Goal: Task Accomplishment & Management: Use online tool/utility

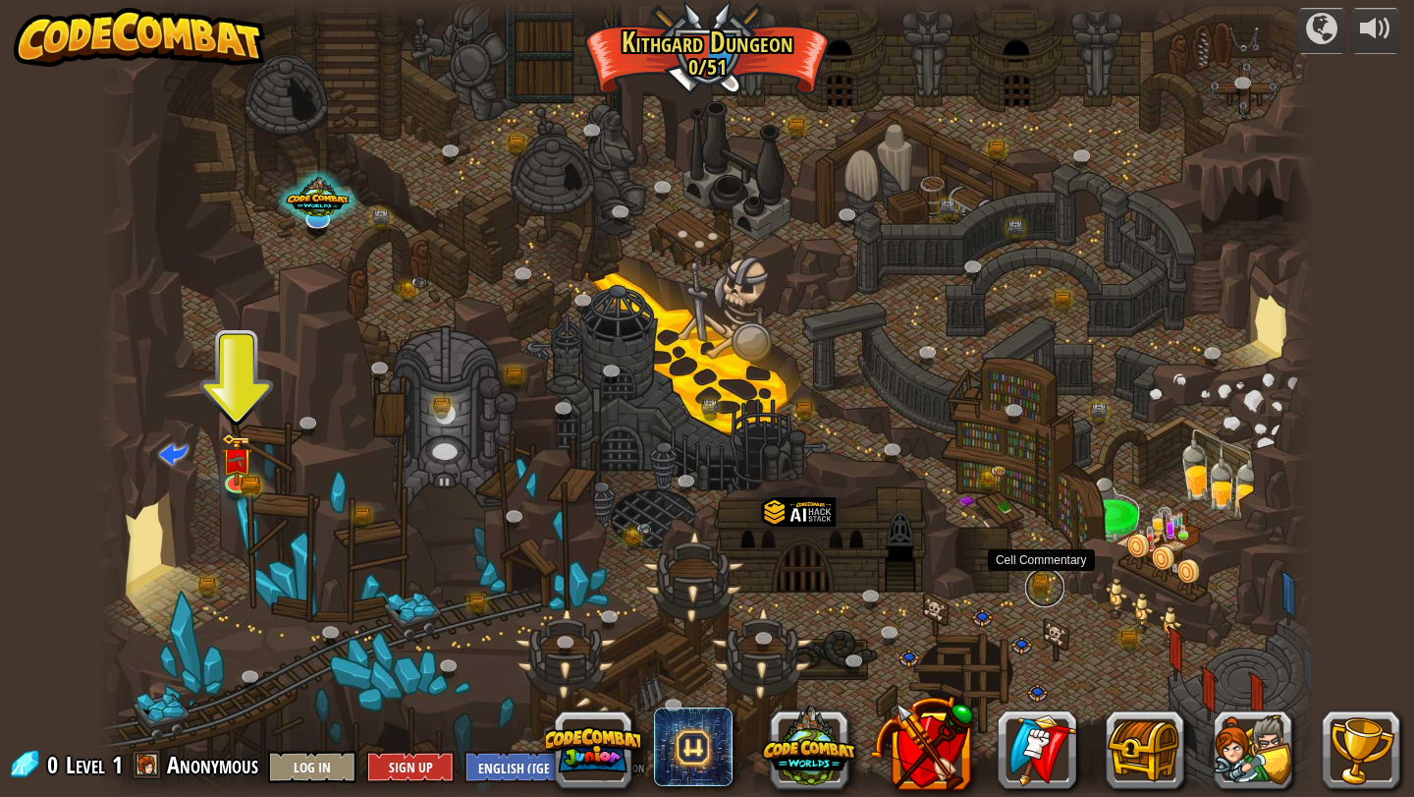
click at [1044, 590] on link at bounding box center [1044, 587] width 39 height 39
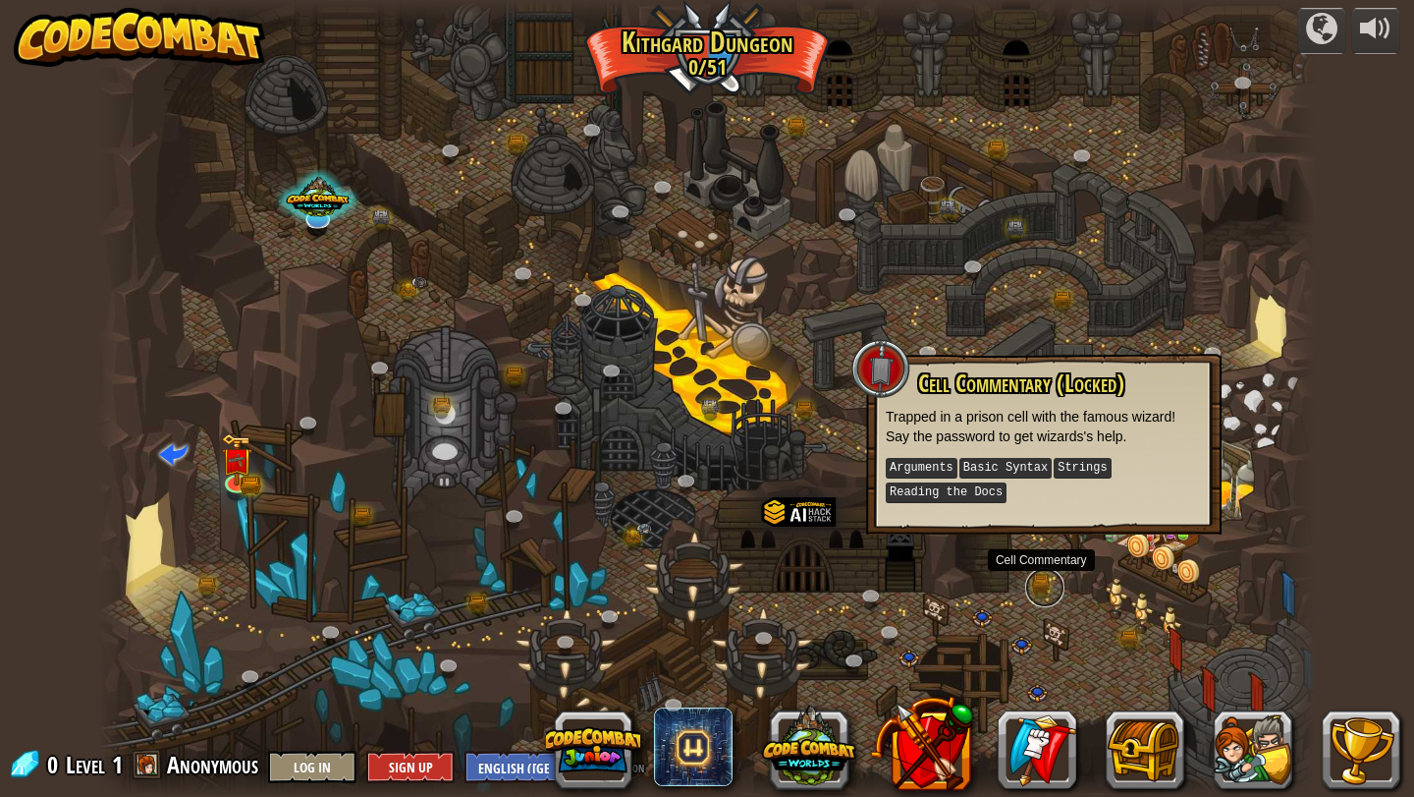
click at [1047, 573] on link at bounding box center [1044, 587] width 39 height 39
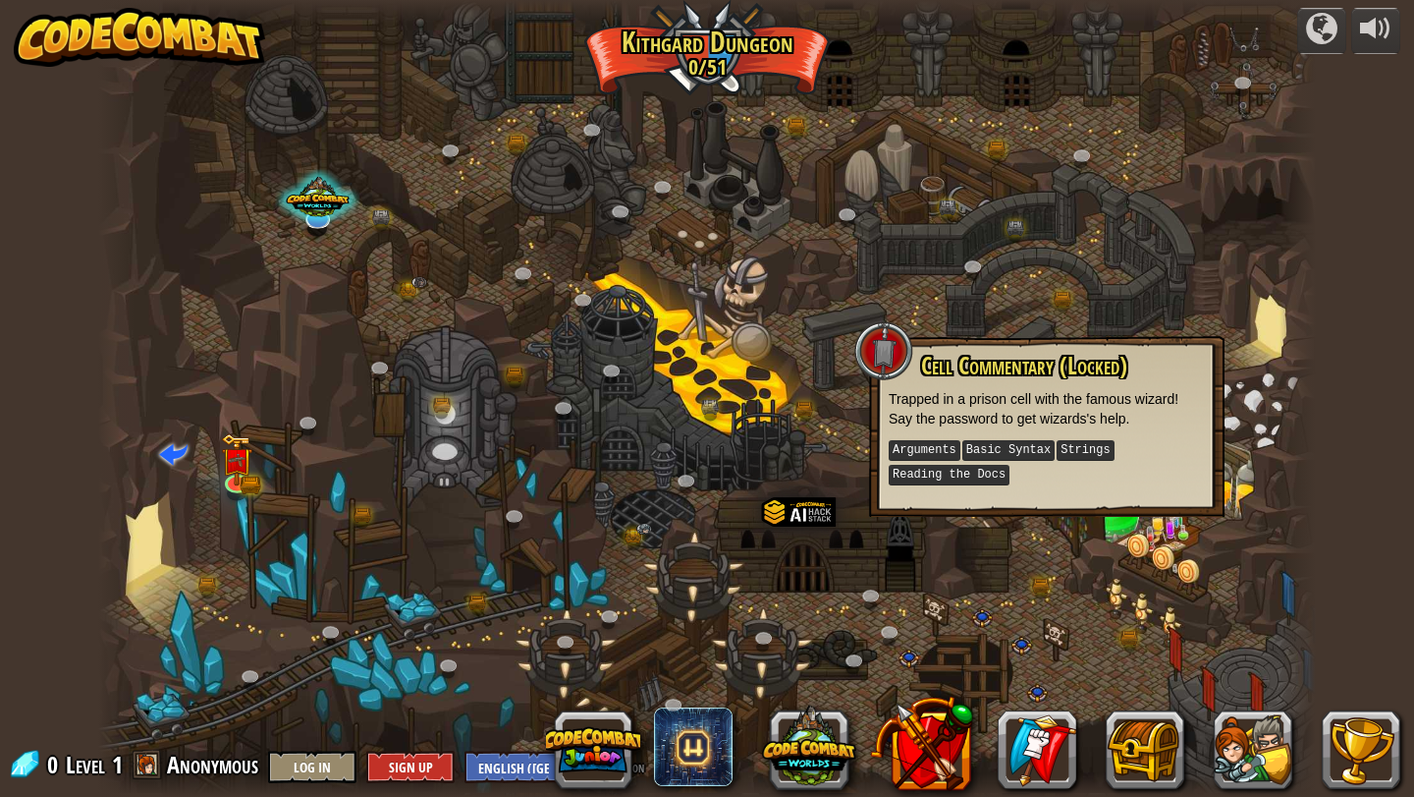
click at [1082, 527] on div at bounding box center [707, 398] width 1219 height 797
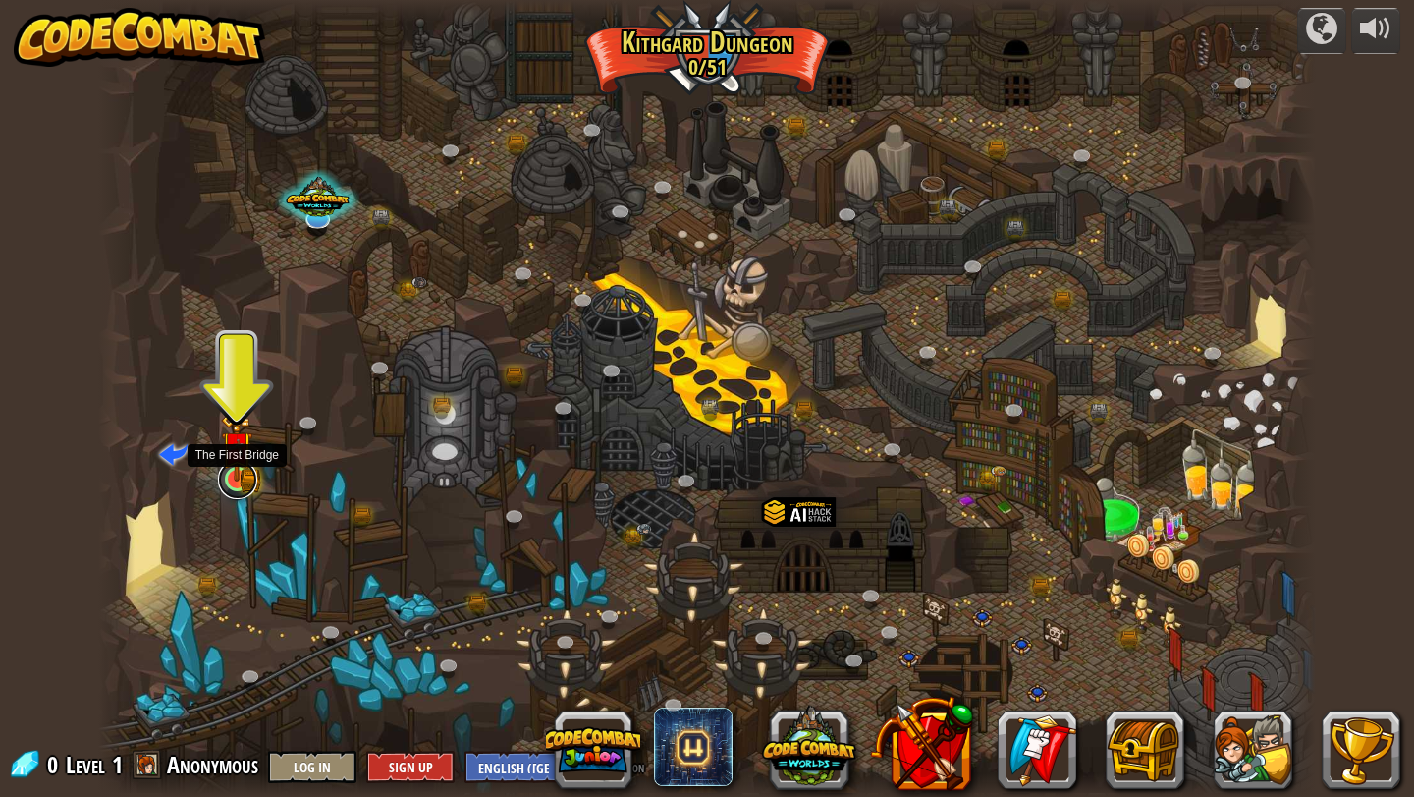
click at [236, 484] on link at bounding box center [237, 479] width 39 height 39
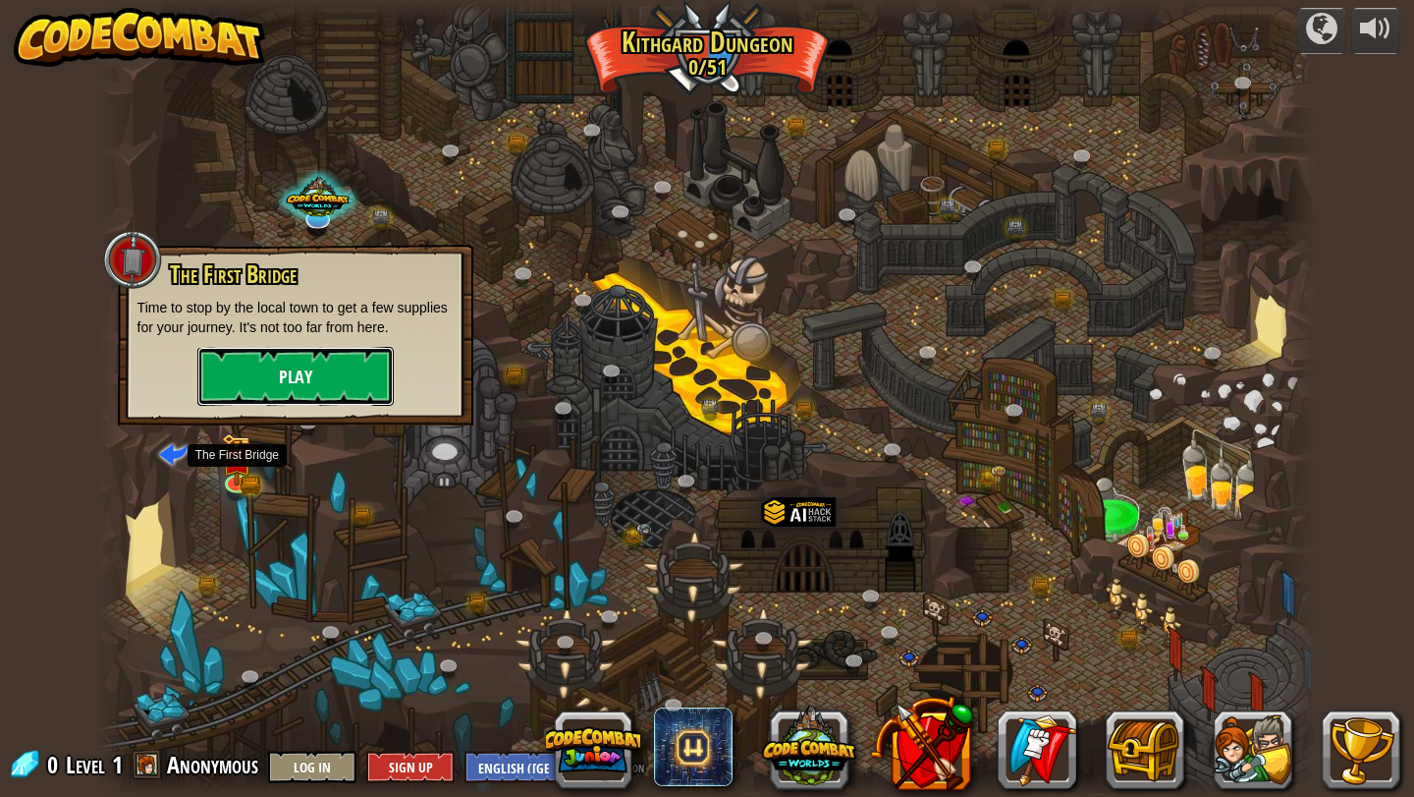
click at [282, 377] on button "Play" at bounding box center [295, 376] width 196 height 59
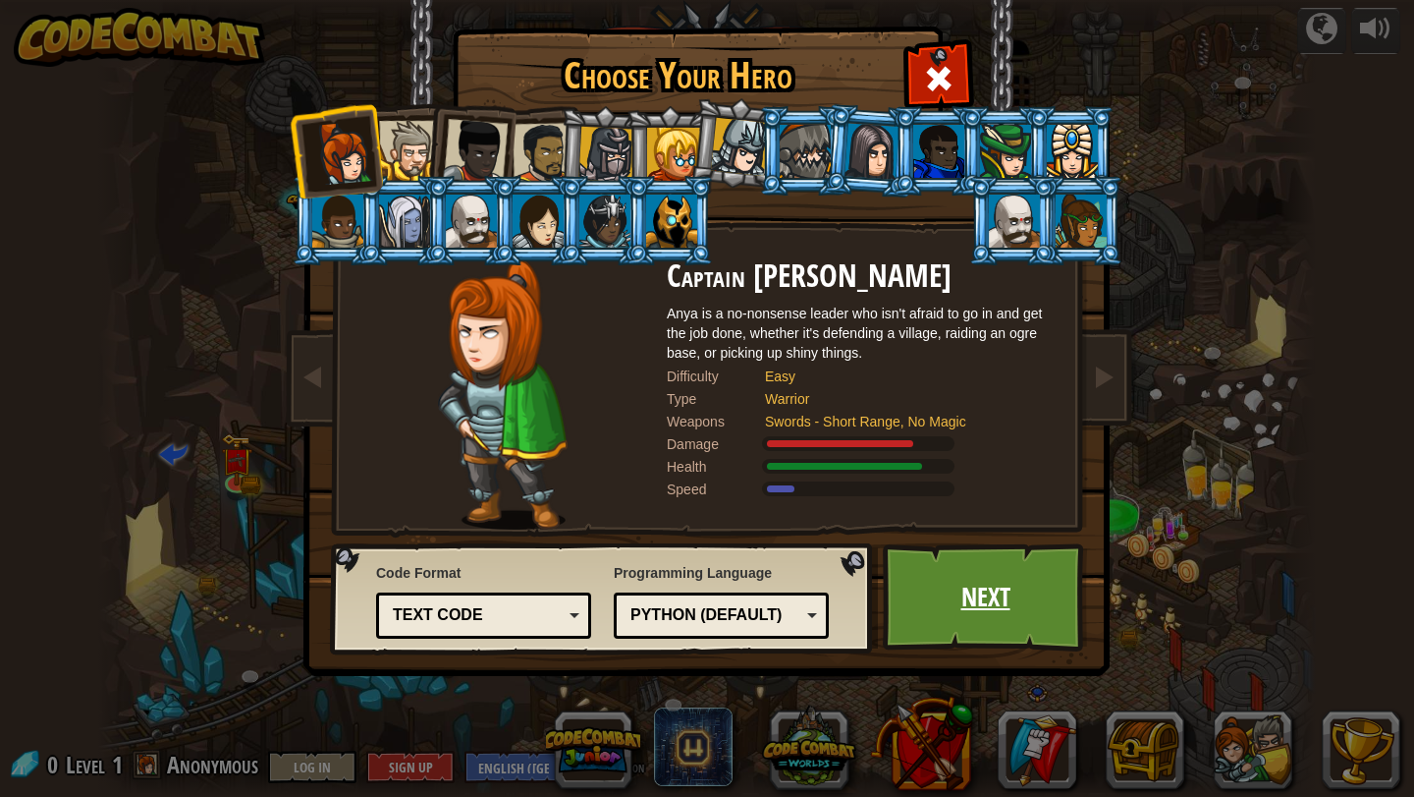
click at [913, 582] on link "Next" at bounding box center [985, 597] width 205 height 108
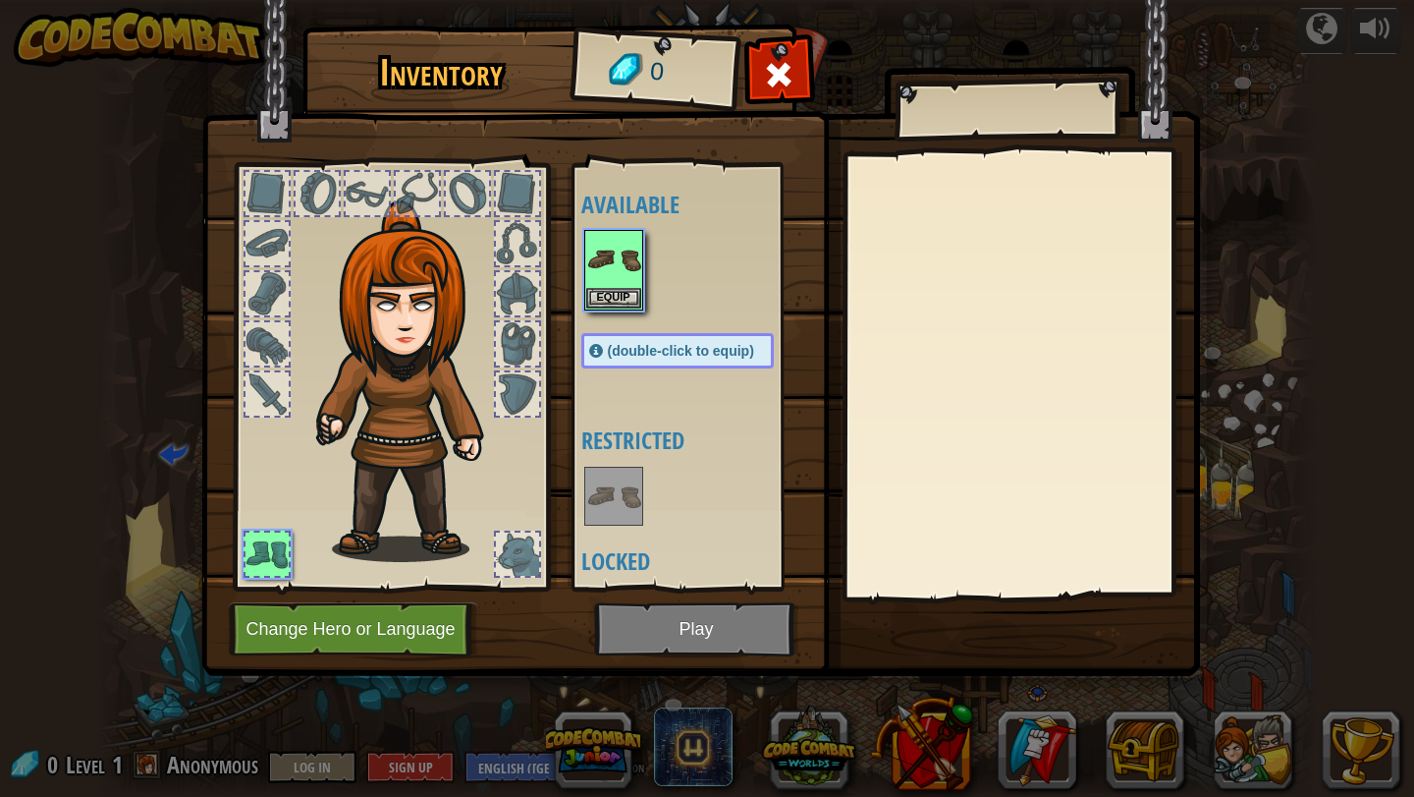
click at [713, 629] on img at bounding box center [700, 319] width 999 height 713
click at [620, 300] on button "Equip" at bounding box center [613, 297] width 55 height 21
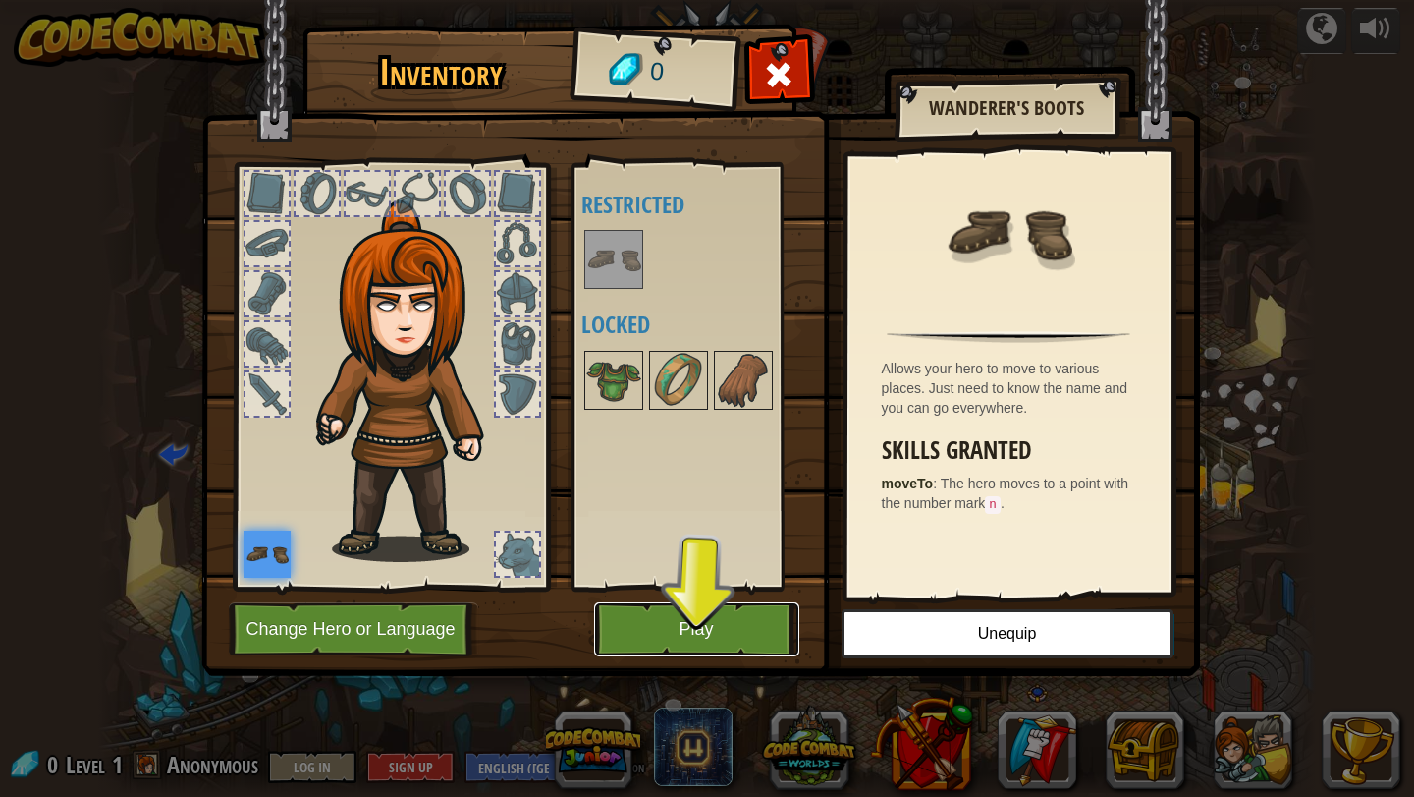
click at [723, 639] on button "Play" at bounding box center [696, 629] width 205 height 54
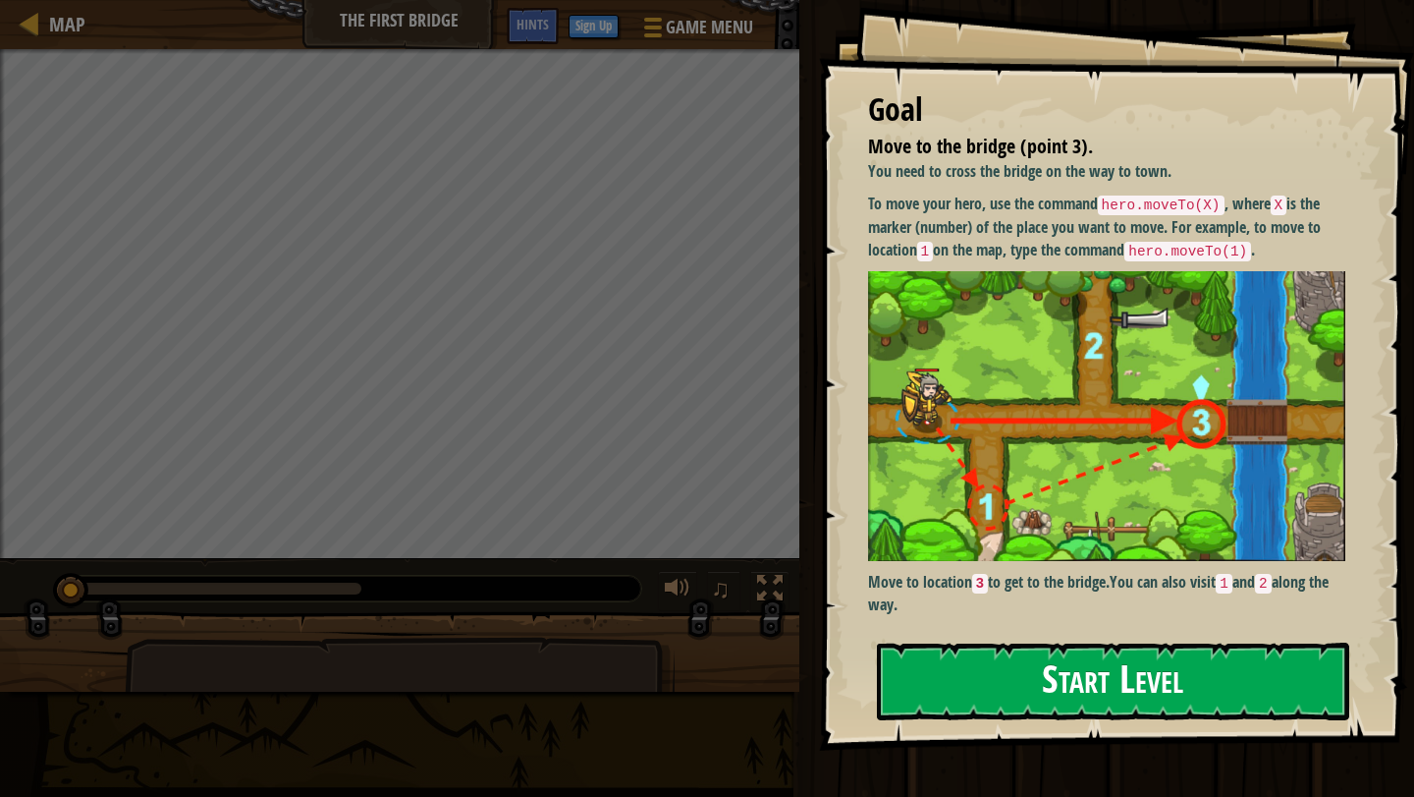
click at [975, 689] on button "Start Level" at bounding box center [1113, 681] width 472 height 78
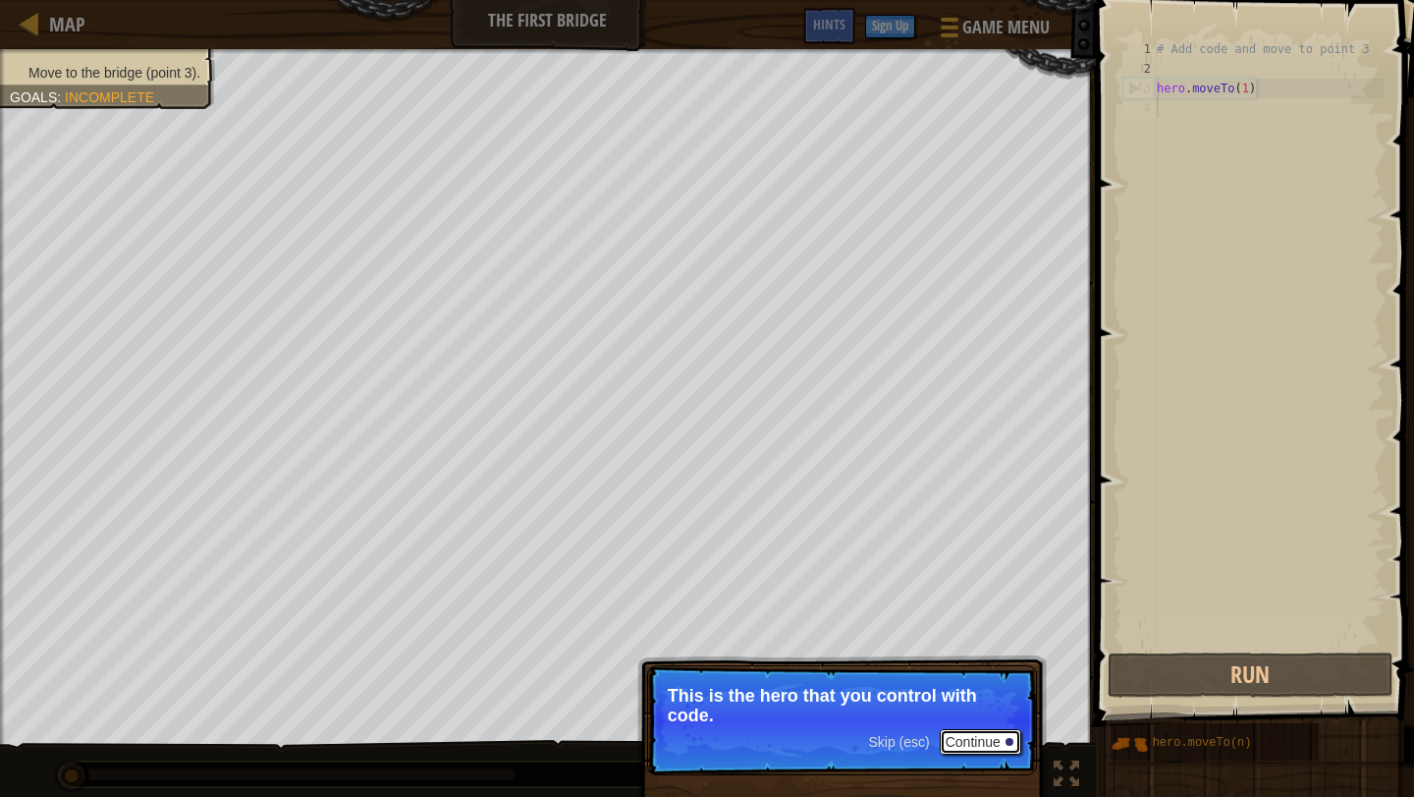
click at [970, 735] on button "Continue" at bounding box center [981, 742] width 82 height 26
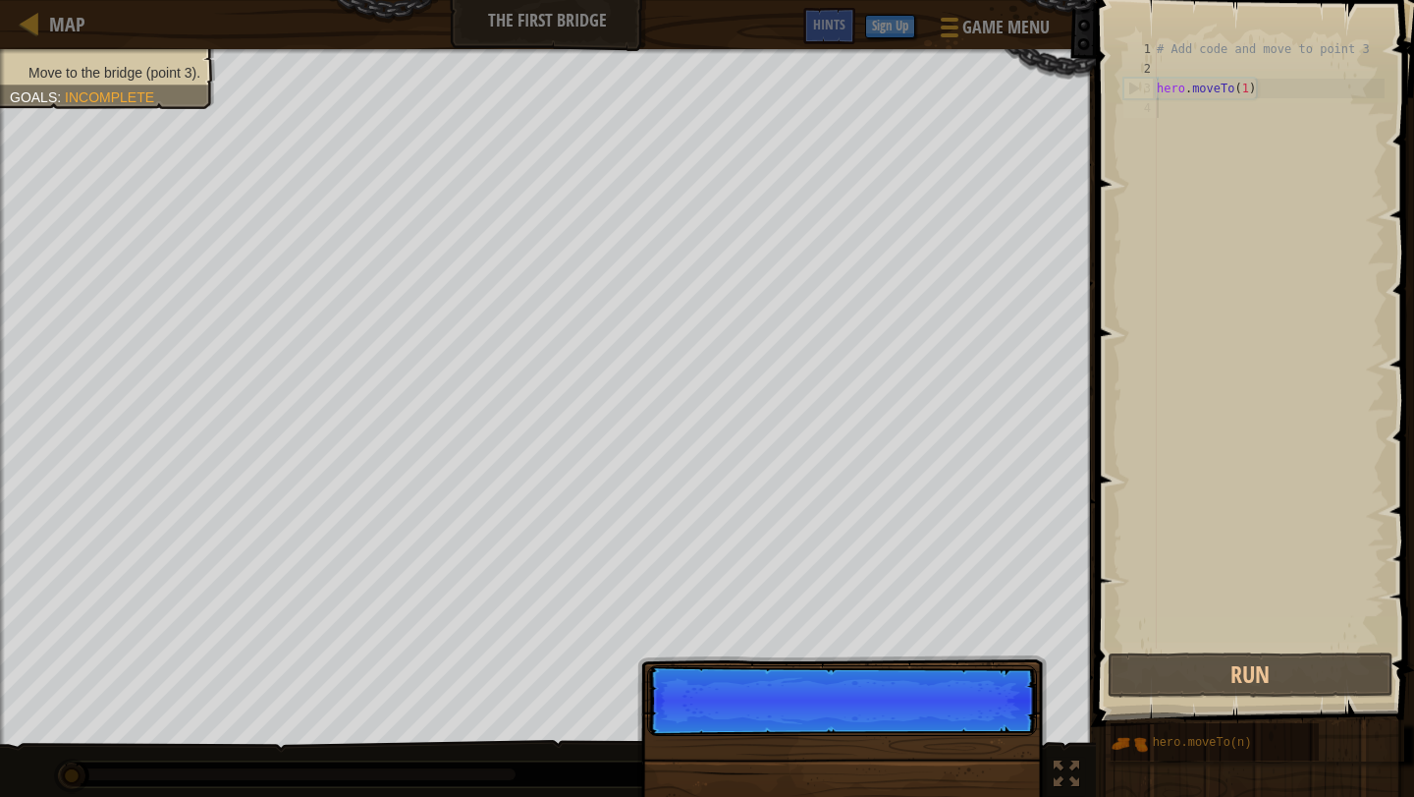
scroll to position [9, 0]
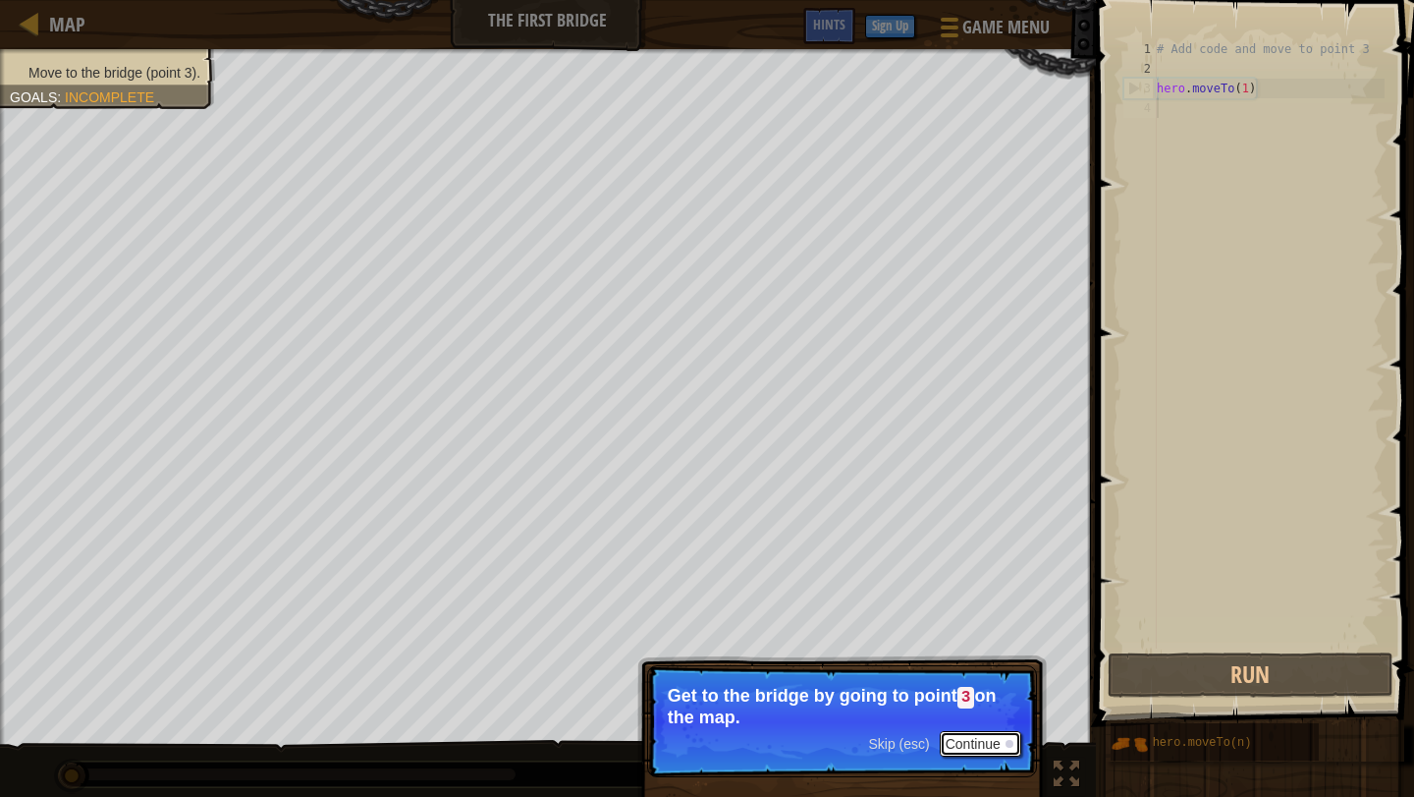
click at [990, 743] on button "Continue" at bounding box center [981, 744] width 82 height 26
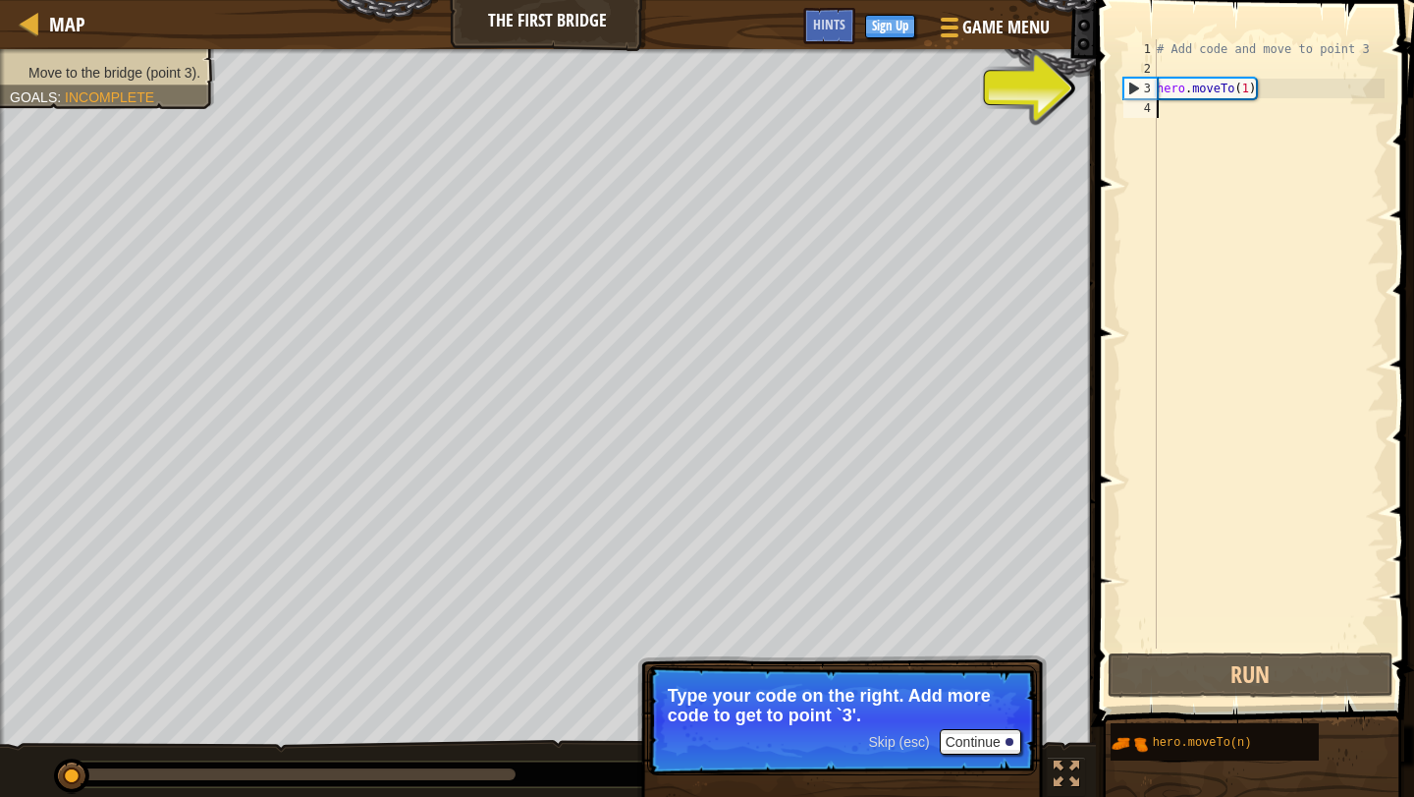
click at [1244, 120] on div "# Add code and move to point 3 hero . moveTo ( 1 )" at bounding box center [1269, 363] width 232 height 648
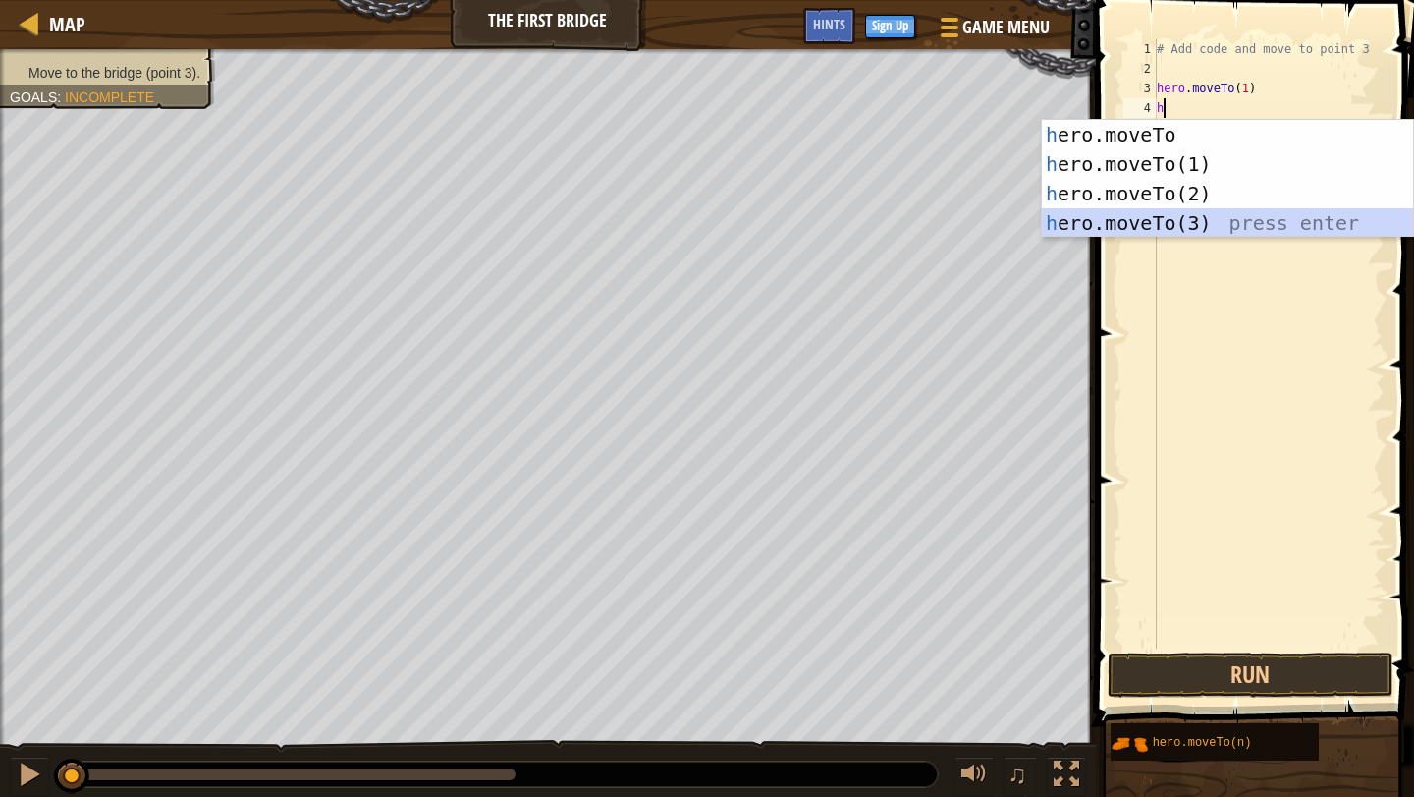
click at [1189, 220] on div "h ero.moveTo press enter h ero.moveTo(1) press enter h ero.moveTo(2) press ente…" at bounding box center [1227, 208] width 371 height 177
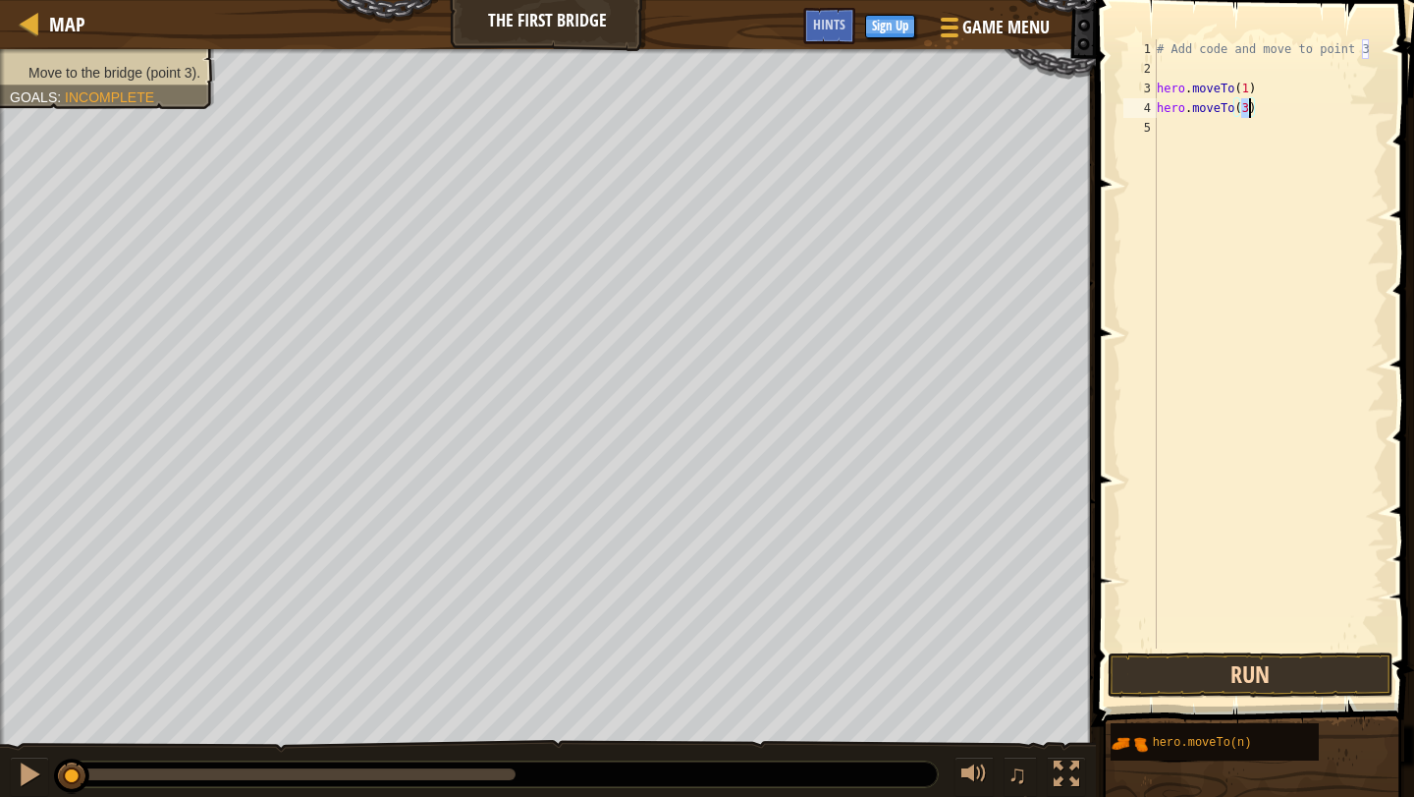
type textarea "hero.moveTo(3)"
click at [1194, 671] on button "Run" at bounding box center [1251, 674] width 286 height 45
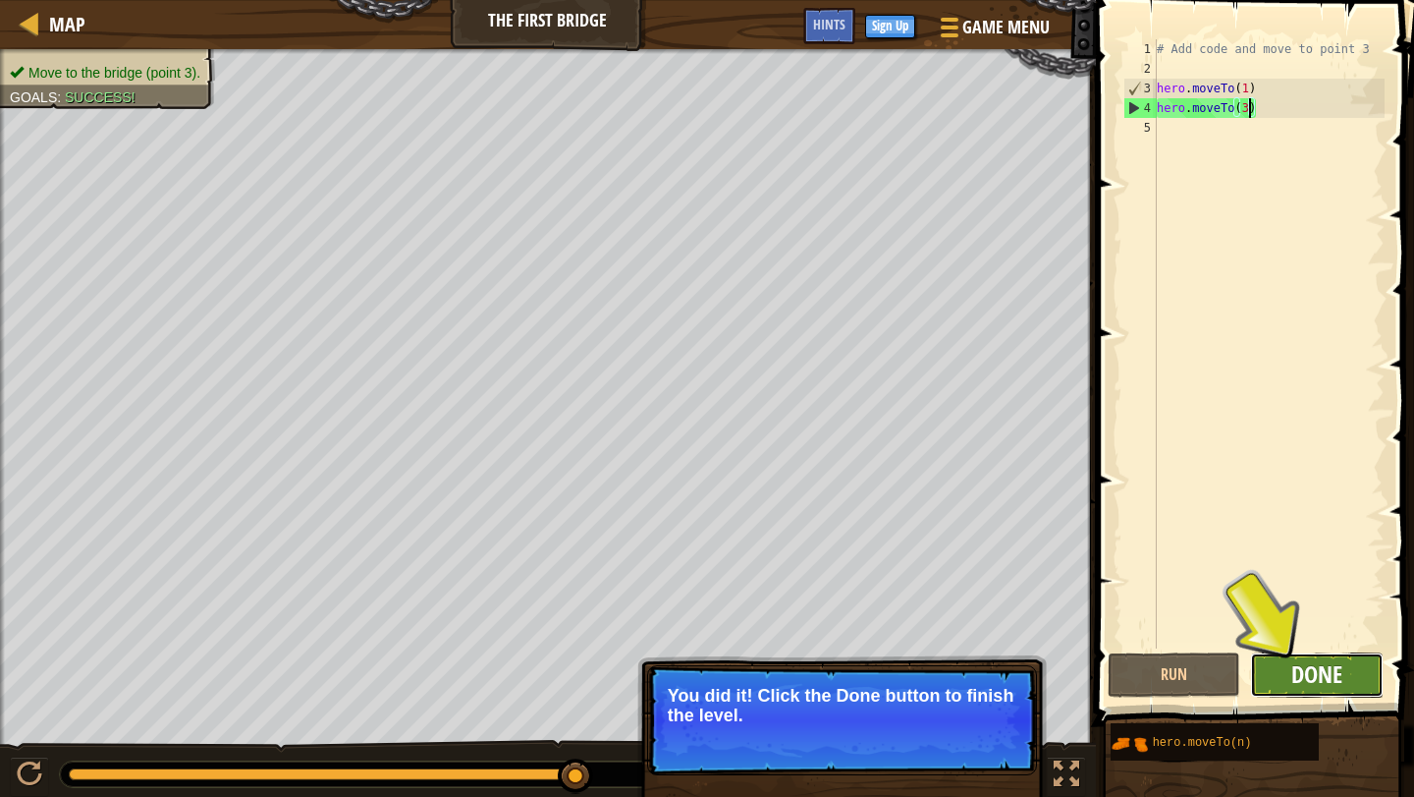
click at [1317, 676] on span "Done" at bounding box center [1317, 673] width 51 height 31
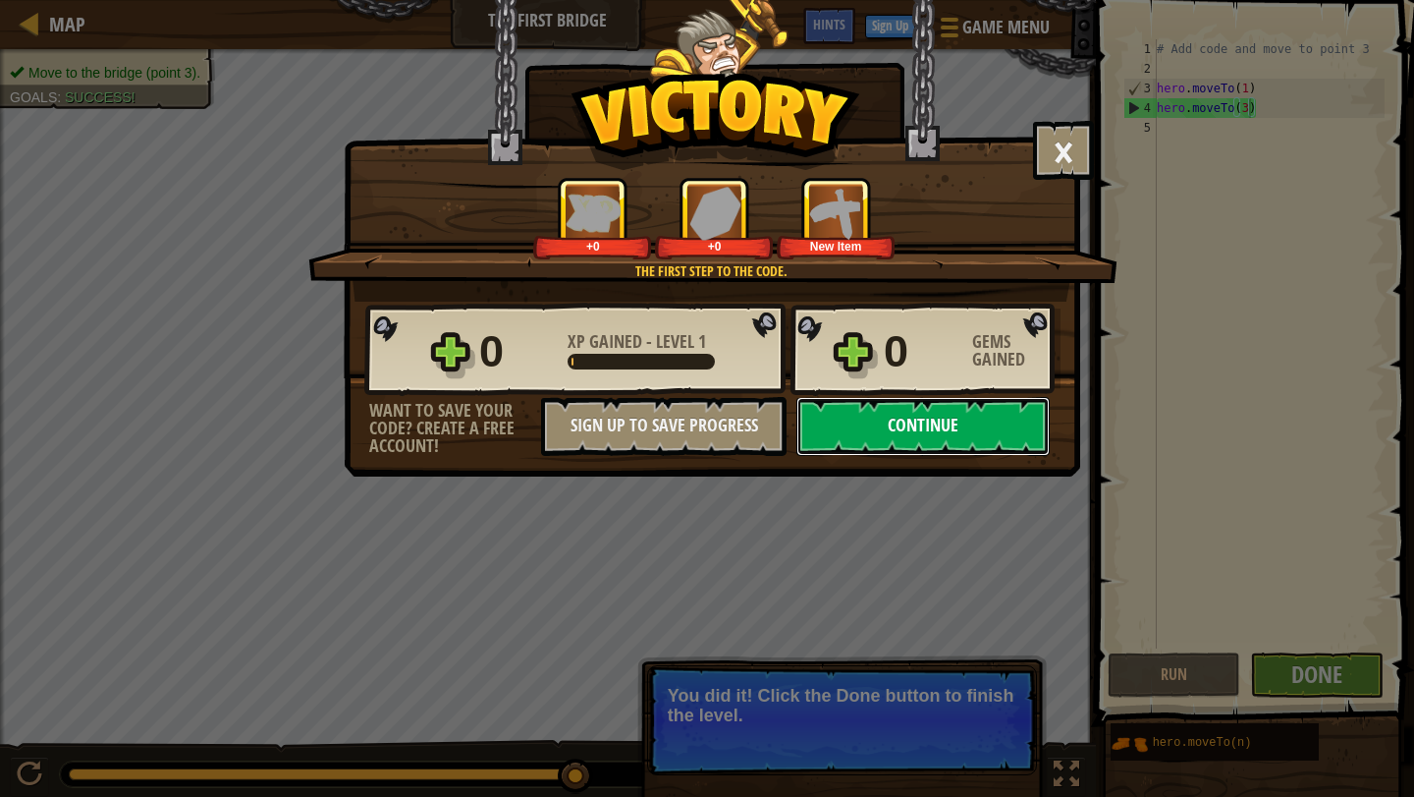
click at [992, 443] on button "Continue" at bounding box center [923, 426] width 253 height 59
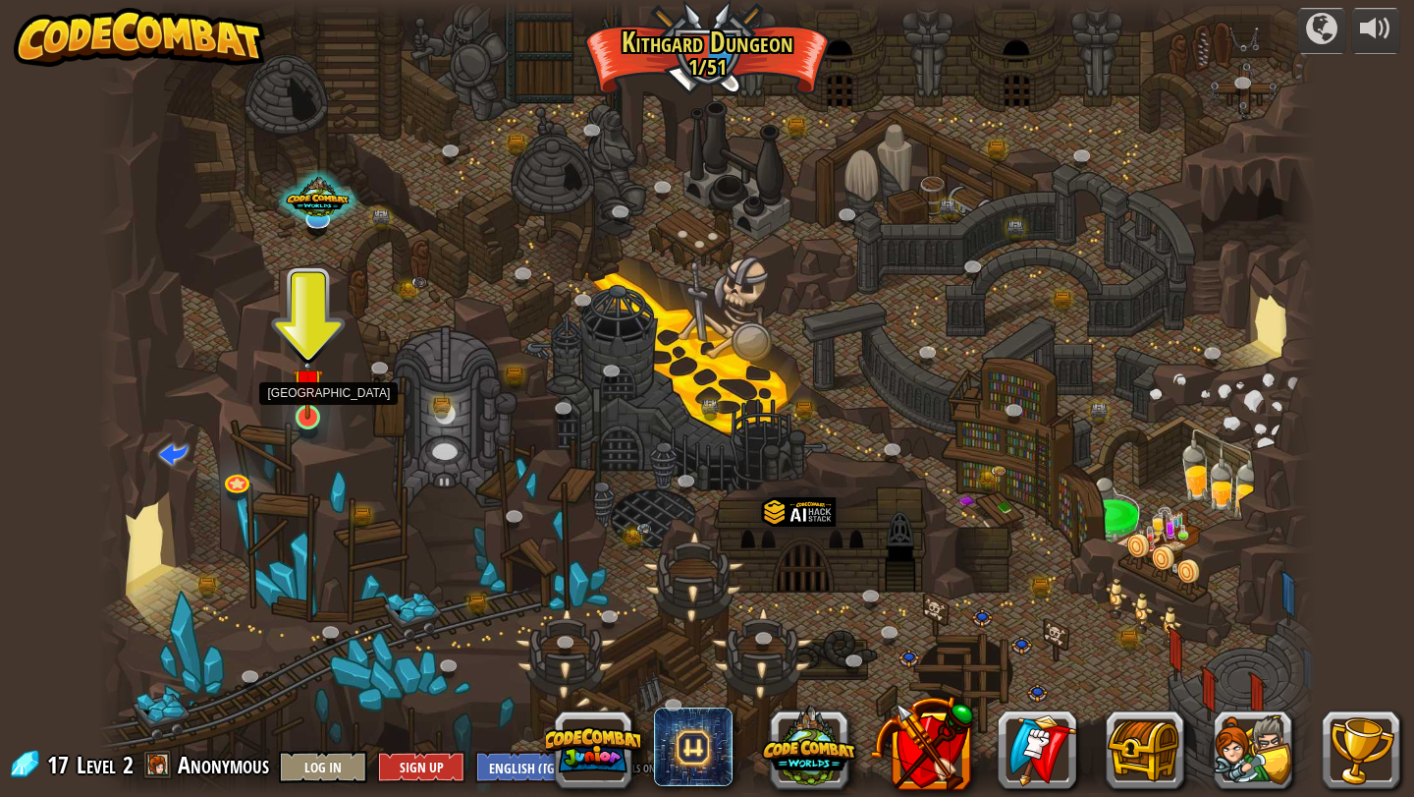
click at [303, 411] on img at bounding box center [308, 384] width 31 height 72
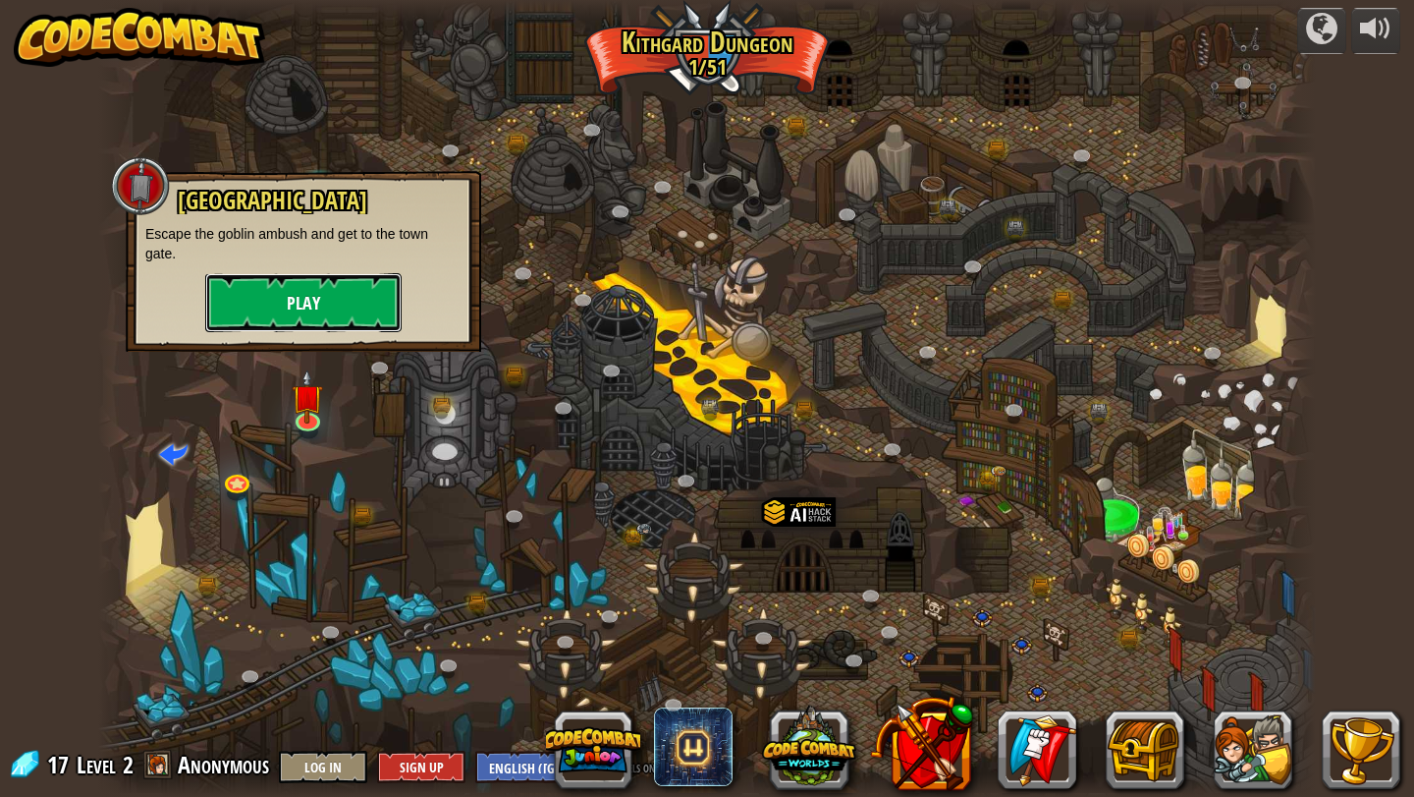
click at [332, 301] on button "Play" at bounding box center [303, 302] width 196 height 59
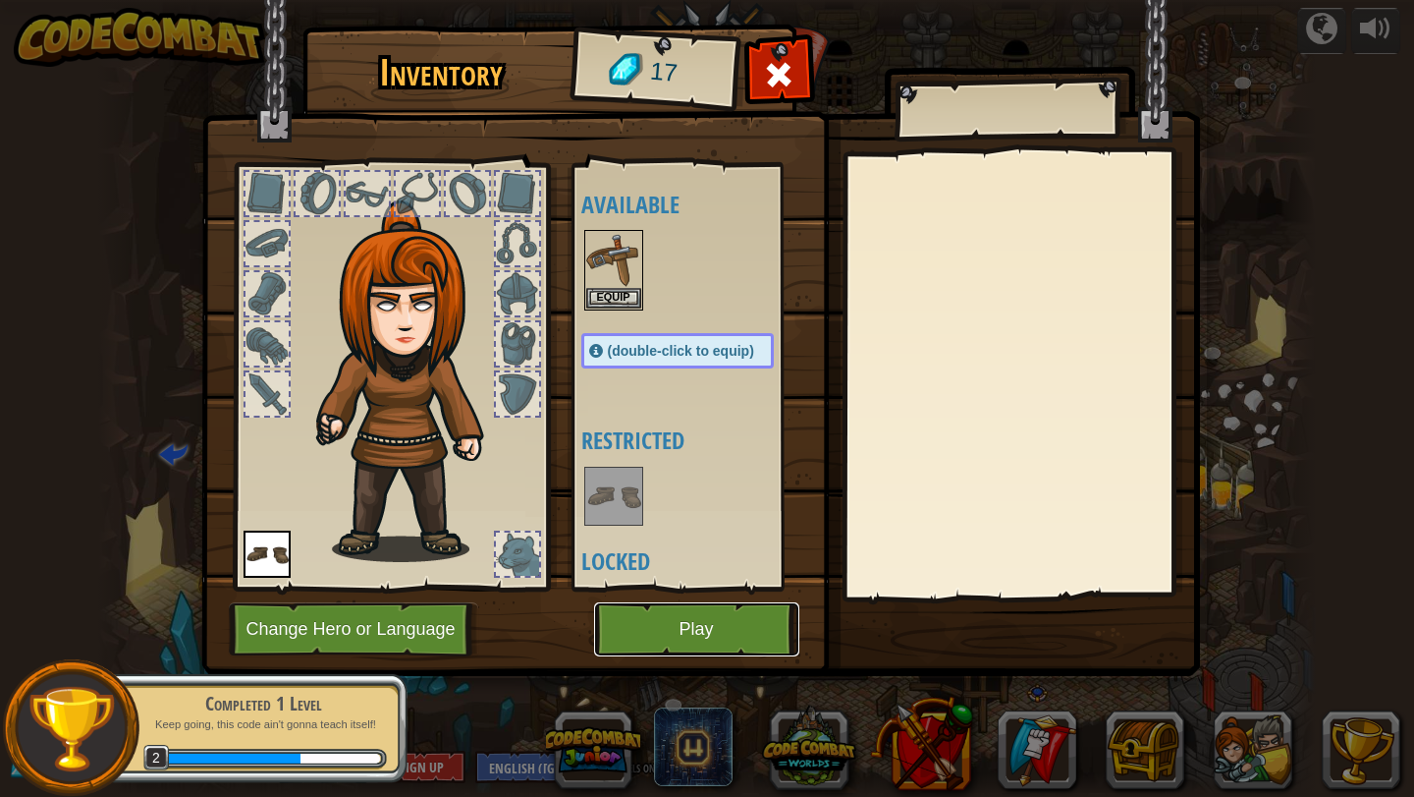
click at [689, 606] on button "Play" at bounding box center [696, 629] width 205 height 54
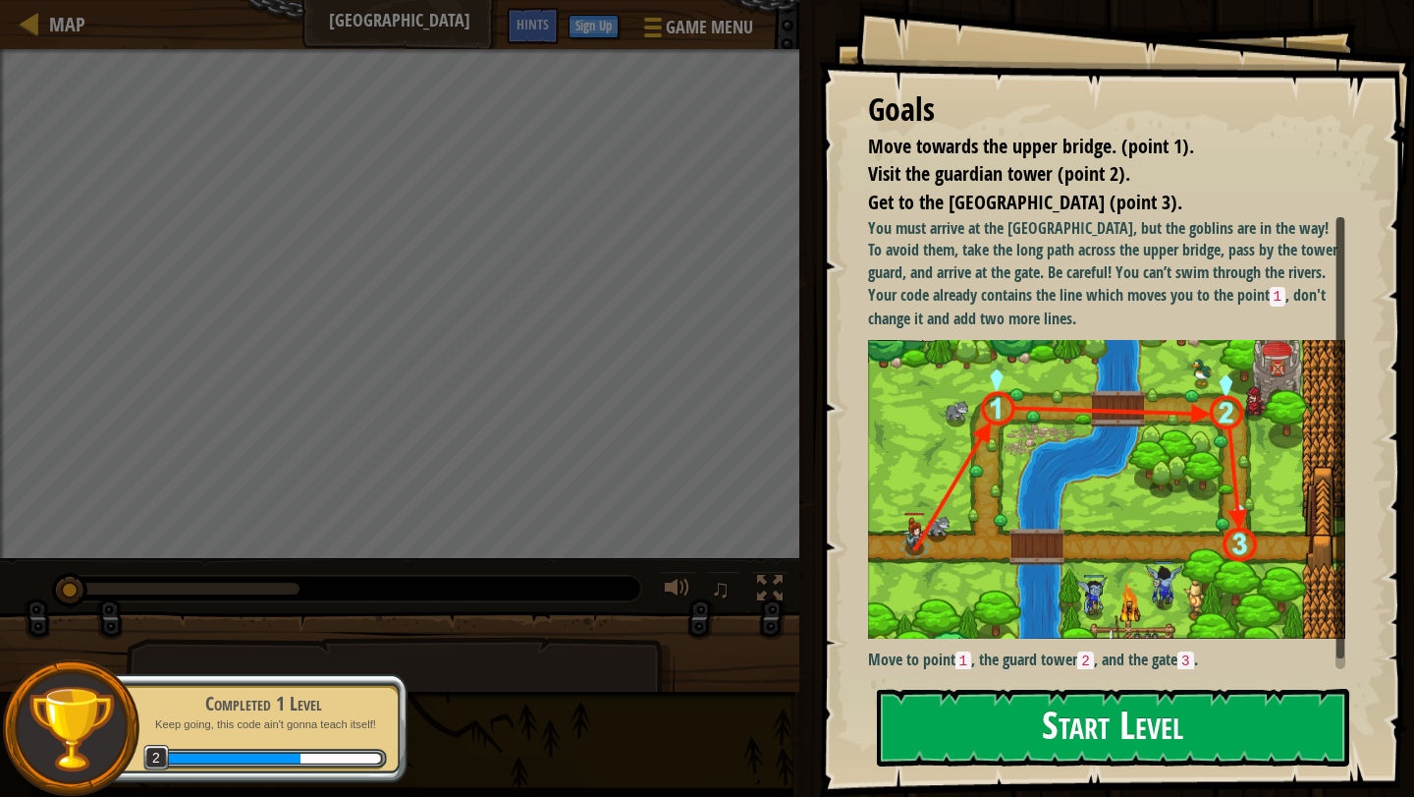
click at [1005, 400] on img at bounding box center [1106, 489] width 477 height 299
click at [965, 711] on button "Start Level" at bounding box center [1113, 728] width 472 height 78
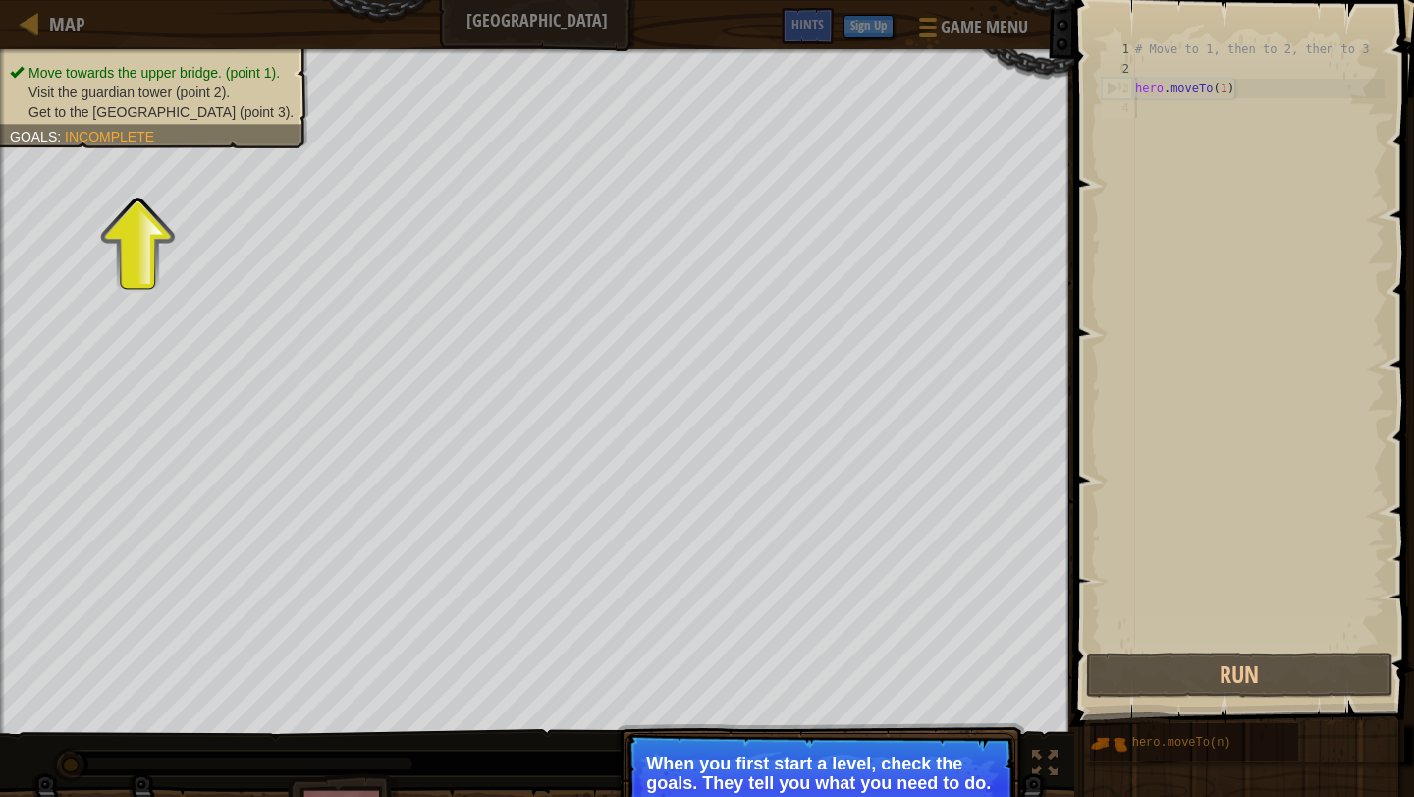
click at [941, 762] on p "When you first start a level, check the goals. They tell you what you need to d…" at bounding box center [820, 772] width 349 height 39
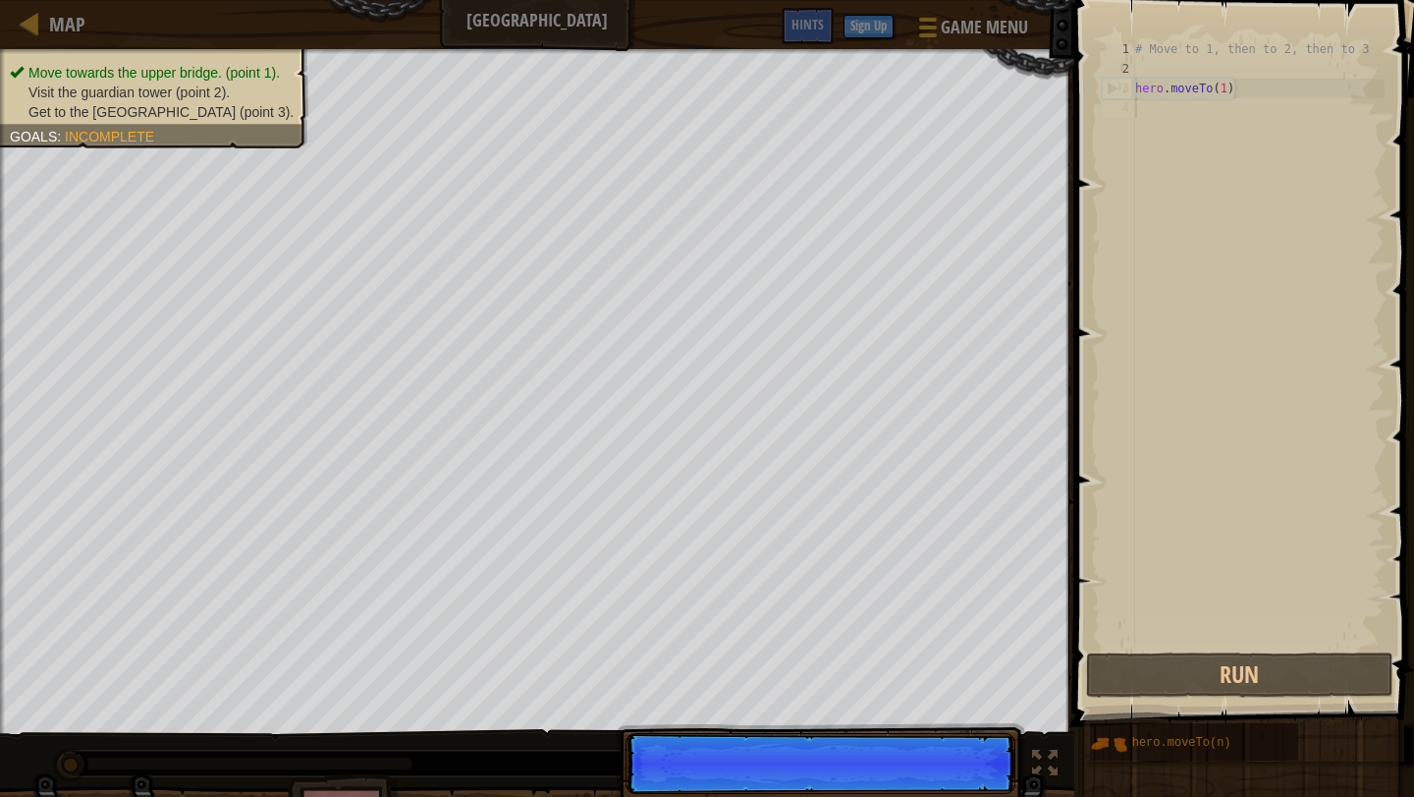
scroll to position [9, 0]
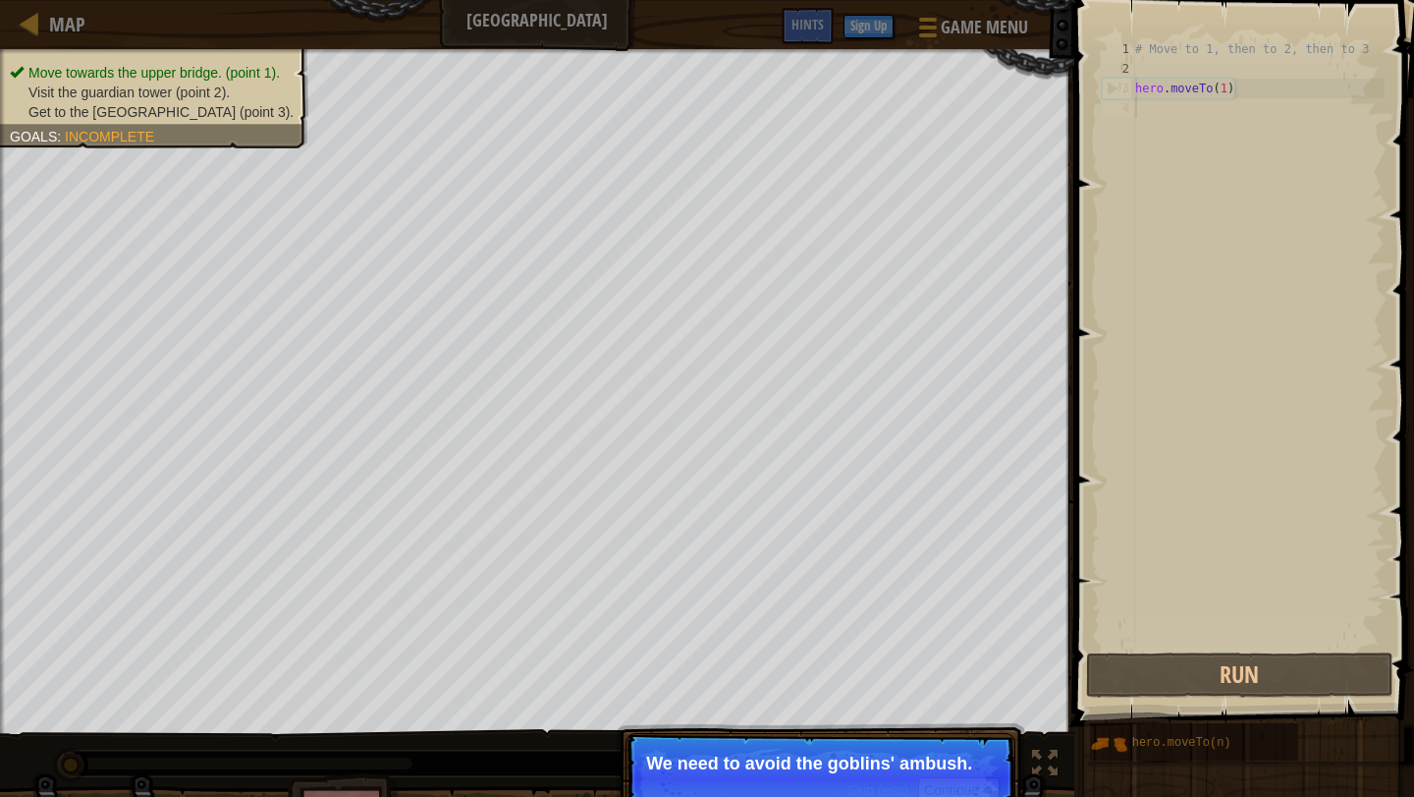
click at [932, 774] on p "Skip (esc) Continue We need to avoid the goblins' ambush." at bounding box center [821, 778] width 390 height 90
click at [970, 788] on button "Continue" at bounding box center [959, 790] width 82 height 26
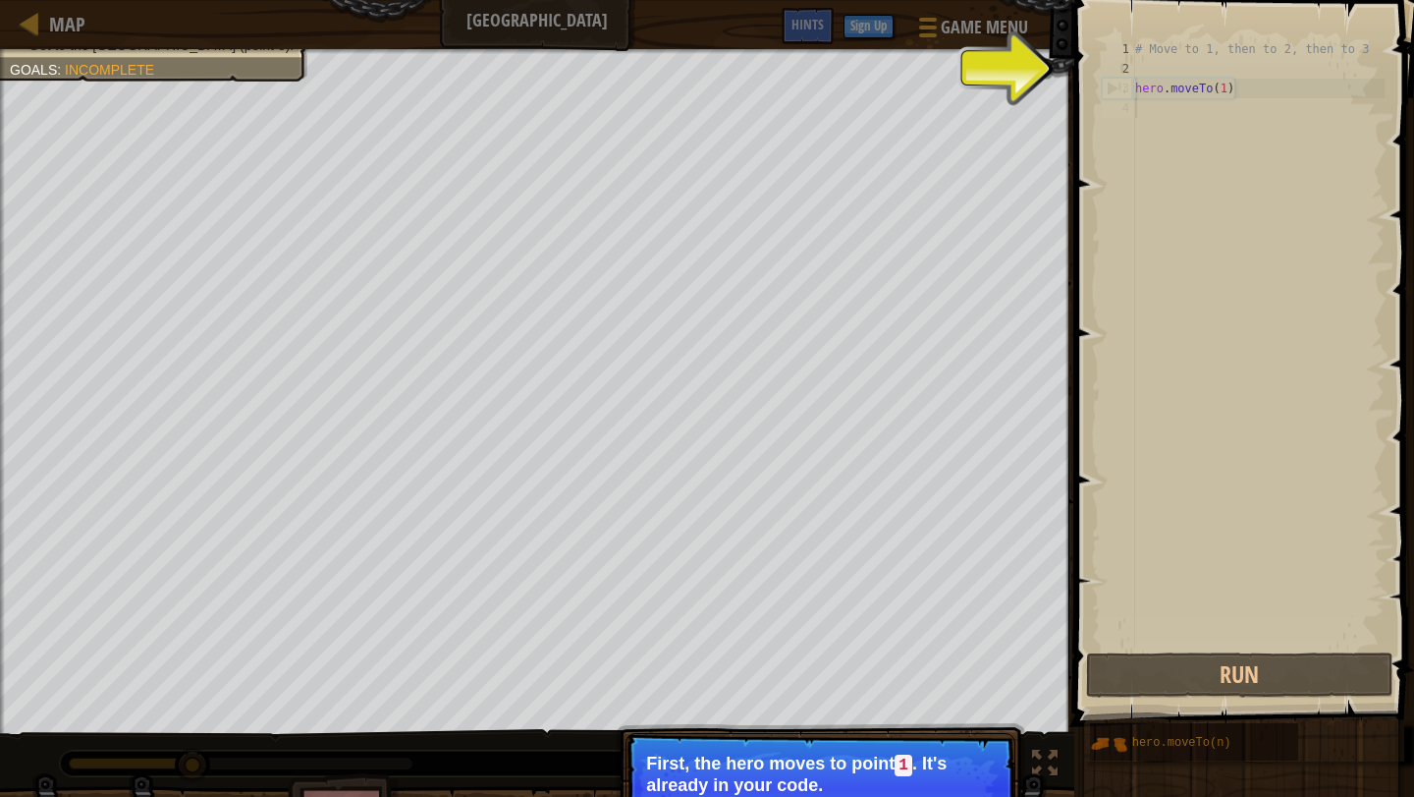
click at [979, 785] on p "First, the hero moves to point 1 . It's already in your code." at bounding box center [820, 773] width 349 height 41
click at [985, 793] on p "First, the hero moves to point 1 . It's already in your code." at bounding box center [820, 773] width 349 height 41
click at [981, 796] on p "Skip (esc) Continue First, the hero moves to point 1 . It's already in your cod…" at bounding box center [821, 789] width 390 height 112
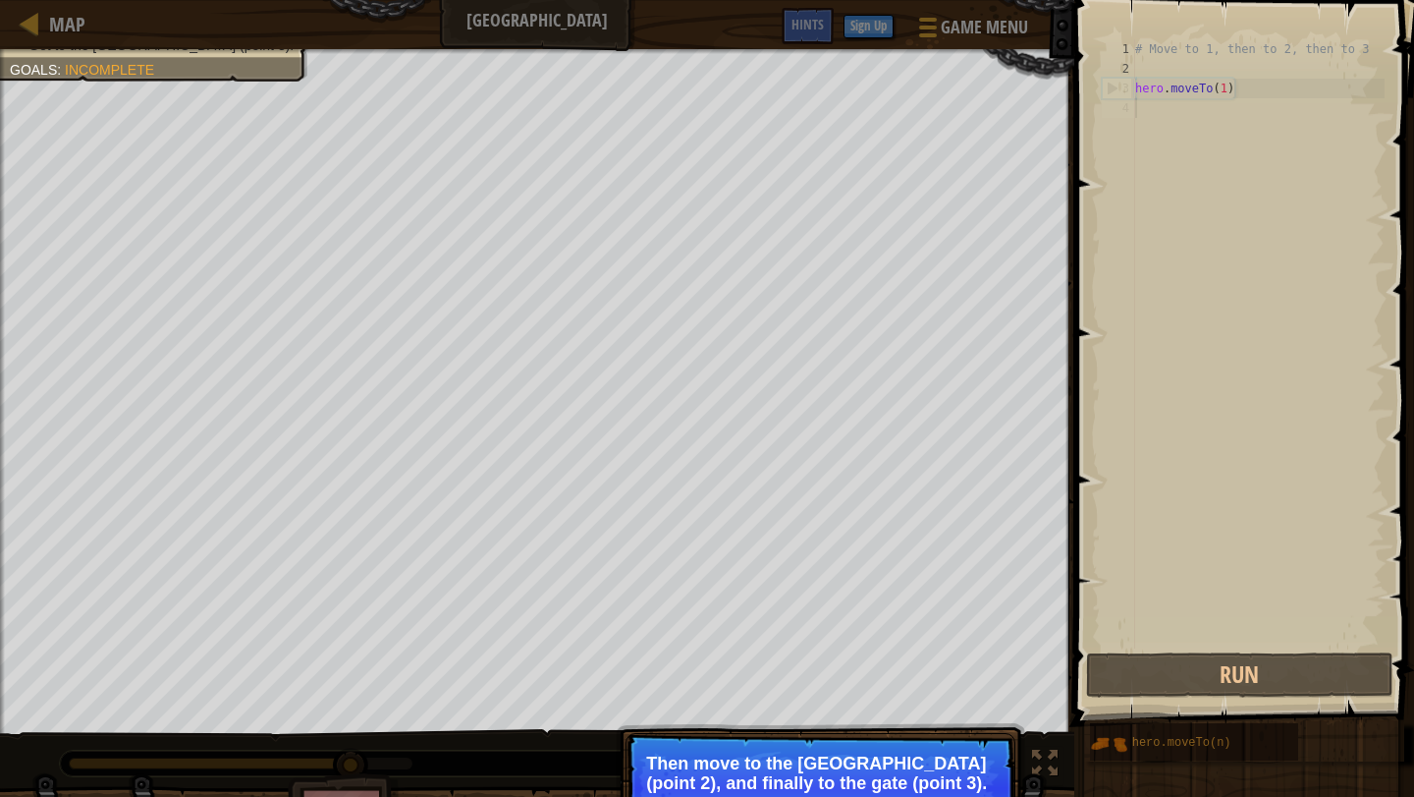
click at [982, 790] on p "Then move to the [GEOGRAPHIC_DATA] (point 2), and finally to the gate (point 3)." at bounding box center [820, 772] width 349 height 39
click at [980, 796] on div "Skip (esc) Continue" at bounding box center [924, 810] width 152 height 26
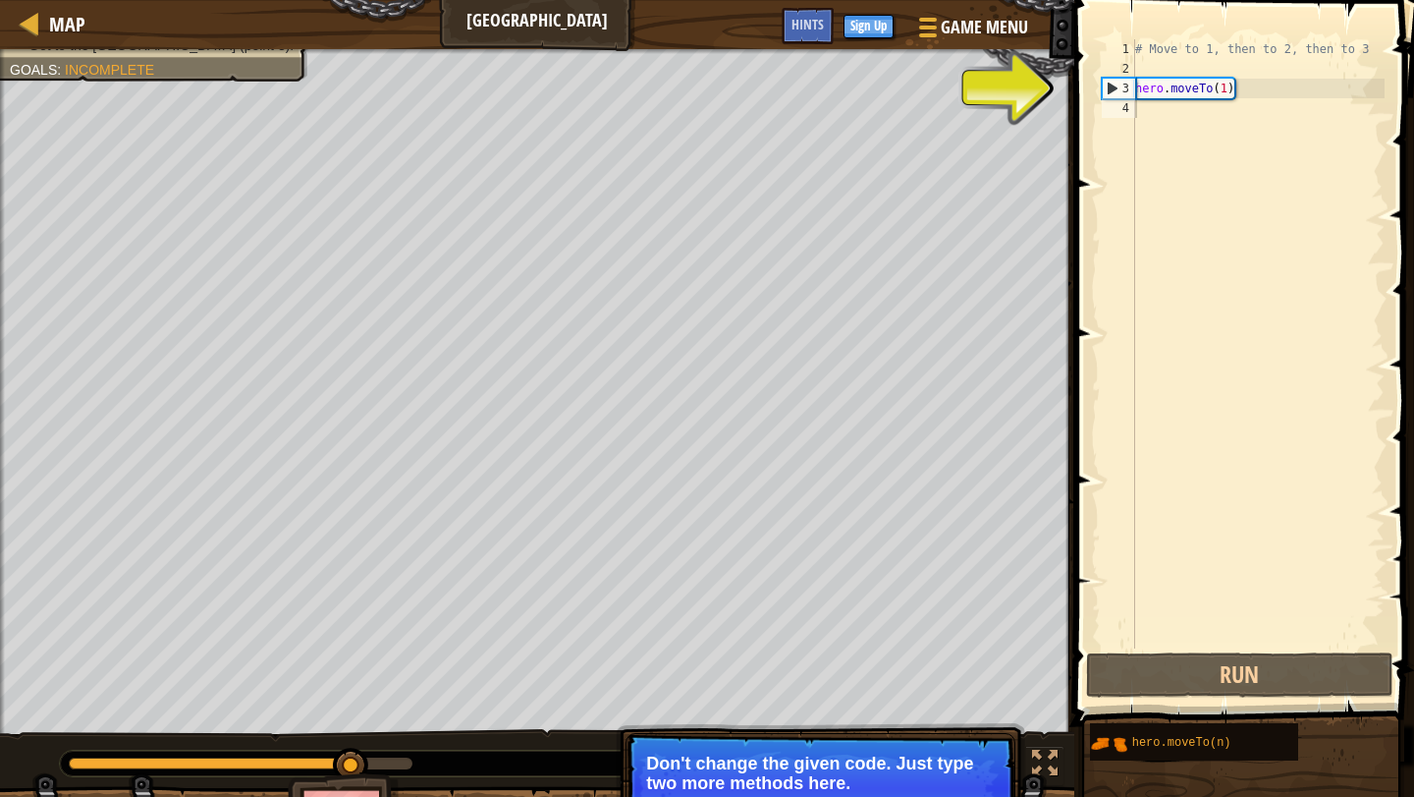
click at [969, 796] on div "Skip (esc) Continue" at bounding box center [924, 810] width 152 height 26
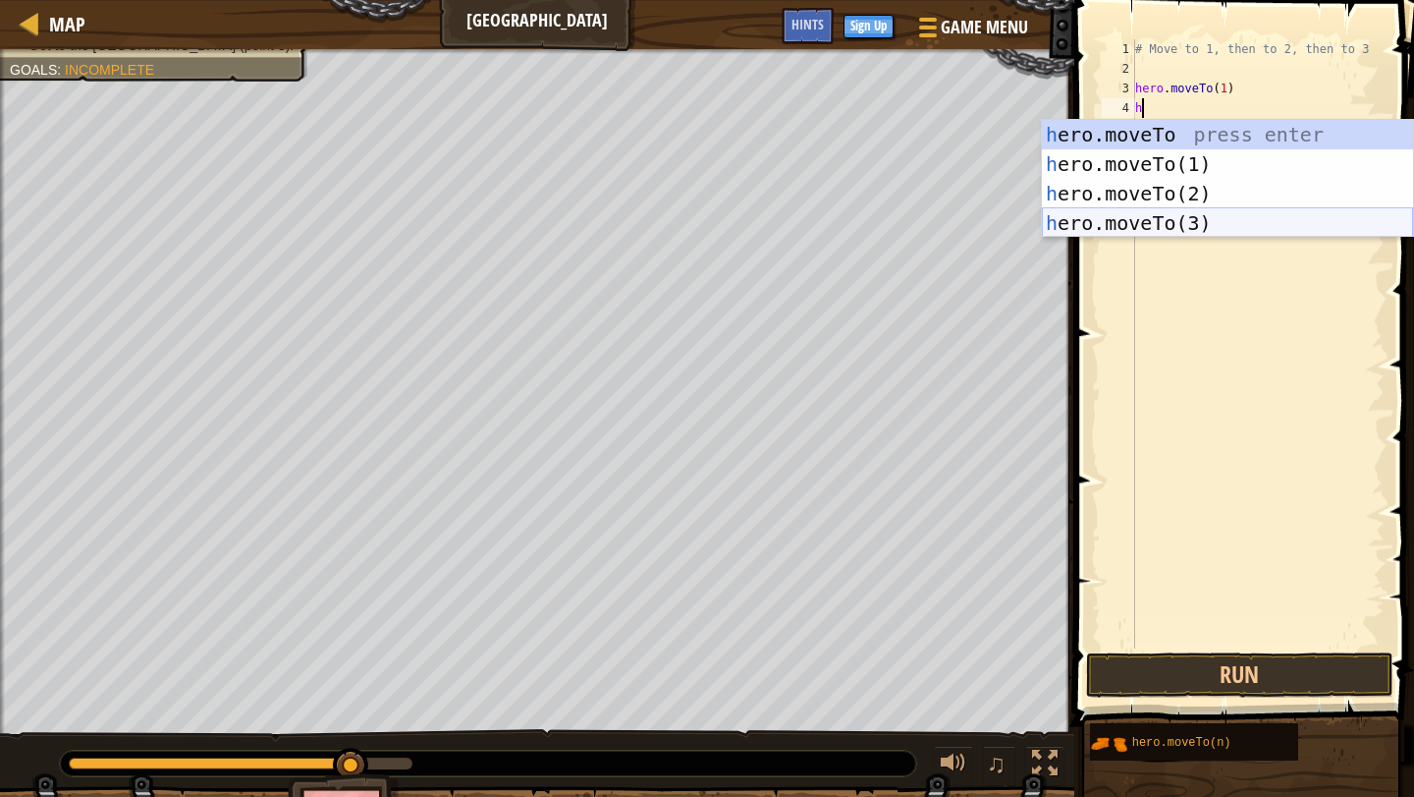
click at [1196, 221] on div "h ero.moveTo press enter h ero.moveTo(1) press enter h ero.moveTo(2) press ente…" at bounding box center [1227, 208] width 371 height 177
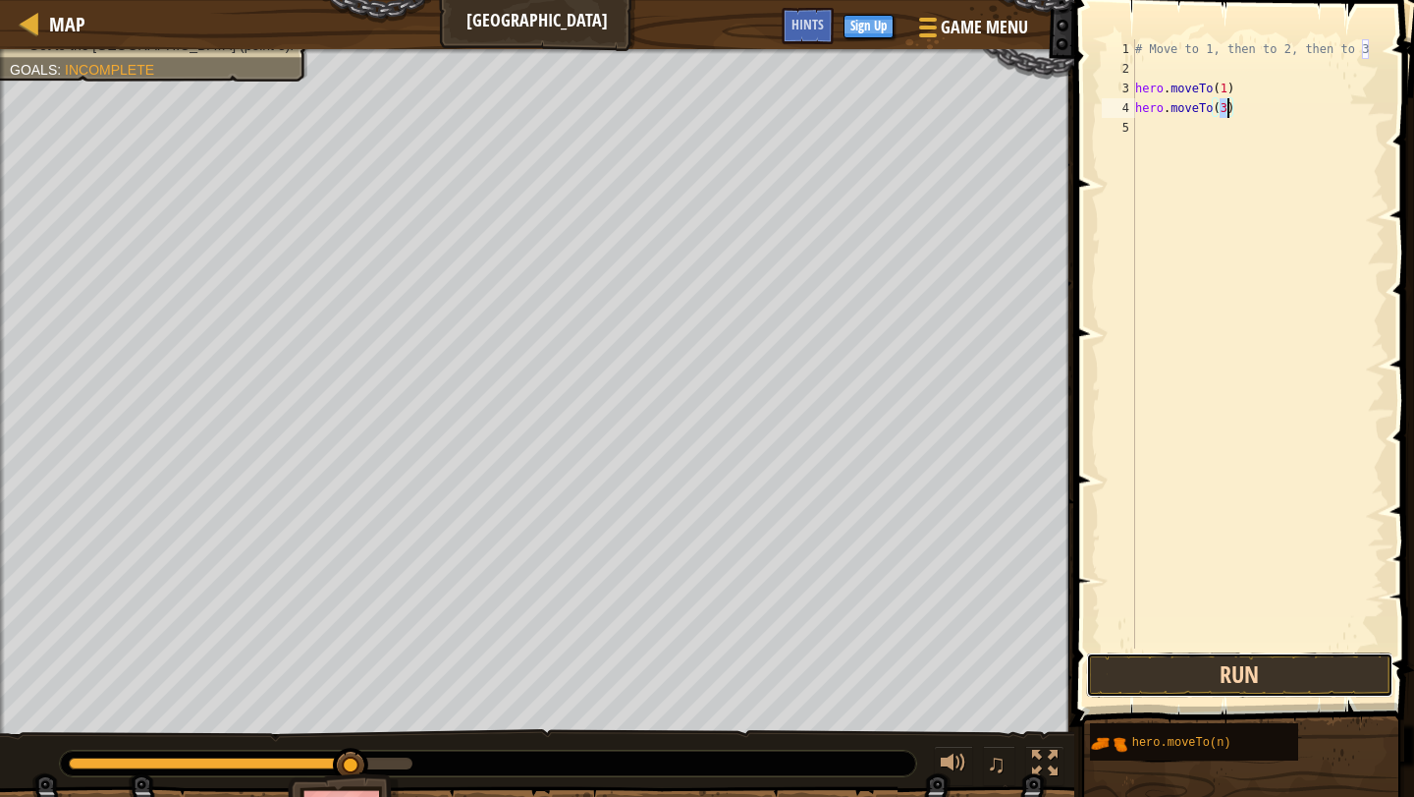
click at [1214, 670] on button "Run" at bounding box center [1239, 674] width 306 height 45
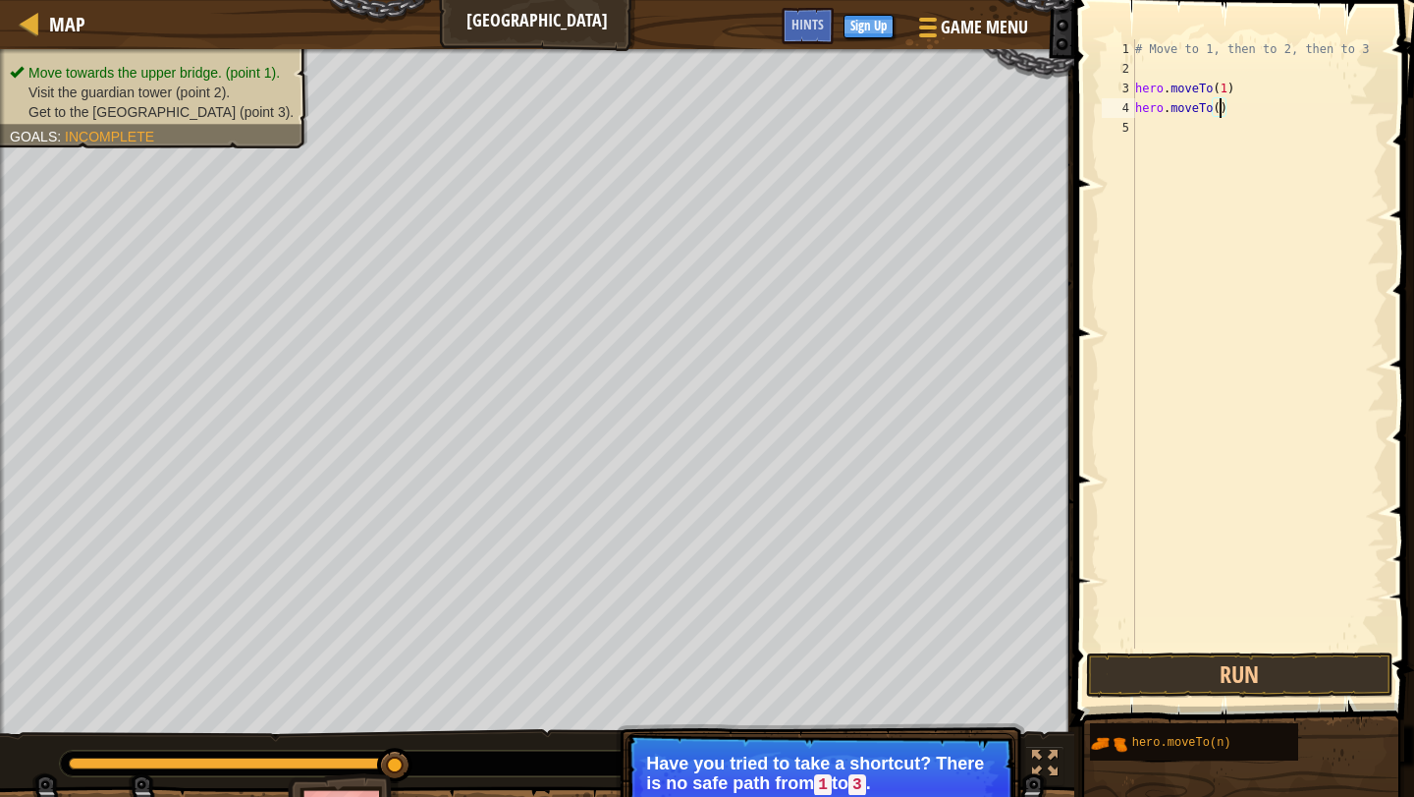
type textarea "hero.moveTo(2)"
click at [1283, 100] on div "# Move to 1, then to 2, then to 3 hero . moveTo ( 1 ) hero . moveTo ( 2 )" at bounding box center [1257, 363] width 253 height 648
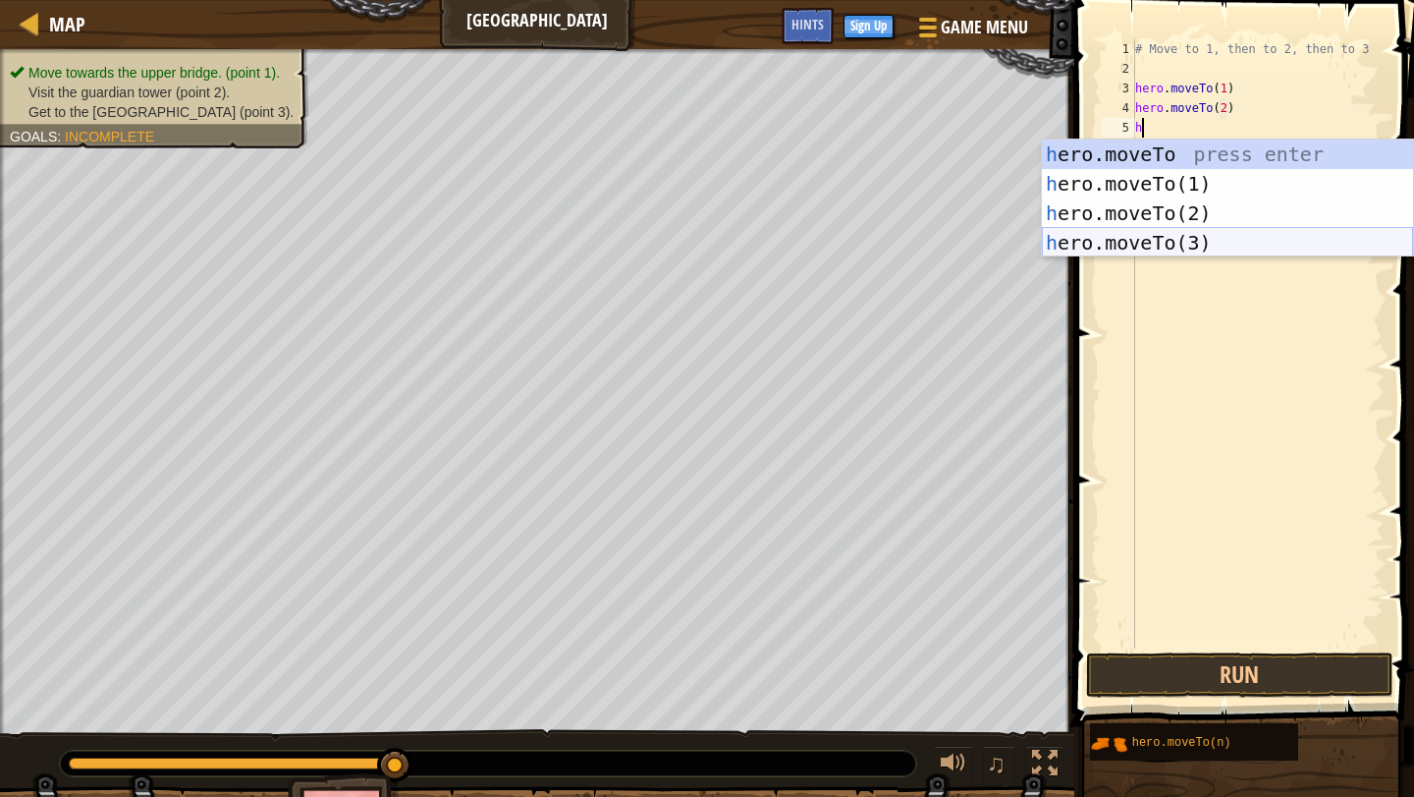
click at [1250, 245] on div "h ero.moveTo press enter h ero.moveTo(1) press enter h ero.moveTo(2) press ente…" at bounding box center [1227, 227] width 371 height 177
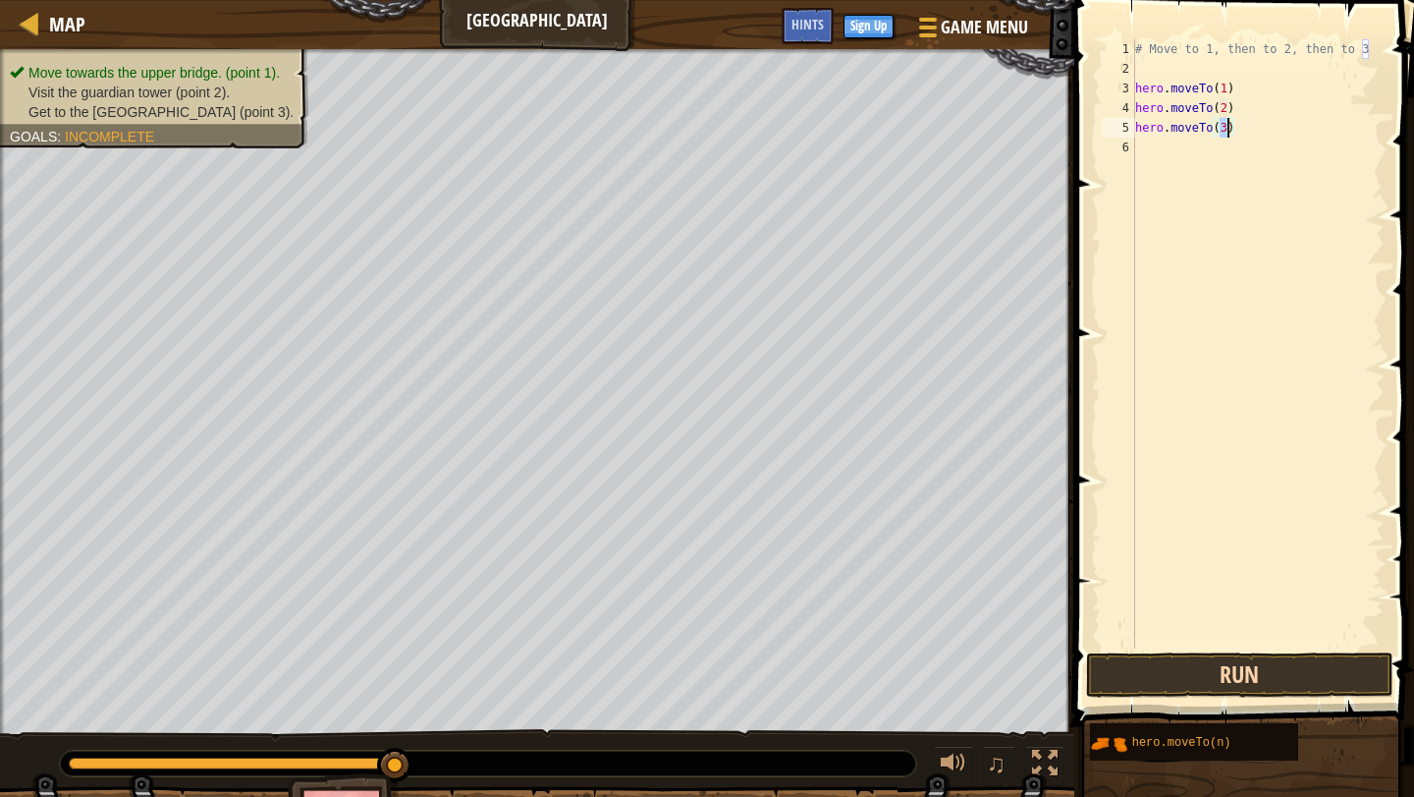
type textarea "hero.moveTo(3)"
click at [1240, 679] on button "Run" at bounding box center [1239, 674] width 306 height 45
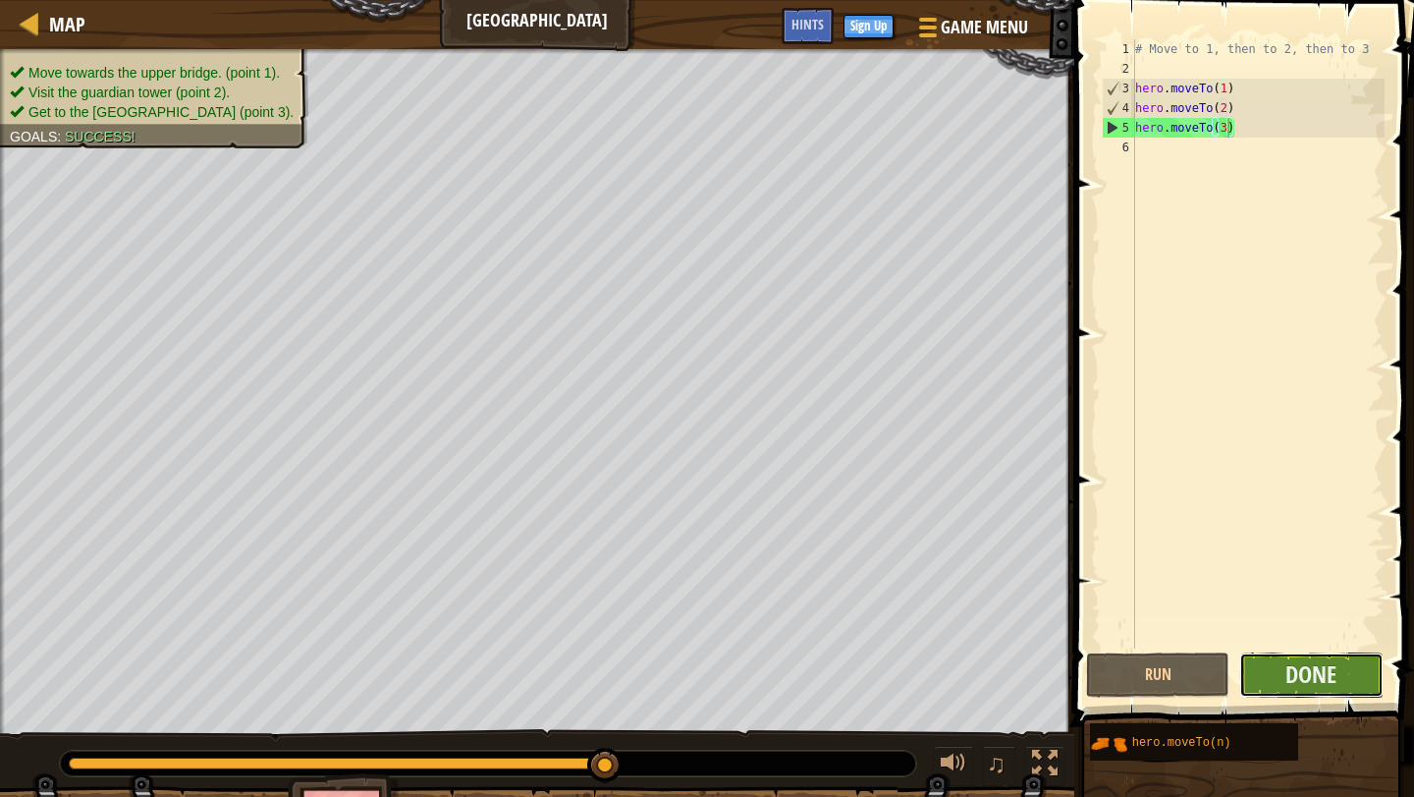
click at [1272, 667] on button "Done" at bounding box center [1311, 674] width 143 height 45
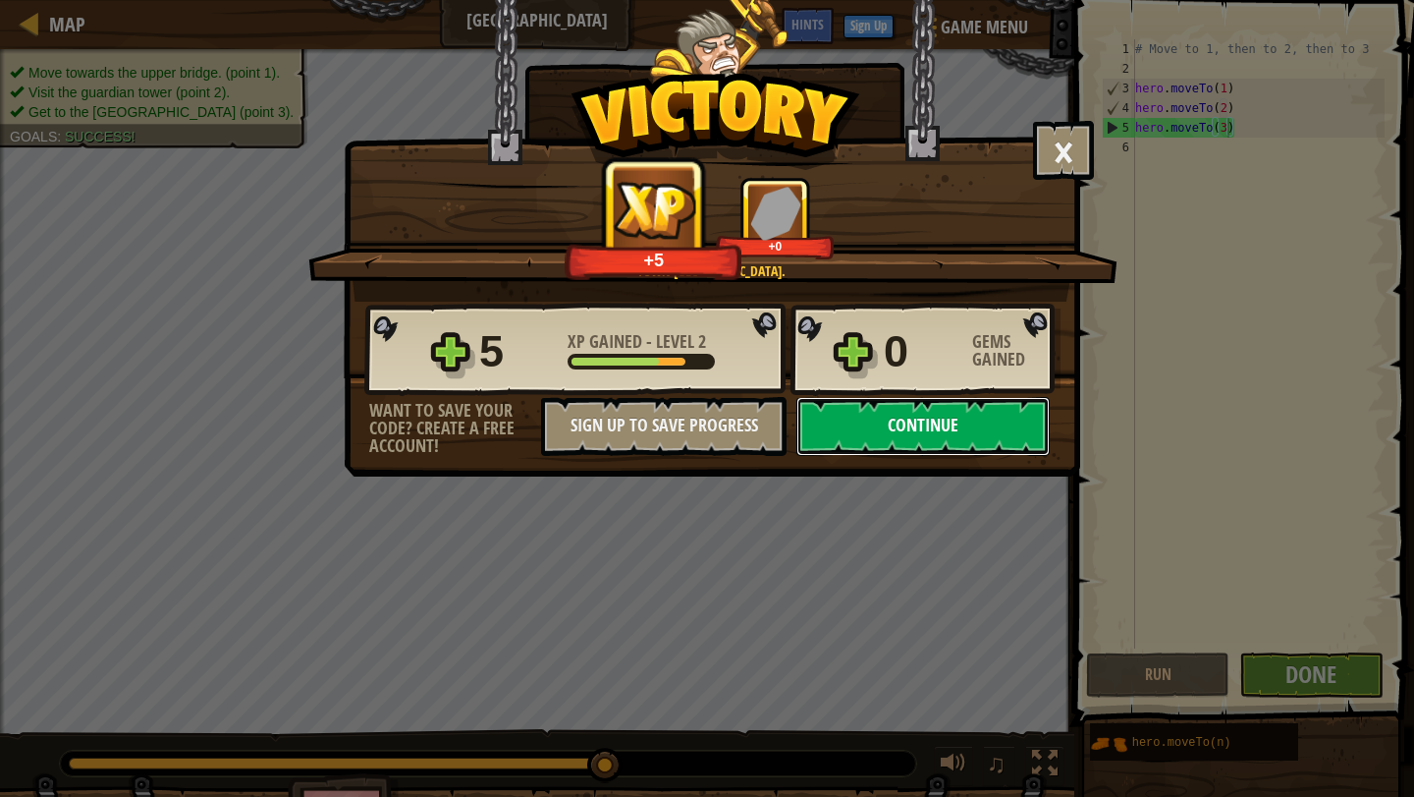
click at [879, 419] on button "Continue" at bounding box center [923, 426] width 253 height 59
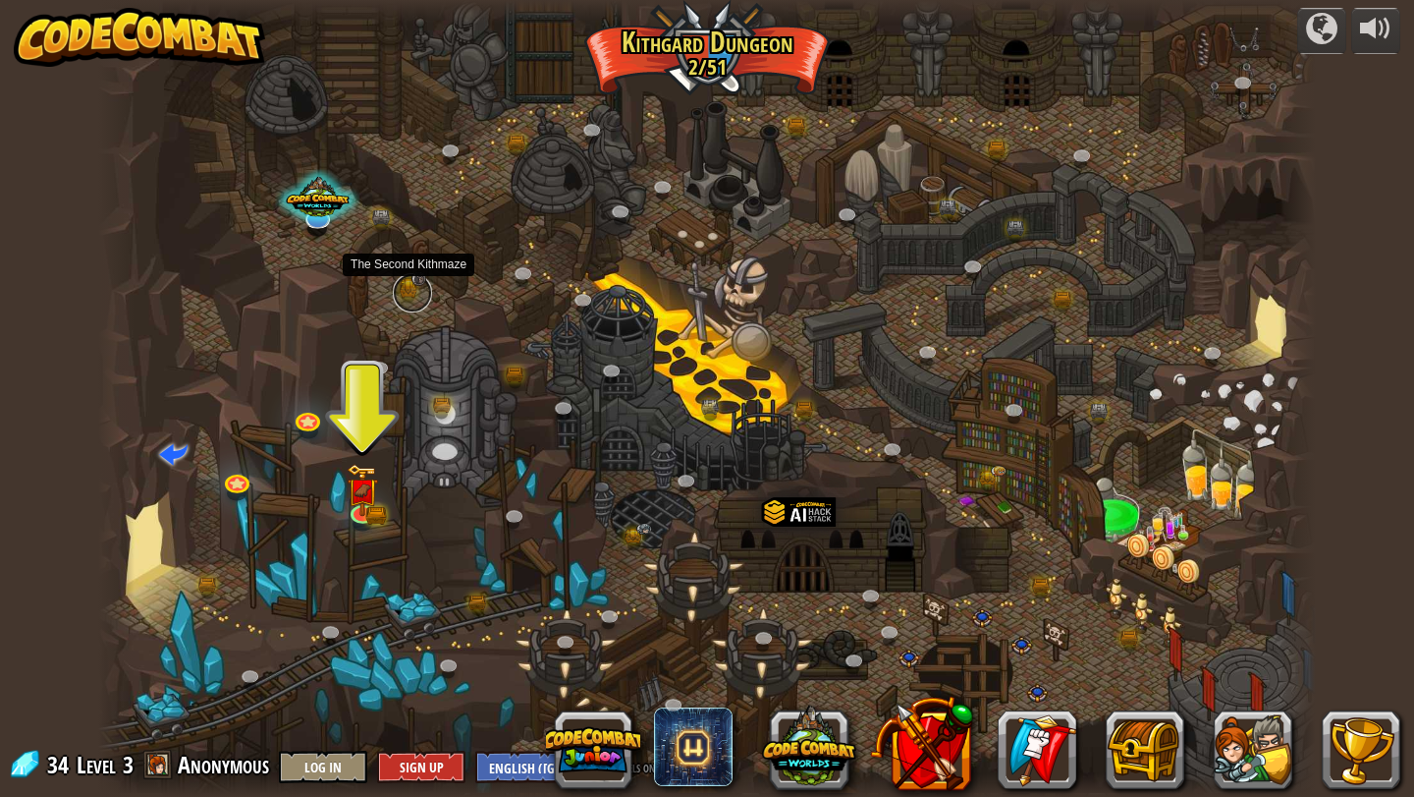
click at [412, 286] on link at bounding box center [412, 292] width 39 height 39
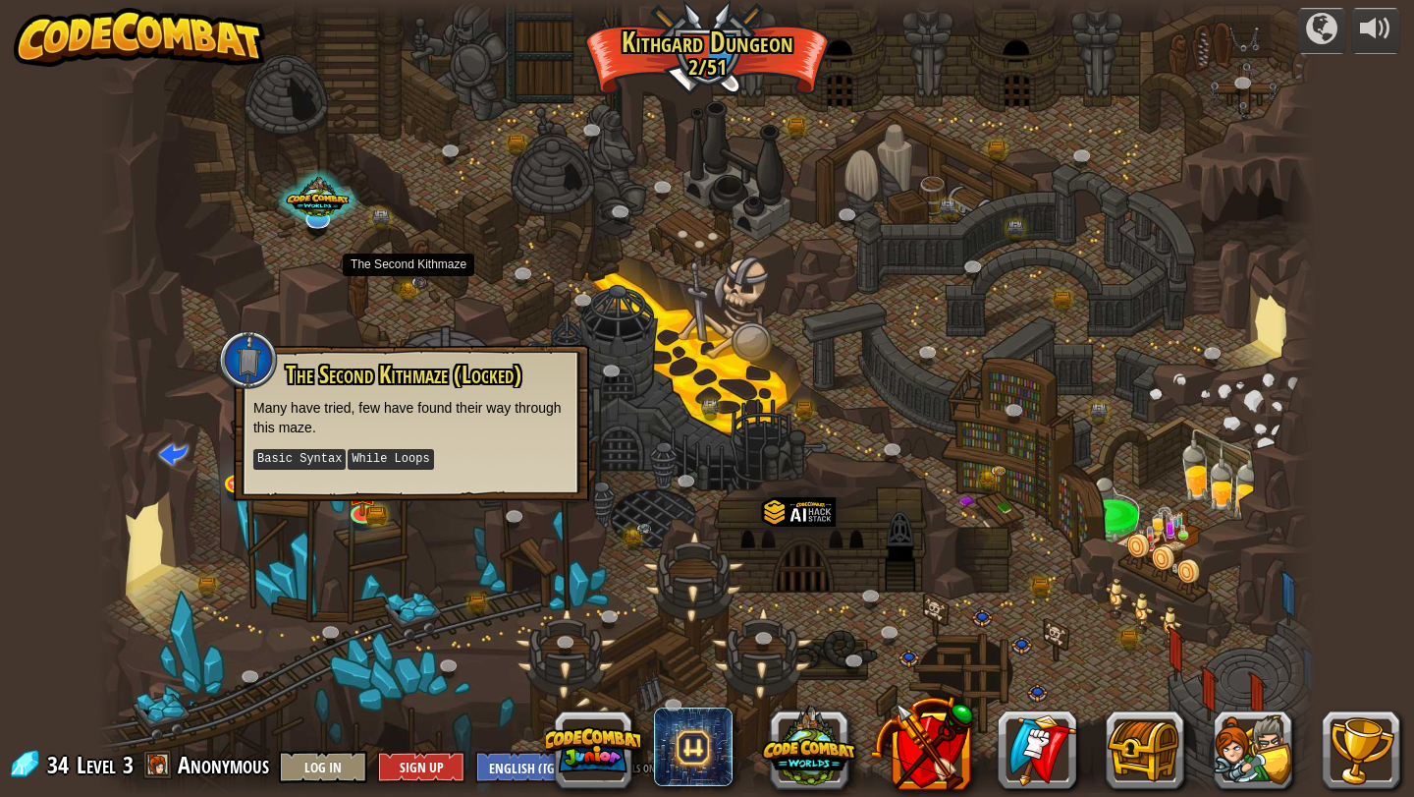
click at [479, 521] on div at bounding box center [707, 398] width 1219 height 797
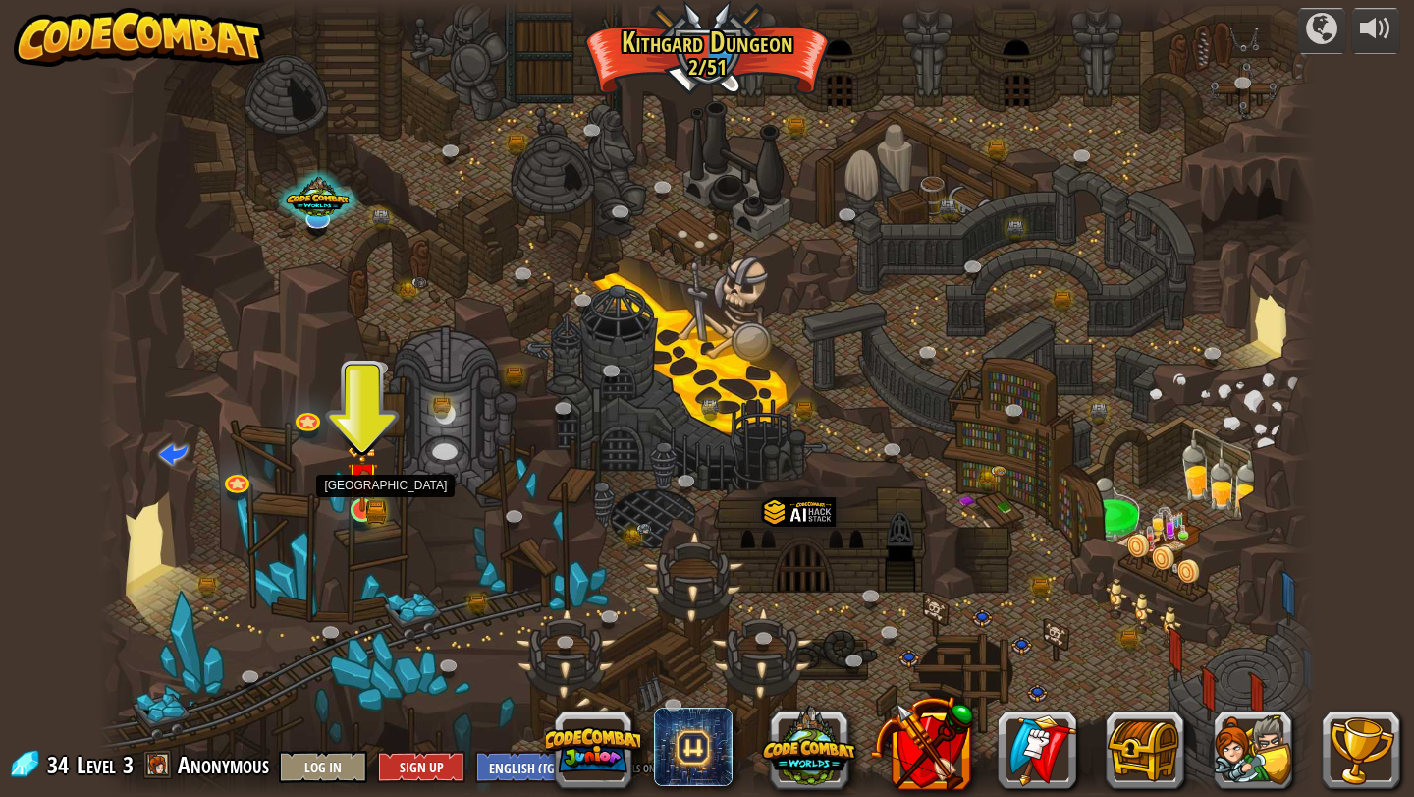
click at [369, 507] on img at bounding box center [362, 477] width 31 height 69
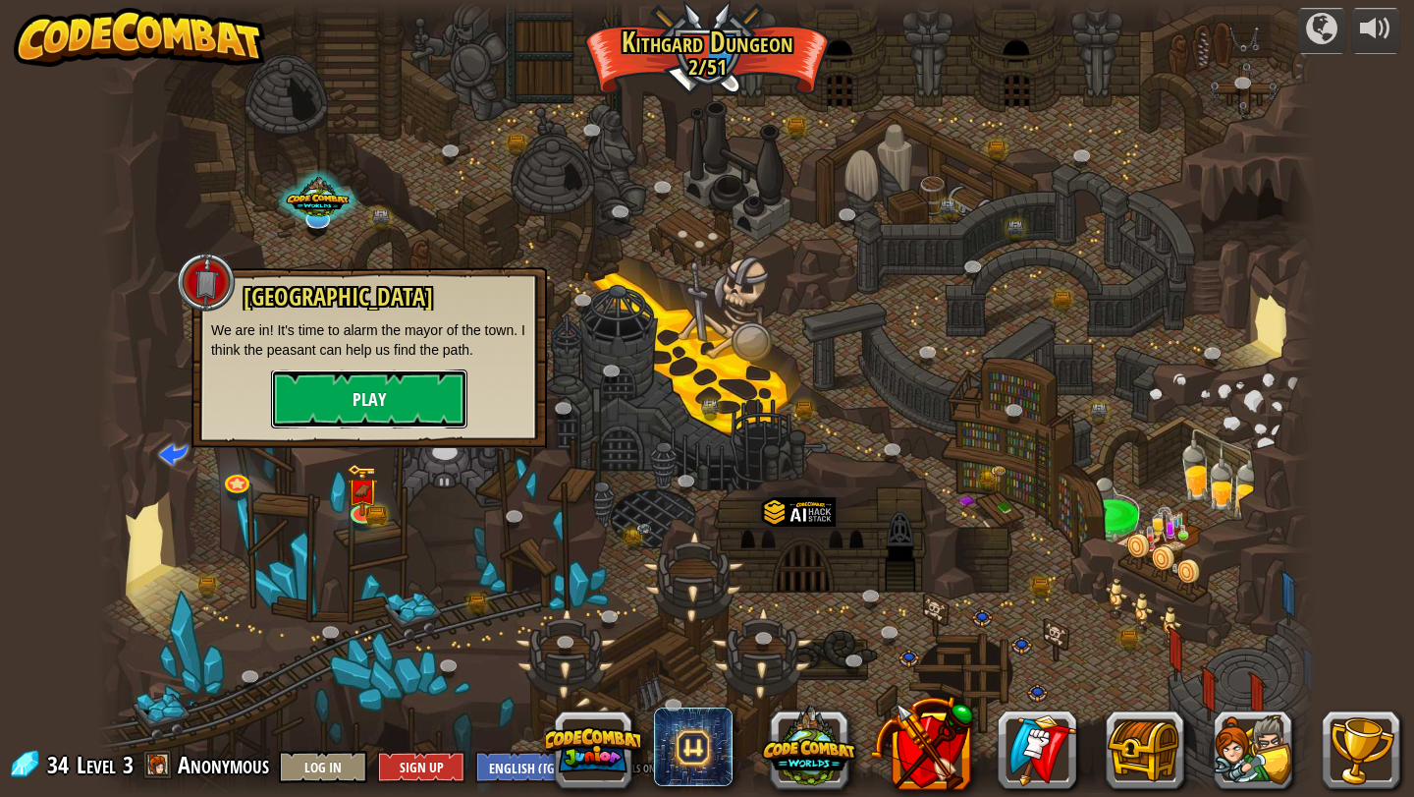
click at [433, 383] on button "Play" at bounding box center [369, 398] width 196 height 59
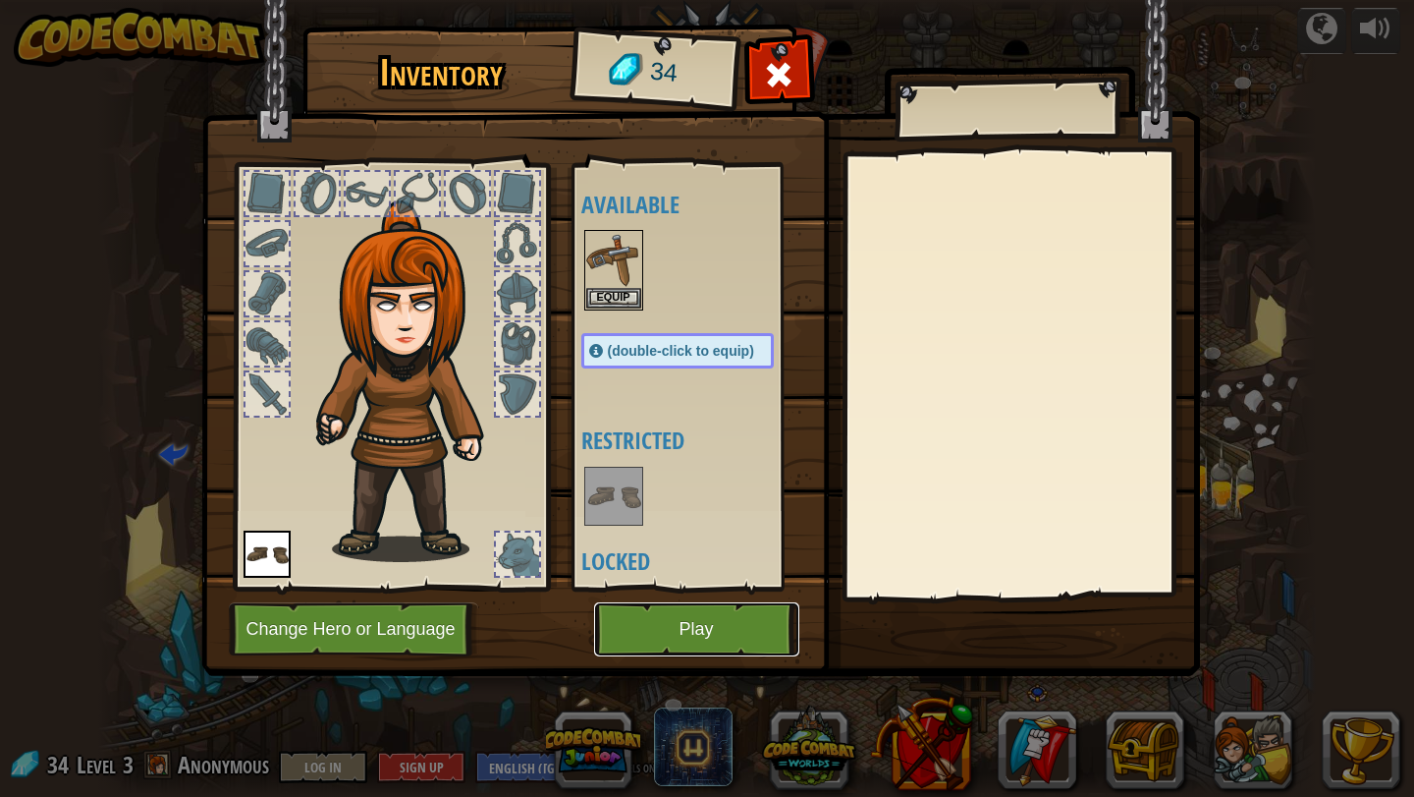
click at [741, 644] on button "Play" at bounding box center [696, 629] width 205 height 54
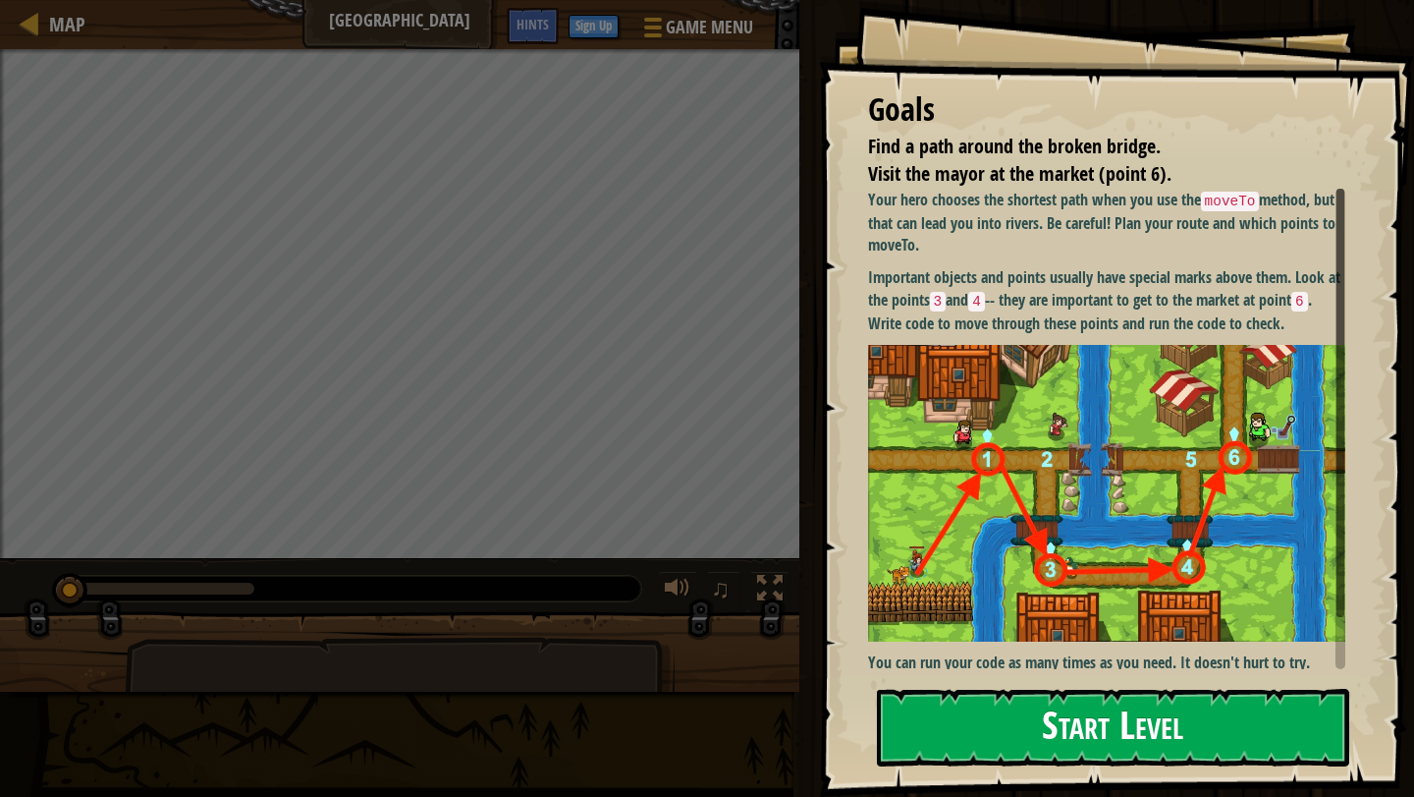
click at [1092, 721] on button "Start Level" at bounding box center [1113, 728] width 472 height 78
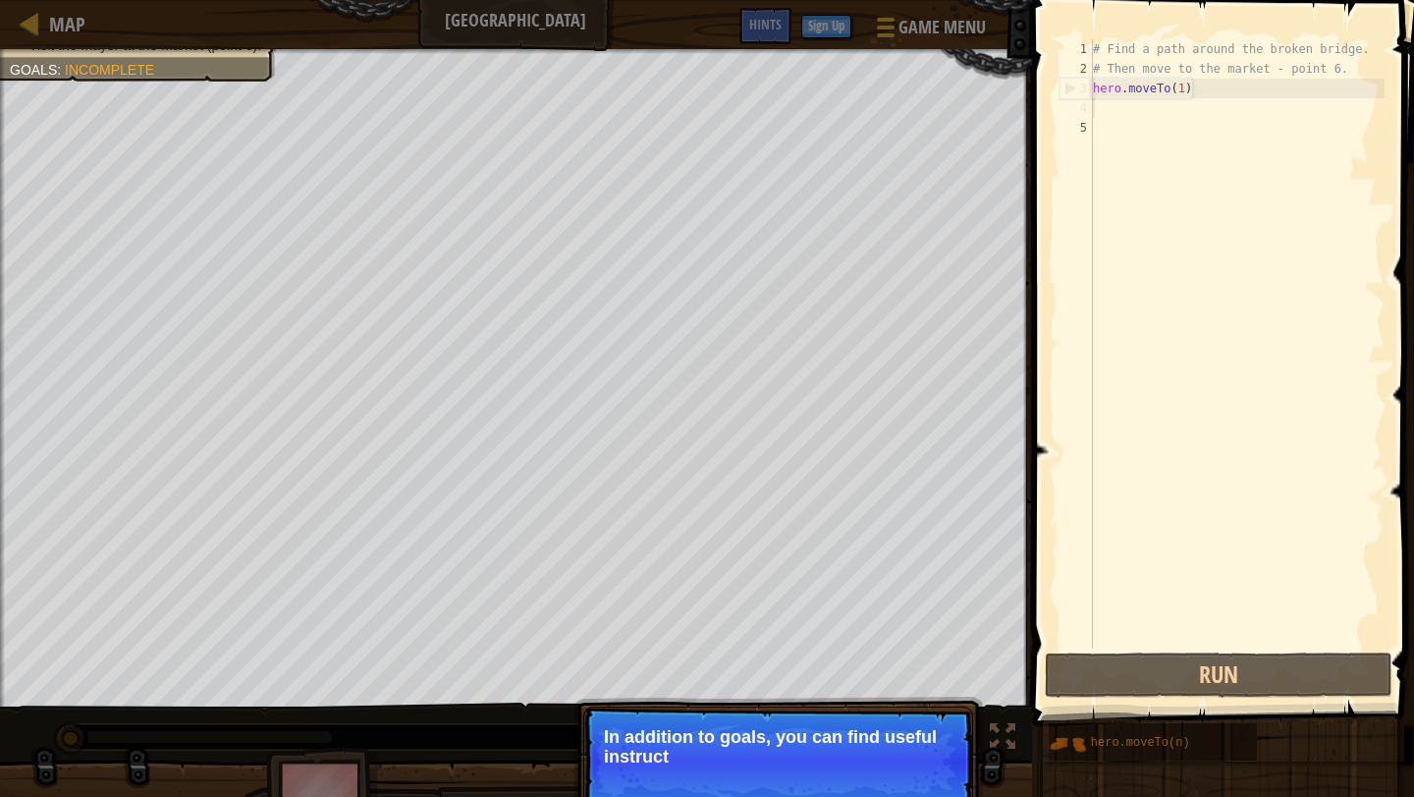
click at [1113, 117] on div "# Find a path around the broken bridge. # Then move to the market - point 6. he…" at bounding box center [1237, 363] width 296 height 648
click at [865, 723] on p "Skip (esc) Continue In addition to goals, you can find useful instructions in t…" at bounding box center [778, 761] width 390 height 110
click at [913, 795] on button "Continue" at bounding box center [917, 783] width 82 height 26
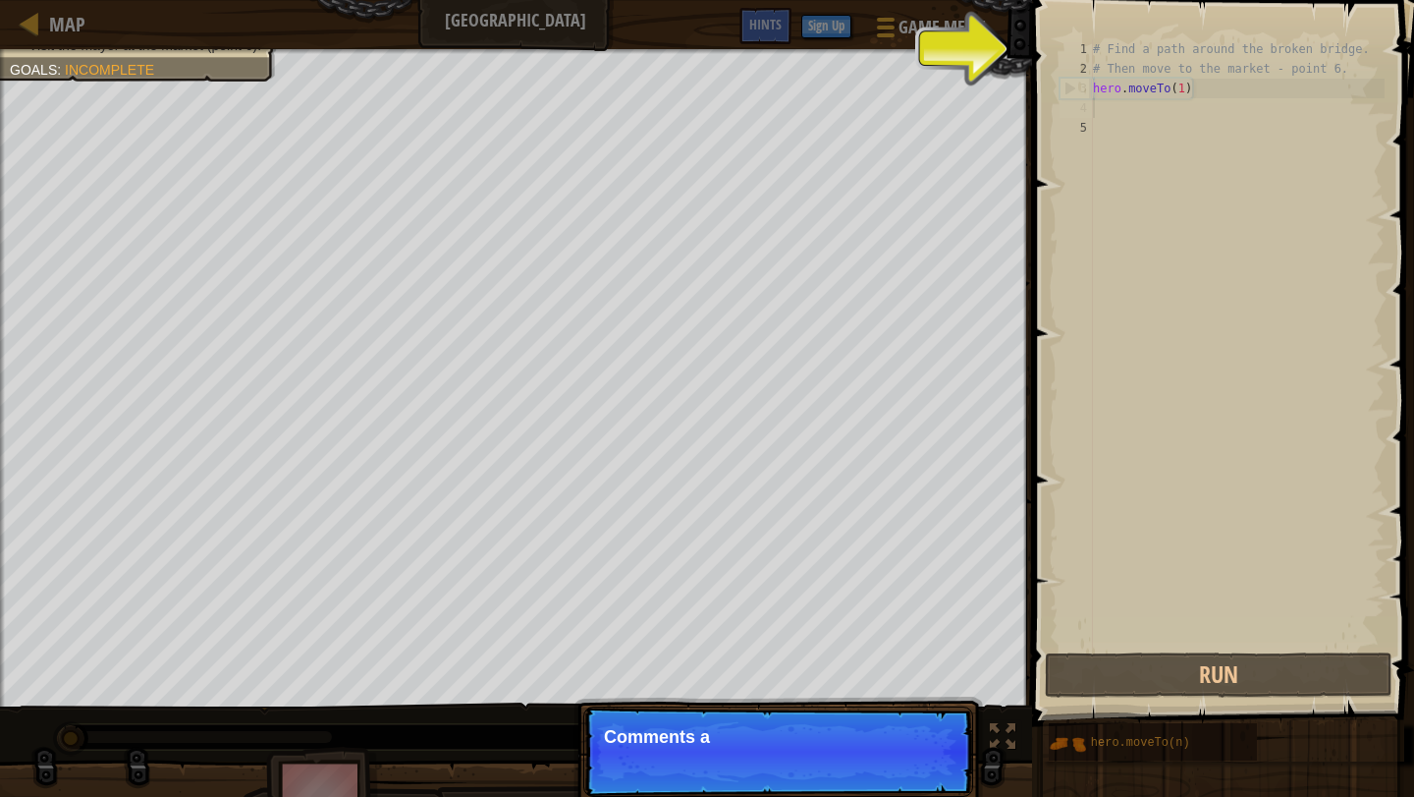
click at [912, 783] on p "Skip (esc) Continue Comments a" at bounding box center [778, 751] width 390 height 90
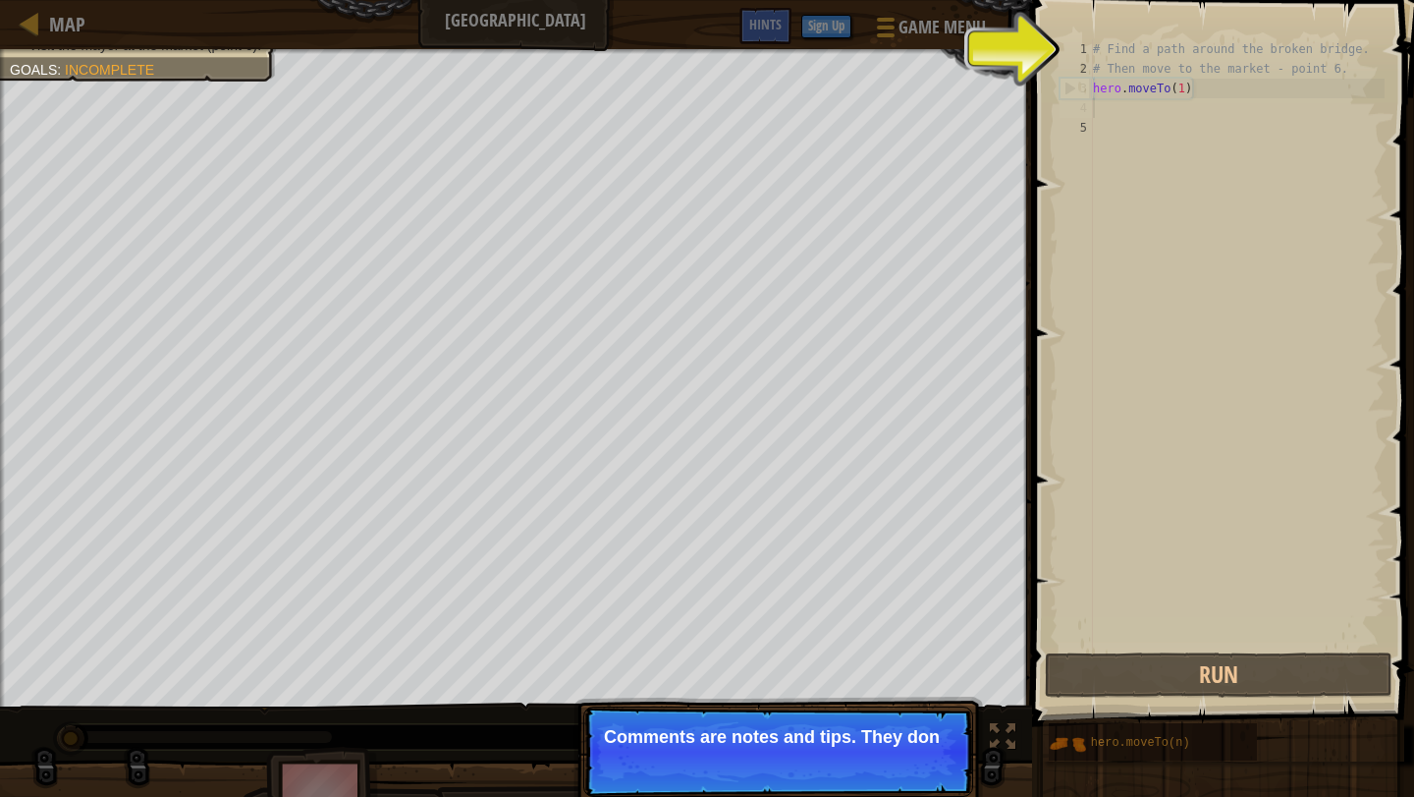
click at [912, 791] on p "Skip (esc) Continue Comments are notes and tips. They don" at bounding box center [778, 751] width 390 height 90
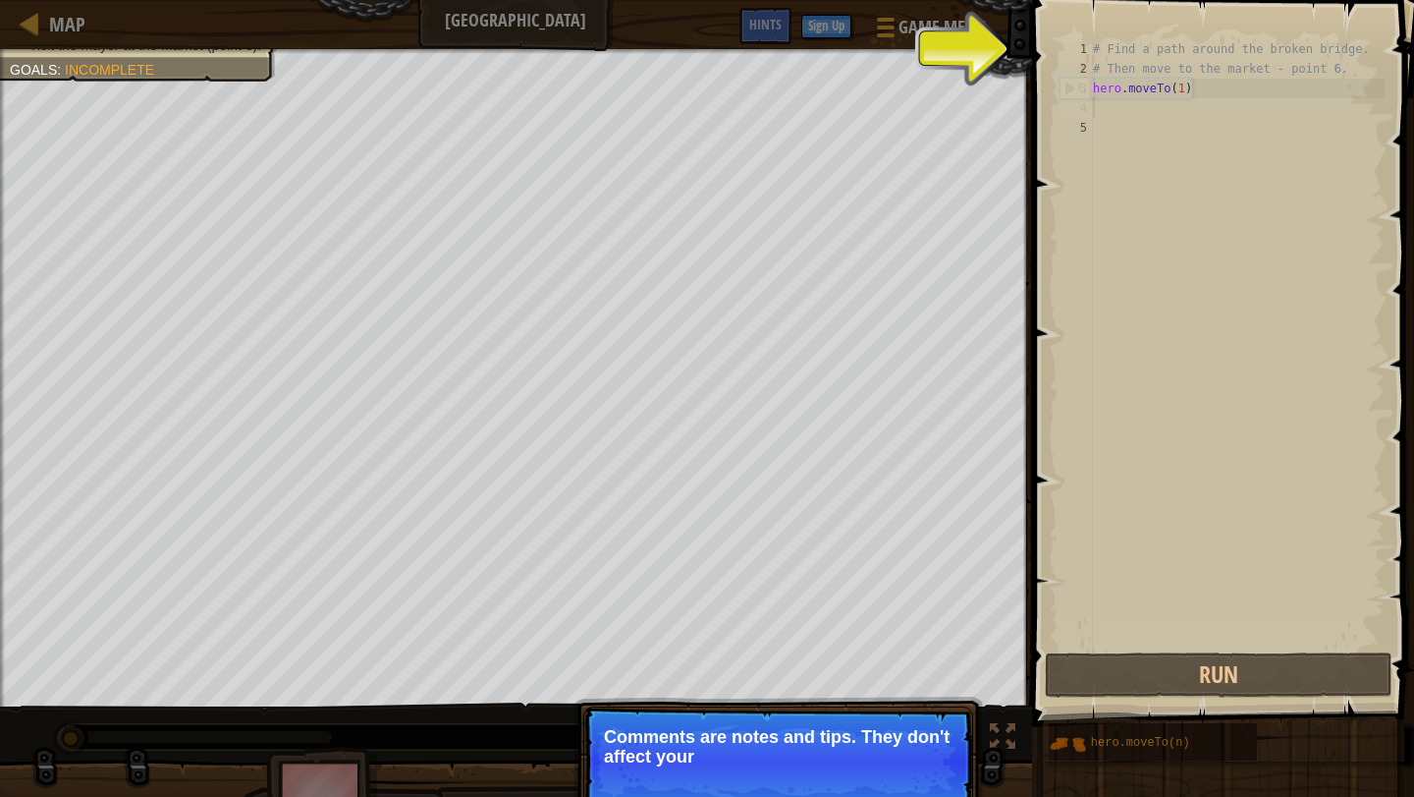
click at [912, 781] on p "Skip (esc) Continue Comments are notes and tips. They don't affect your" at bounding box center [778, 761] width 390 height 110
click at [912, 781] on p "Skip (esc) Continue Comments are notes and tips. They don't affect your hero" at bounding box center [778, 761] width 390 height 110
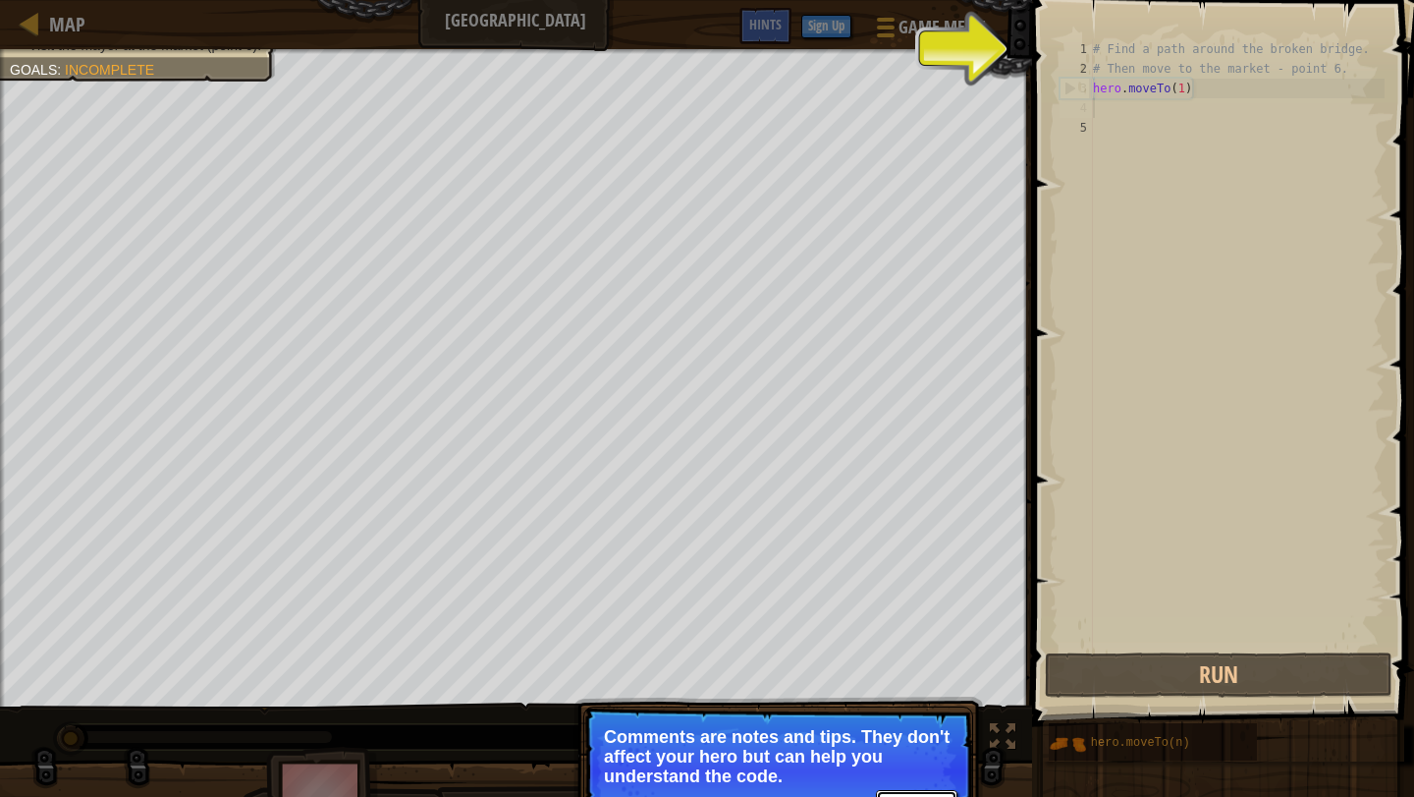
click at [914, 795] on button "Continue" at bounding box center [917, 803] width 82 height 26
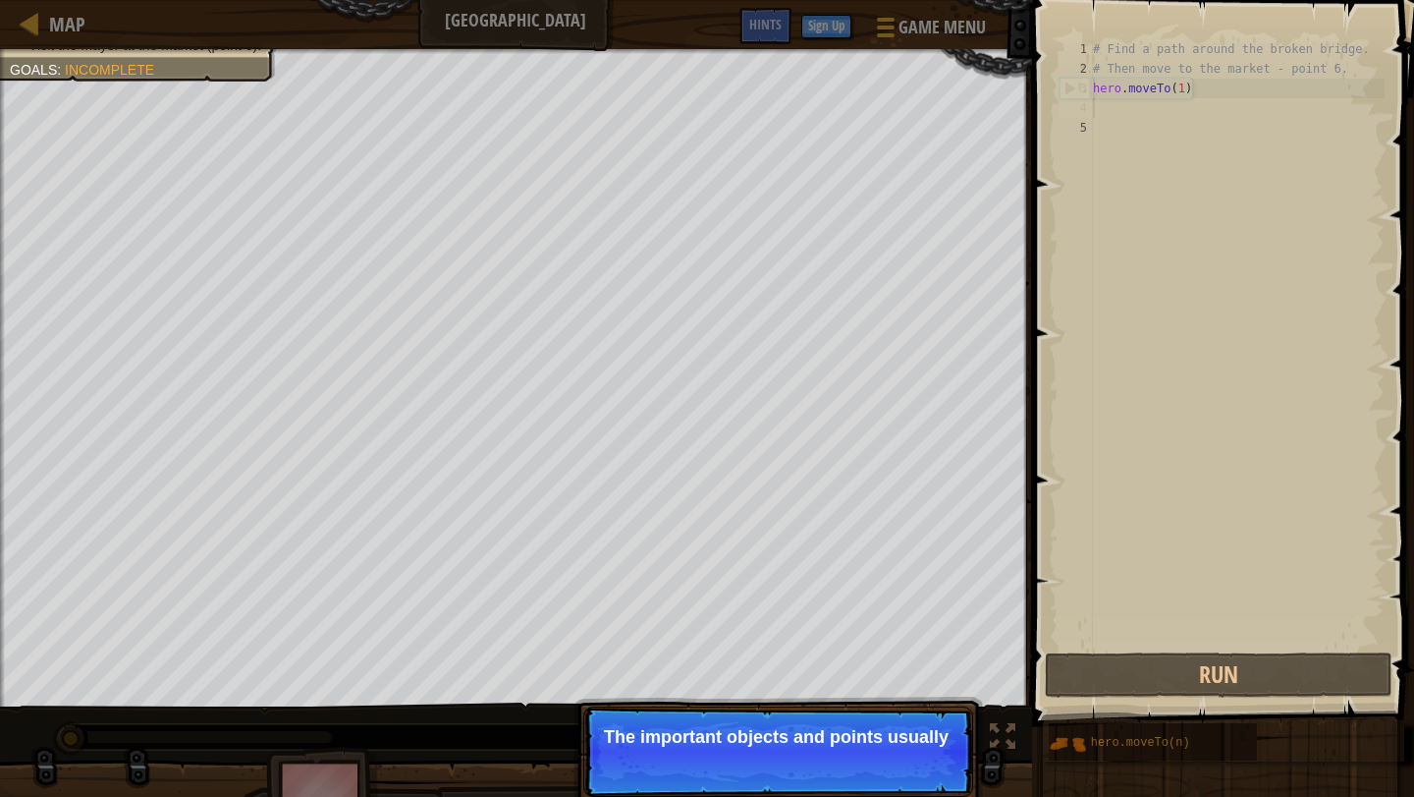
click at [914, 794] on p "Skip (esc) Continue The important objects and points usually" at bounding box center [778, 751] width 390 height 90
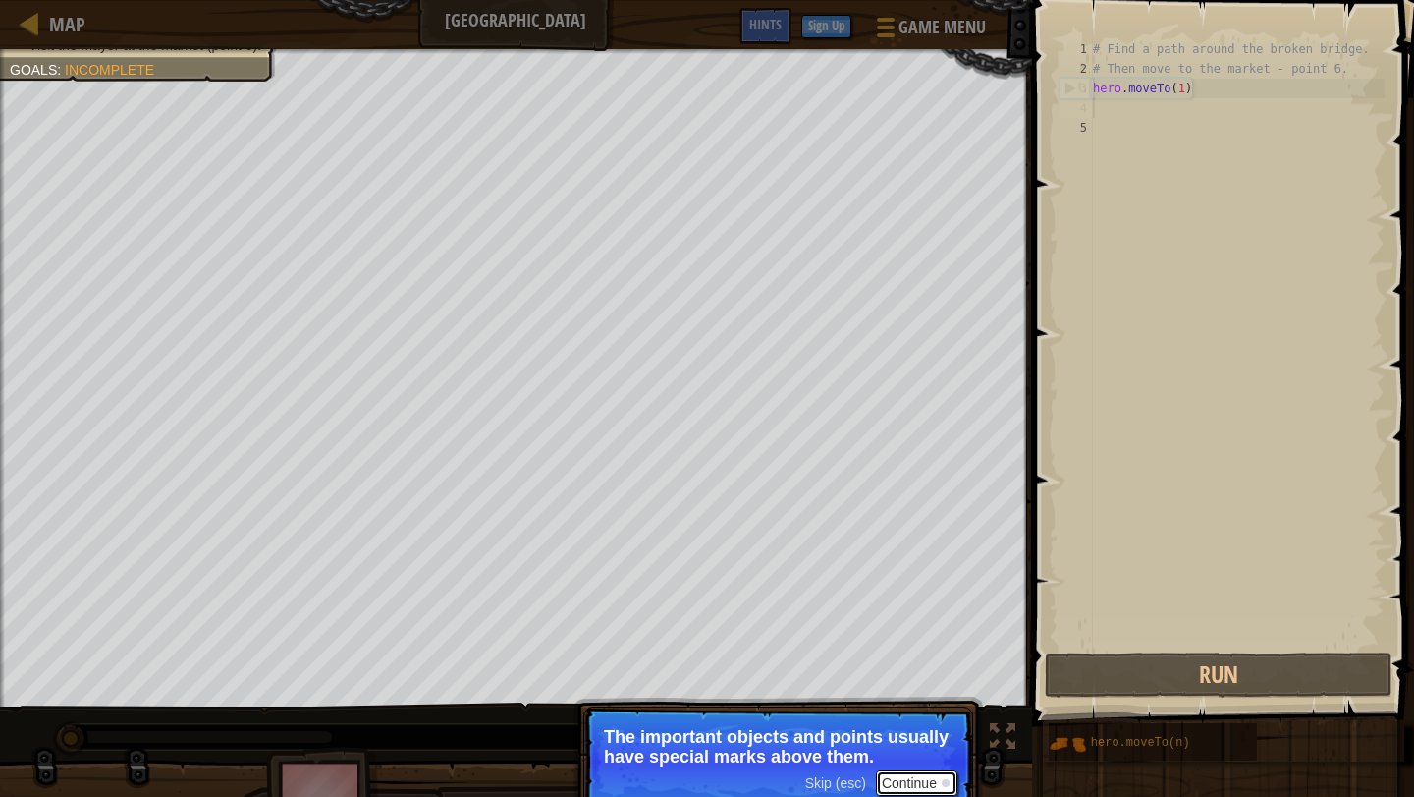
click at [913, 789] on button "Continue" at bounding box center [917, 783] width 82 height 26
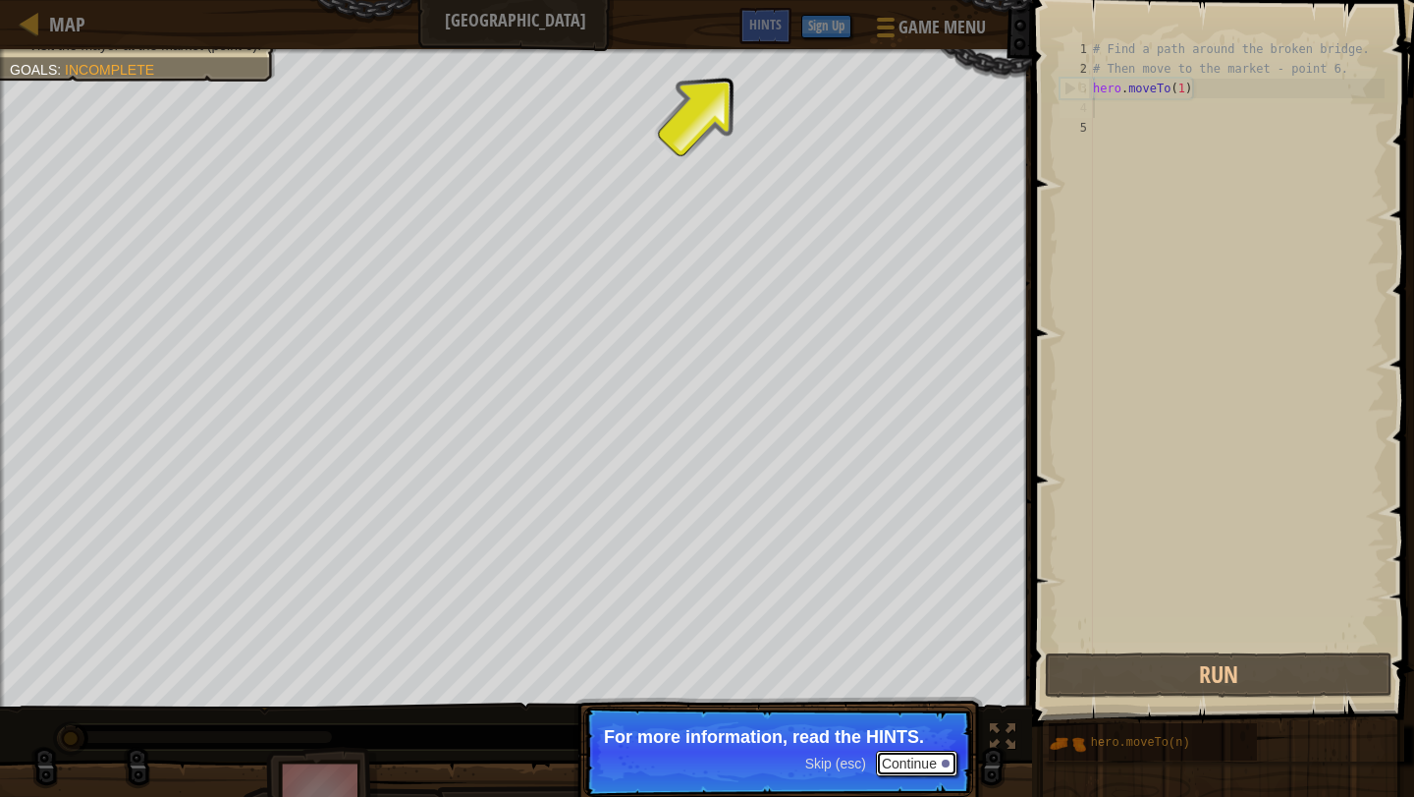
click at [918, 763] on button "Continue" at bounding box center [917, 763] width 82 height 26
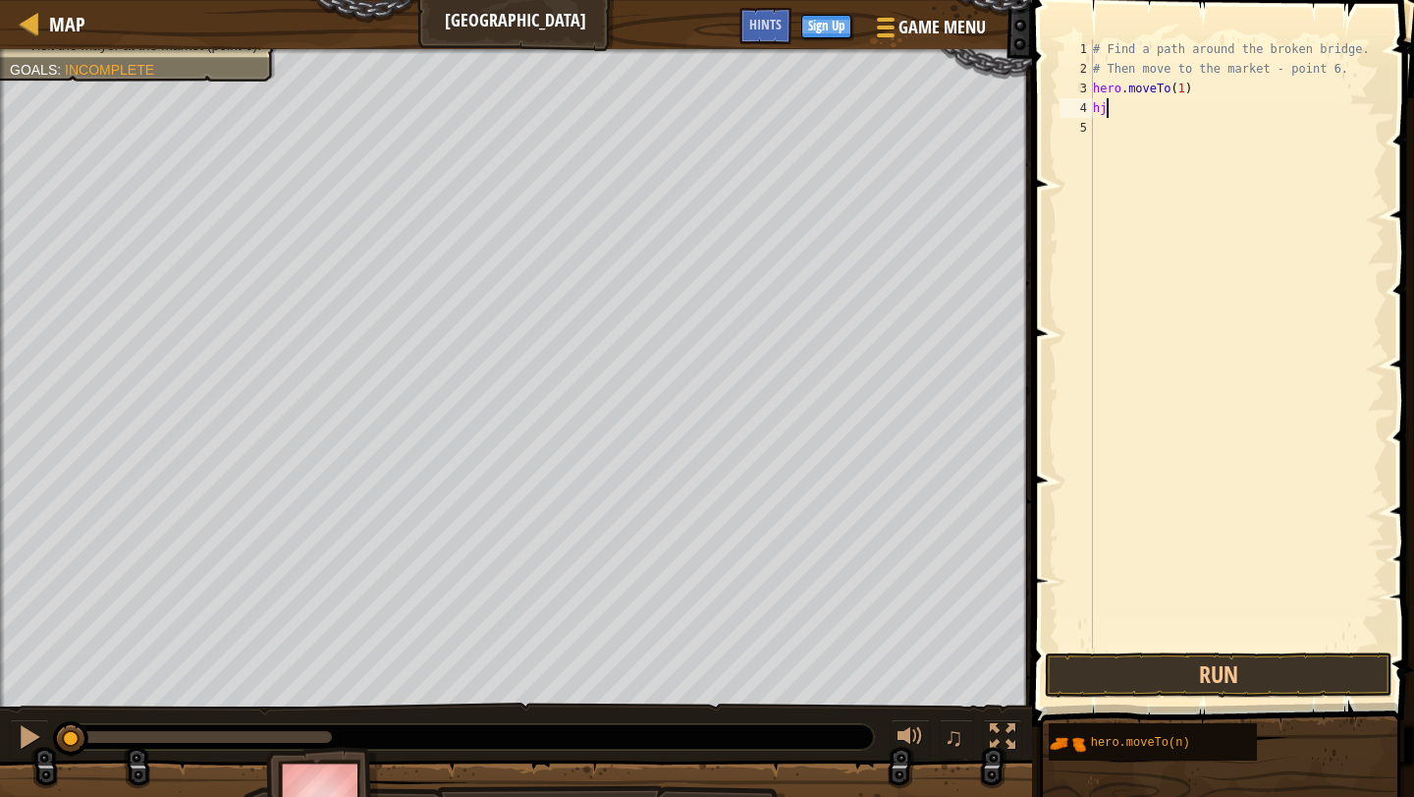
type textarea "h"
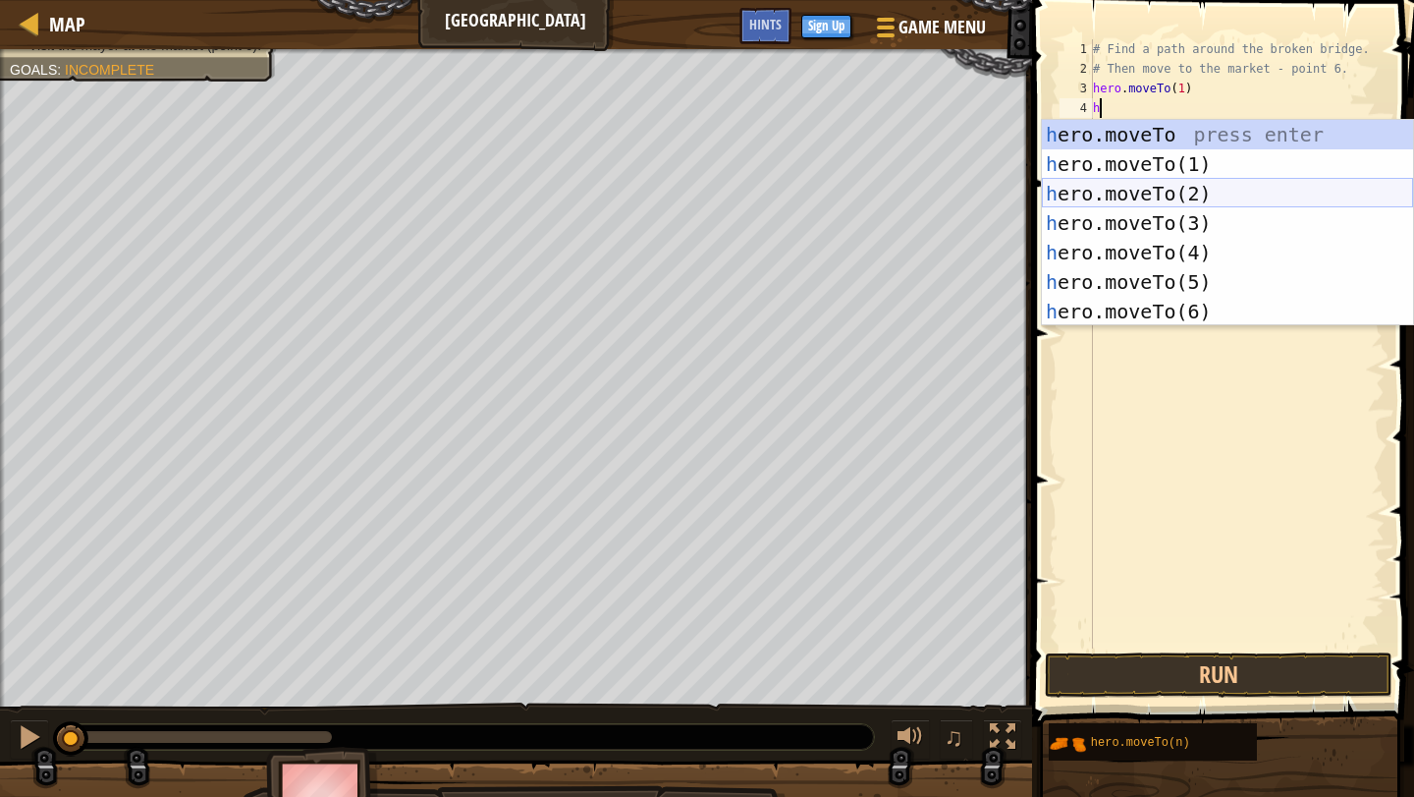
click at [1181, 185] on div "h ero.moveTo press enter h ero.moveTo(1) press enter h ero.moveTo(2) press ente…" at bounding box center [1227, 252] width 371 height 265
type textarea "hero.moveTo(2)"
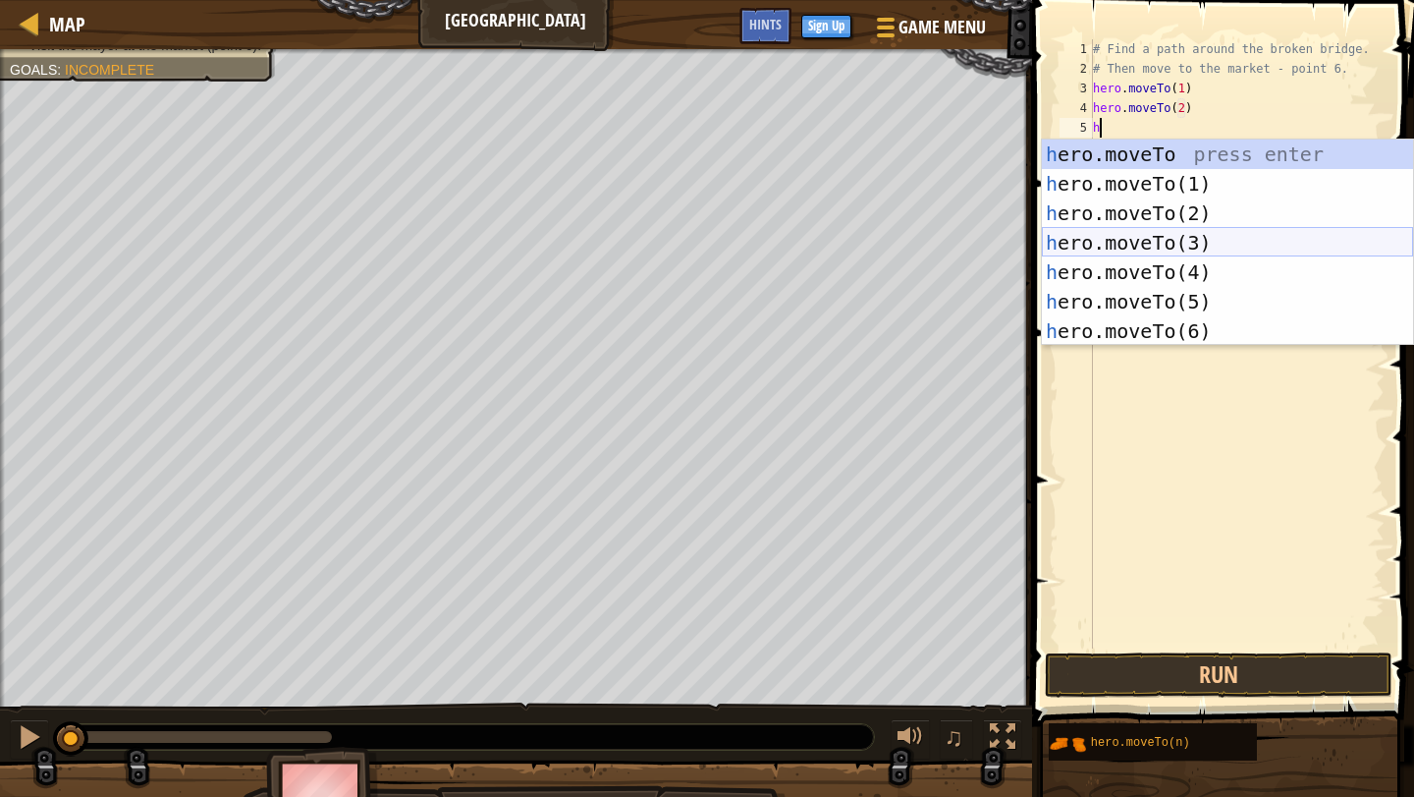
click at [1232, 246] on div "h ero.moveTo press enter h ero.moveTo(1) press enter h ero.moveTo(2) press ente…" at bounding box center [1227, 271] width 371 height 265
type textarea "hero.moveTo(3)"
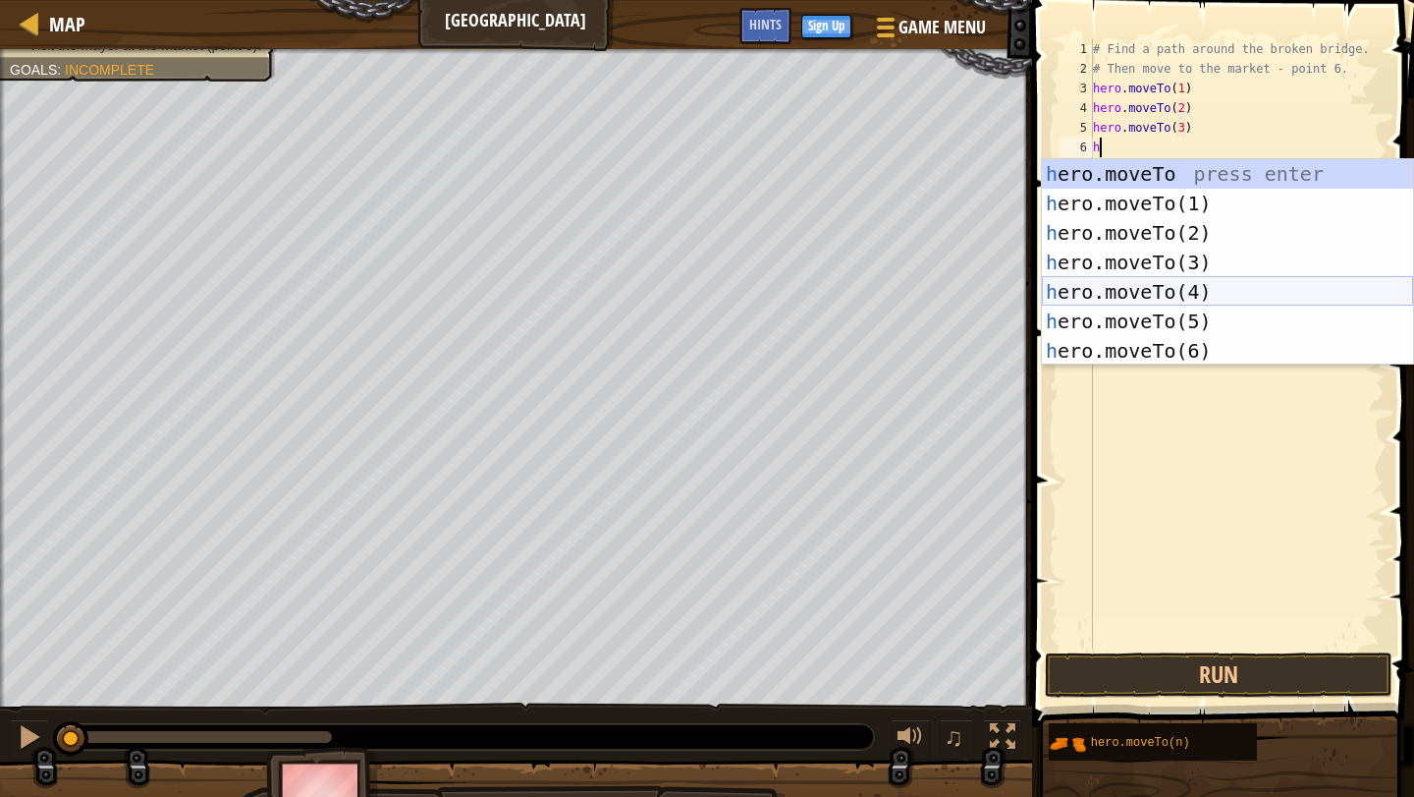
click at [1229, 294] on div "h ero.moveTo press enter h ero.moveTo(1) press enter h ero.moveTo(2) press ente…" at bounding box center [1227, 291] width 371 height 265
type textarea "hero.moveTo(4)"
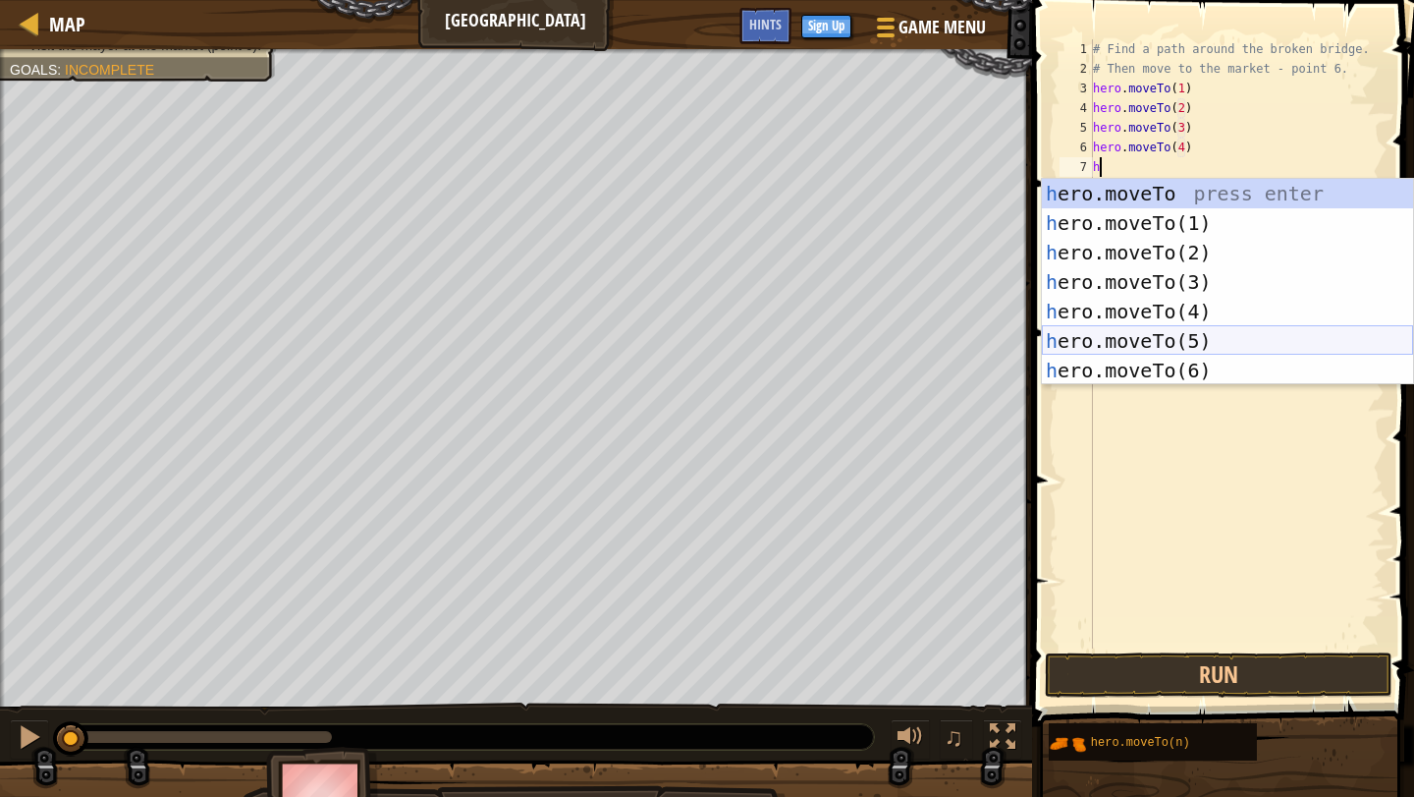
click at [1217, 338] on div "h ero.moveTo press enter h ero.moveTo(1) press enter h ero.moveTo(2) press ente…" at bounding box center [1227, 311] width 371 height 265
type textarea "hero.moveTo(5)"
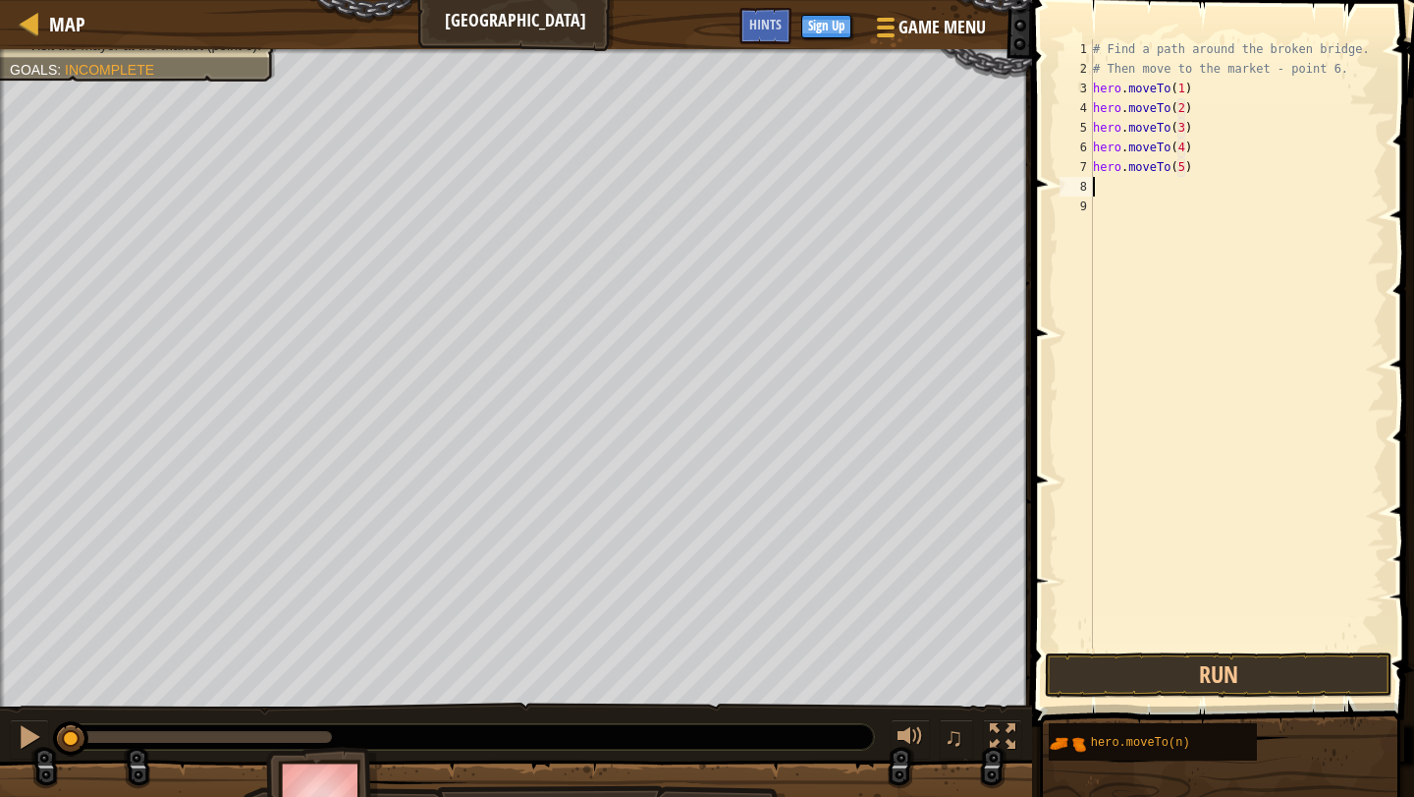
type textarea "h"
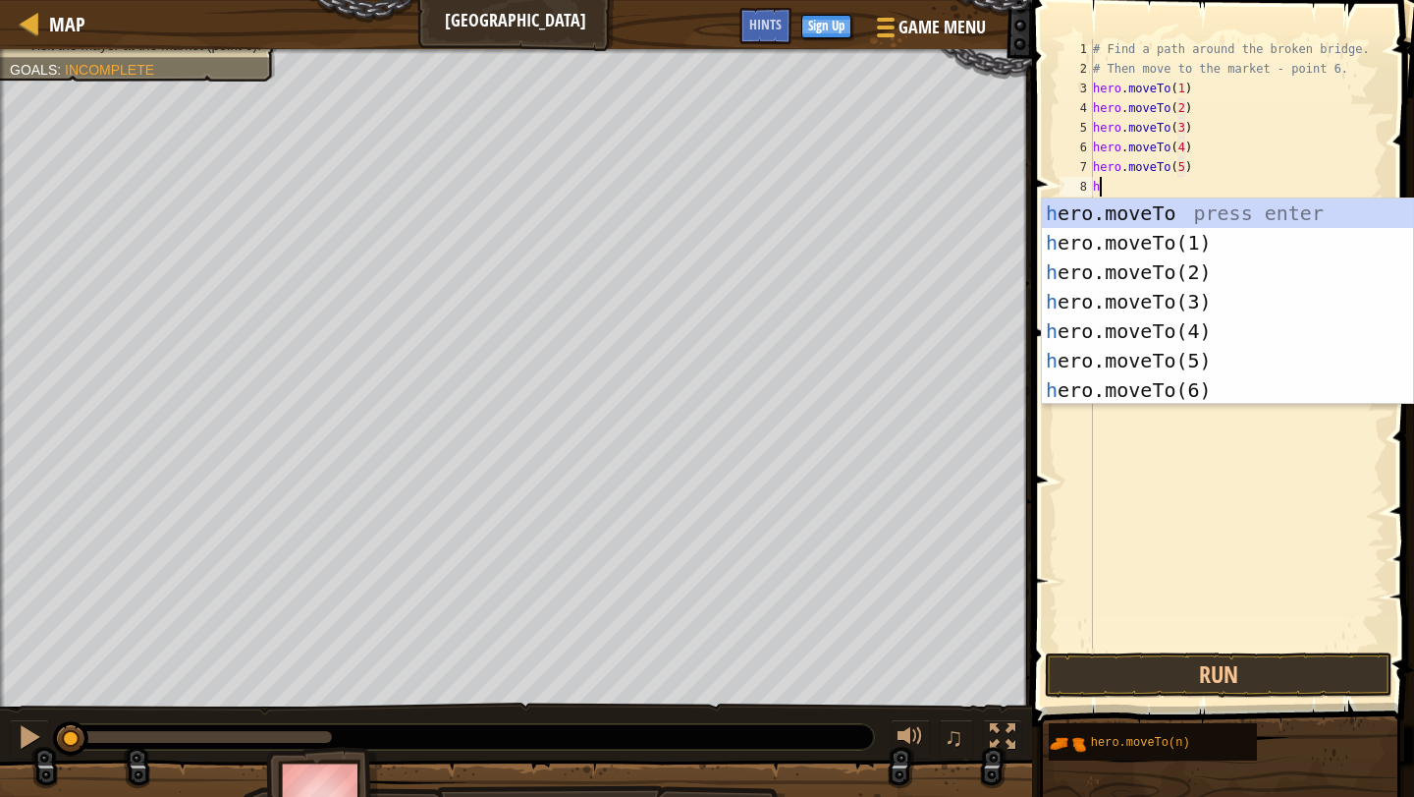
click at [1233, 405] on div "# Find a path around the broken bridge. # Then move to the market - point 6. he…" at bounding box center [1237, 363] width 296 height 648
click at [1174, 391] on div "h ero.moveTo press enter h ero.moveTo(1) press enter h ero.moveTo(2) press ente…" at bounding box center [1227, 330] width 371 height 265
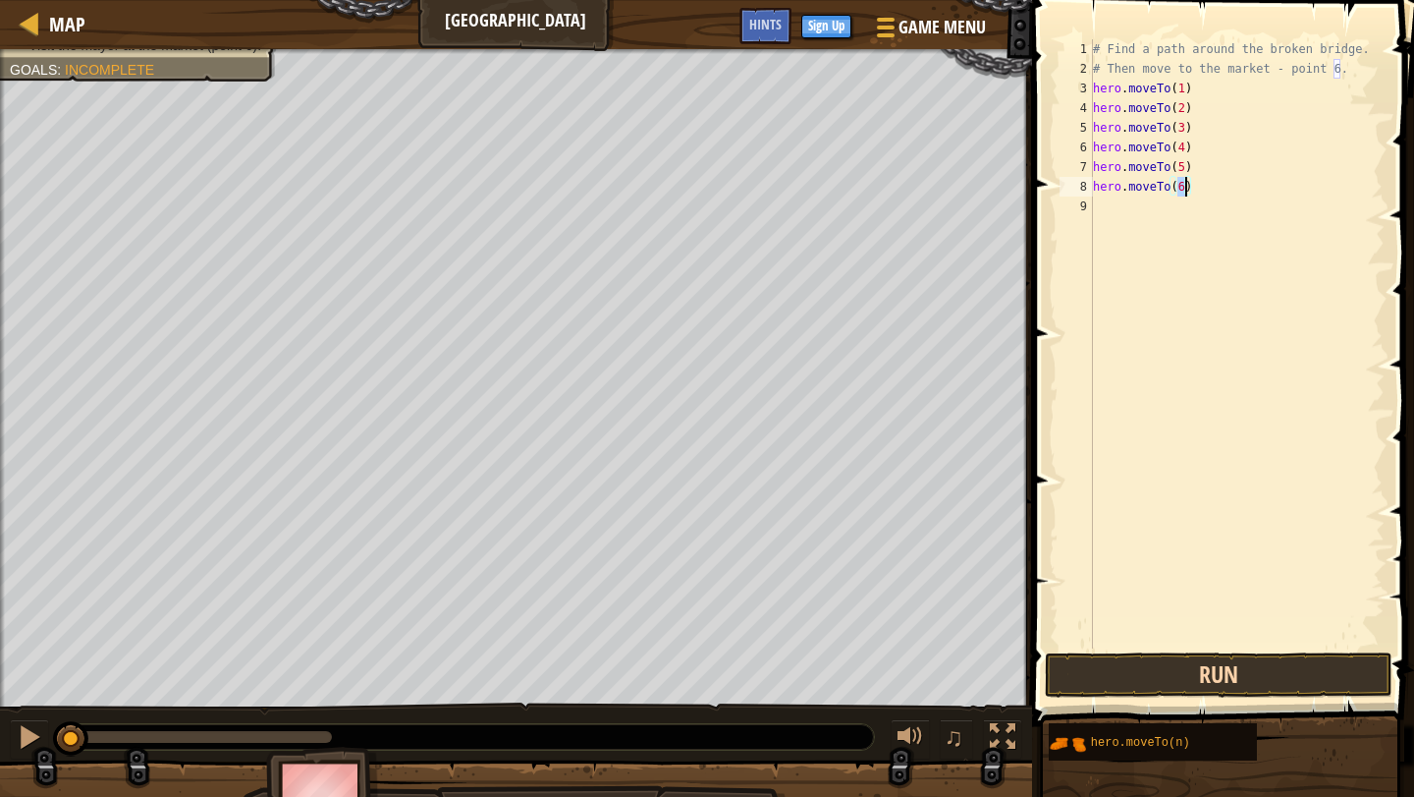
type textarea "hero.moveTo(6)"
click at [1204, 654] on button "Run" at bounding box center [1219, 674] width 348 height 45
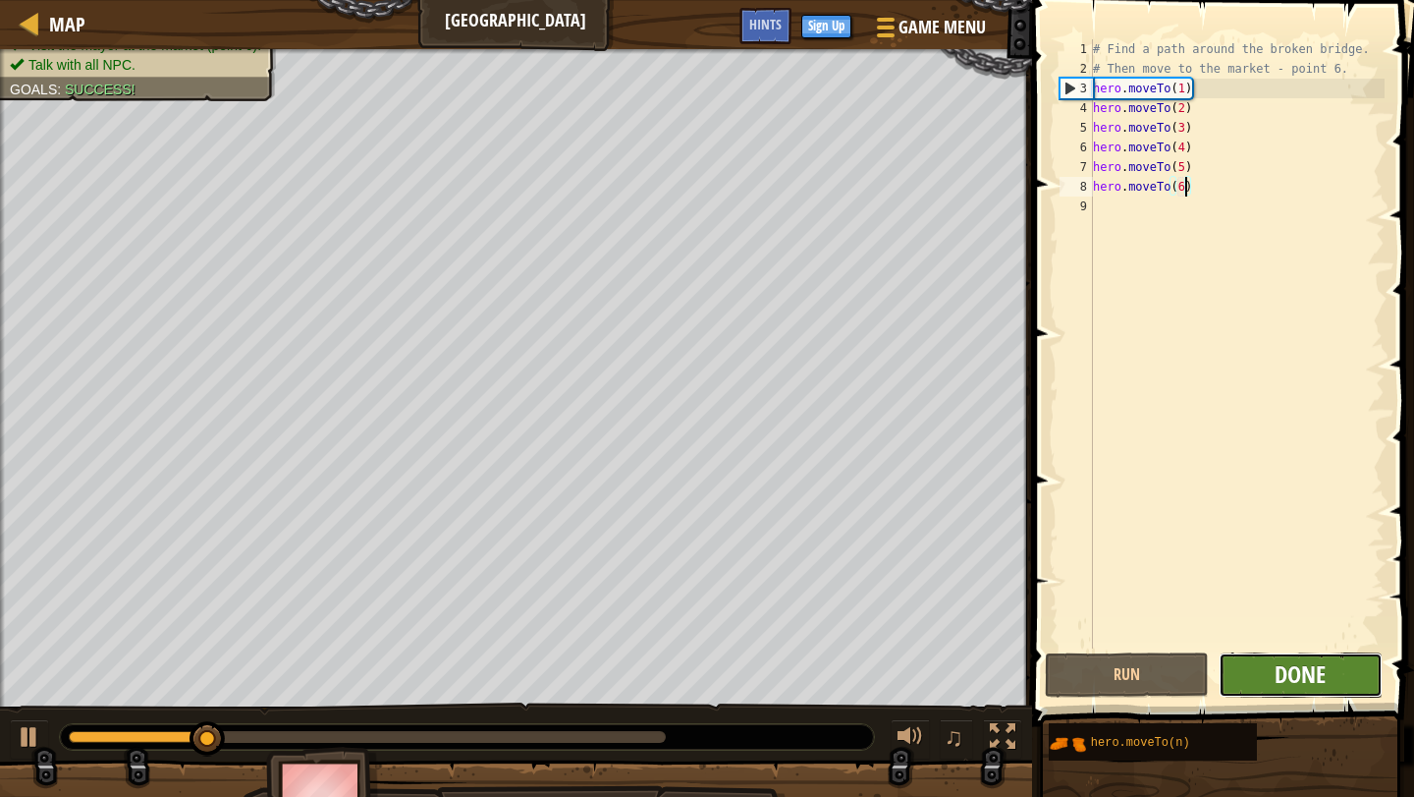
click at [1295, 675] on span "Done" at bounding box center [1300, 673] width 51 height 31
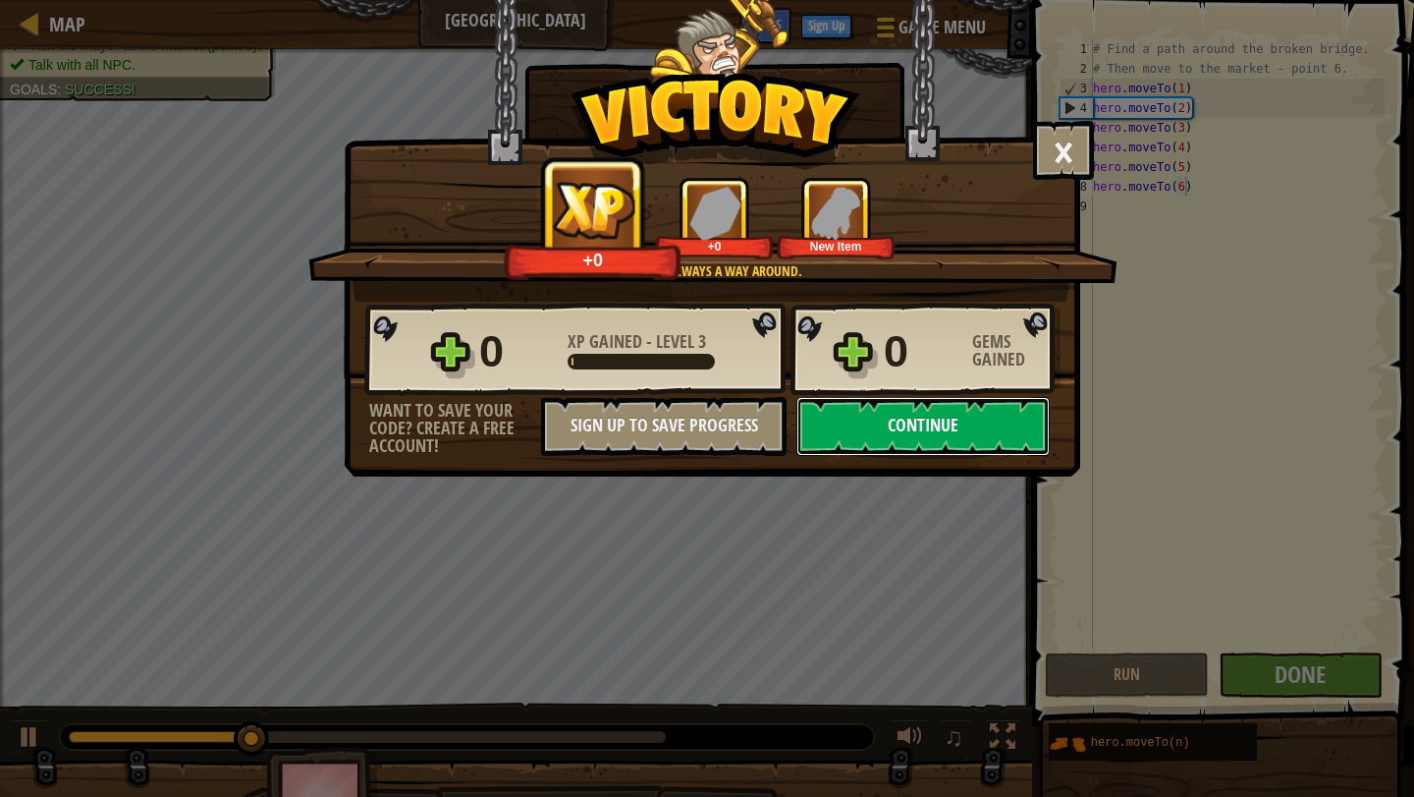
click at [1020, 418] on button "Continue" at bounding box center [923, 426] width 253 height 59
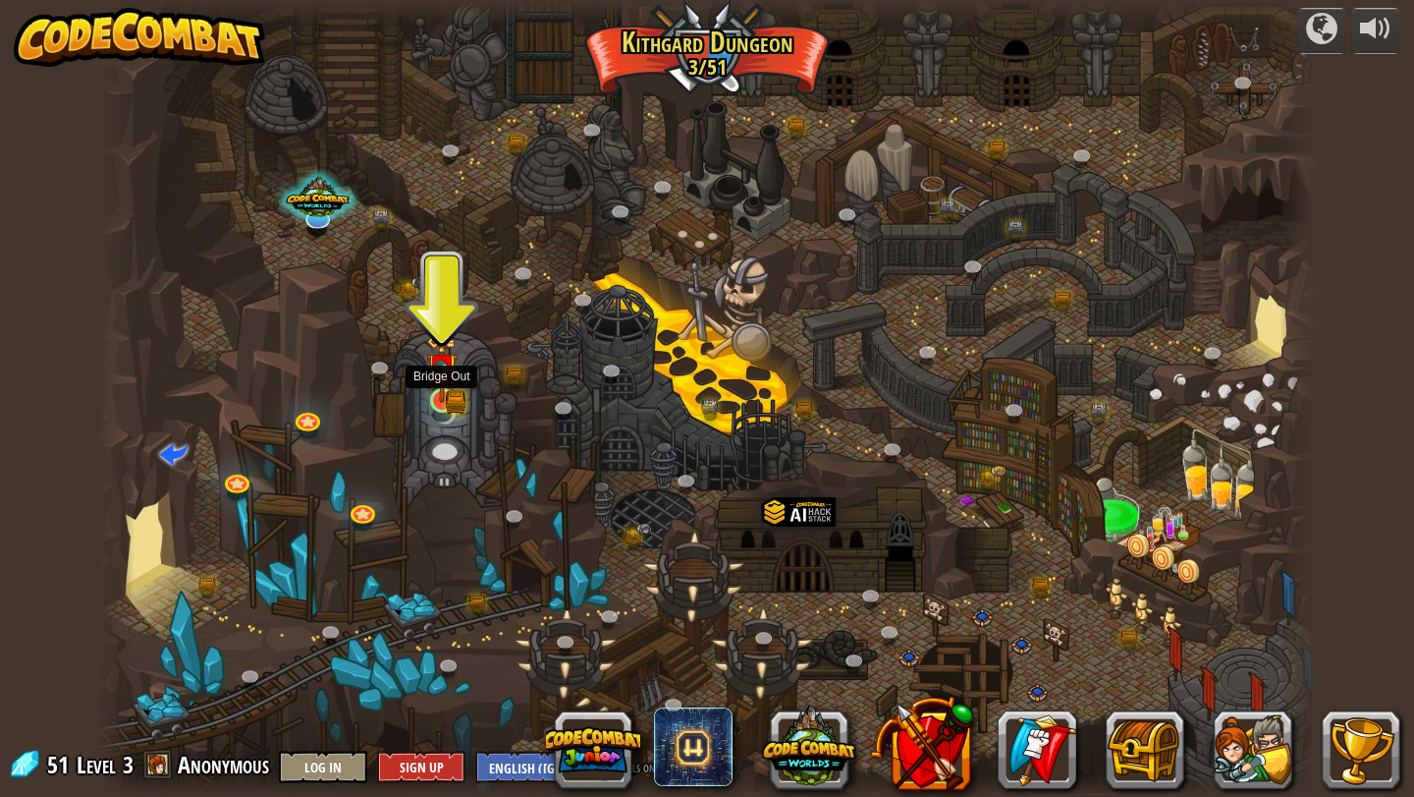
click at [450, 401] on img at bounding box center [441, 368] width 31 height 69
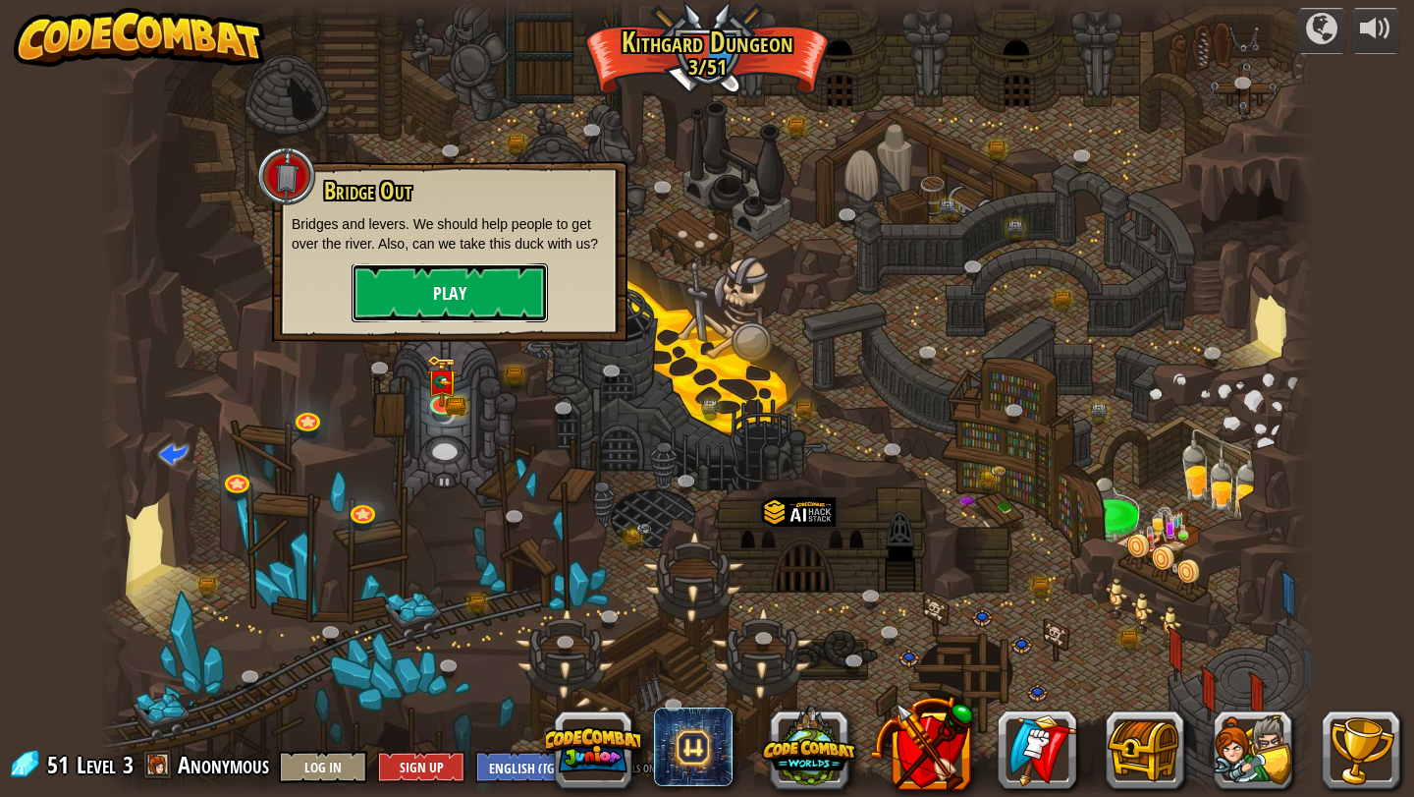
click at [498, 303] on button "Play" at bounding box center [450, 292] width 196 height 59
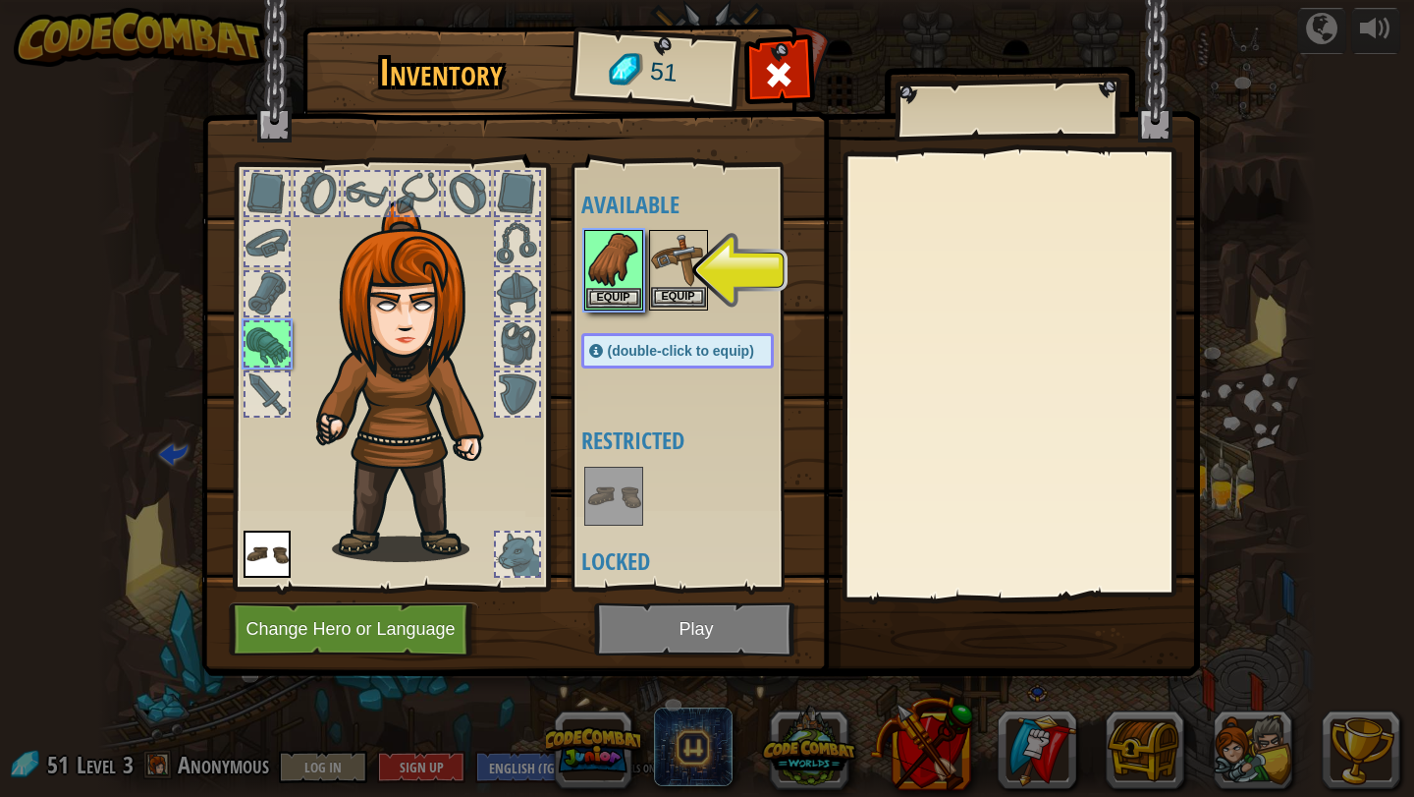
click at [679, 248] on img at bounding box center [678, 259] width 55 height 55
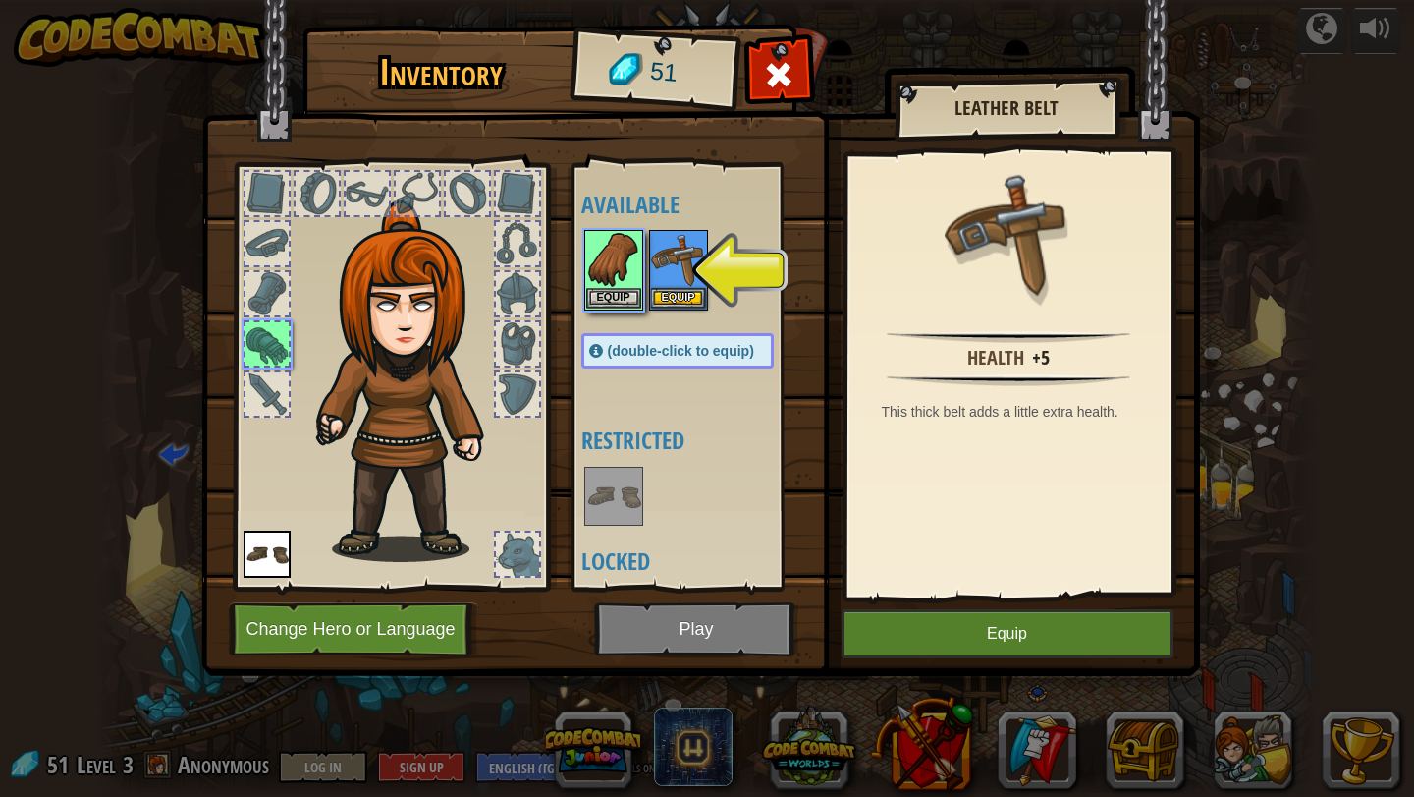
click at [724, 590] on img at bounding box center [700, 319] width 999 height 713
click at [726, 619] on img at bounding box center [700, 319] width 999 height 713
click at [678, 304] on button "Equip" at bounding box center [678, 297] width 55 height 21
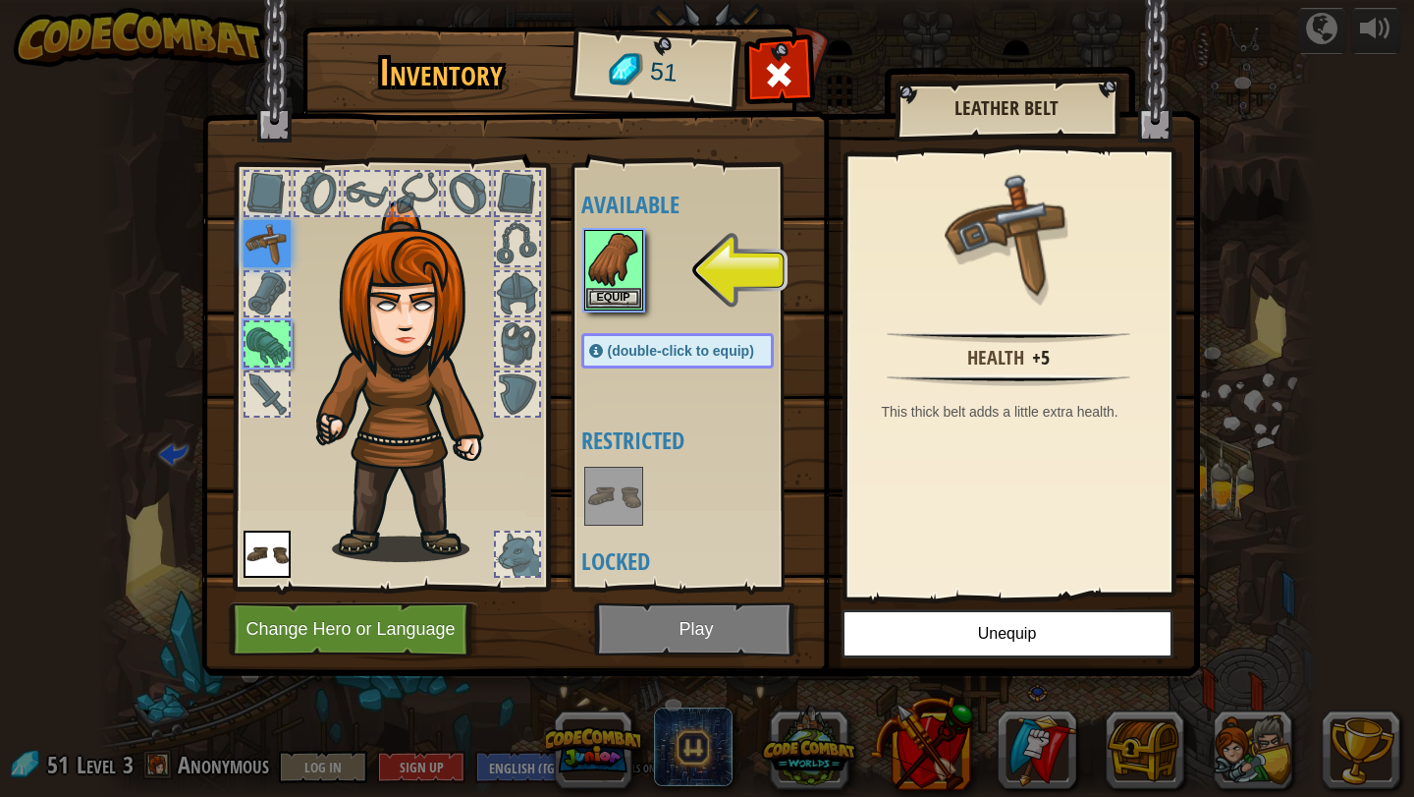
click at [749, 626] on img at bounding box center [700, 319] width 999 height 713
click at [618, 299] on button "Equip" at bounding box center [613, 297] width 55 height 21
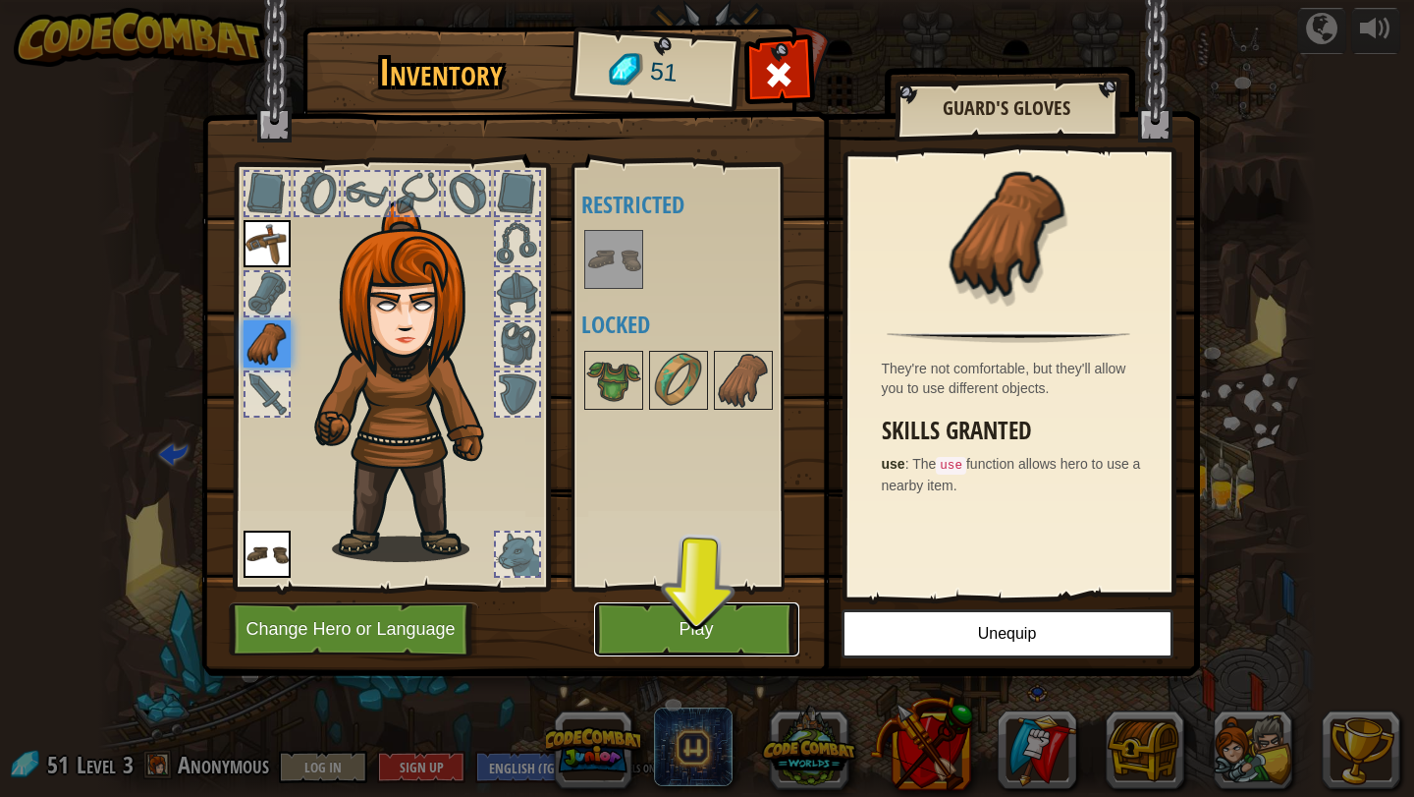
click at [736, 626] on button "Play" at bounding box center [696, 629] width 205 height 54
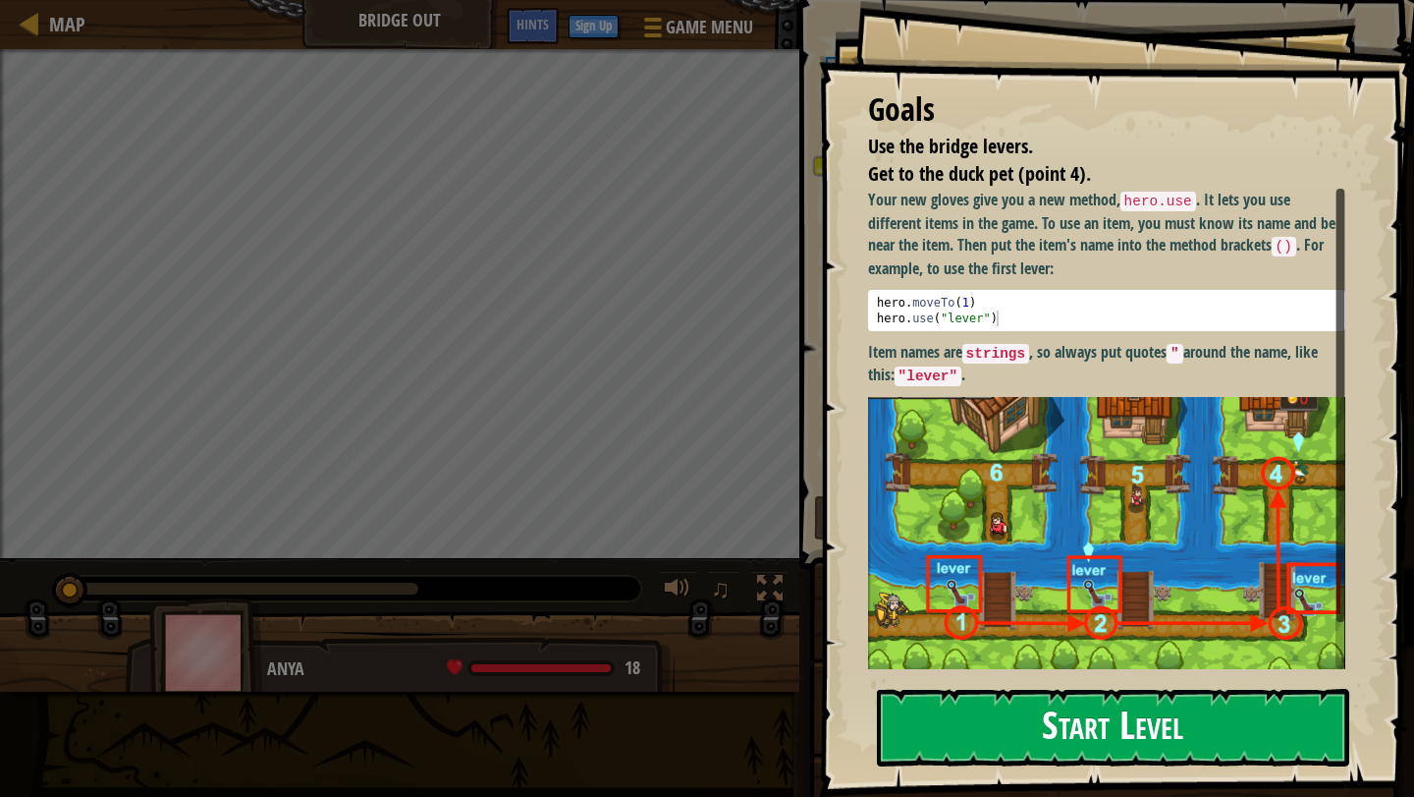
click at [968, 733] on button "Start Level" at bounding box center [1113, 728] width 472 height 78
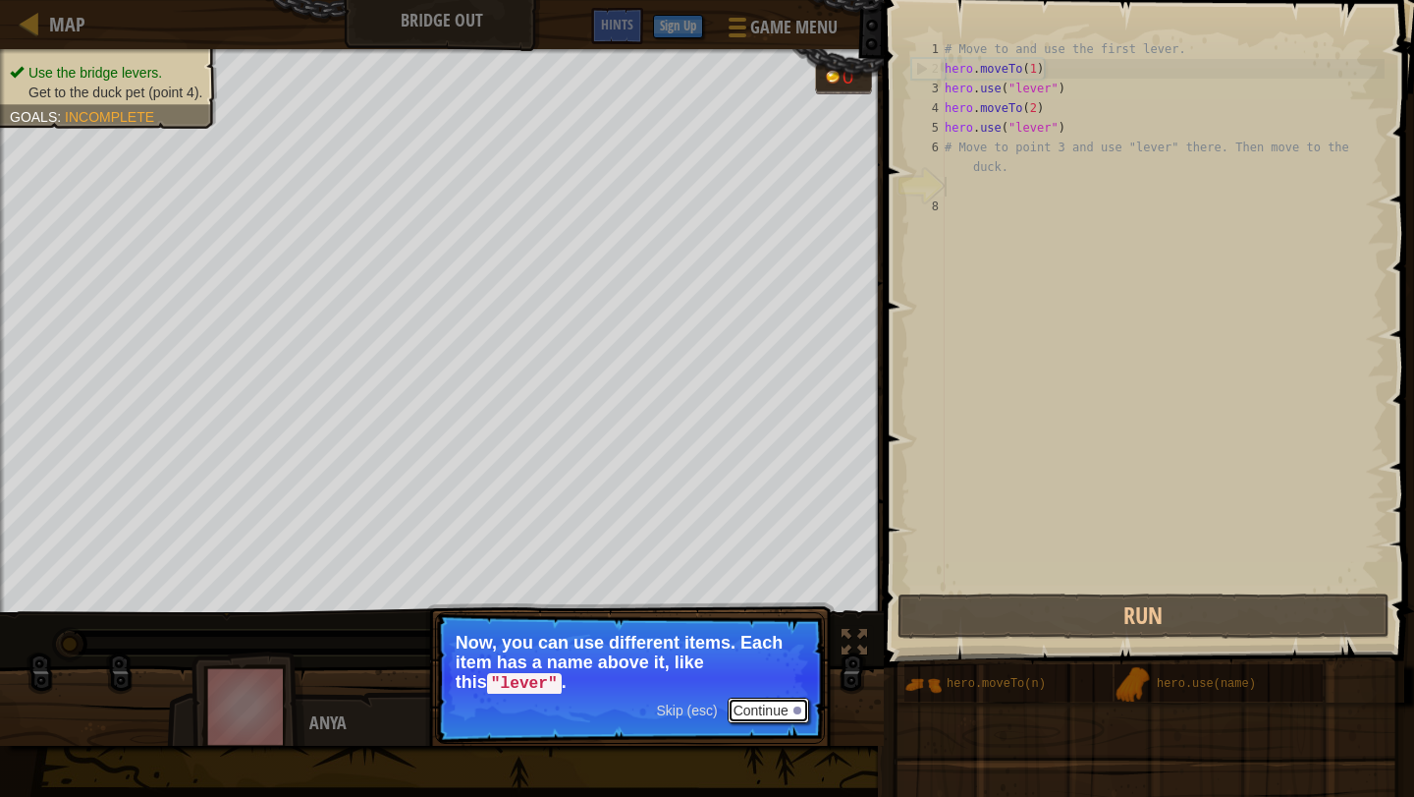
click at [772, 707] on button "Continue" at bounding box center [769, 710] width 82 height 26
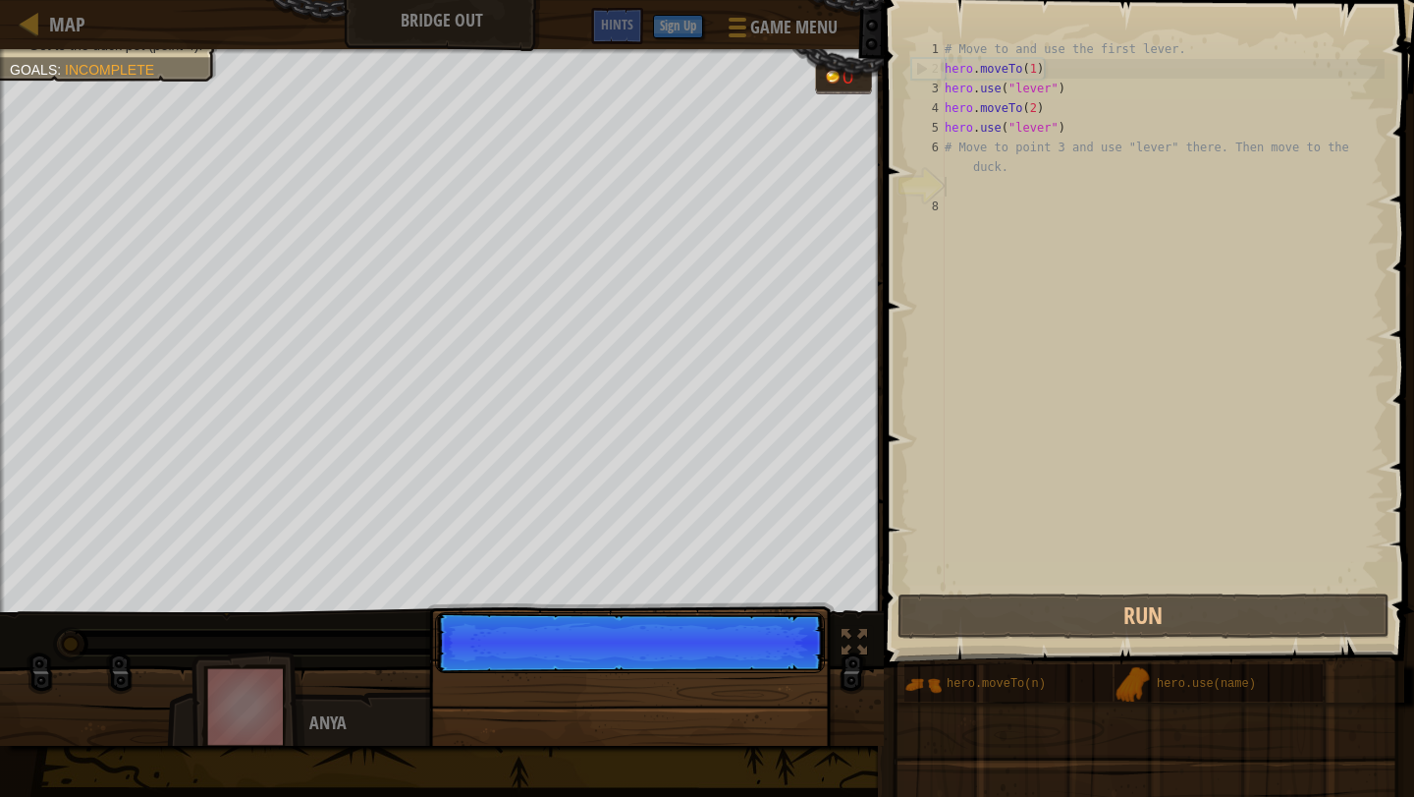
scroll to position [9, 0]
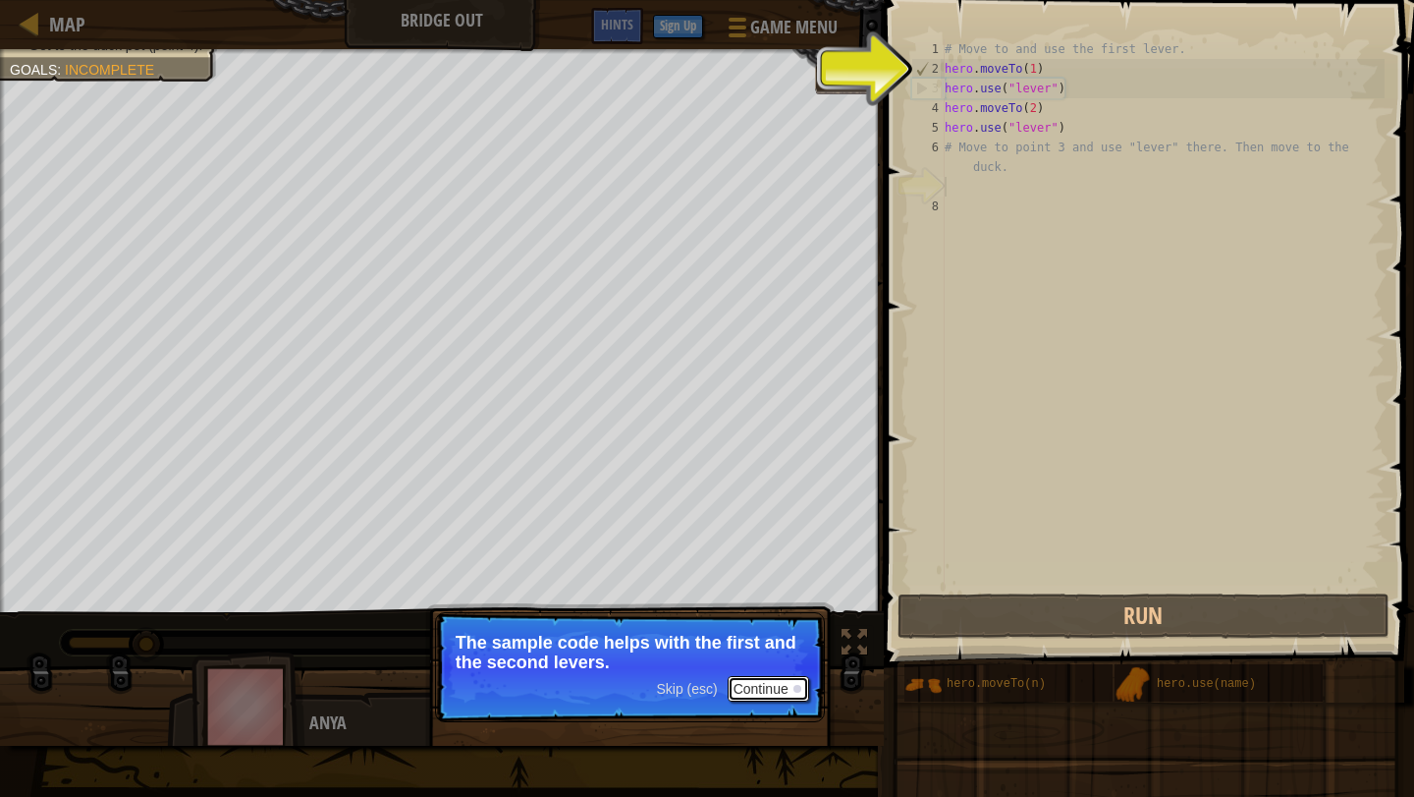
click at [769, 689] on button "Continue" at bounding box center [769, 689] width 82 height 26
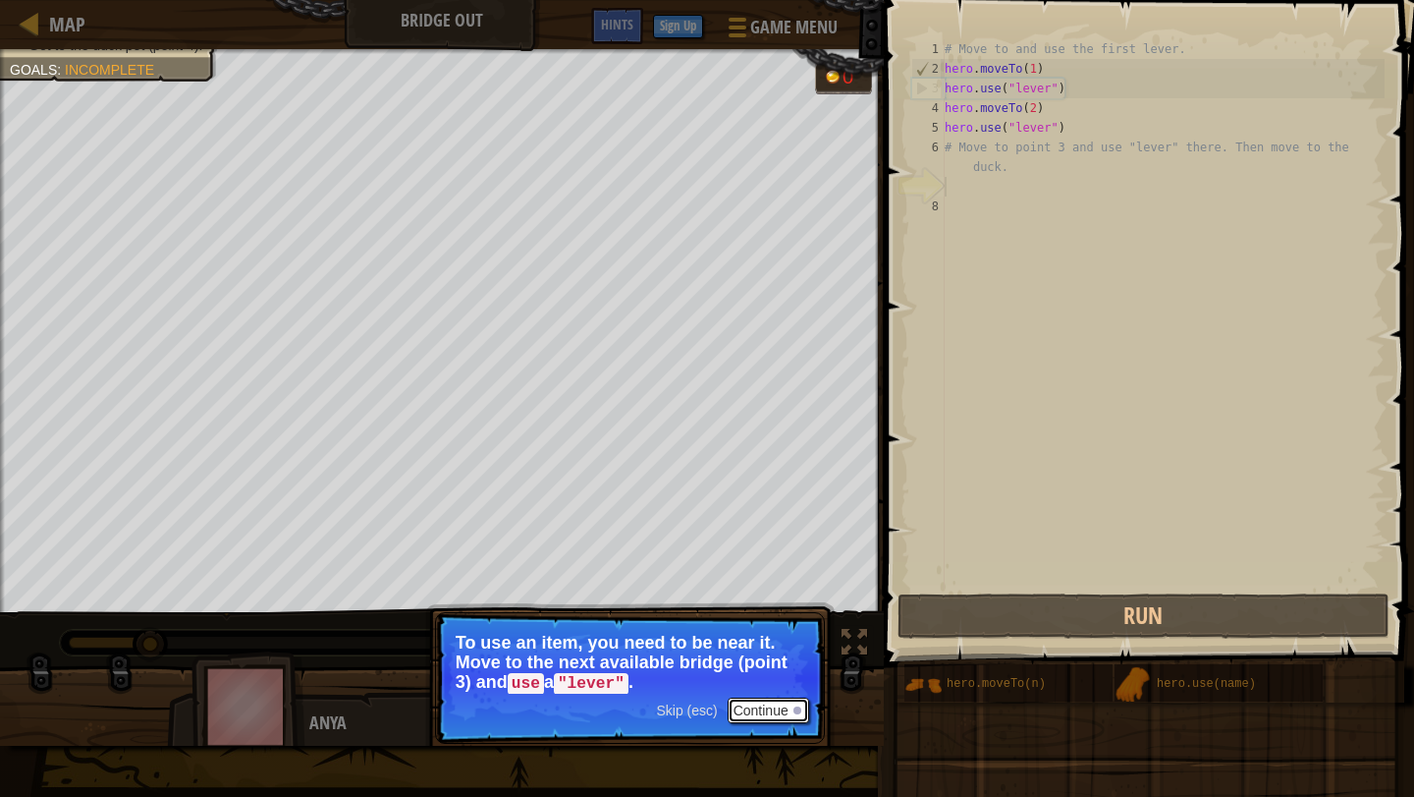
click at [783, 706] on button "Continue" at bounding box center [769, 710] width 82 height 26
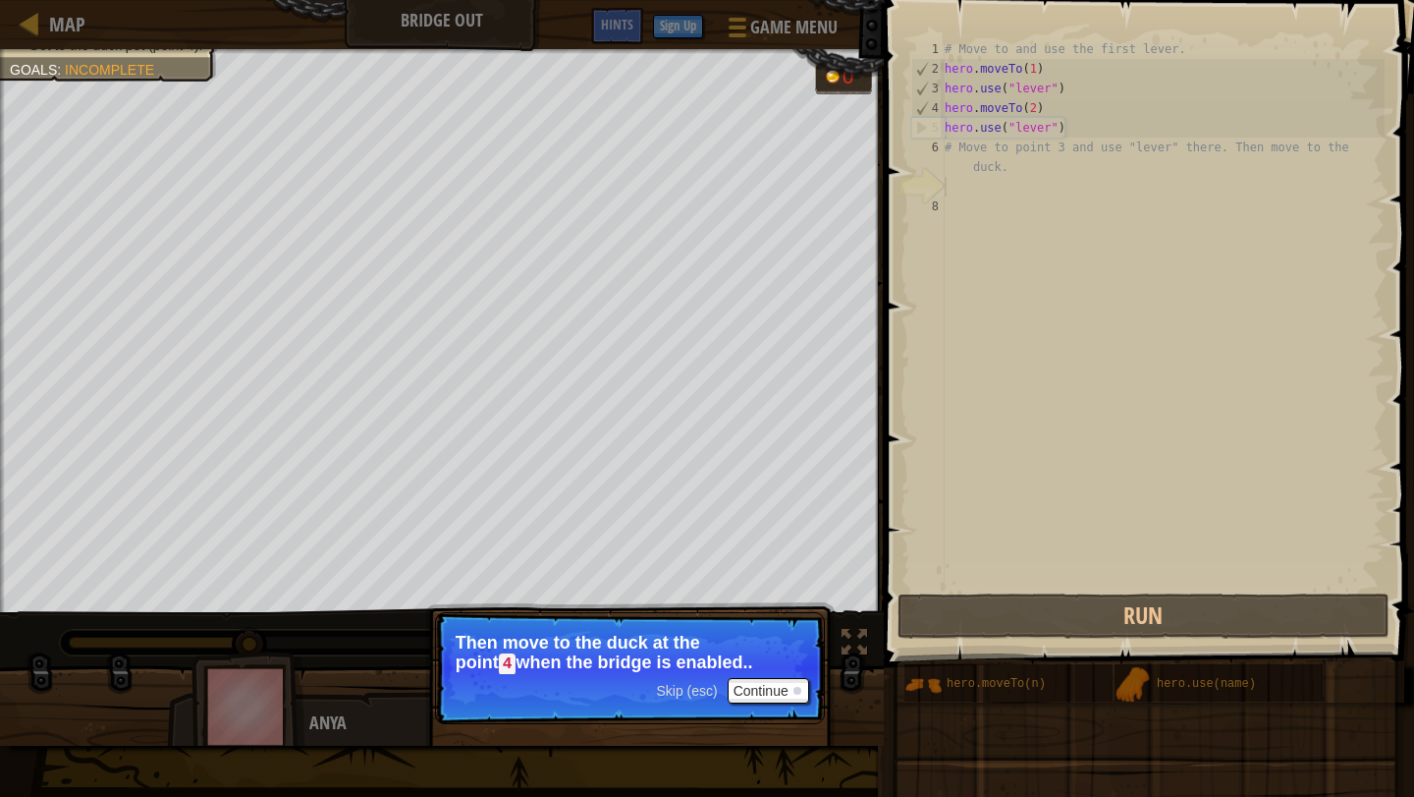
click at [764, 673] on p "Skip (esc) Continue Then move to the duck at the point 4 when the bridge is ena…" at bounding box center [630, 668] width 390 height 112
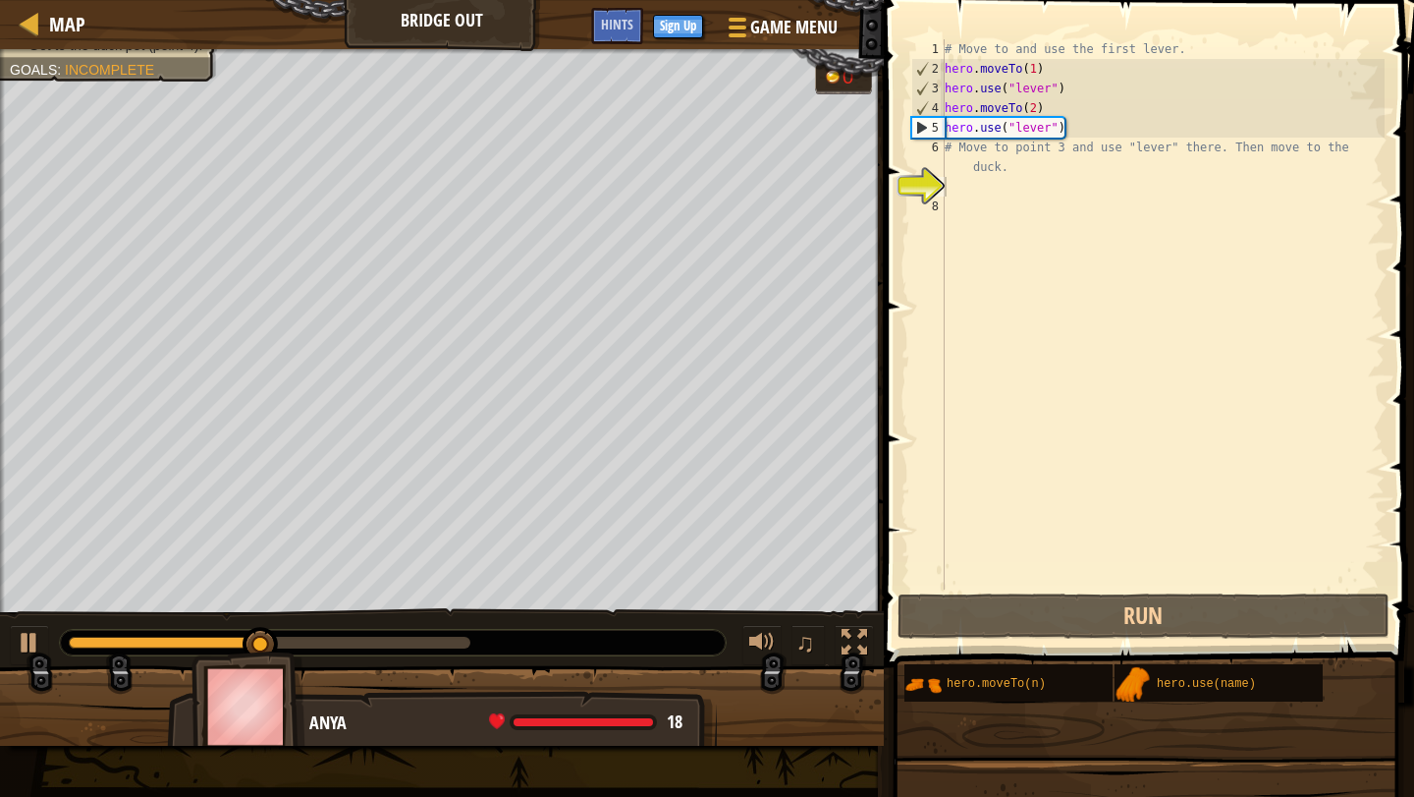
click at [764, 696] on div "Use the bridge levers. Get to the duck pet (point 4). Goals : Incomplete 0 ♫ An…" at bounding box center [707, 397] width 1414 height 696
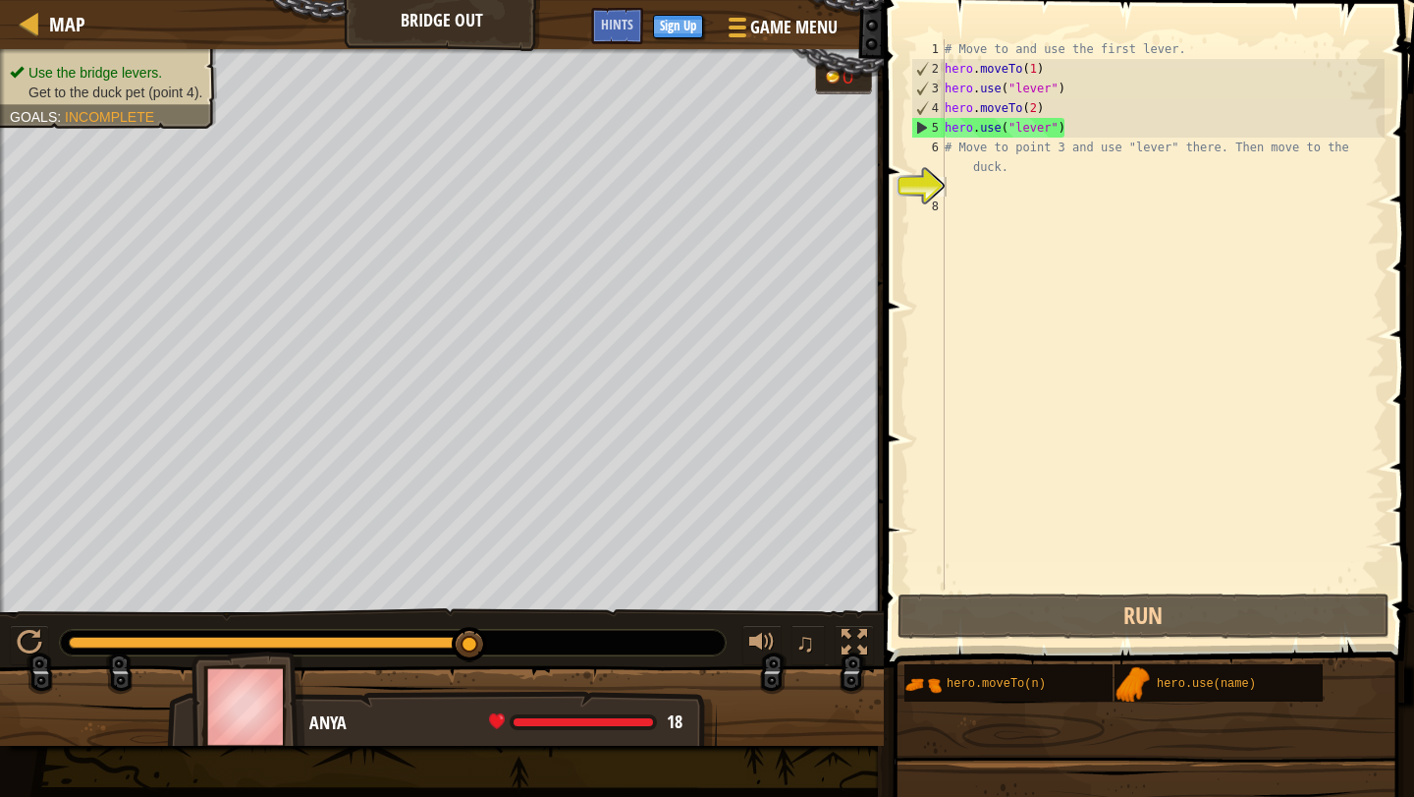
click at [1041, 156] on div "# Move to and use the first lever. hero . moveTo ( 1 ) hero . use ( "lever" ) h…" at bounding box center [1163, 333] width 444 height 589
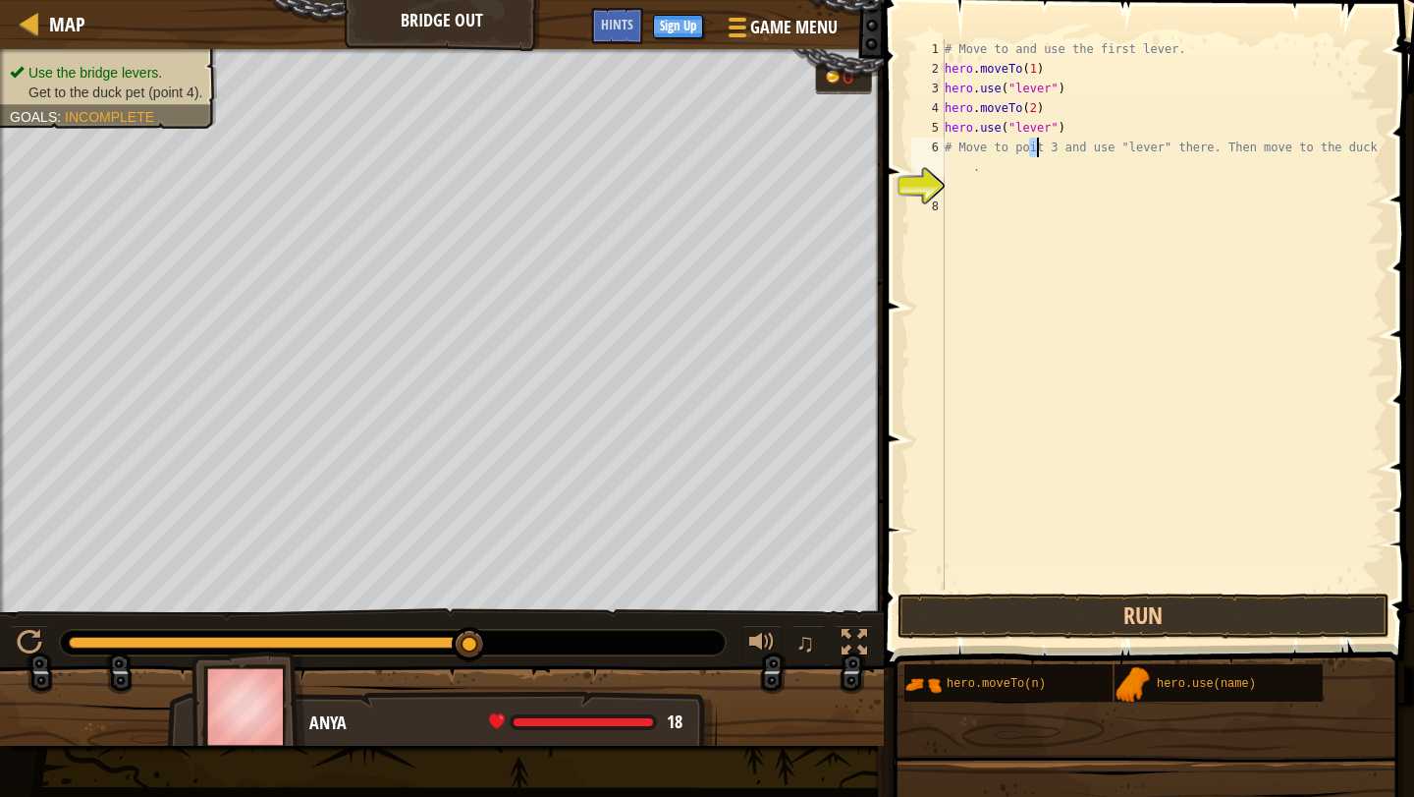
type textarea "# Move to point 3 and use "lever" there. Then move to the duck."
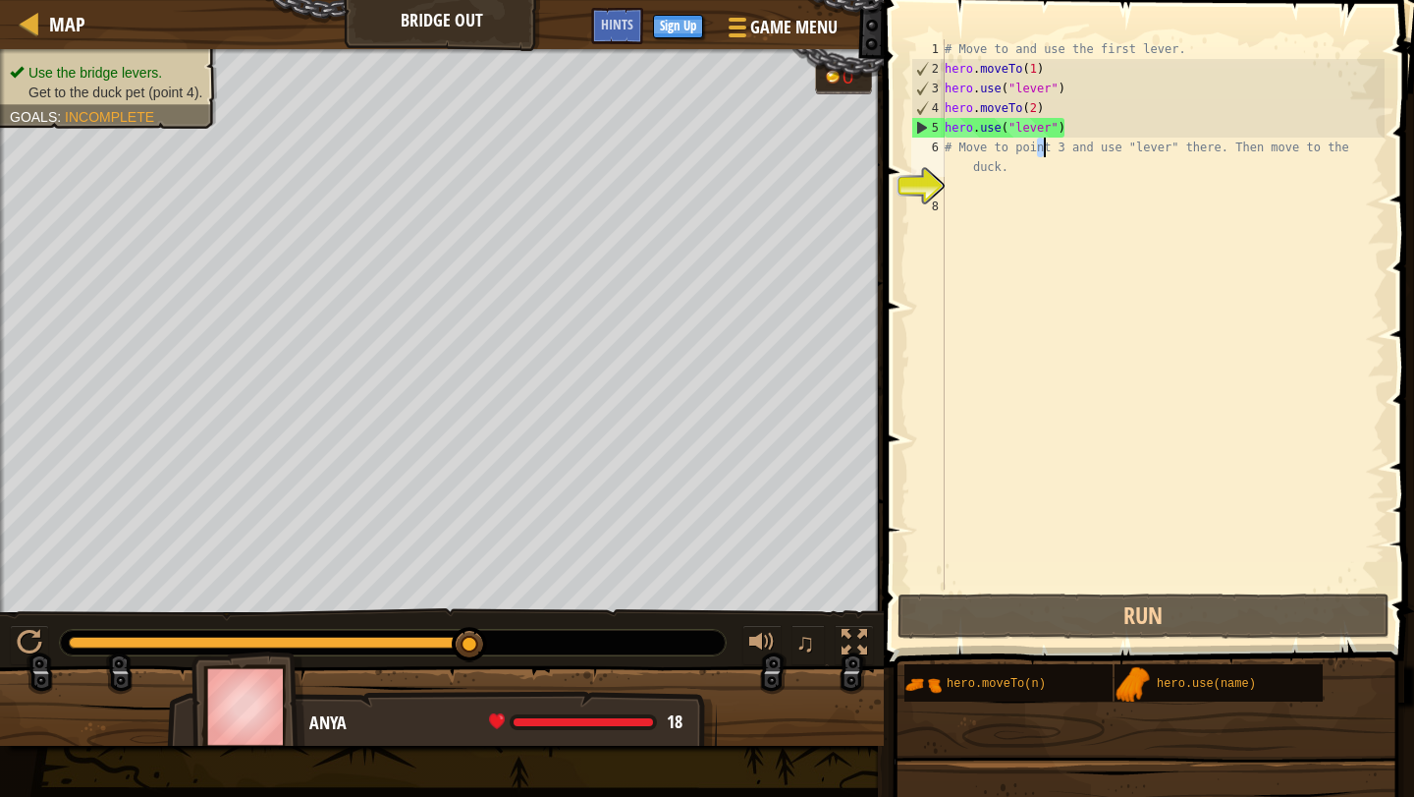
click at [1016, 202] on div "# Move to and use the first lever. hero . moveTo ( 1 ) hero . use ( "lever" ) h…" at bounding box center [1163, 333] width 444 height 589
click at [1017, 180] on div "# Move to and use the first lever. hero . moveTo ( 1 ) hero . use ( "lever" ) h…" at bounding box center [1163, 333] width 444 height 589
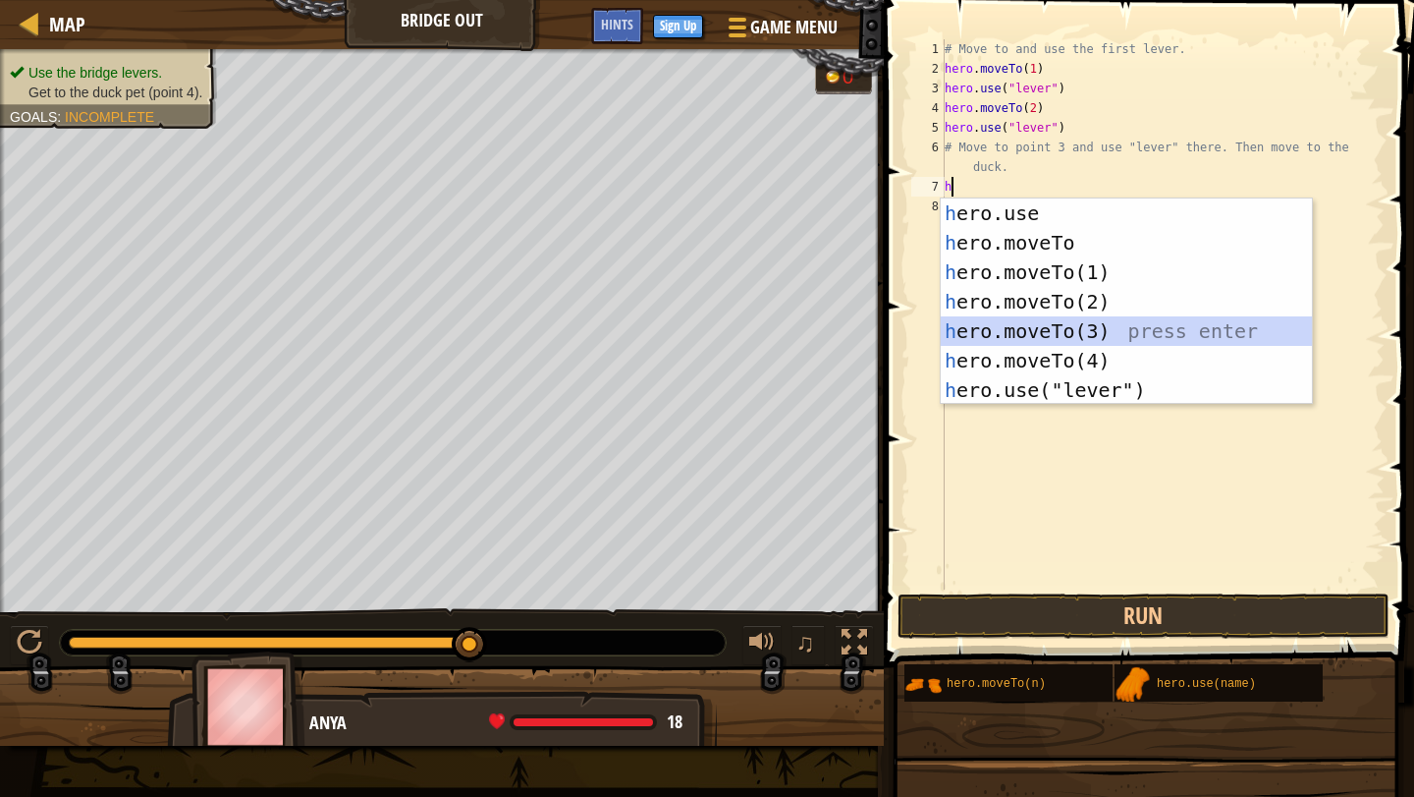
click at [1087, 331] on div "h ero.use press enter h ero.moveTo press enter h ero.moveTo(1) press enter h er…" at bounding box center [1126, 330] width 371 height 265
type textarea "hero.moveTo(3)"
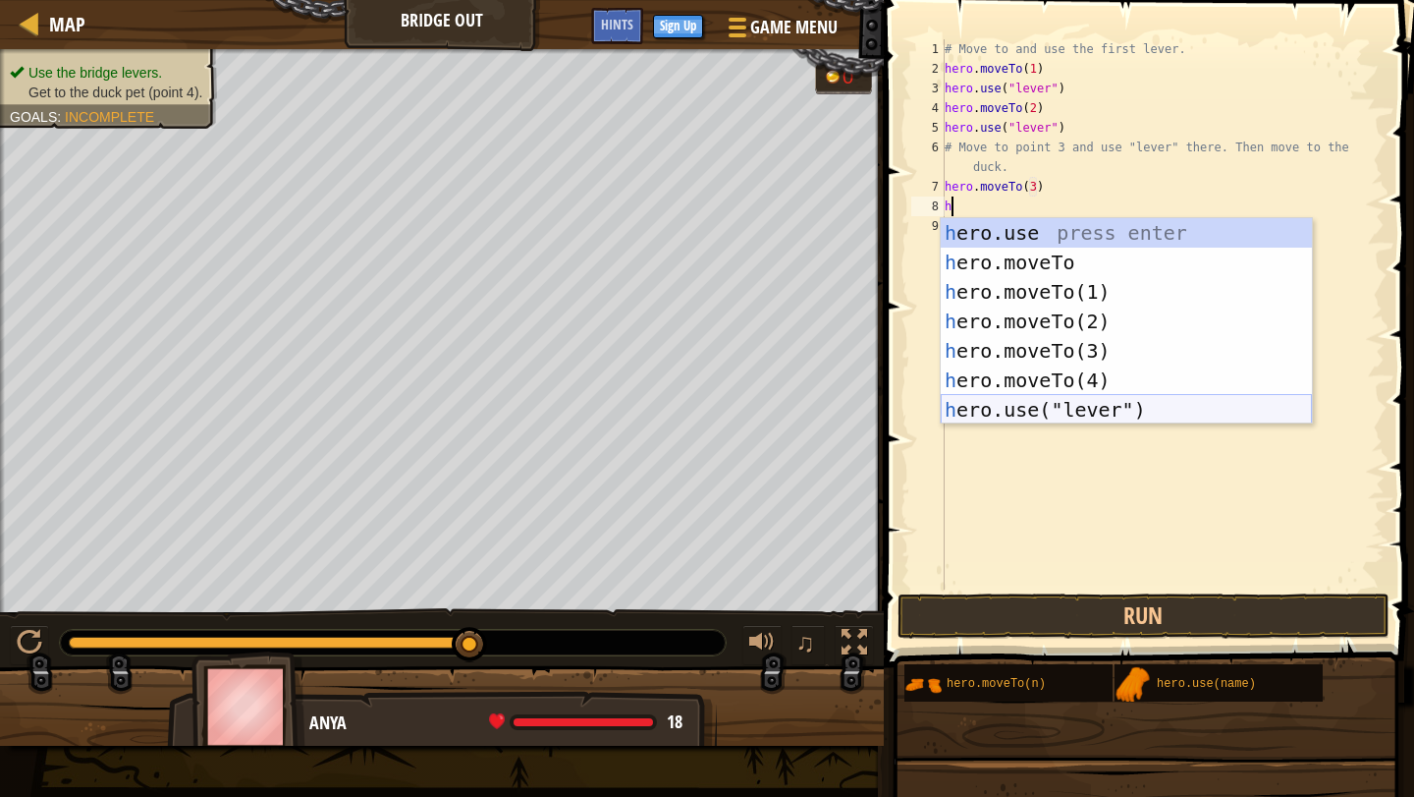
click at [1115, 405] on div "h ero.use press enter h ero.moveTo press enter h ero.moveTo(1) press enter h er…" at bounding box center [1126, 350] width 371 height 265
type textarea "hero.use("lever")"
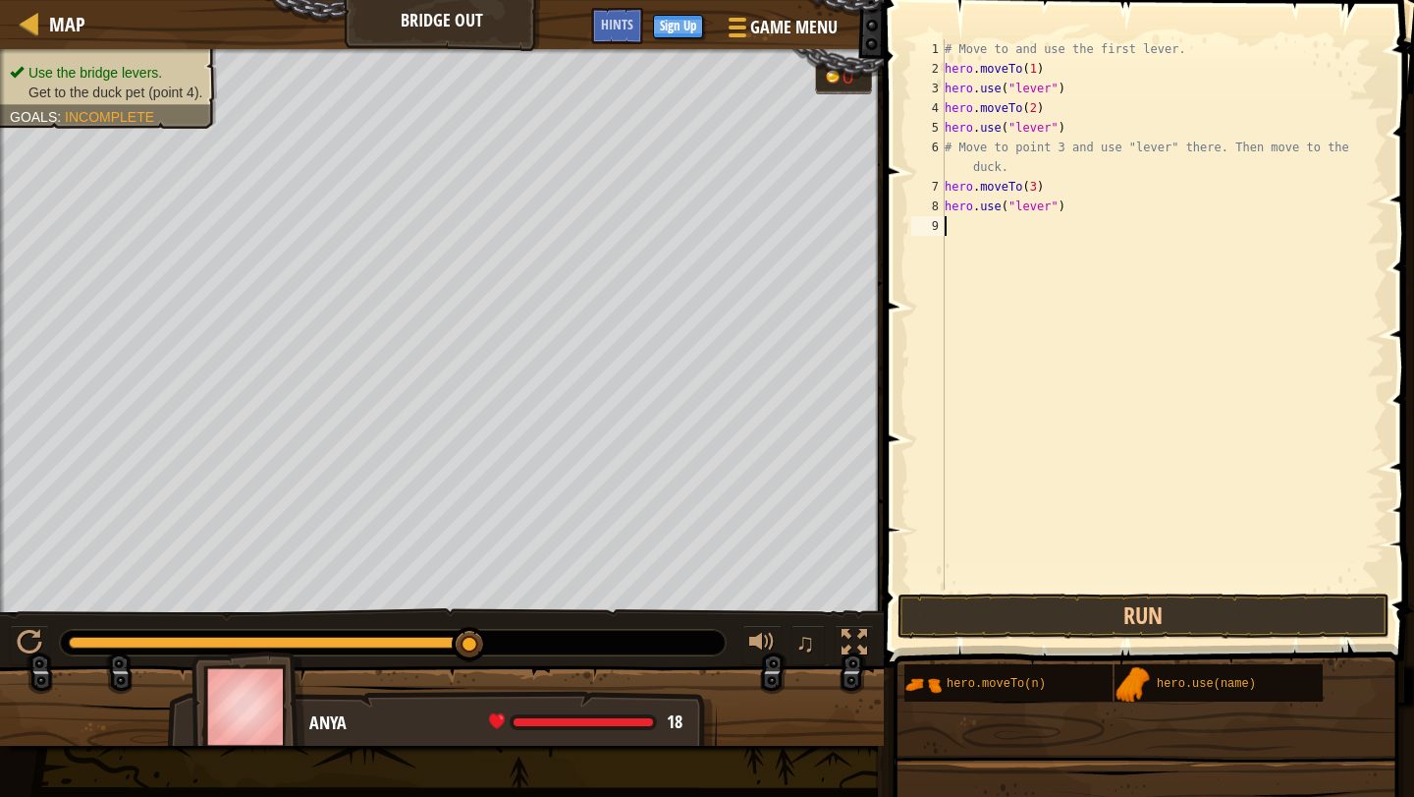
click at [1110, 221] on div "# Move to and use the first lever. hero . moveTo ( 1 ) hero . use ( "lever" ) h…" at bounding box center [1163, 333] width 444 height 589
click at [1110, 211] on div "# Move to and use the first lever. hero . moveTo ( 1 ) hero . use ( "lever" ) h…" at bounding box center [1163, 333] width 444 height 589
type textarea "hero.use("lever")"
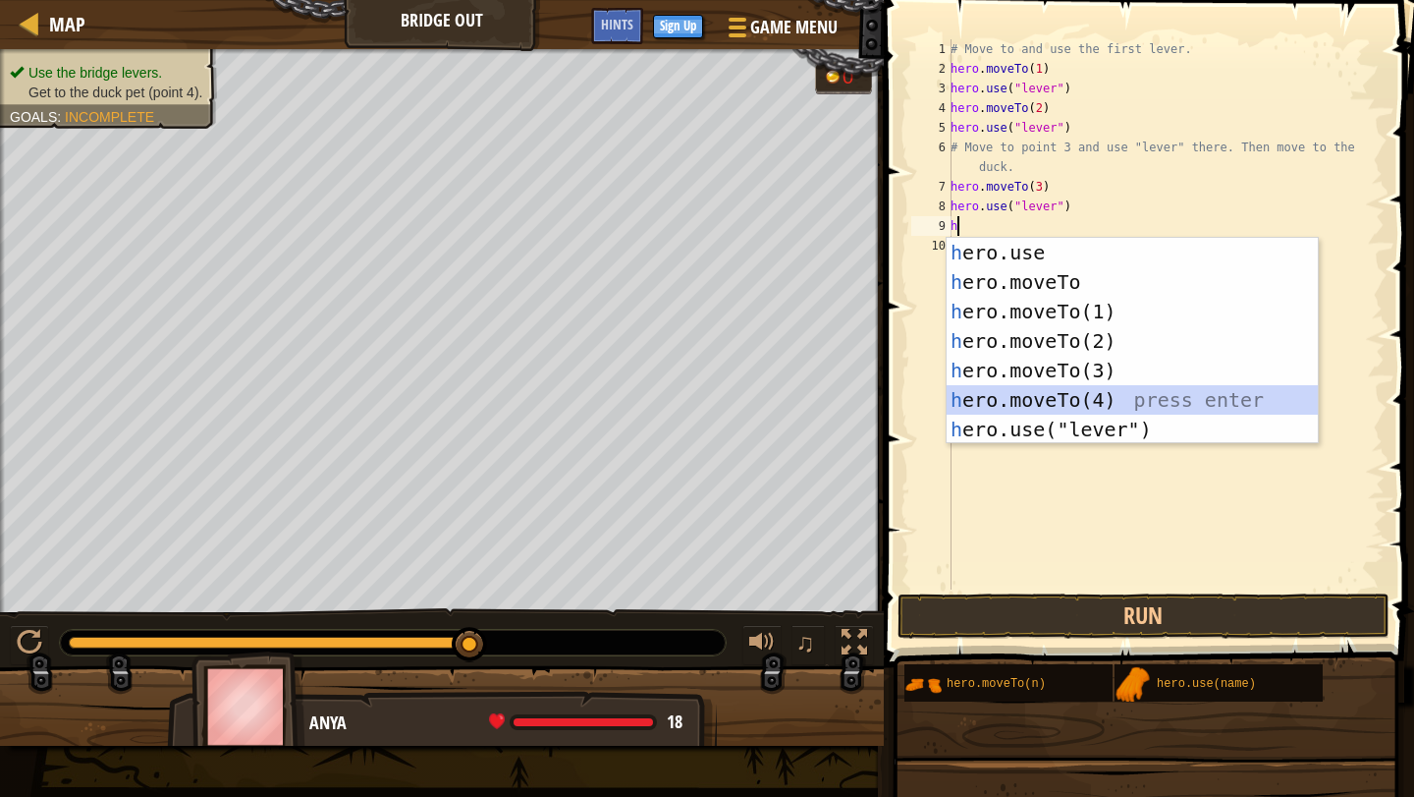
click at [1127, 397] on div "h ero.use press enter h ero.moveTo press enter h ero.moveTo(1) press enter h er…" at bounding box center [1132, 370] width 371 height 265
type textarea "hero.moveTo(4)"
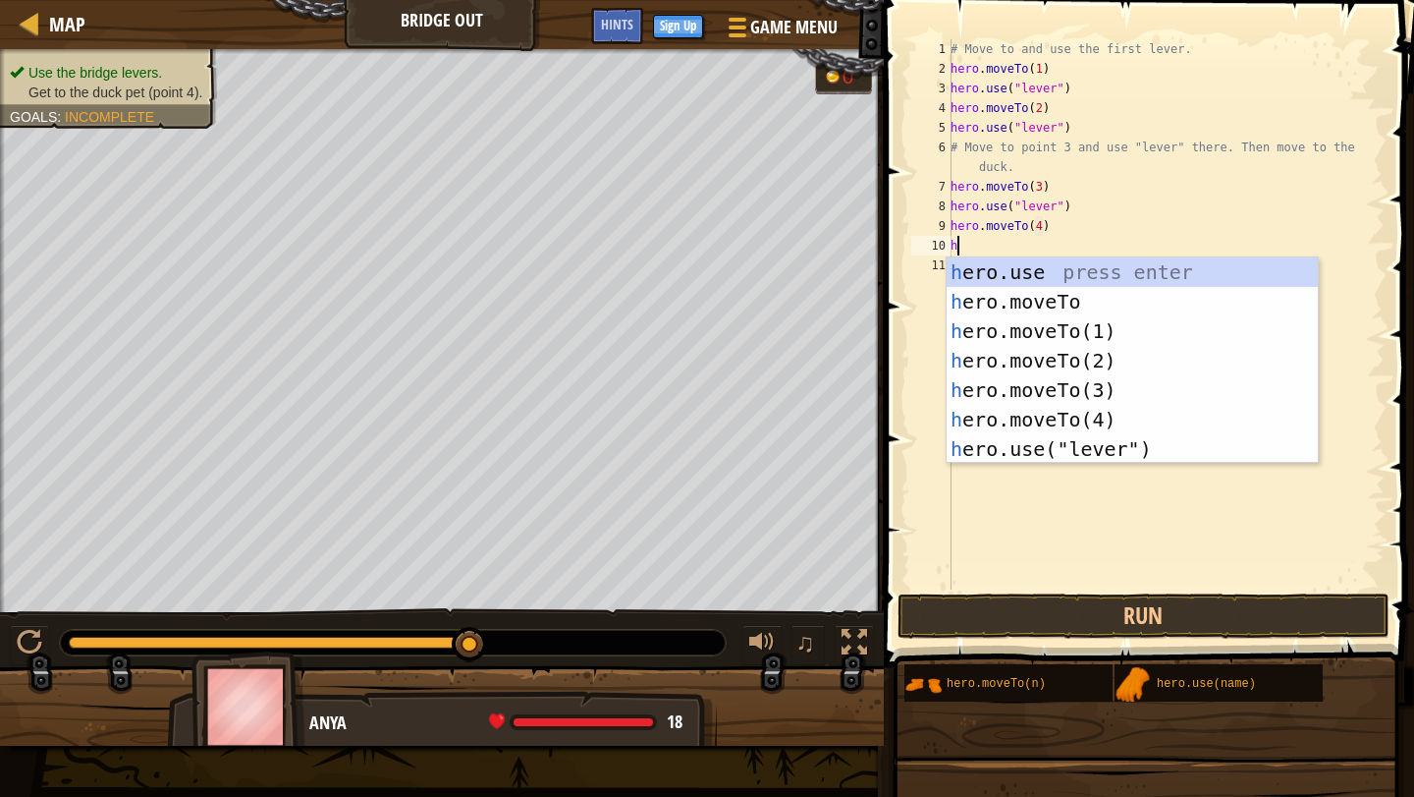
click at [1170, 221] on div "# Move to and use the first lever. hero . moveTo ( 1 ) hero . use ( "lever" ) h…" at bounding box center [1166, 333] width 438 height 589
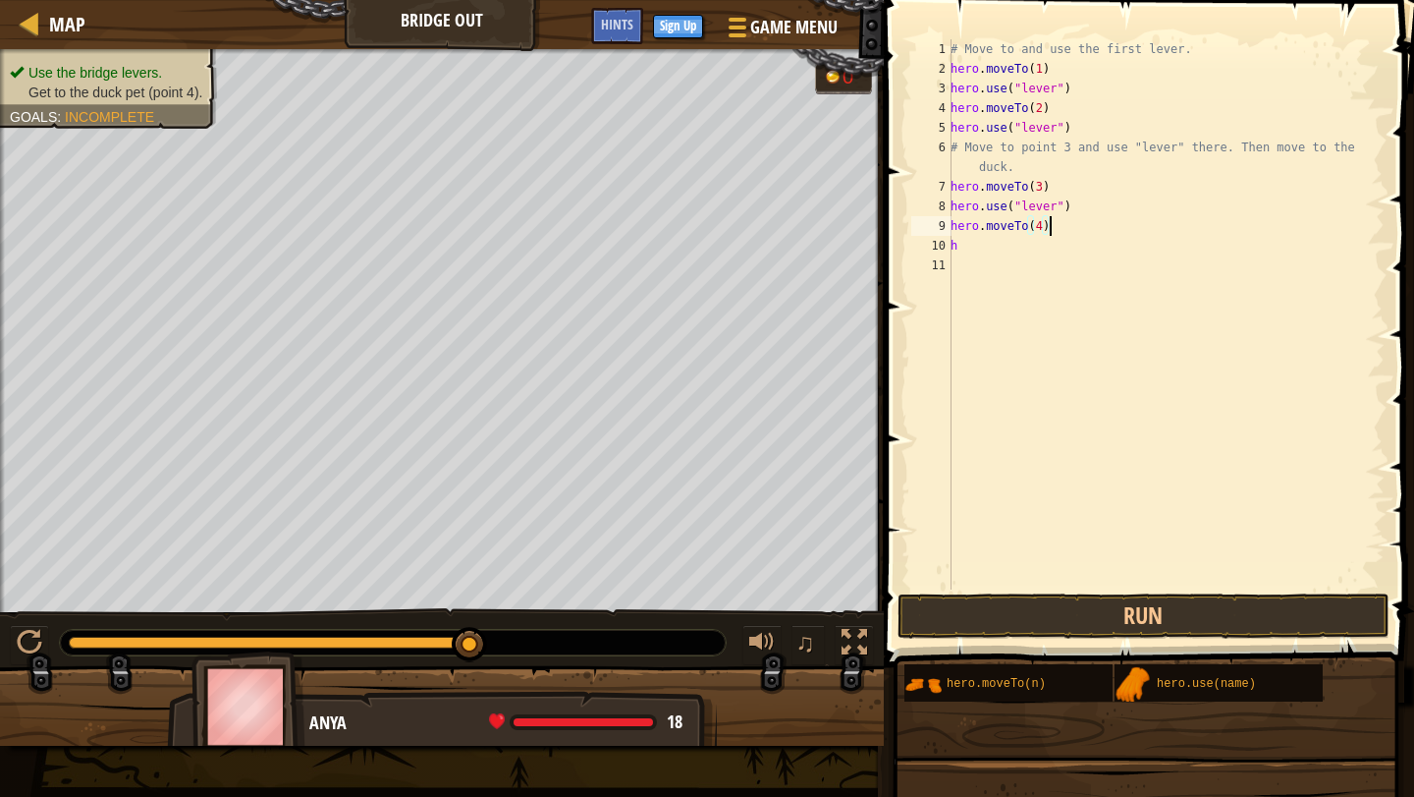
click at [1093, 251] on div "# Move to and use the first lever. hero . moveTo ( 1 ) hero . use ( "lever" ) h…" at bounding box center [1166, 333] width 438 height 589
type textarea "h"
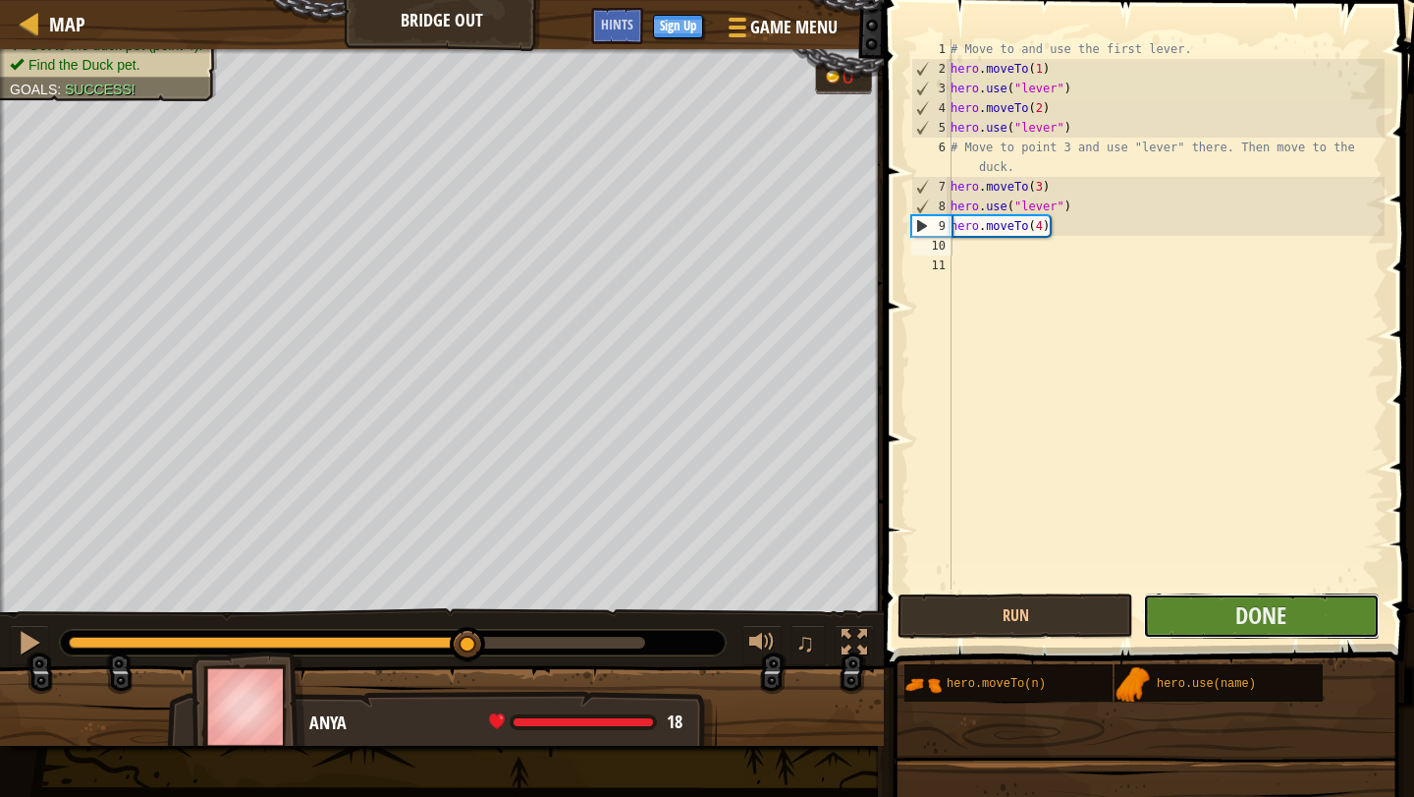
click at [1222, 606] on button "Done" at bounding box center [1261, 615] width 236 height 45
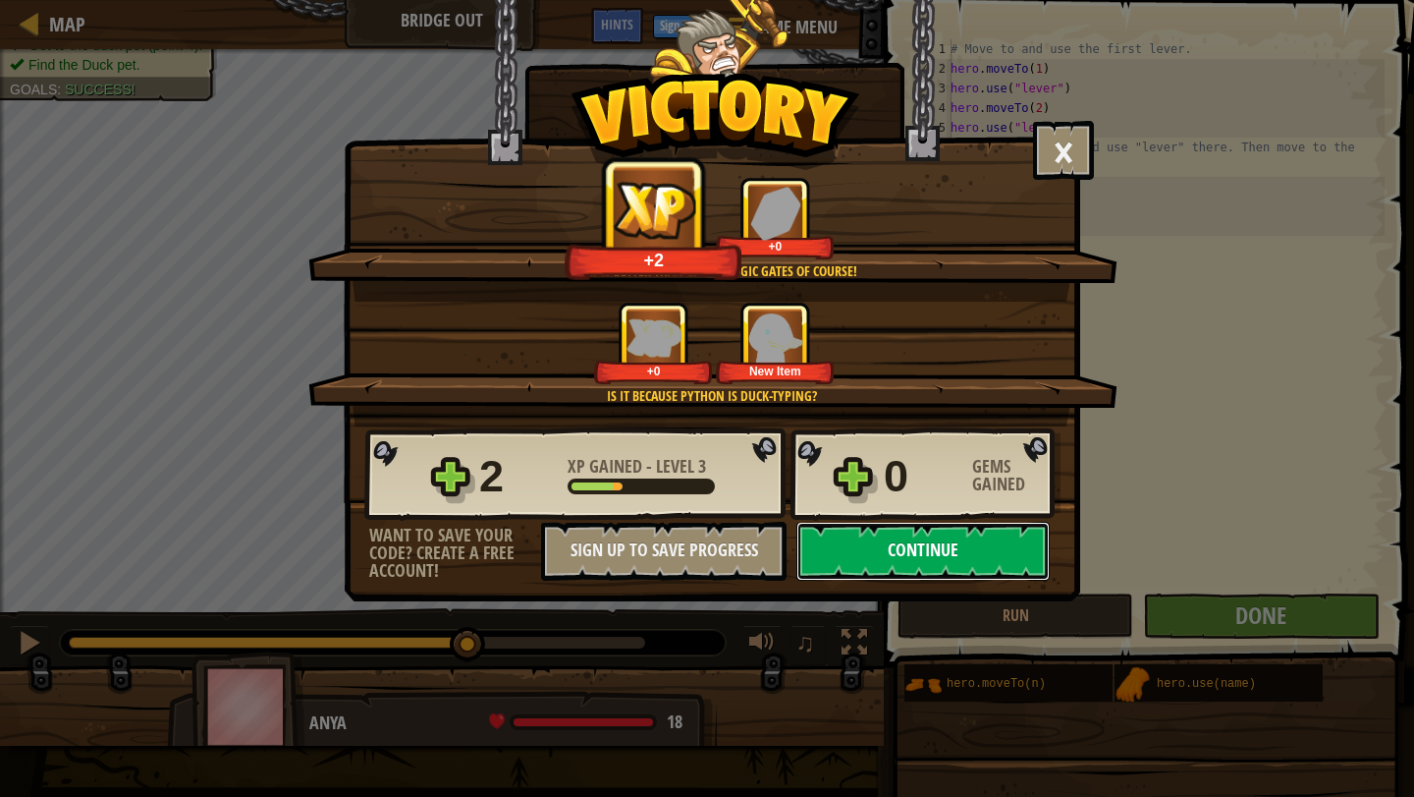
click at [987, 550] on button "Continue" at bounding box center [923, 551] width 253 height 59
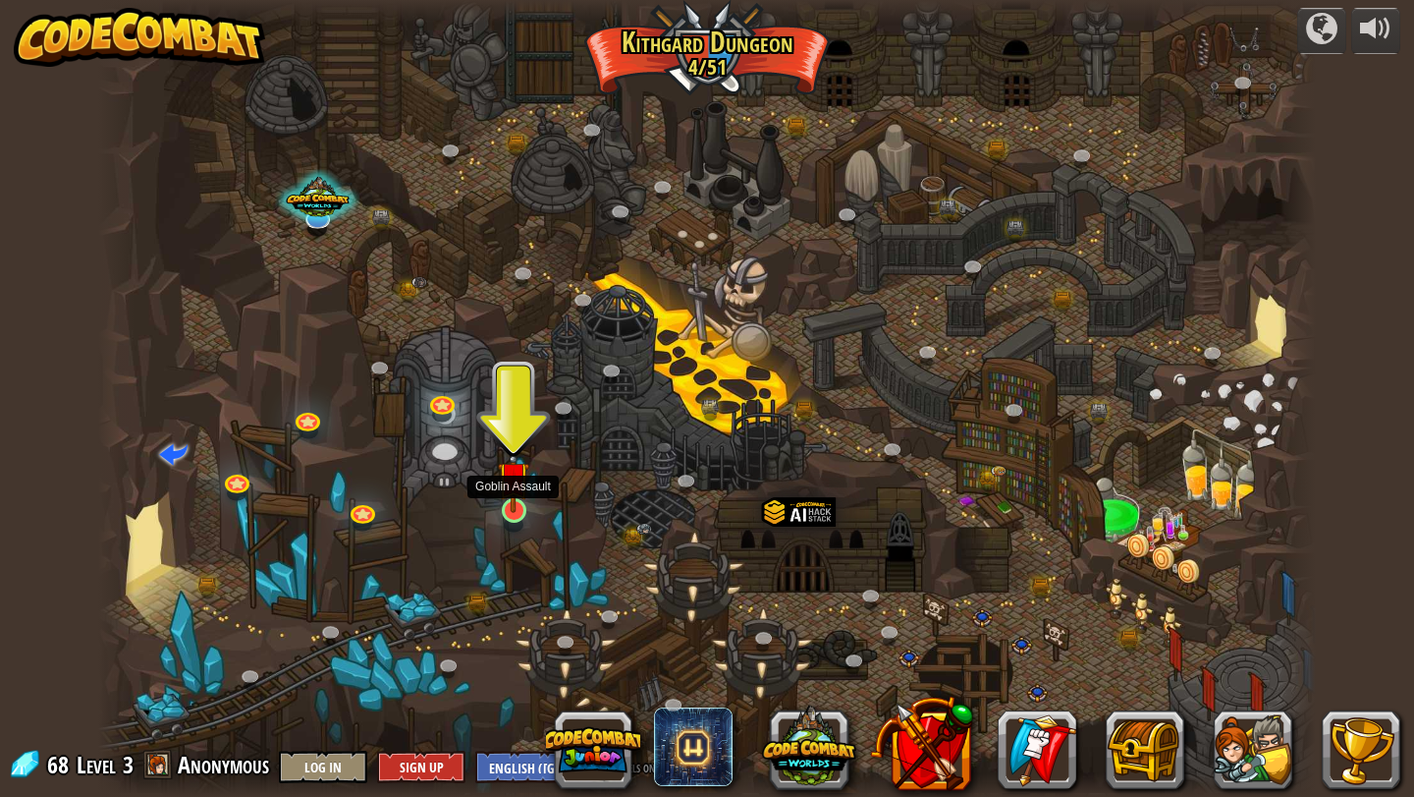
click at [520, 509] on img at bounding box center [513, 477] width 31 height 72
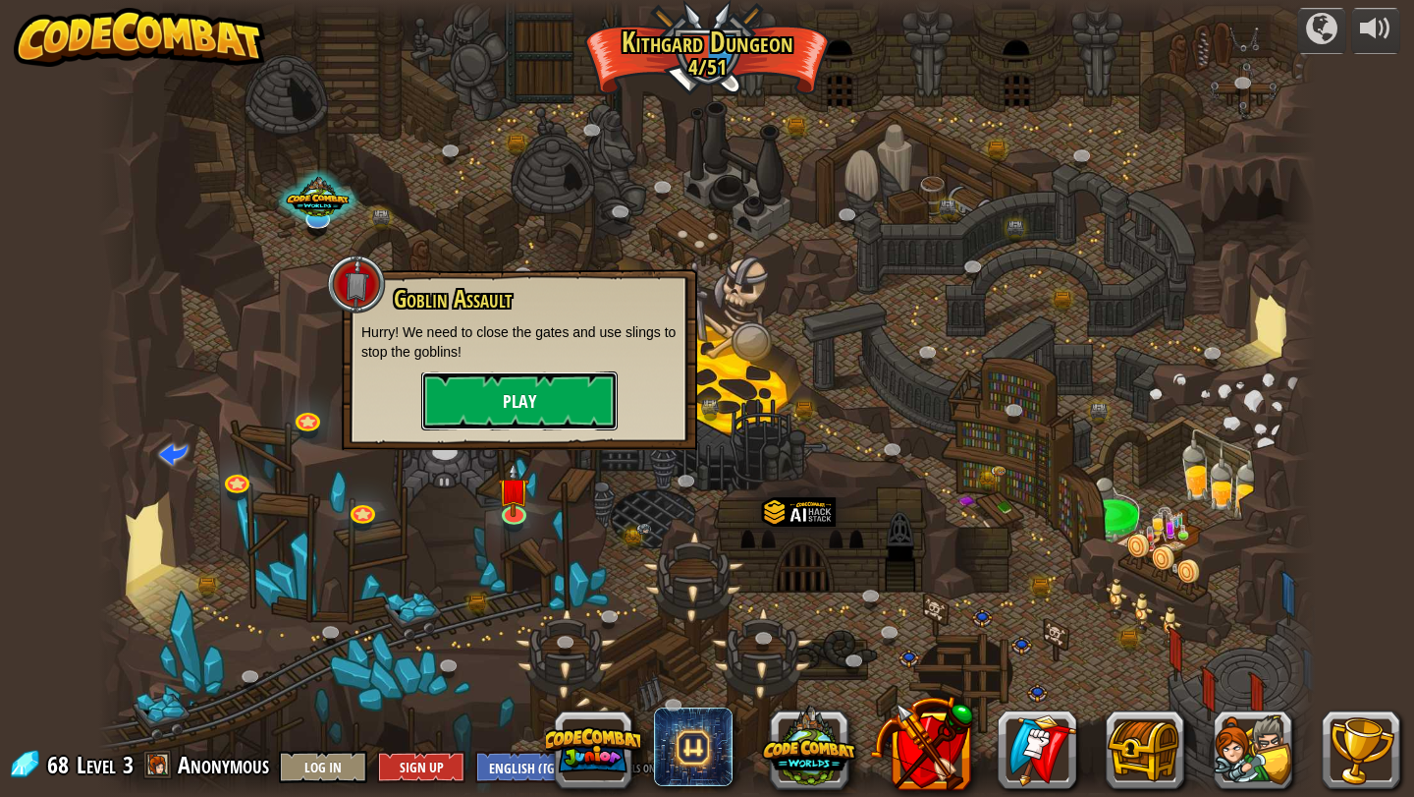
click at [546, 413] on button "Play" at bounding box center [519, 400] width 196 height 59
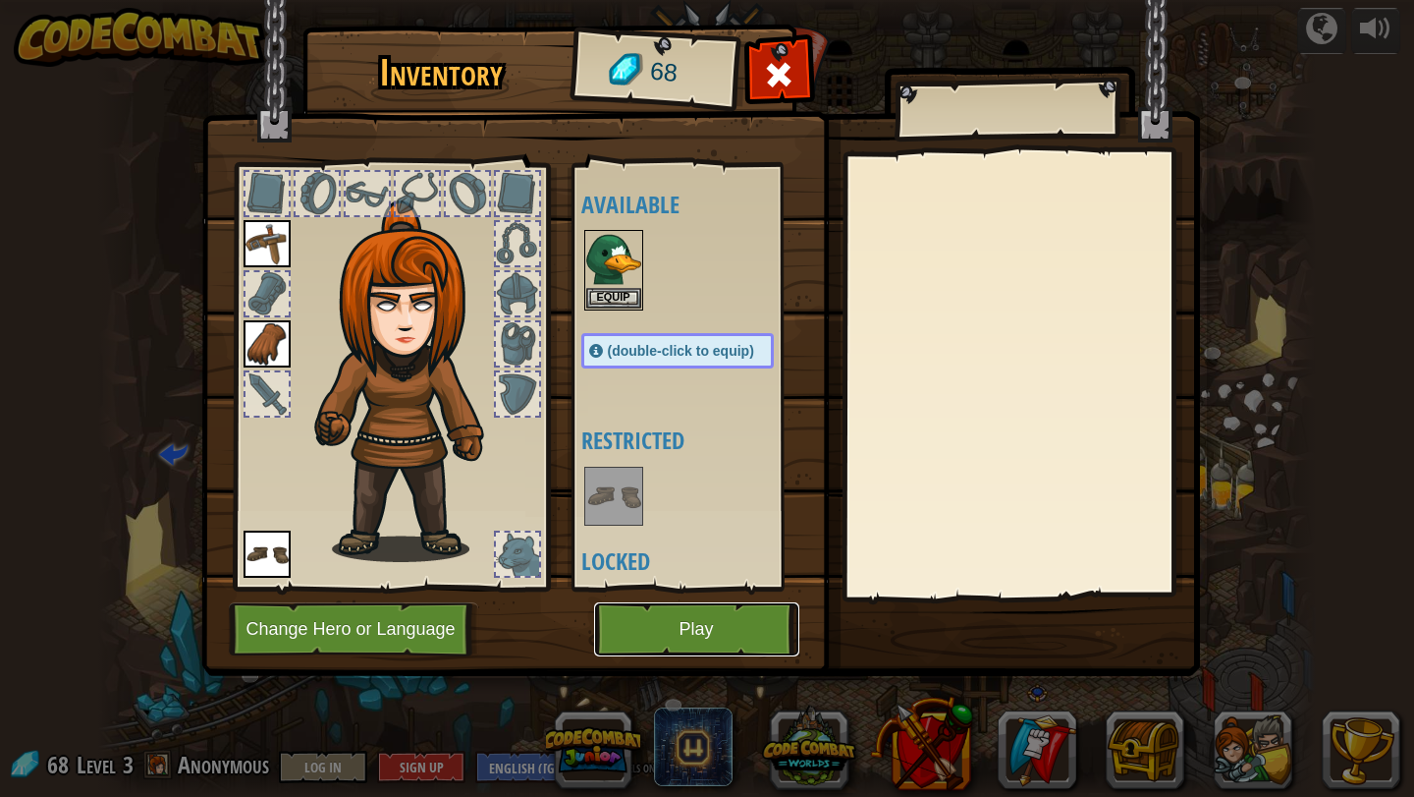
click at [754, 625] on button "Play" at bounding box center [696, 629] width 205 height 54
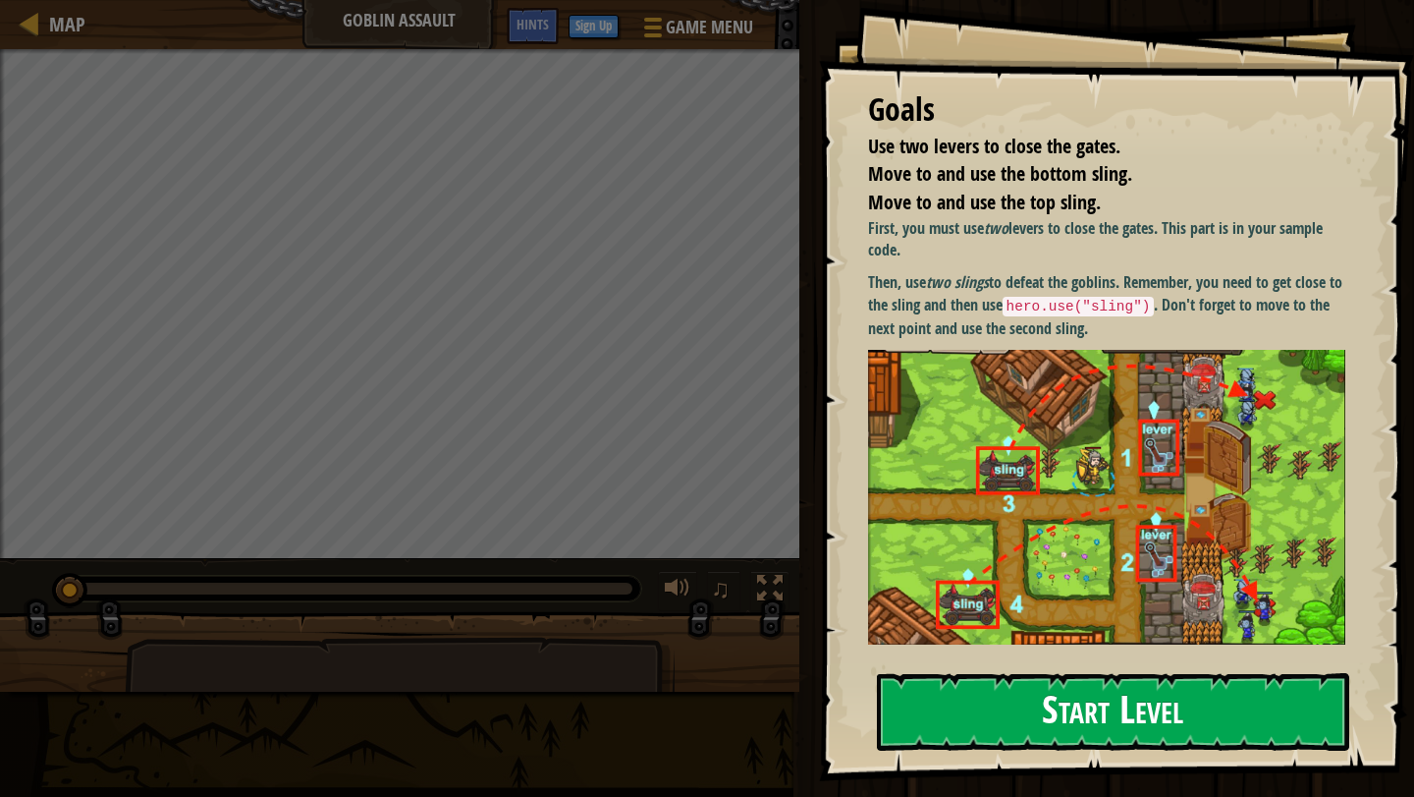
click at [1052, 673] on button "Start Level" at bounding box center [1113, 712] width 472 height 78
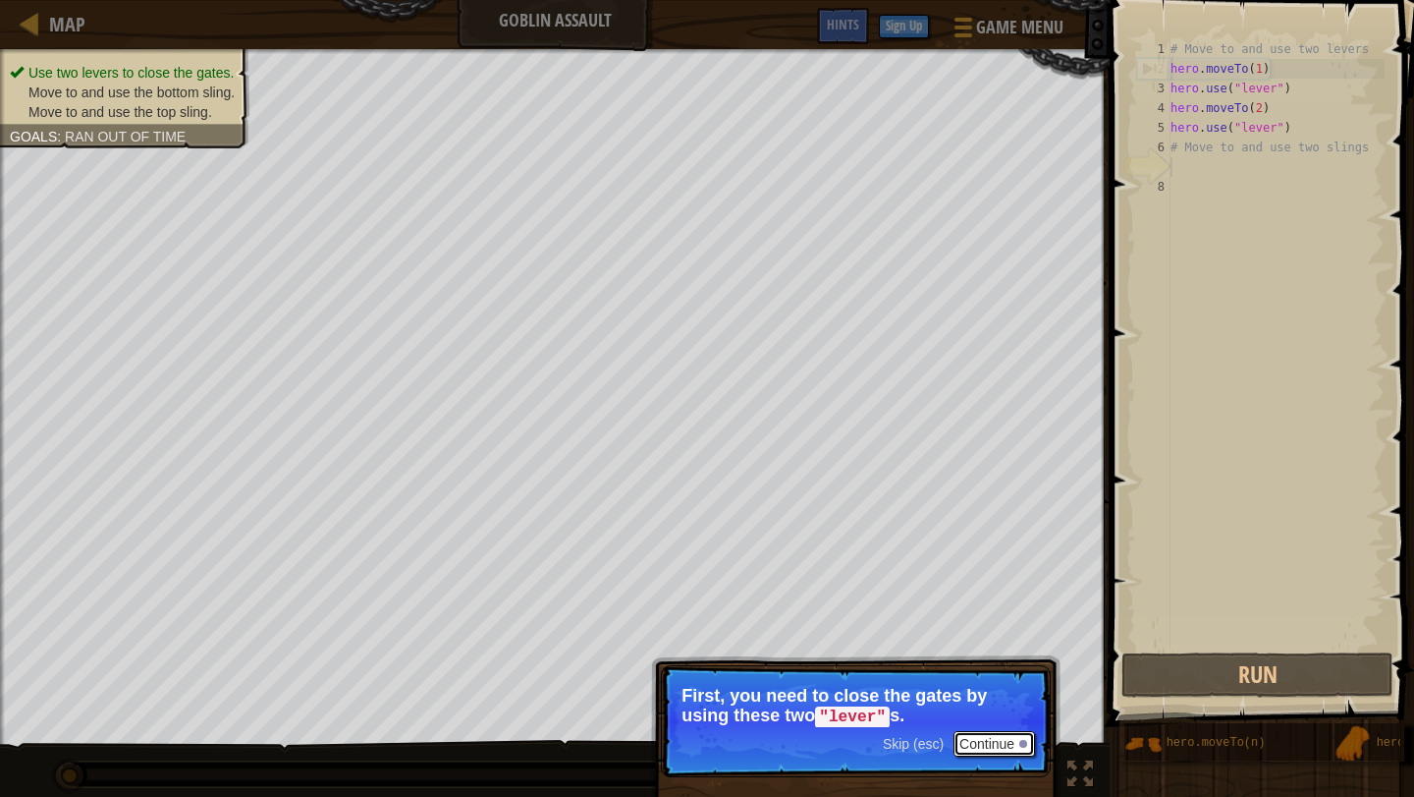
click at [979, 733] on button "Continue" at bounding box center [995, 744] width 82 height 26
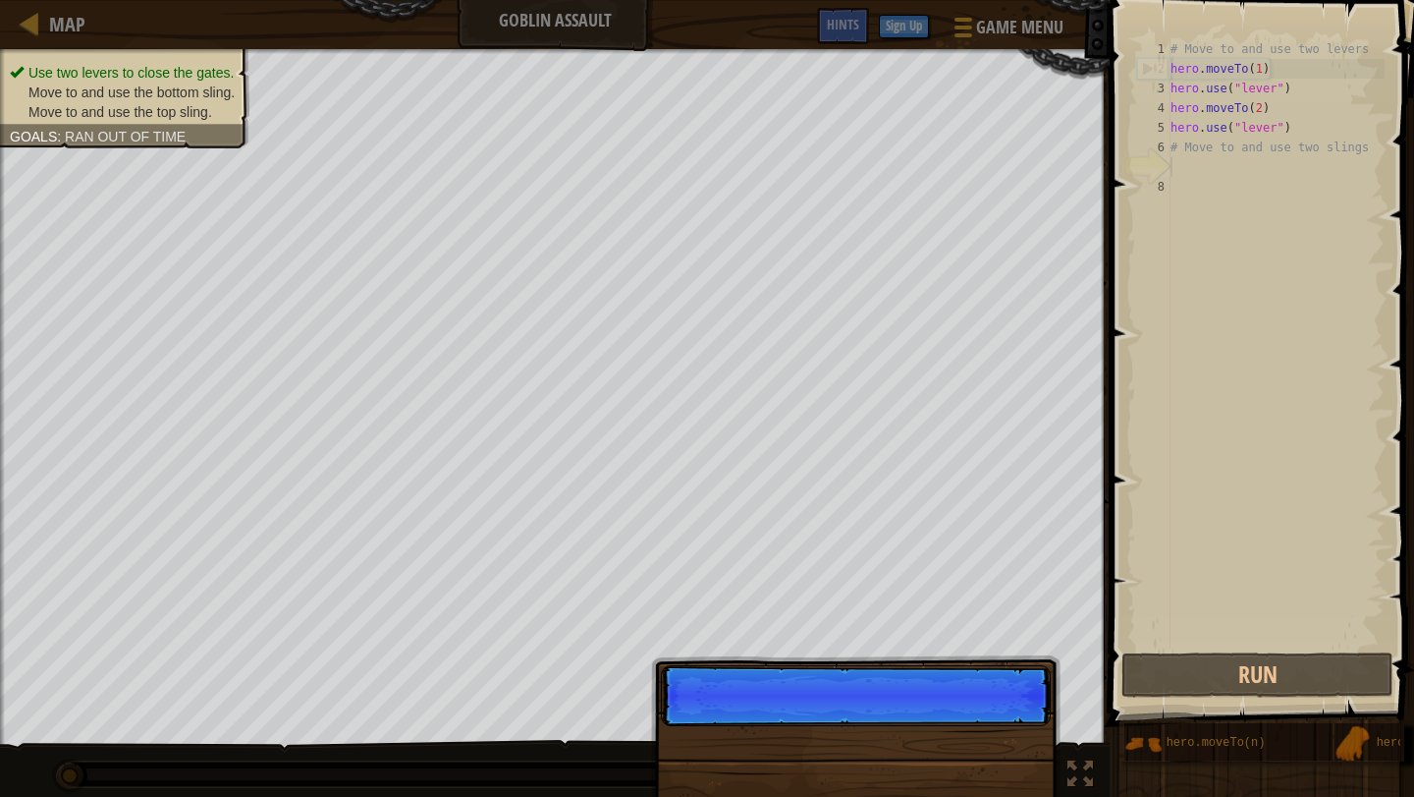
scroll to position [9, 0]
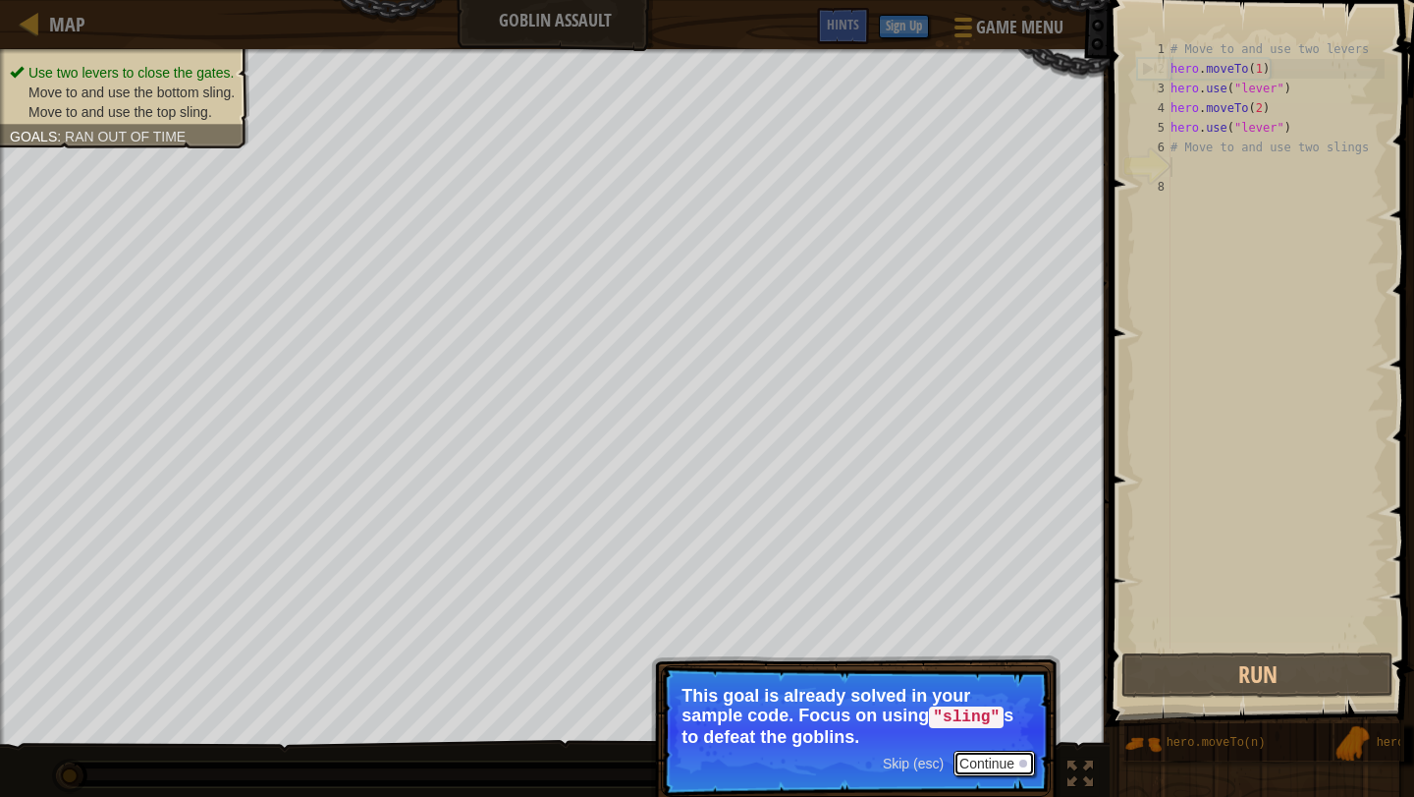
click at [1003, 754] on button "Continue" at bounding box center [995, 763] width 82 height 26
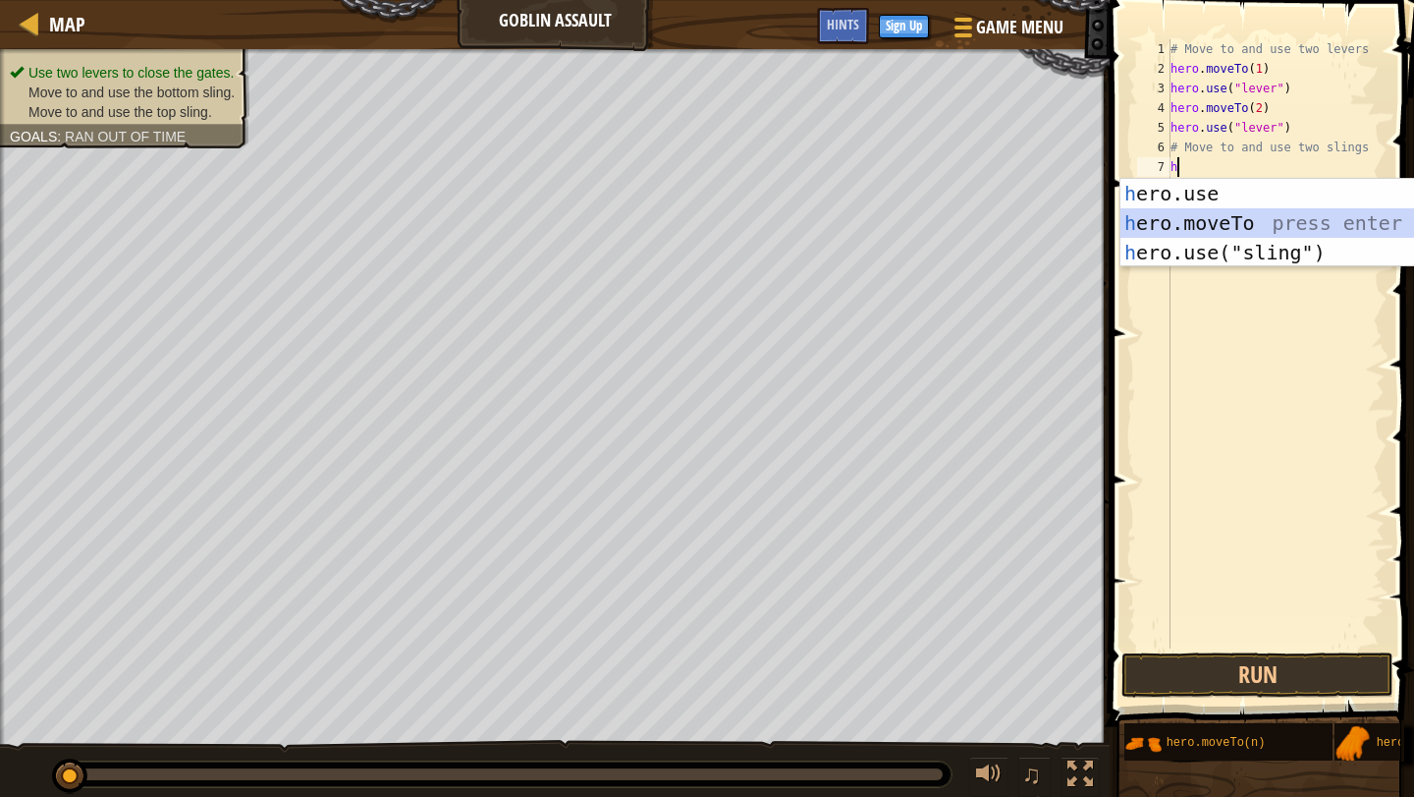
click at [1288, 230] on div "h ero.use press enter h ero.moveTo press enter h ero.use("sling") press enter" at bounding box center [1306, 252] width 371 height 147
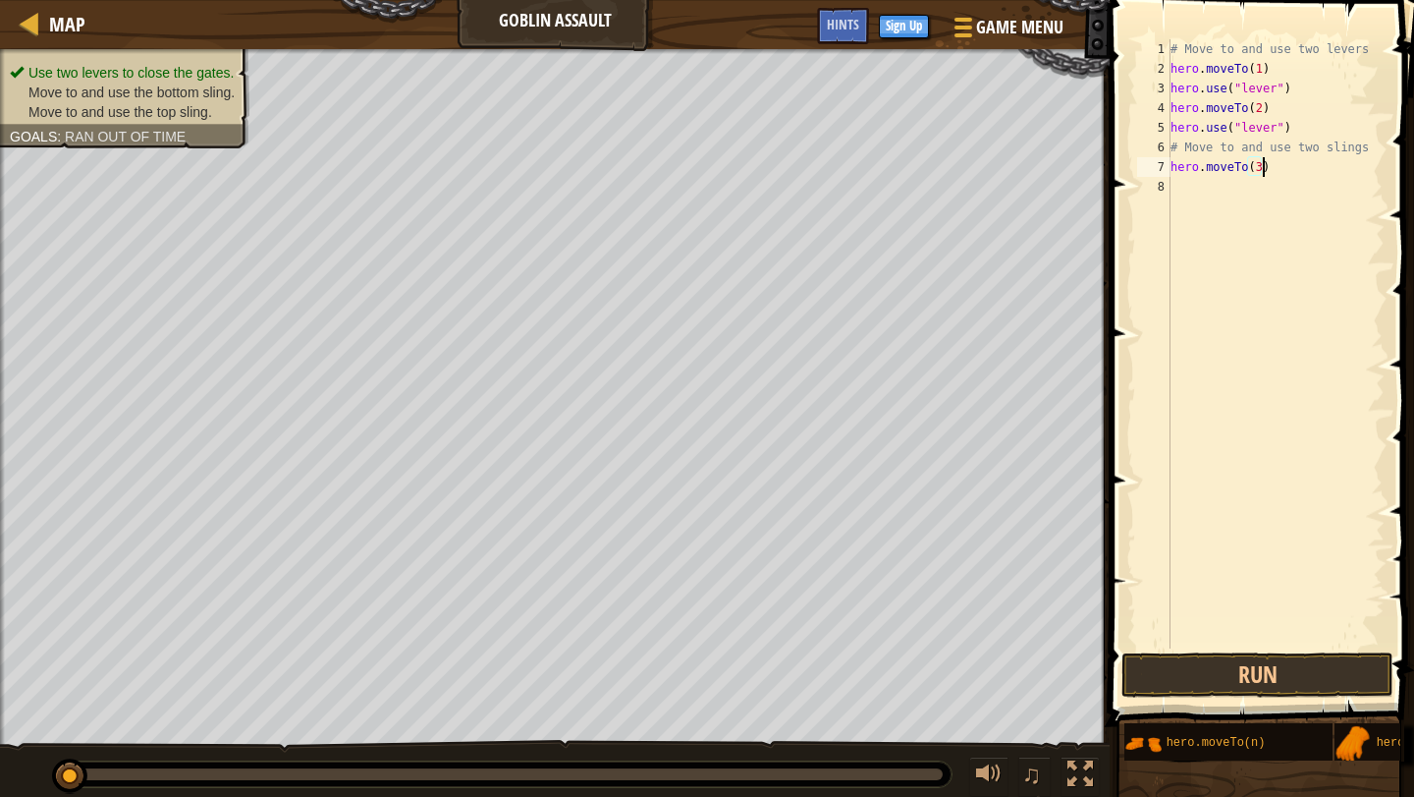
scroll to position [9, 7]
click at [1296, 153] on div "# Move to and use two levers hero . moveTo ( 1 ) hero . use ( "lever" ) hero . …" at bounding box center [1276, 363] width 218 height 648
click at [1286, 165] on div "# Move to and use two levers hero . moveTo ( 1 ) hero . use ( "lever" ) hero . …" at bounding box center [1276, 363] width 218 height 648
type textarea "hero.moveTo(3)"
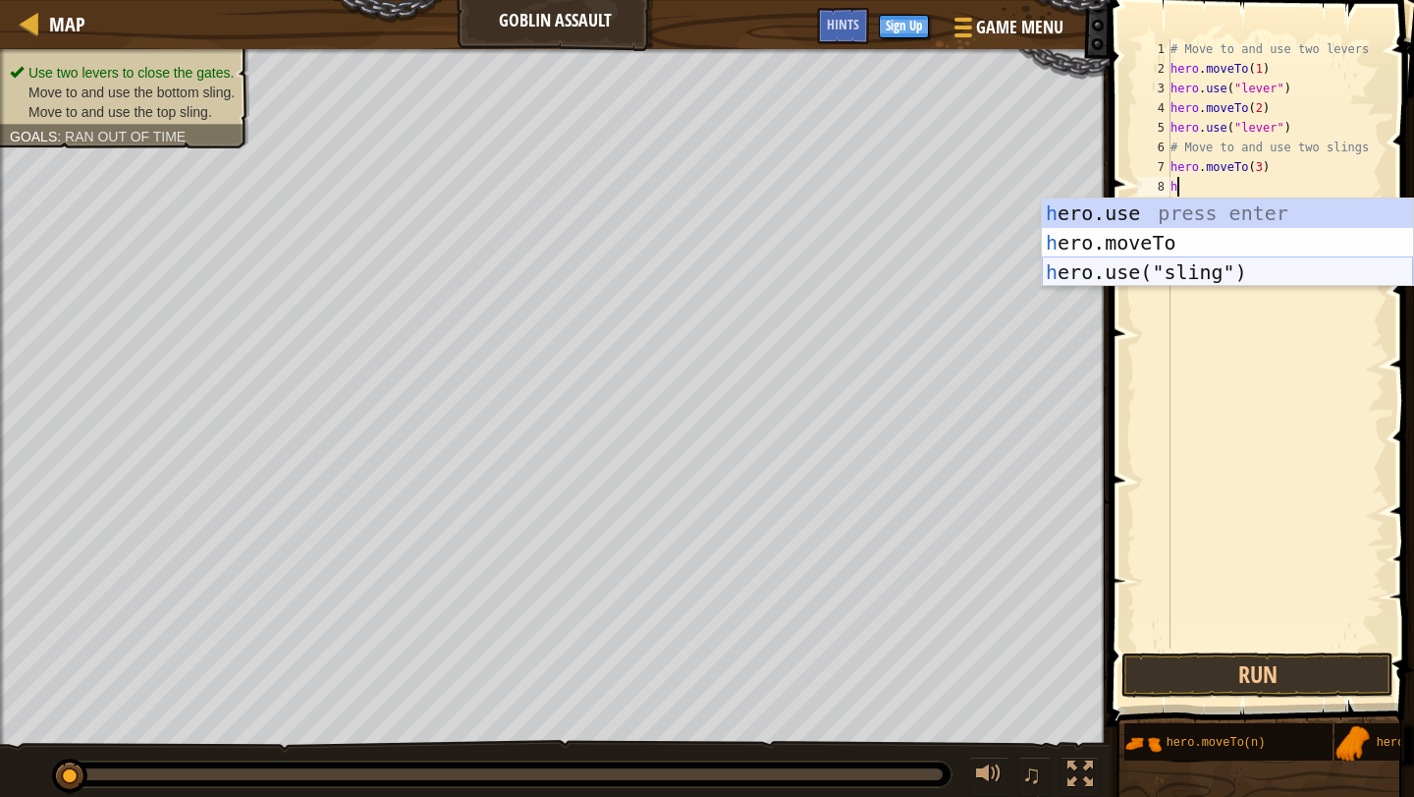
click at [1287, 264] on div "h ero.use press enter h ero.moveTo press enter h ero.use("sling") press enter" at bounding box center [1227, 271] width 371 height 147
type textarea "hero.use("sling")"
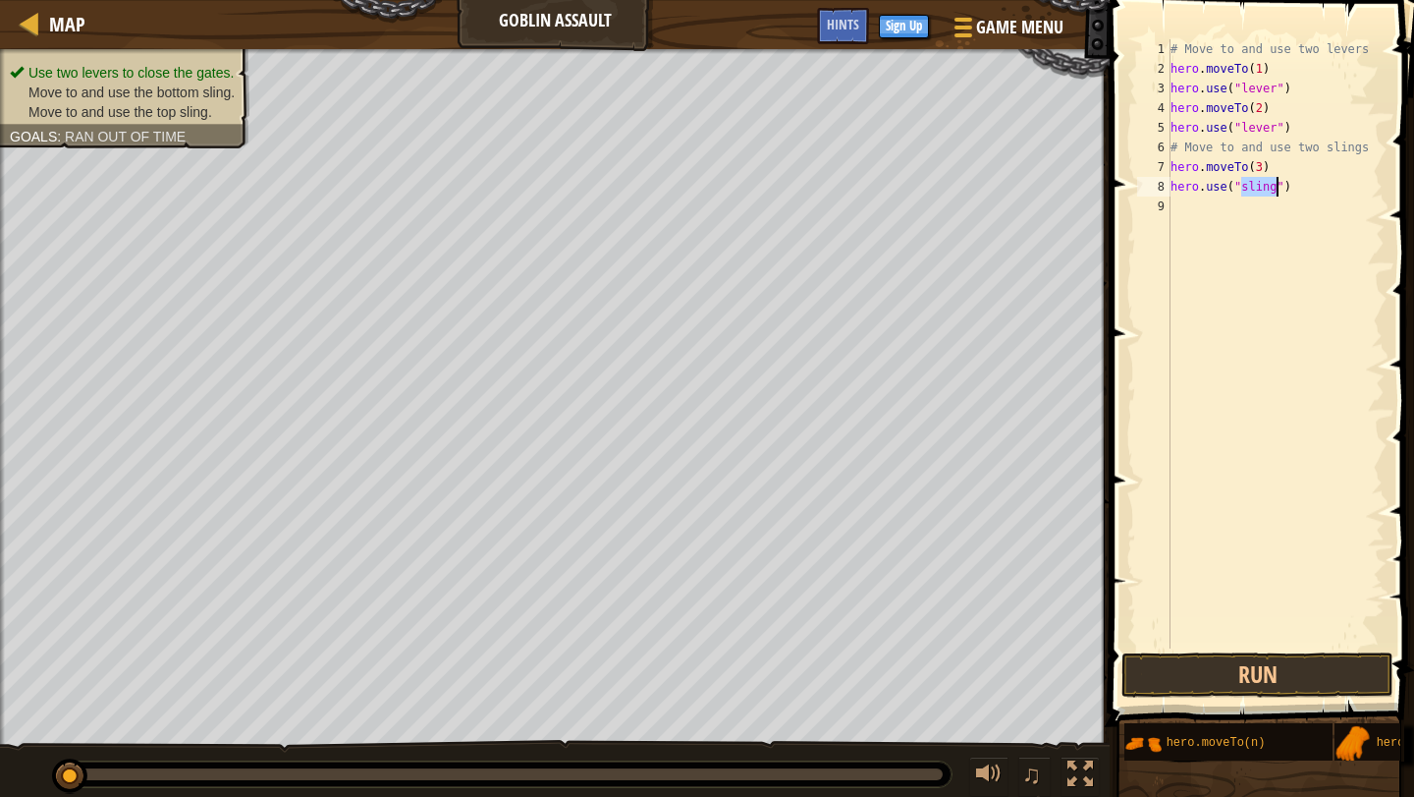
click at [1303, 188] on div "# Move to and use two levers hero . moveTo ( 1 ) hero . use ( "lever" ) hero . …" at bounding box center [1276, 363] width 218 height 648
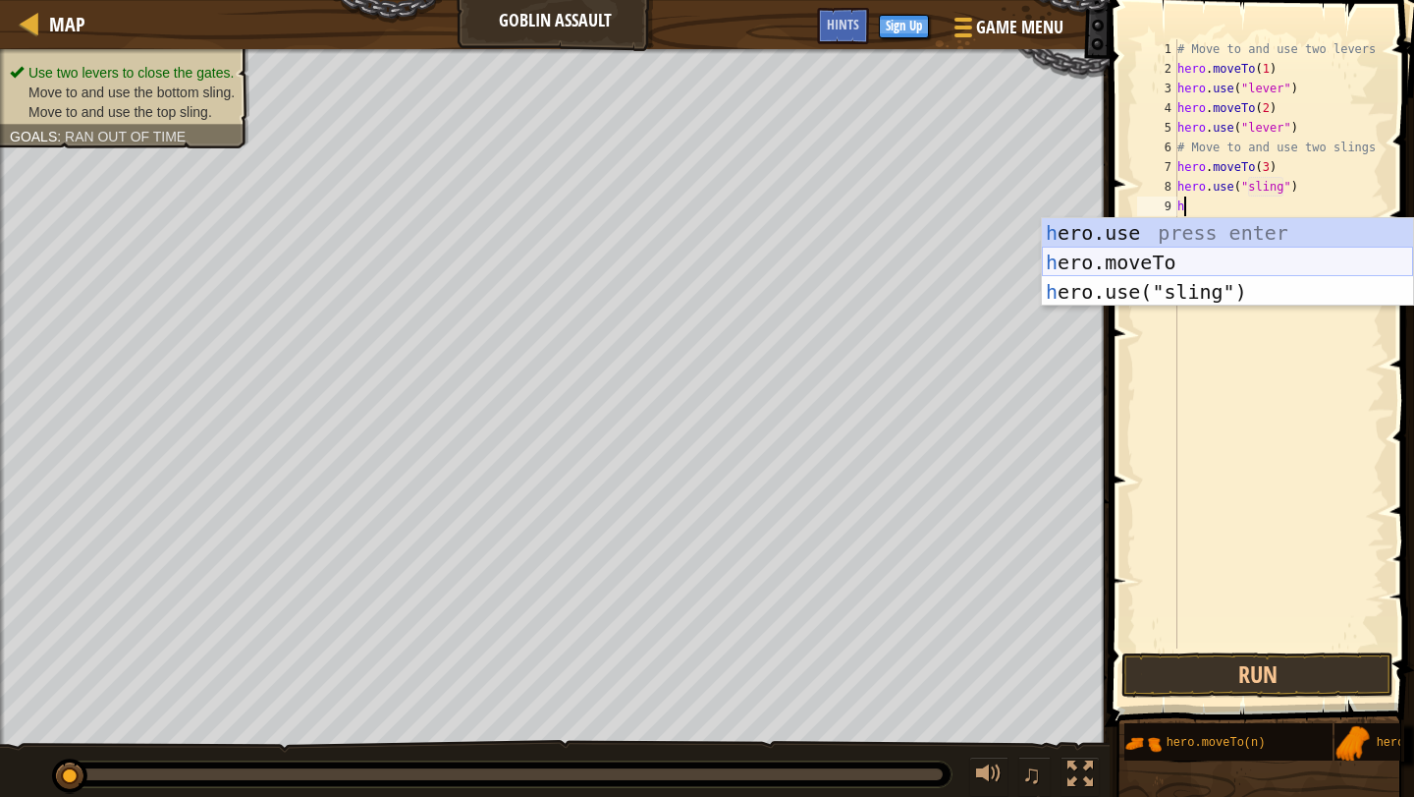
click at [1298, 268] on div "h ero.use press enter h ero.moveTo press enter h ero.use("sling") press enter" at bounding box center [1227, 291] width 371 height 147
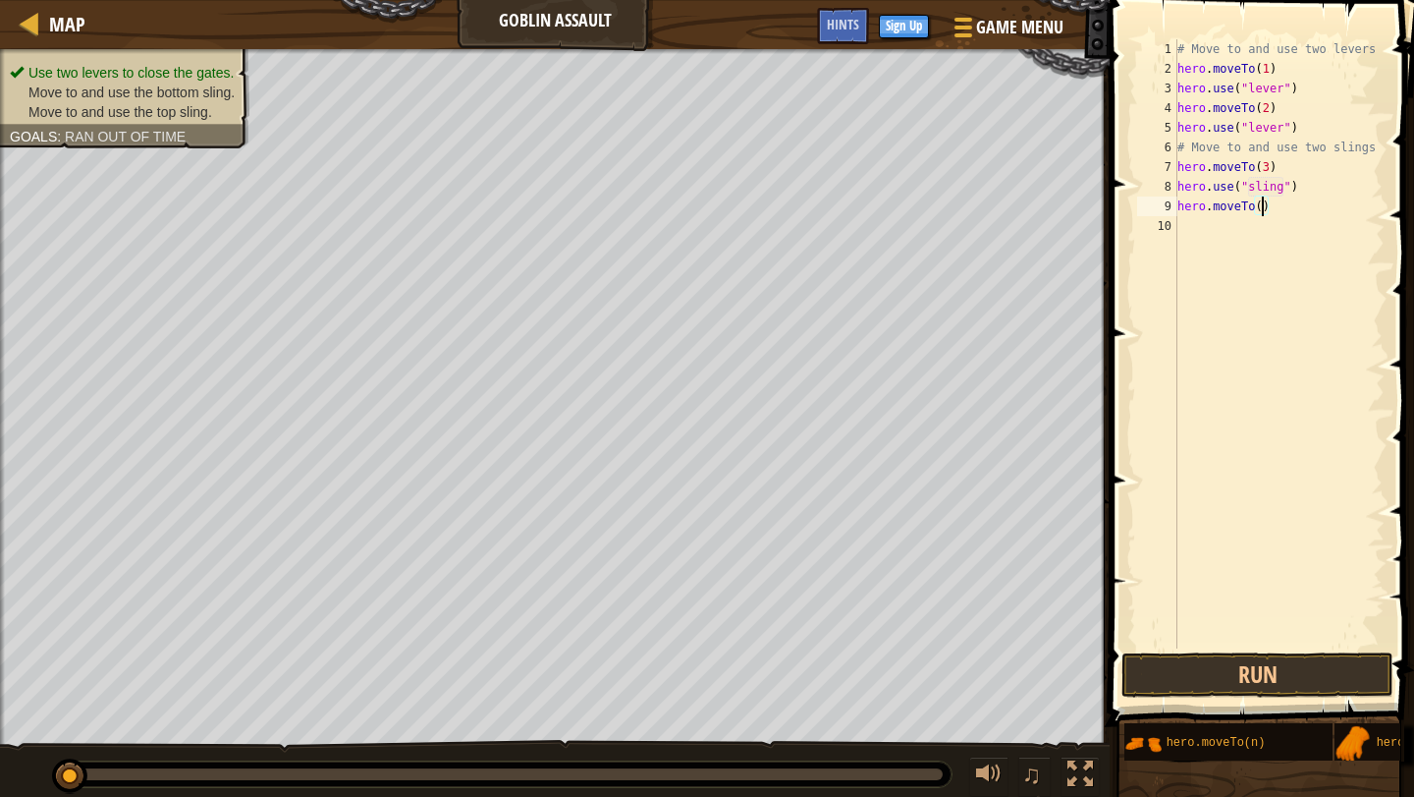
type textarea "hero.moveTo(4)"
click at [1291, 221] on div "# Move to and use two levers hero . moveTo ( 1 ) hero . use ( "lever" ) hero . …" at bounding box center [1280, 363] width 212 height 648
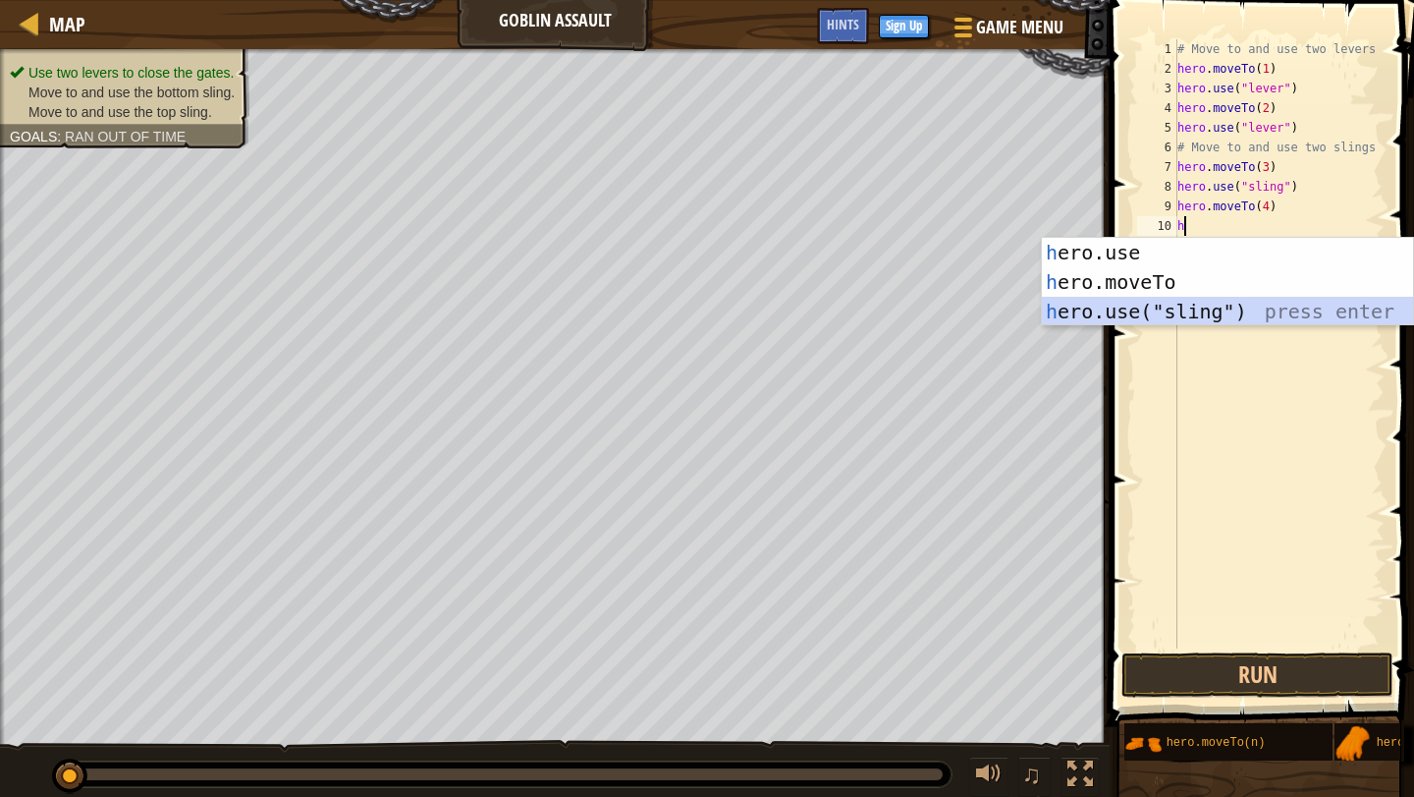
click at [1244, 311] on div "h ero.use press enter h ero.moveTo press enter h ero.use("sling") press enter" at bounding box center [1227, 311] width 371 height 147
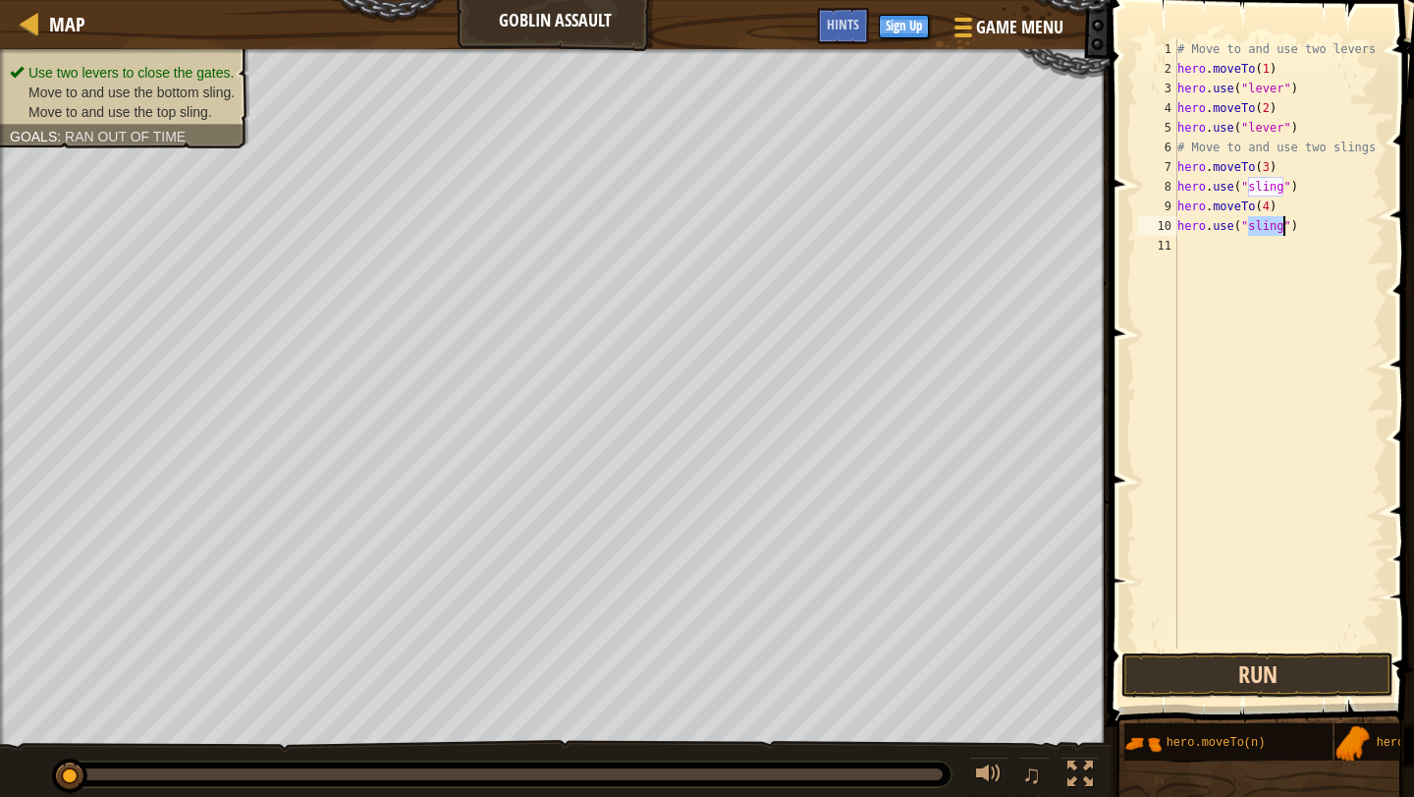
type textarea "hero.use("sling")"
click at [1304, 677] on button "Run" at bounding box center [1258, 674] width 272 height 45
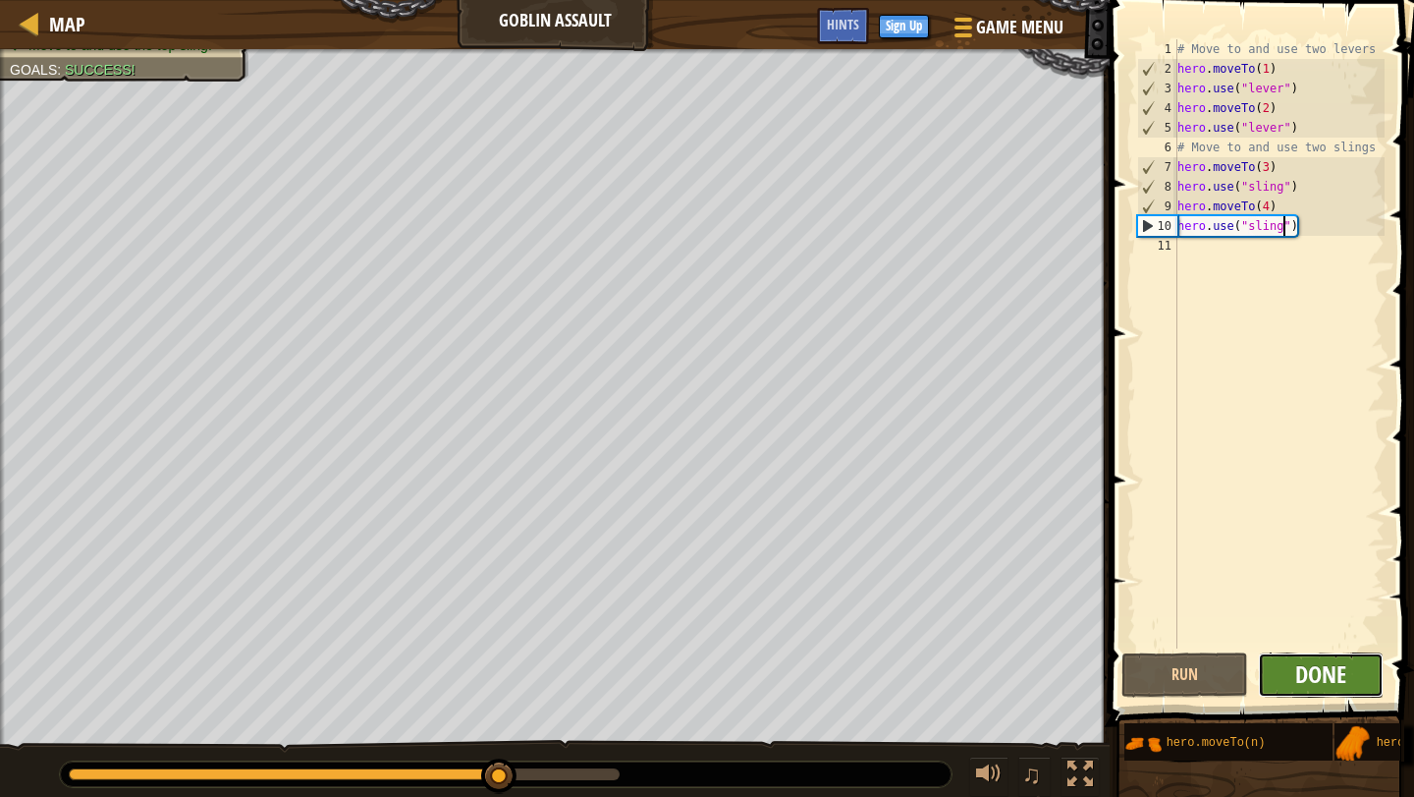
click at [1342, 679] on span "Done" at bounding box center [1321, 673] width 51 height 31
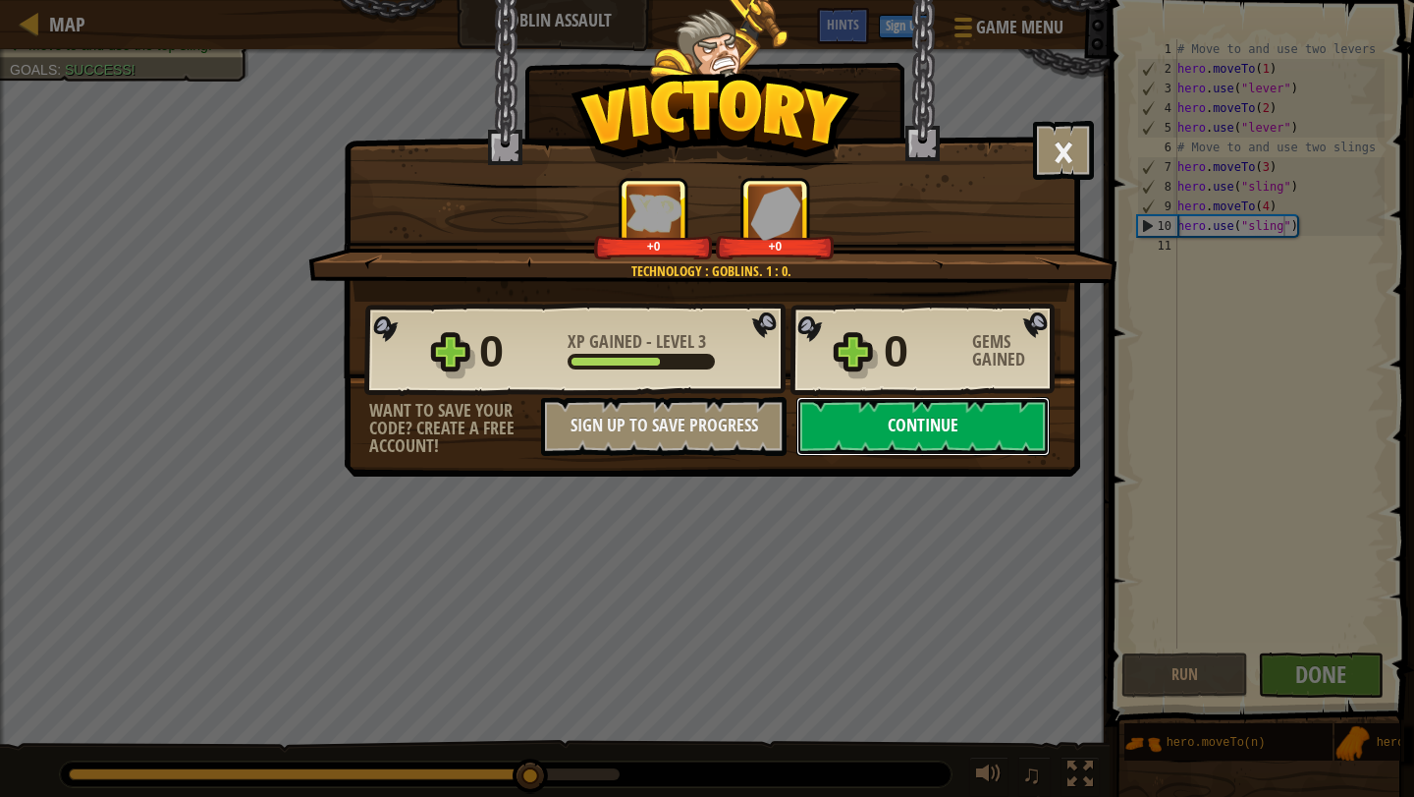
click at [887, 434] on button "Continue" at bounding box center [923, 426] width 253 height 59
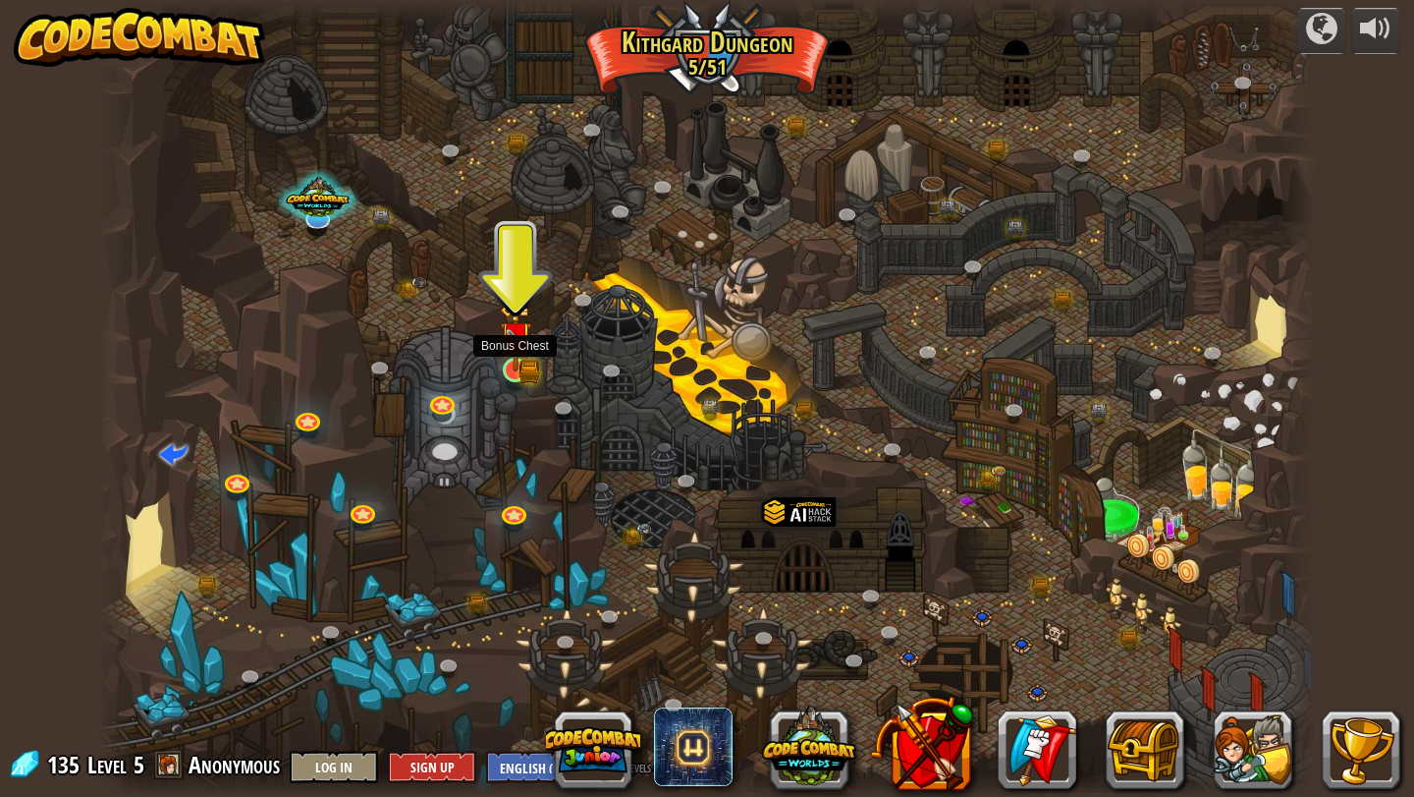
click at [537, 376] on img at bounding box center [529, 370] width 21 height 23
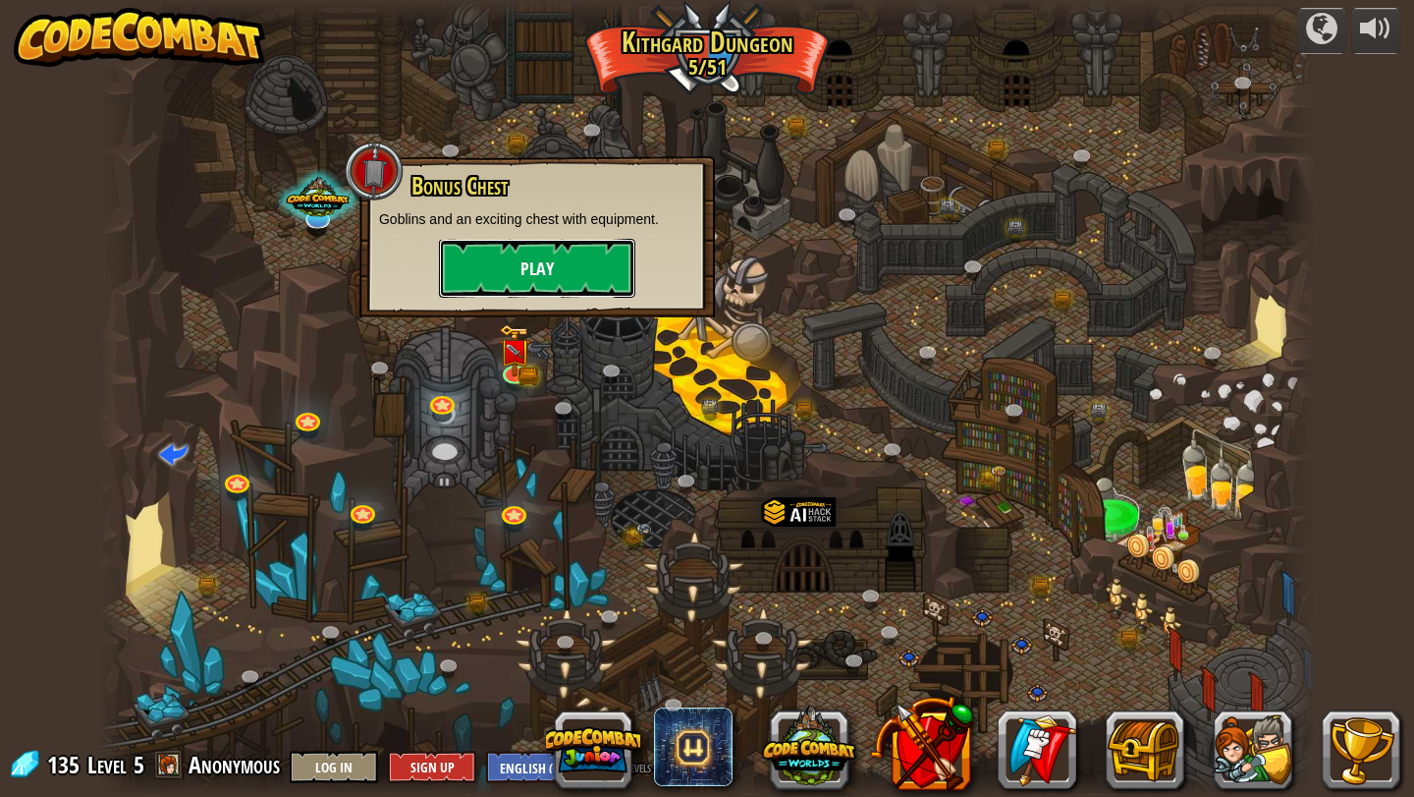
click at [589, 256] on button "Play" at bounding box center [537, 268] width 196 height 59
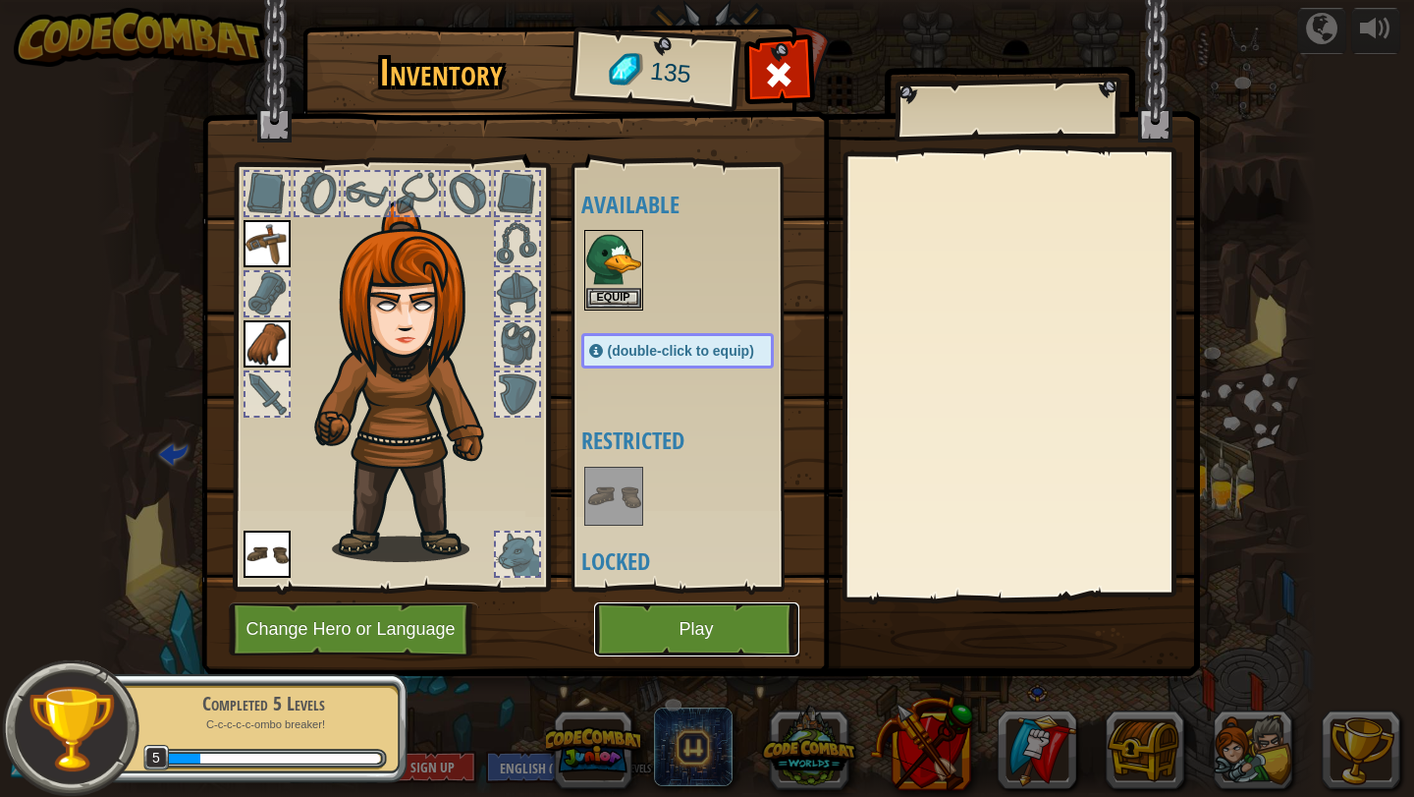
click at [735, 617] on button "Play" at bounding box center [696, 629] width 205 height 54
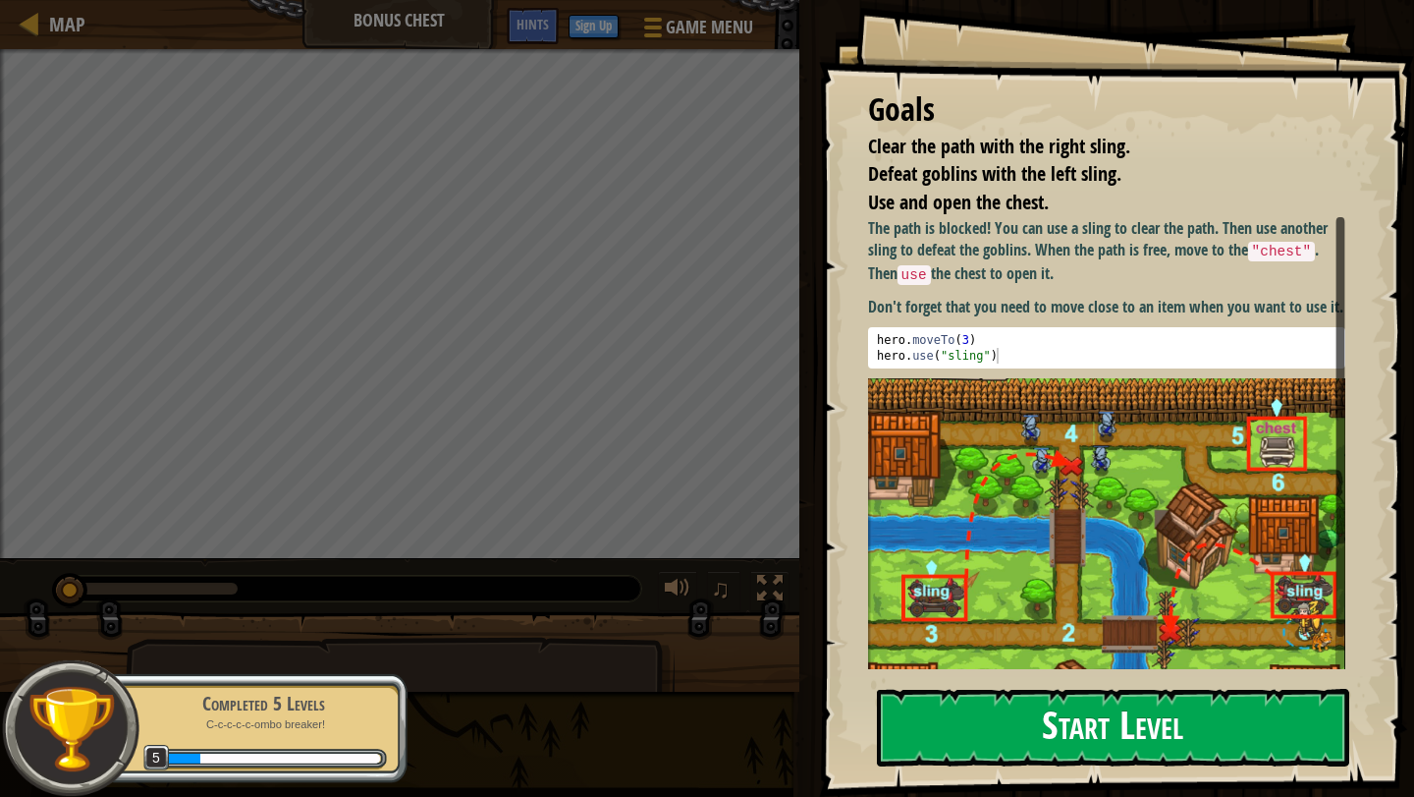
click at [1108, 382] on div "Goals Clear the path with the right sling. Defeat goblins with the left sling. …" at bounding box center [1116, 398] width 595 height 797
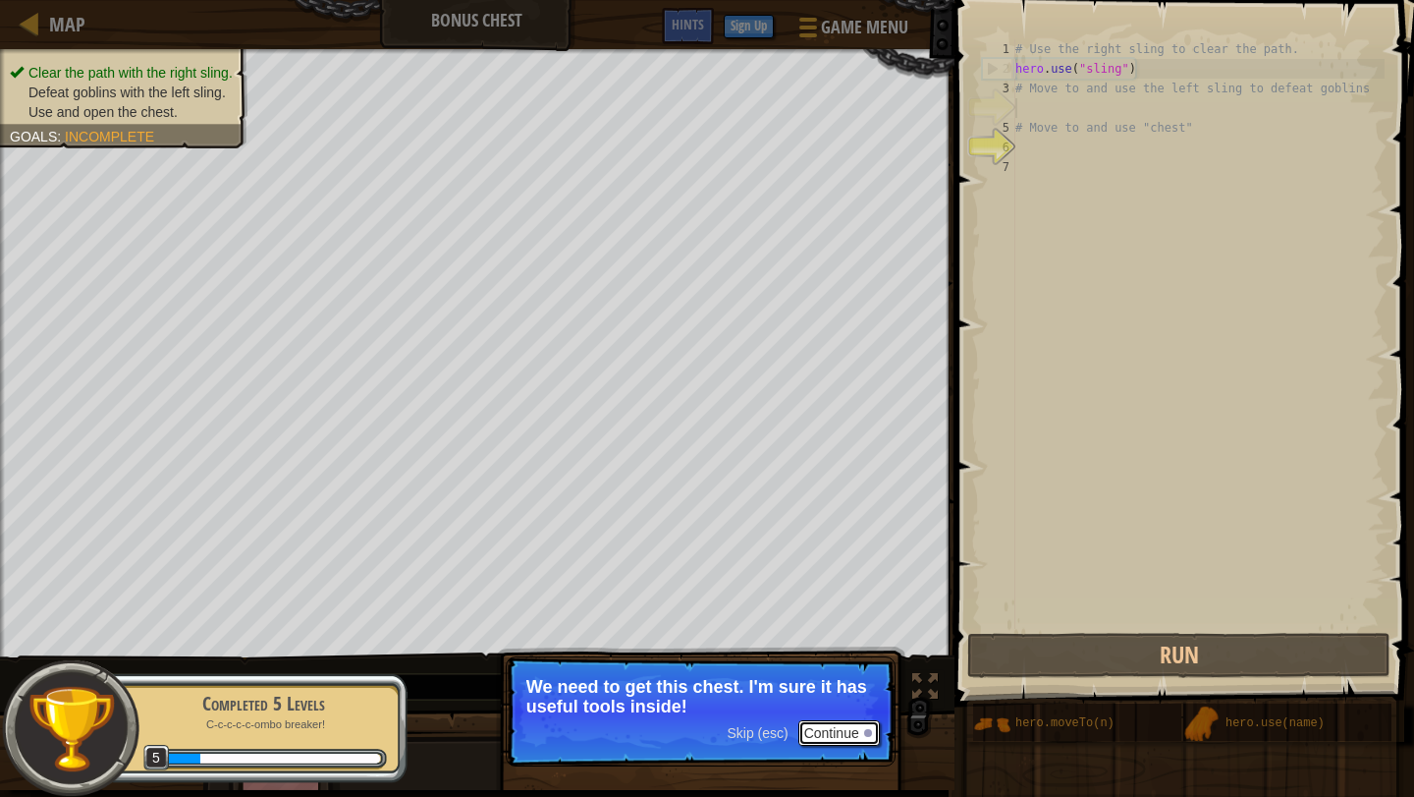
click at [850, 727] on button "Continue" at bounding box center [840, 733] width 82 height 26
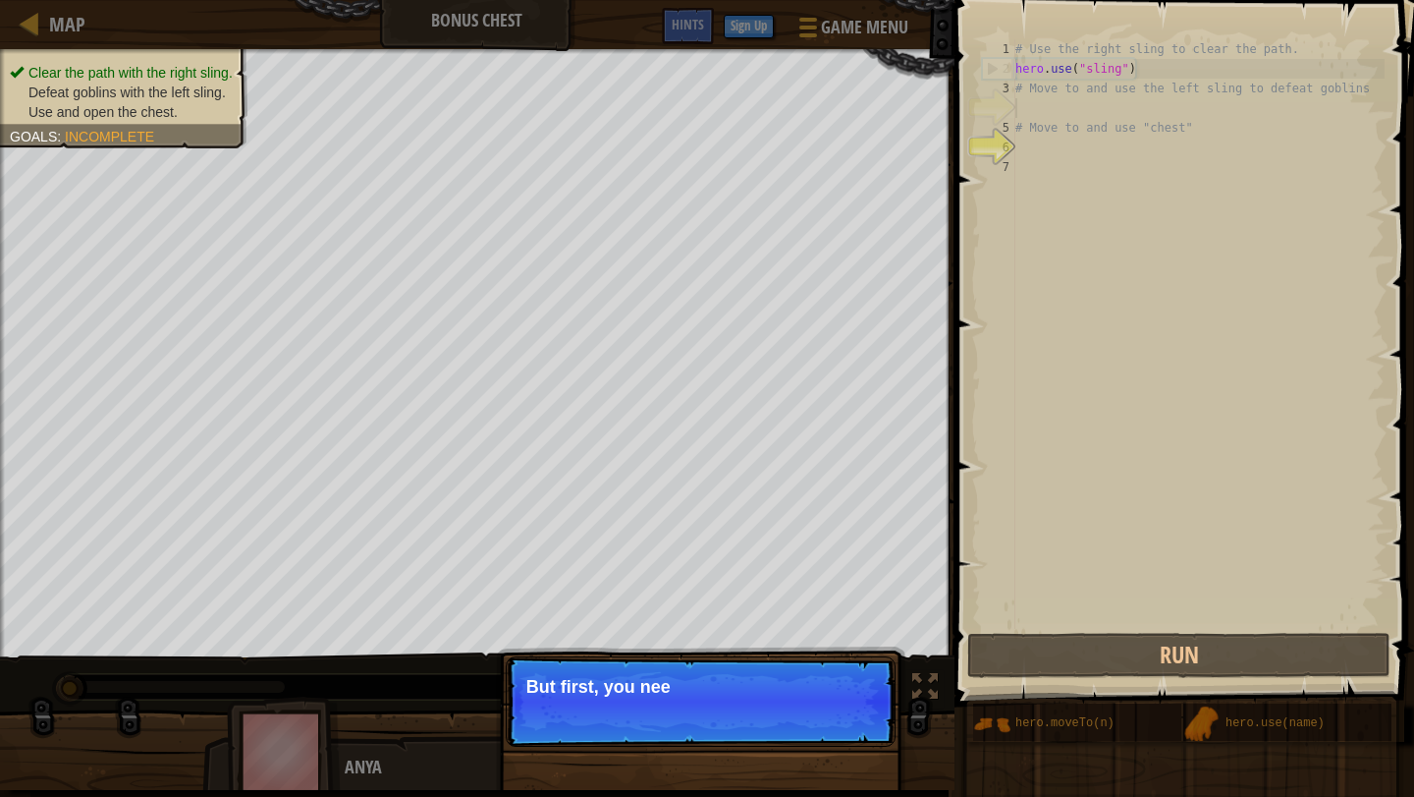
click at [854, 733] on p "Skip (esc) Continue But first, you nee" at bounding box center [701, 701] width 390 height 90
click at [854, 733] on p "Skip (esc) Continue But first, you need to us" at bounding box center [701, 701] width 390 height 90
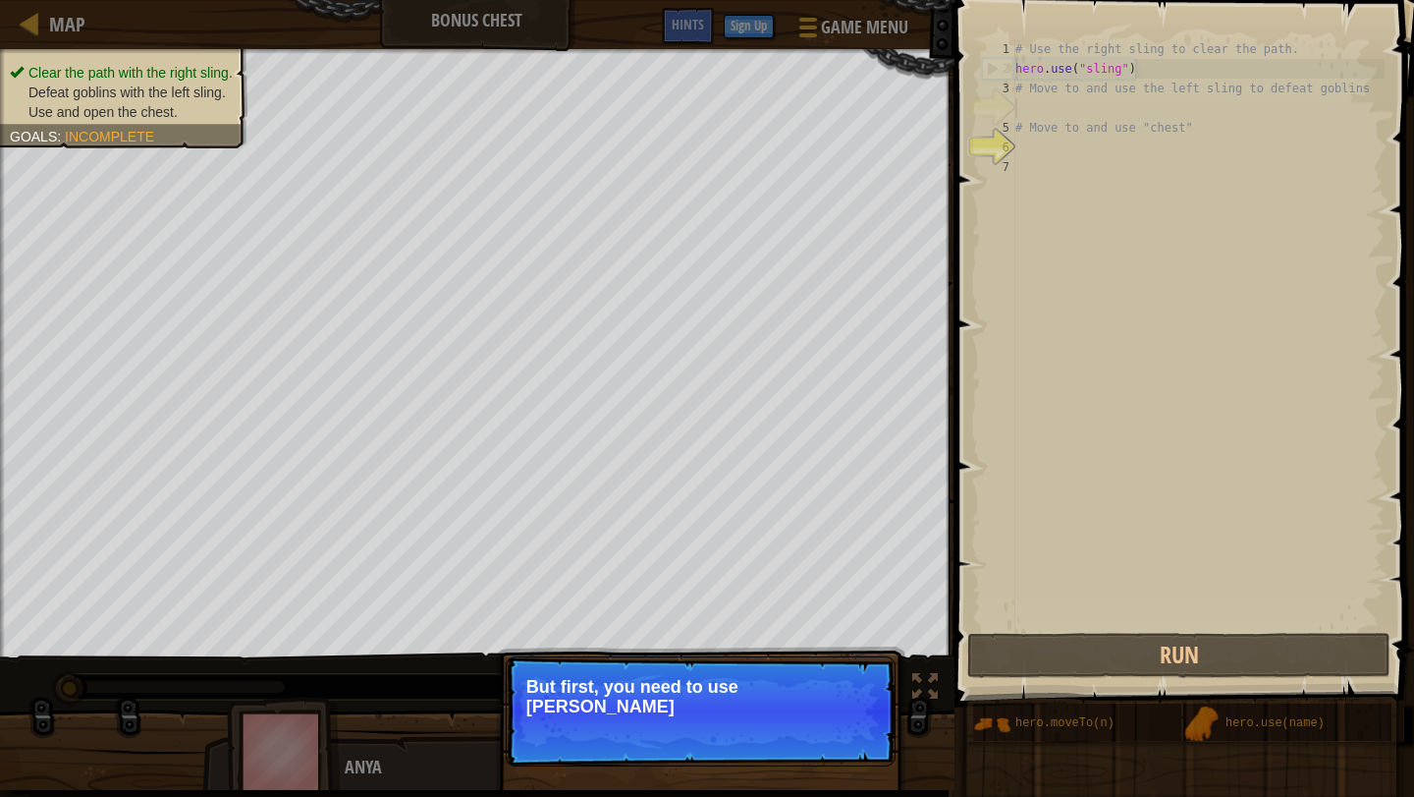
click at [854, 733] on p "Skip (esc) Continue But first, you need to use [PERSON_NAME]" at bounding box center [701, 711] width 390 height 110
click at [850, 738] on button "Continue" at bounding box center [840, 733] width 82 height 26
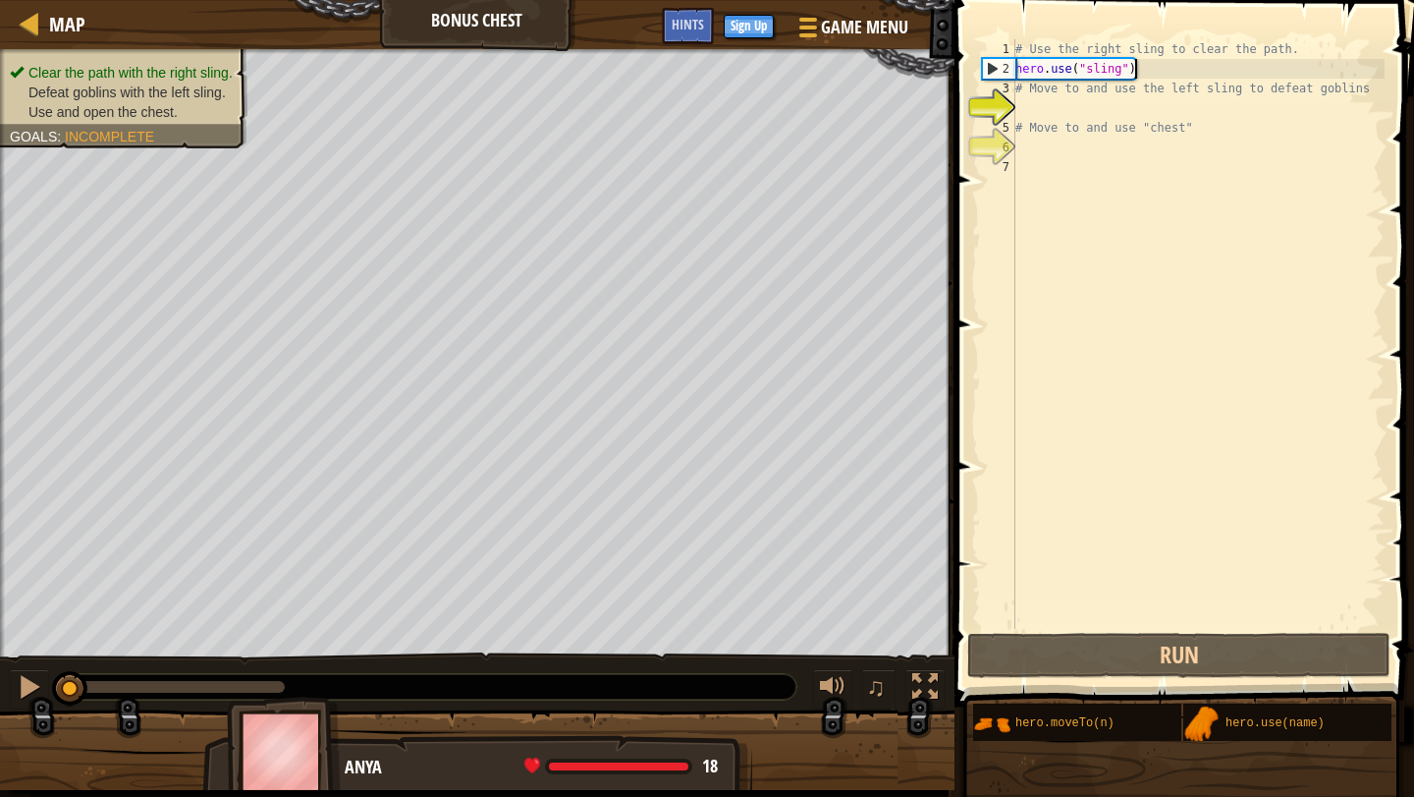
click at [1157, 76] on div "# Use the right sling to clear the path. hero . use ( "sling" ) # Move to and u…" at bounding box center [1198, 353] width 373 height 629
type textarea "hero.use("sling")"
click at [1093, 115] on div "# Use the right sling to clear the path. hero . use ( "sling" ) # Move to and u…" at bounding box center [1198, 353] width 373 height 629
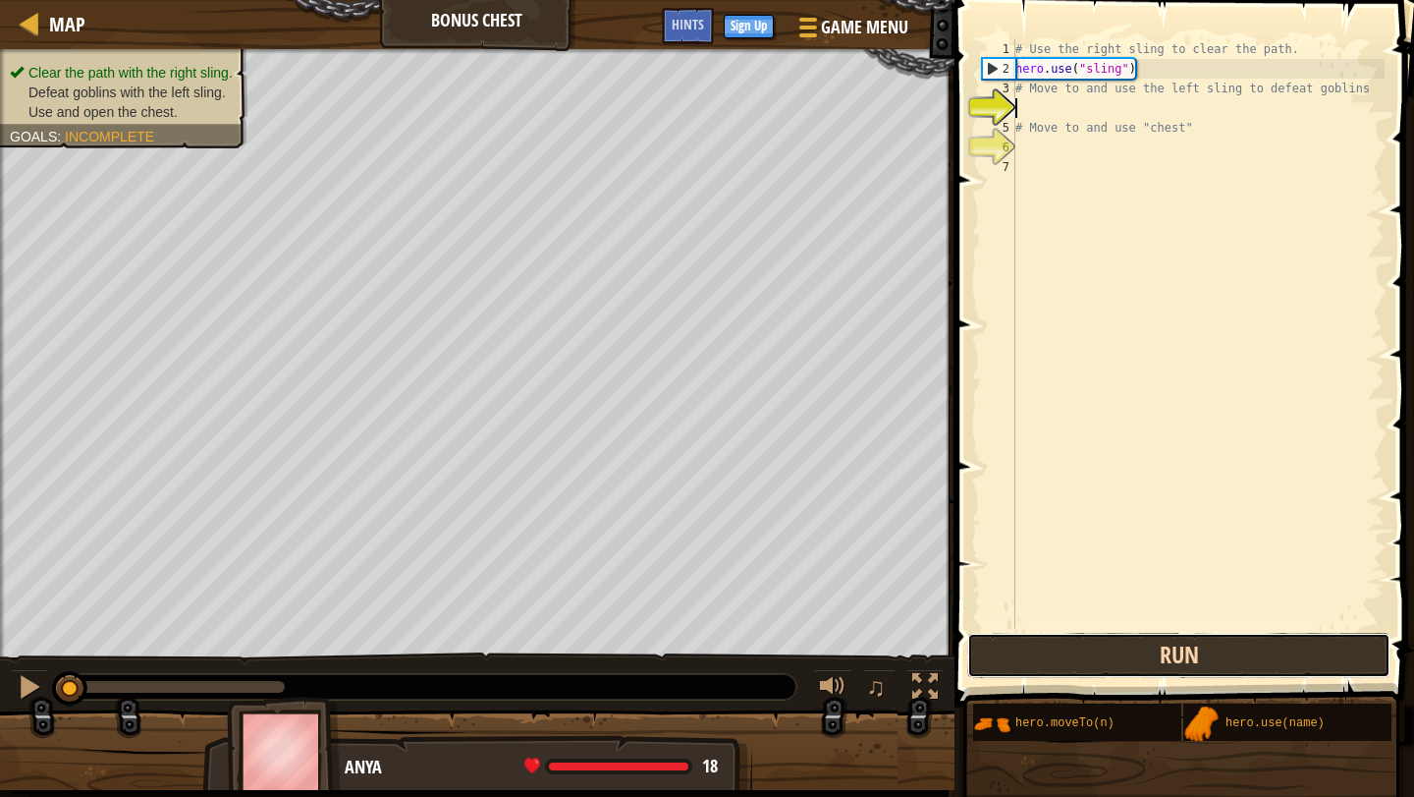
click at [1128, 645] on button "Run" at bounding box center [1178, 655] width 423 height 45
click at [1164, 646] on button "Run" at bounding box center [1178, 655] width 423 height 45
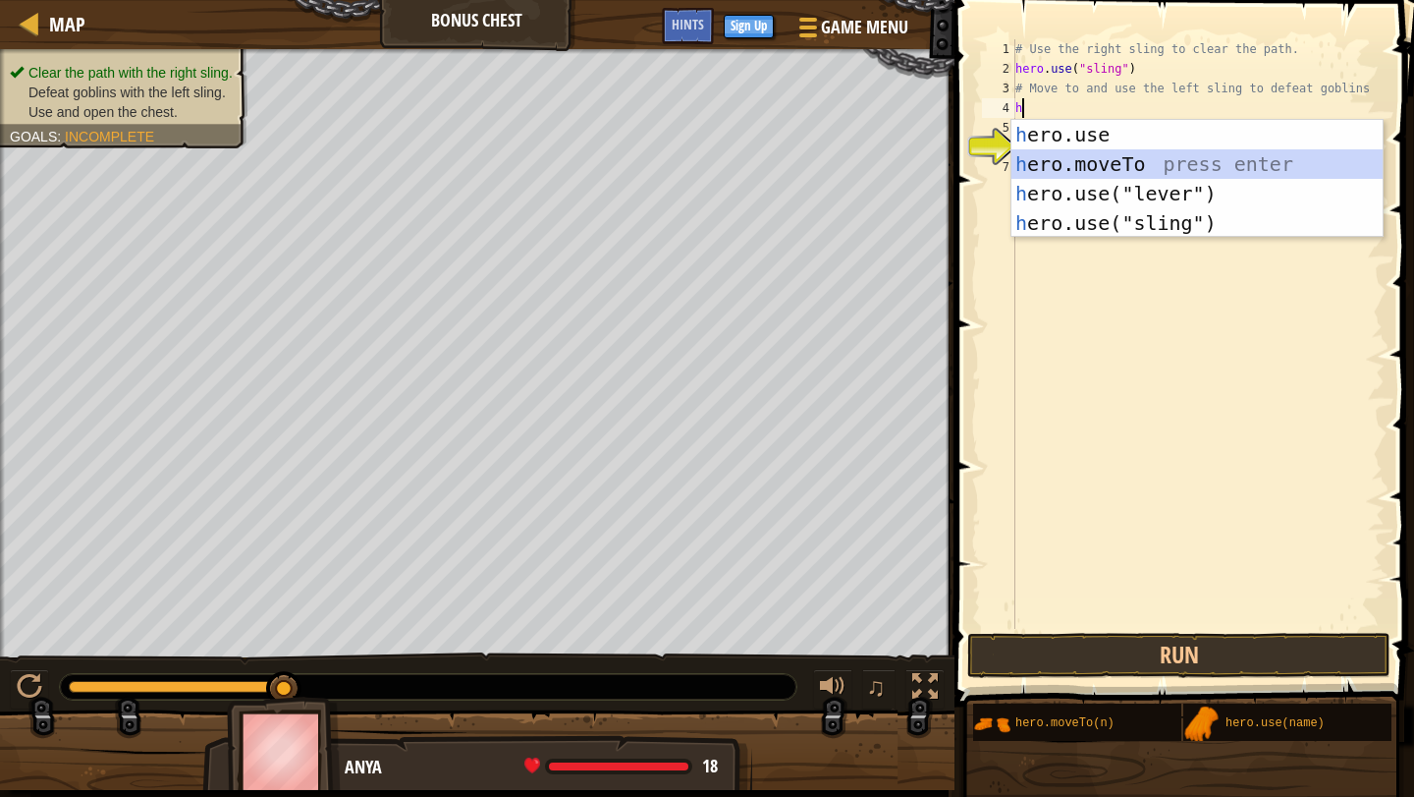
click at [1194, 152] on div "h ero.use press enter h ero.moveTo press enter h ero.use("lever") press enter h…" at bounding box center [1197, 208] width 371 height 177
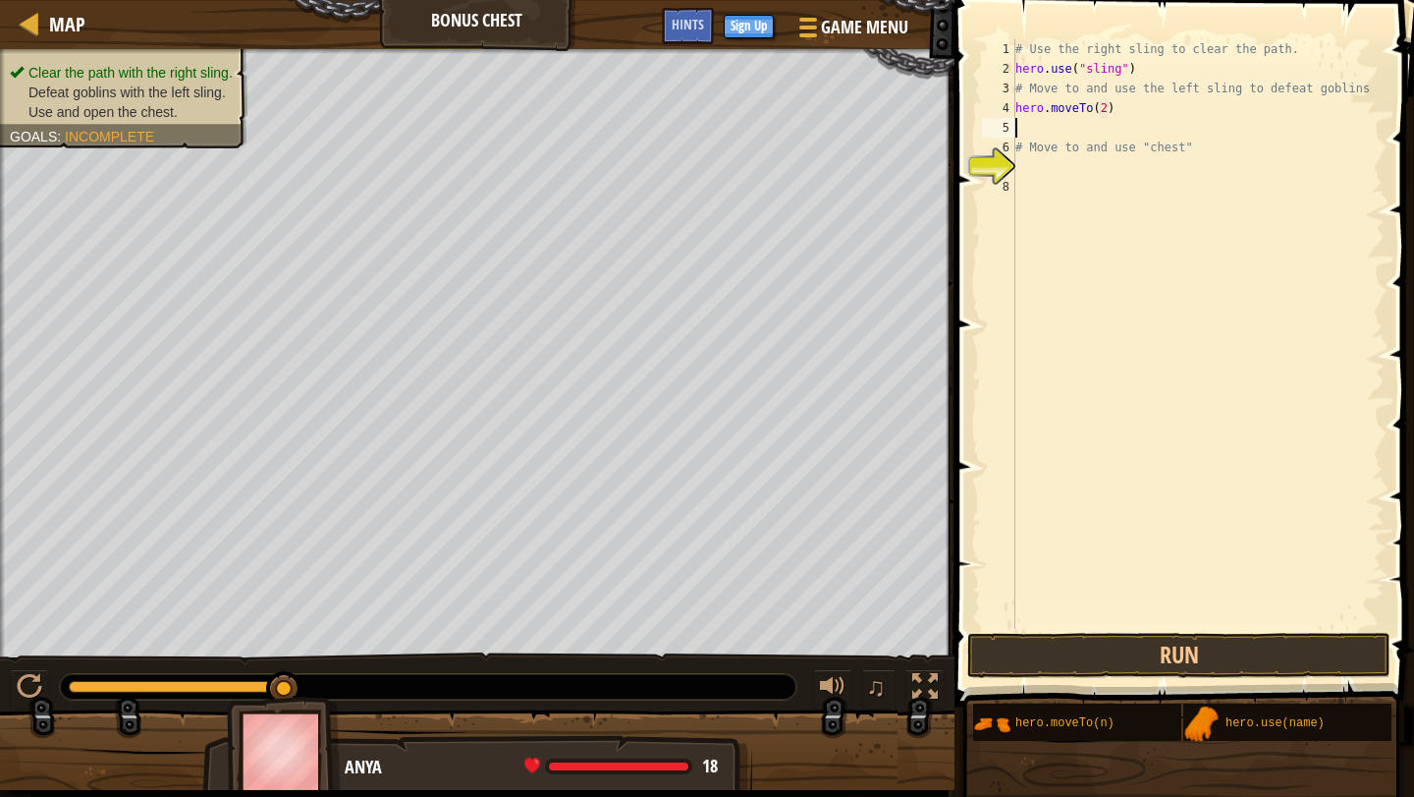
scroll to position [9, 8]
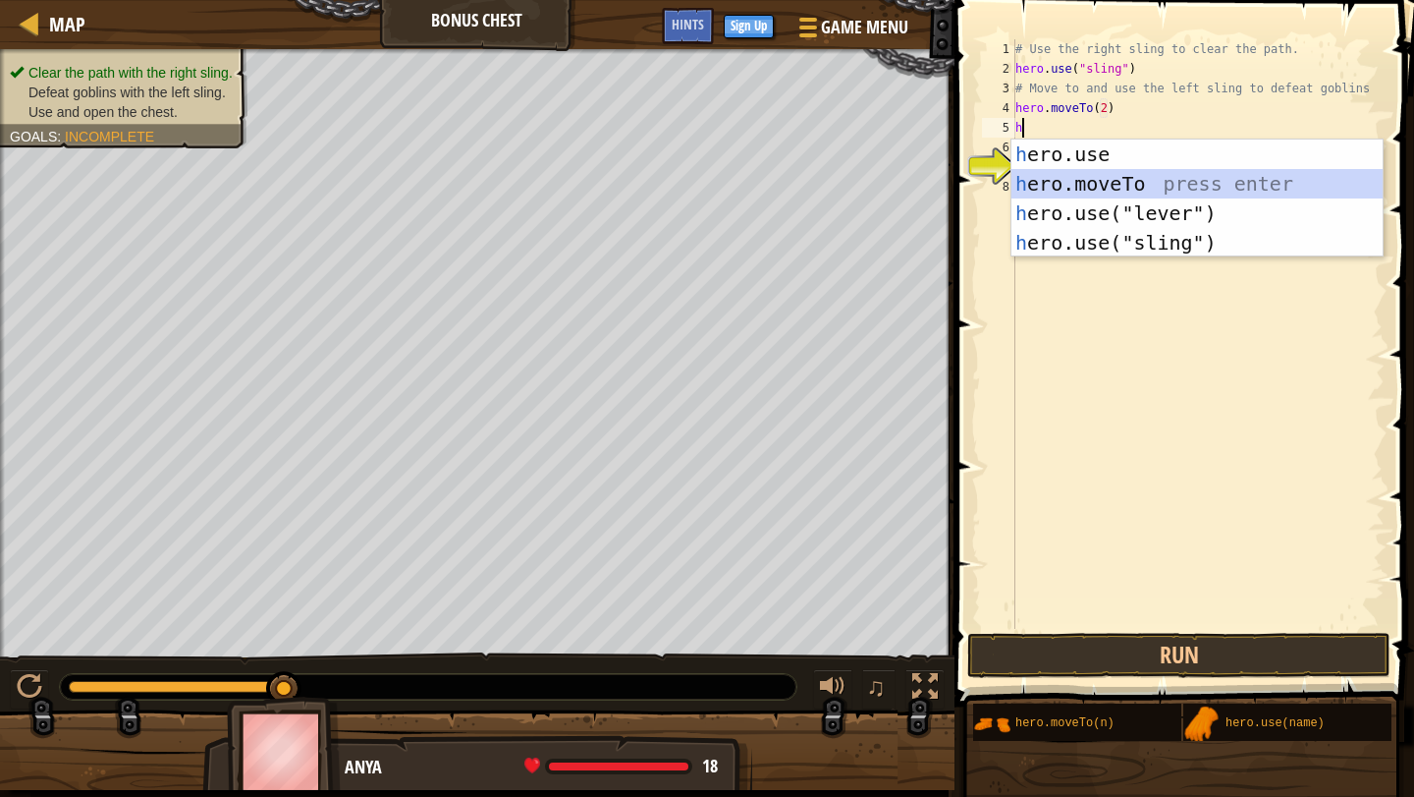
click at [1193, 188] on div "h ero.use press enter h ero.moveTo press enter h ero.use("lever") press enter h…" at bounding box center [1197, 227] width 371 height 177
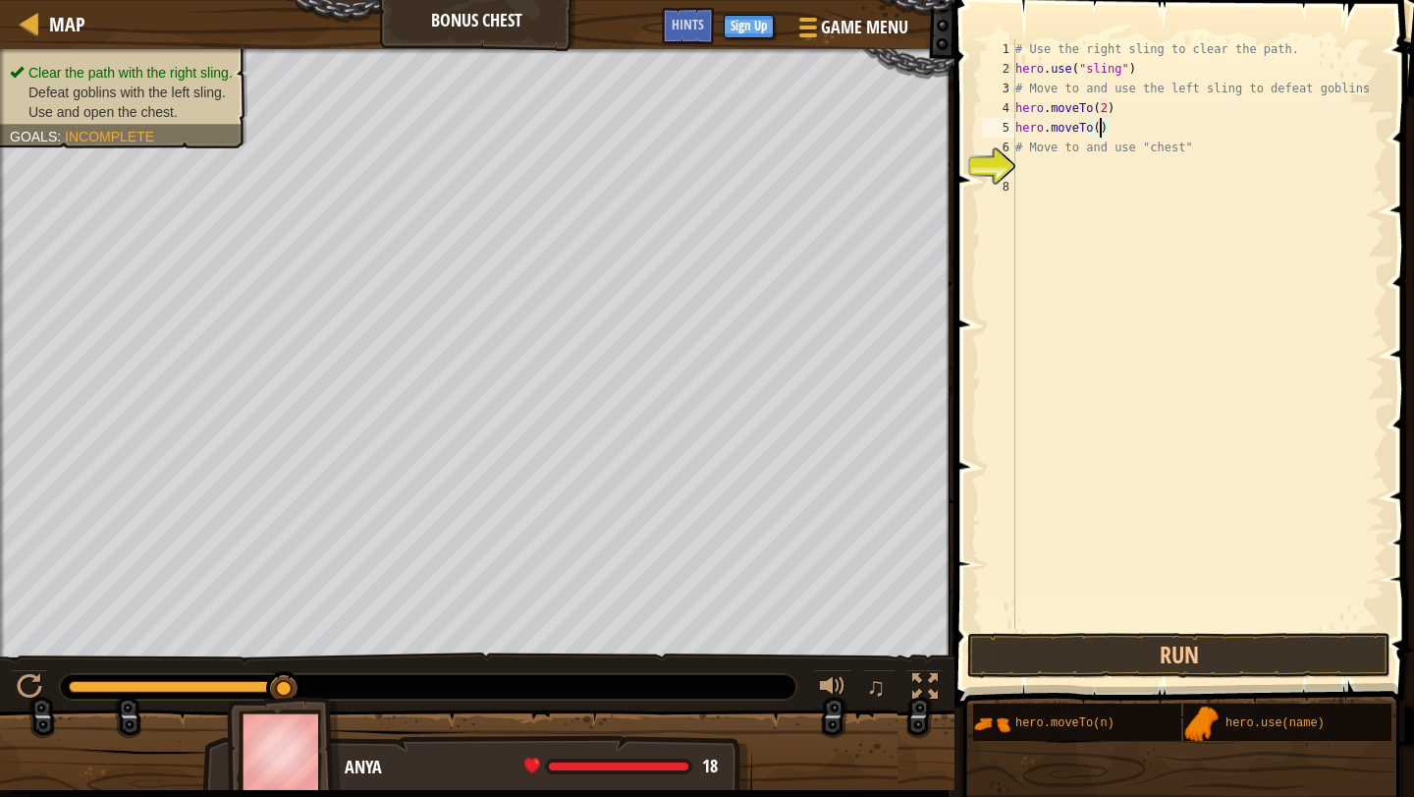
type textarea "hero.moveTo(3)"
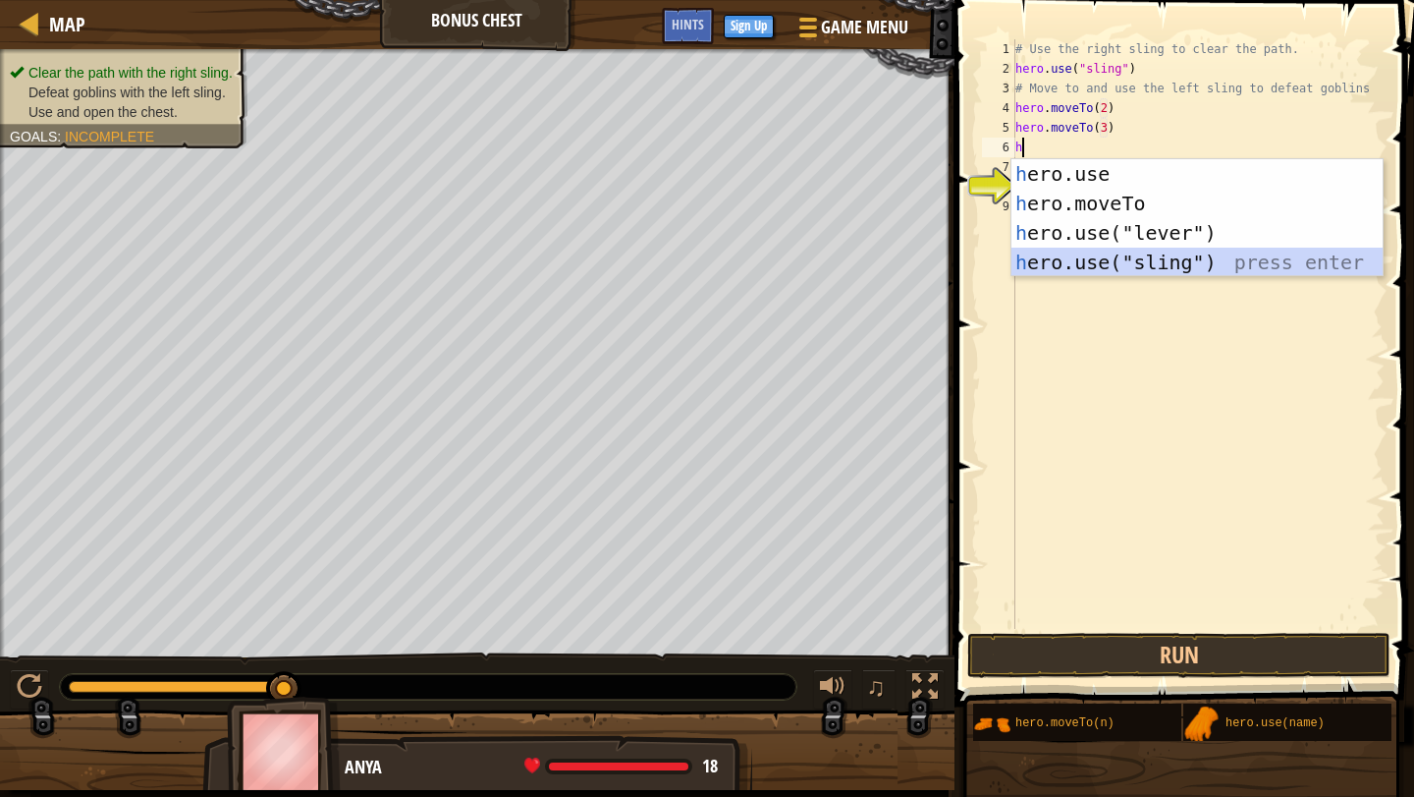
click at [1205, 250] on div "h ero.use press enter h ero.moveTo press enter h ero.use("lever") press enter h…" at bounding box center [1197, 247] width 371 height 177
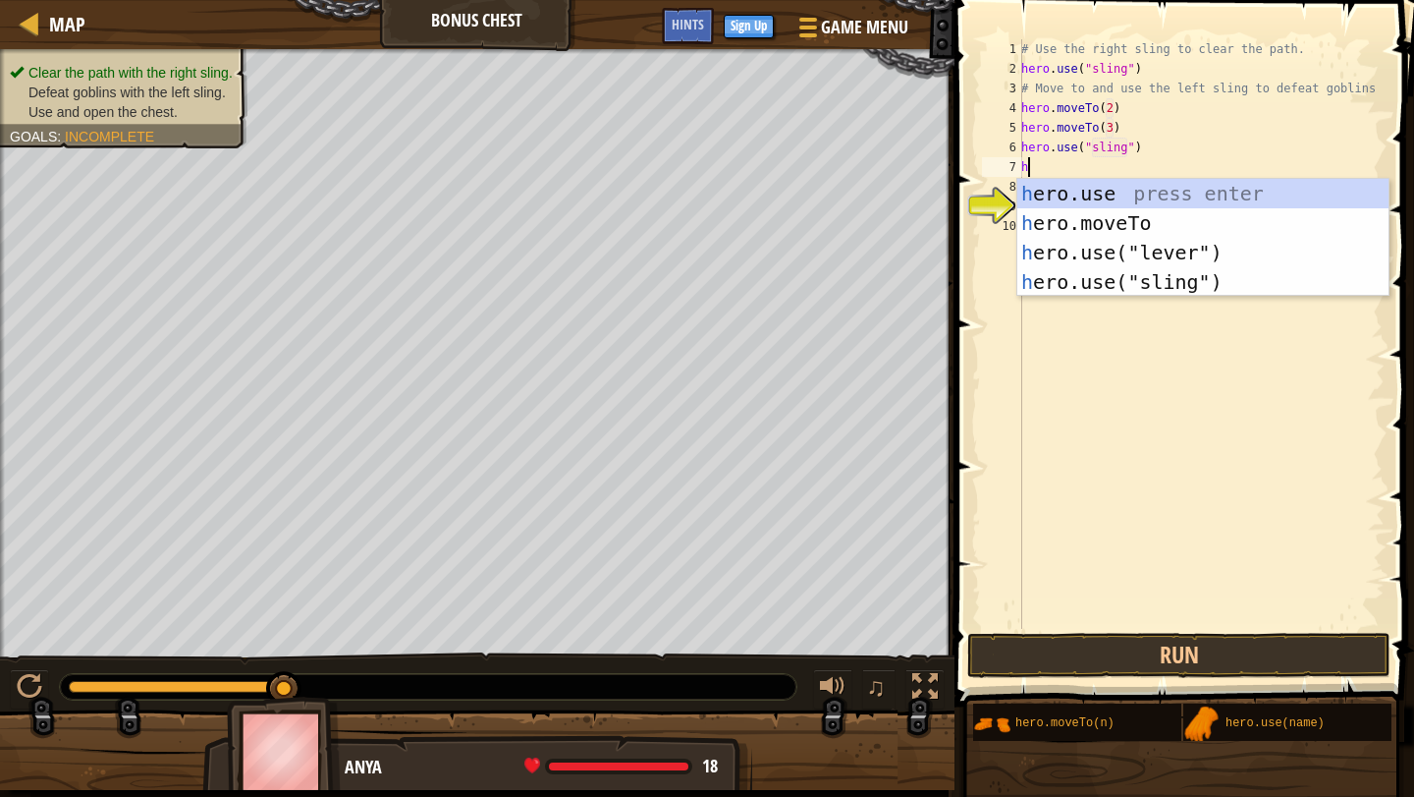
scroll to position [9, 10]
click at [1222, 240] on div "h ero.use press enter h ero.moveTo press enter h ero.use("lever") press enter h…" at bounding box center [1203, 267] width 371 height 177
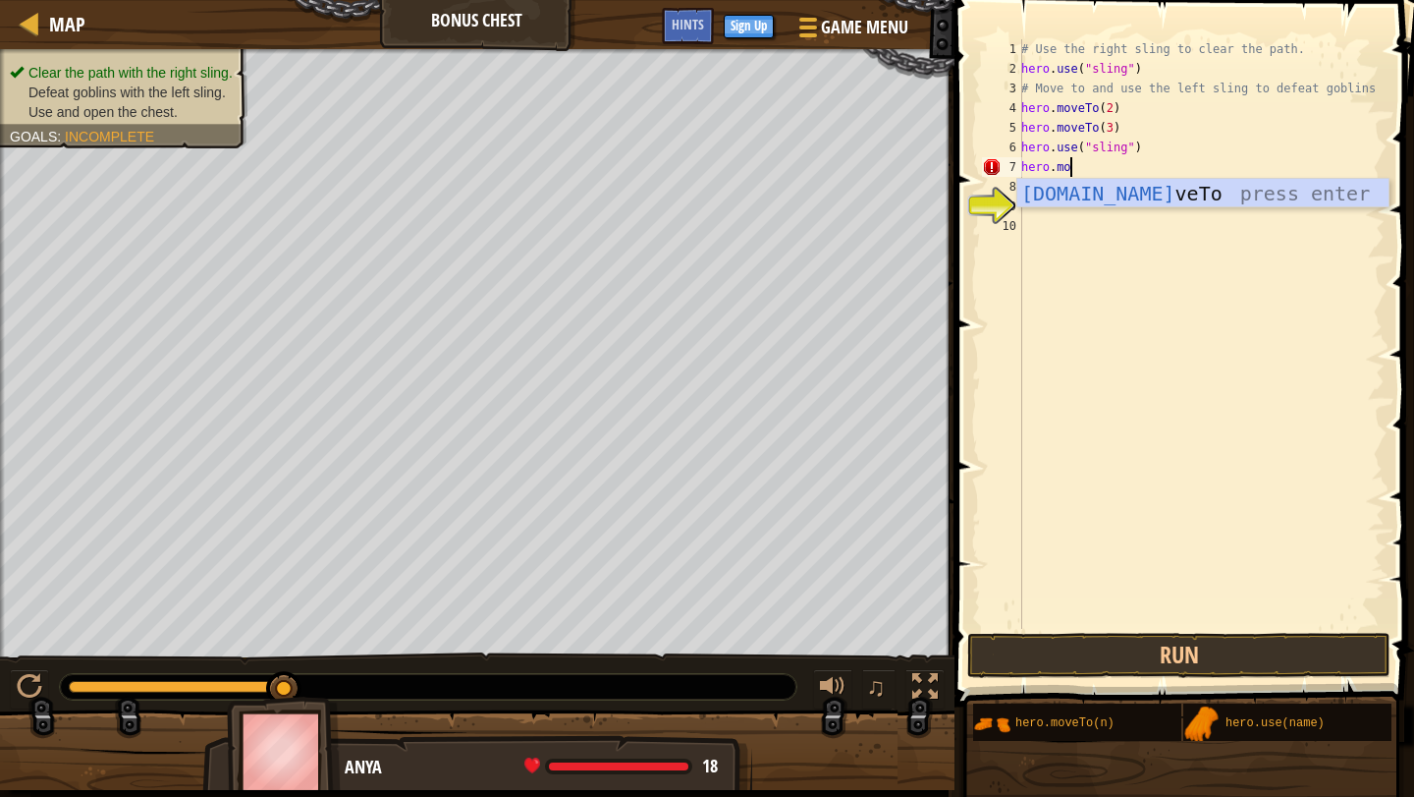
scroll to position [9, 3]
click at [1210, 201] on div "[DOMAIN_NAME] veTo press enter" at bounding box center [1203, 223] width 371 height 88
type textarea "hero.moveTo(2)"
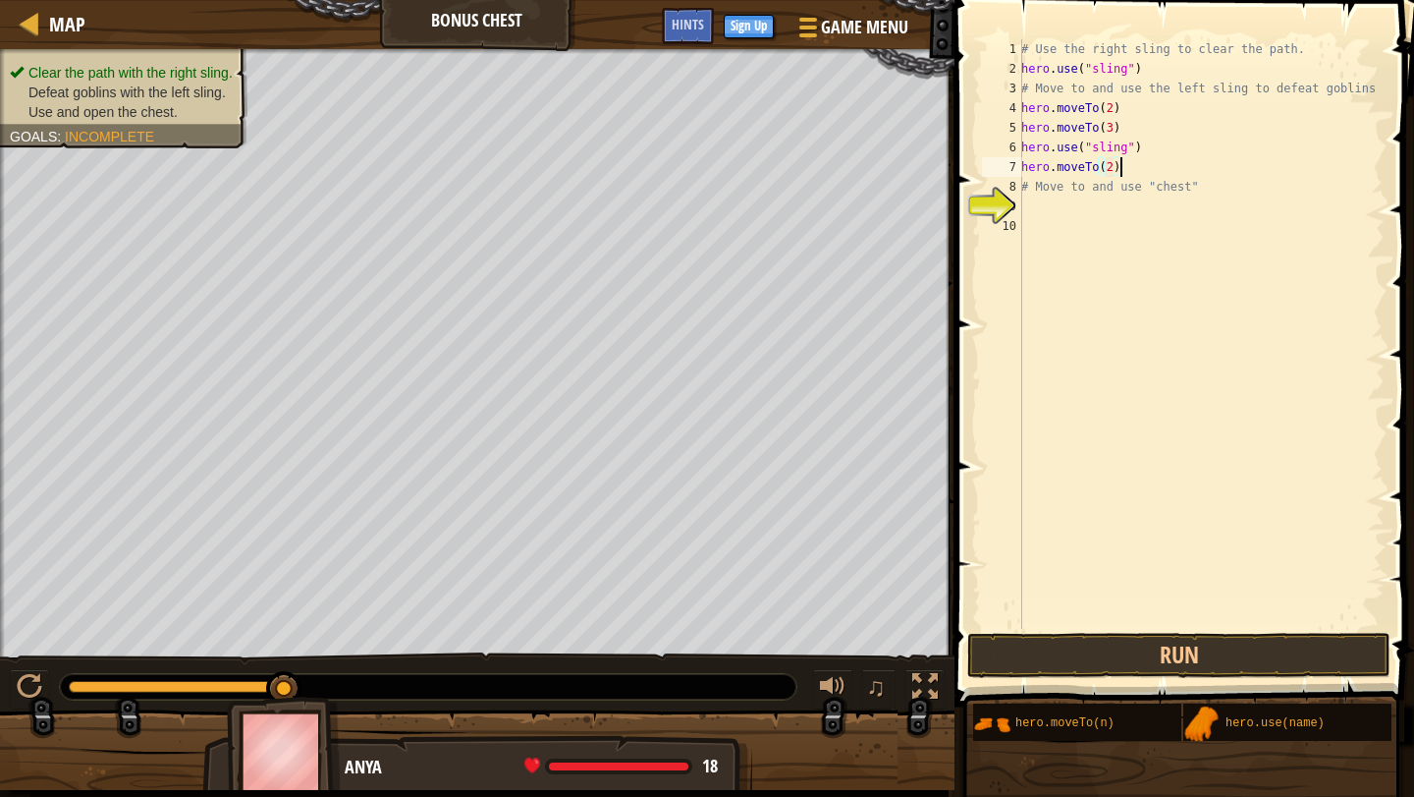
click at [1141, 165] on div "# Use the right sling to clear the path. hero . use ( "sling" ) # Move to and u…" at bounding box center [1201, 353] width 367 height 629
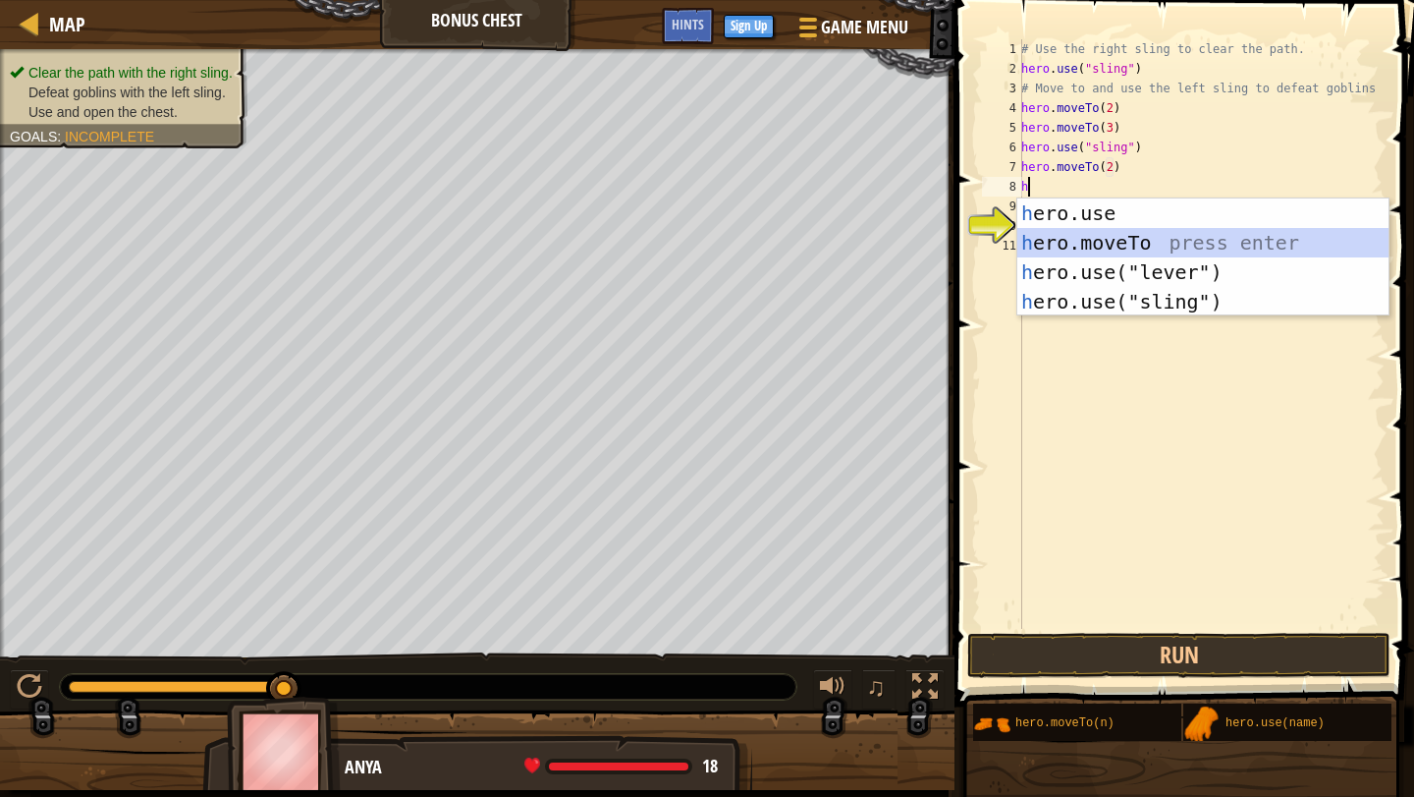
click at [1146, 246] on div "h ero.use press enter h ero.moveTo press enter h ero.use("lever") press enter h…" at bounding box center [1203, 286] width 371 height 177
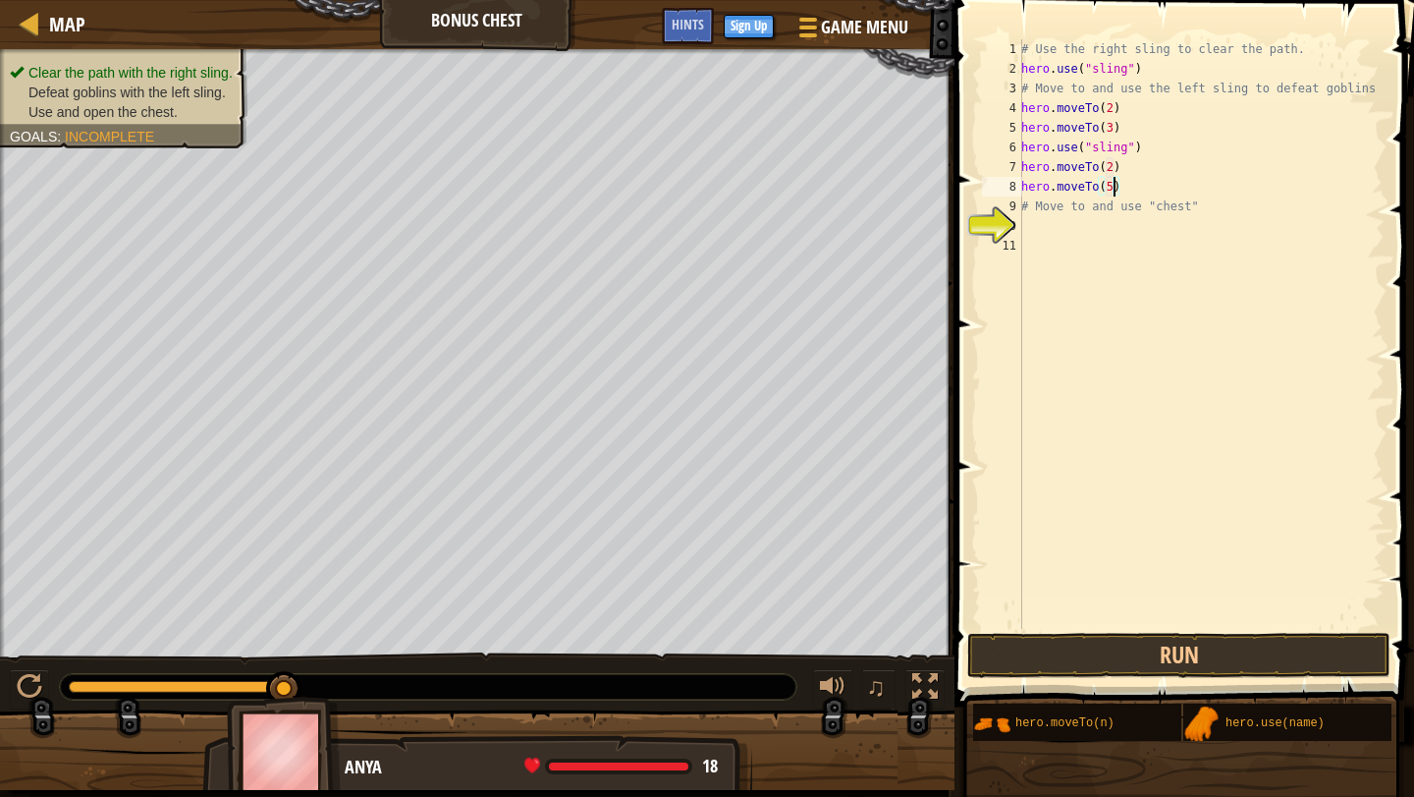
scroll to position [9, 7]
type textarea "hero.moveTo(4)"
type textarea "b"
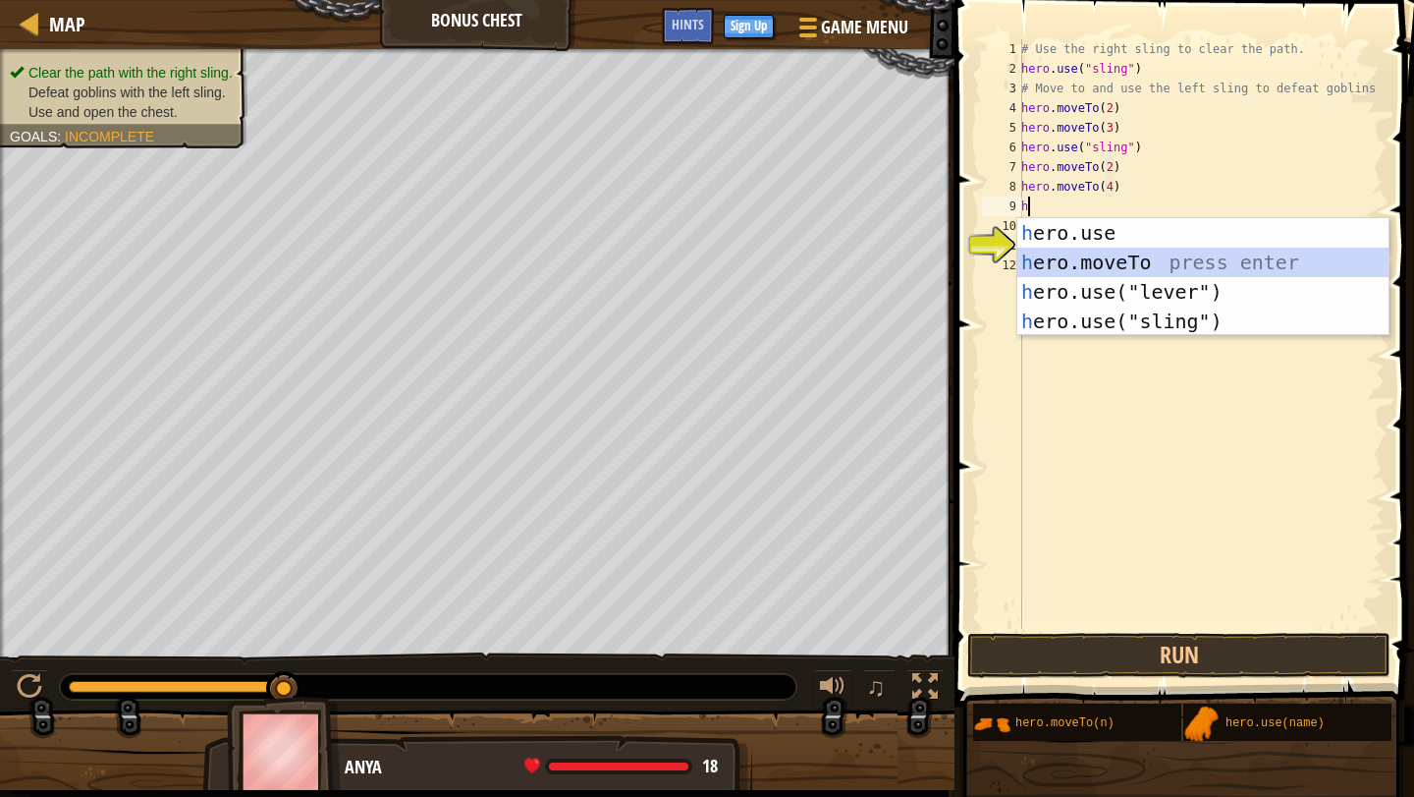
click at [1172, 275] on div "h ero.use press enter h ero.moveTo press enter h ero.use("lever") press enter h…" at bounding box center [1203, 306] width 371 height 177
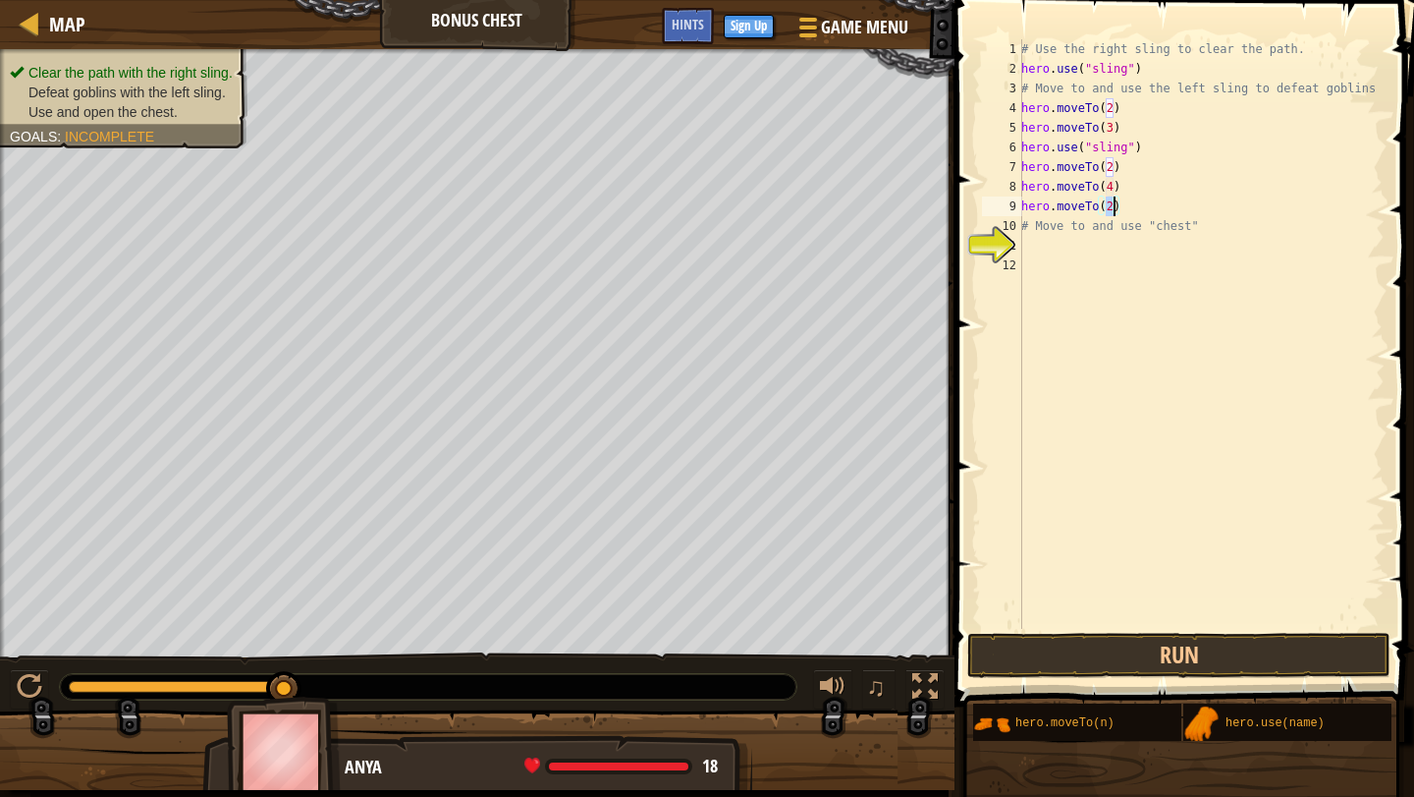
type textarea "hero.moveTo(5)"
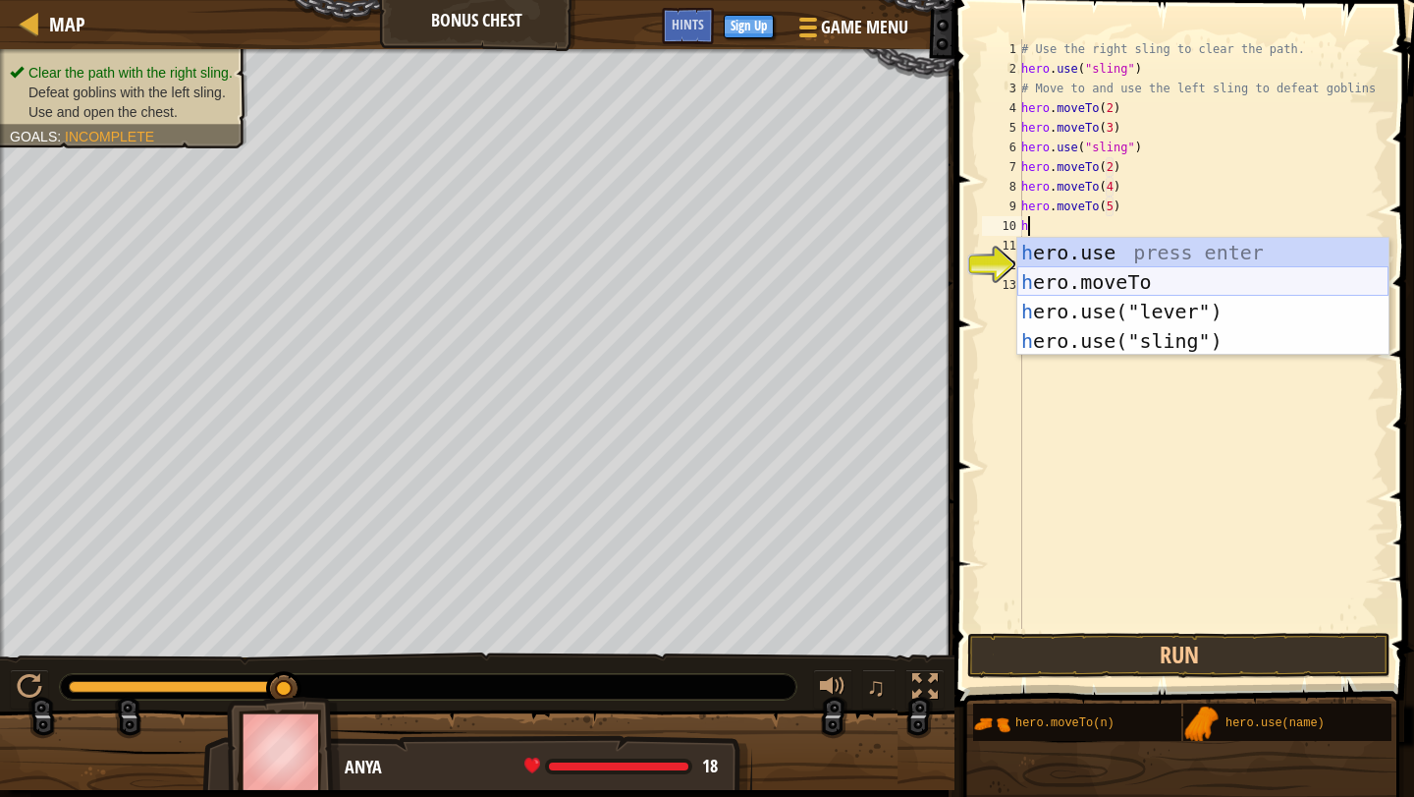
click at [1176, 288] on div "h ero.use press enter h ero.moveTo press enter h ero.use("lever") press enter h…" at bounding box center [1203, 326] width 371 height 177
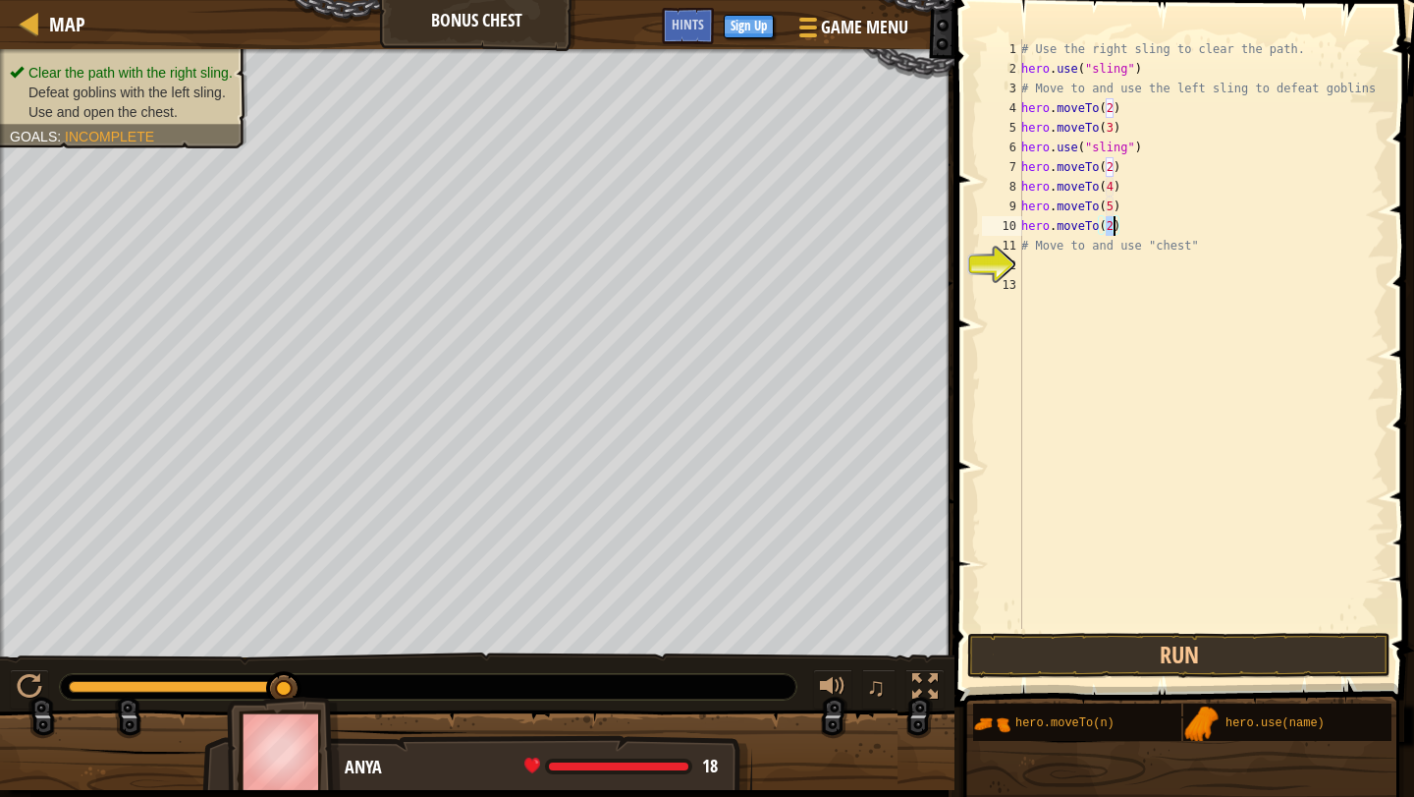
scroll to position [9, 7]
click at [1186, 674] on button "Run" at bounding box center [1178, 655] width 423 height 45
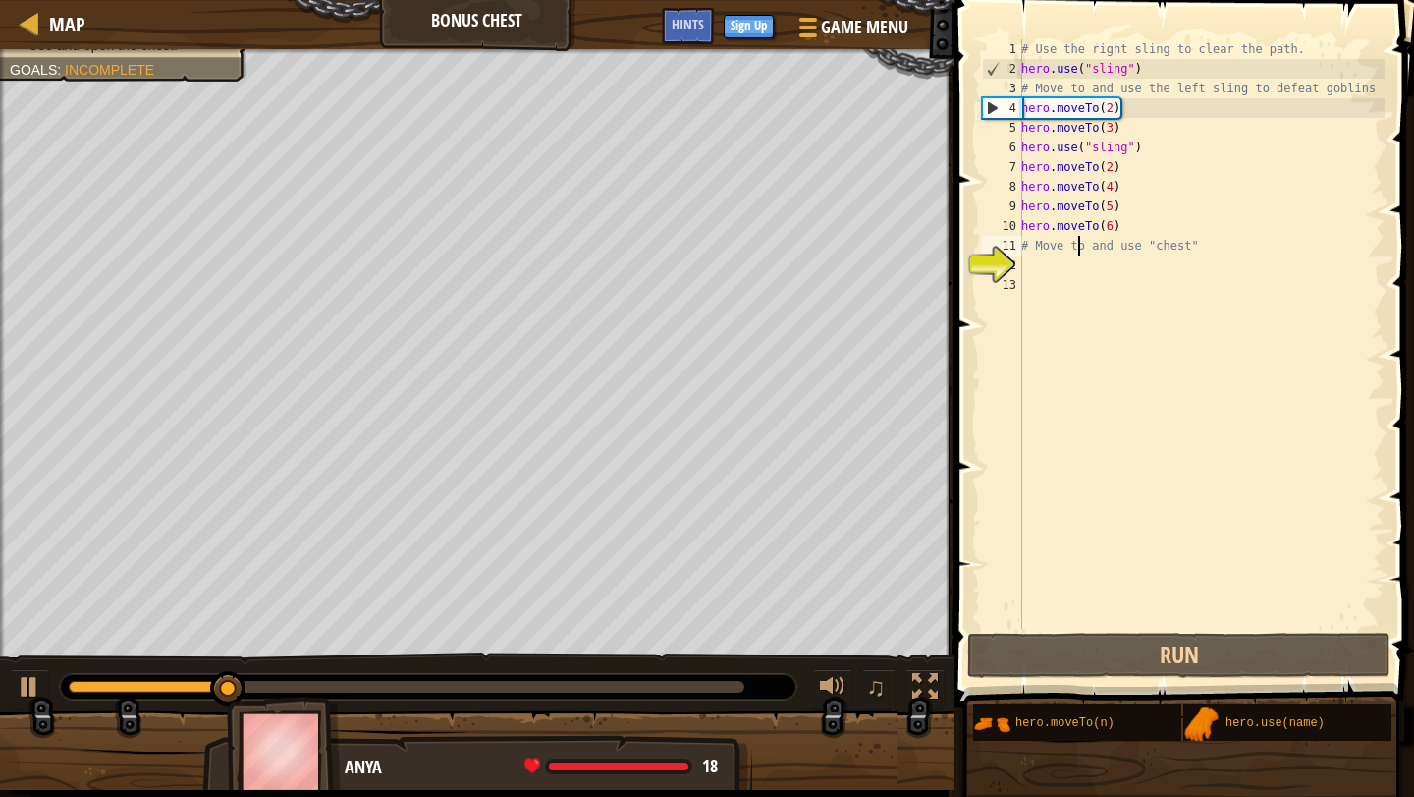
click at [1079, 250] on div "# Use the right sling to clear the path. hero . use ( "sling" ) # Move to and u…" at bounding box center [1201, 353] width 367 height 629
type textarea "# Move to and use "chest""
click at [1067, 273] on div "# Use the right sling to clear the path. hero . use ( "sling" ) # Move to and u…" at bounding box center [1201, 353] width 367 height 629
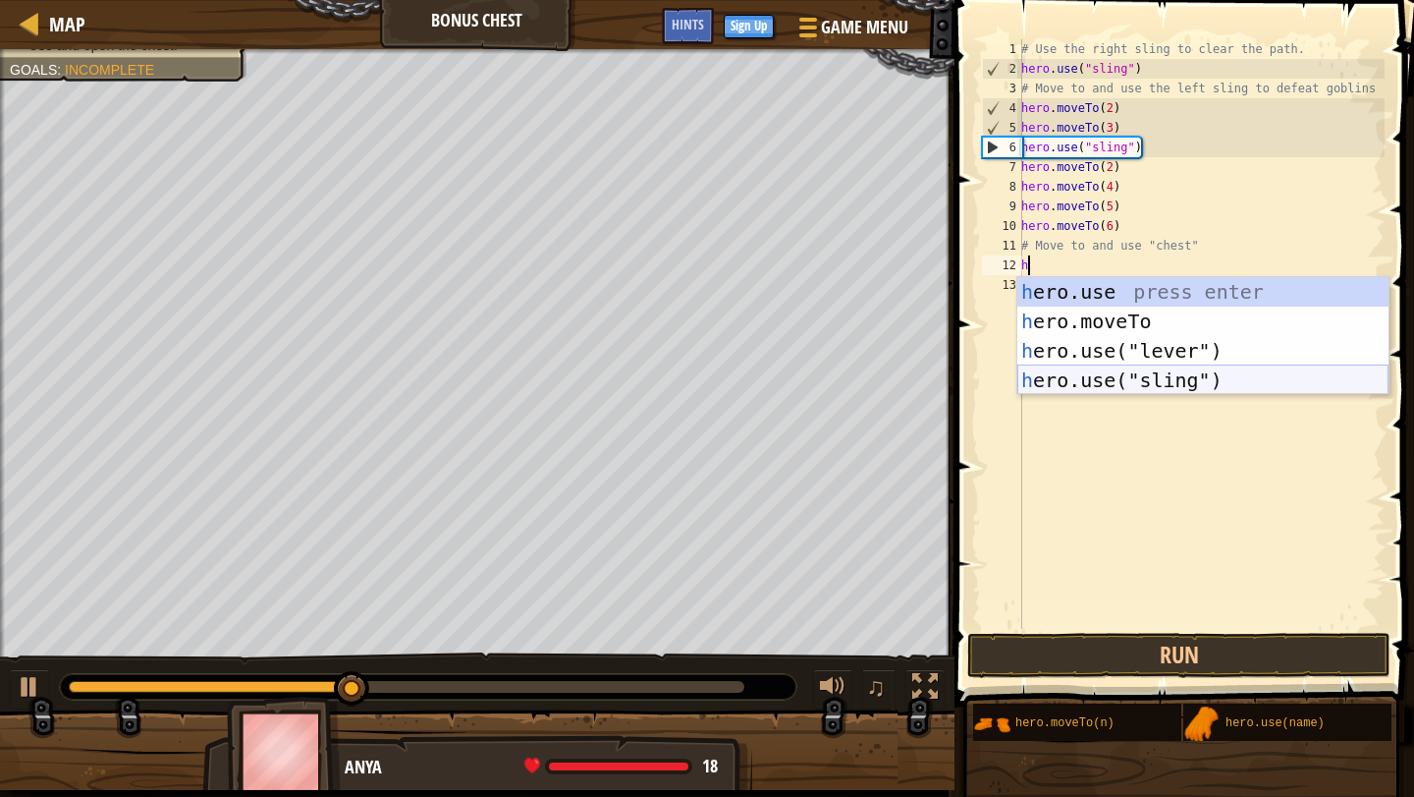
click at [1144, 379] on div "h ero.use press enter h ero.moveTo press enter h ero.use("lever") press enter h…" at bounding box center [1203, 365] width 371 height 177
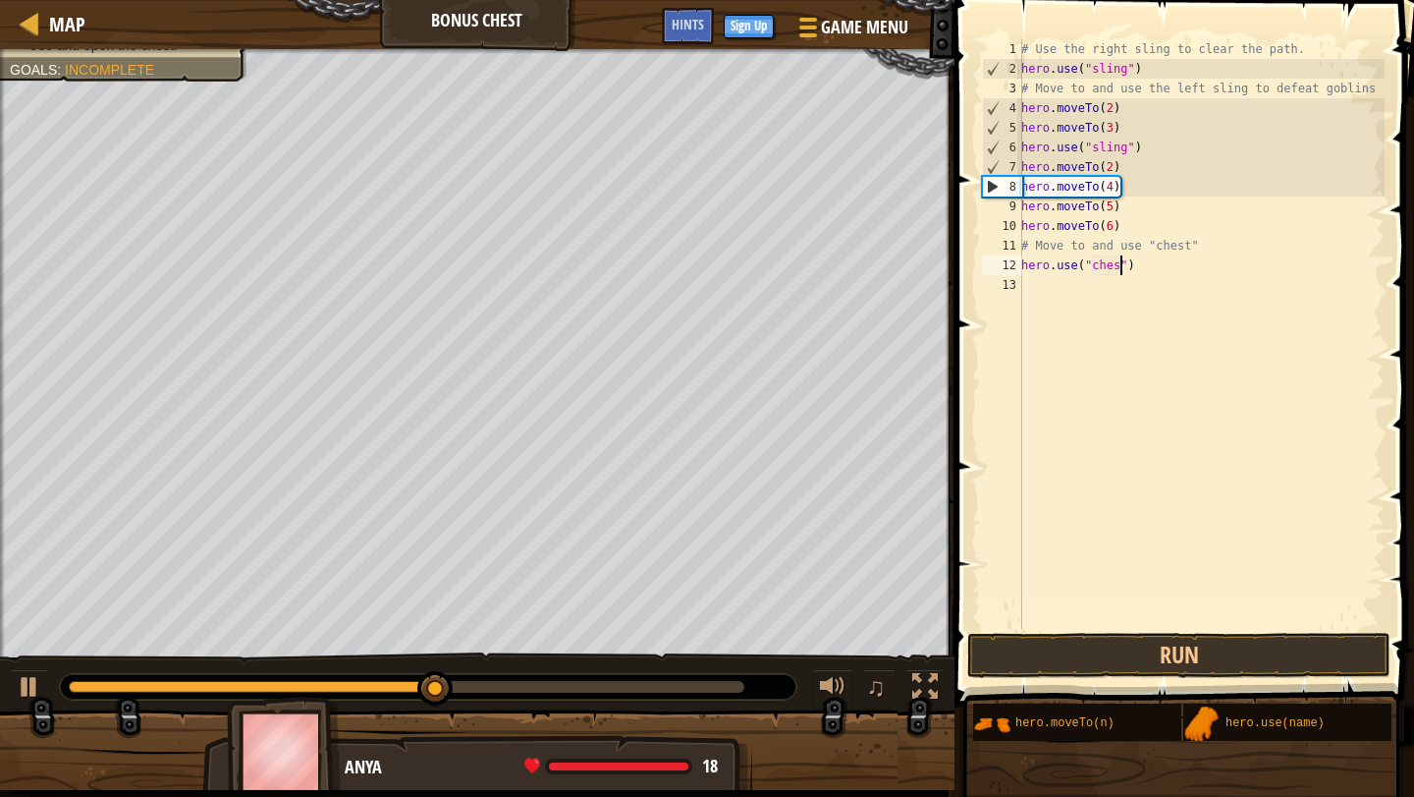
scroll to position [9, 9]
type textarea "hero.use("chest")"
click at [1235, 647] on button "Run" at bounding box center [1178, 655] width 423 height 45
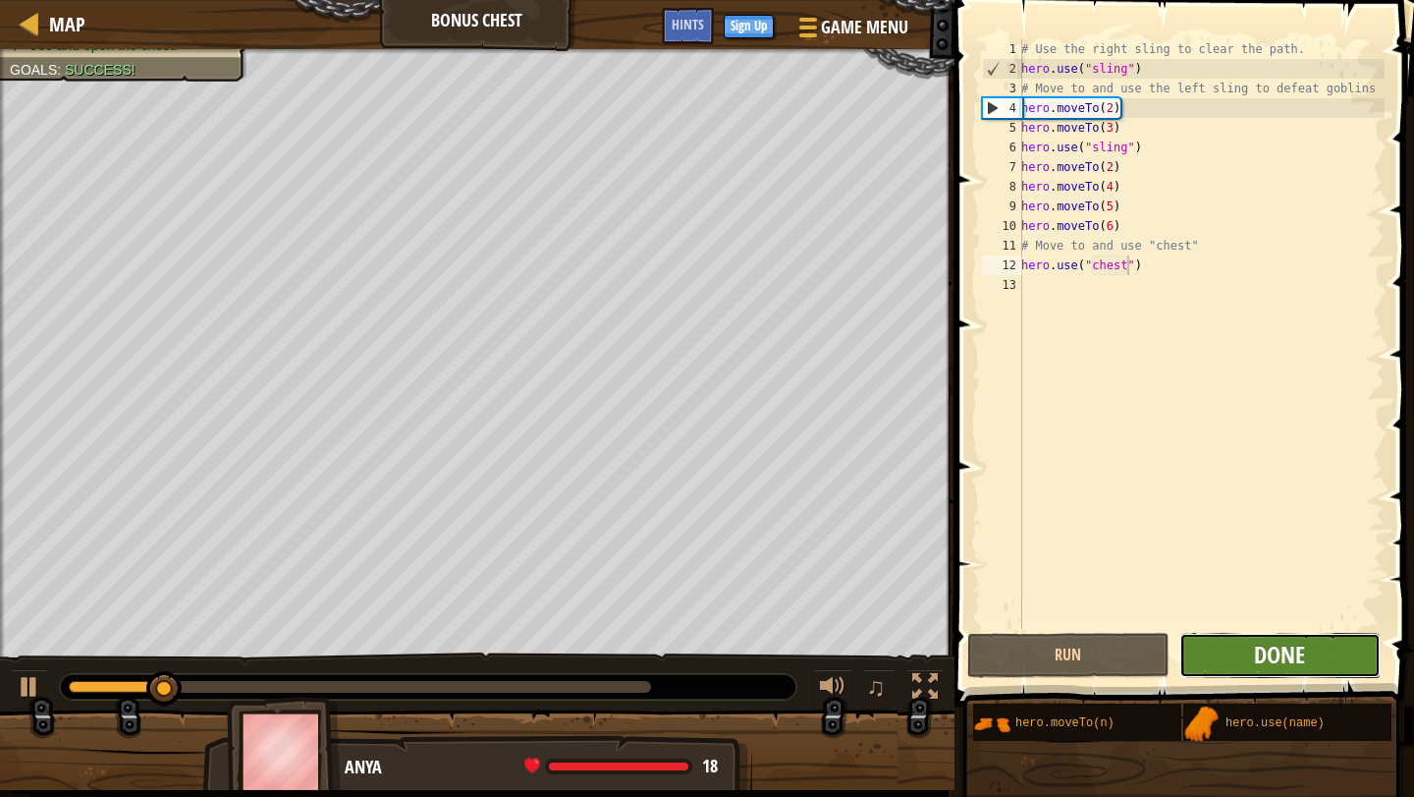
click at [1262, 658] on span "Done" at bounding box center [1279, 653] width 51 height 31
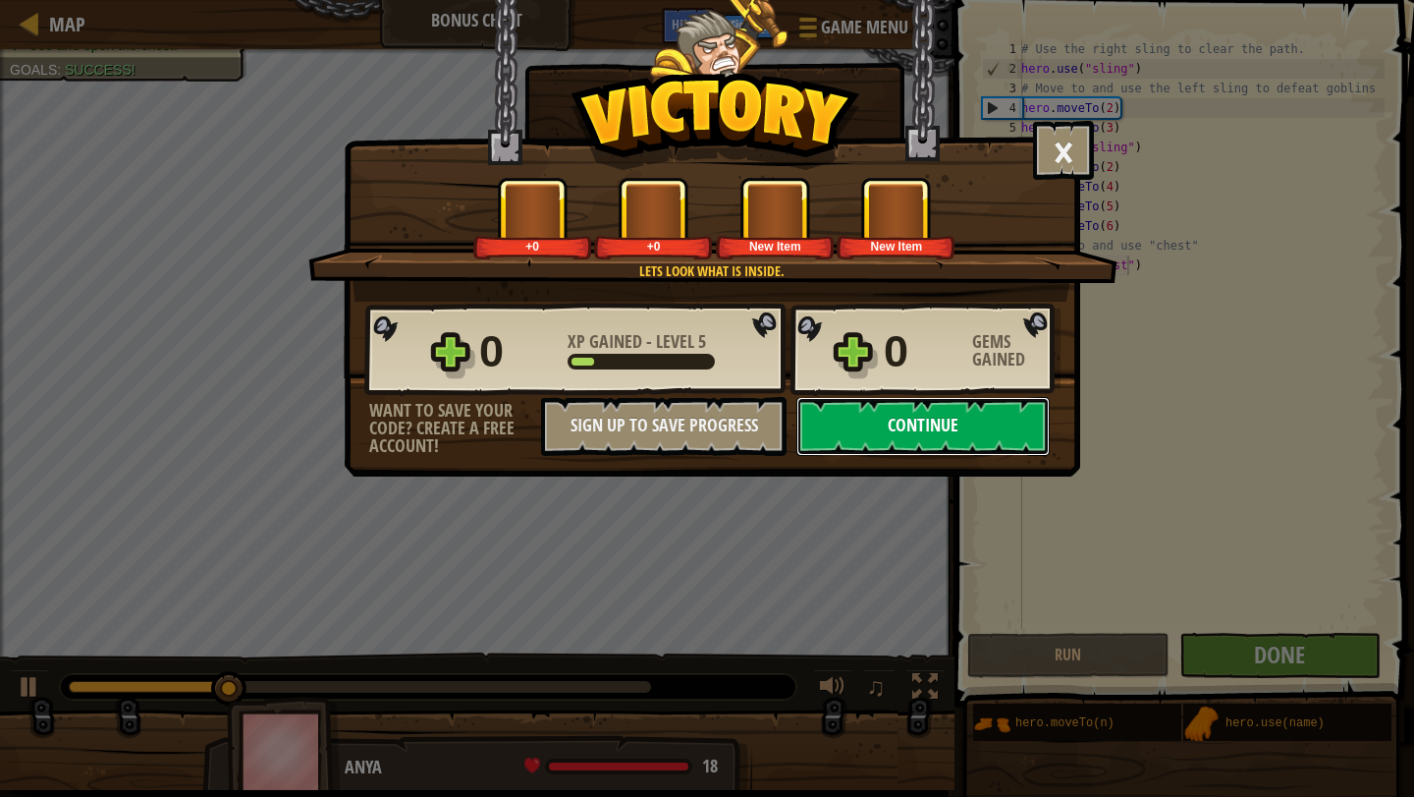
click at [982, 427] on button "Continue" at bounding box center [923, 426] width 253 height 59
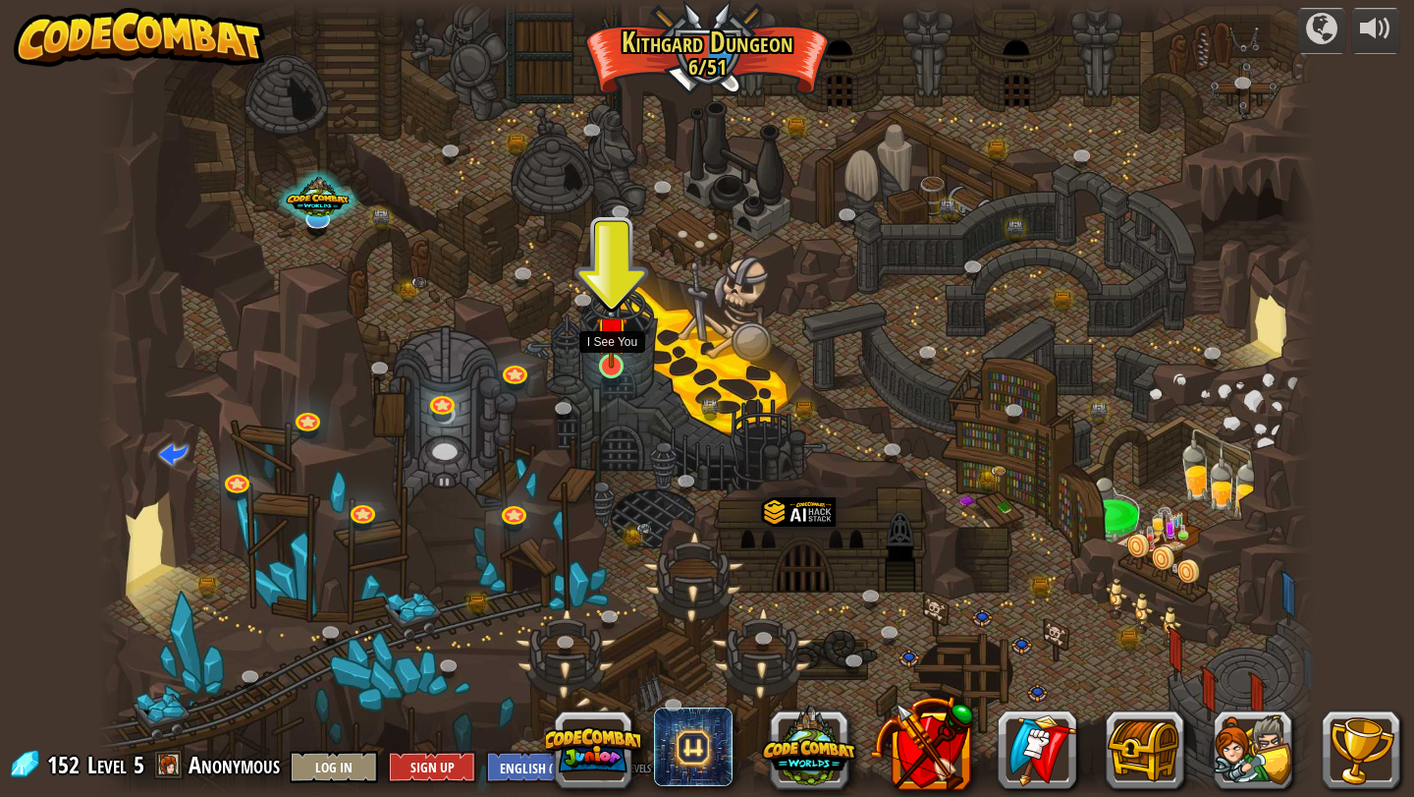
click at [608, 366] on img at bounding box center [611, 332] width 31 height 72
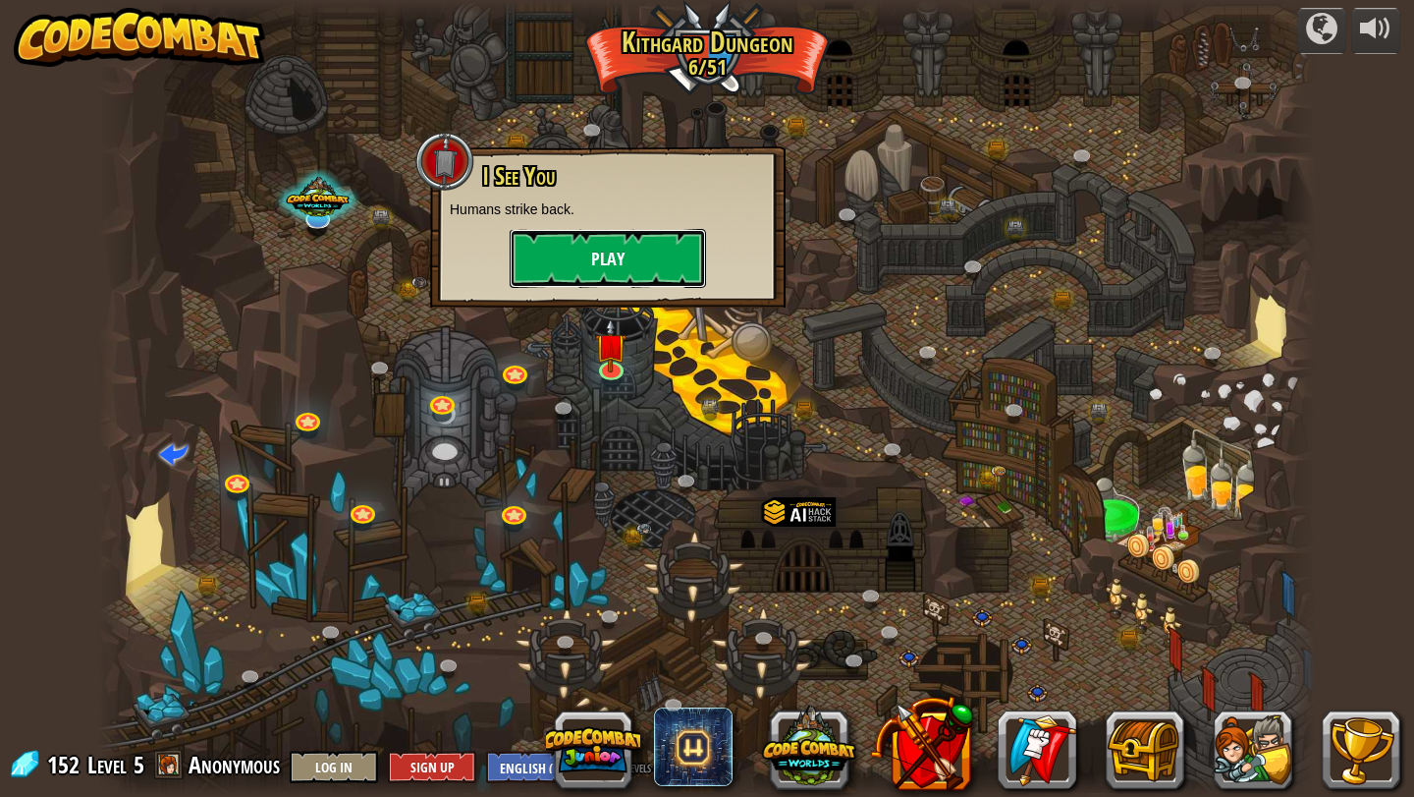
click at [678, 270] on button "Play" at bounding box center [608, 258] width 196 height 59
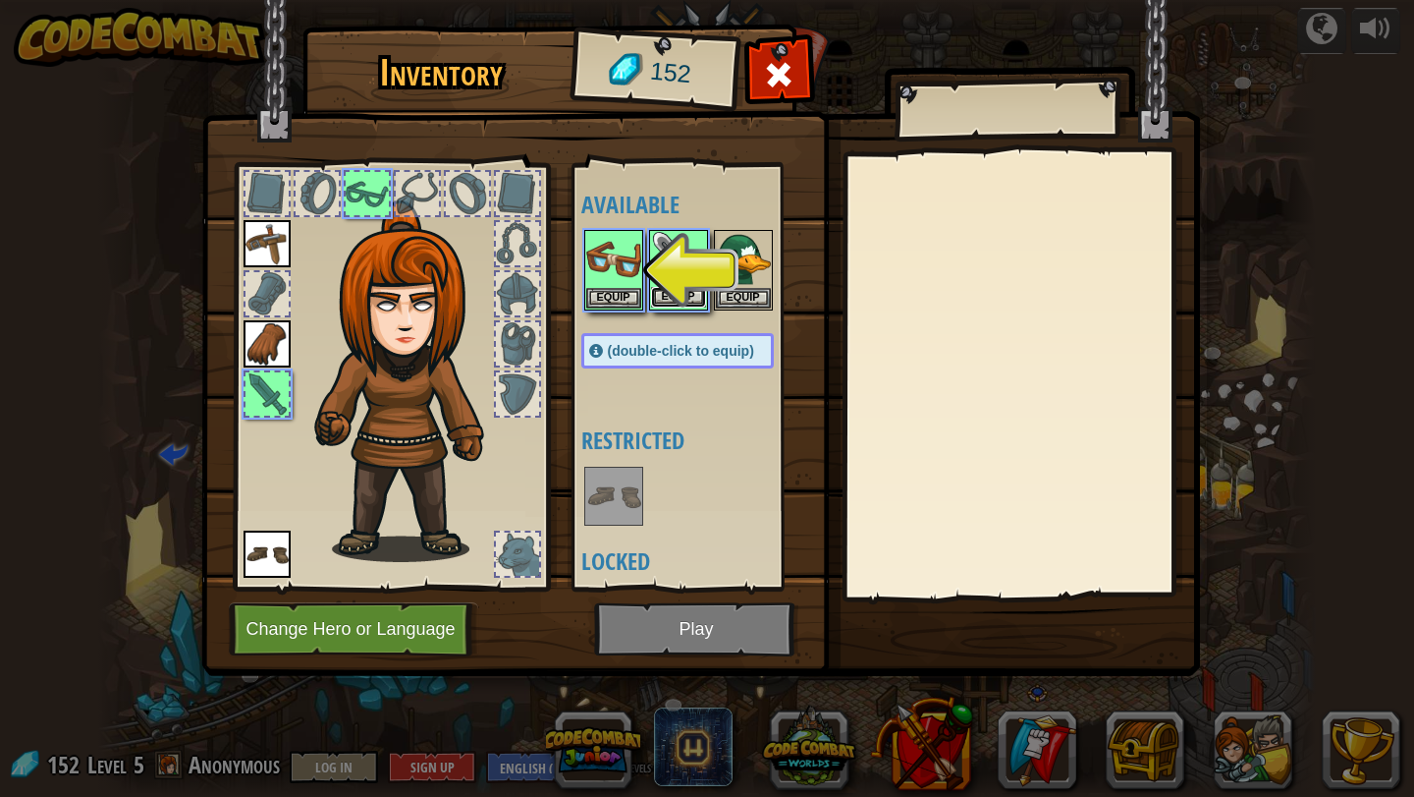
click at [675, 294] on button "Equip" at bounding box center [678, 297] width 55 height 21
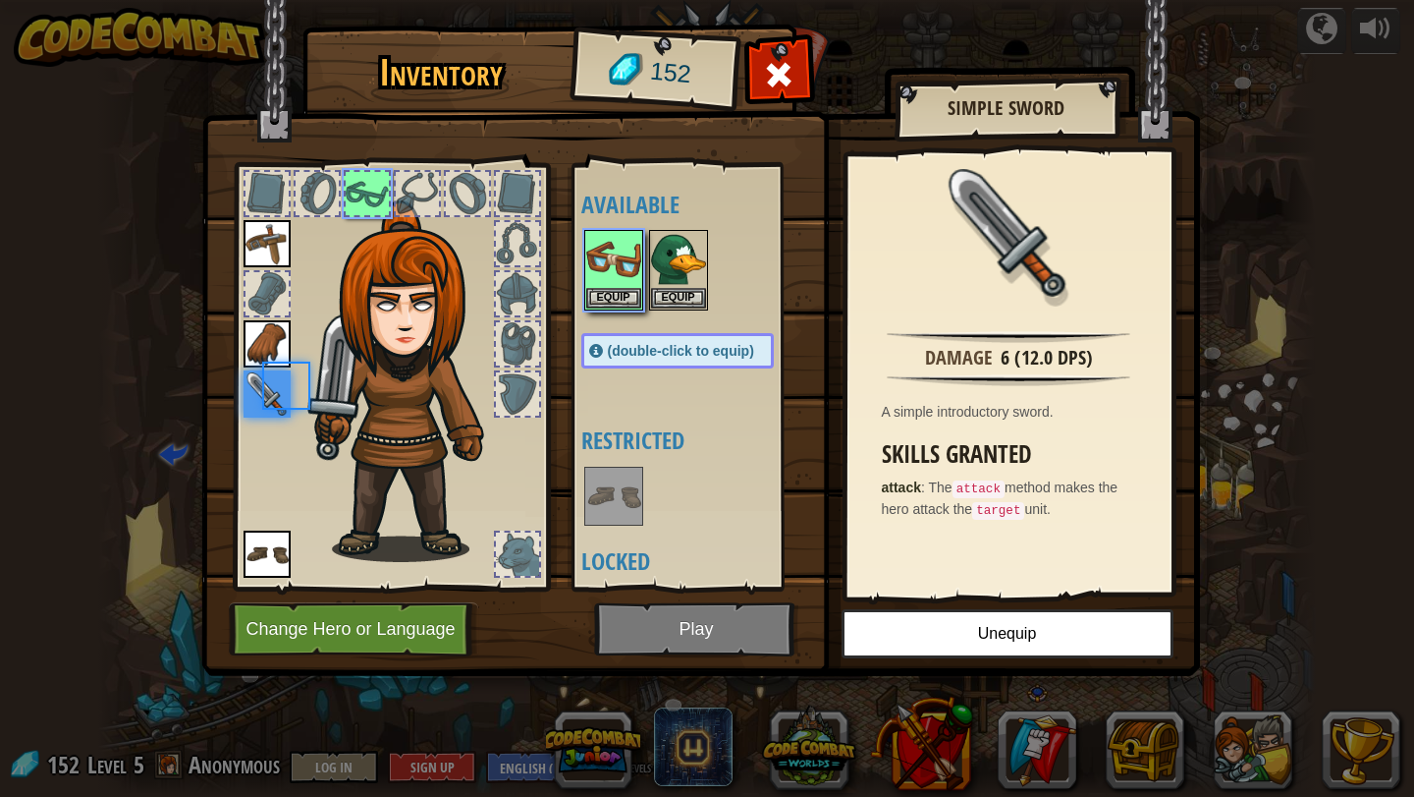
click at [722, 293] on div at bounding box center [697, 270] width 232 height 86
click at [676, 291] on button "Equip" at bounding box center [678, 297] width 55 height 21
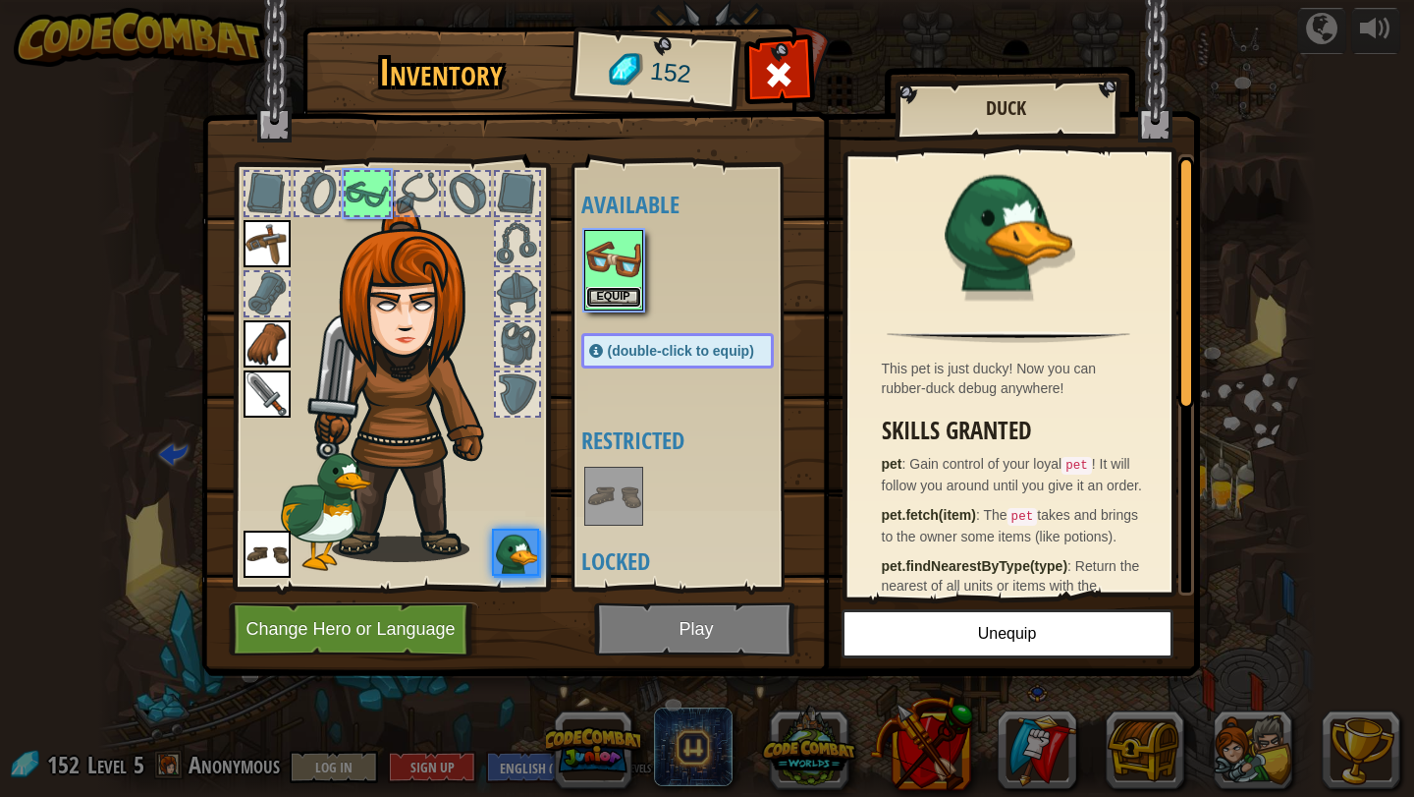
click at [601, 297] on button "Equip" at bounding box center [613, 297] width 55 height 21
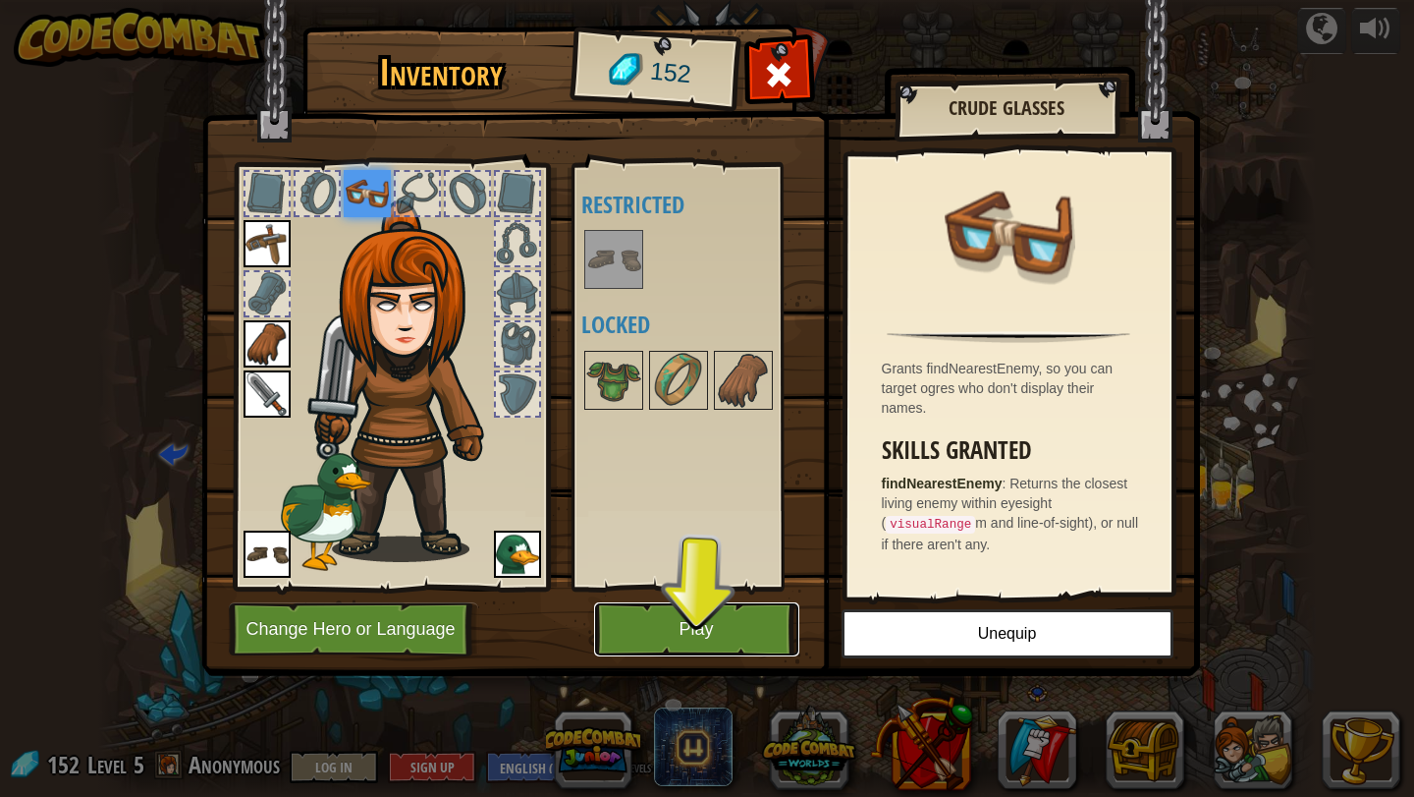
click at [717, 617] on button "Play" at bounding box center [696, 629] width 205 height 54
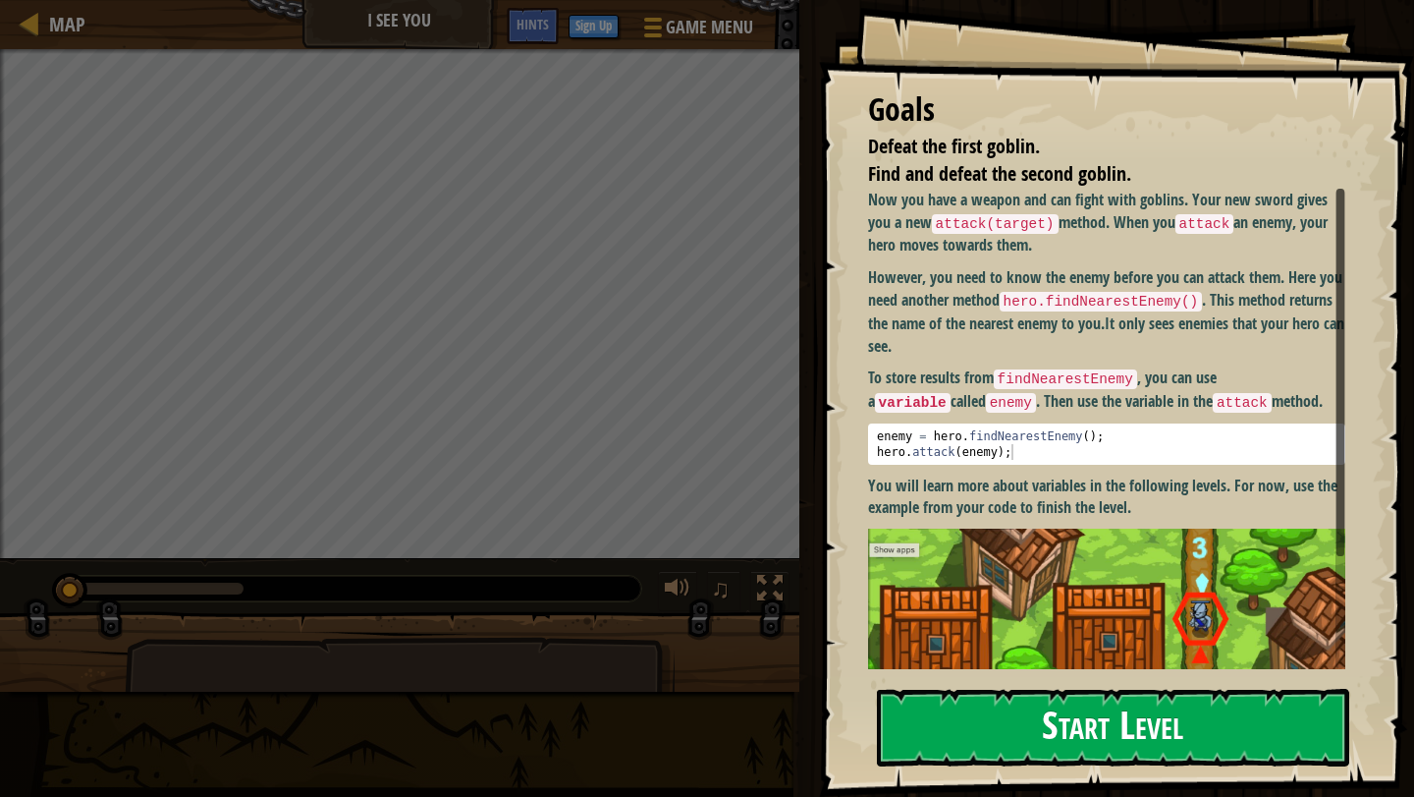
click at [1007, 689] on button "Start Level" at bounding box center [1113, 728] width 472 height 78
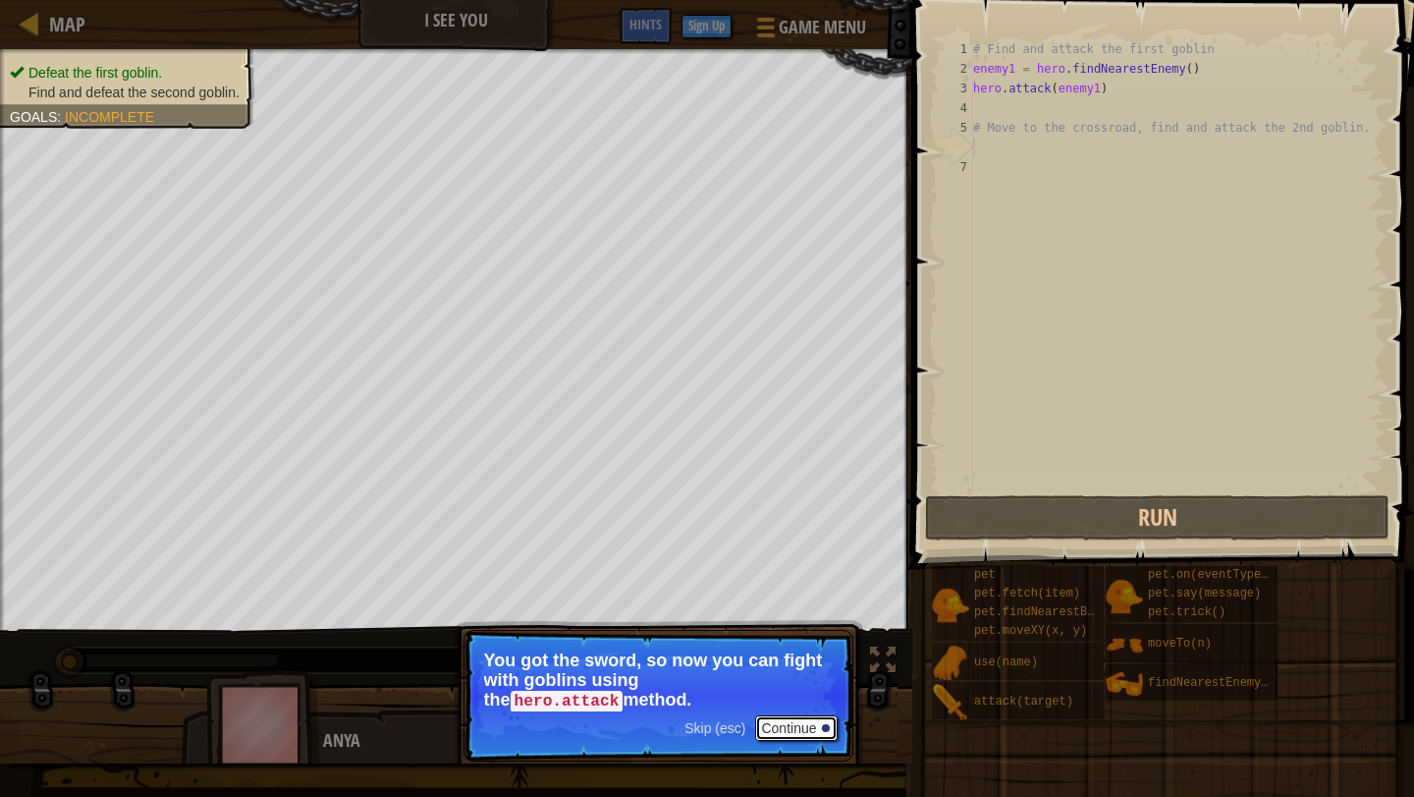
click at [776, 721] on button "Continue" at bounding box center [796, 728] width 82 height 26
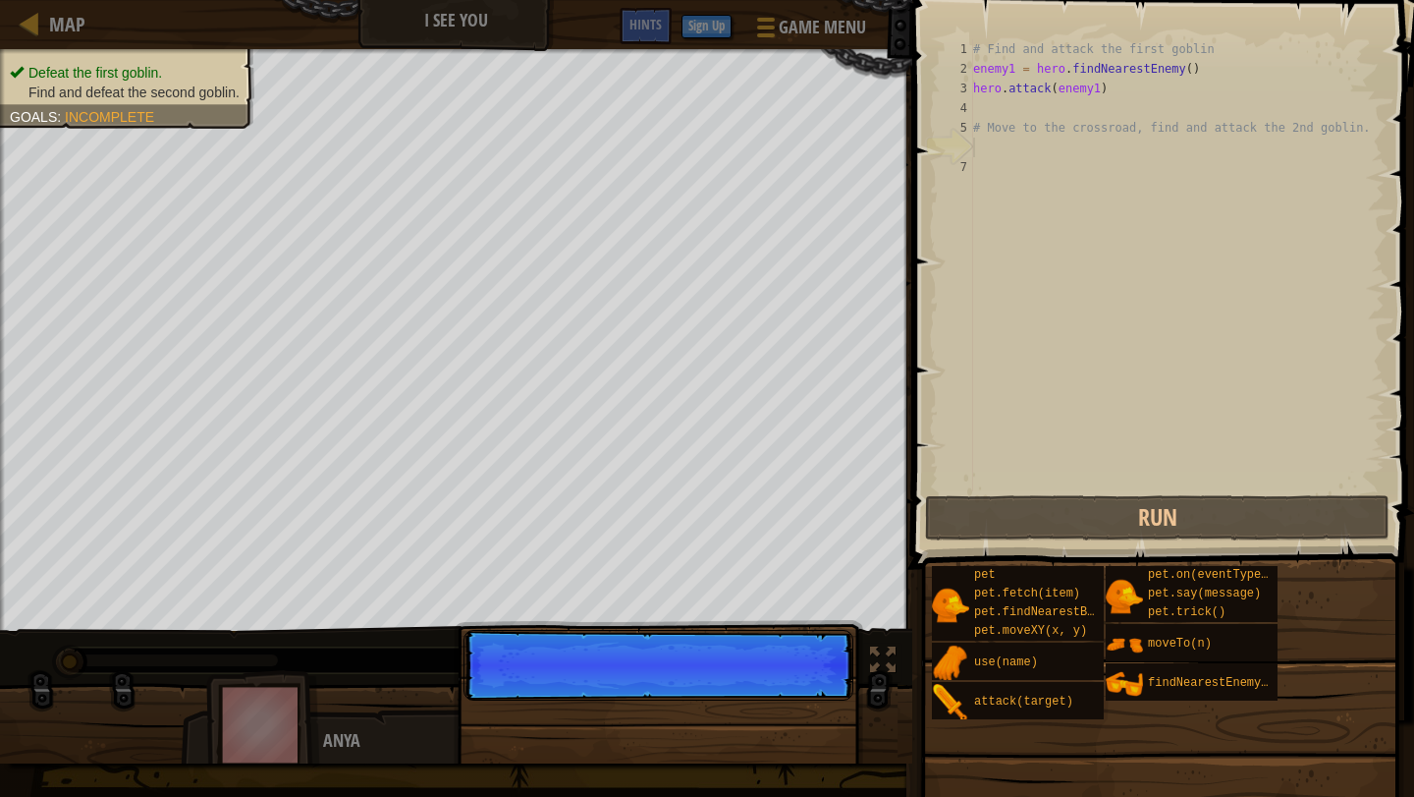
scroll to position [9, 0]
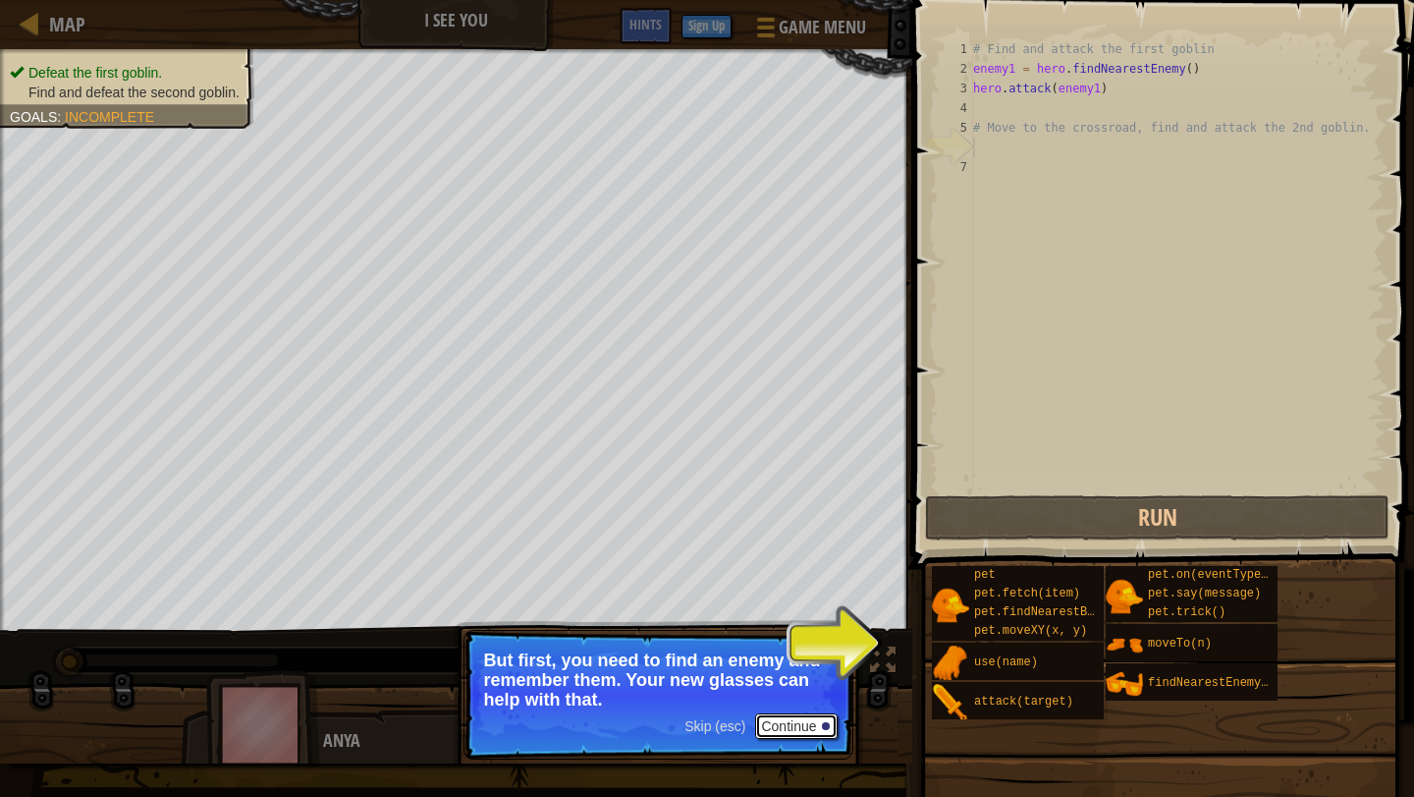
click at [769, 729] on button "Continue" at bounding box center [796, 726] width 82 height 26
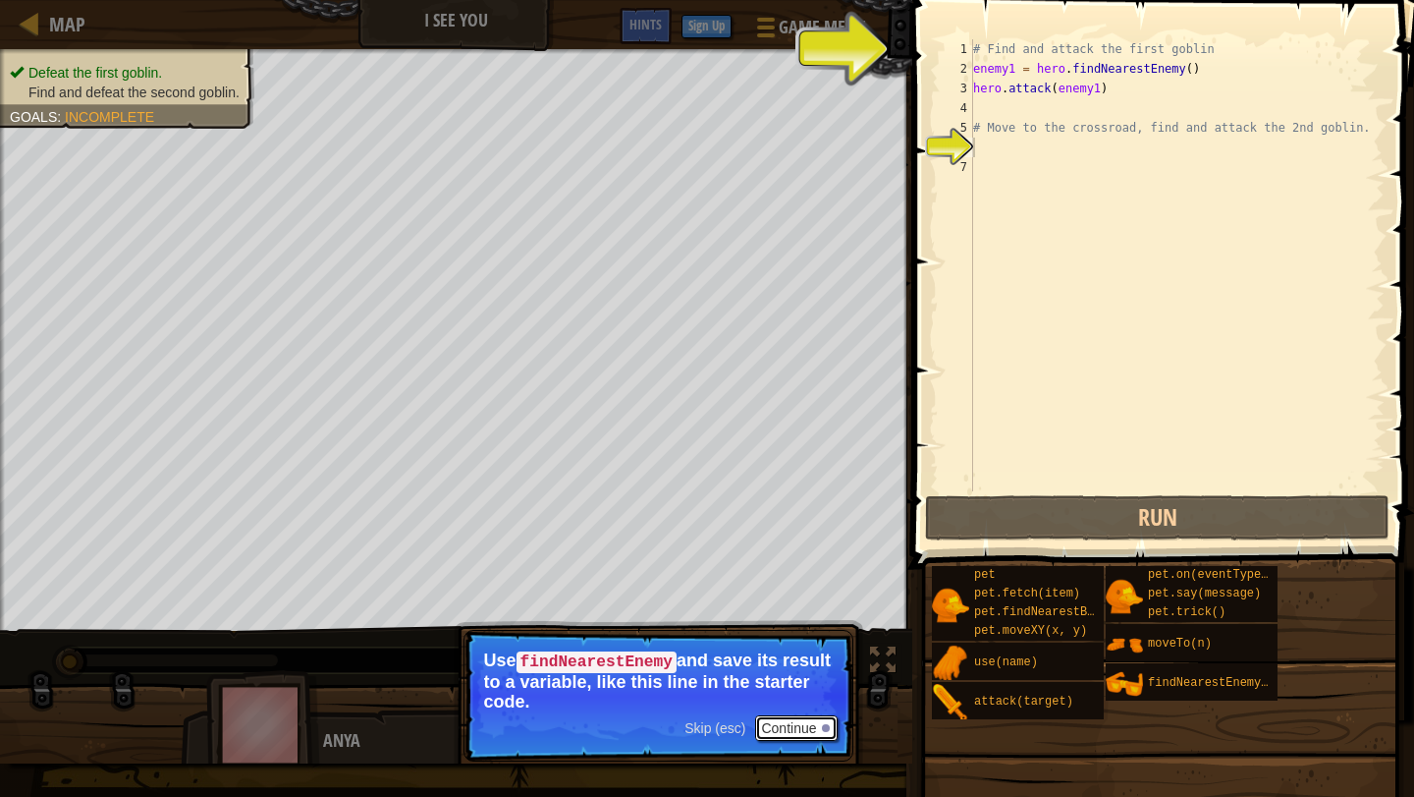
click at [818, 734] on button "Continue" at bounding box center [796, 728] width 82 height 26
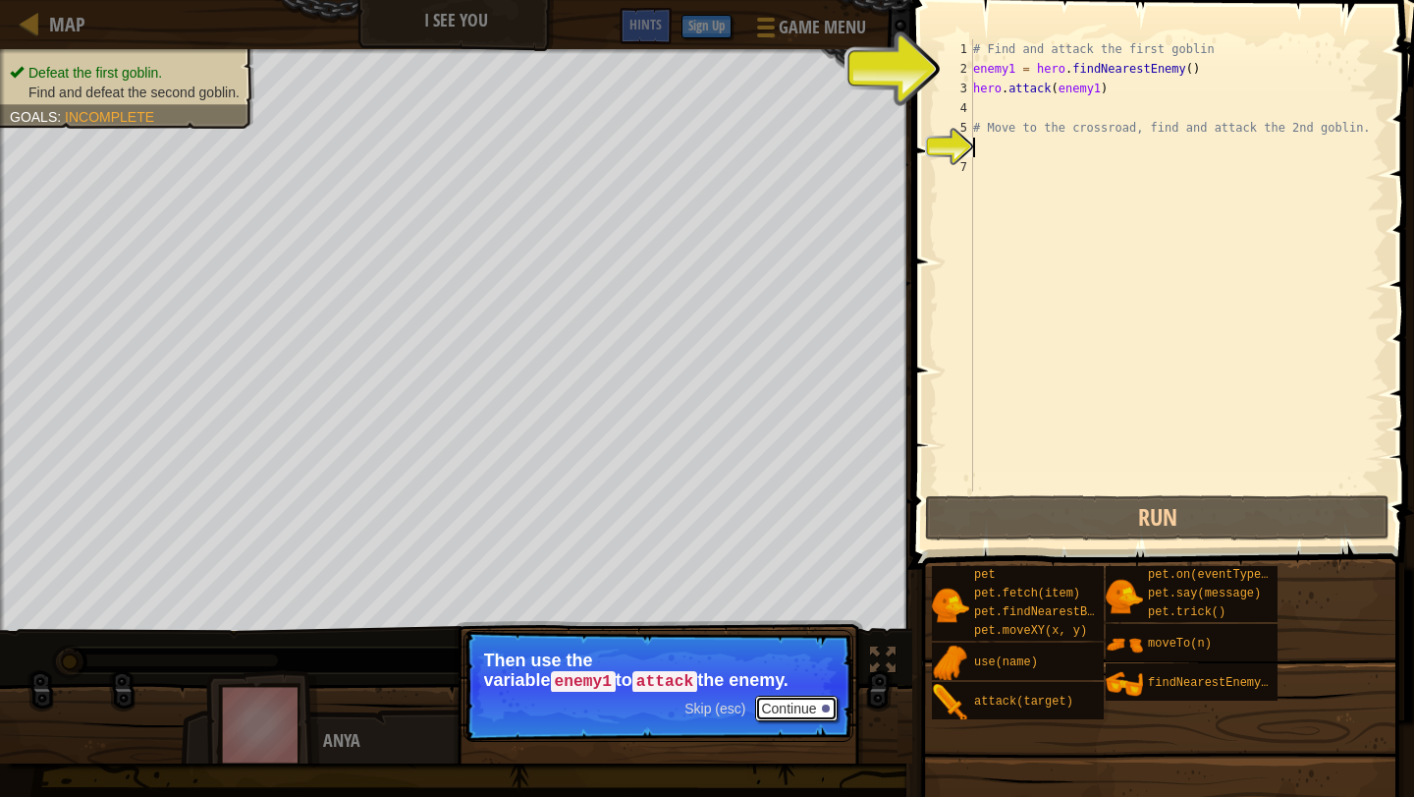
click at [811, 702] on button "Continue" at bounding box center [796, 708] width 82 height 26
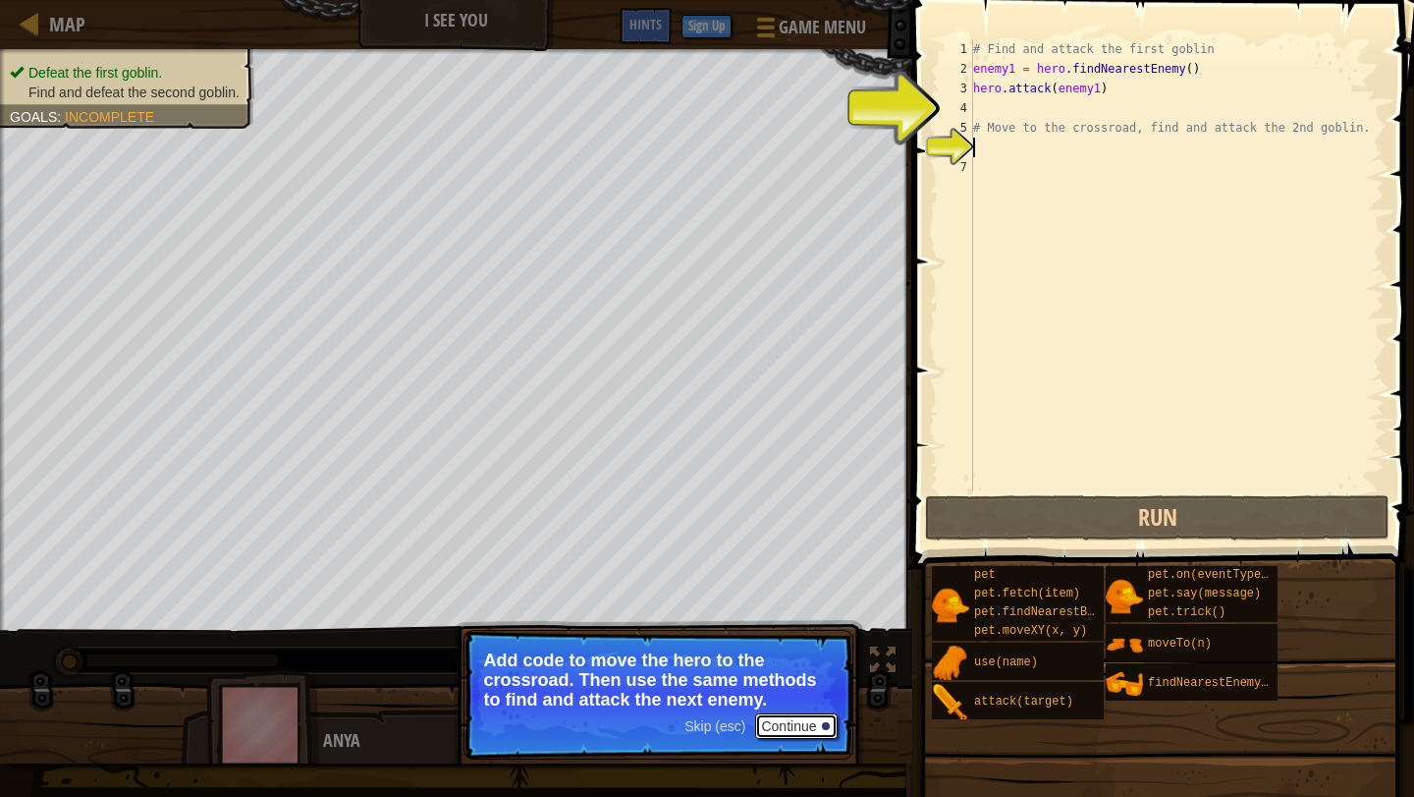
click at [804, 727] on button "Continue" at bounding box center [796, 726] width 82 height 26
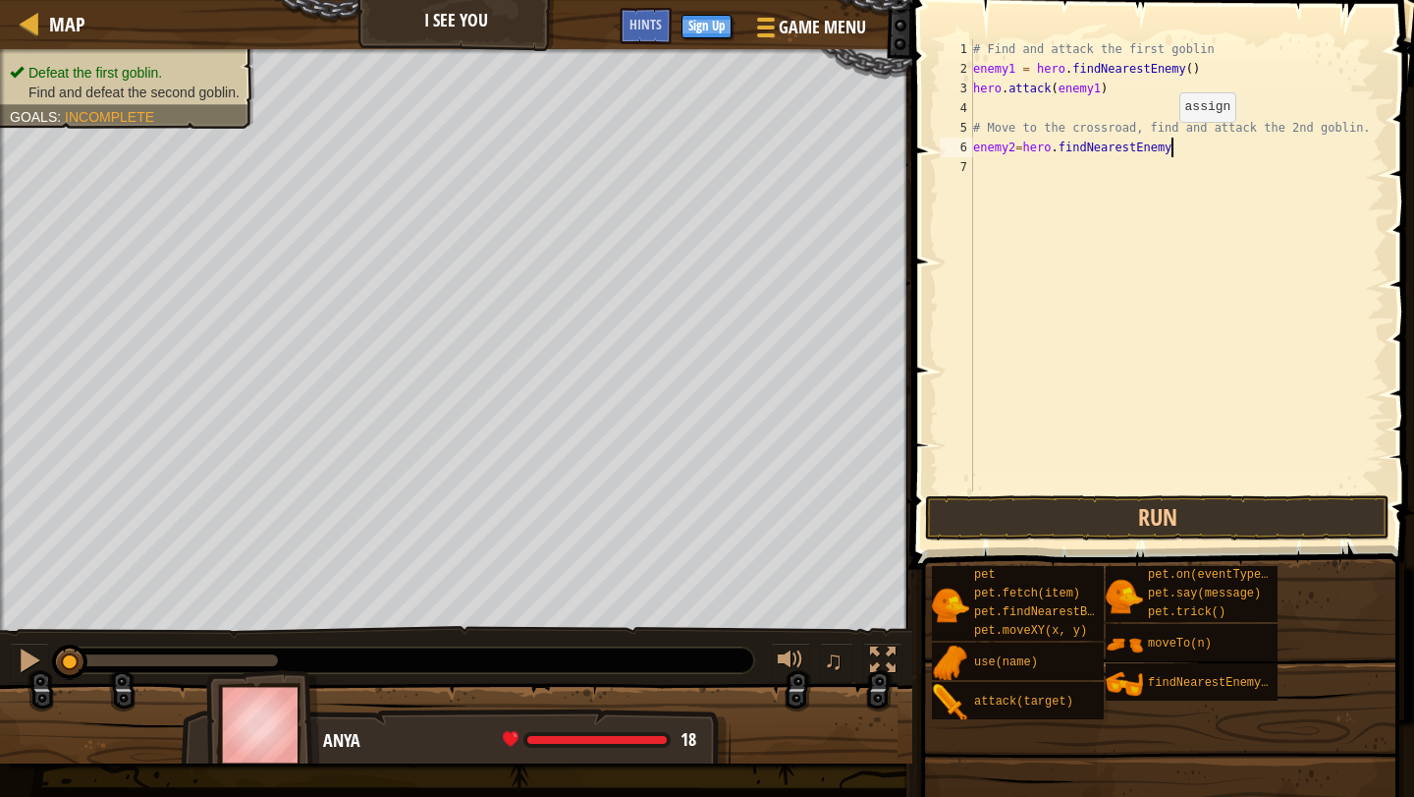
scroll to position [9, 16]
type textarea "enemy2=hero.findNearestEnemy()"
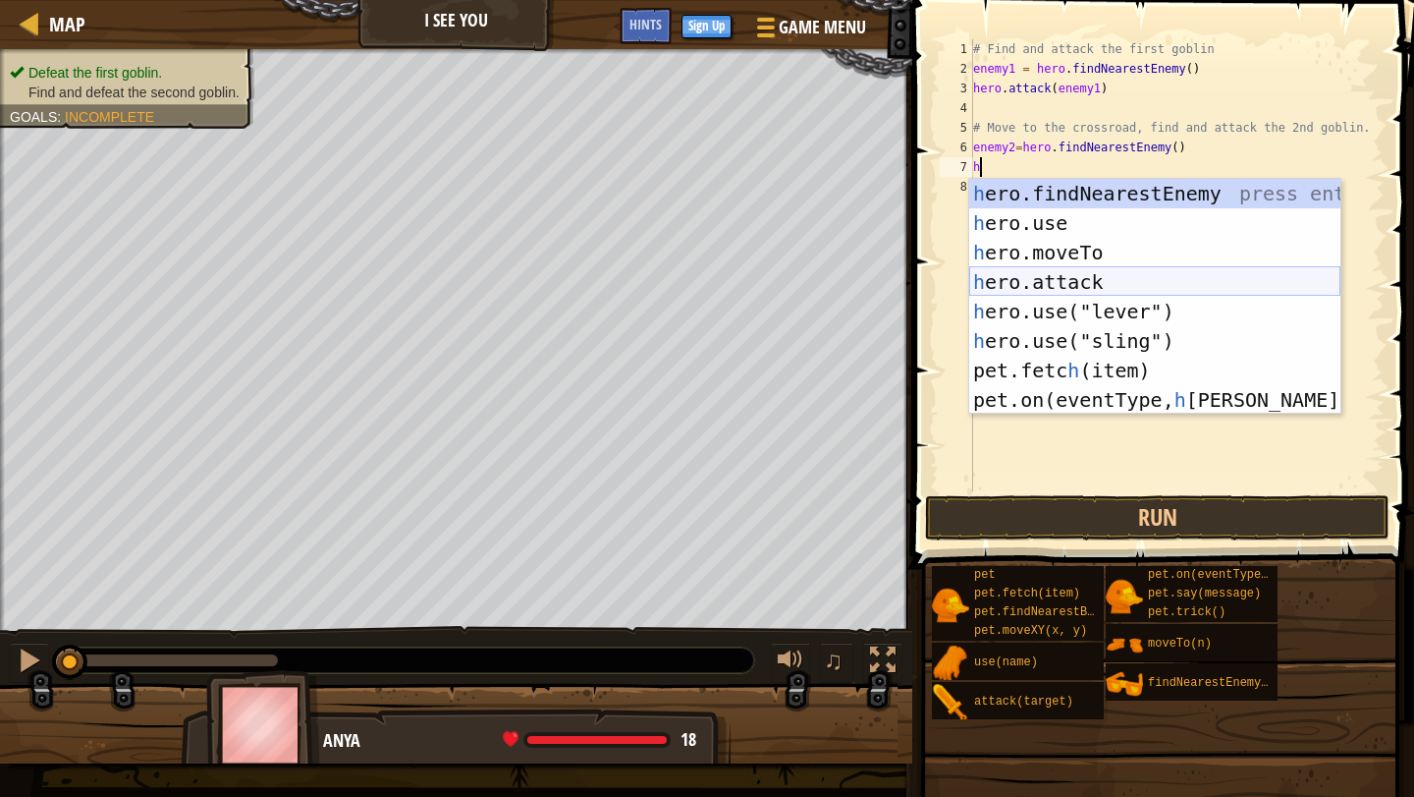
click at [1093, 272] on div "h ero.findNearestEnemy press enter h ero.use press enter h ero.moveTo press ent…" at bounding box center [1154, 326] width 371 height 295
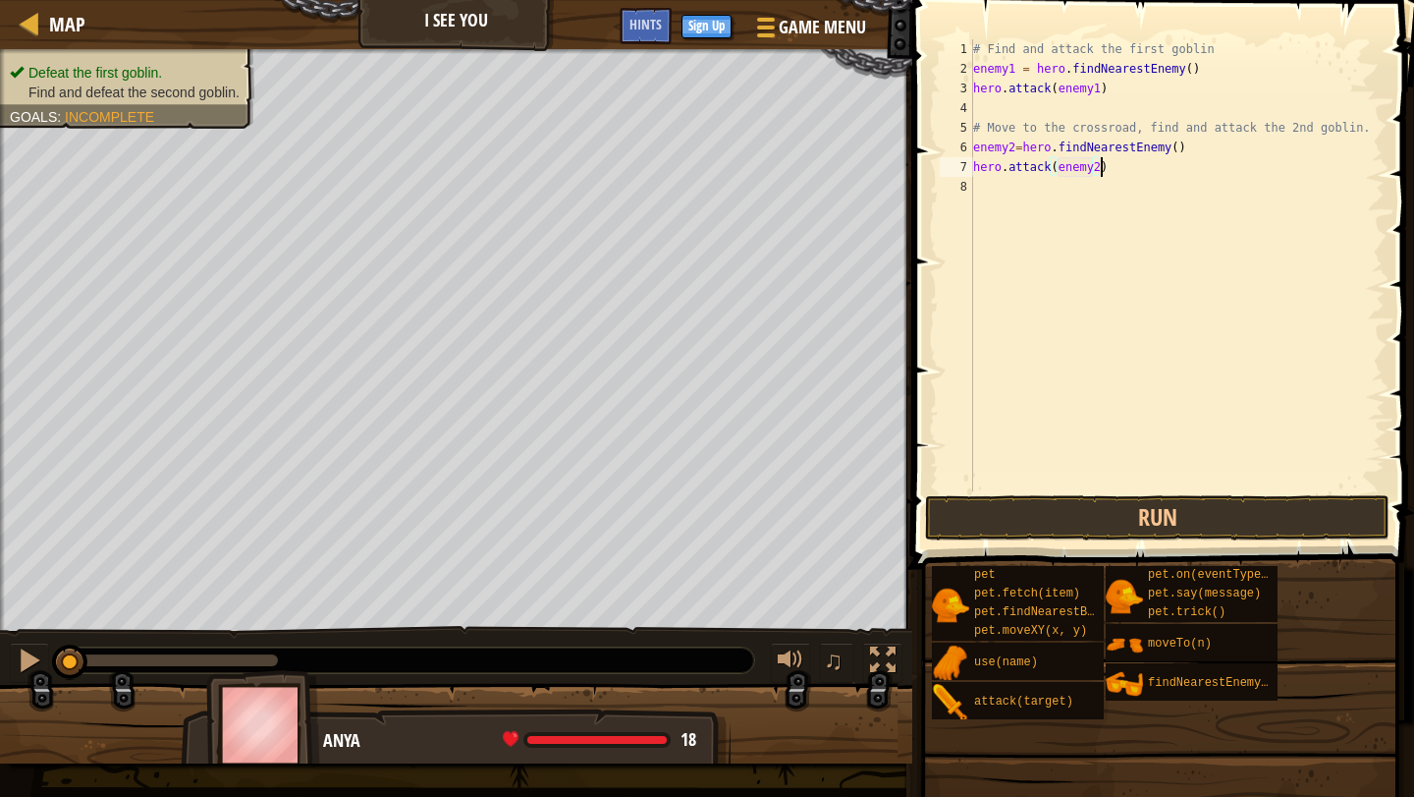
scroll to position [9, 10]
click at [1153, 521] on button "Run" at bounding box center [1157, 517] width 465 height 45
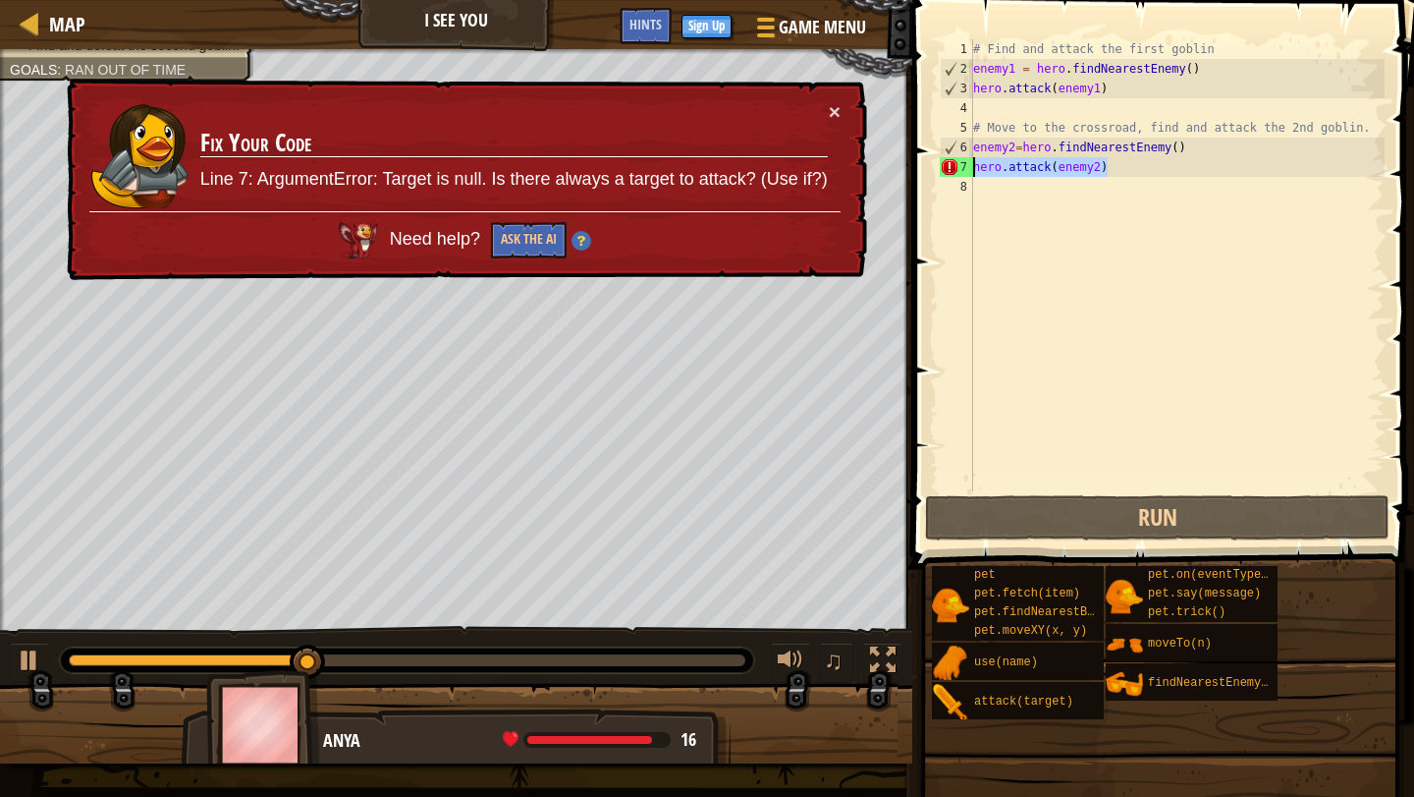
drag, startPoint x: 1167, startPoint y: 166, endPoint x: 955, endPoint y: 166, distance: 212.2
click at [955, 166] on div "hero.attack(enemy2) 1 2 3 4 5 6 7 8 # Find and attack the first goblin enemy1 =…" at bounding box center [1160, 265] width 449 height 452
click at [1080, 157] on div "# Find and attack the first goblin enemy1 = hero . findNearestEnemy ( ) hero . …" at bounding box center [1176, 284] width 415 height 491
drag, startPoint x: 1117, startPoint y: 163, endPoint x: 942, endPoint y: 146, distance: 175.6
click at [942, 146] on div "hero.attack(enemy2) 1 2 3 4 5 6 7 8 # Find and attack the first goblin enemy1 =…" at bounding box center [1160, 265] width 449 height 452
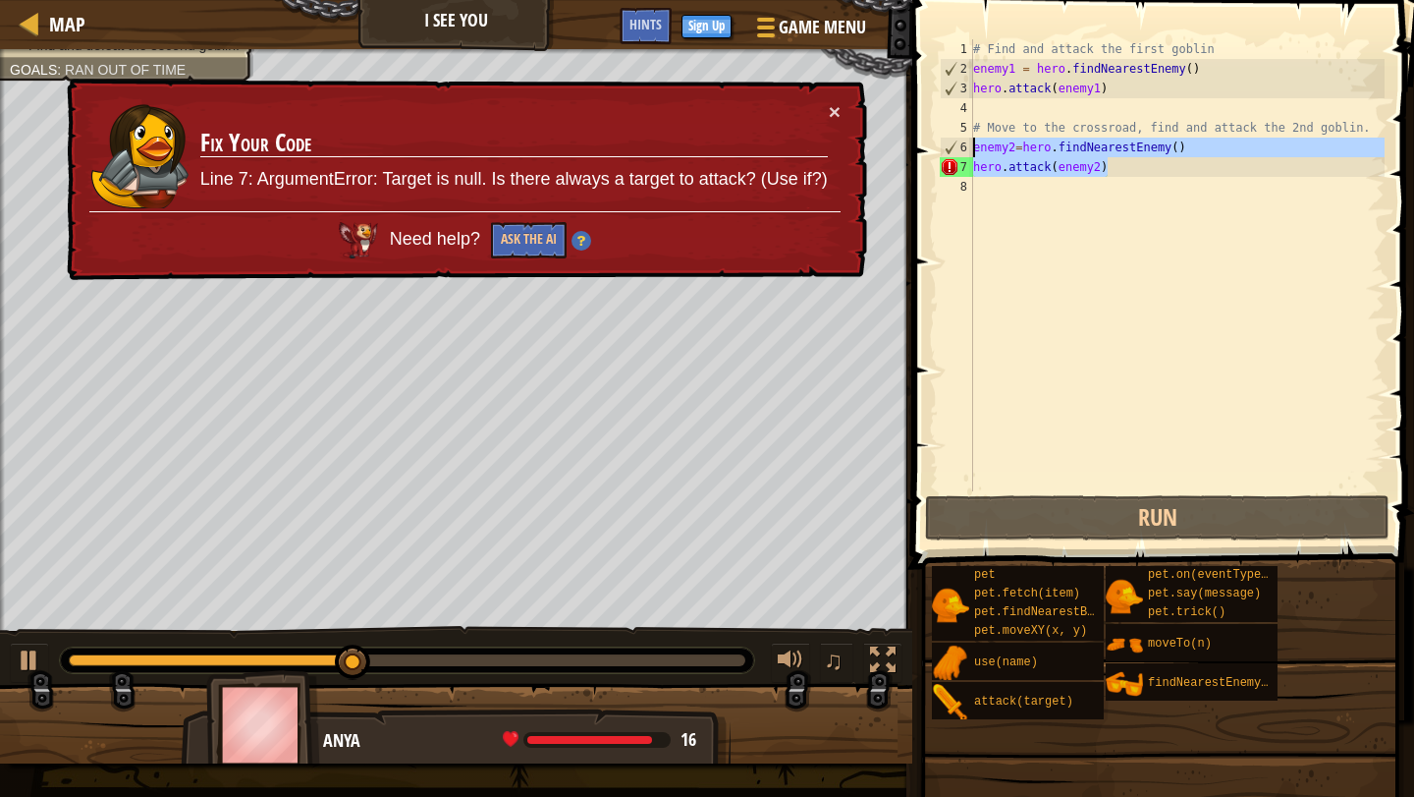
type textarea "enemy2=hero.findNearestEnemy() hero.attack(enemy2)"
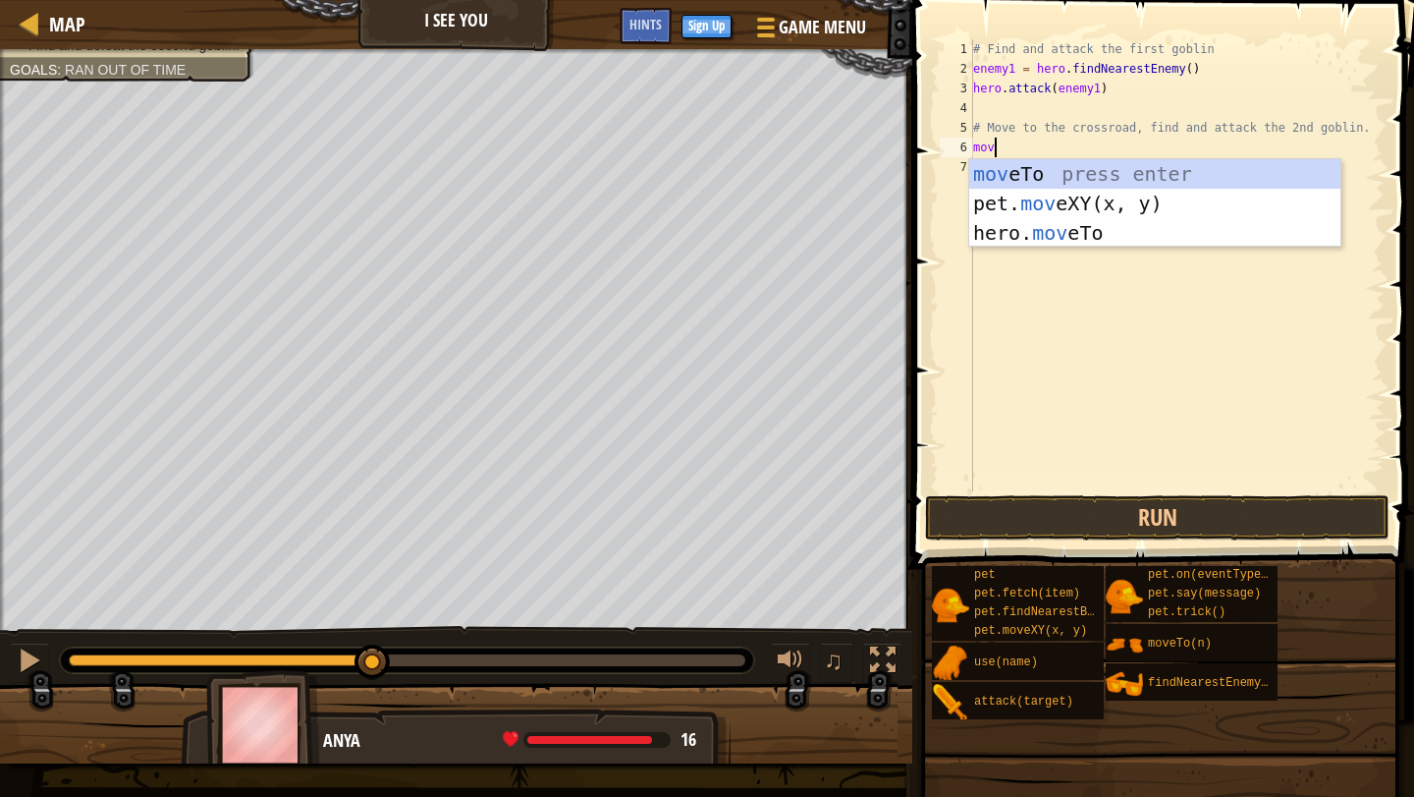
scroll to position [9, 1]
click at [1021, 229] on div "move To press enter pet. move XY(x, y) press enter hero. move To press enter" at bounding box center [1154, 232] width 371 height 147
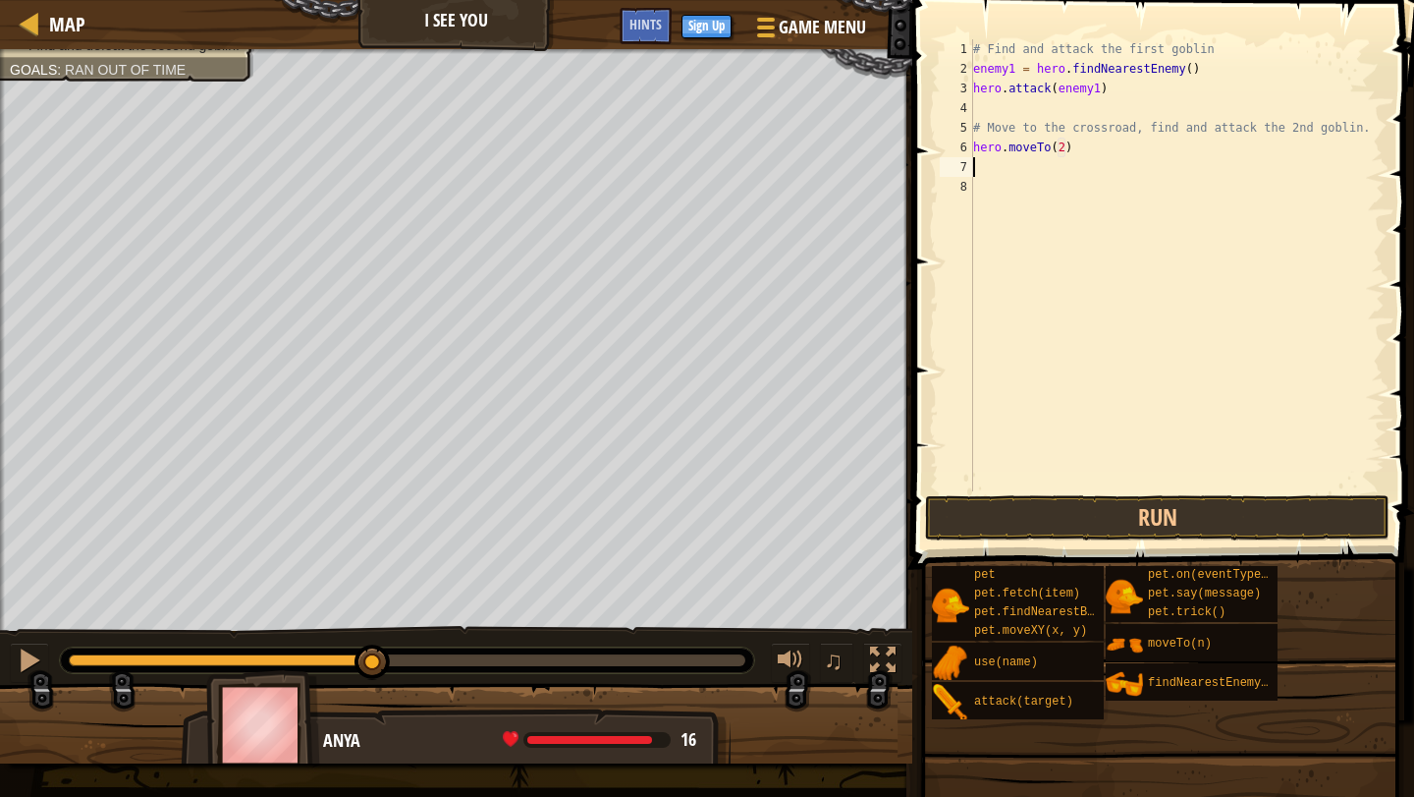
scroll to position [9, 8]
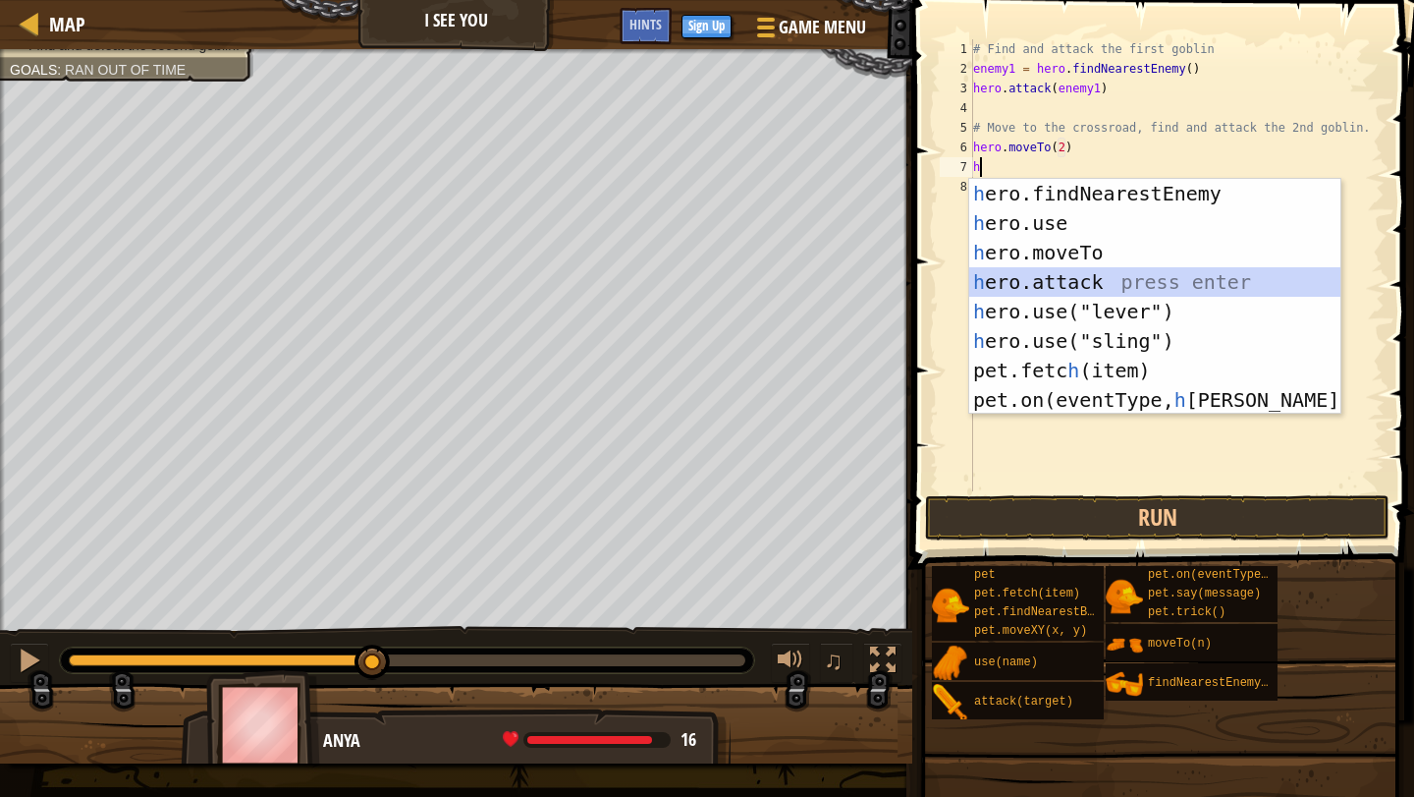
click at [1135, 285] on div "h ero.findNearestEnemy press enter h ero.use press enter h ero.moveTo press ent…" at bounding box center [1154, 326] width 371 height 295
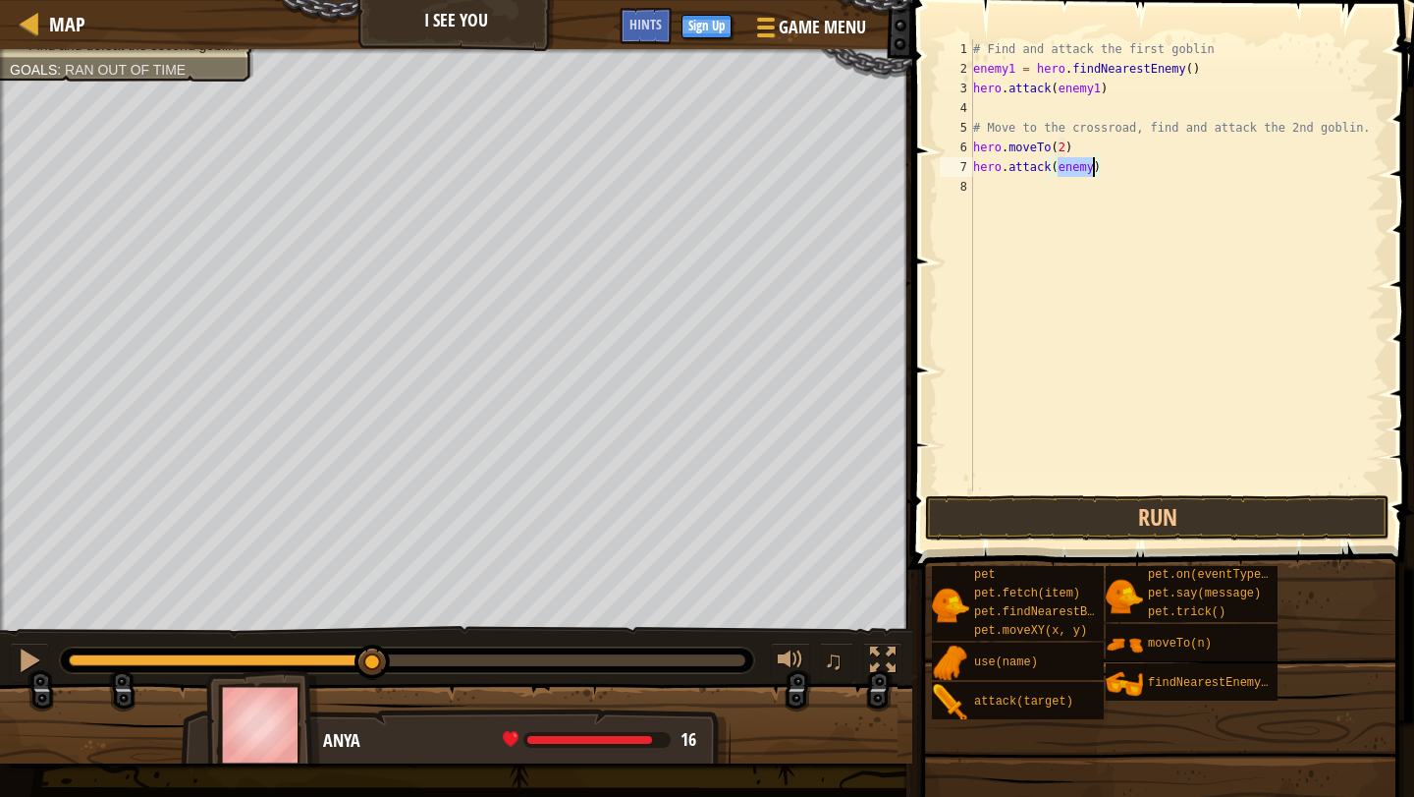
click at [1091, 175] on div "# Find and attack the first goblin enemy1 = hero . findNearestEnemy ( ) hero . …" at bounding box center [1176, 284] width 415 height 491
click at [1106, 170] on div "# Find and attack the first goblin enemy1 = hero . findNearestEnemy ( ) hero . …" at bounding box center [1176, 284] width 415 height 491
click at [1099, 502] on button "Run" at bounding box center [1157, 517] width 465 height 45
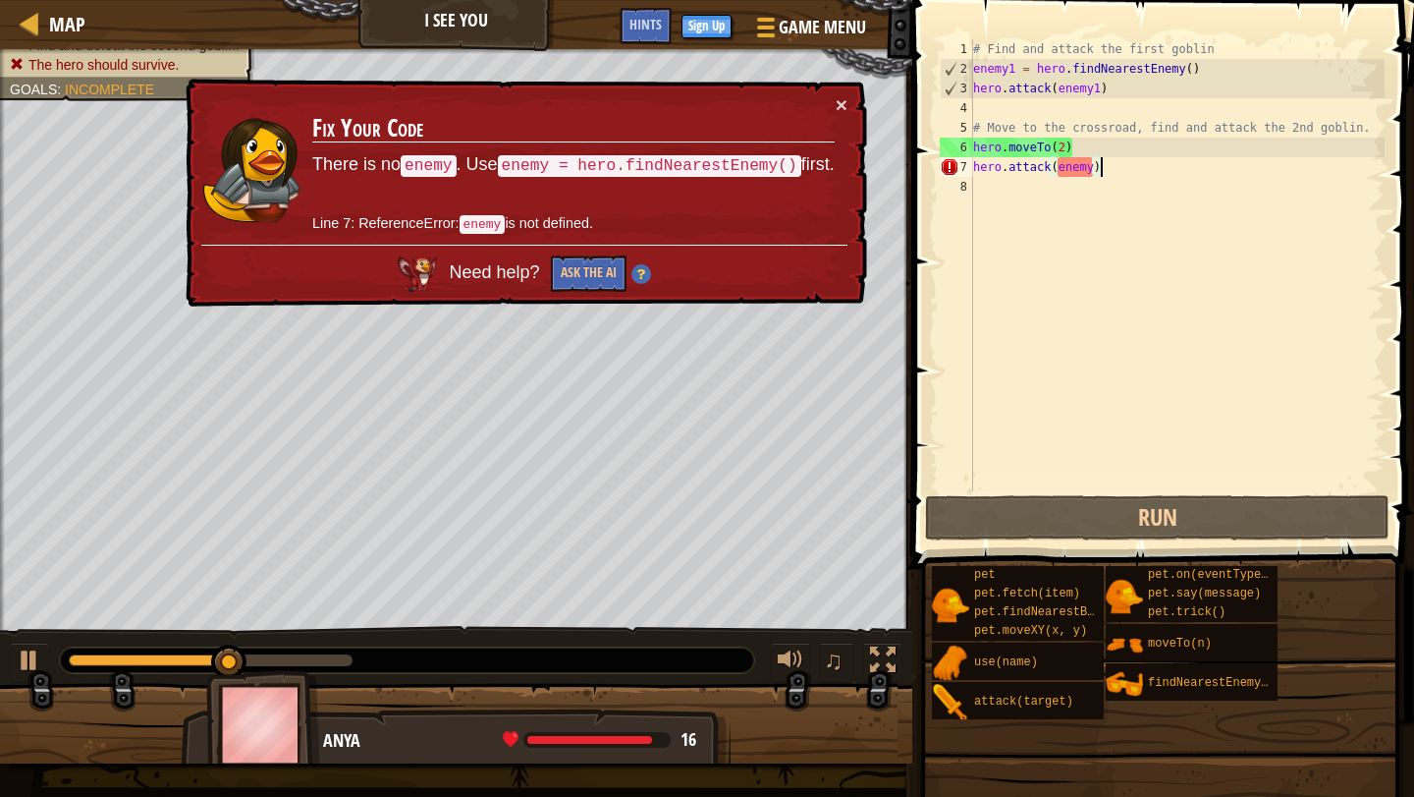
click at [1099, 139] on div "# Find and attack the first goblin enemy1 = hero . findNearestEnemy ( ) hero . …" at bounding box center [1176, 284] width 415 height 491
click at [1111, 157] on div "# Find and attack the first goblin enemy1 = hero . findNearestEnemy ( ) hero . …" at bounding box center [1176, 284] width 415 height 491
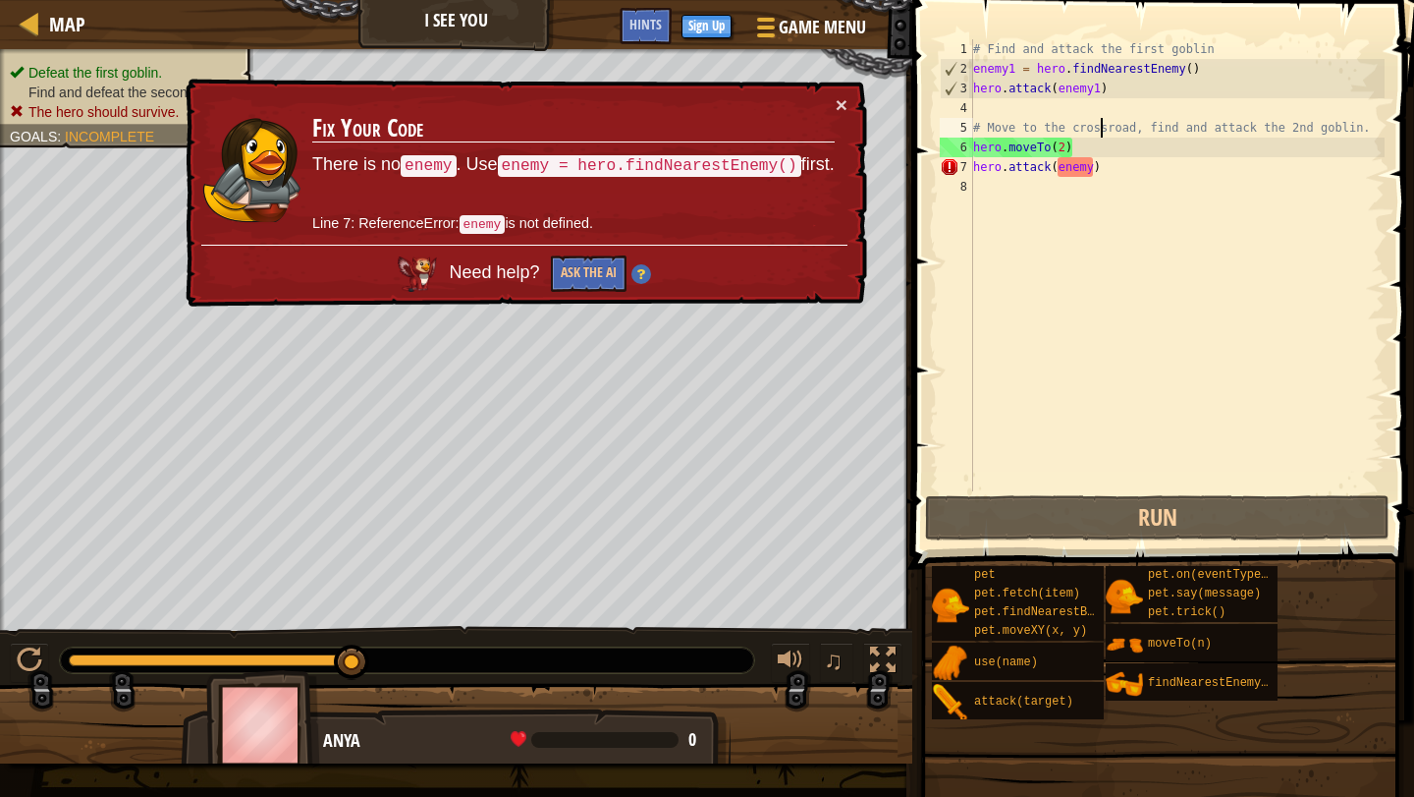
click at [1100, 135] on div "# Find and attack the first goblin enemy1 = hero . findNearestEnemy ( ) hero . …" at bounding box center [1176, 284] width 415 height 491
click at [1100, 147] on div "# Find and attack the first goblin enemy1 = hero . findNearestEnemy ( ) hero . …" at bounding box center [1176, 284] width 415 height 491
type textarea "hero.moveTo(2)"
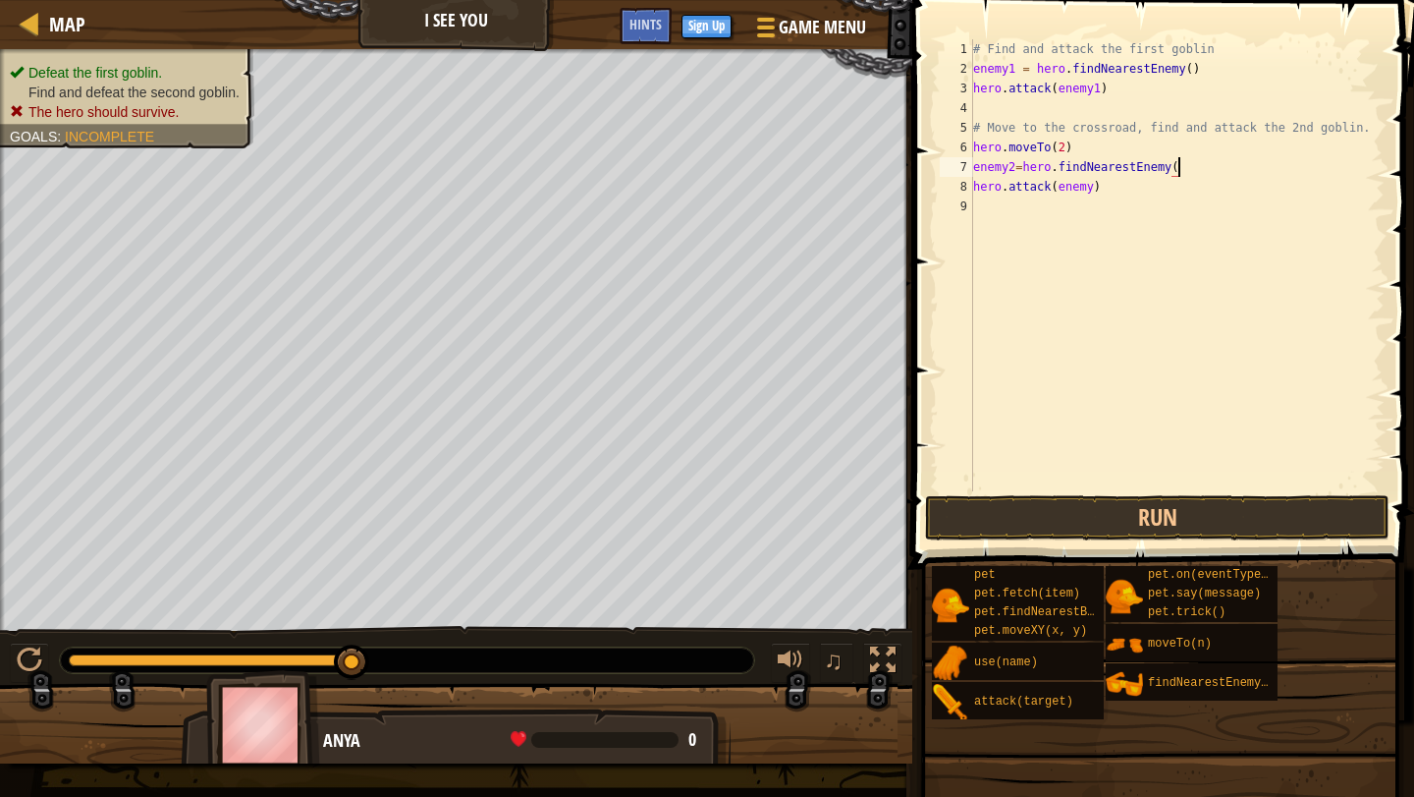
scroll to position [9, 17]
type textarea "enemy2=hero.findNearestEnemy()"
click at [1110, 519] on button "Run" at bounding box center [1157, 517] width 465 height 45
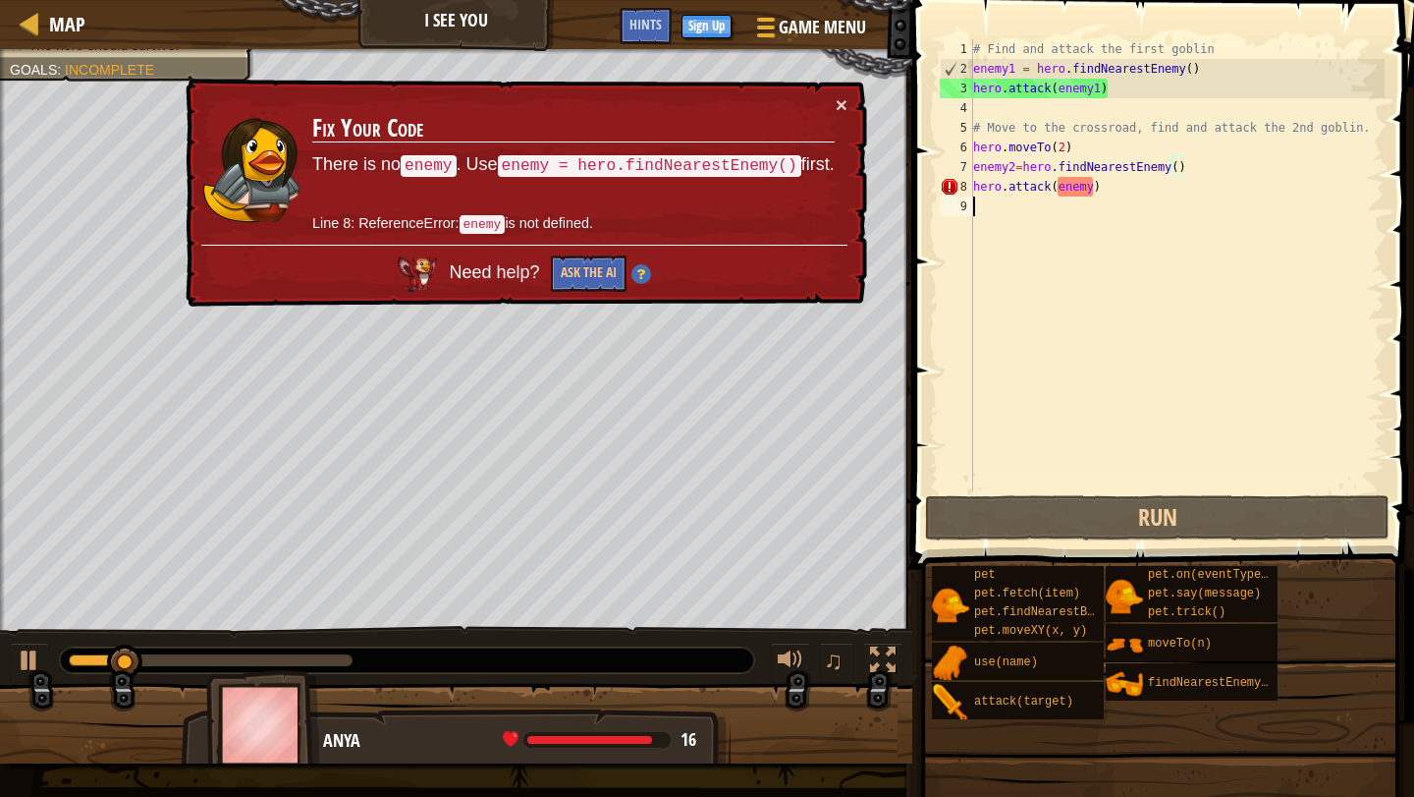
click at [1086, 196] on div "# Find and attack the first goblin enemy1 = hero . findNearestEnemy ( ) hero . …" at bounding box center [1176, 284] width 415 height 491
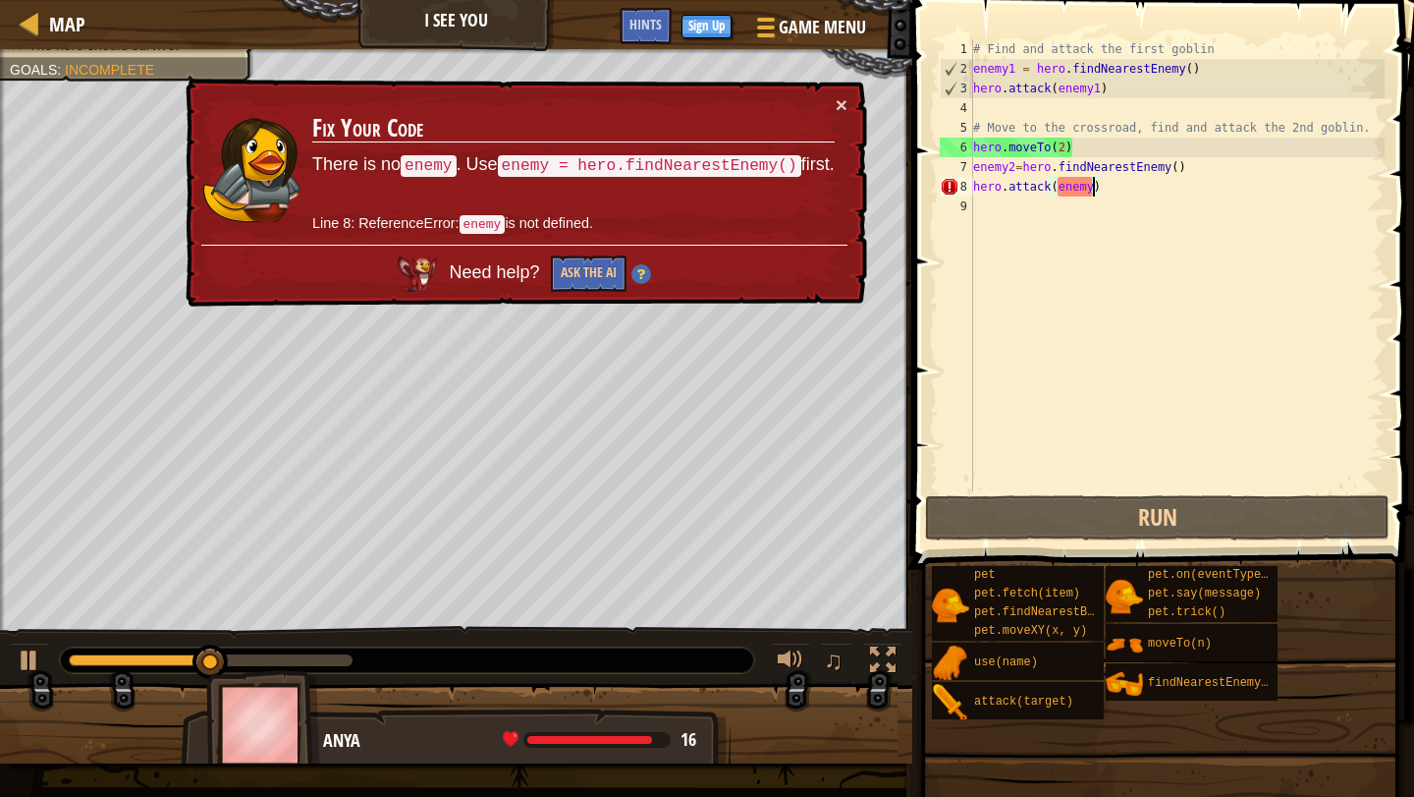
click at [1095, 188] on div "# Find and attack the first goblin enemy1 = hero . findNearestEnemy ( ) hero . …" at bounding box center [1176, 284] width 415 height 491
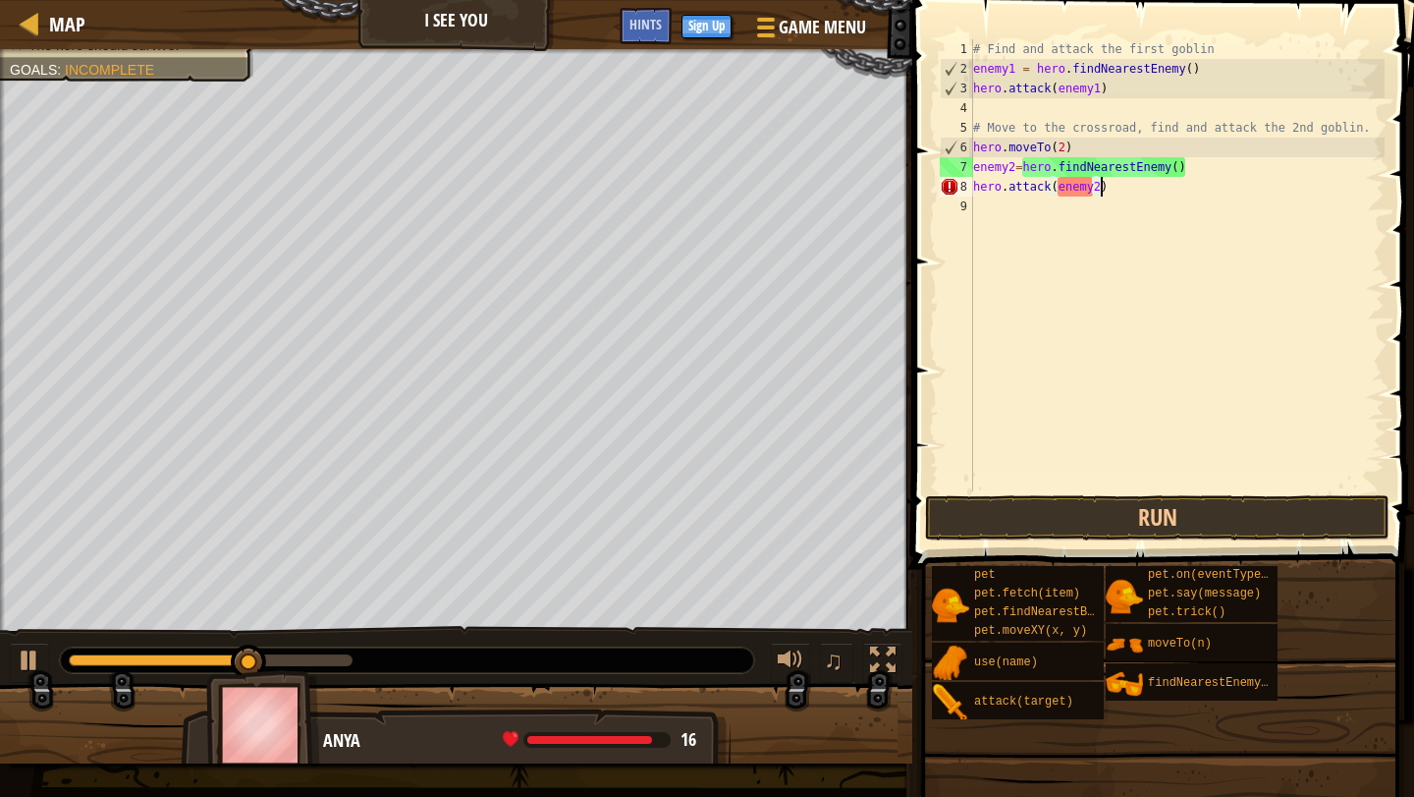
scroll to position [9, 10]
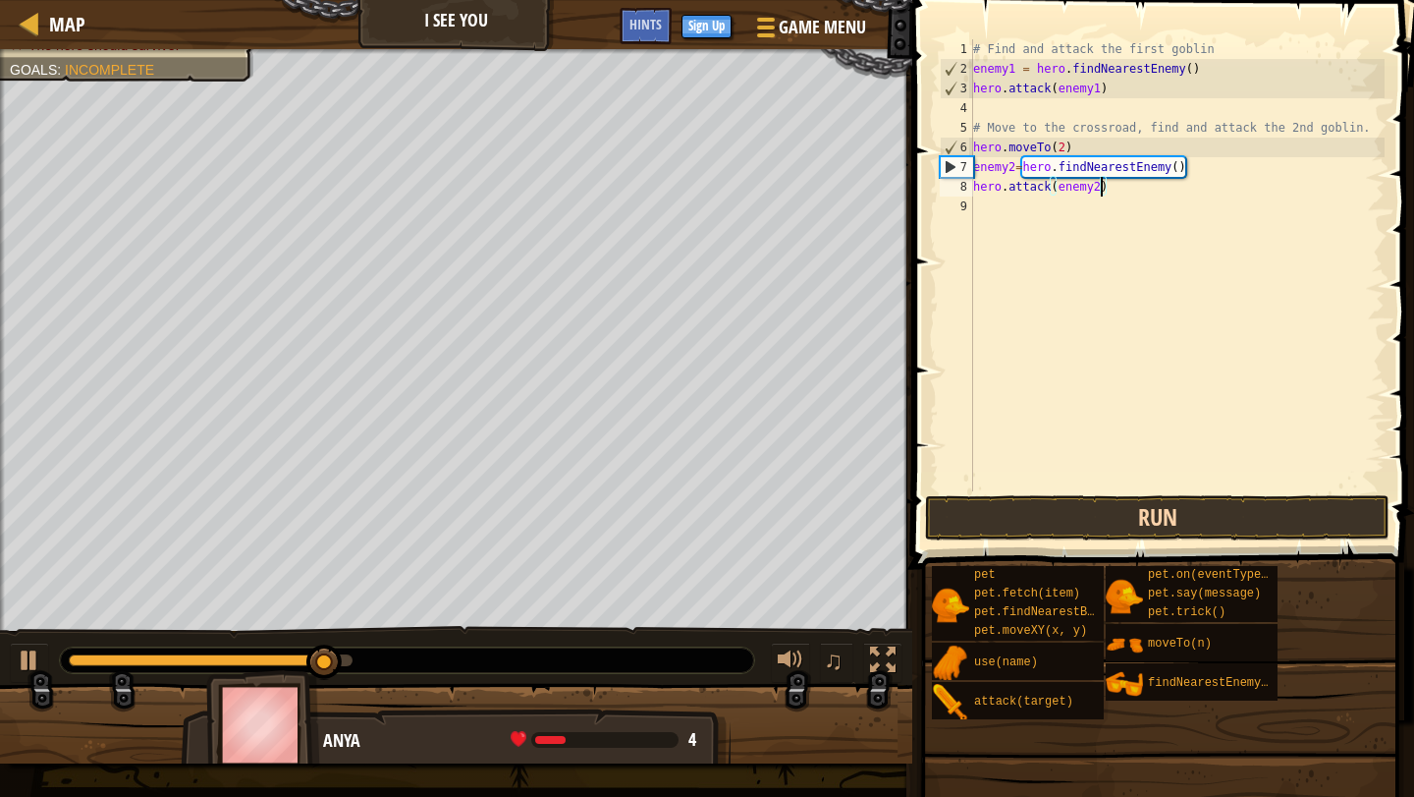
type textarea "hero.attack(enemy2)"
click at [1154, 508] on button "Run" at bounding box center [1157, 517] width 465 height 45
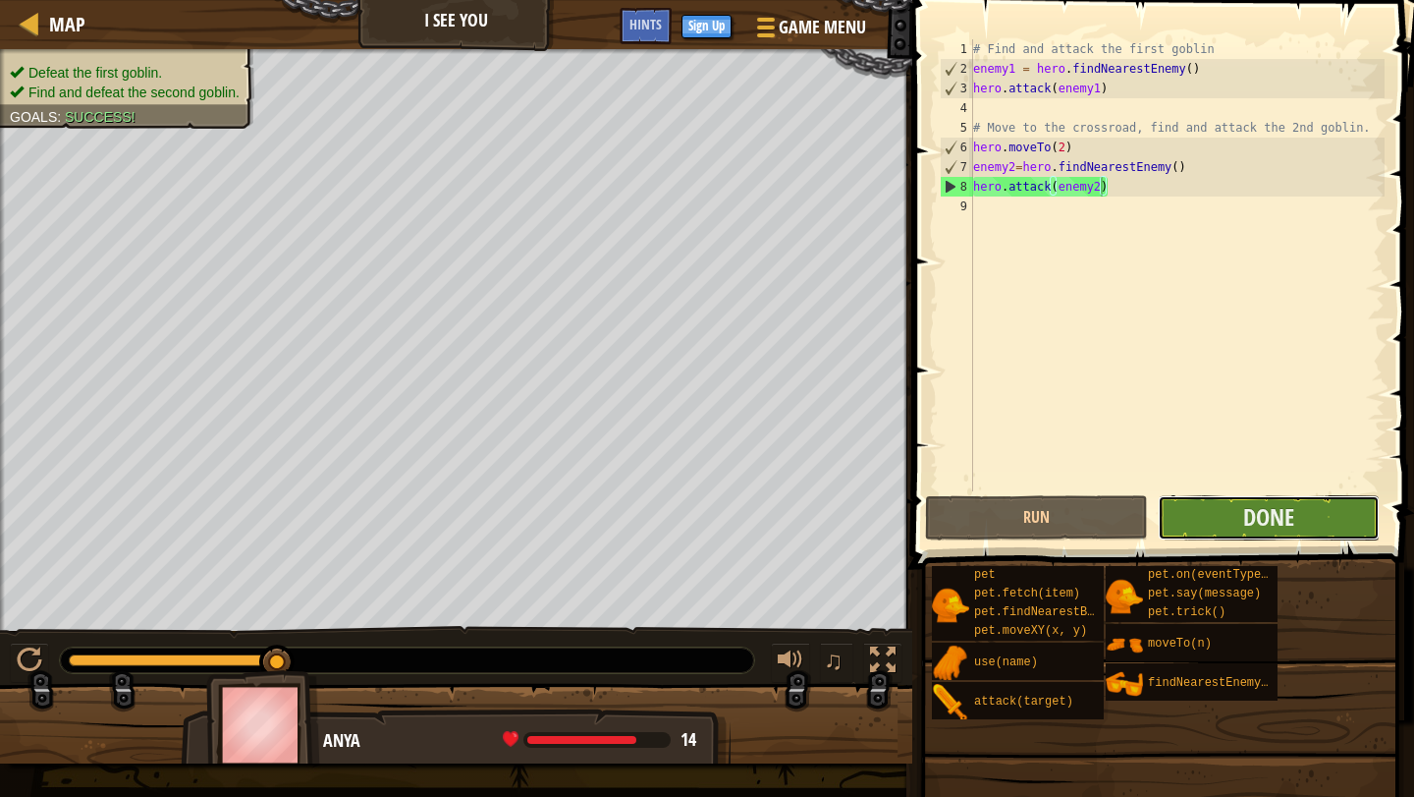
click at [1207, 522] on button "Done" at bounding box center [1269, 517] width 222 height 45
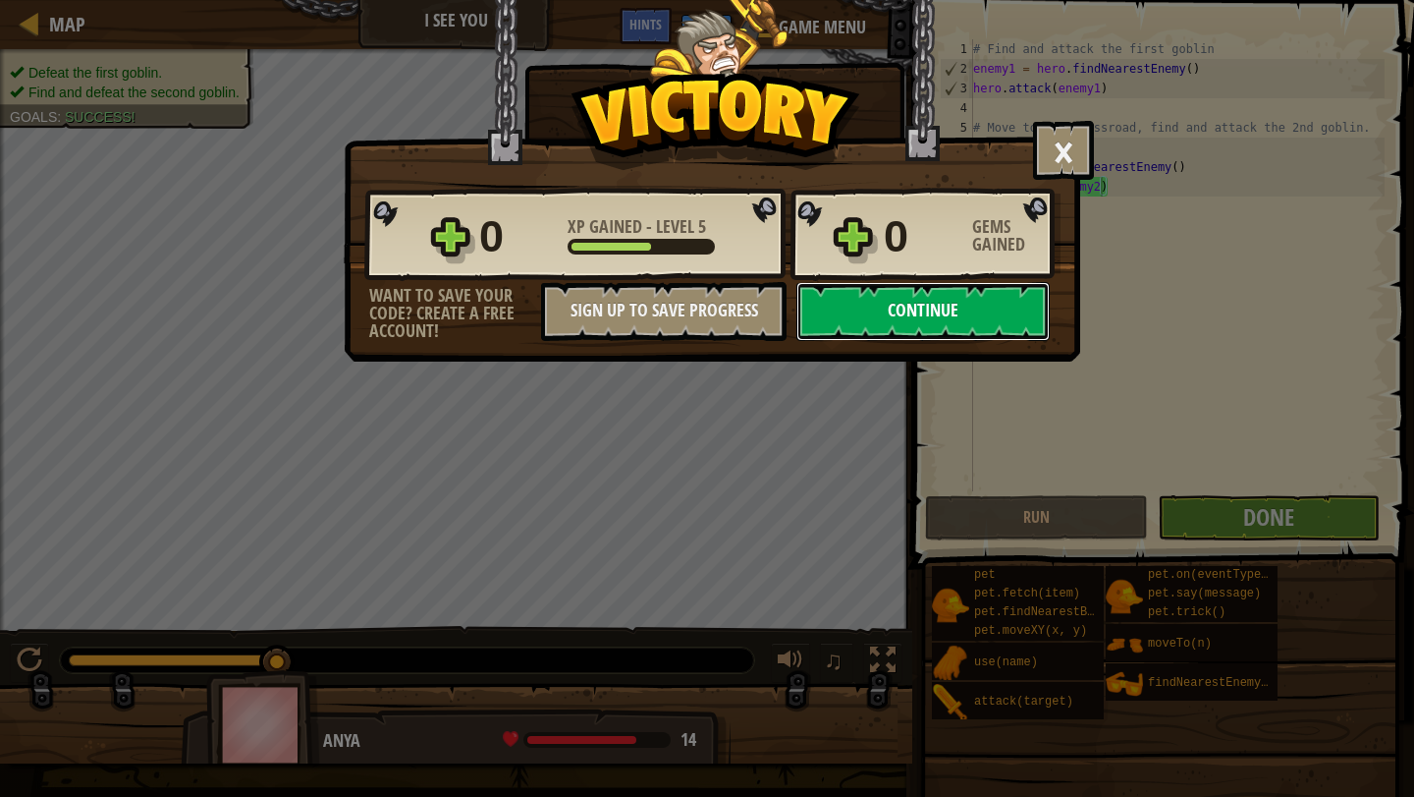
click at [988, 301] on button "Continue" at bounding box center [923, 311] width 253 height 59
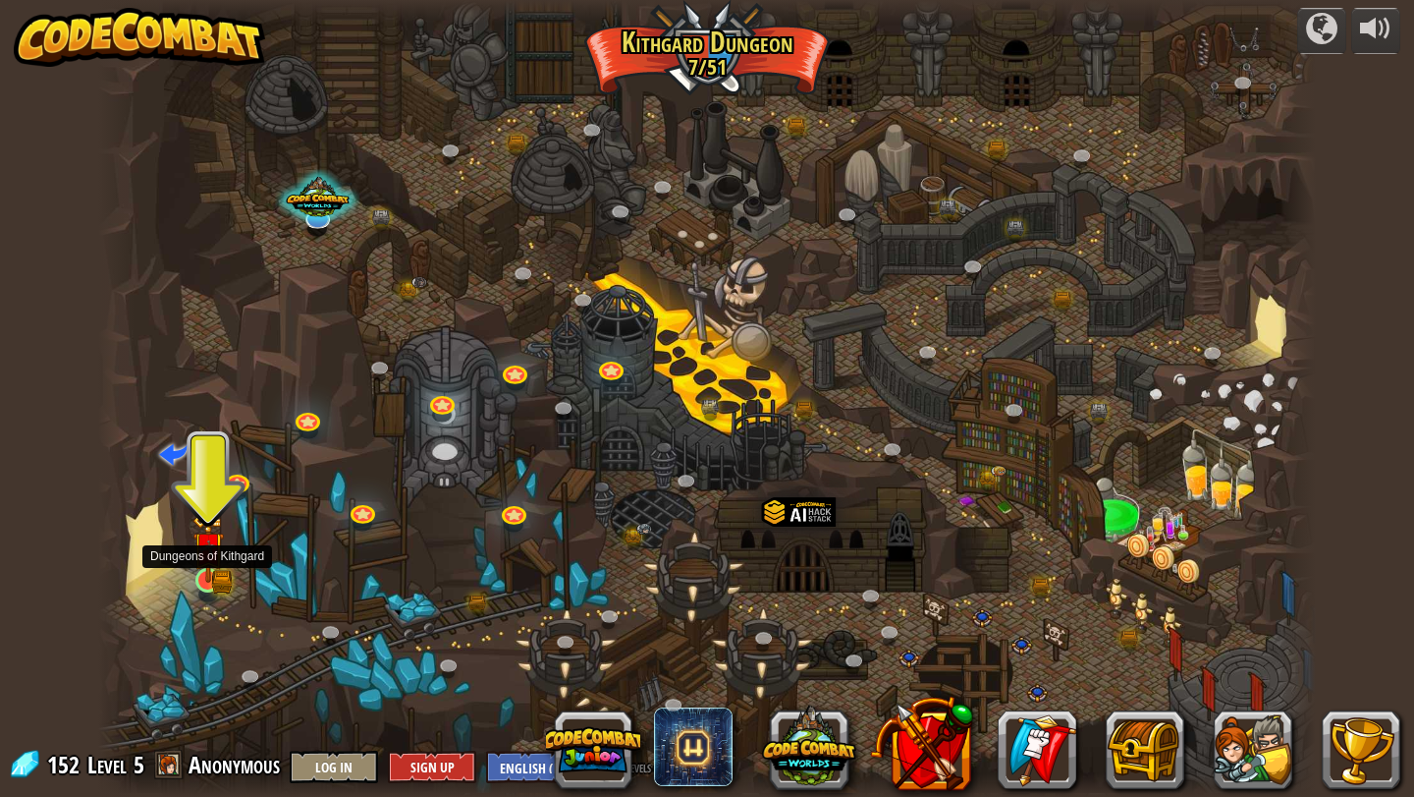
click at [217, 577] on img at bounding box center [208, 547] width 31 height 69
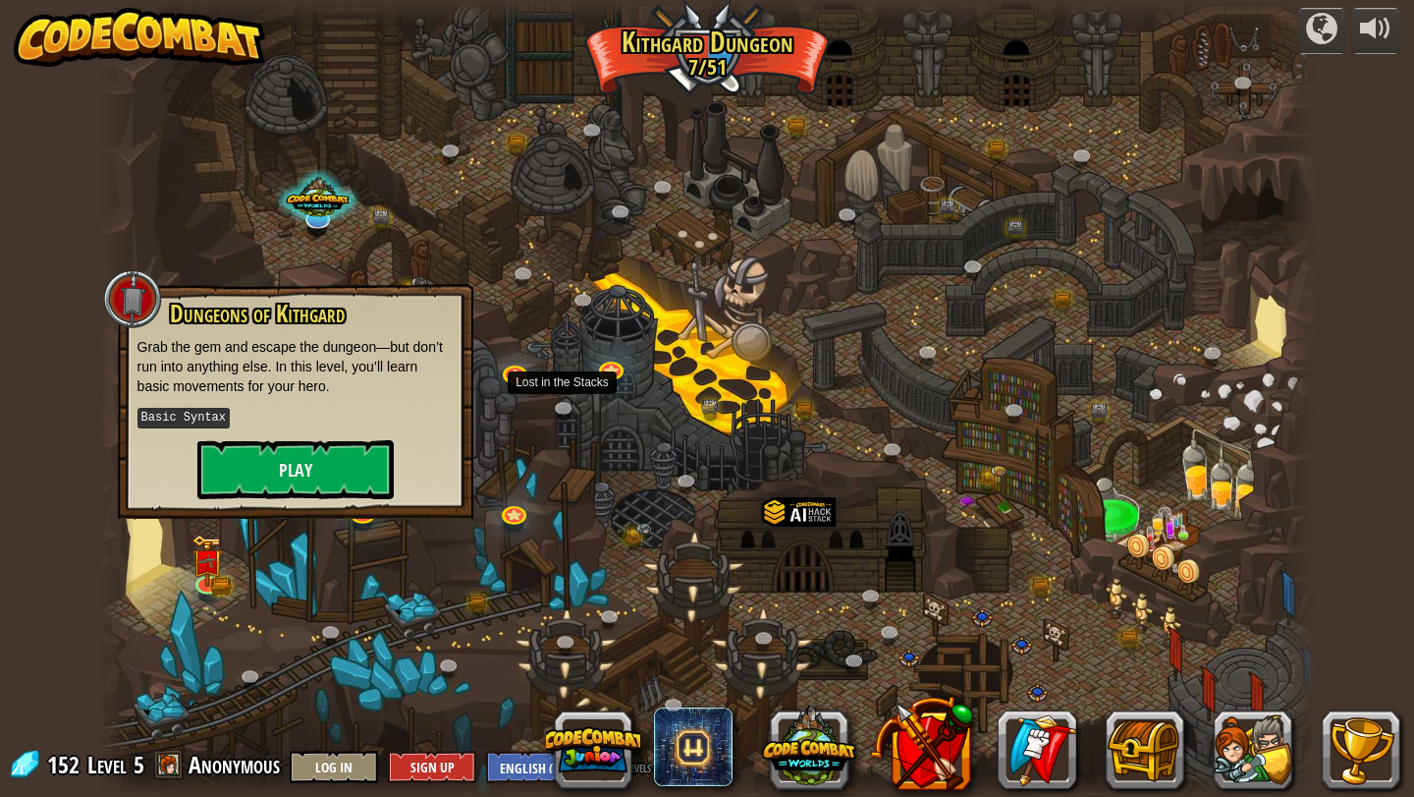
click at [586, 402] on div at bounding box center [707, 398] width 1219 height 797
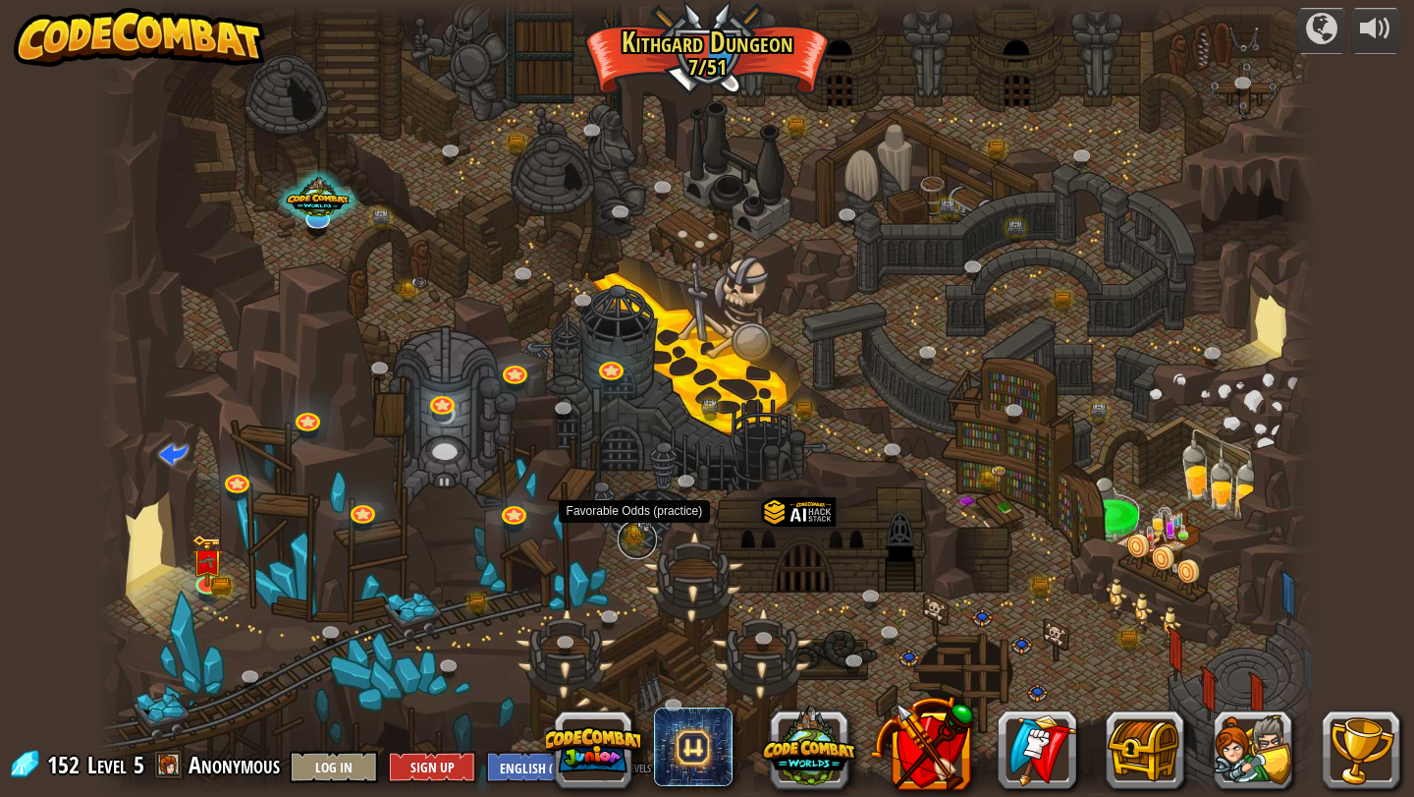
click at [635, 527] on link at bounding box center [637, 539] width 39 height 39
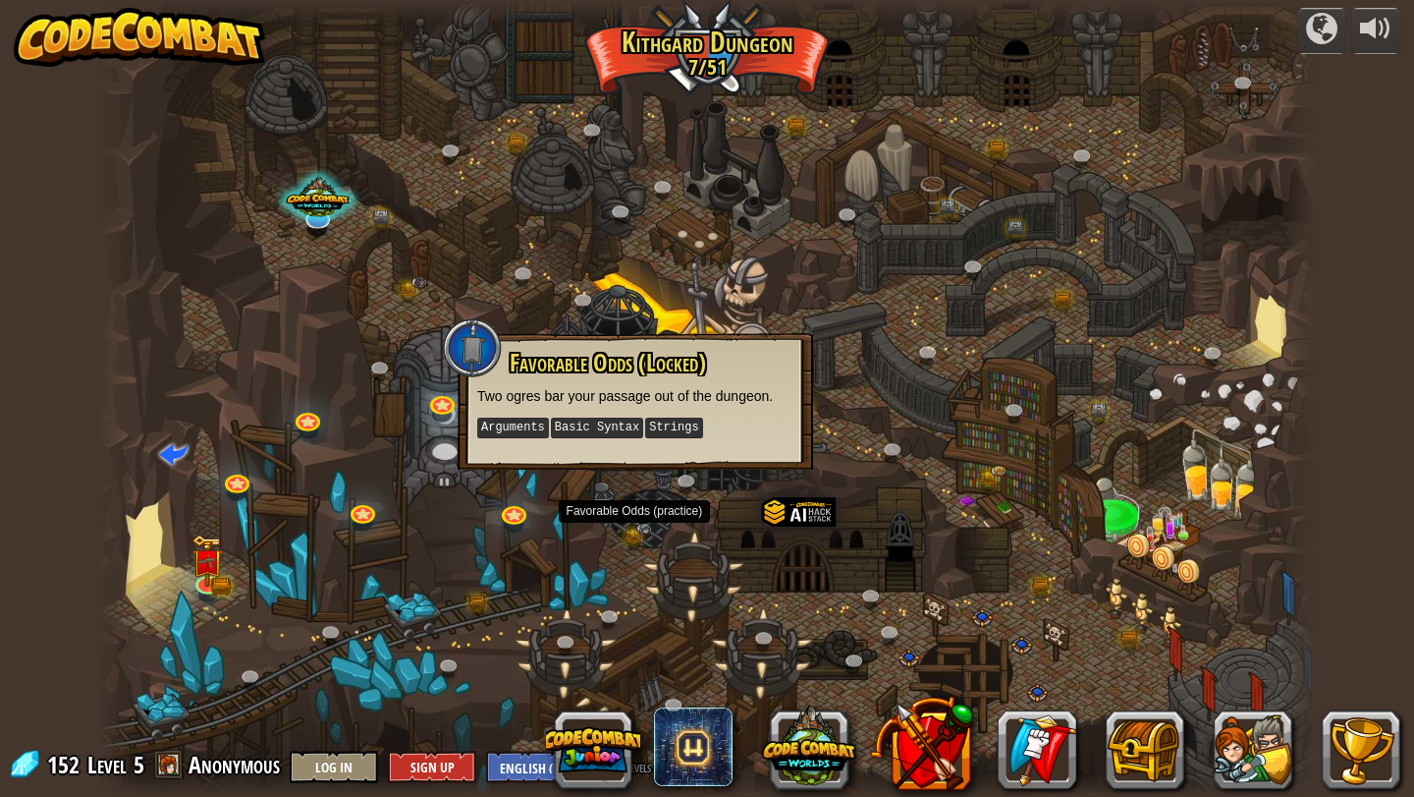
click at [601, 545] on div at bounding box center [707, 398] width 1219 height 797
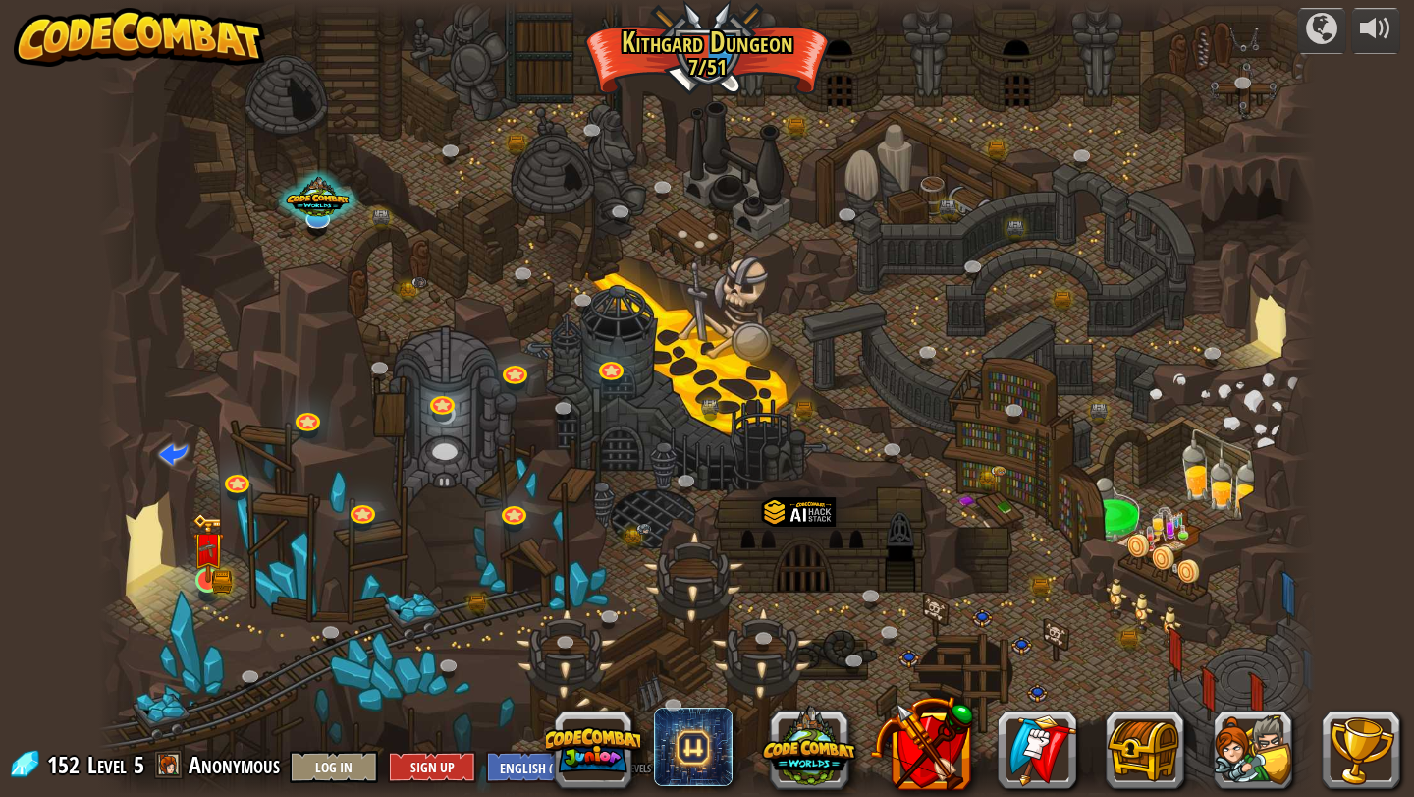
click at [218, 583] on div at bounding box center [207, 580] width 25 height 25
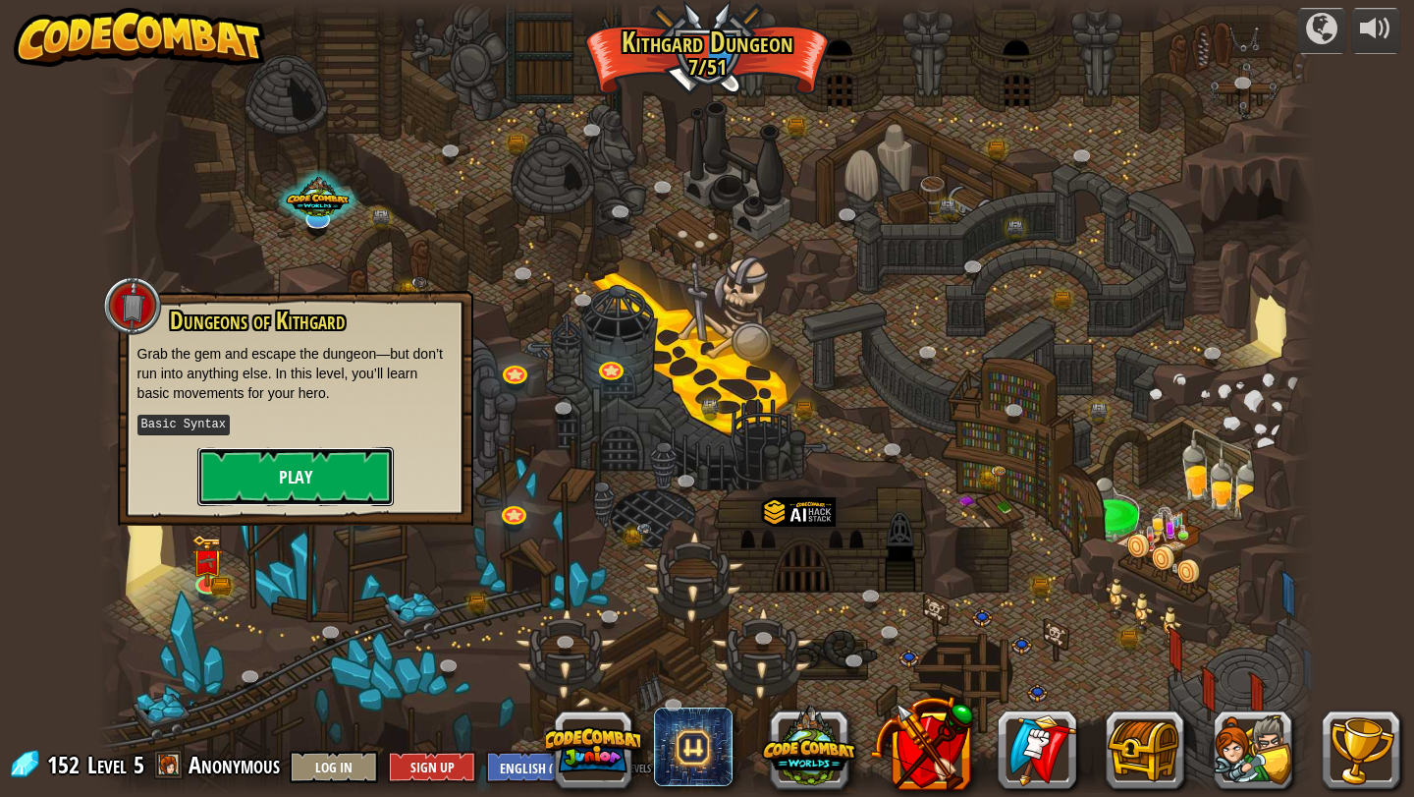
click at [294, 483] on button "Play" at bounding box center [295, 476] width 196 height 59
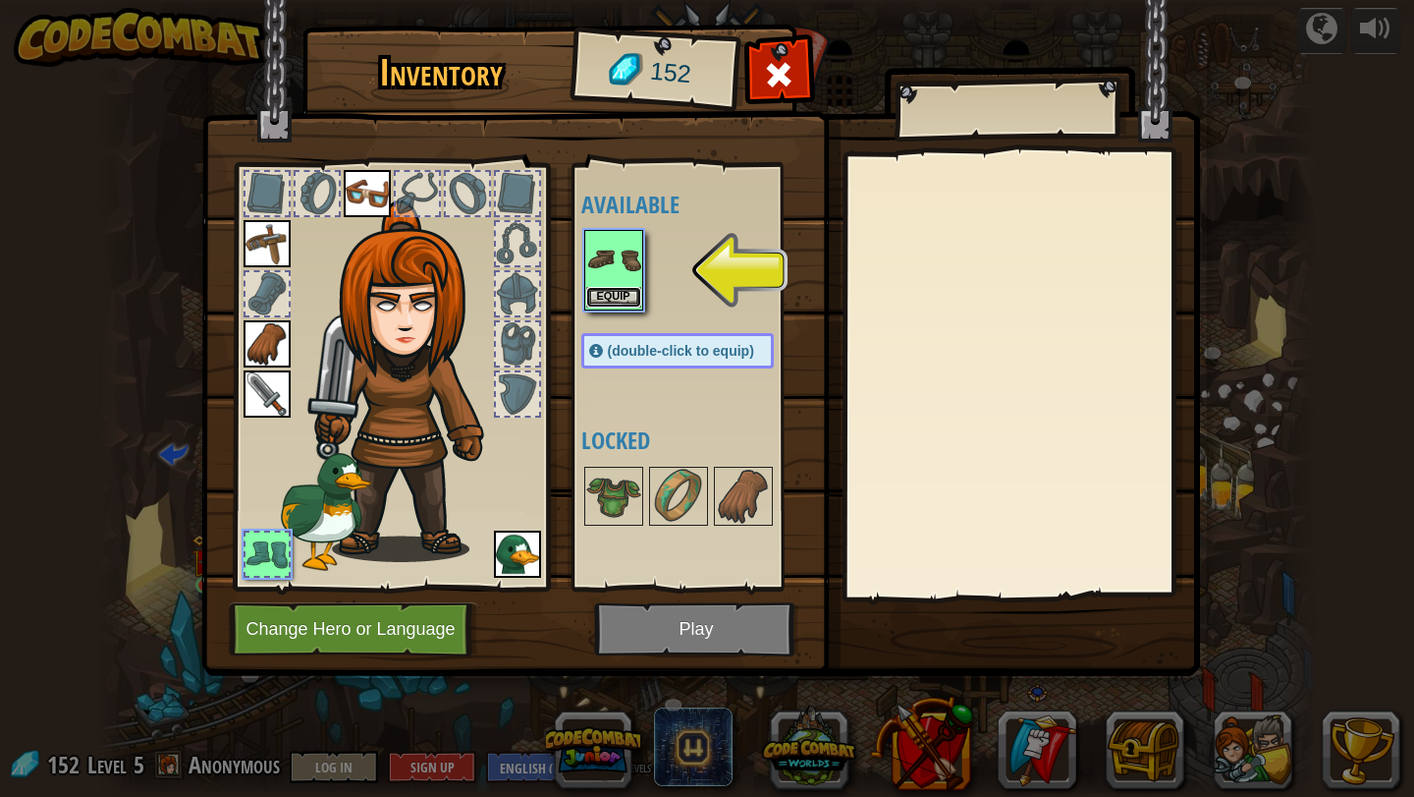
click at [612, 288] on button "Equip" at bounding box center [613, 297] width 55 height 21
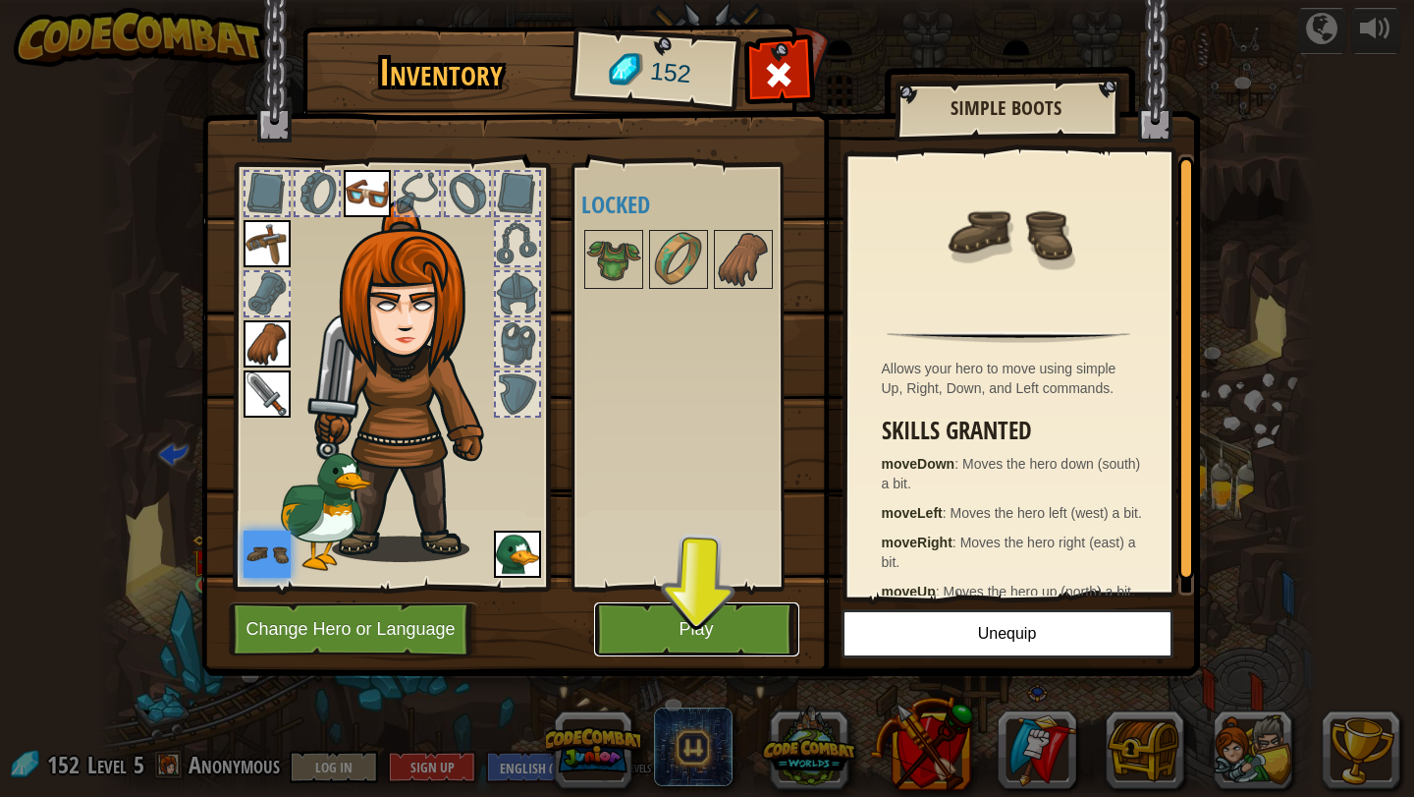
click at [724, 615] on button "Play" at bounding box center [696, 629] width 205 height 54
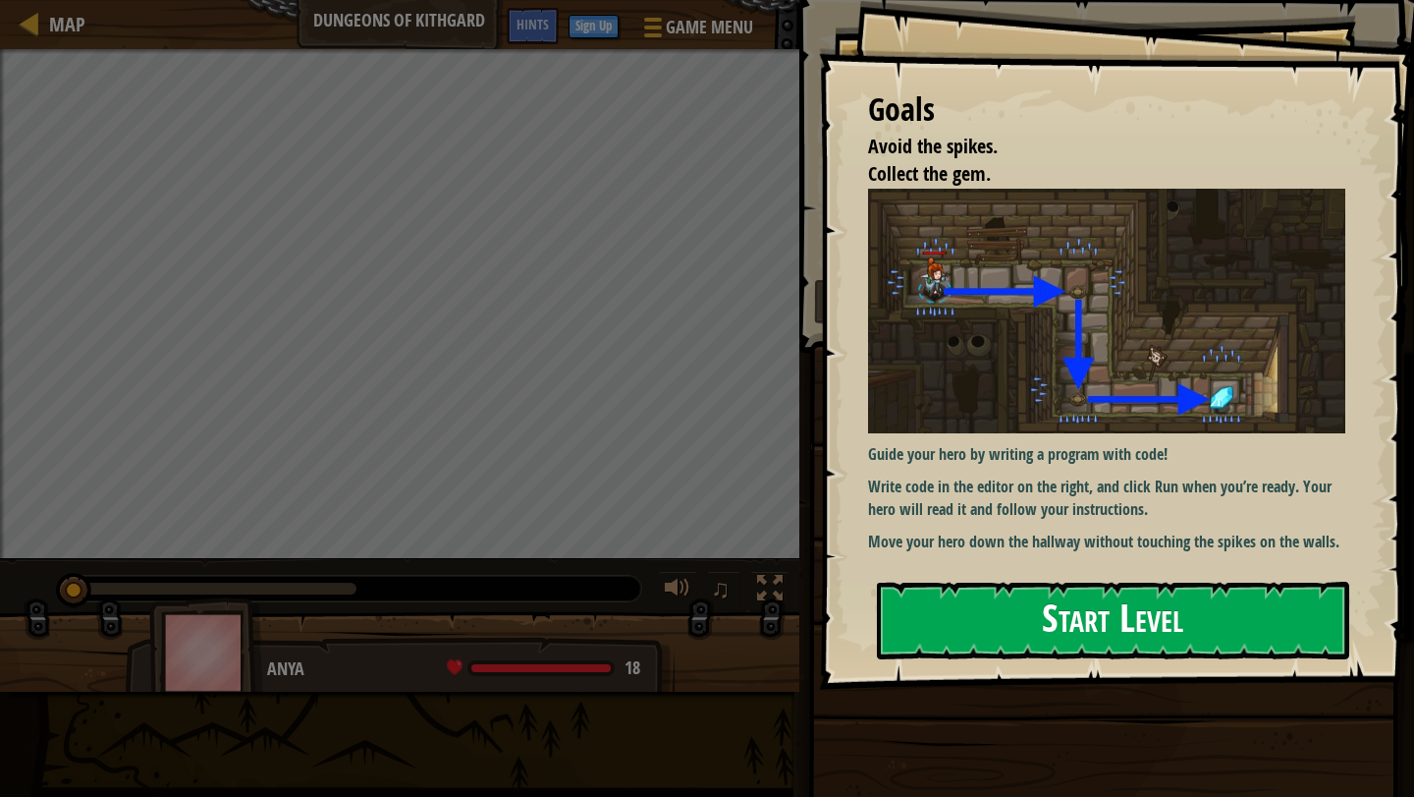
click at [1036, 630] on button "Start Level" at bounding box center [1113, 620] width 472 height 78
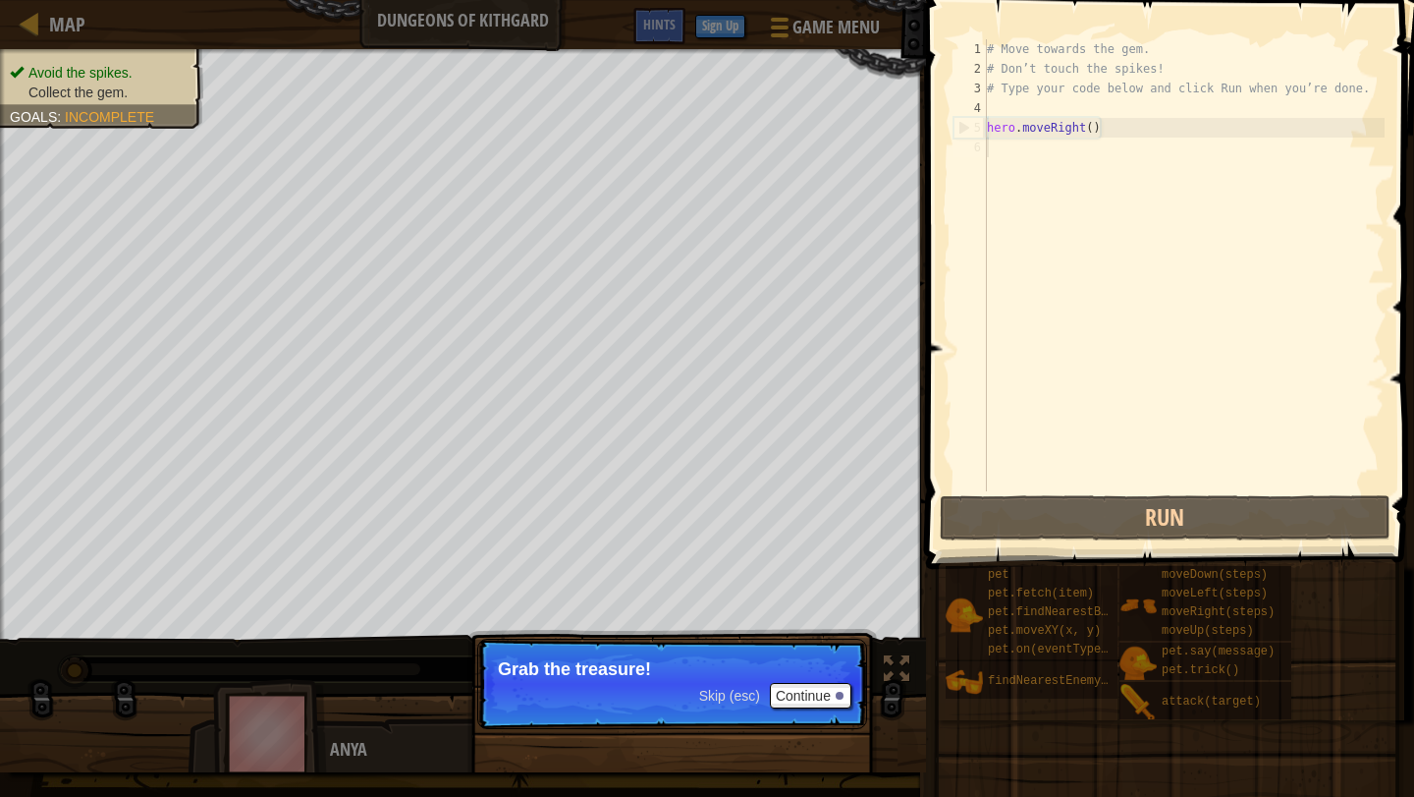
click at [1026, 155] on div "# Move towards the gem. # Don’t touch the spikes! # Type your code below and cl…" at bounding box center [1184, 284] width 402 height 491
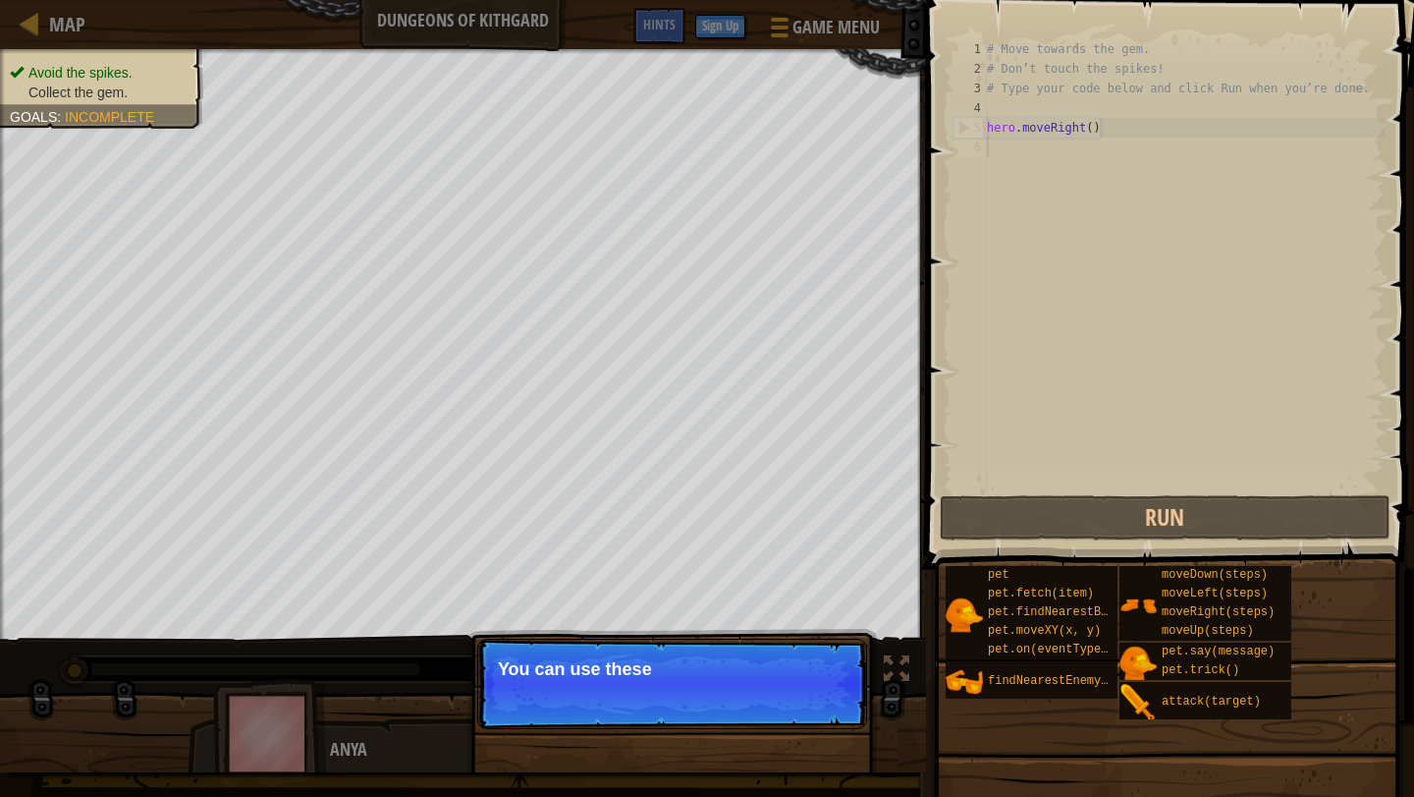
click at [824, 718] on p "Skip (esc) Continue You can use these" at bounding box center [672, 683] width 390 height 90
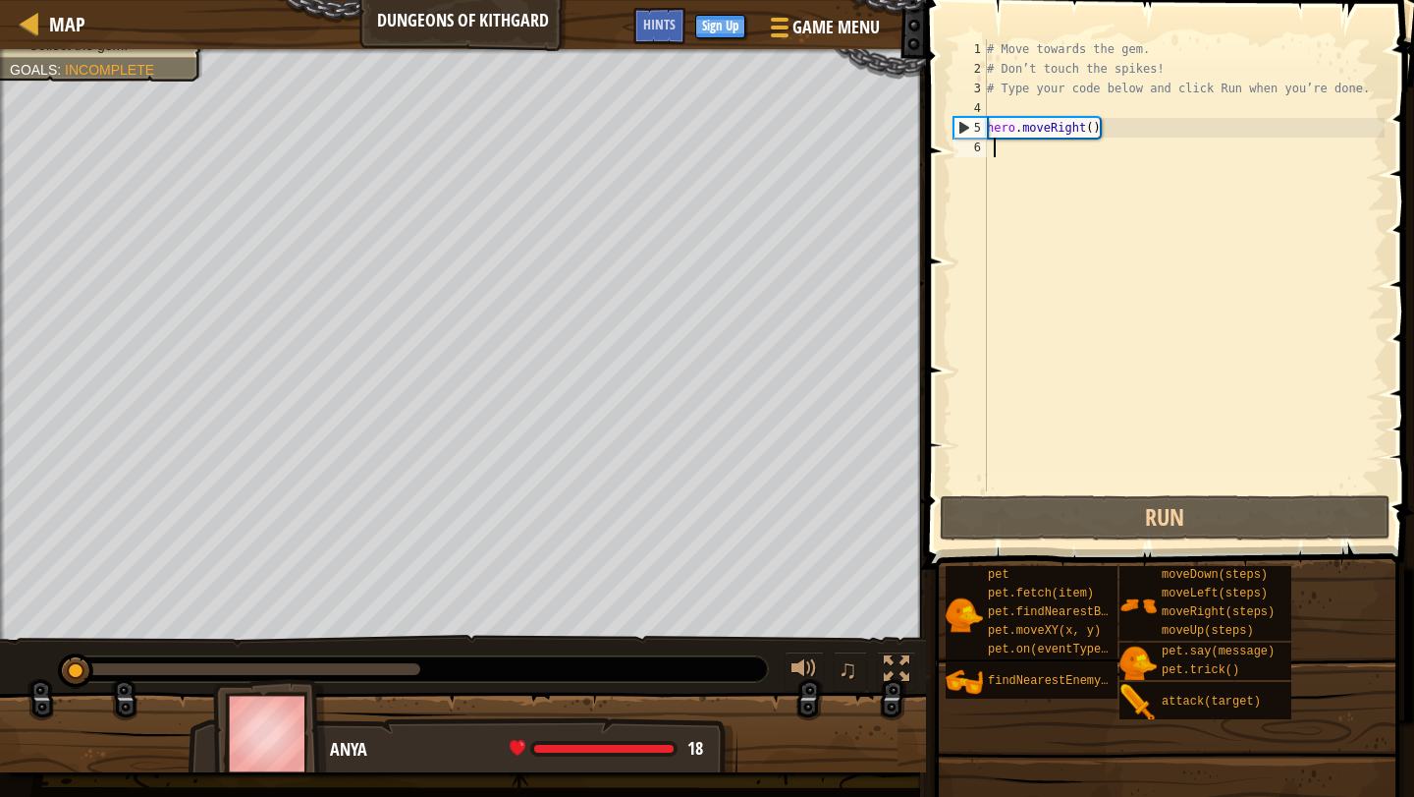
scroll to position [9, 0]
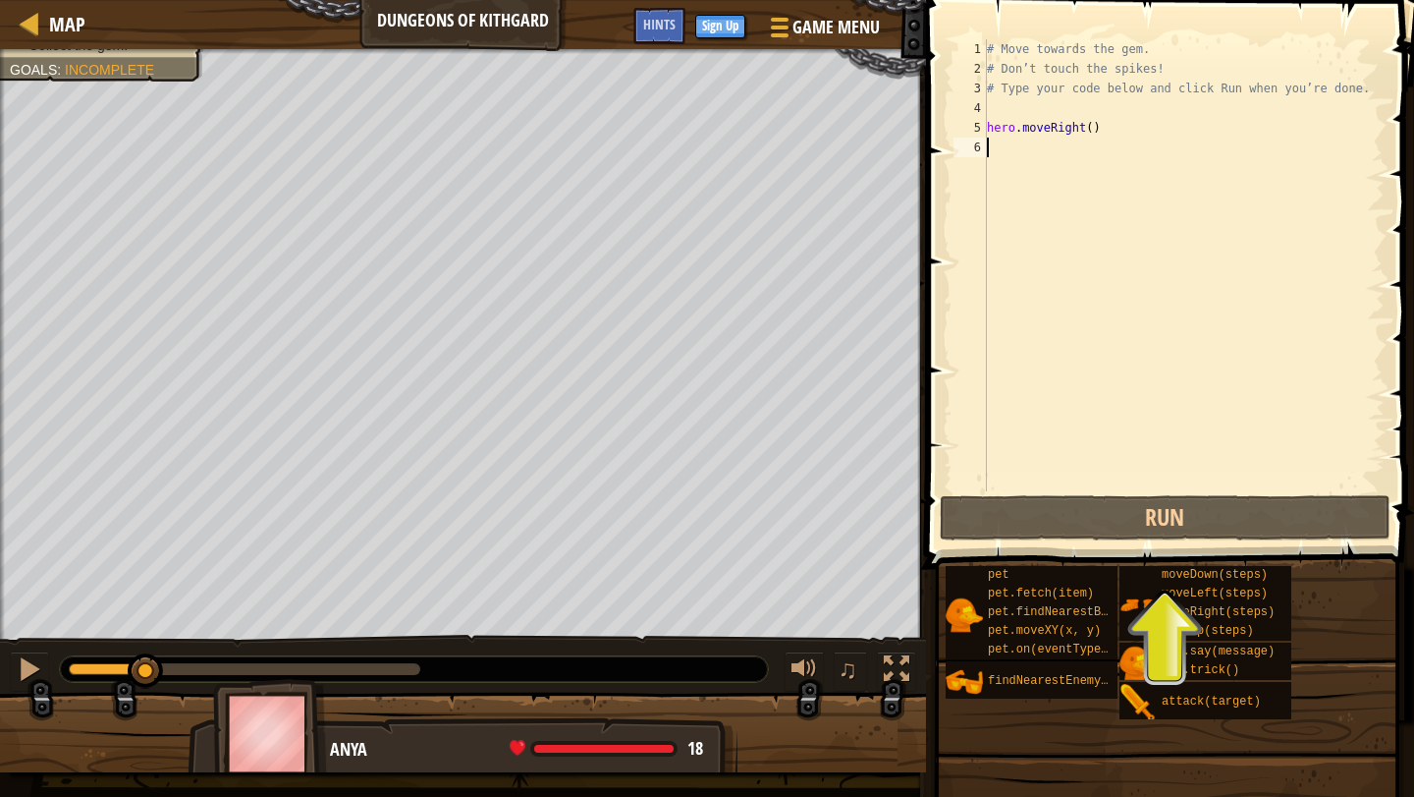
type textarea "h"
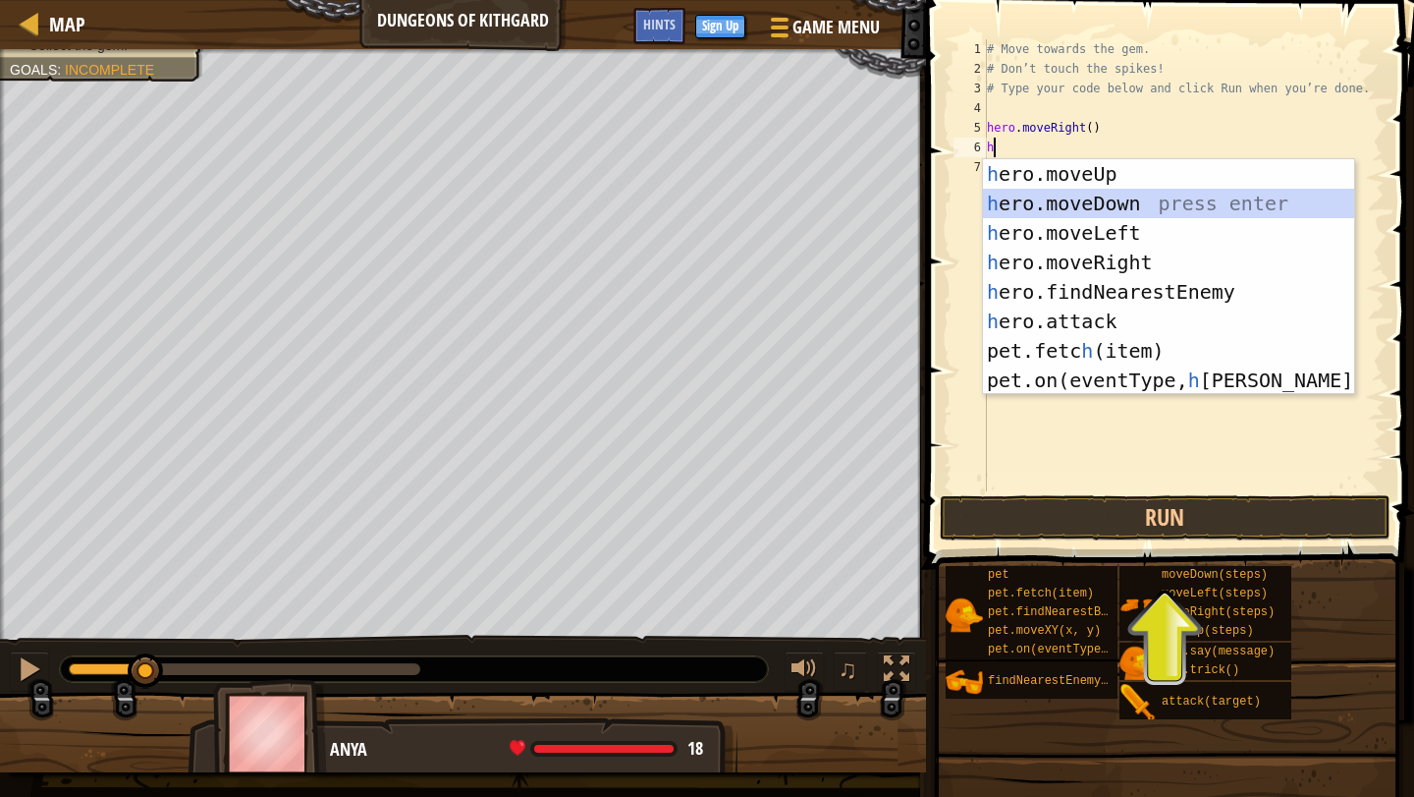
click at [1102, 196] on div "h ero.moveUp press enter h ero.moveDown press enter h ero.moveLeft press enter …" at bounding box center [1168, 306] width 371 height 295
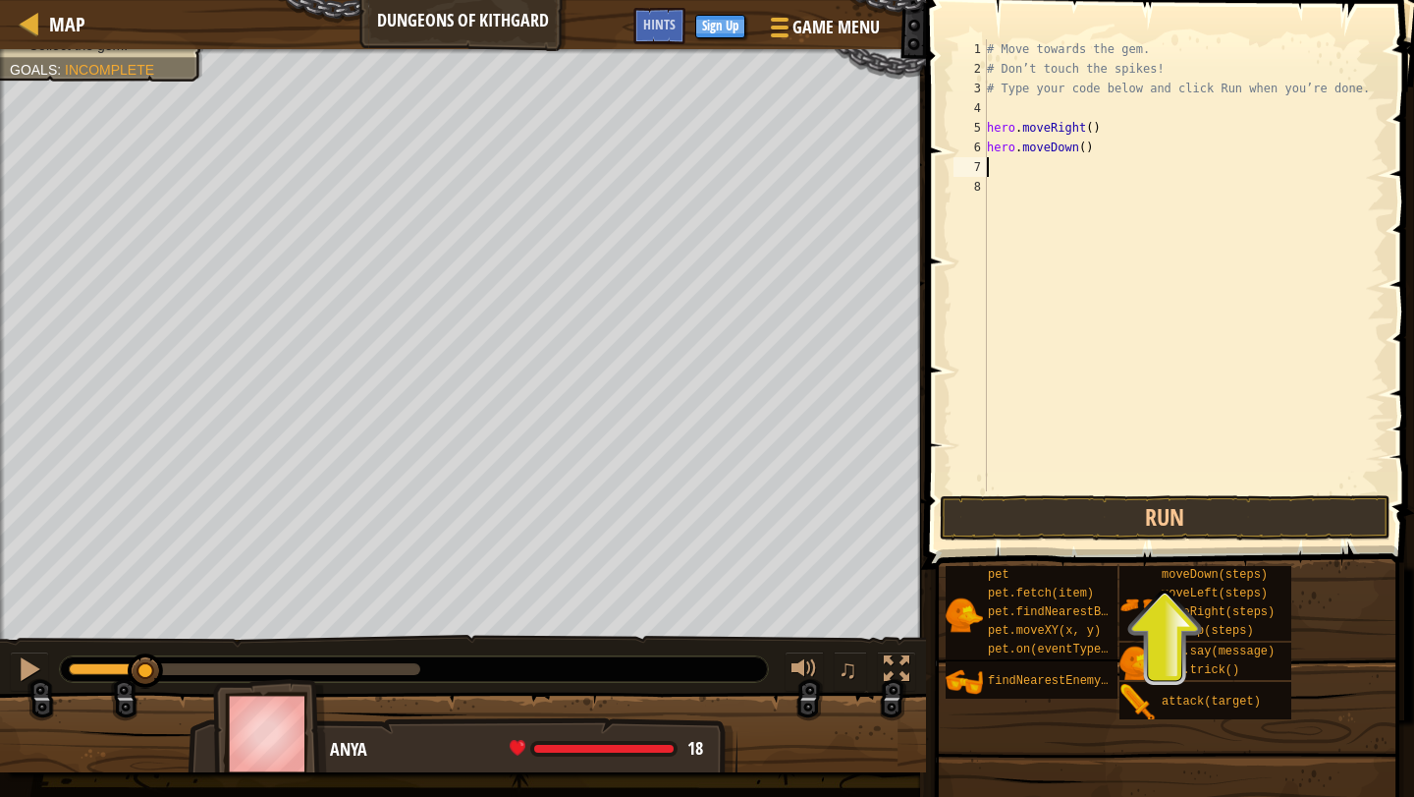
type textarea "h"
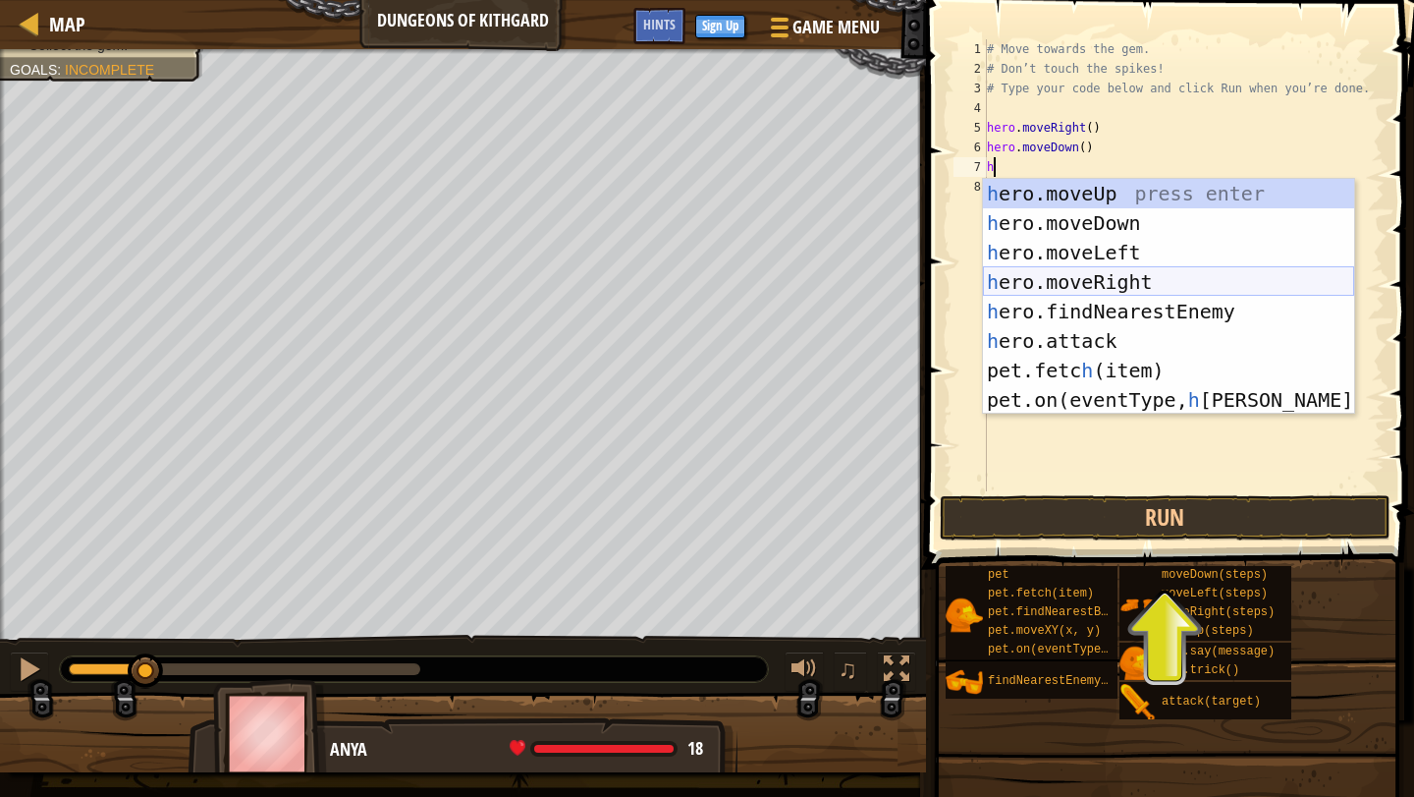
click at [1149, 289] on div "h ero.moveUp press enter h ero.moveDown press enter h ero.moveLeft press enter …" at bounding box center [1168, 326] width 371 height 295
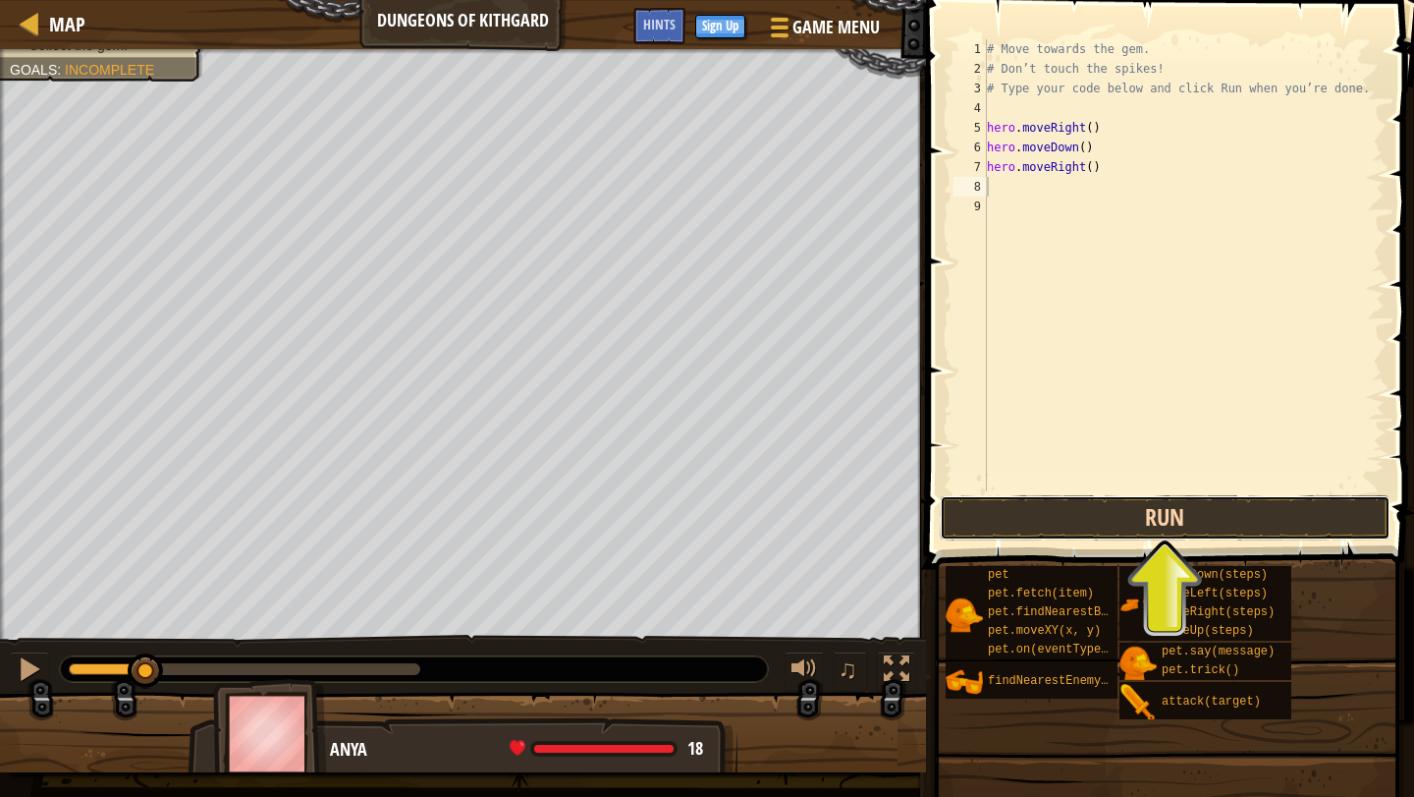
click at [1197, 510] on button "Run" at bounding box center [1165, 517] width 451 height 45
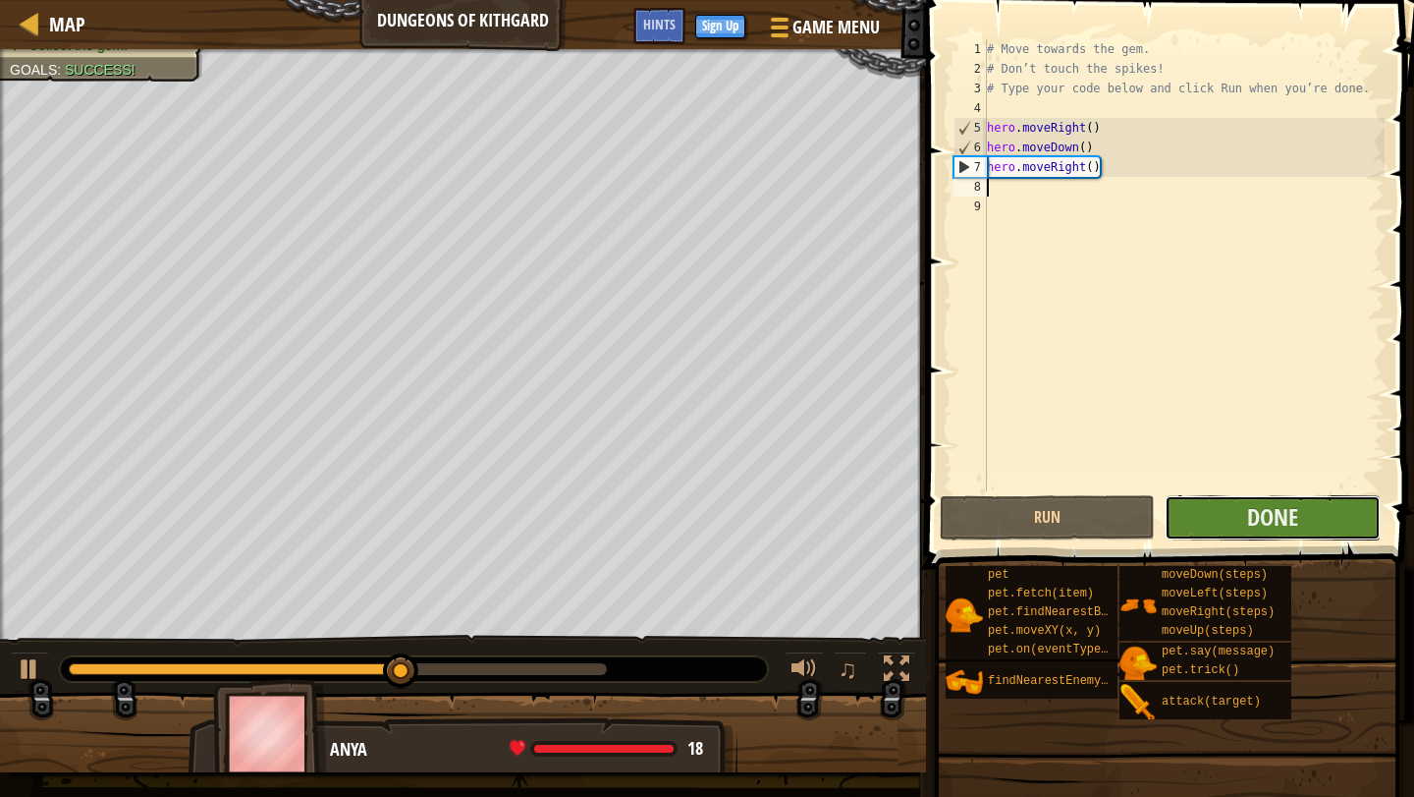
click at [1197, 516] on button "Done" at bounding box center [1272, 517] width 215 height 45
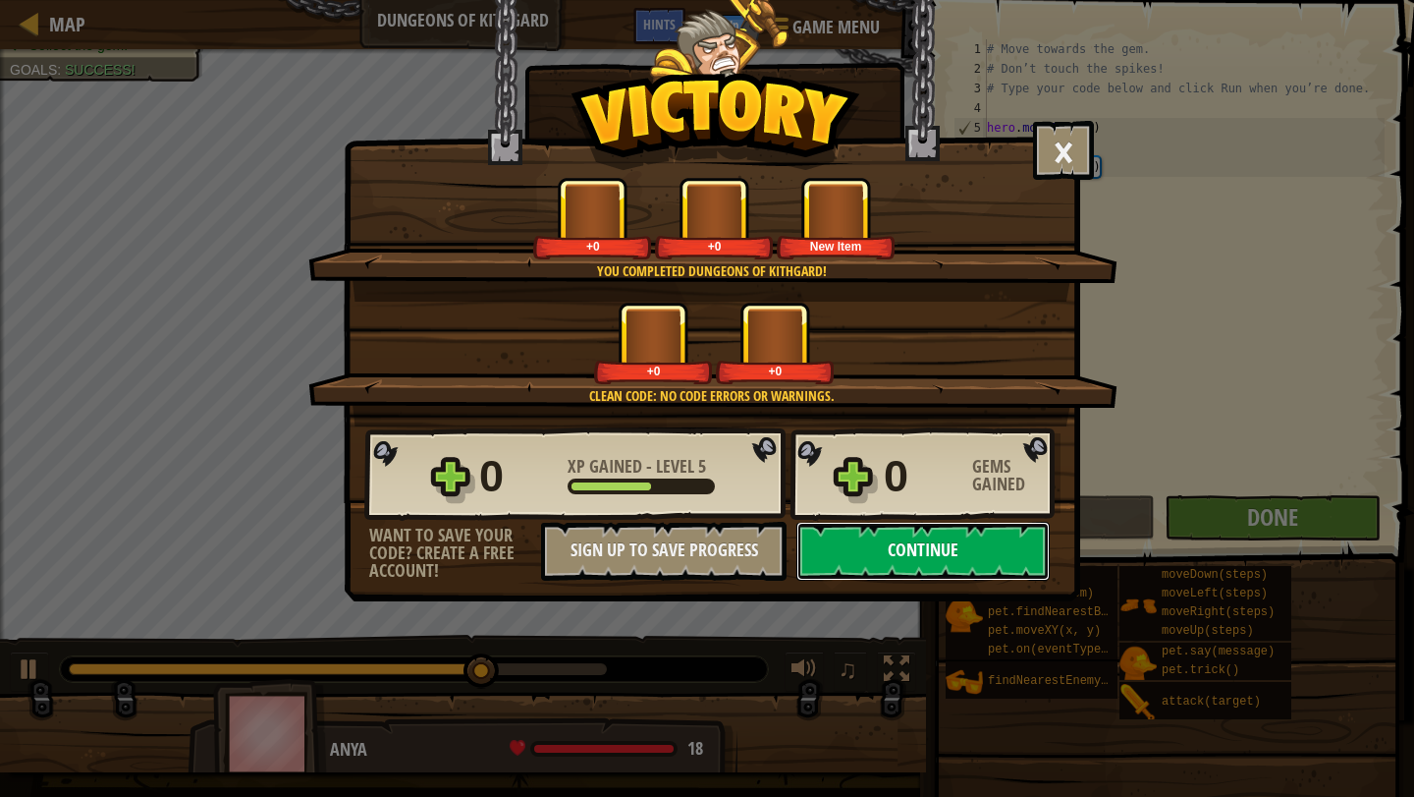
click at [926, 558] on button "Continue" at bounding box center [923, 551] width 253 height 59
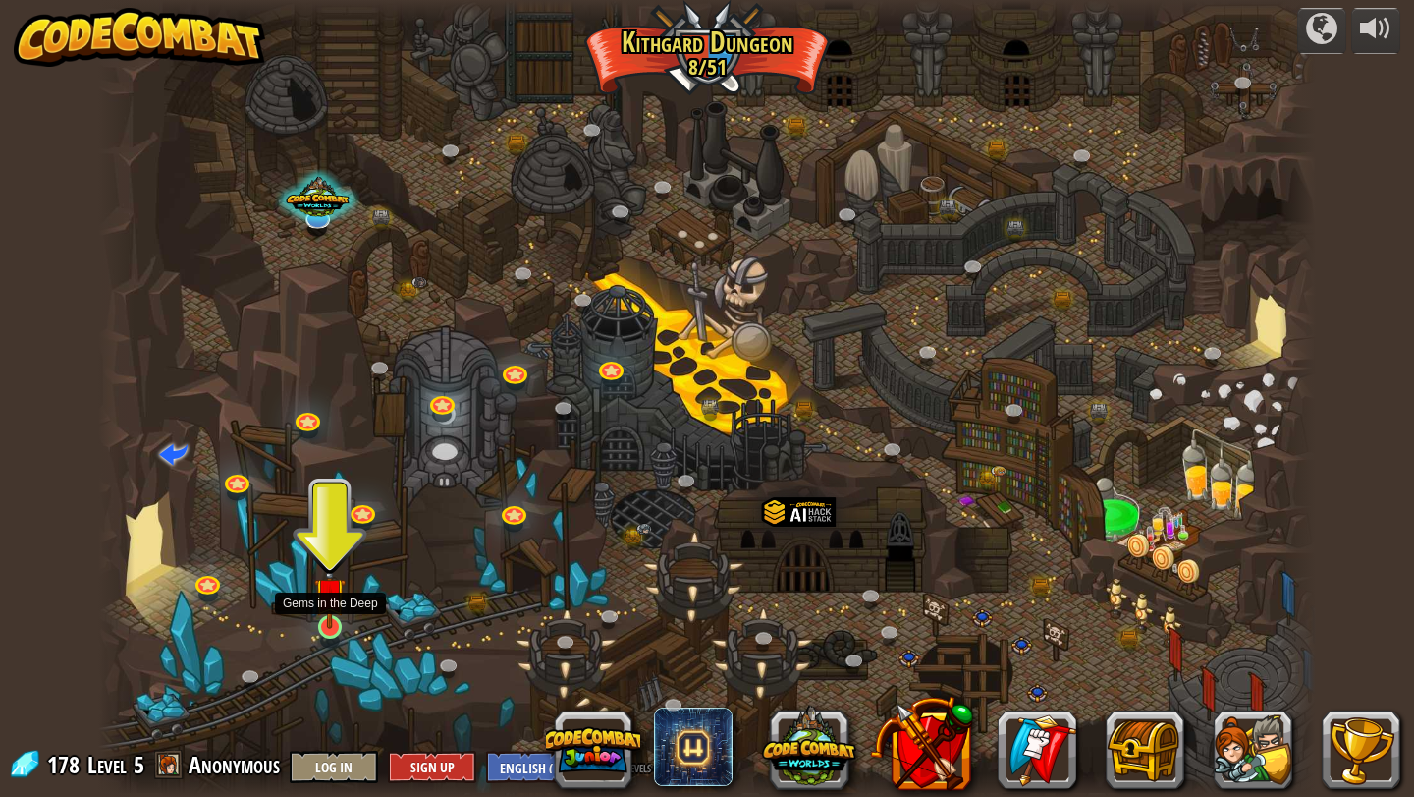
click at [331, 618] on img at bounding box center [329, 593] width 31 height 72
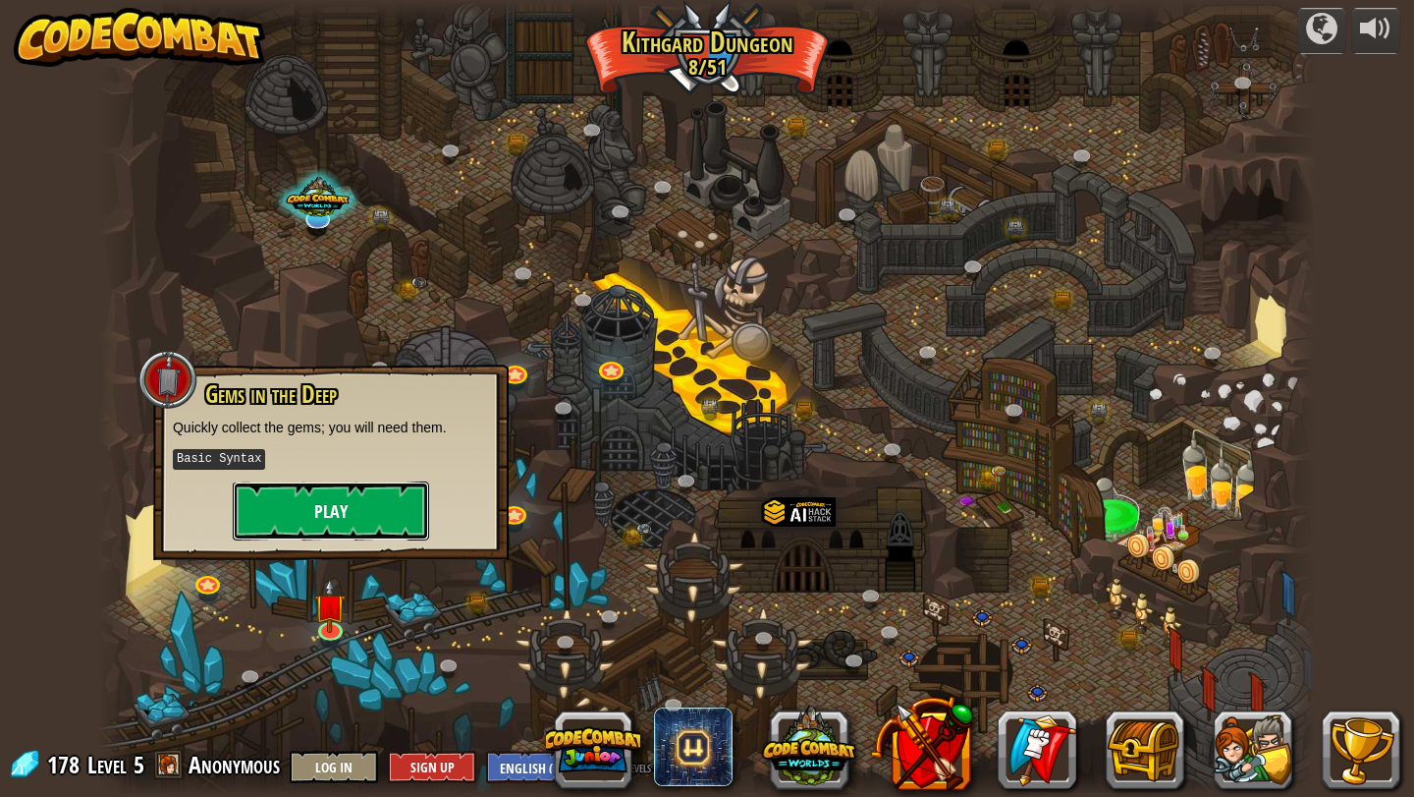
click at [383, 502] on button "Play" at bounding box center [331, 510] width 196 height 59
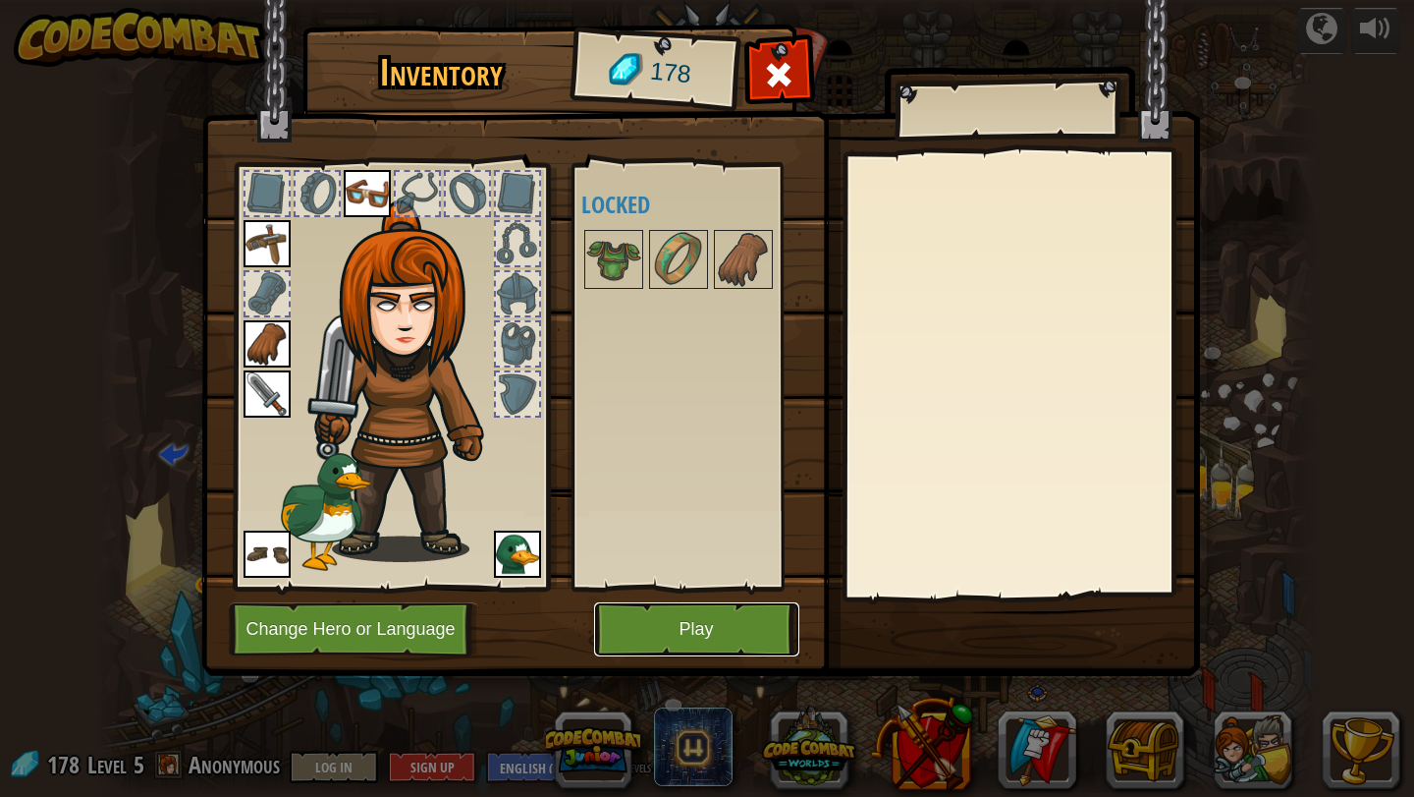
click at [726, 602] on button "Play" at bounding box center [696, 629] width 205 height 54
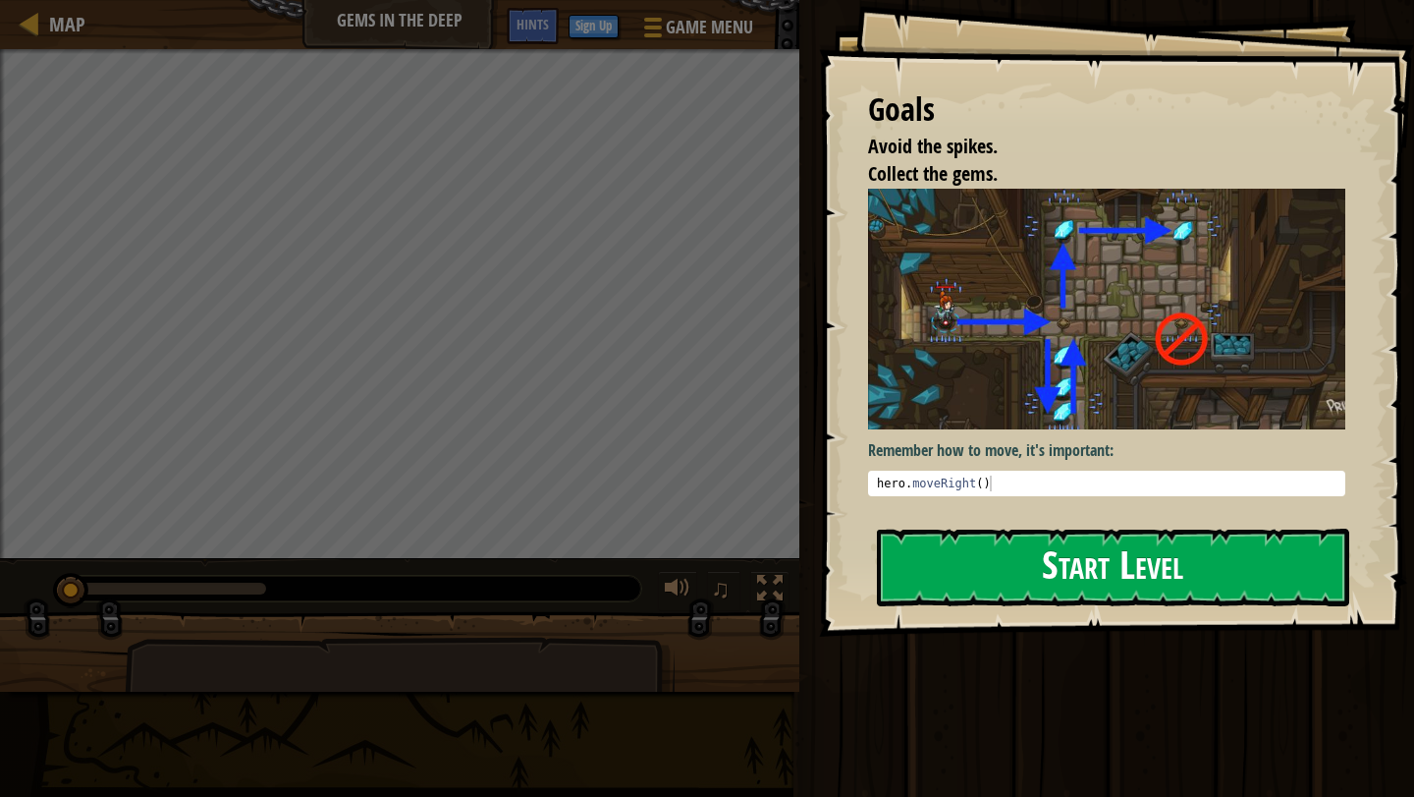
click at [965, 543] on button "Start Level" at bounding box center [1113, 567] width 472 height 78
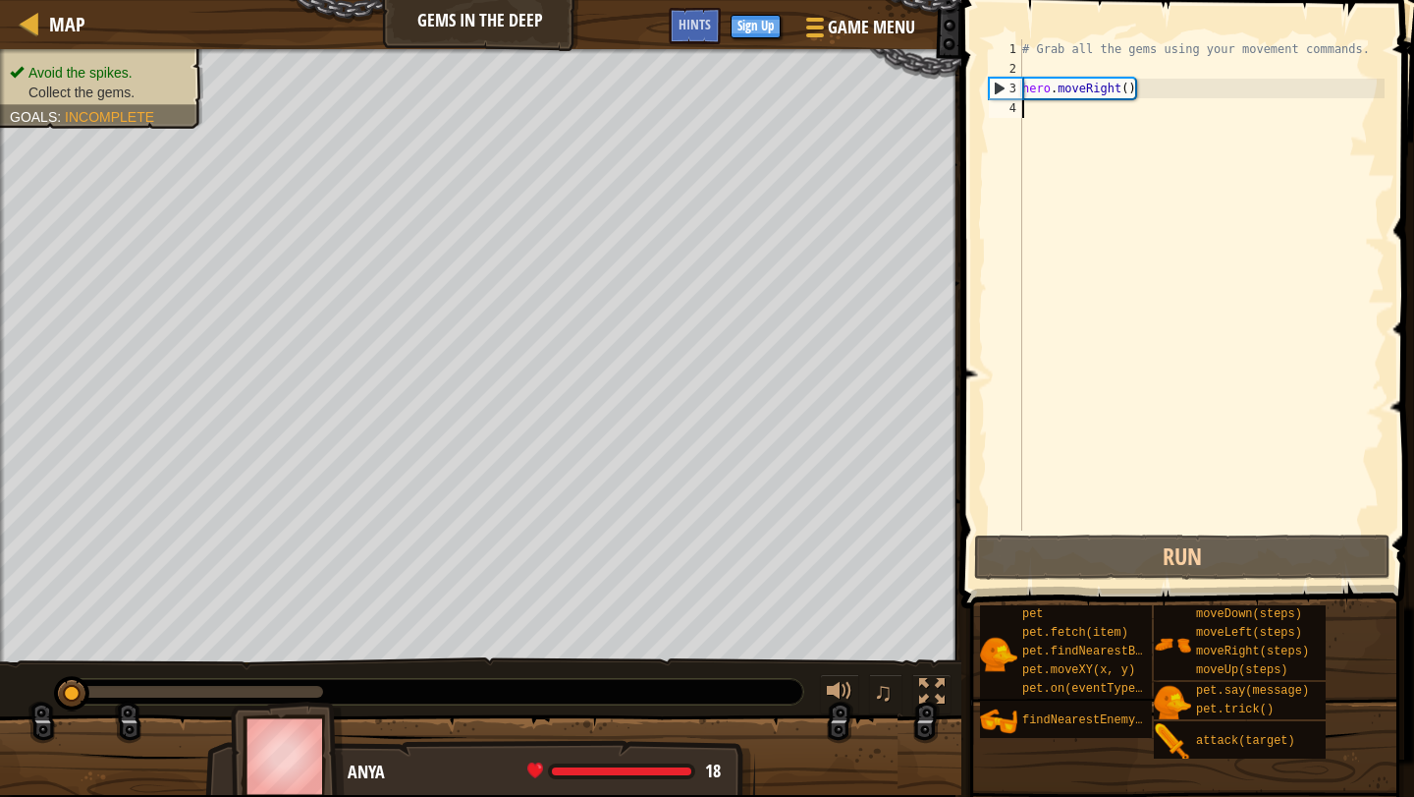
click at [1102, 126] on div "# Grab all the gems using your movement commands. hero . moveRight ( )" at bounding box center [1202, 304] width 366 height 530
click at [1100, 118] on div "# Grab all the gems using your movement commands. hero . moveRight ( )" at bounding box center [1202, 304] width 366 height 530
type textarea "h"
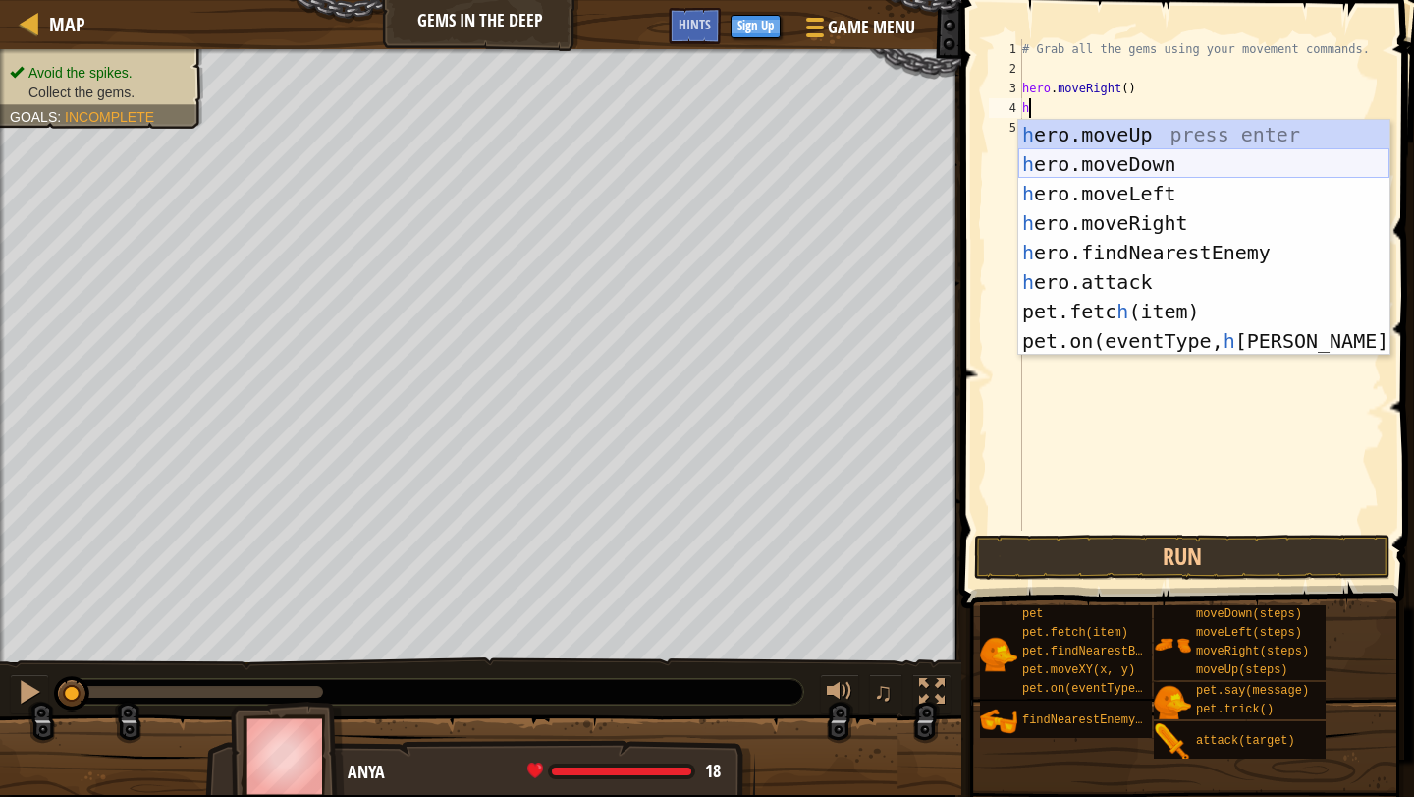
click at [1234, 173] on div "h ero.moveUp press enter h ero.moveDown press enter h ero.moveLeft press enter …" at bounding box center [1204, 267] width 371 height 295
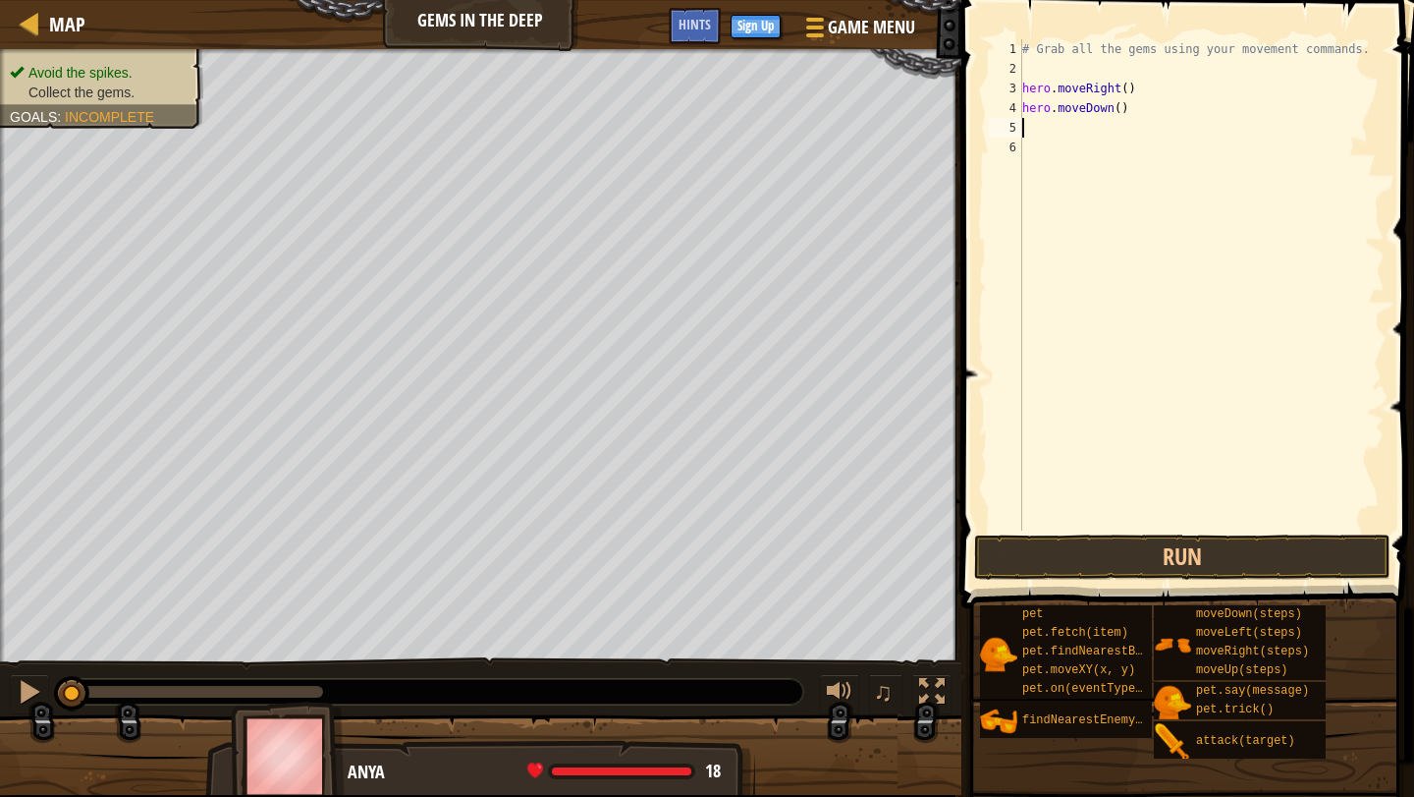
type textarea "h"
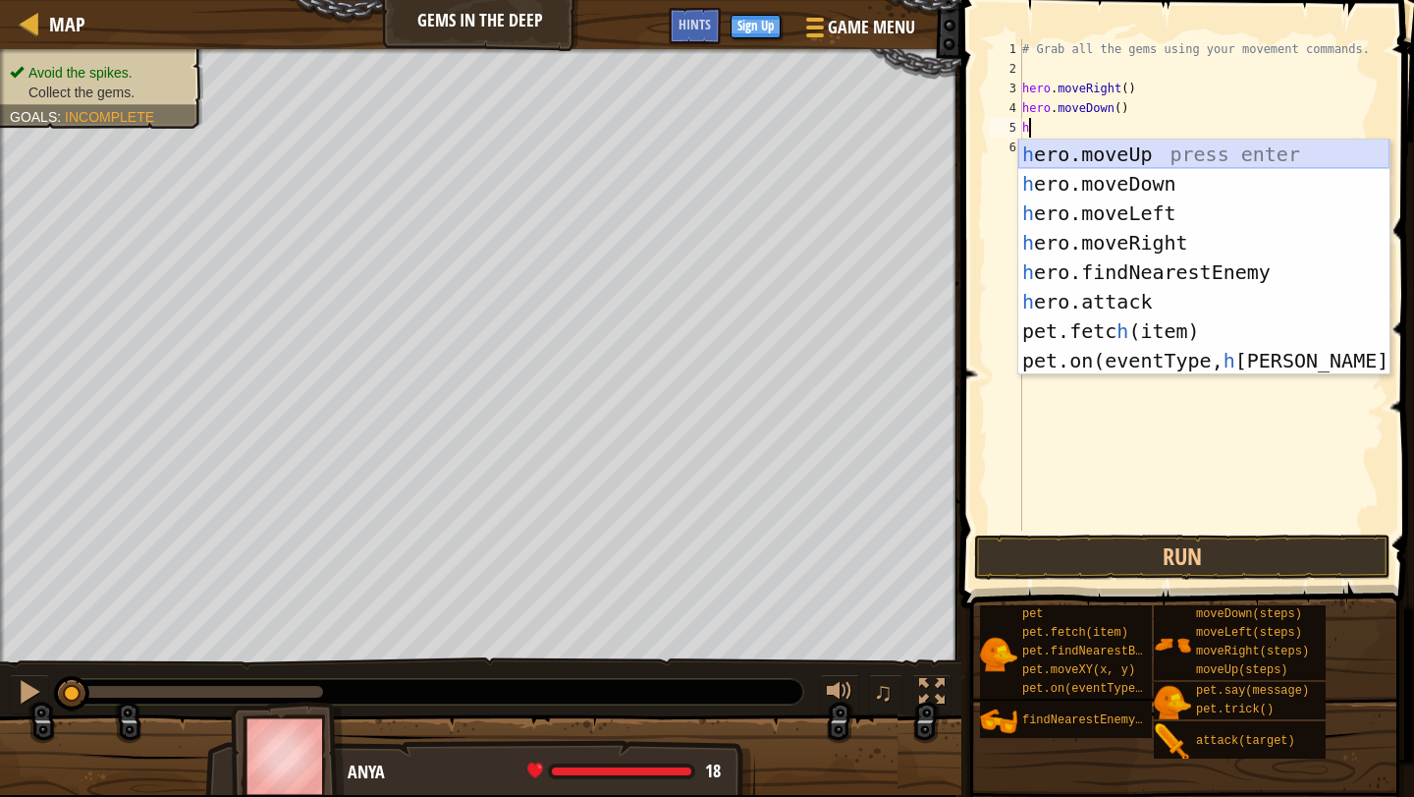
click at [1231, 144] on div "h ero.moveUp press enter h ero.moveDown press enter h ero.moveLeft press enter …" at bounding box center [1204, 286] width 371 height 295
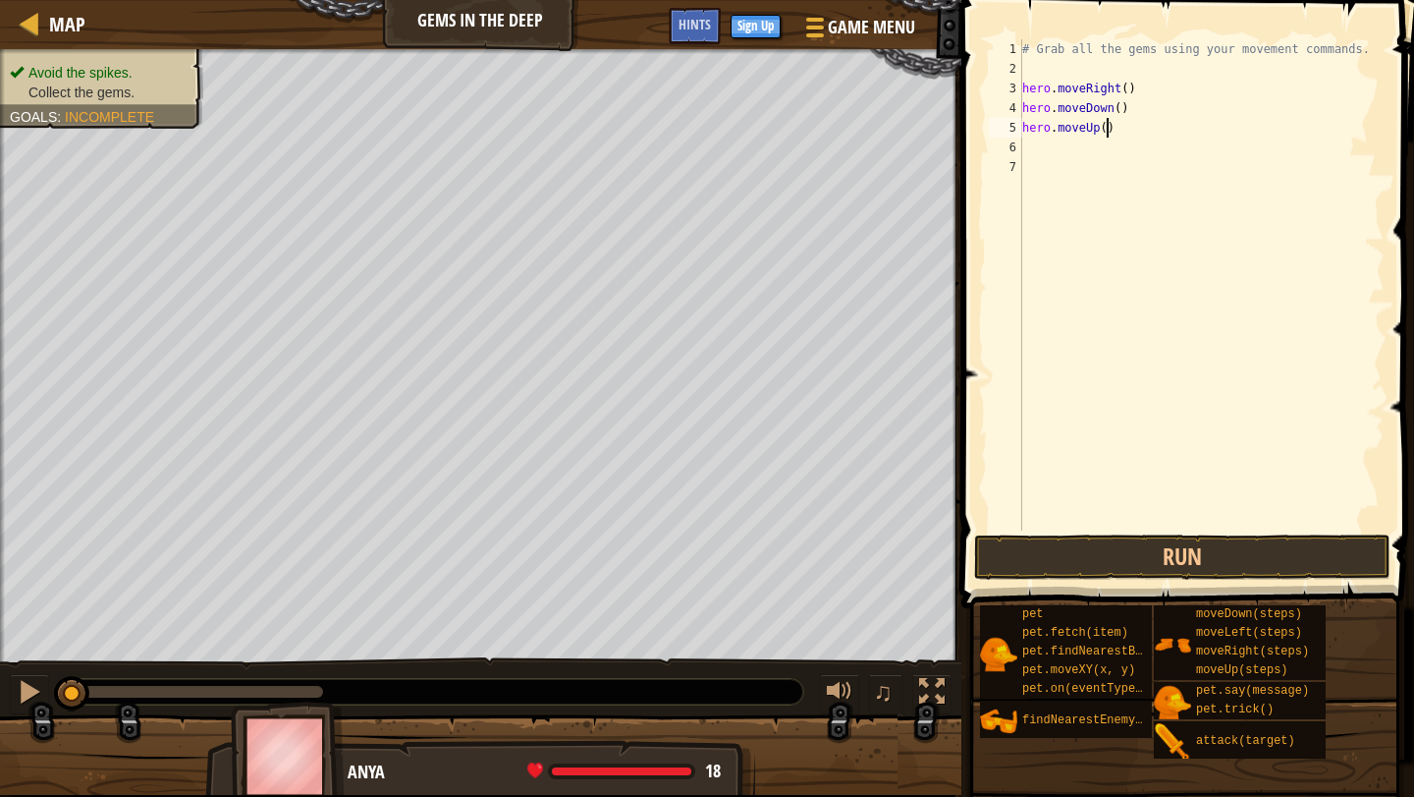
click at [1110, 127] on div "# Grab all the gems using your movement commands. hero . moveRight ( ) hero . m…" at bounding box center [1202, 304] width 366 height 530
type textarea "hero.moveUp(2)"
type textarea "h"
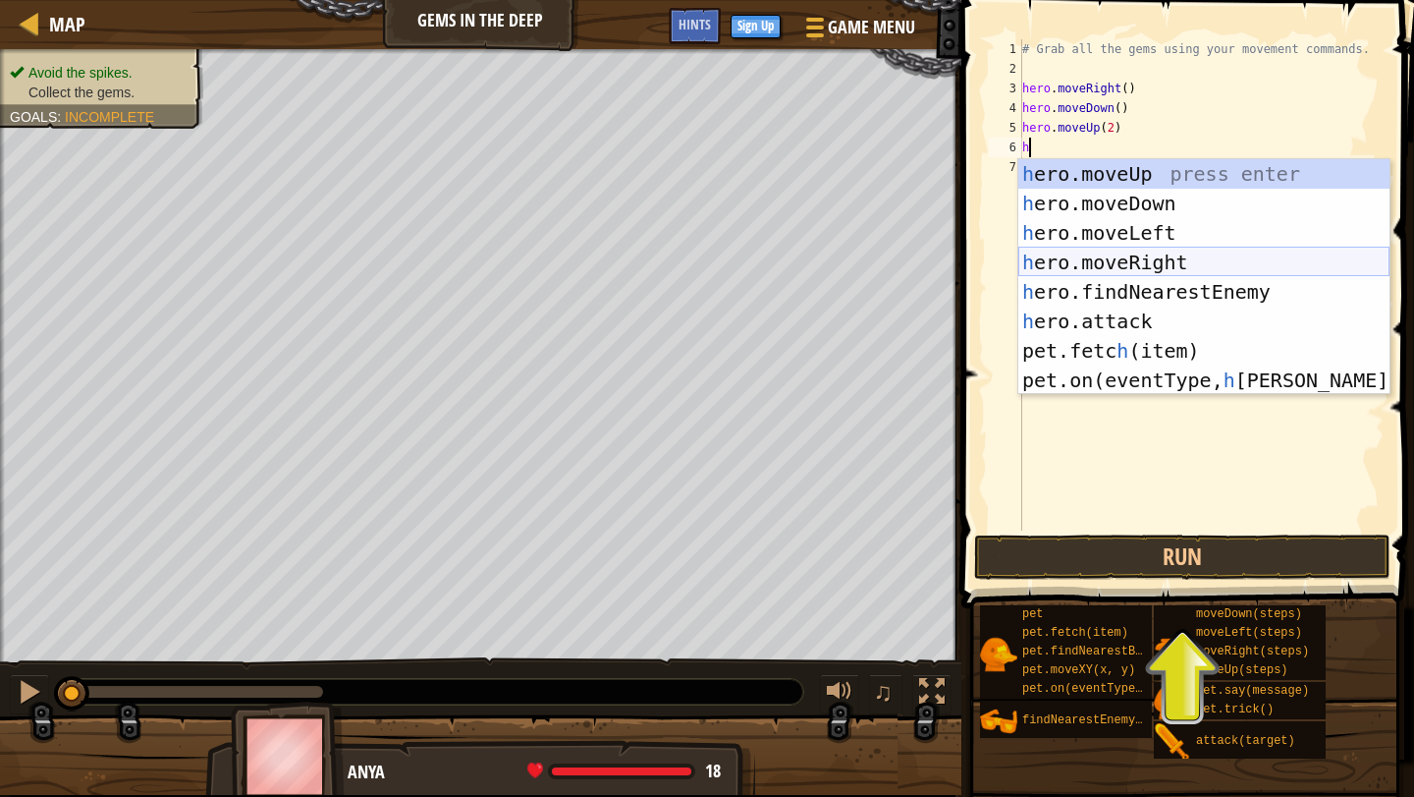
click at [1162, 265] on div "h ero.moveUp press enter h ero.moveDown press enter h ero.moveLeft press enter …" at bounding box center [1204, 306] width 371 height 295
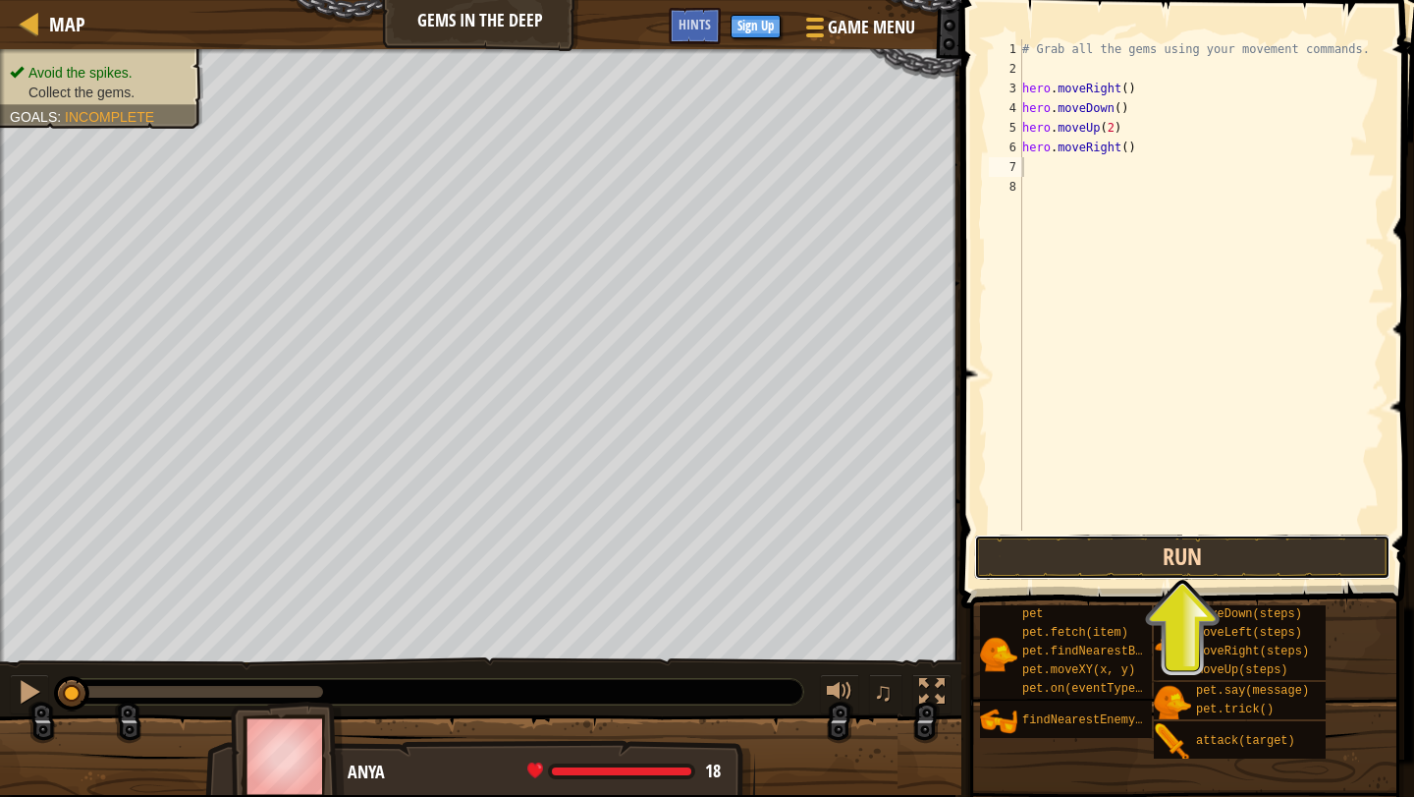
click at [1128, 564] on button "Run" at bounding box center [1182, 556] width 416 height 45
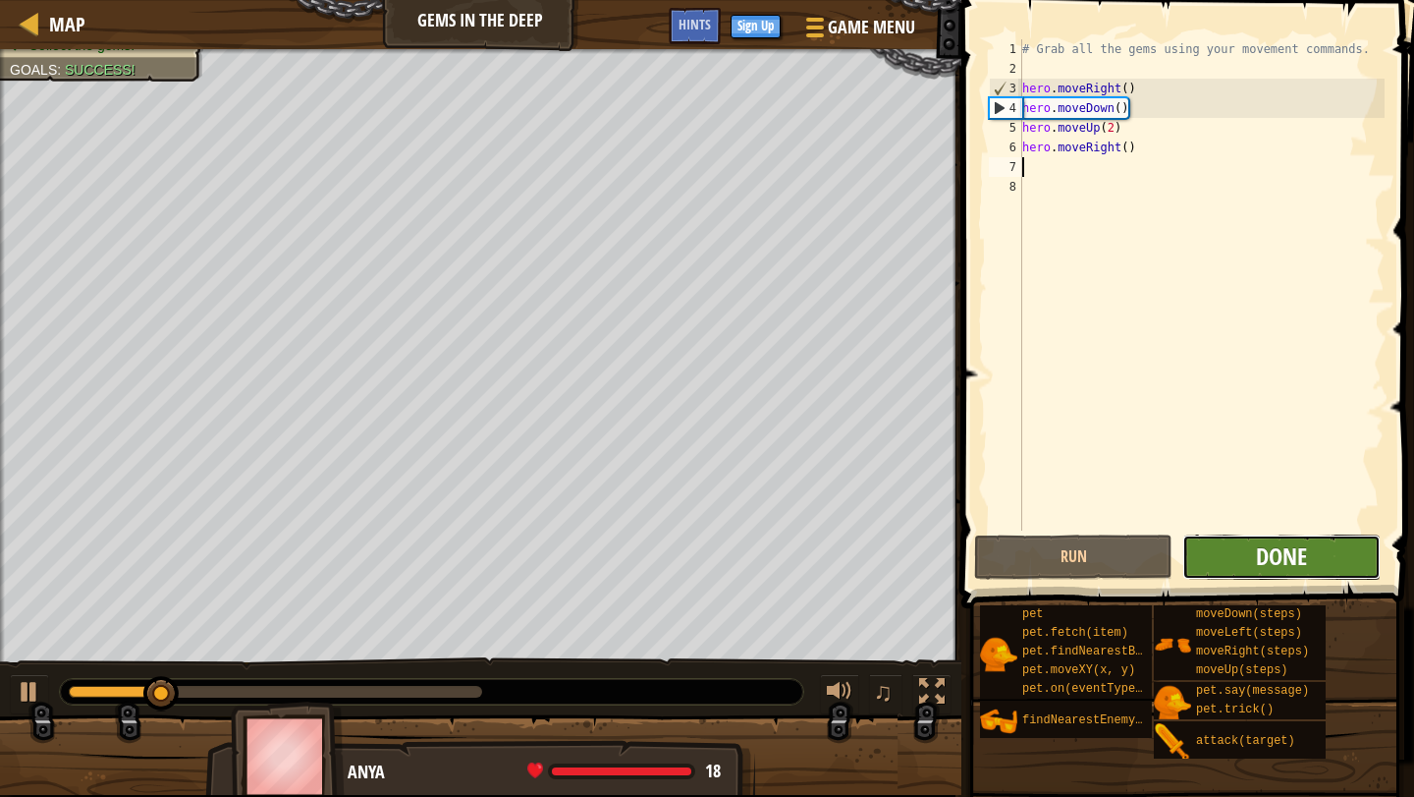
click at [1262, 554] on span "Done" at bounding box center [1281, 555] width 51 height 31
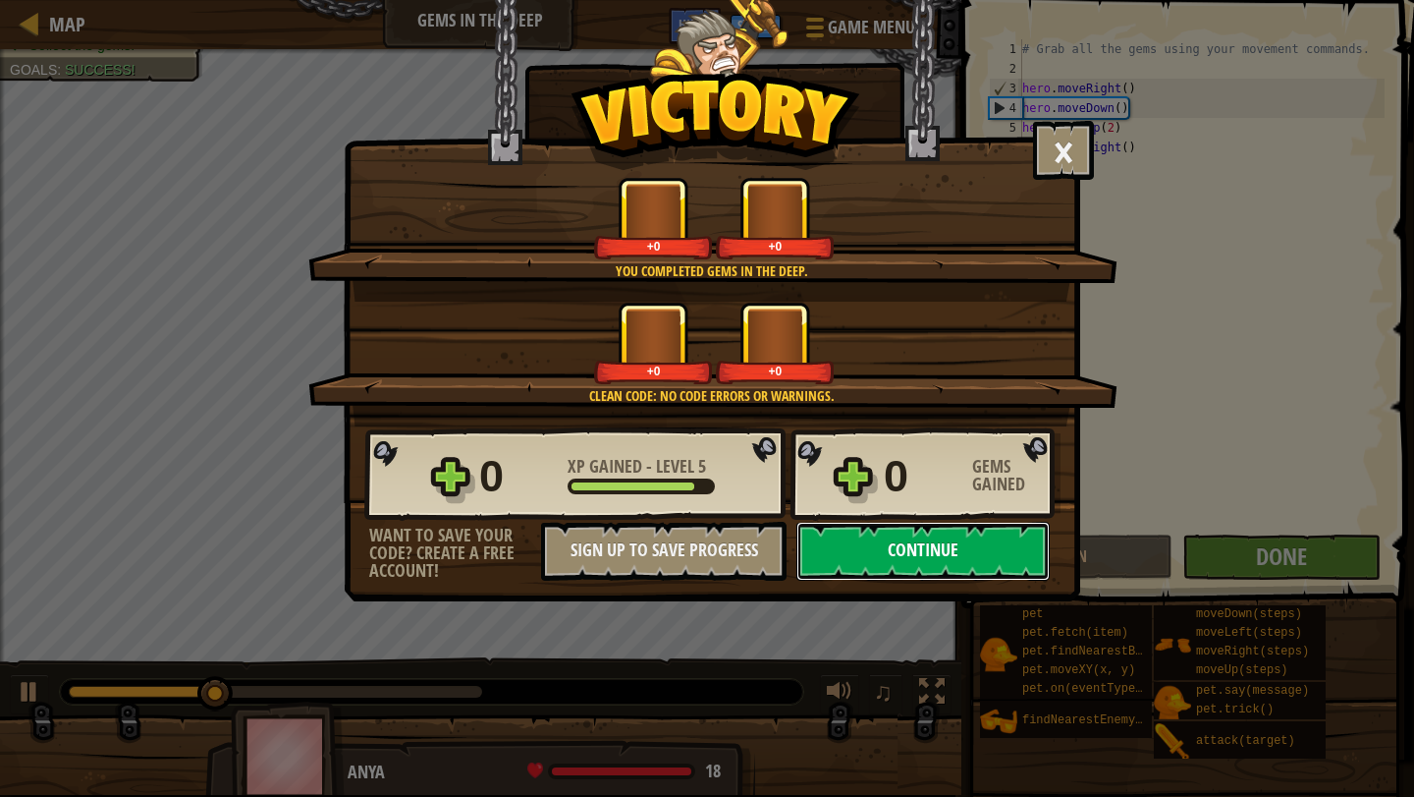
click at [984, 531] on button "Continue" at bounding box center [923, 551] width 253 height 59
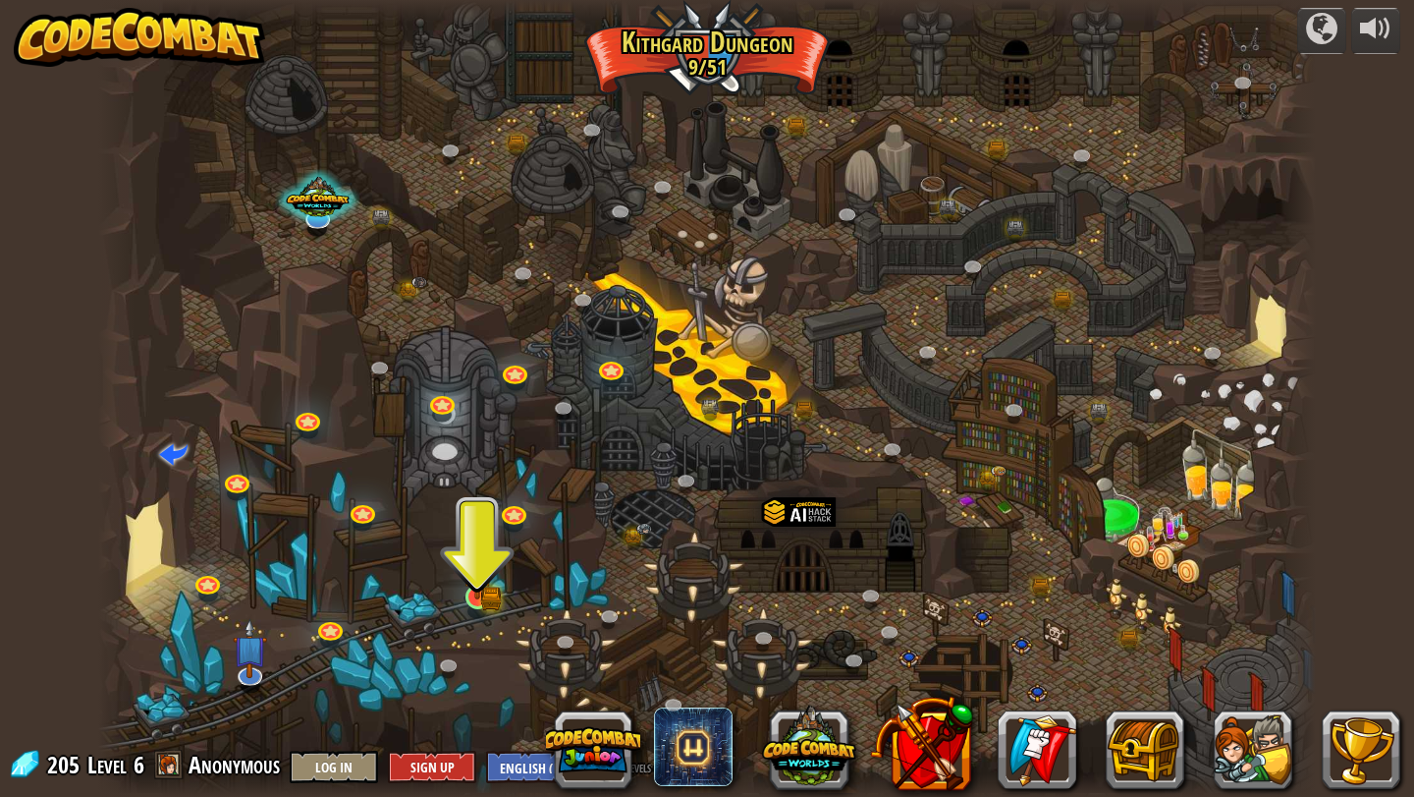
click at [485, 596] on img at bounding box center [477, 564] width 31 height 69
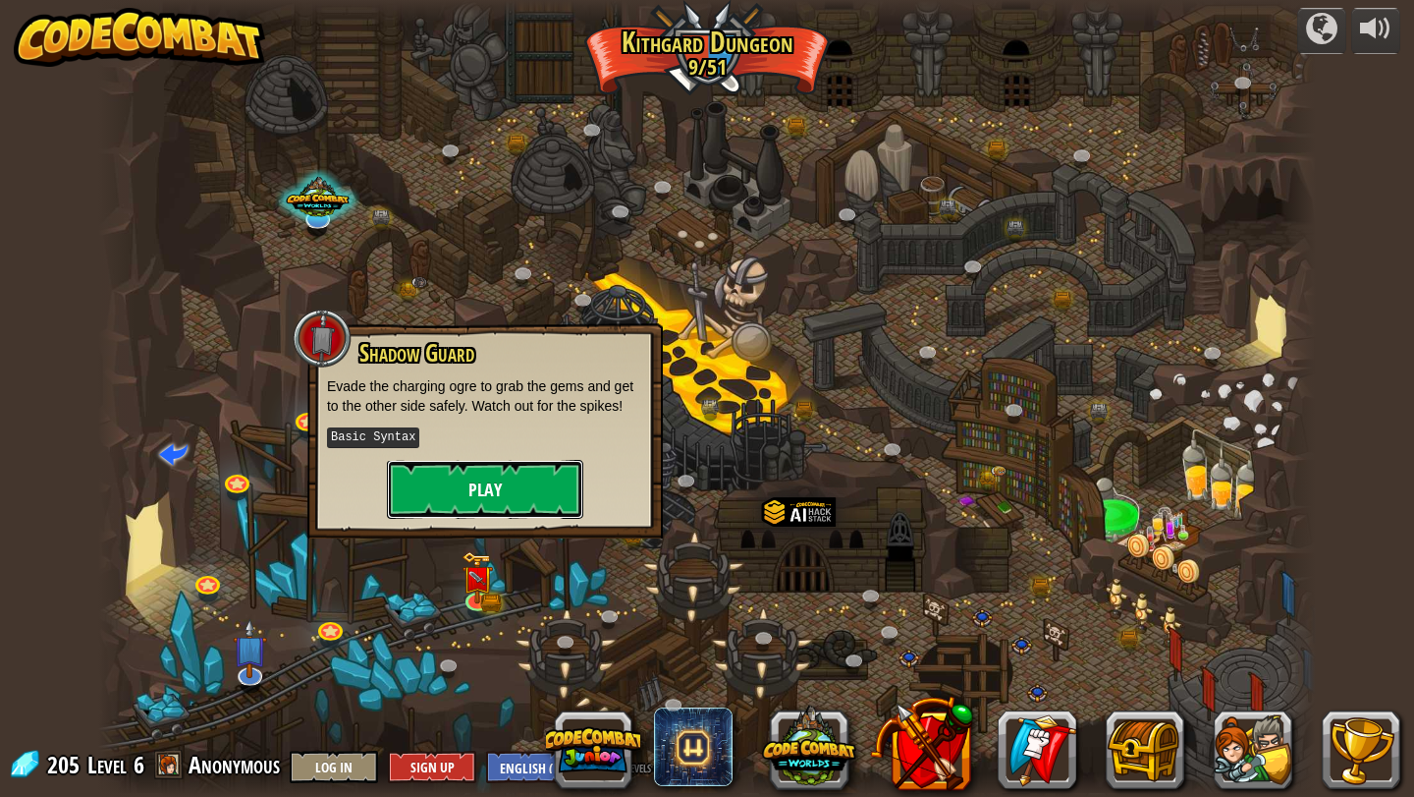
click at [523, 495] on button "Play" at bounding box center [485, 489] width 196 height 59
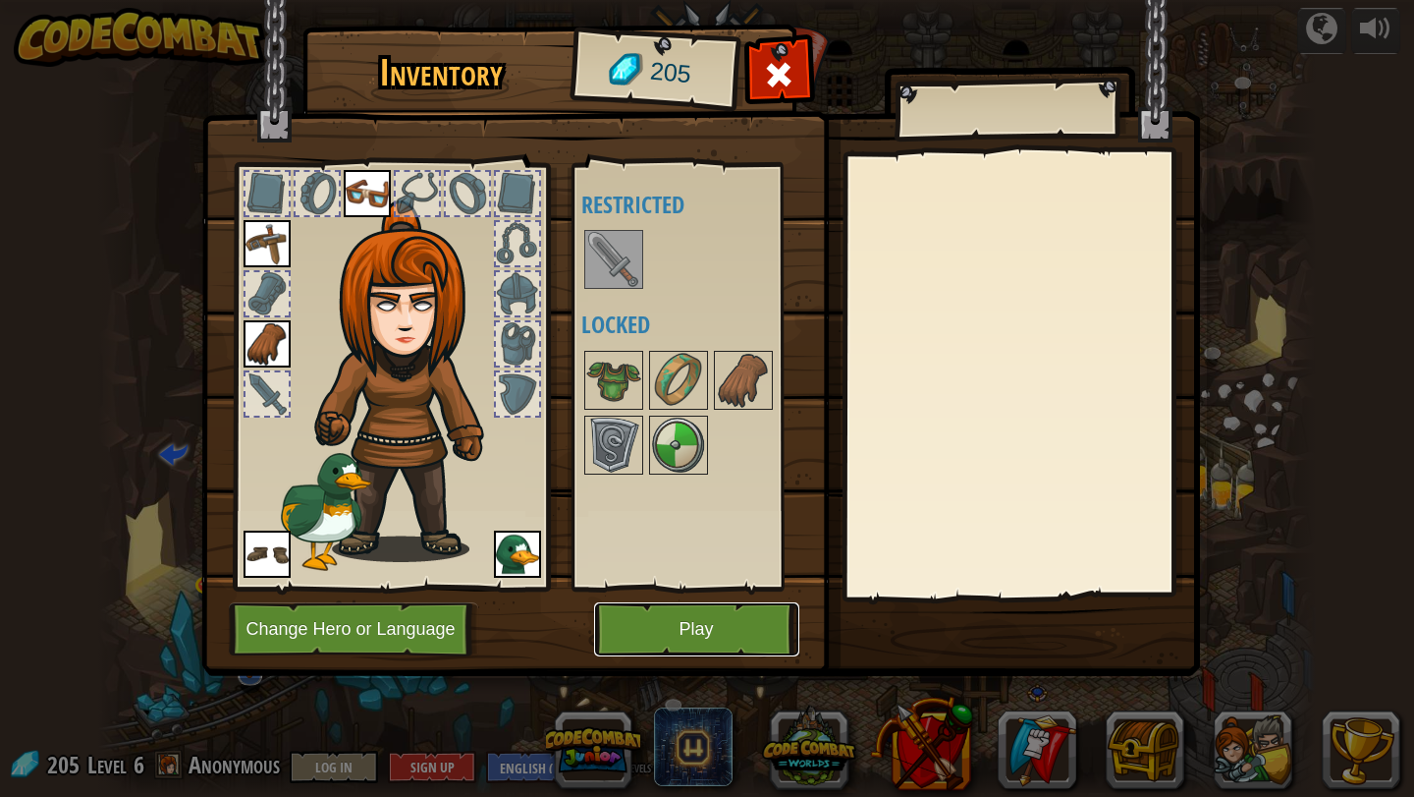
click at [737, 603] on button "Play" at bounding box center [696, 629] width 205 height 54
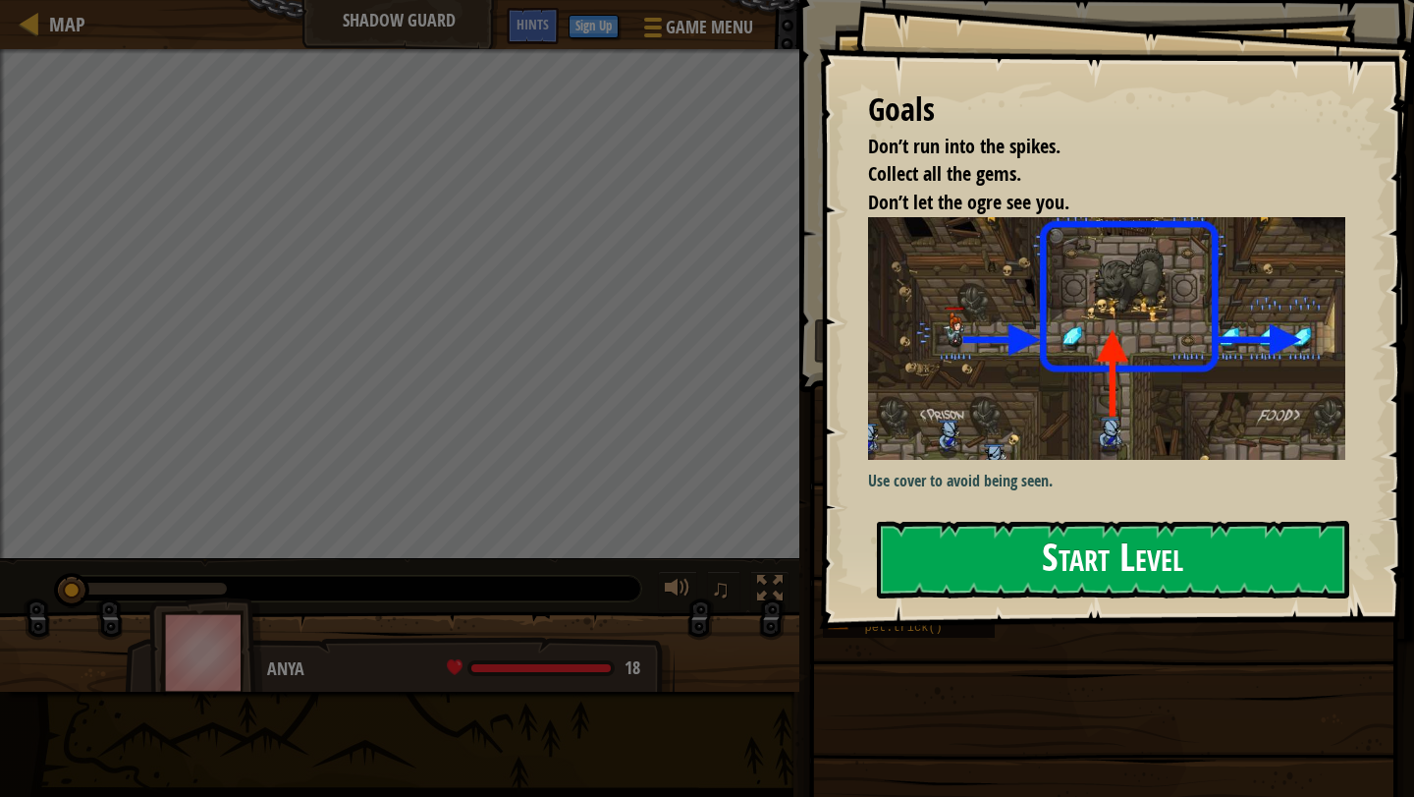
click at [1047, 521] on button "Start Level" at bounding box center [1113, 560] width 472 height 78
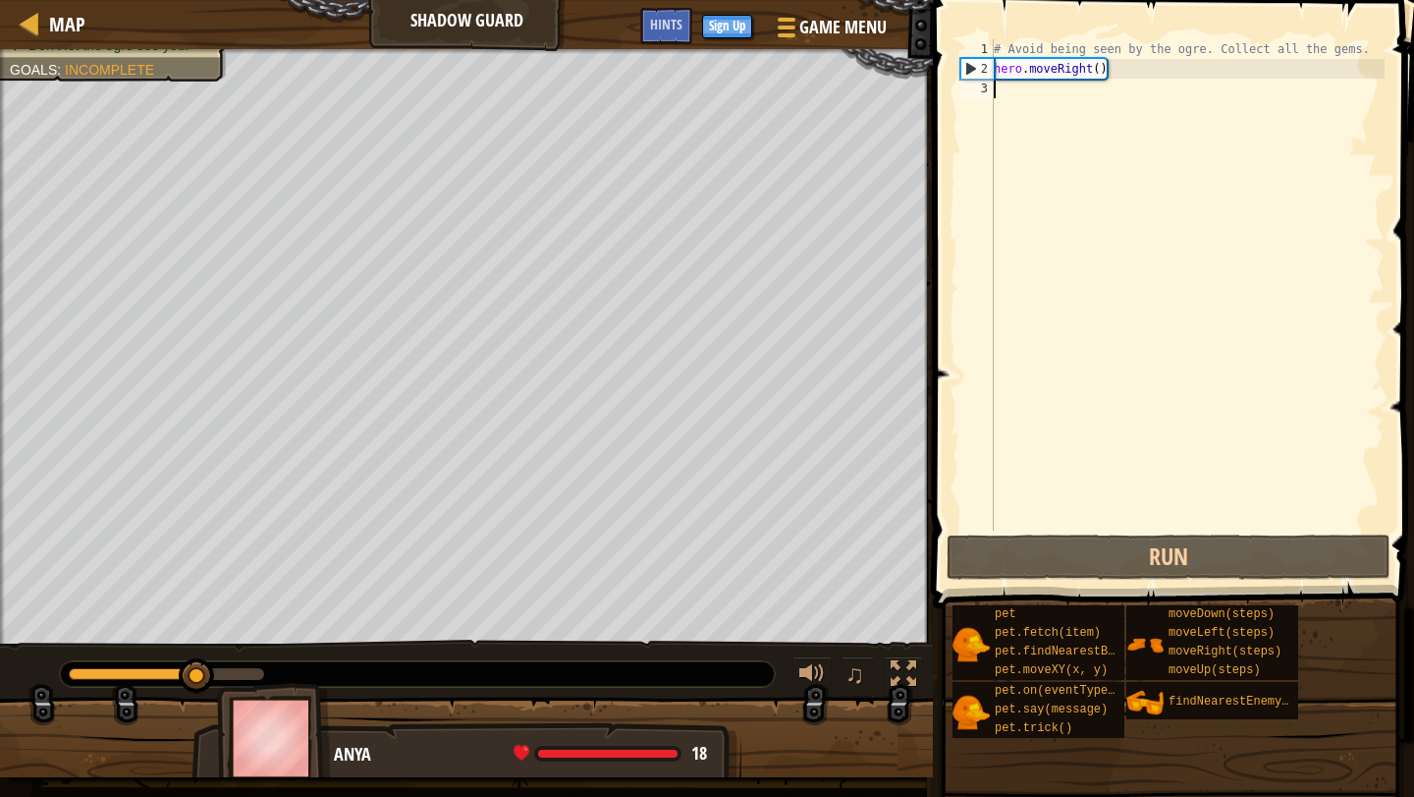
type textarea "h"
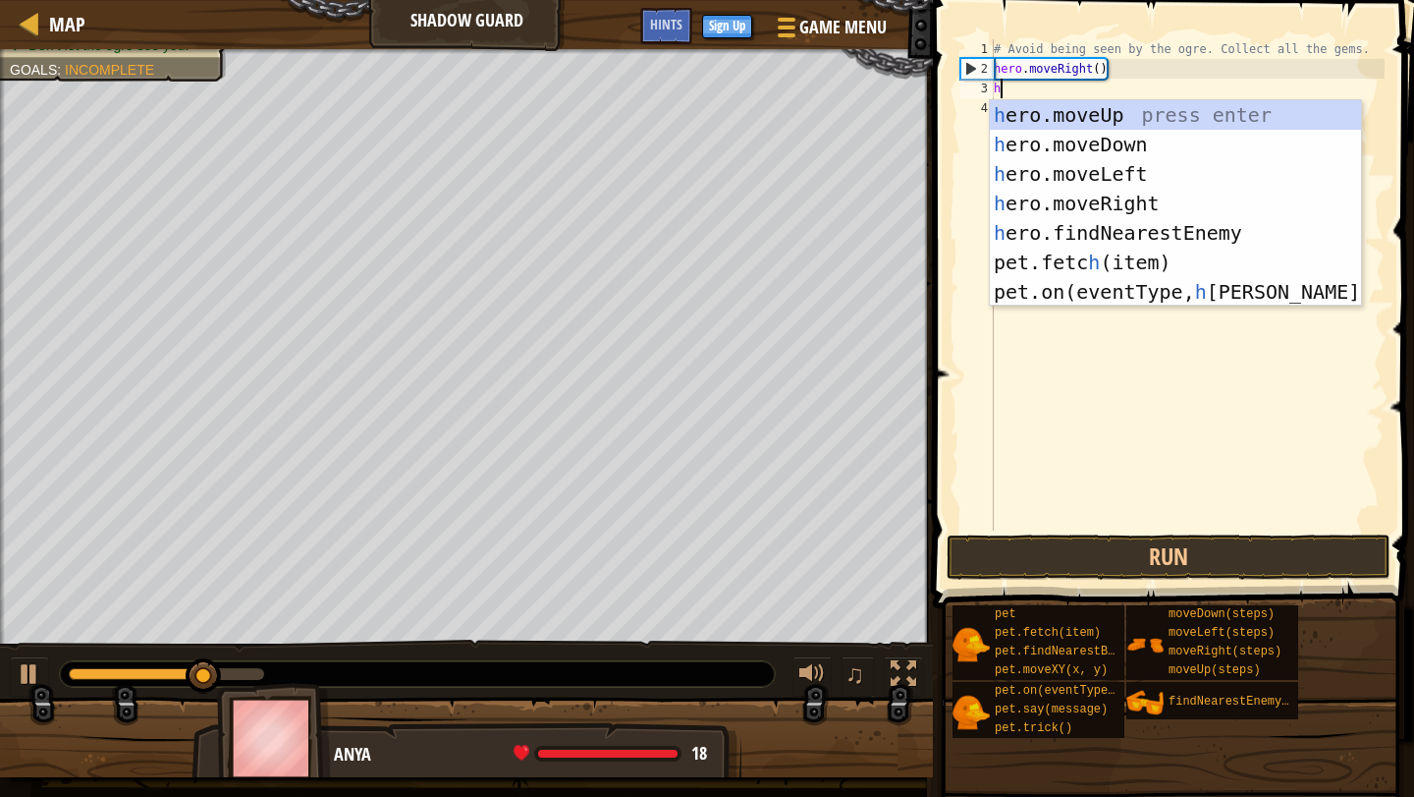
scroll to position [9, 0]
click at [1105, 102] on div "h ero.moveUp press enter h ero.moveDown press enter h ero.moveLeft press enter …" at bounding box center [1175, 232] width 371 height 265
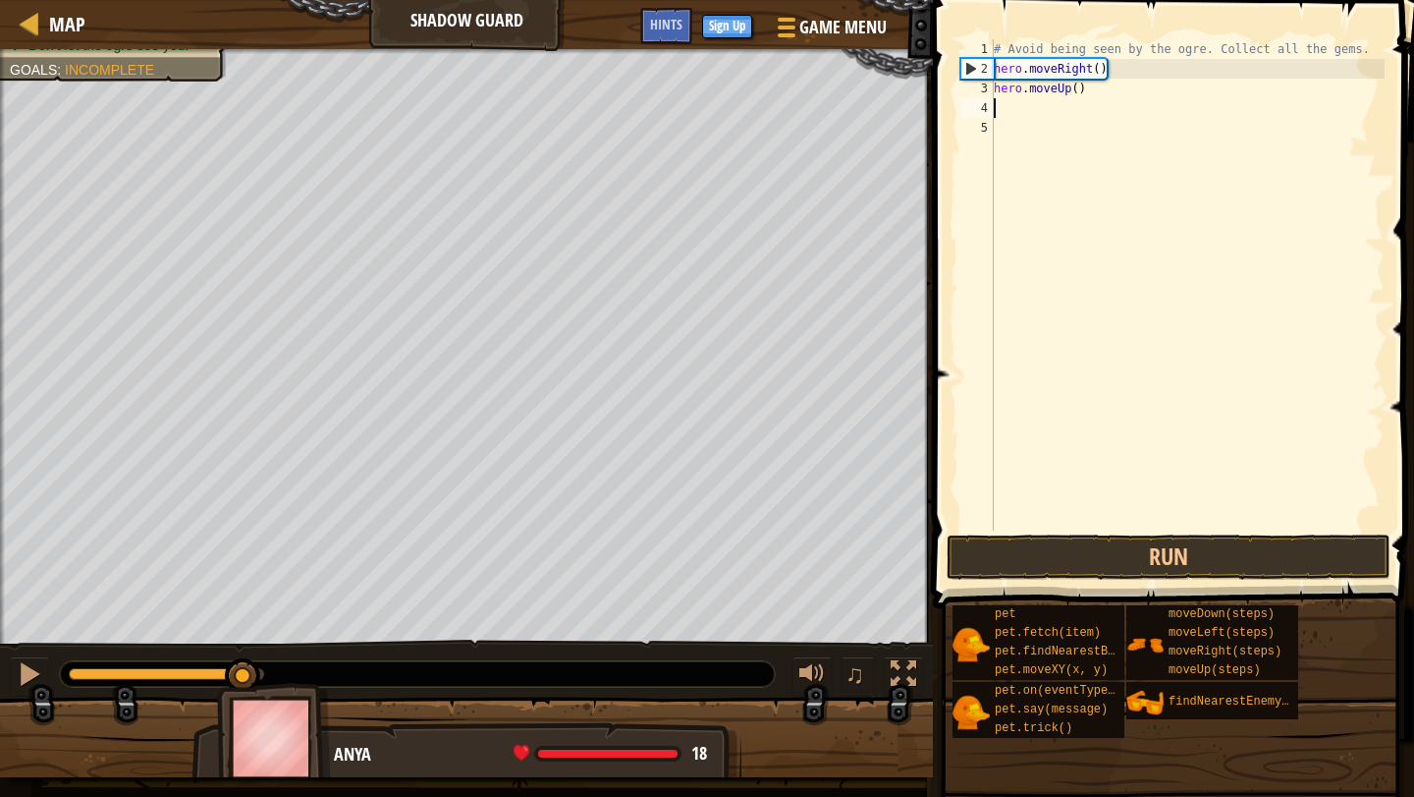
type textarea "h"
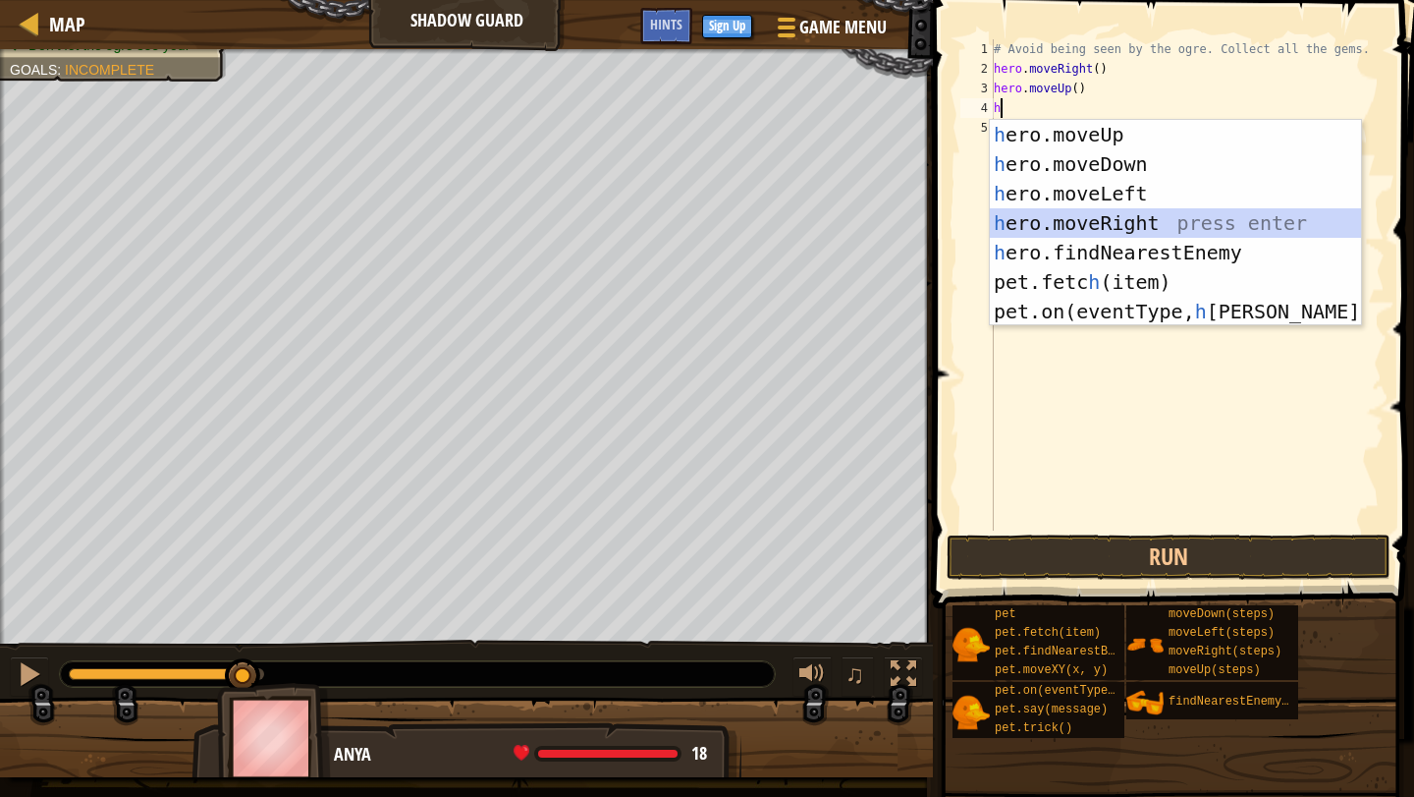
click at [1111, 221] on div "h ero.moveUp press enter h ero.moveDown press enter h ero.moveLeft press enter …" at bounding box center [1175, 252] width 371 height 265
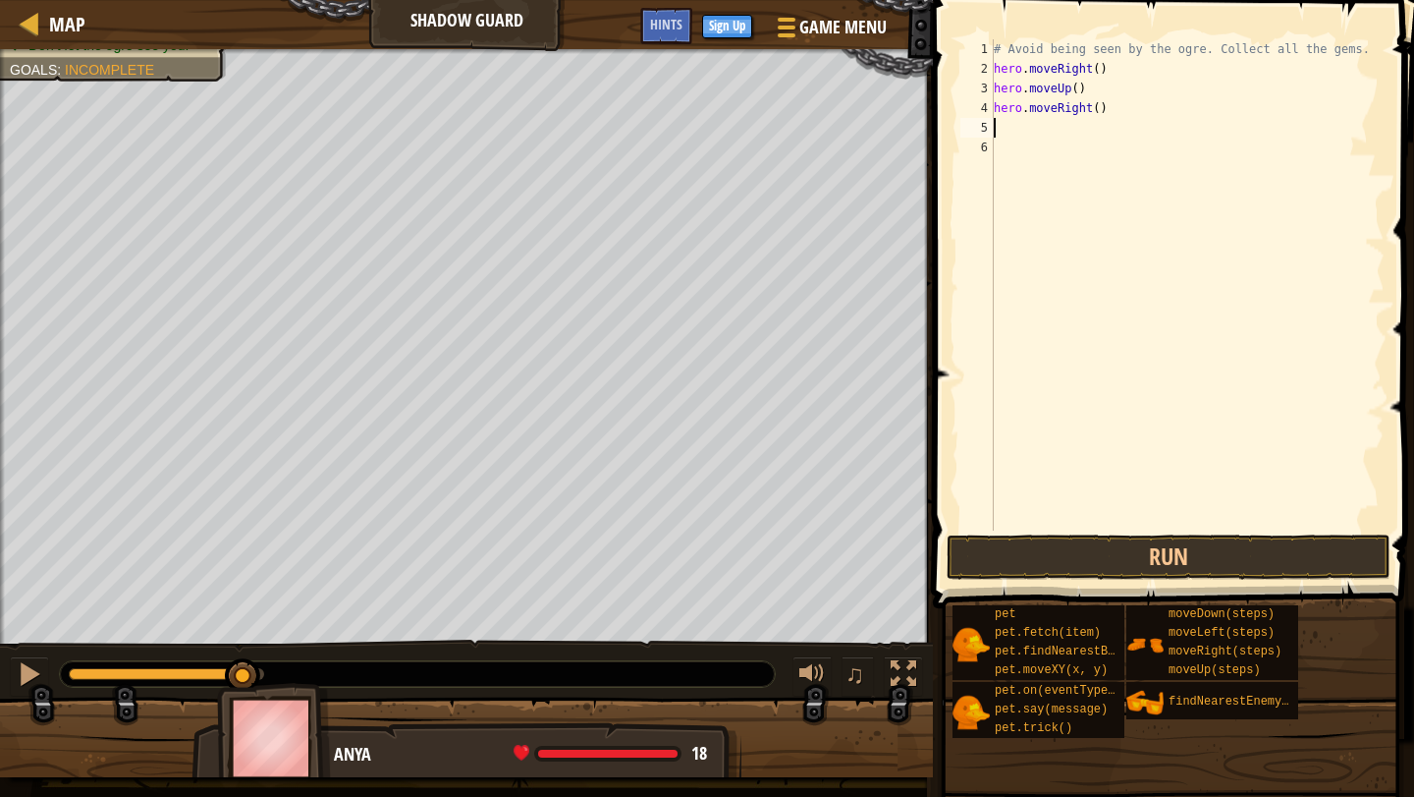
type textarea "h"
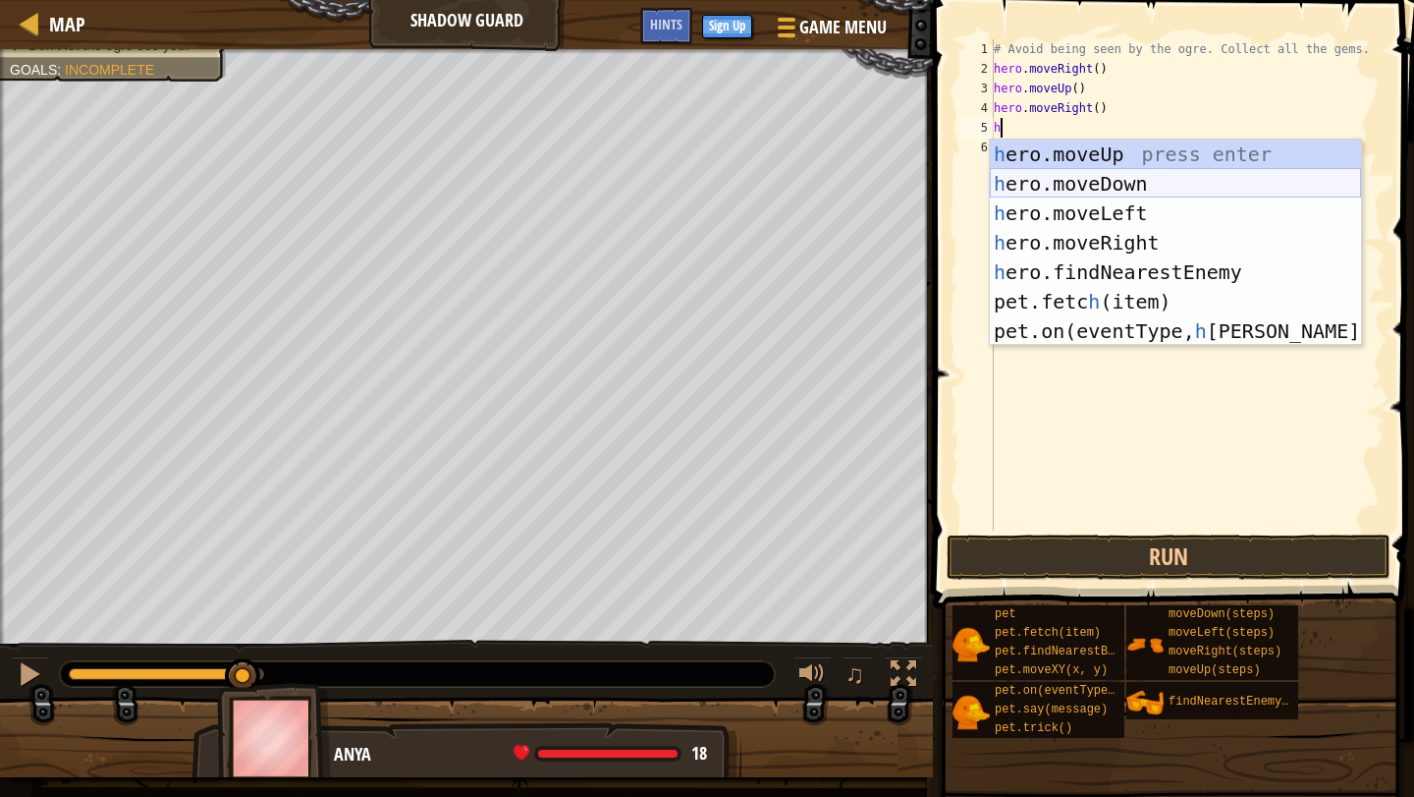
click at [1128, 186] on div "h ero.moveUp press enter h ero.moveDown press enter h ero.moveLeft press enter …" at bounding box center [1175, 271] width 371 height 265
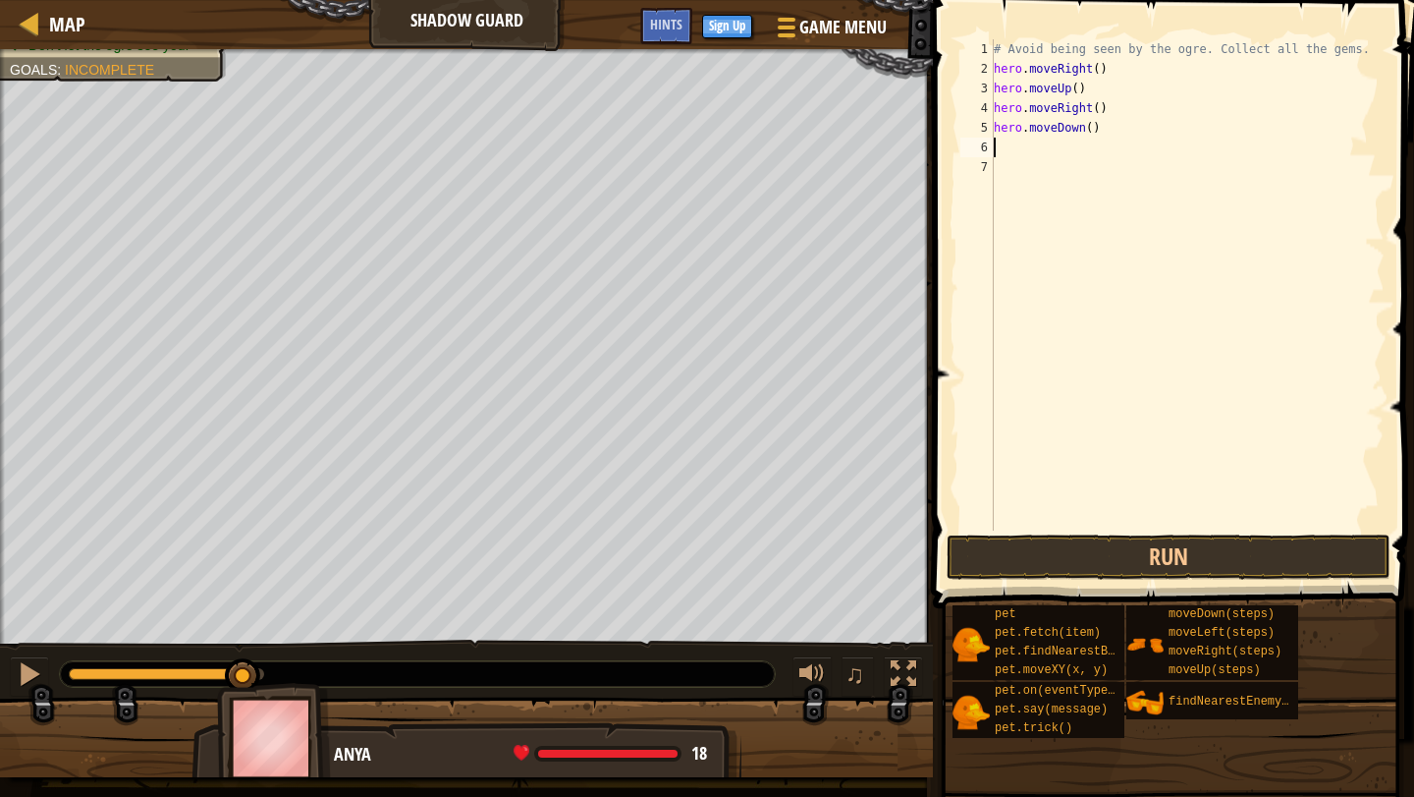
type textarea "h"
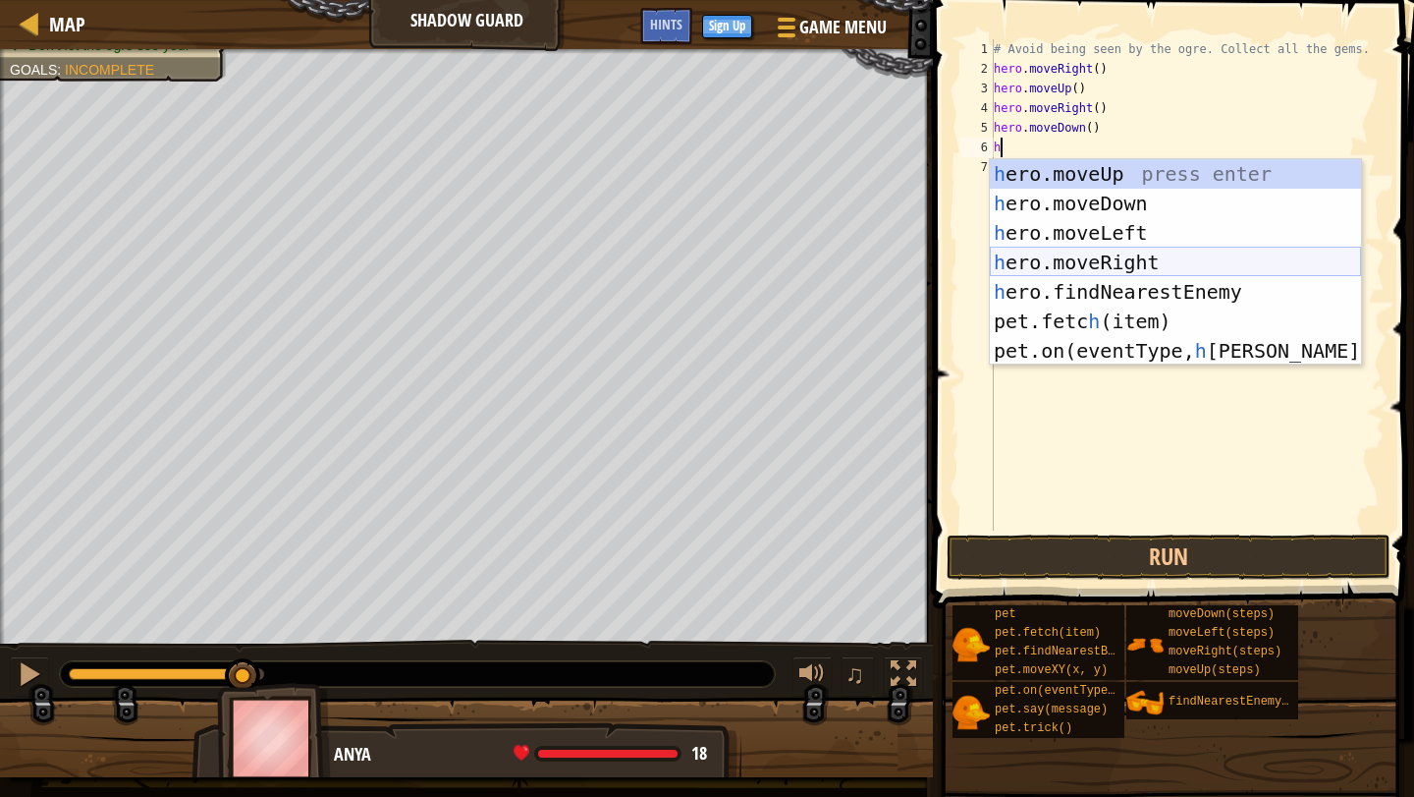
click at [1149, 260] on div "h ero.moveUp press enter h ero.moveDown press enter h ero.moveLeft press enter …" at bounding box center [1175, 291] width 371 height 265
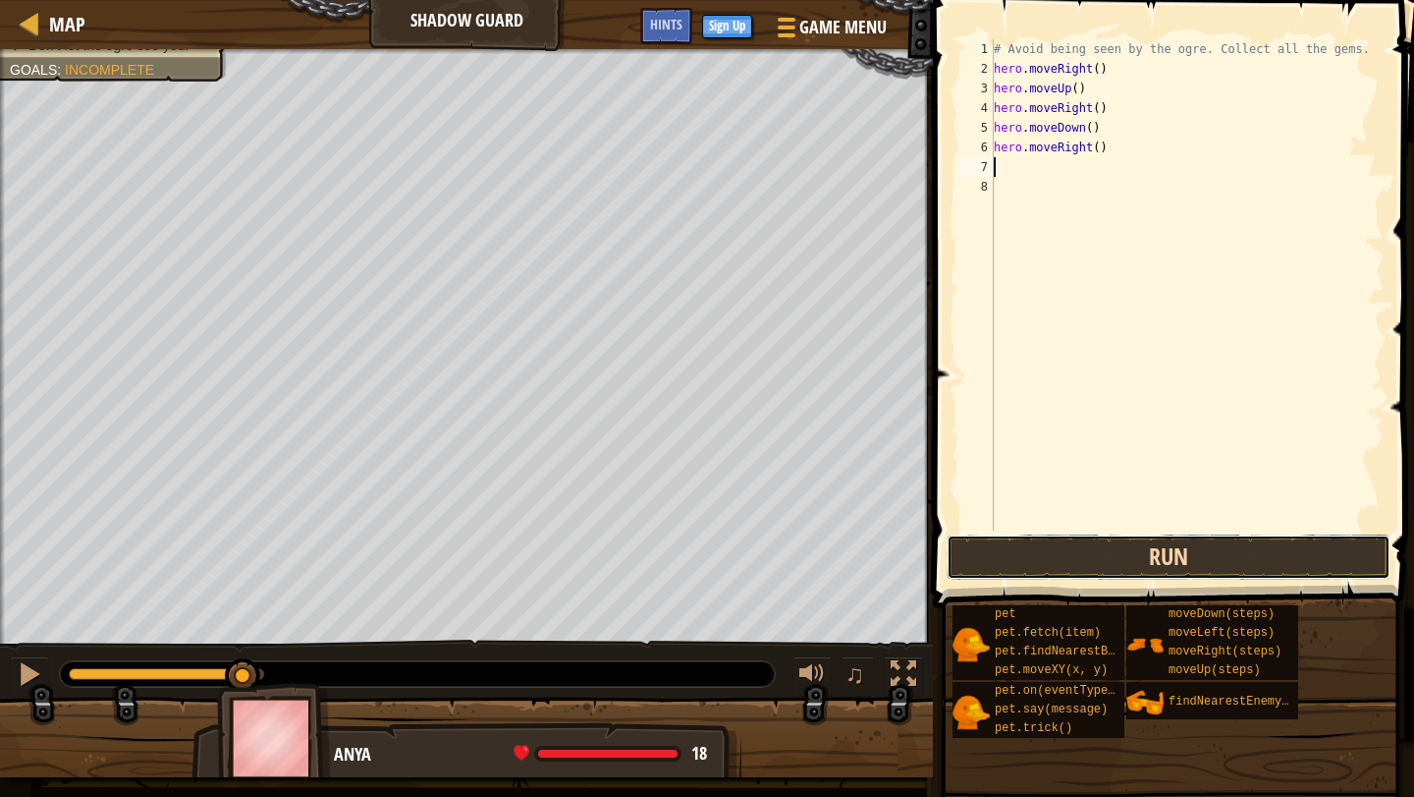
click at [1136, 553] on button "Run" at bounding box center [1169, 556] width 444 height 45
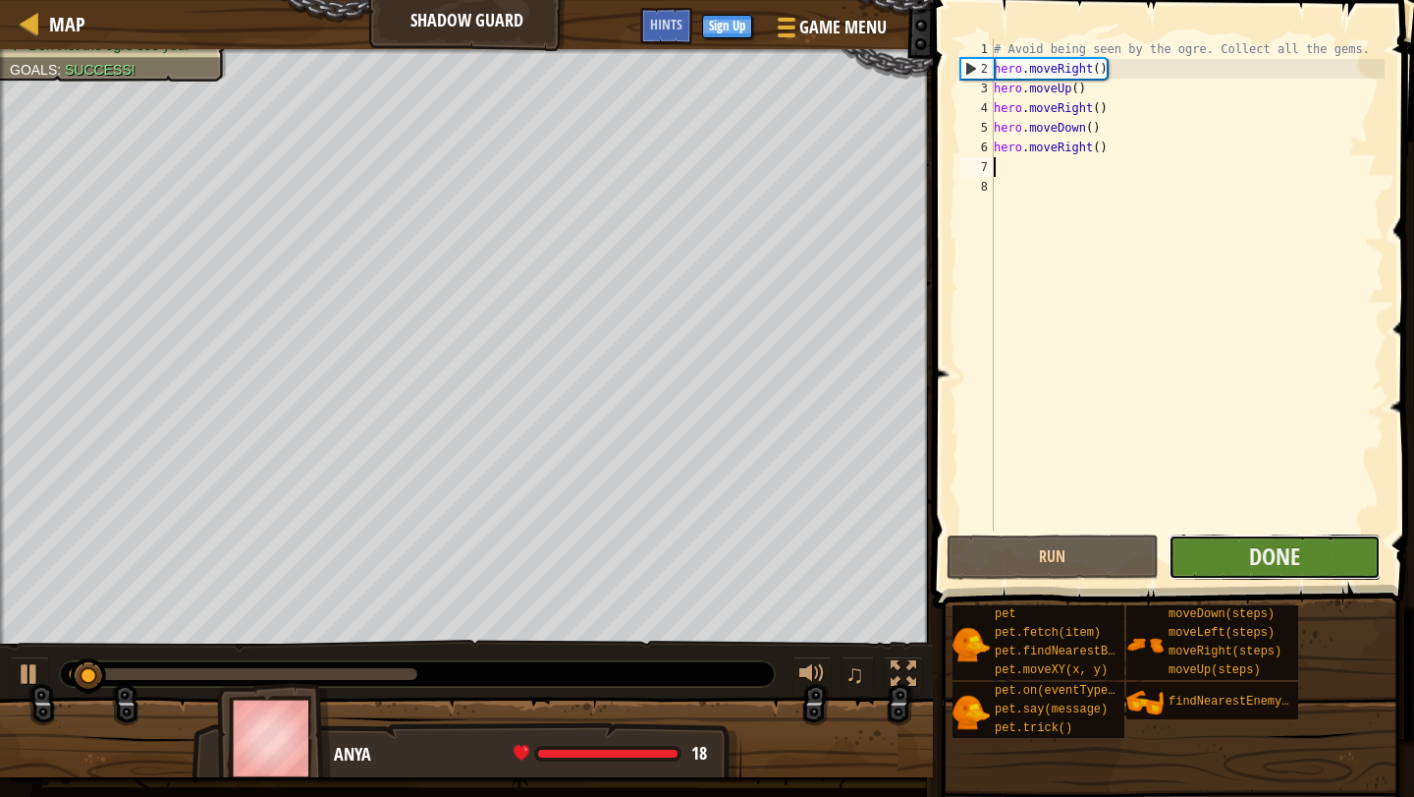
click at [1207, 560] on button "Done" at bounding box center [1275, 556] width 212 height 45
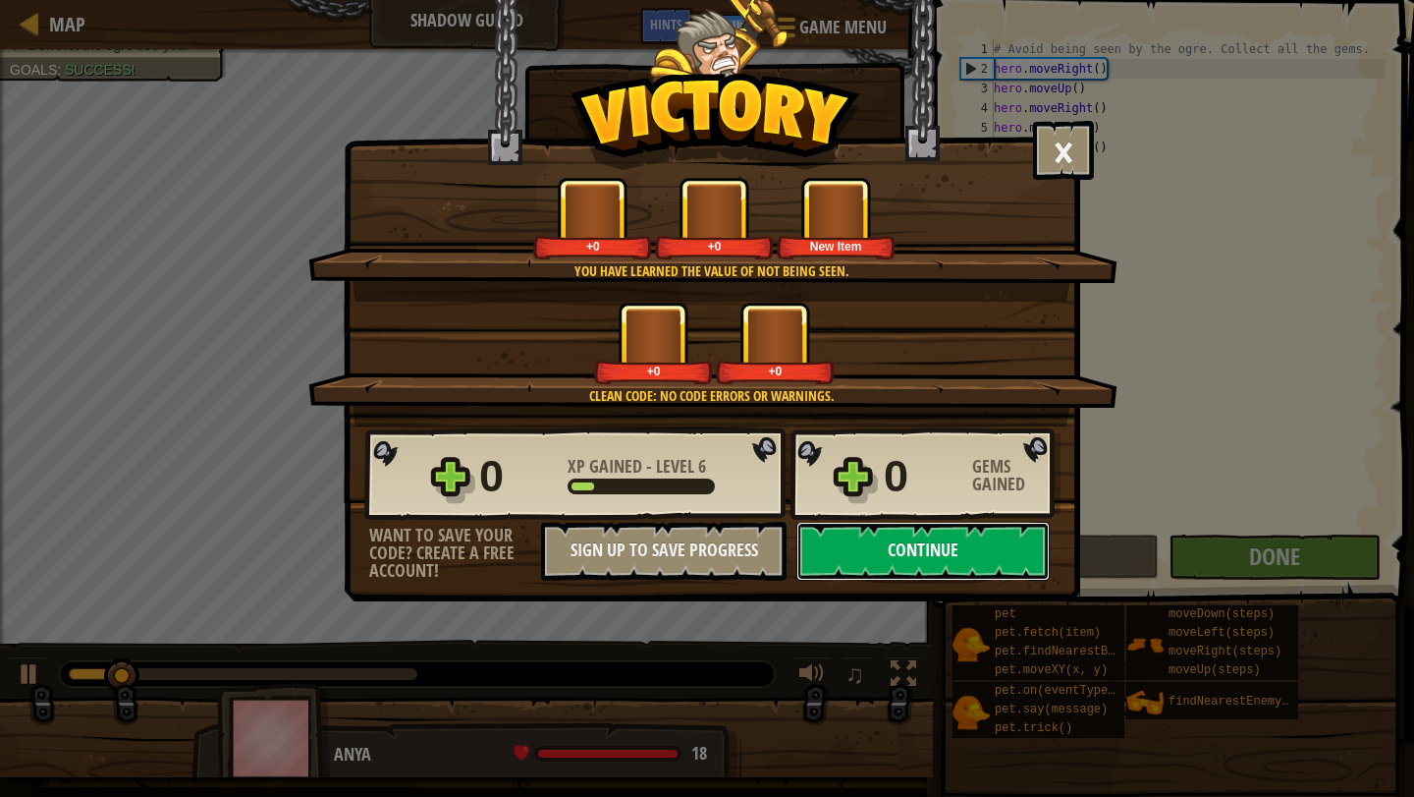
click at [896, 540] on button "Continue" at bounding box center [923, 551] width 253 height 59
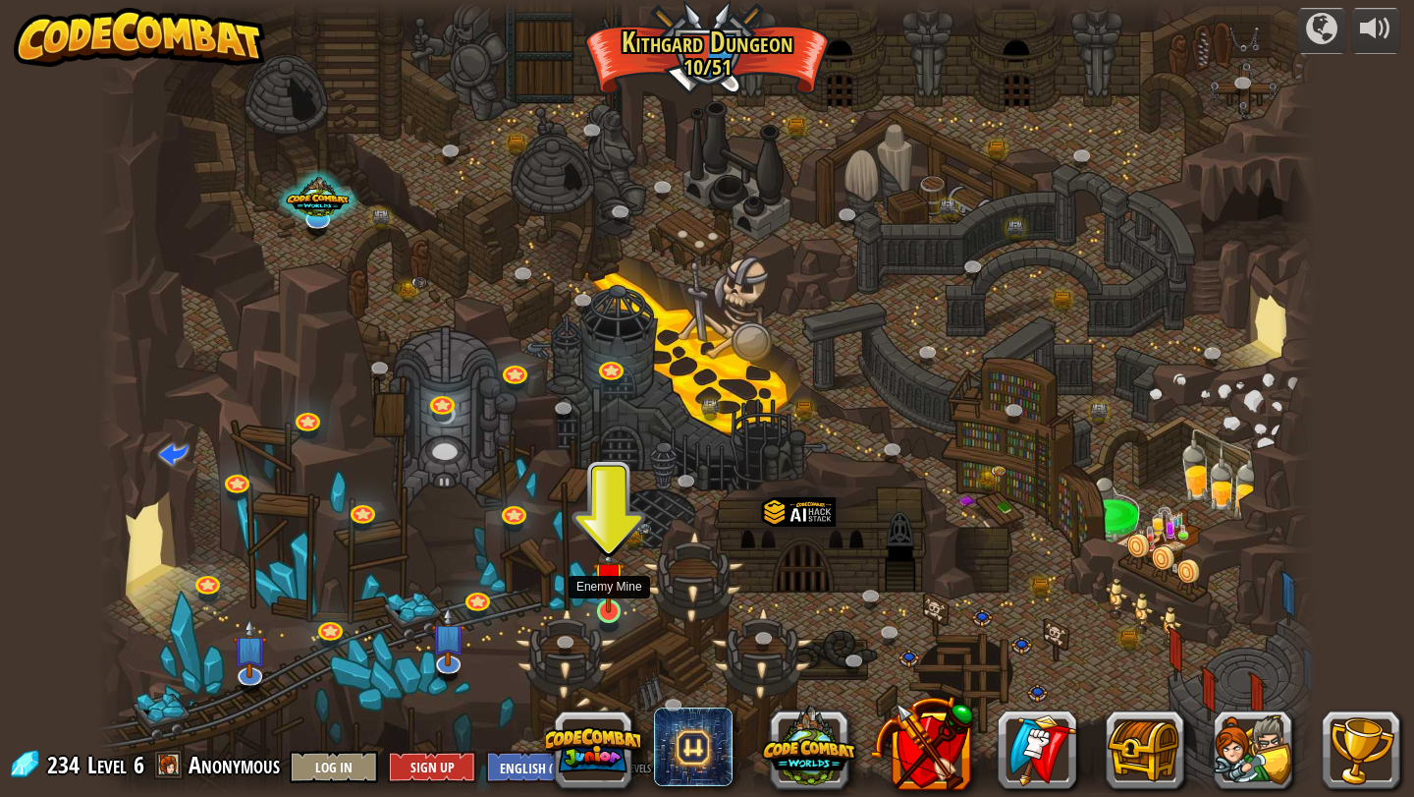
click at [614, 611] on img at bounding box center [608, 577] width 31 height 72
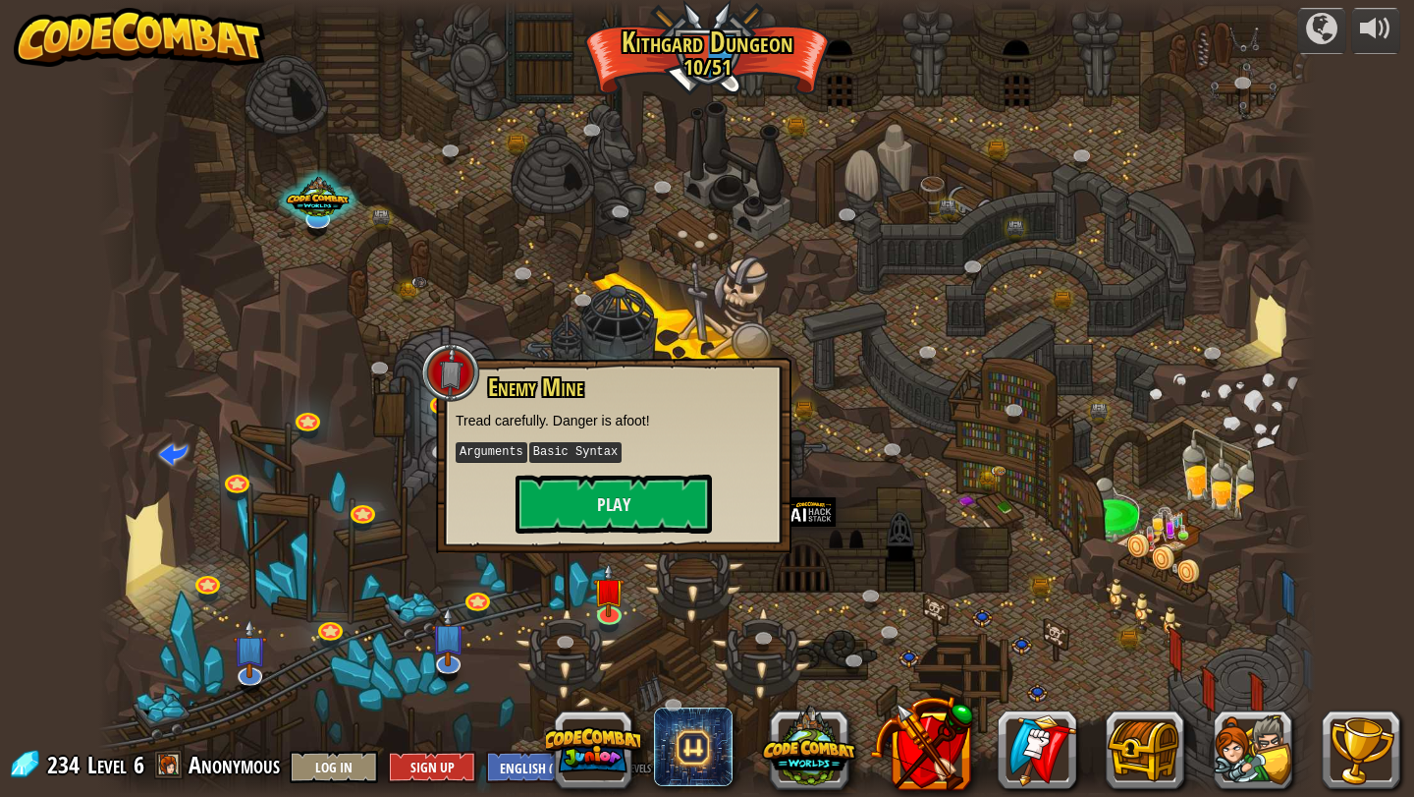
click at [688, 469] on div "Enemy Mine Tread carefully. Danger is afoot! Arguments Basic Syntax Play" at bounding box center [614, 453] width 316 height 159
click at [688, 487] on button "Play" at bounding box center [614, 503] width 196 height 59
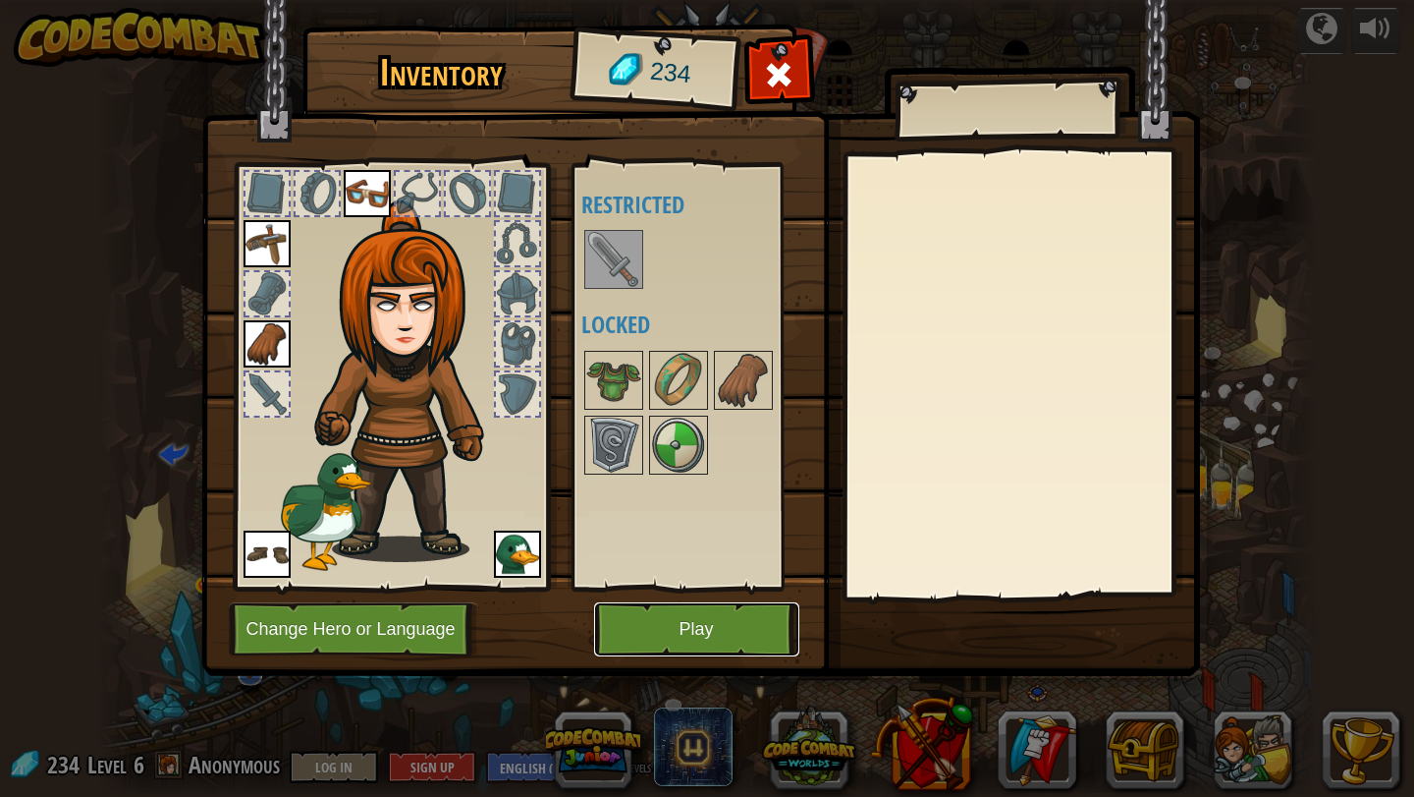
click at [695, 605] on button "Play" at bounding box center [696, 629] width 205 height 54
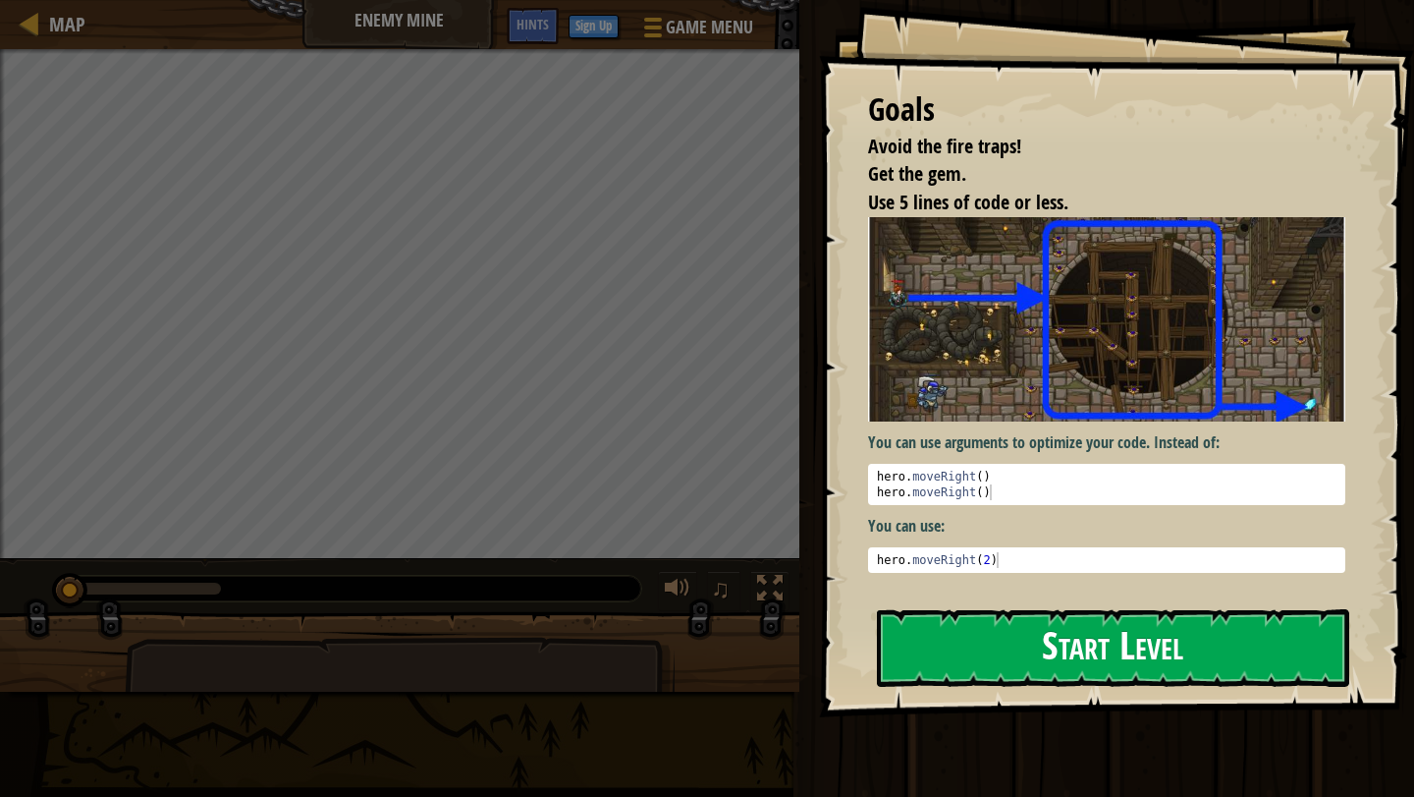
click at [1019, 667] on button "Start Level" at bounding box center [1113, 648] width 472 height 78
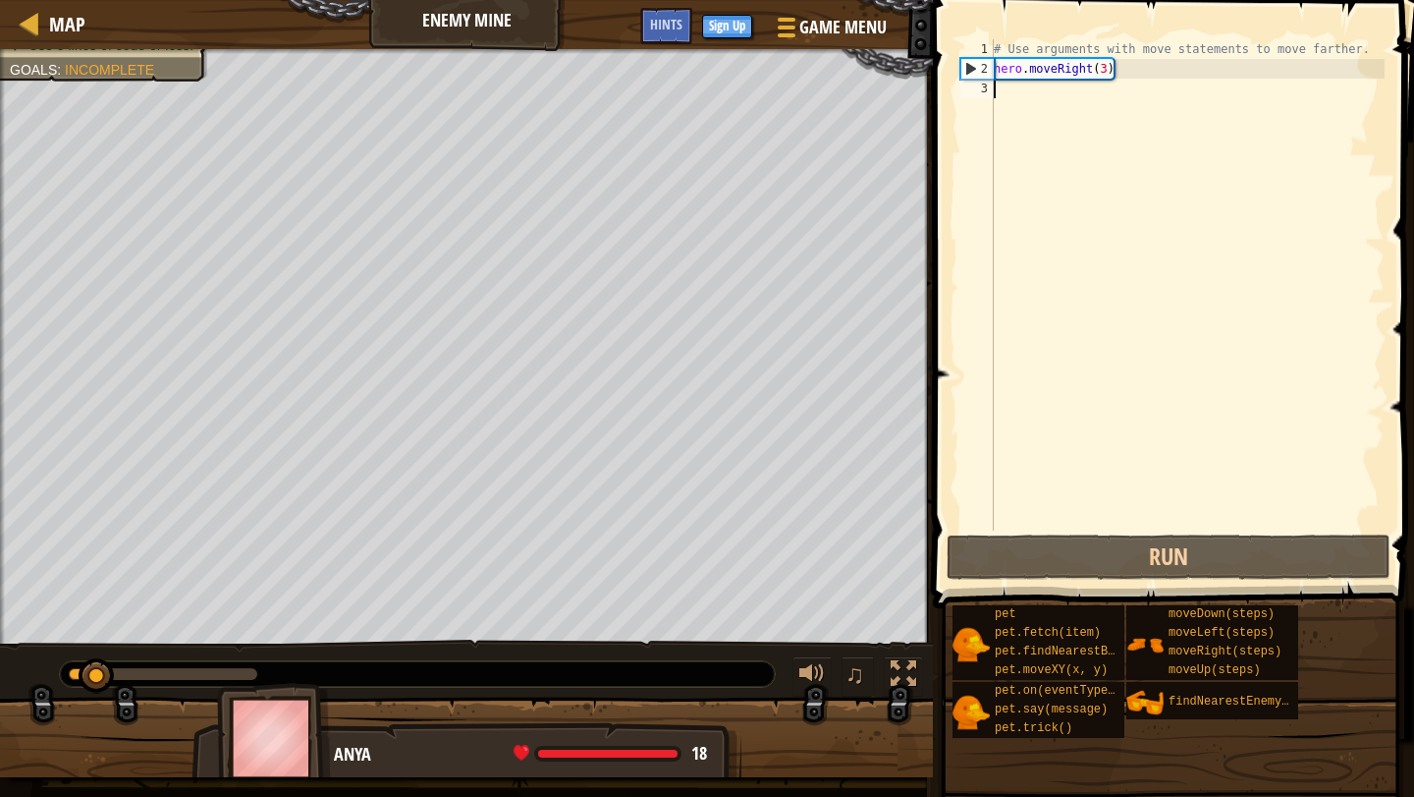
type textarea "h"
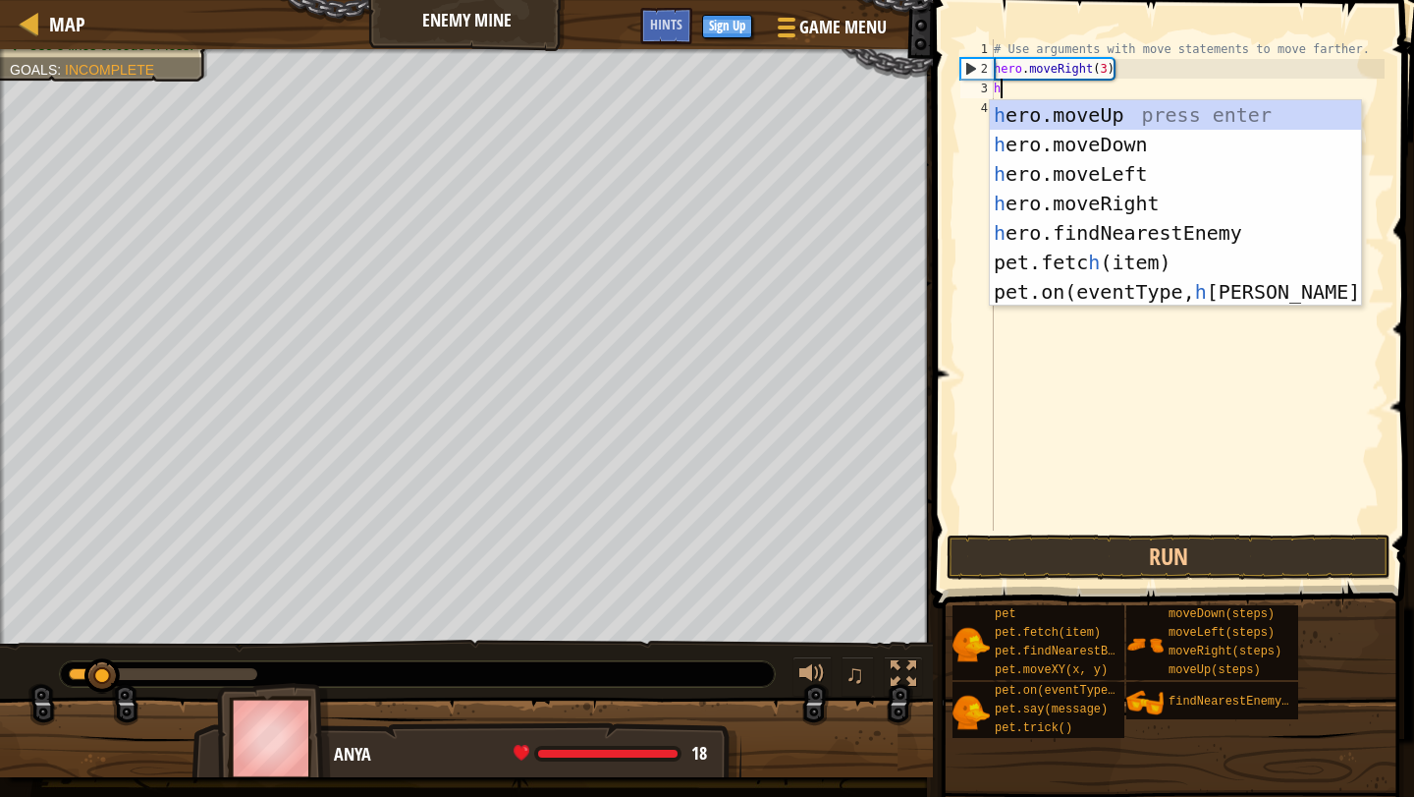
scroll to position [9, 0]
click at [1120, 115] on div "h ero.moveUp press enter h ero.moveDown press enter h ero.moveLeft press enter …" at bounding box center [1175, 232] width 371 height 265
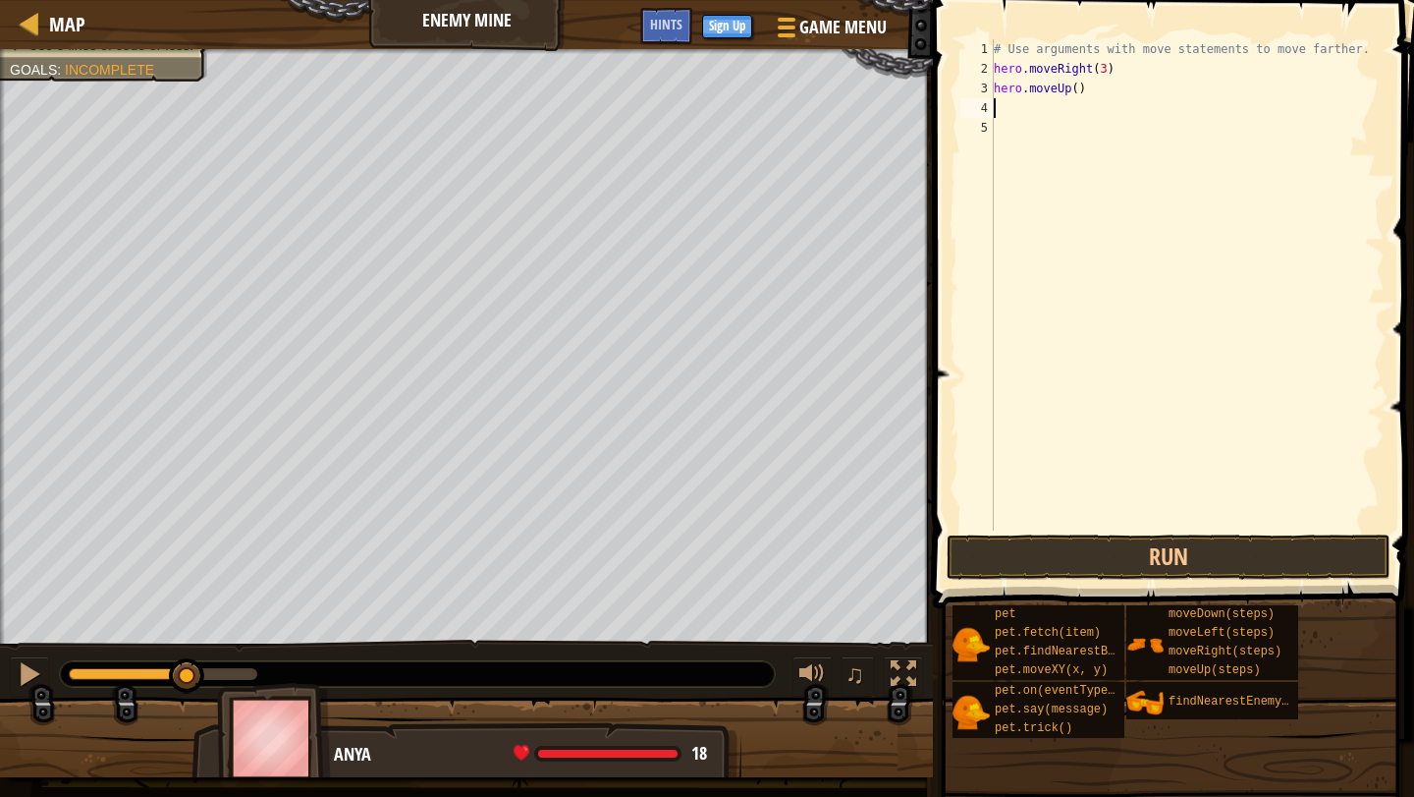
type textarea "h"
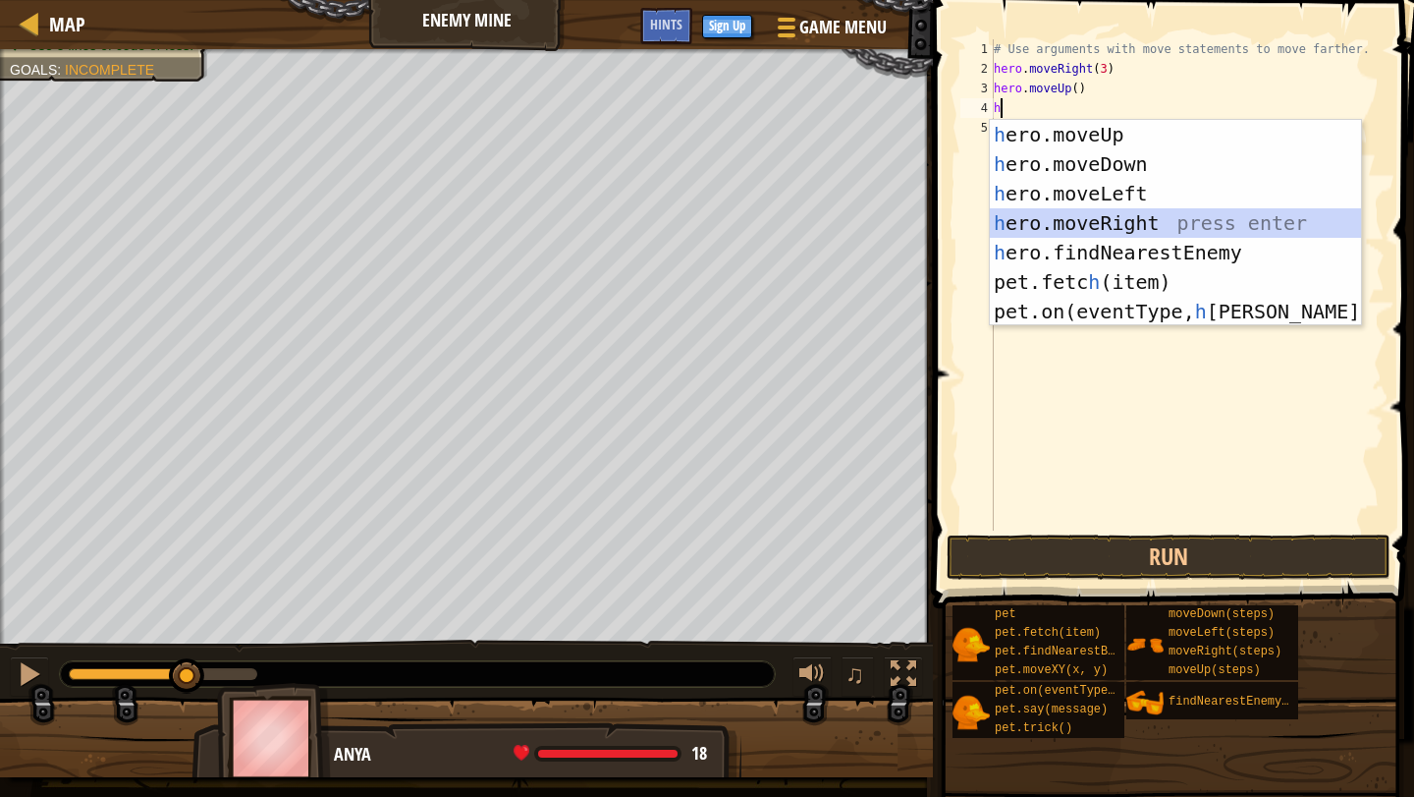
click at [1120, 221] on div "h ero.moveUp press enter h ero.moveDown press enter h ero.moveLeft press enter …" at bounding box center [1175, 252] width 371 height 265
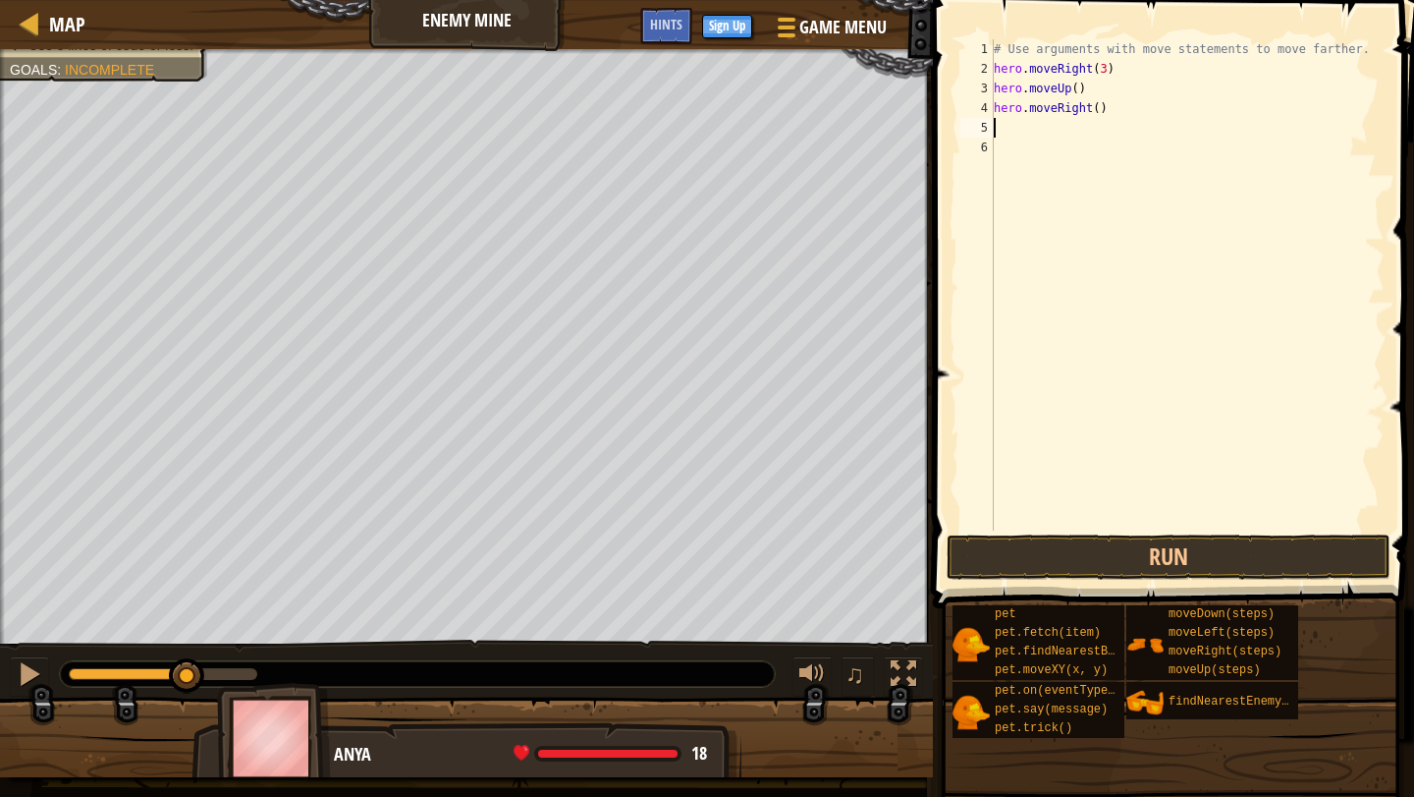
type textarea "h"
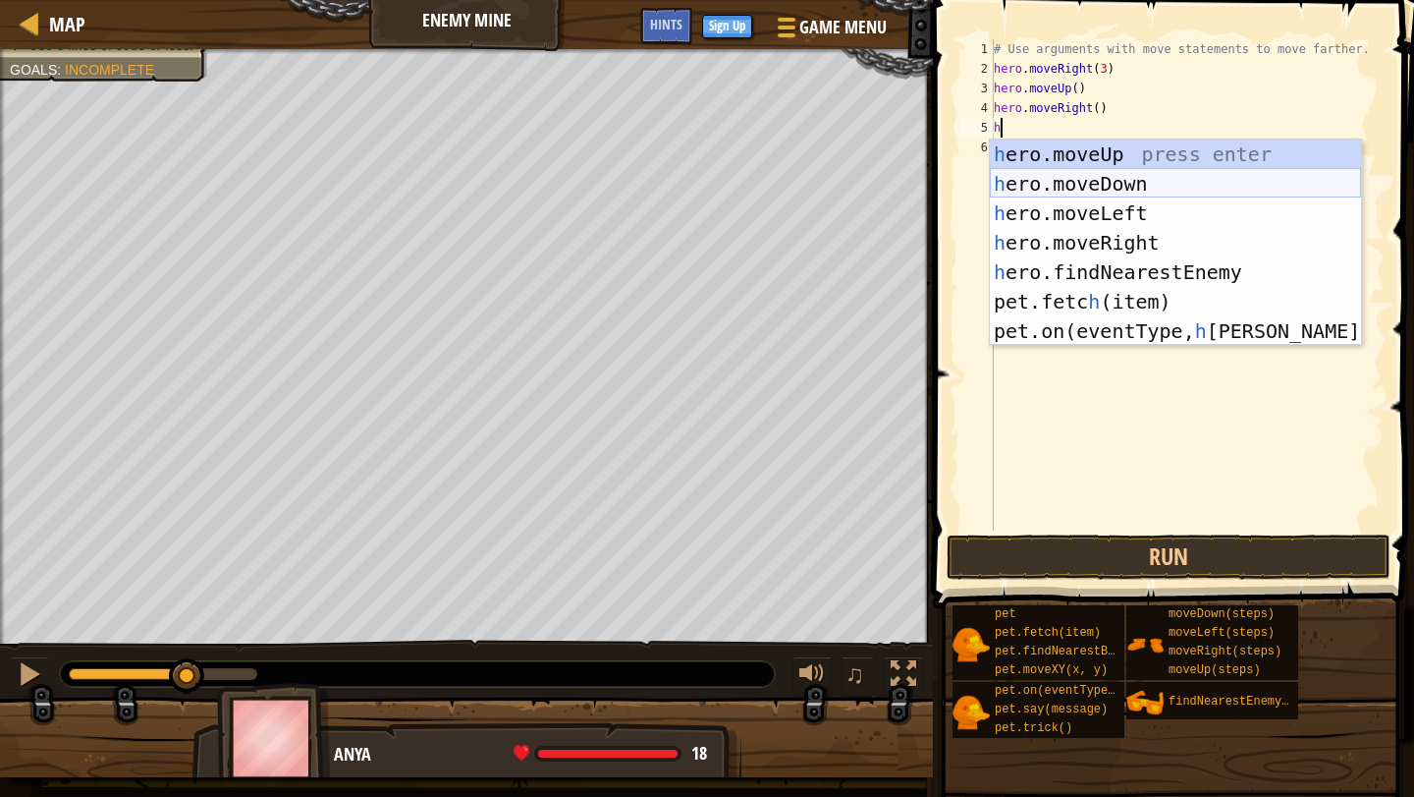
click at [1114, 186] on div "h ero.moveUp press enter h ero.moveDown press enter h ero.moveLeft press enter …" at bounding box center [1175, 271] width 371 height 265
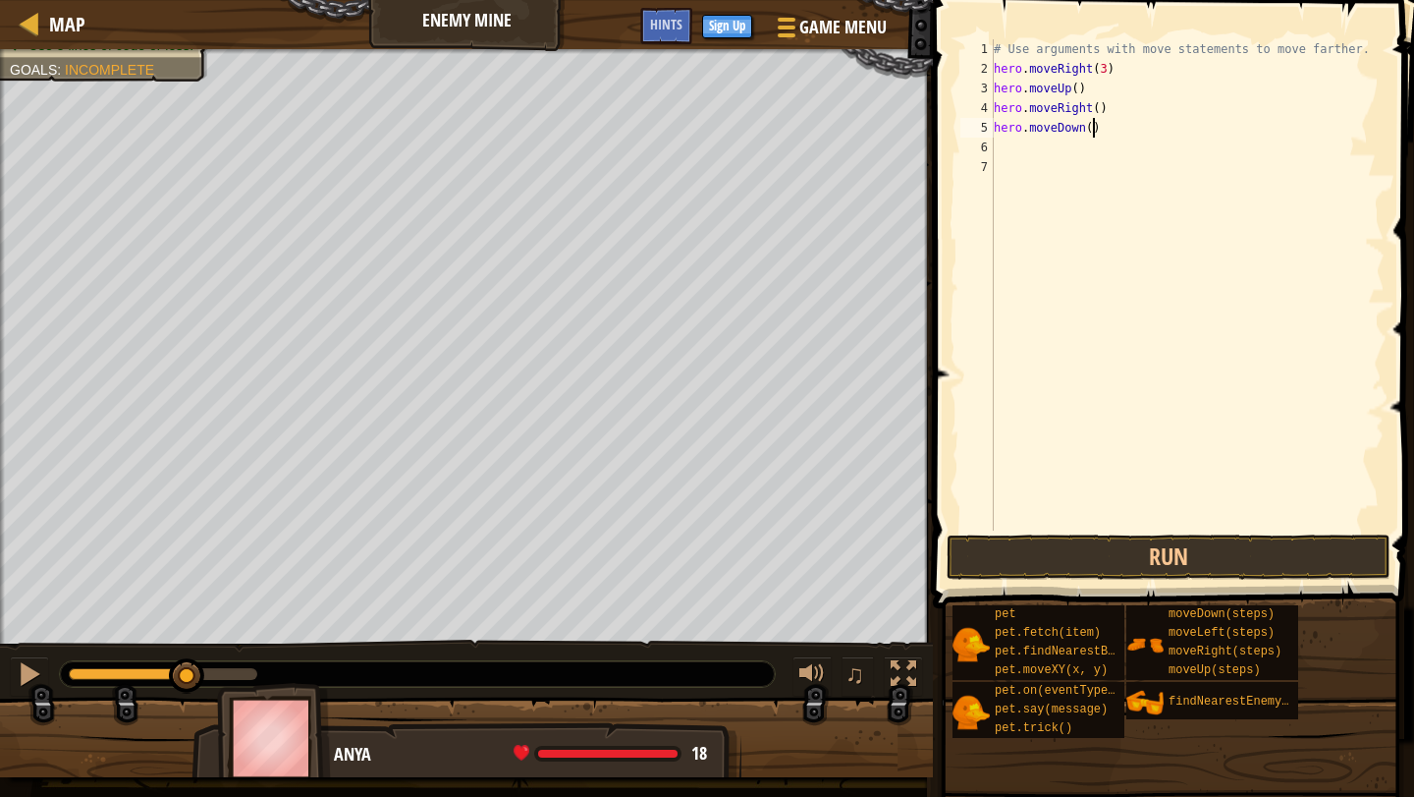
click at [1093, 127] on div "# Use arguments with move statements to move farther. hero . moveRight ( 3 ) he…" at bounding box center [1187, 304] width 395 height 530
type textarea "hero.moveDown(3)"
type textarea "h"
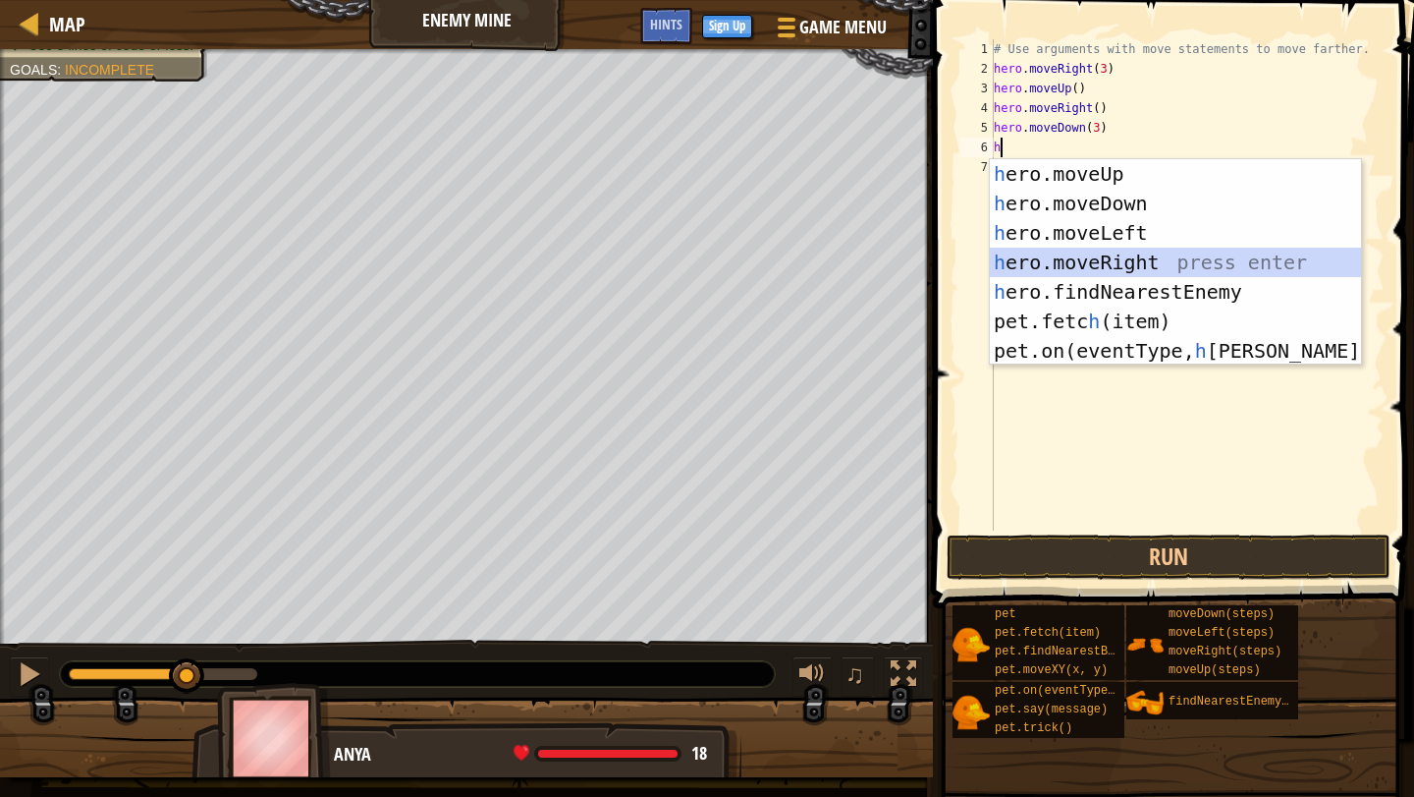
click at [1139, 263] on div "h ero.moveUp press enter h ero.moveDown press enter h ero.moveLeft press enter …" at bounding box center [1175, 291] width 371 height 265
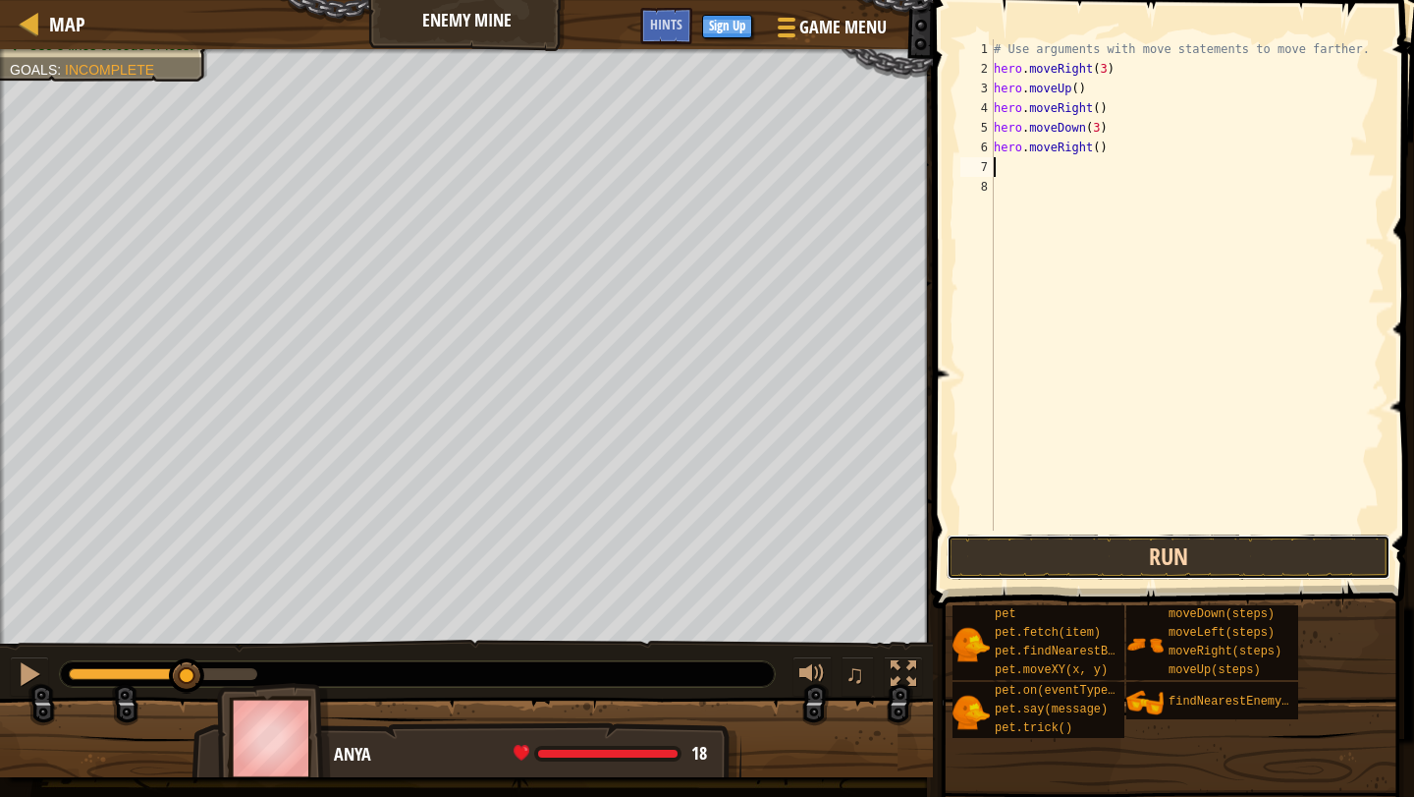
click at [1239, 560] on button "Run" at bounding box center [1169, 556] width 444 height 45
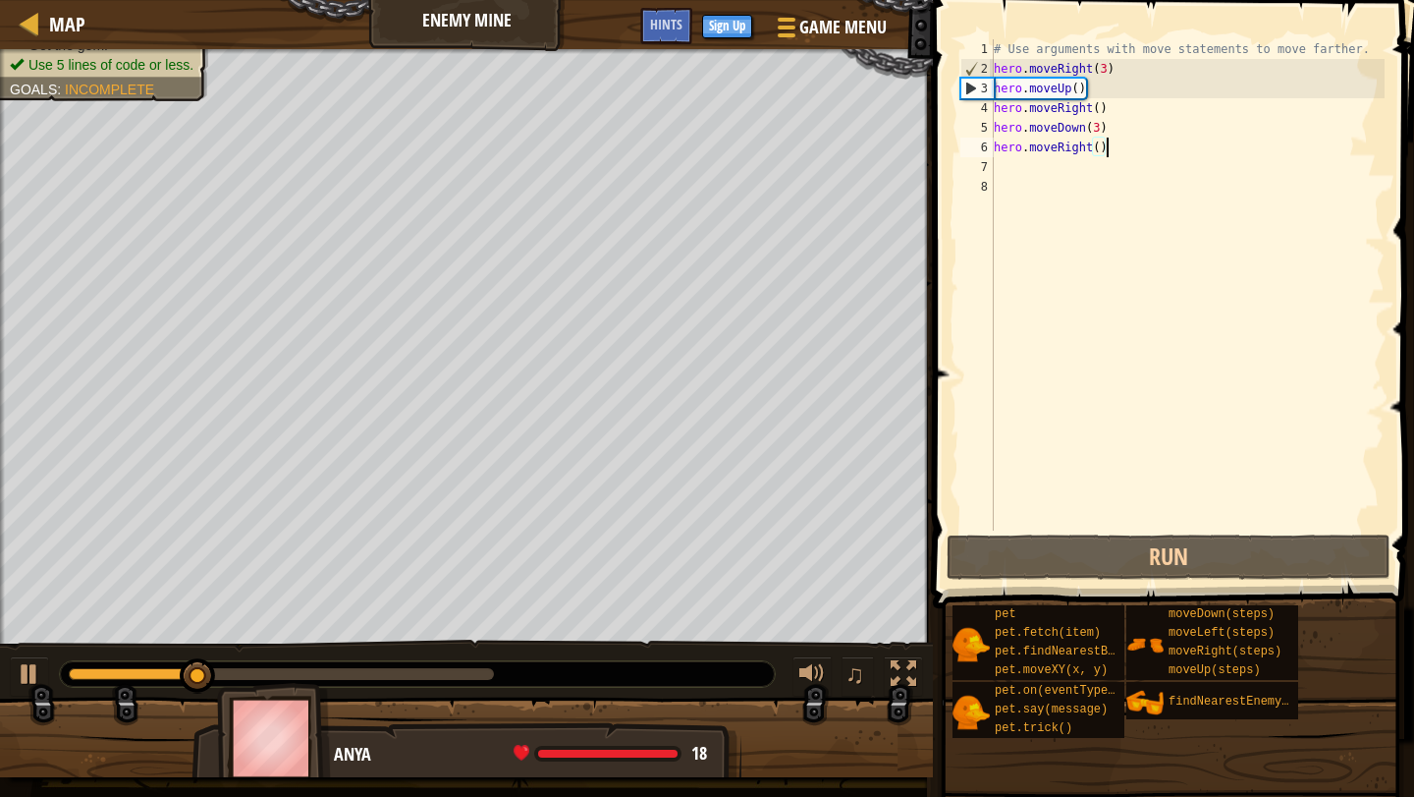
click at [1105, 149] on div "# Use arguments with move statements to move farther. hero . moveRight ( 3 ) he…" at bounding box center [1187, 304] width 395 height 530
click at [1098, 147] on div "# Use arguments with move statements to move farther. hero . moveRight ( 3 ) he…" at bounding box center [1187, 304] width 395 height 530
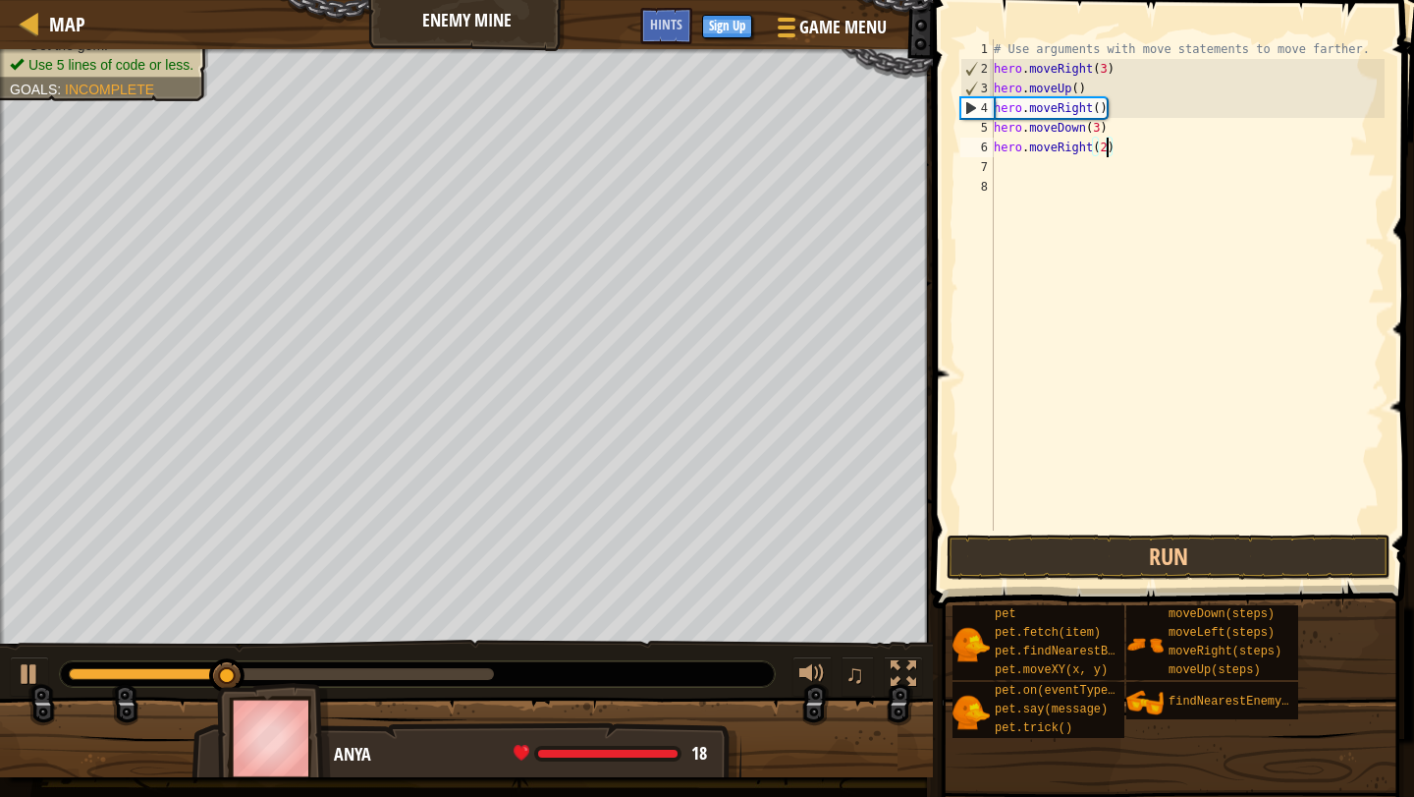
scroll to position [9, 9]
type textarea "hero.moveRight(2)"
click at [1151, 543] on button "Run" at bounding box center [1169, 556] width 444 height 45
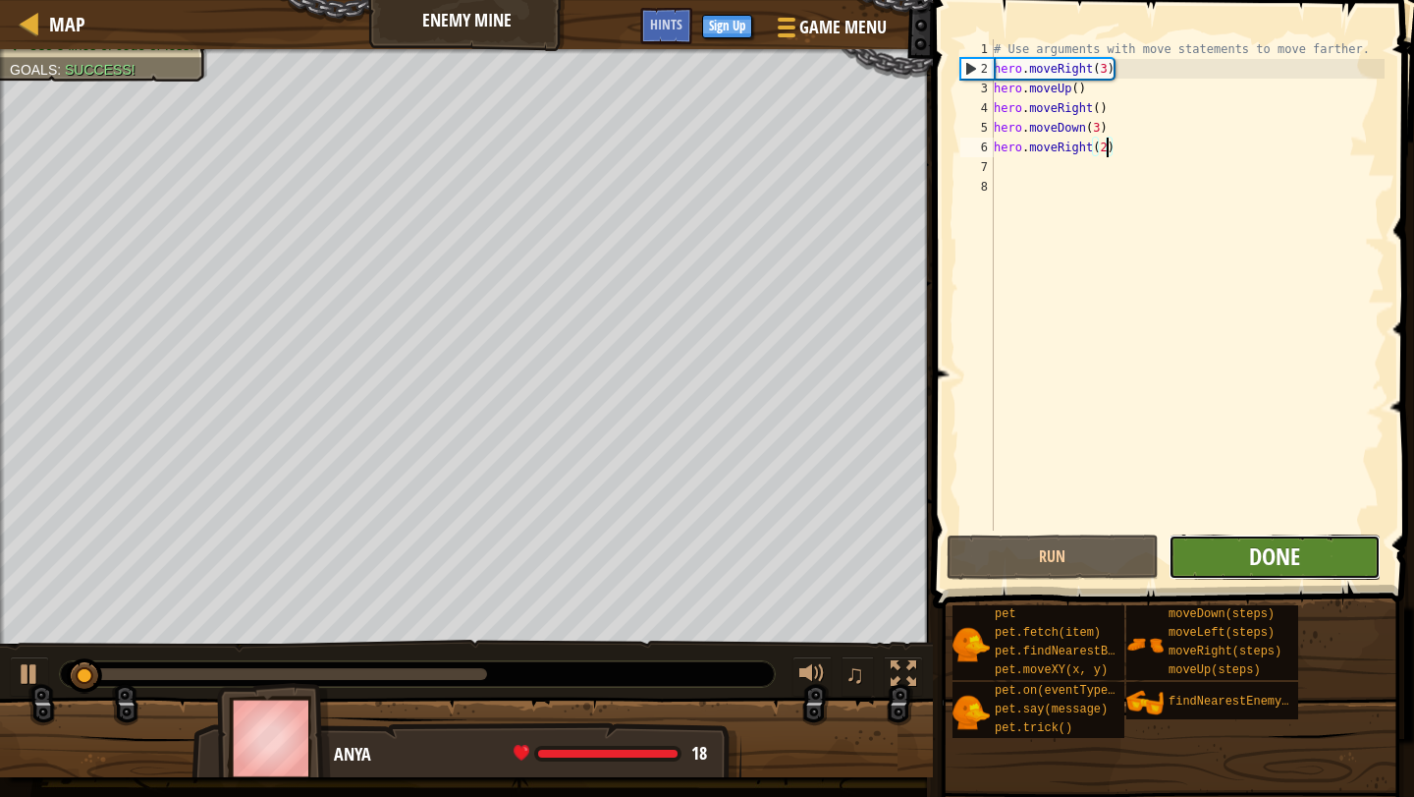
click at [1292, 558] on span "Done" at bounding box center [1274, 555] width 51 height 31
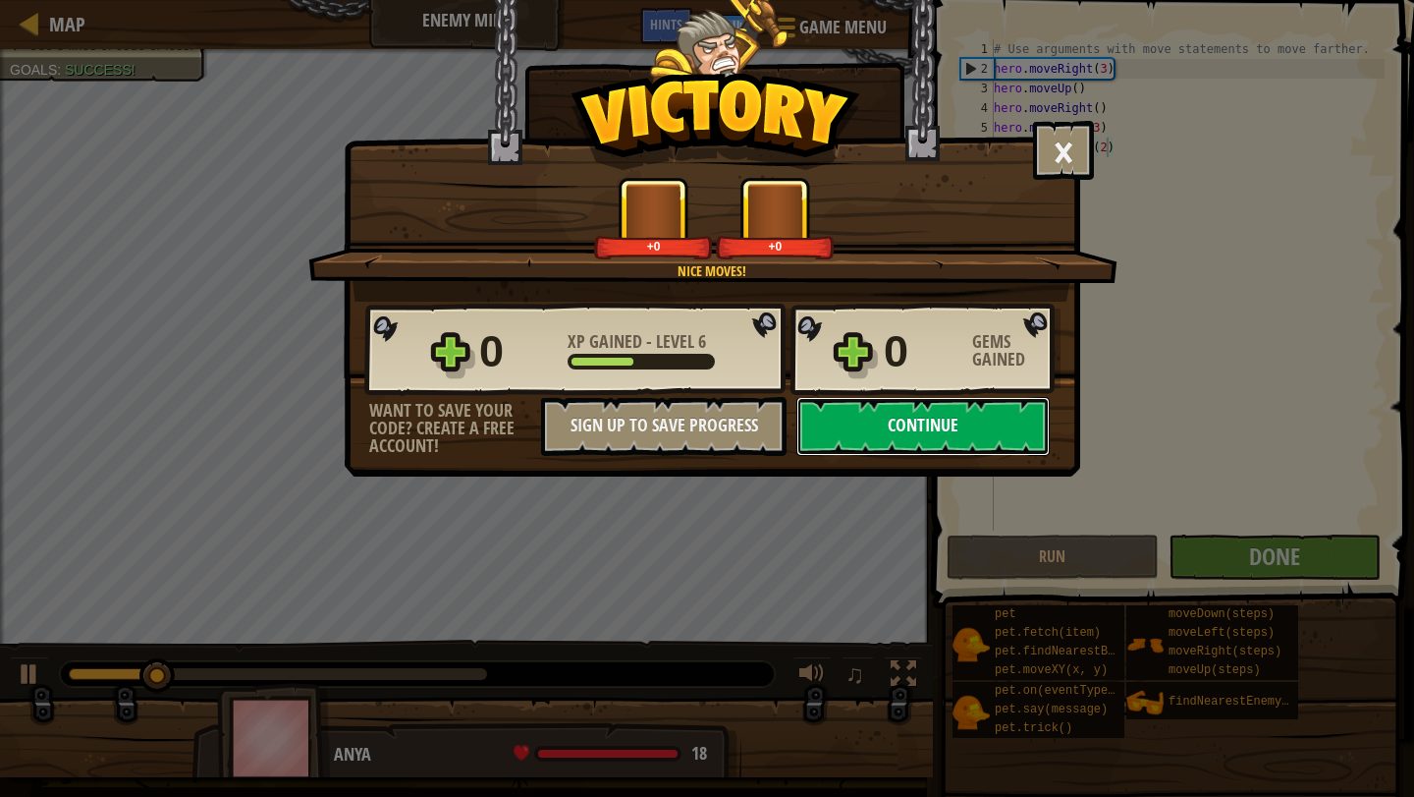
click at [937, 437] on button "Continue" at bounding box center [923, 426] width 253 height 59
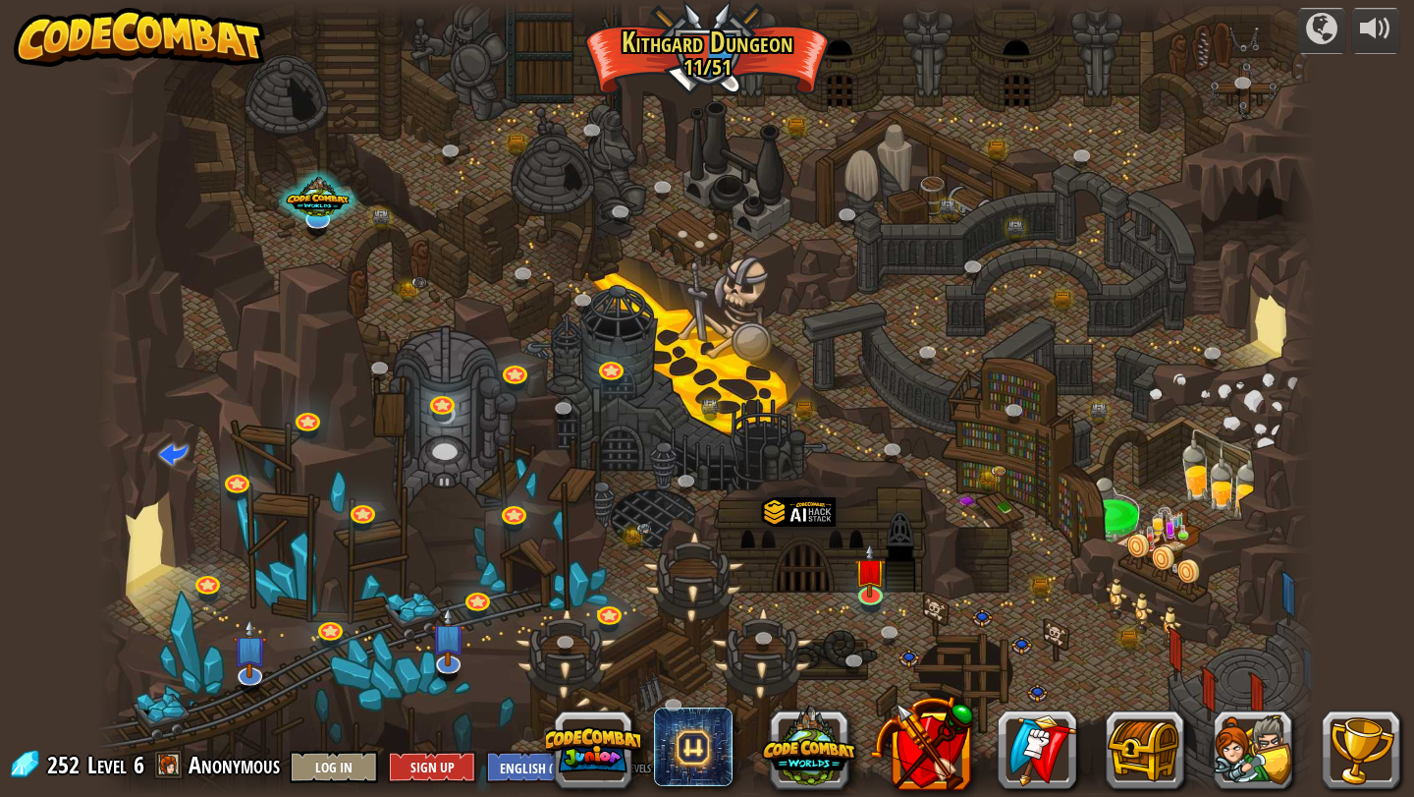
click at [937, 437] on div at bounding box center [707, 398] width 1219 height 797
click at [870, 571] on img at bounding box center [870, 557] width 31 height 72
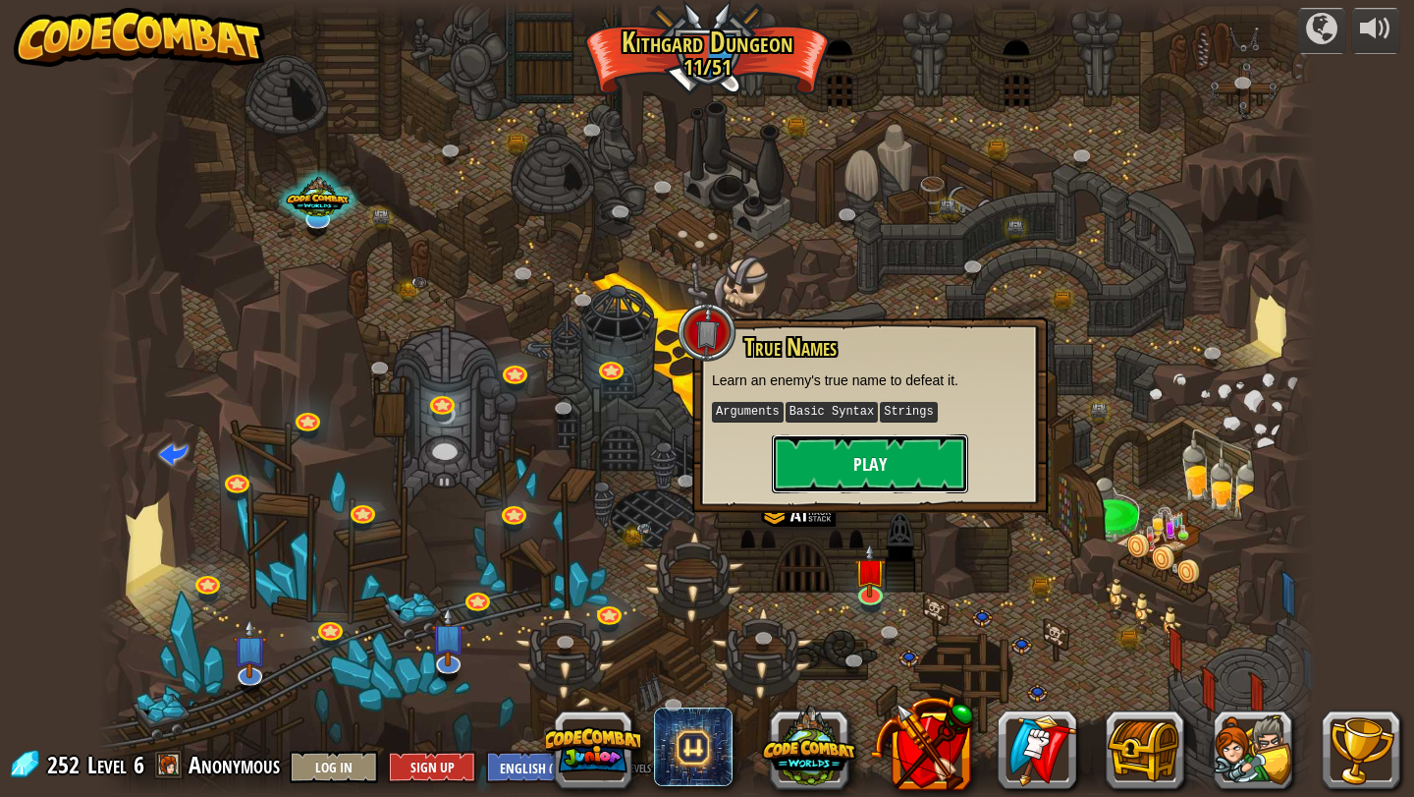
click at [911, 459] on button "Play" at bounding box center [870, 463] width 196 height 59
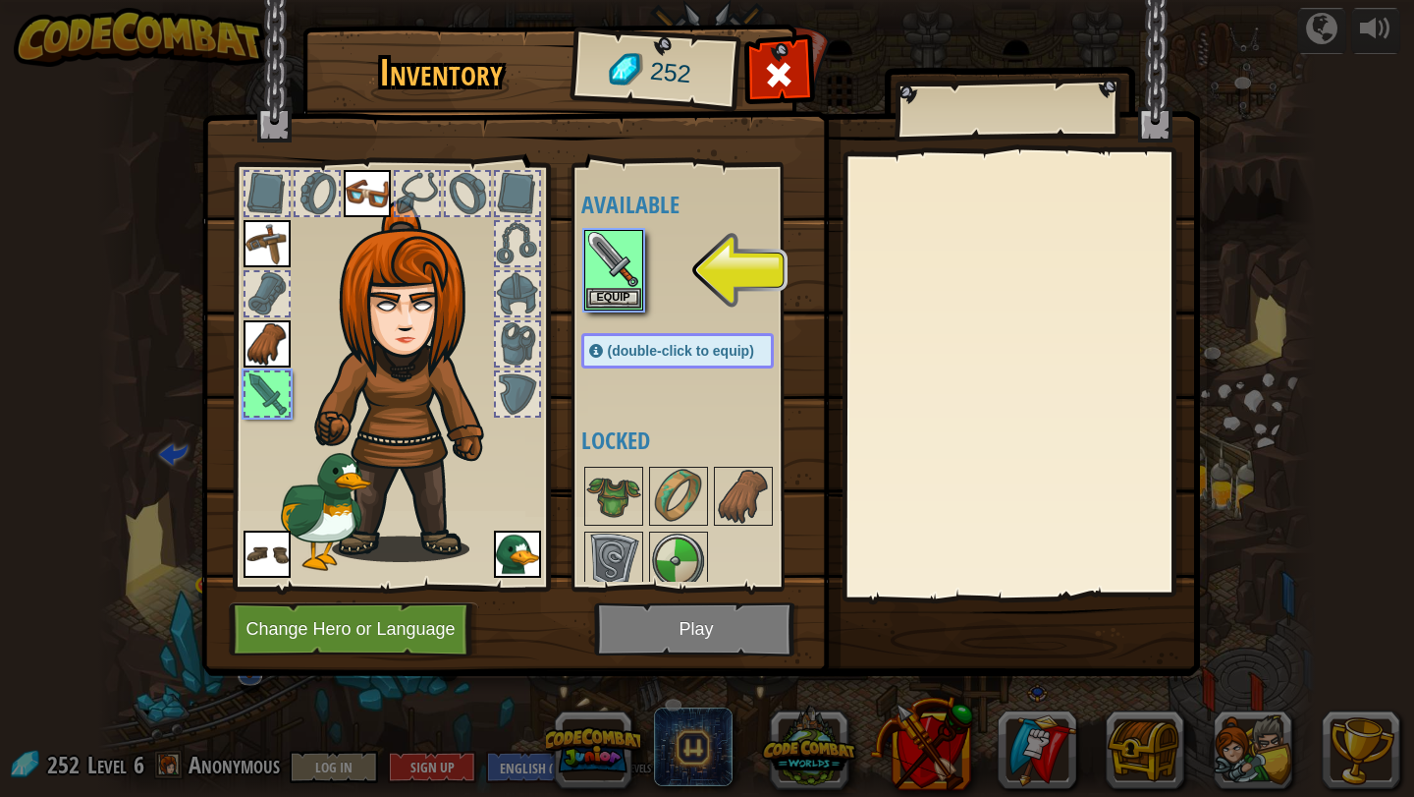
click at [718, 627] on img at bounding box center [700, 319] width 999 height 713
click at [622, 291] on button "Equip" at bounding box center [613, 297] width 55 height 21
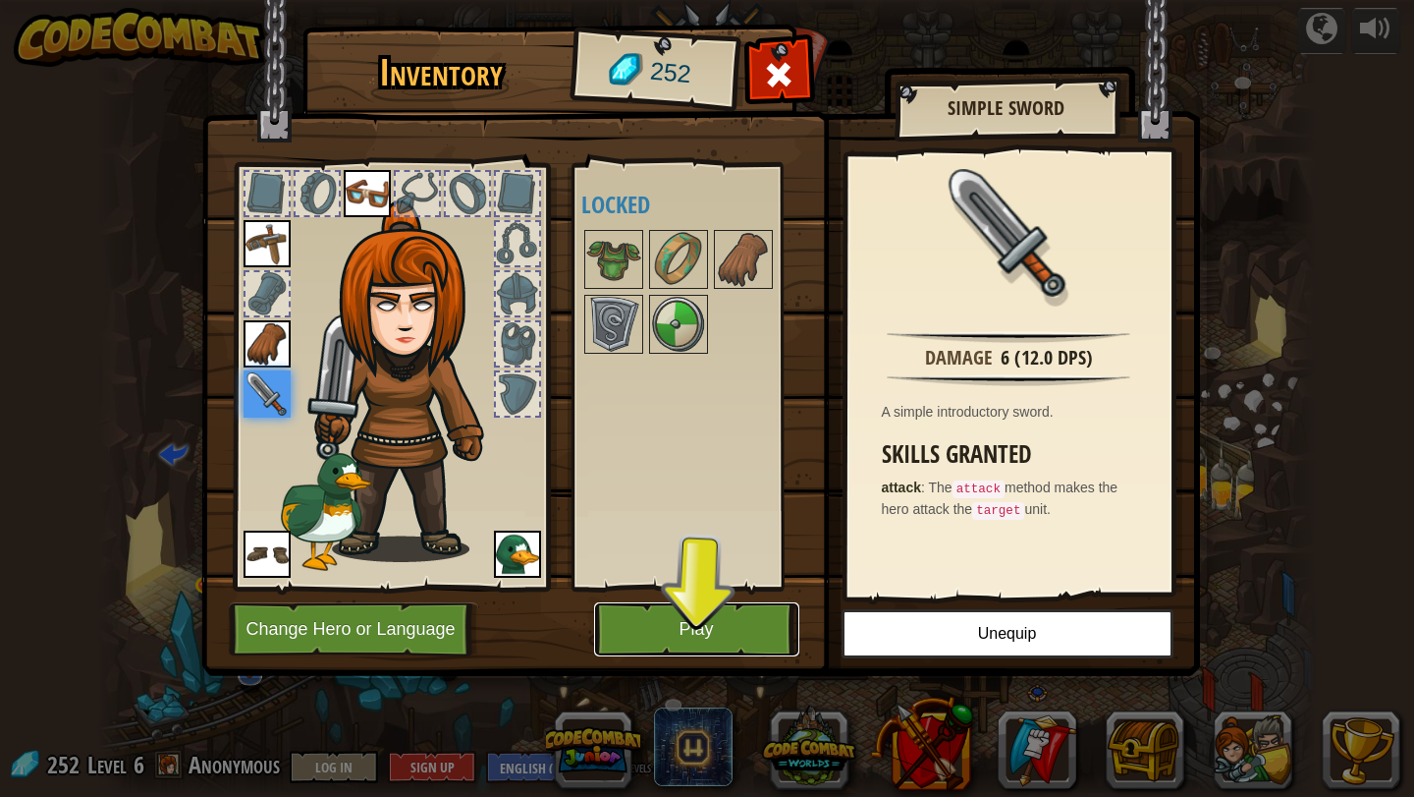
click at [710, 642] on button "Play" at bounding box center [696, 629] width 205 height 54
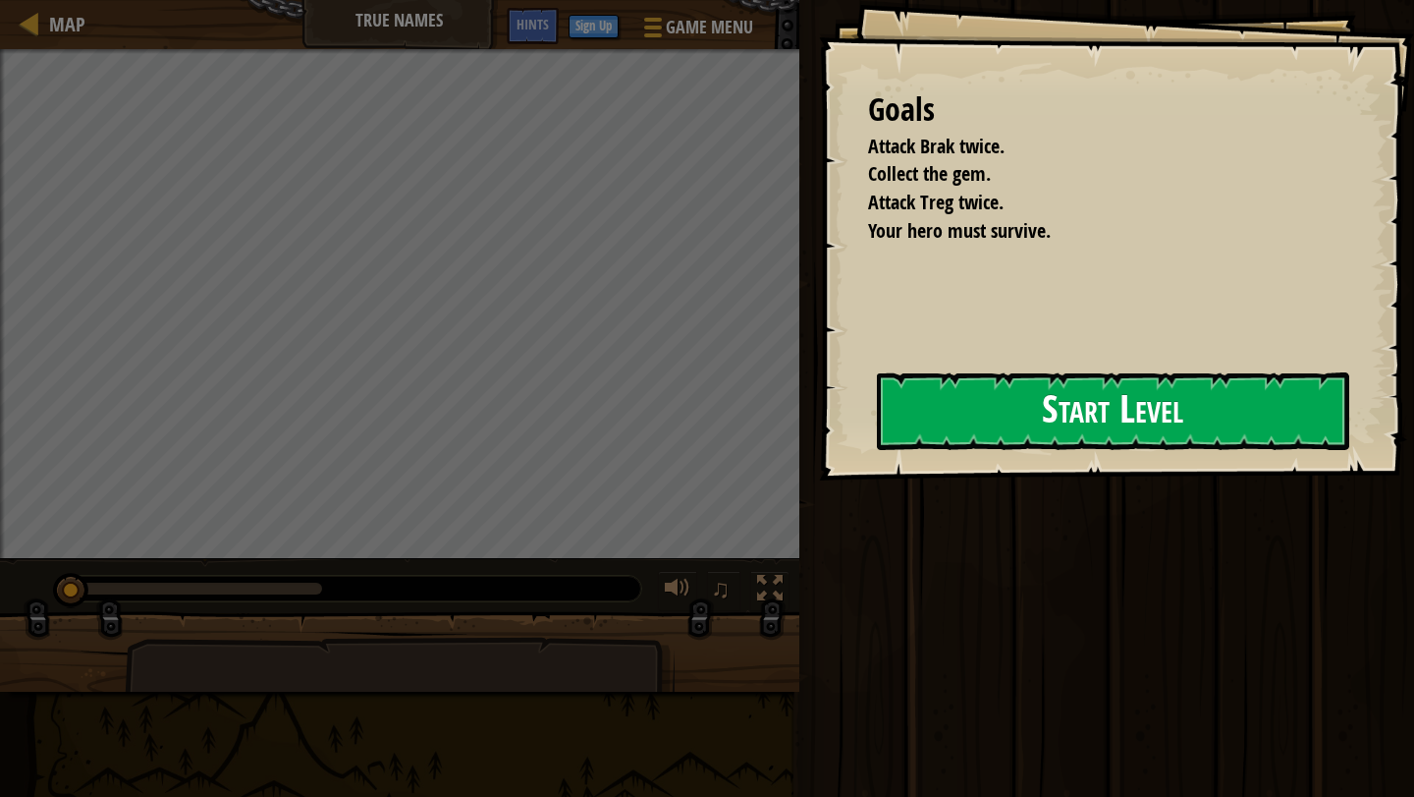
click at [1038, 441] on button "Start Level" at bounding box center [1113, 411] width 472 height 78
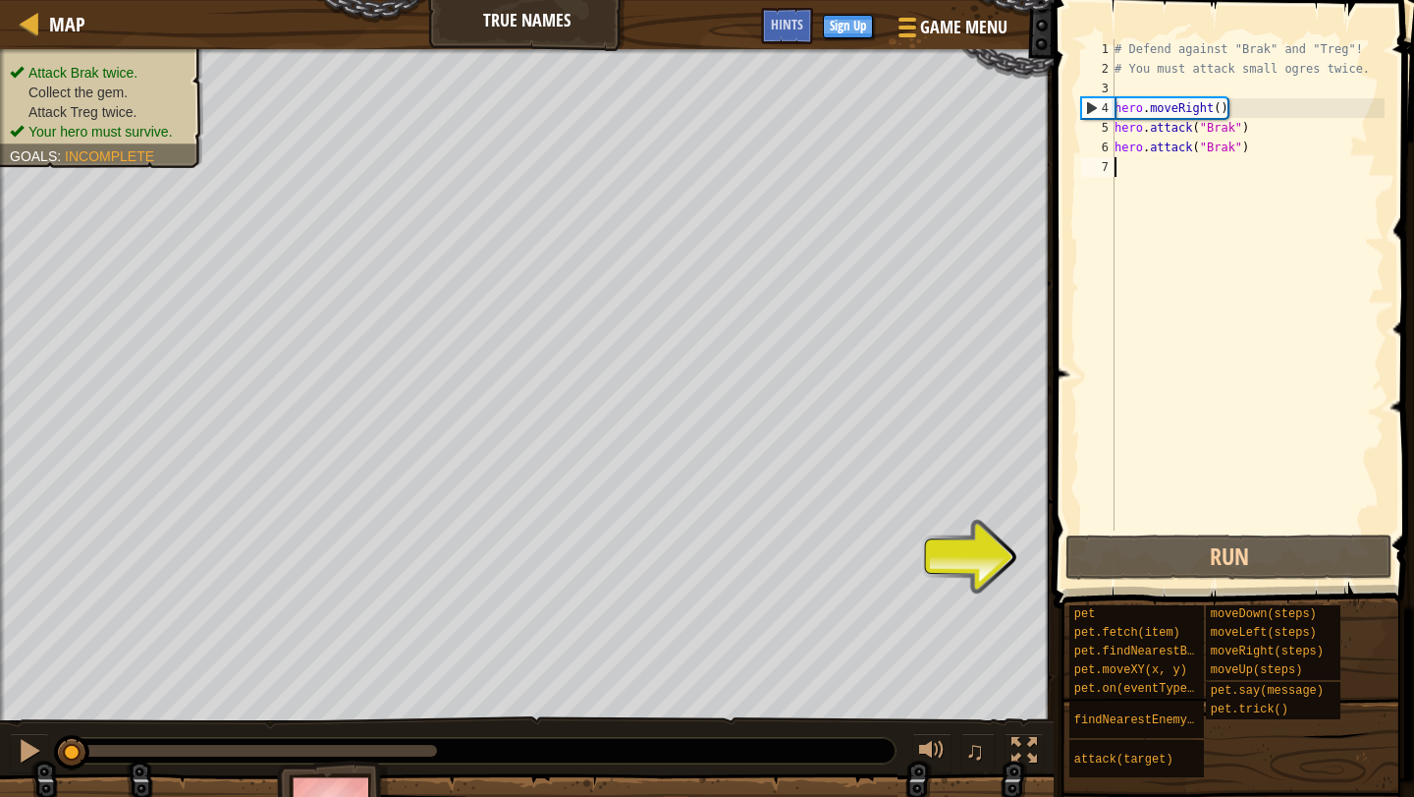
type textarea "h"
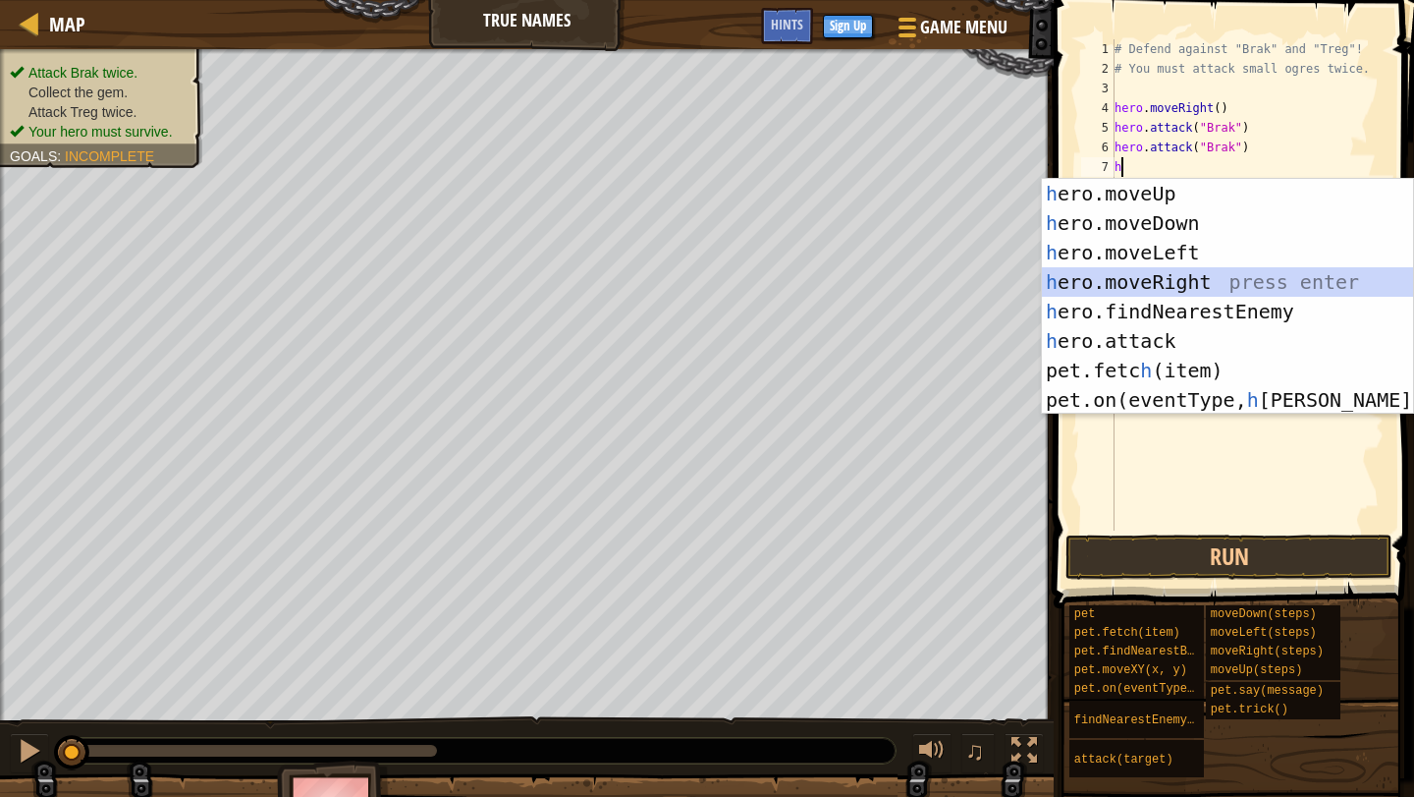
click at [1198, 283] on div "h ero.moveUp press enter h ero.moveDown press enter h ero.moveLeft press enter …" at bounding box center [1227, 326] width 371 height 295
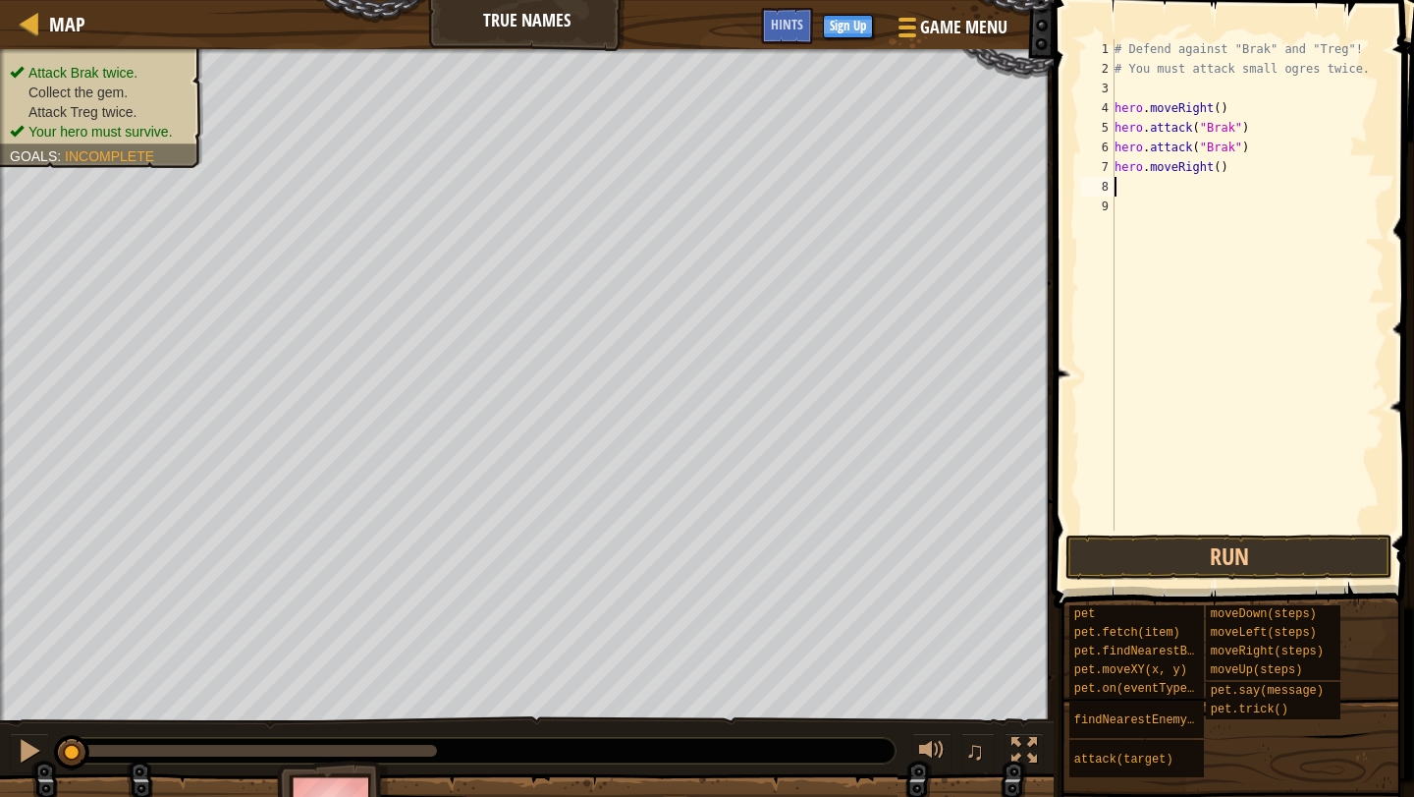
click at [1218, 165] on div "# Defend against "Brak" and "Treg"! # You must attack small ogres twice. hero .…" at bounding box center [1248, 304] width 274 height 530
type textarea "hero.moveRight(2)"
type textarea "h"
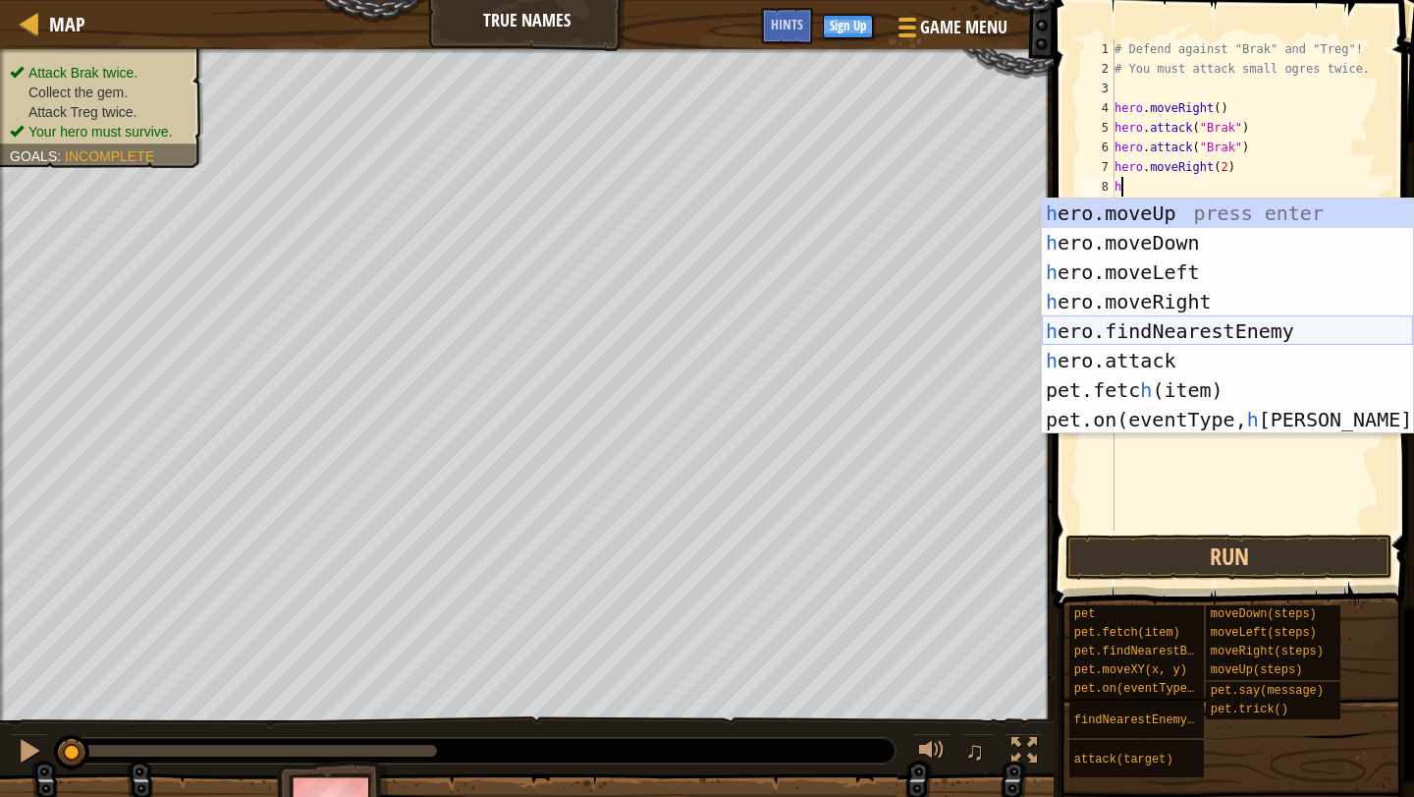
click at [1260, 331] on div "h ero.moveUp press enter h ero.moveDown press enter h ero.moveLeft press enter …" at bounding box center [1227, 345] width 371 height 295
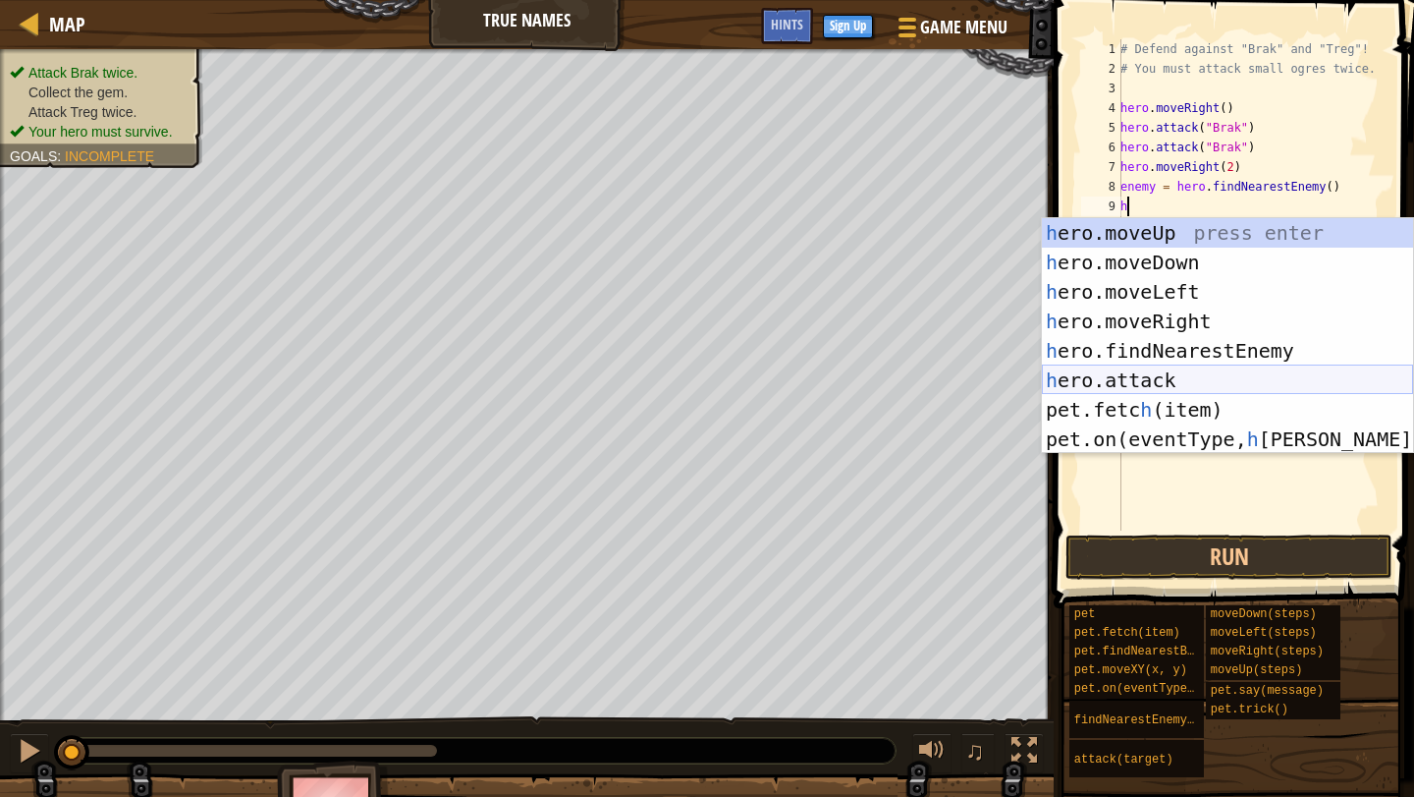
click at [1231, 374] on div "h ero.moveUp press enter h ero.moveDown press enter h ero.moveLeft press enter …" at bounding box center [1227, 365] width 371 height 295
type textarea "hero.attack(enemy)"
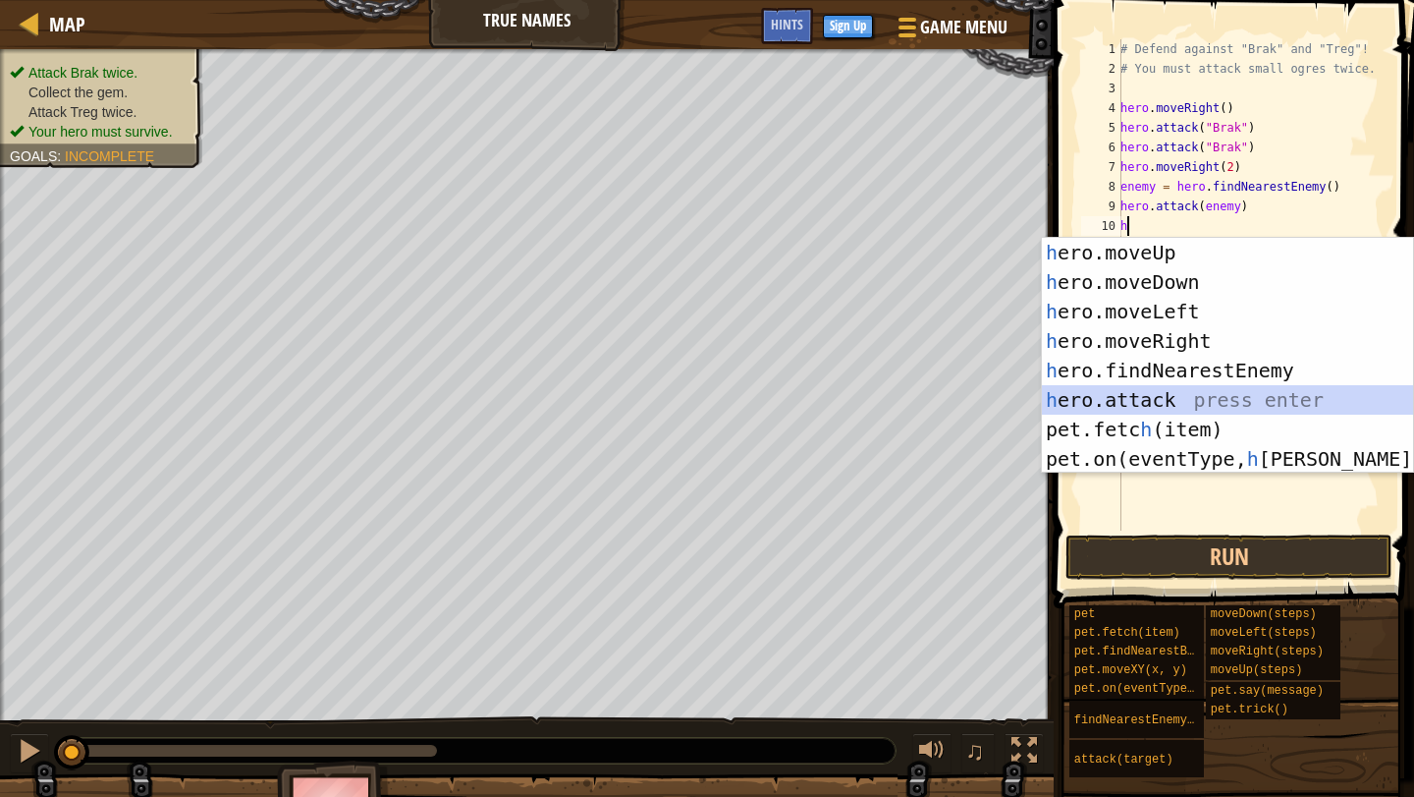
click at [1252, 405] on div "h ero.moveUp press enter h ero.moveDown press enter h ero.moveLeft press enter …" at bounding box center [1227, 385] width 371 height 295
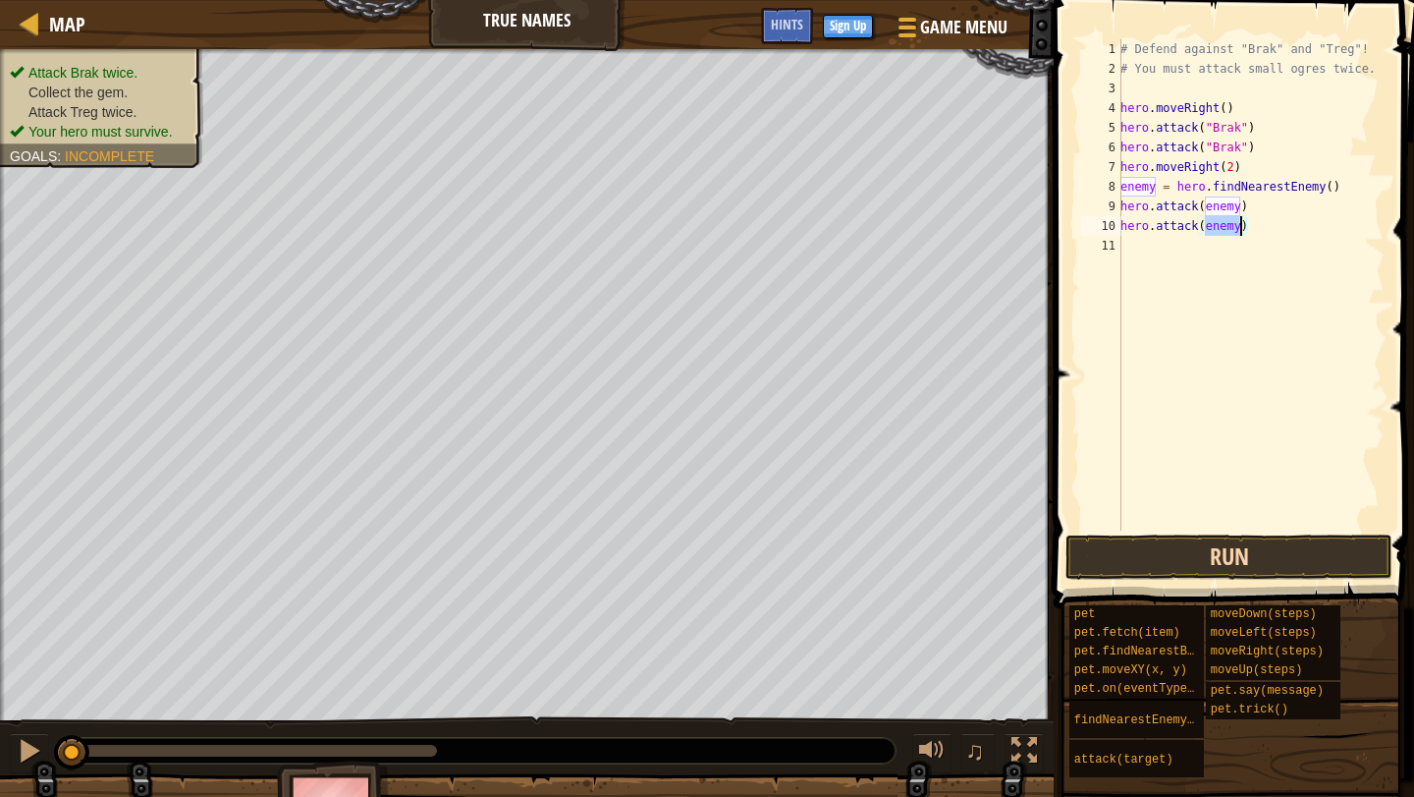
type textarea "hero.attack(enemy)"
click at [1294, 545] on button "Run" at bounding box center [1229, 556] width 327 height 45
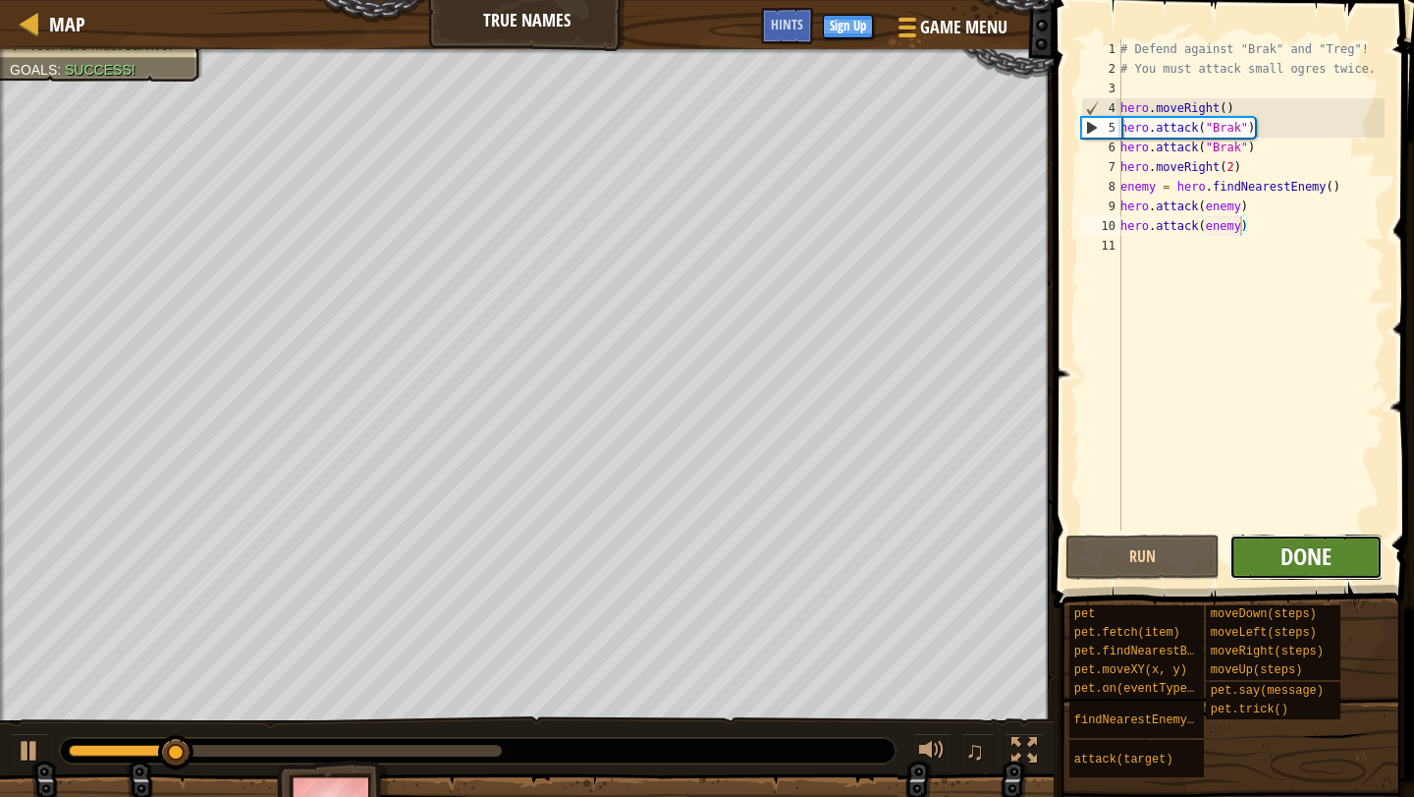
click at [1317, 544] on span "Done" at bounding box center [1306, 555] width 51 height 31
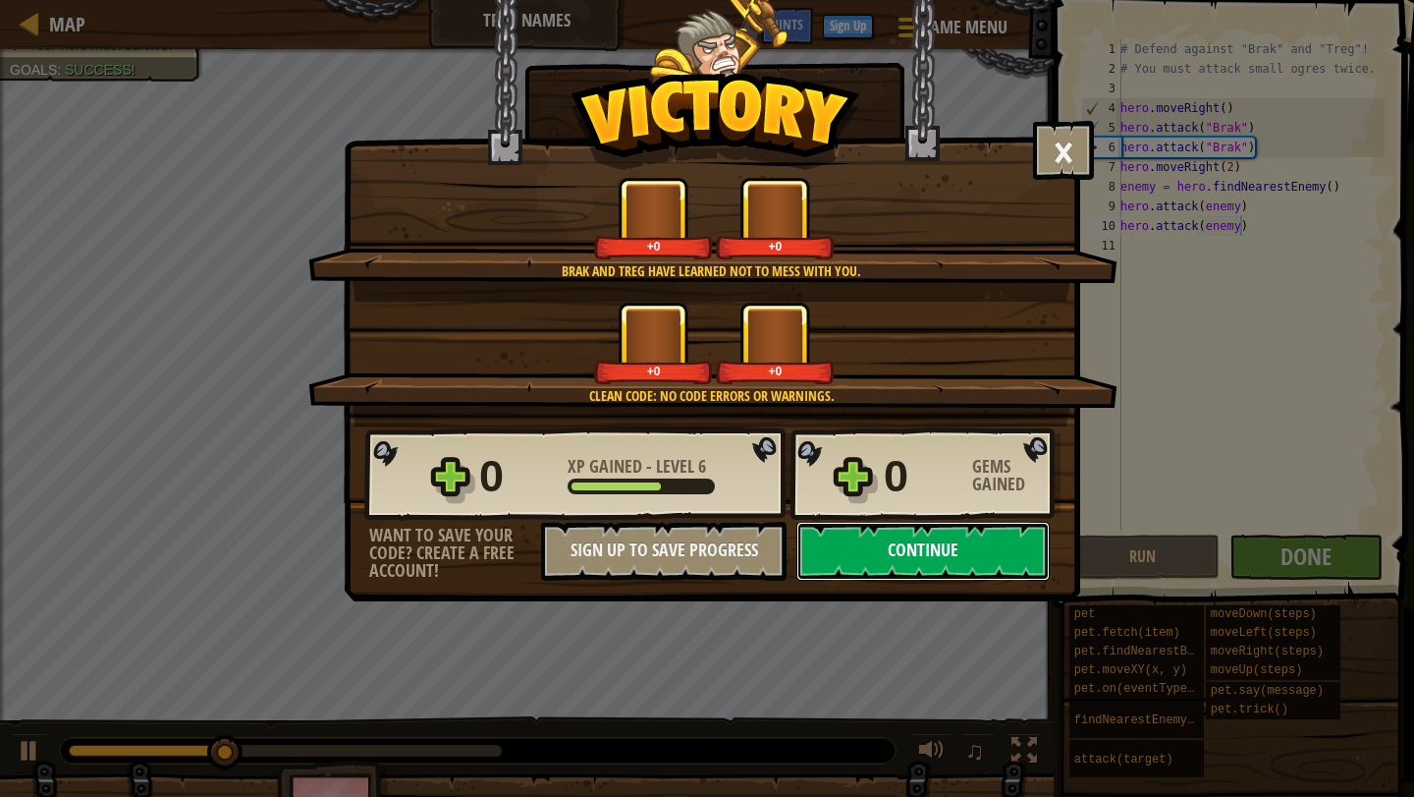
click at [943, 551] on button "Continue" at bounding box center [923, 551] width 253 height 59
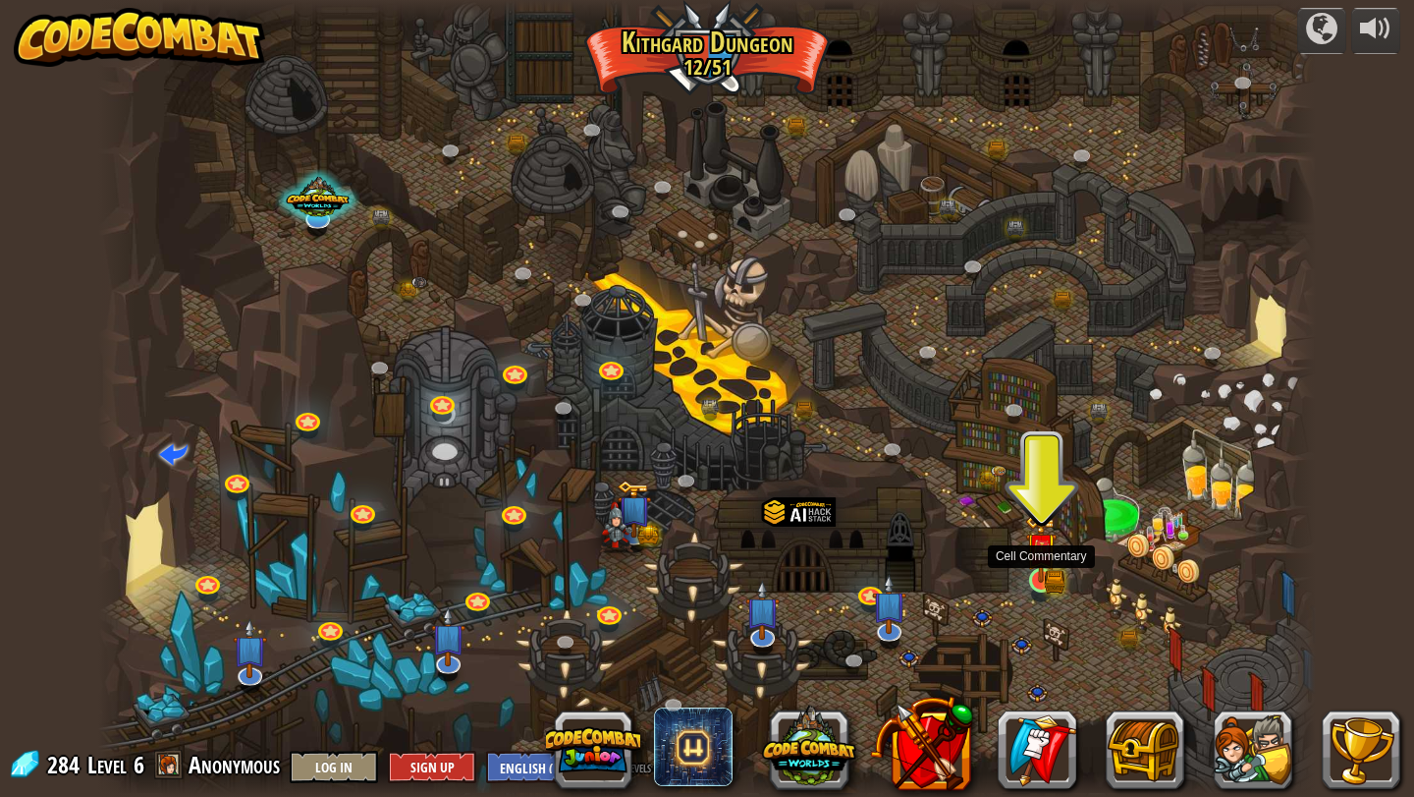
click at [1052, 574] on img at bounding box center [1040, 548] width 31 height 69
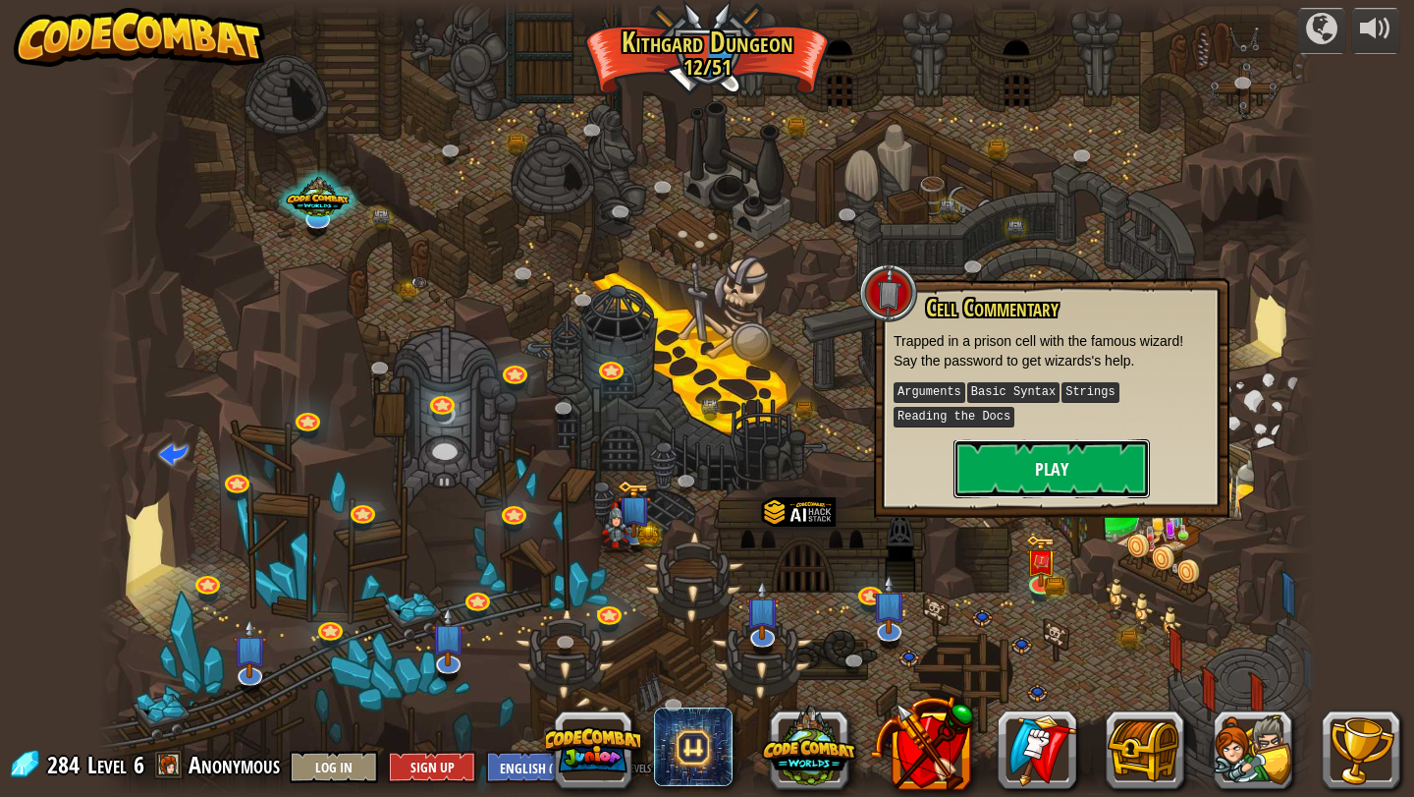
click at [1069, 470] on button "Play" at bounding box center [1052, 468] width 196 height 59
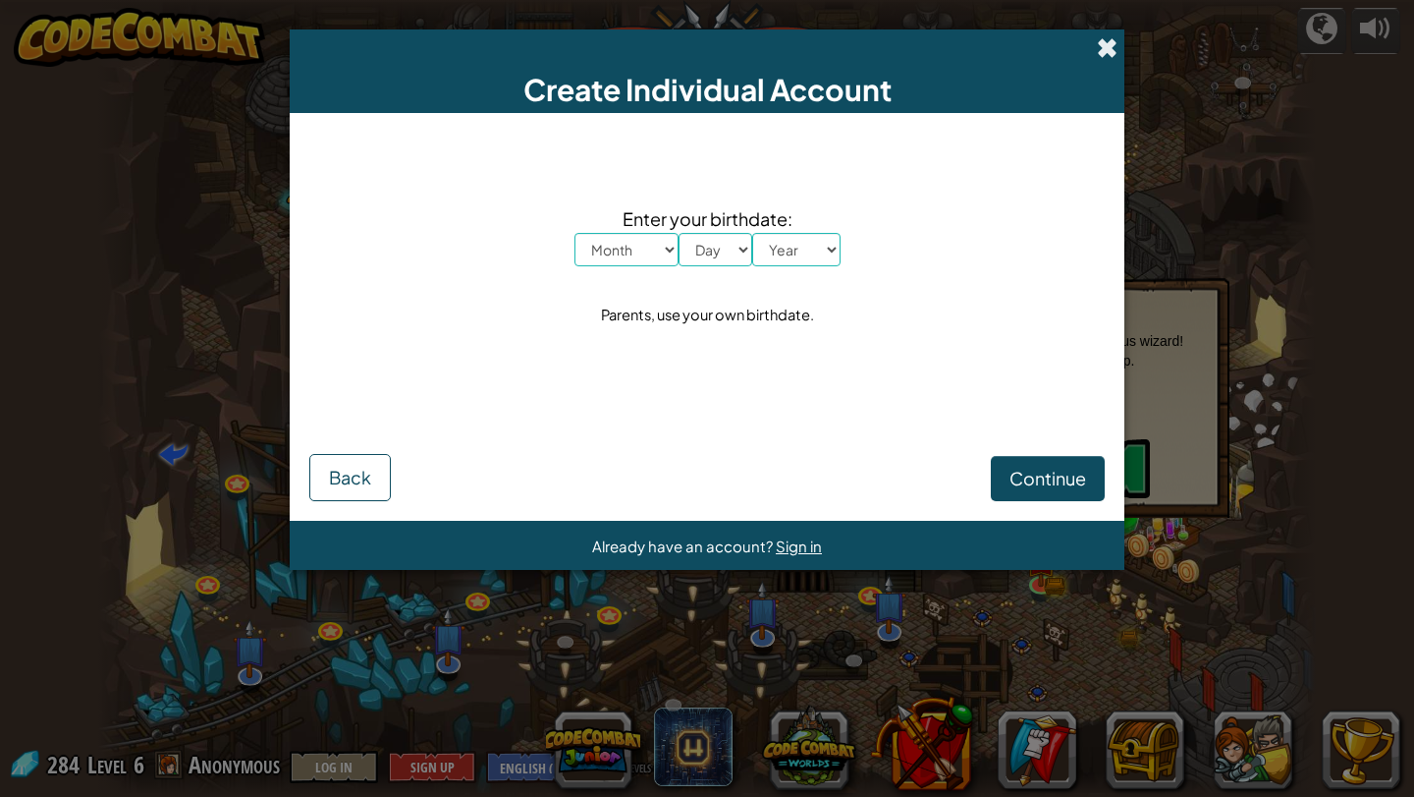
click at [1110, 43] on span at bounding box center [1107, 47] width 21 height 21
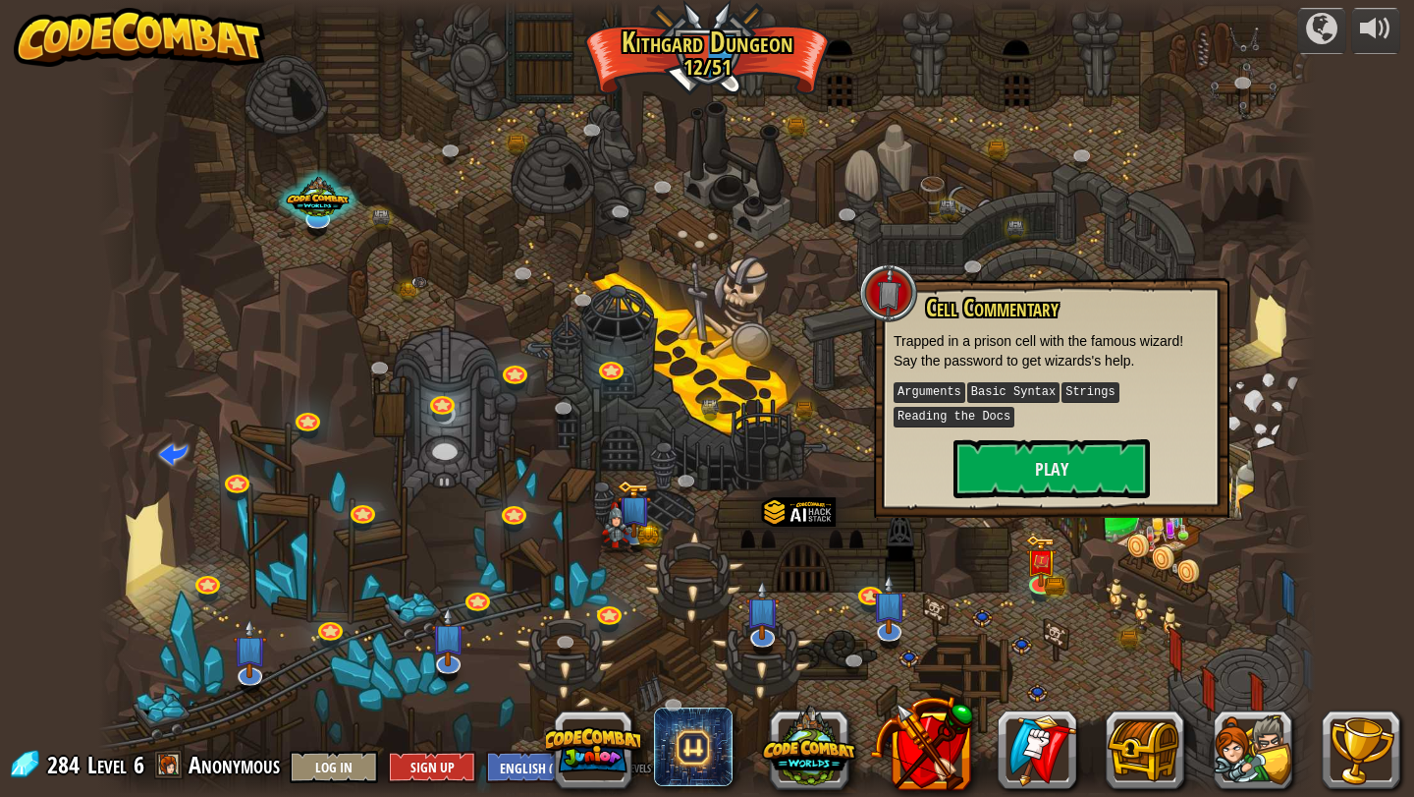
click at [989, 587] on div at bounding box center [707, 398] width 1219 height 797
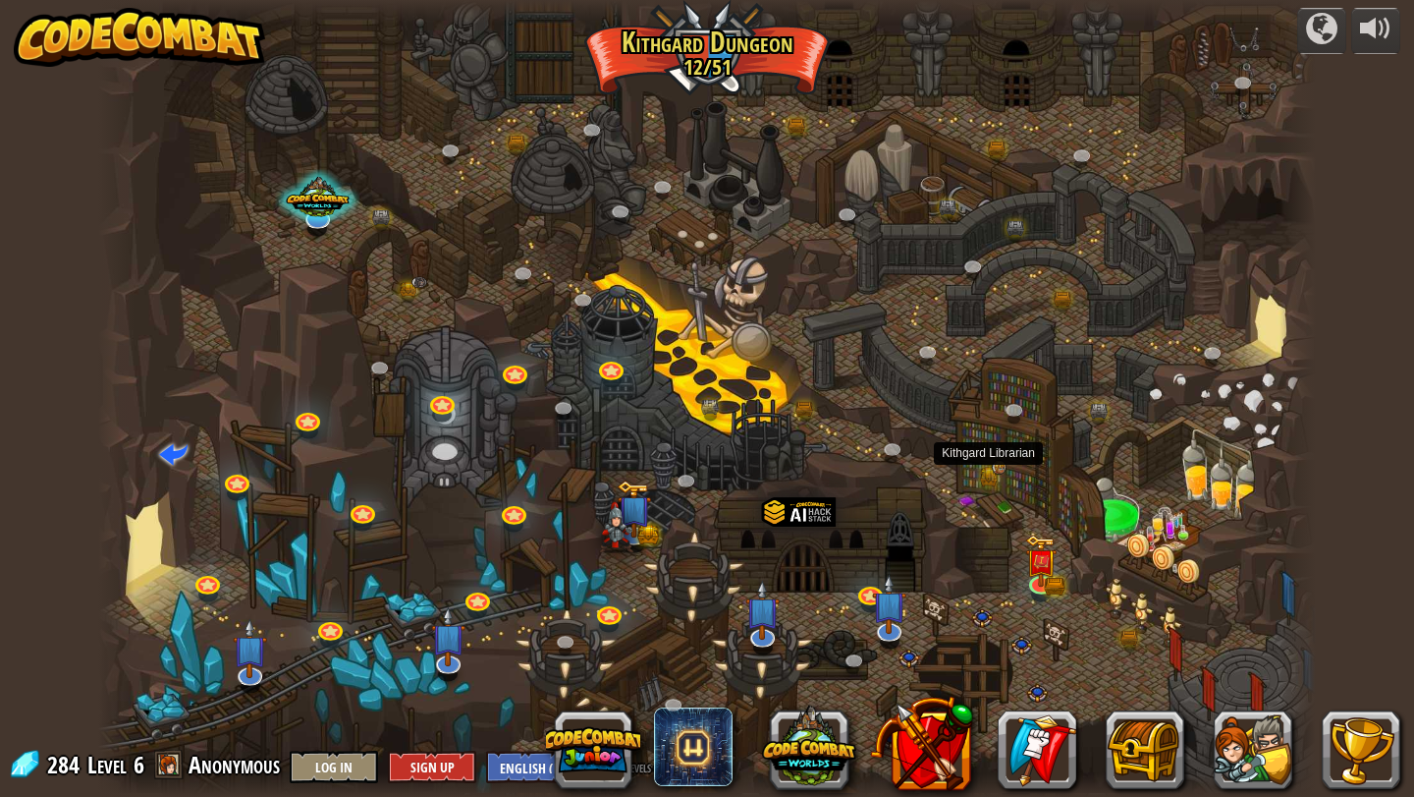
click at [993, 467] on img at bounding box center [999, 467] width 15 height 15
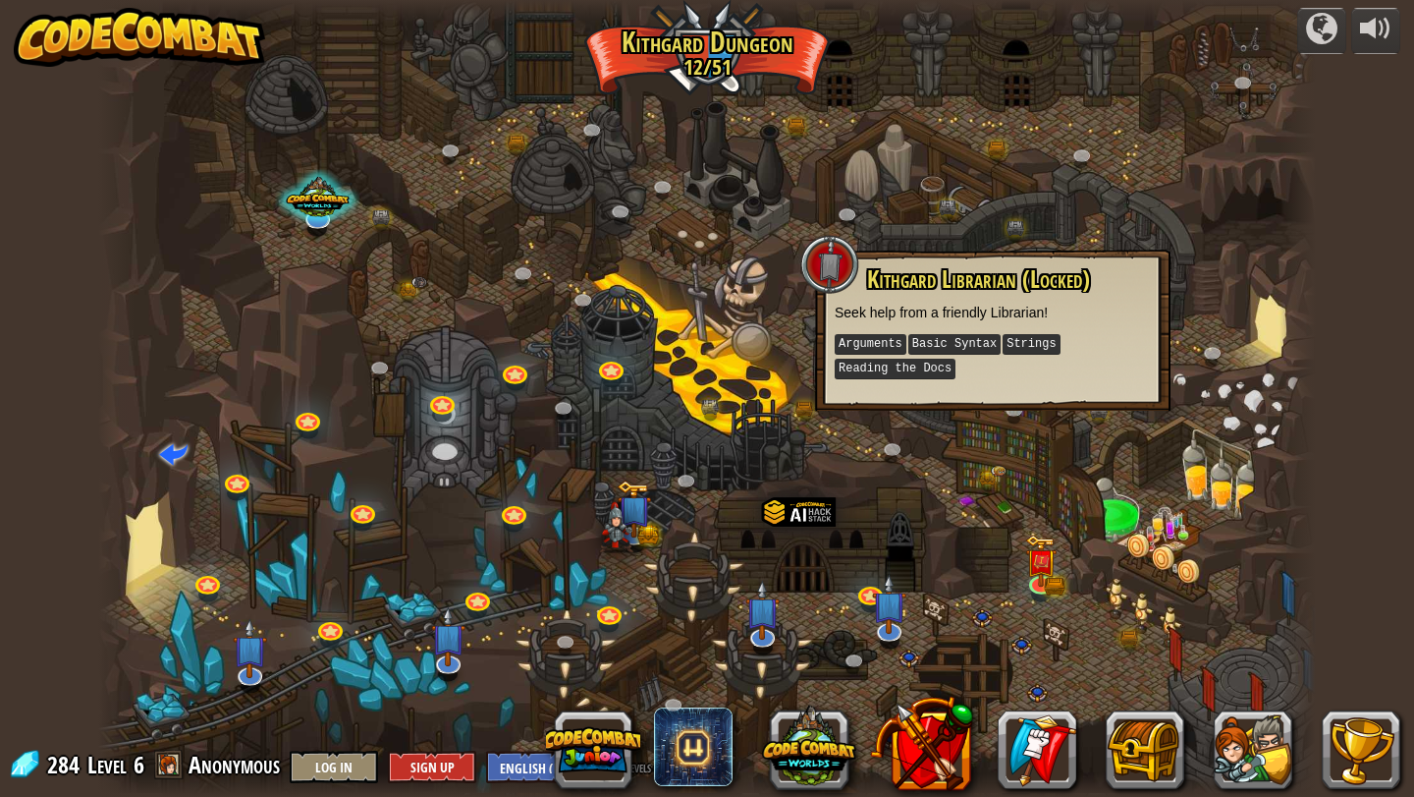
click at [939, 381] on div "Kithgard Librarian (Locked) Seek help from a friendly Librarian! Arguments Basi…" at bounding box center [993, 329] width 356 height 161
click at [942, 282] on span "Kithgard Librarian (Locked)" at bounding box center [978, 278] width 223 height 33
click at [852, 379] on div "Kithgard Librarian (Locked) Seek help from a friendly Librarian! Arguments Basi…" at bounding box center [993, 329] width 356 height 161
click at [867, 430] on div at bounding box center [707, 398] width 1219 height 797
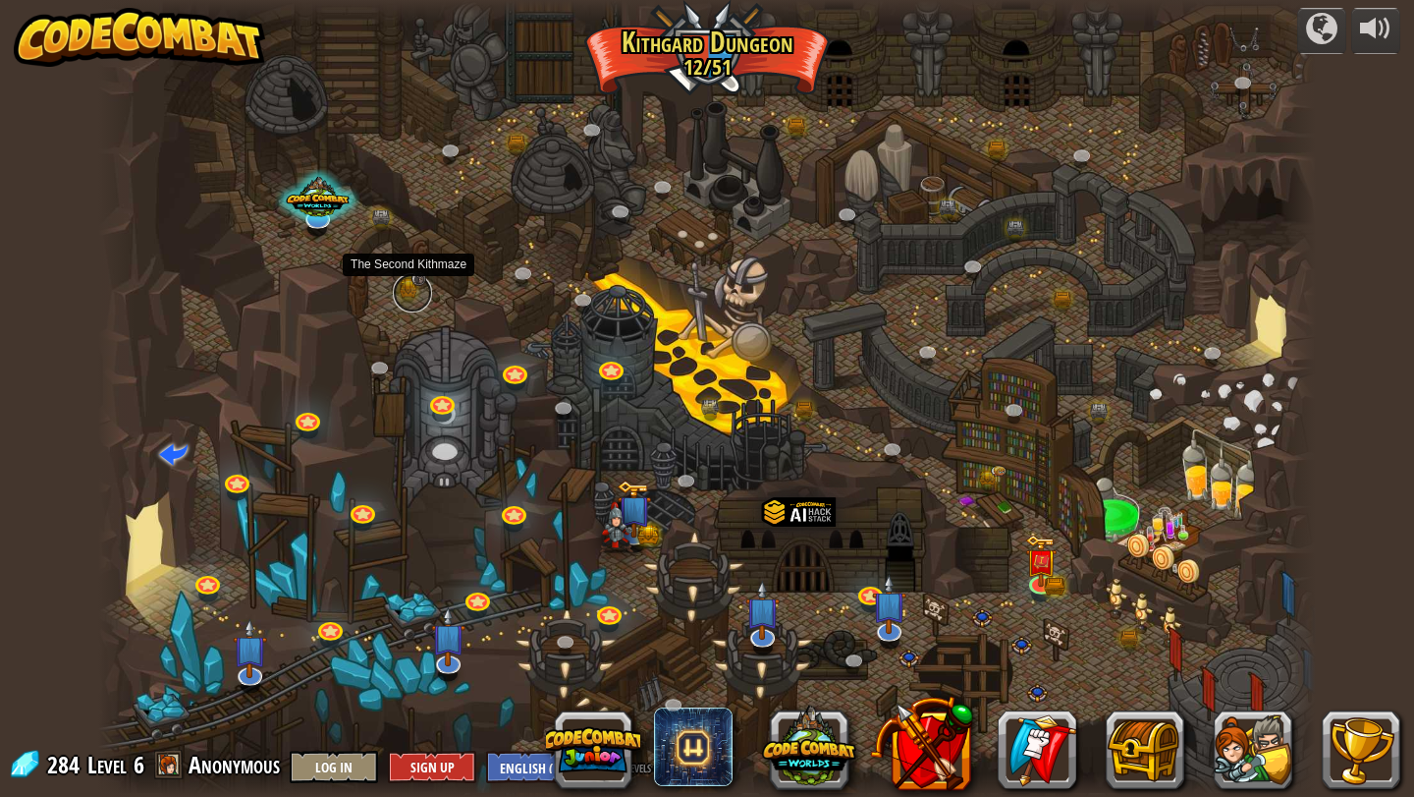
click at [416, 288] on link at bounding box center [412, 292] width 39 height 39
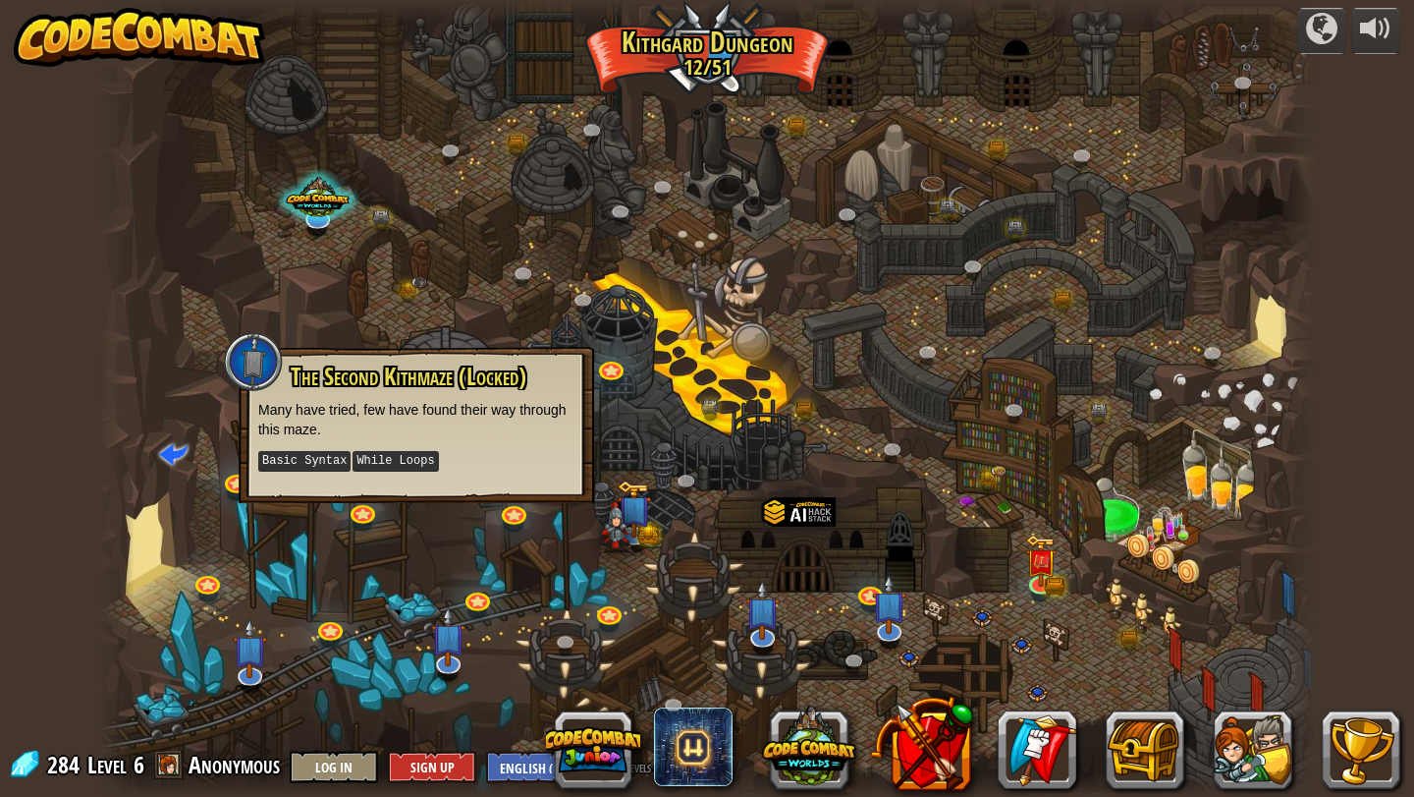
click at [625, 290] on div at bounding box center [707, 398] width 1219 height 797
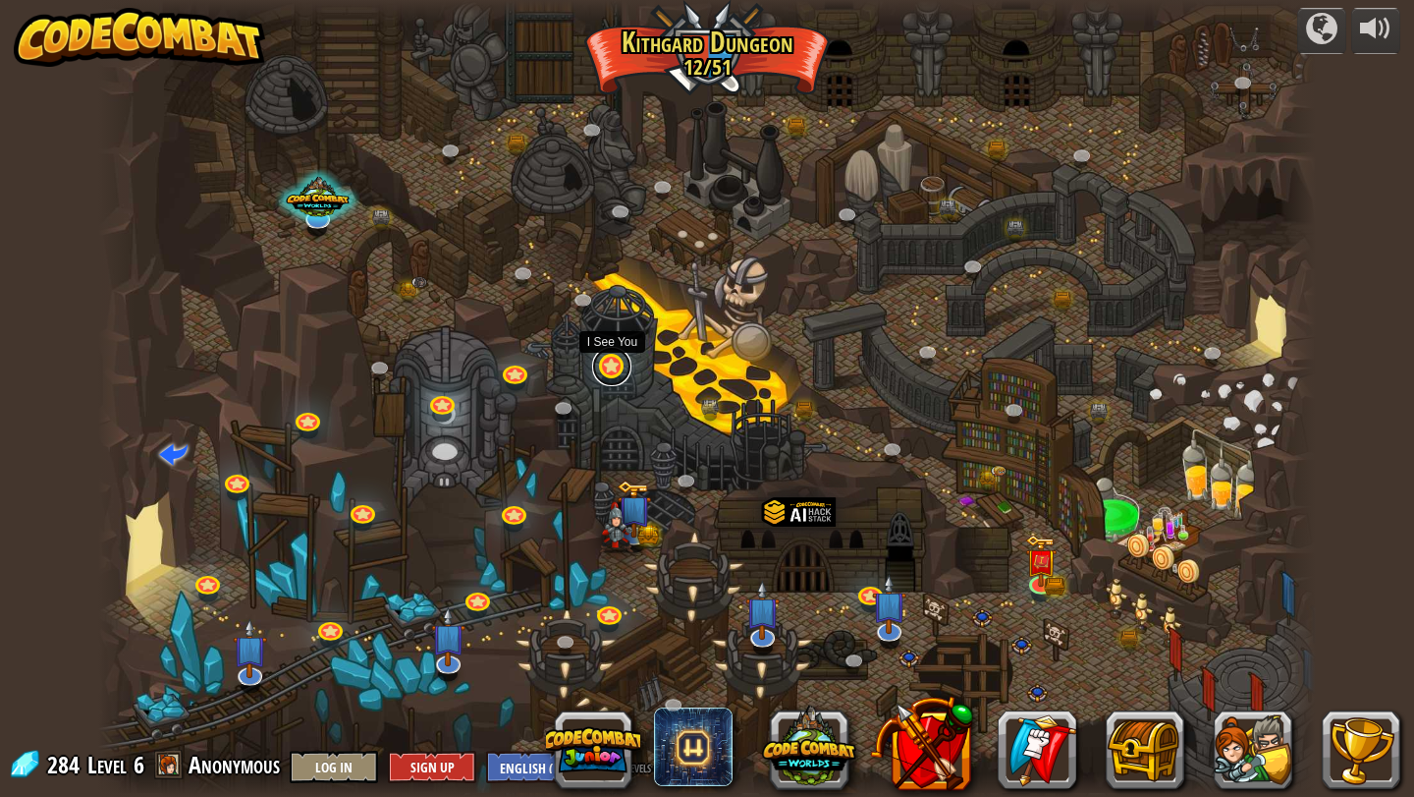
click at [607, 359] on link at bounding box center [611, 366] width 39 height 39
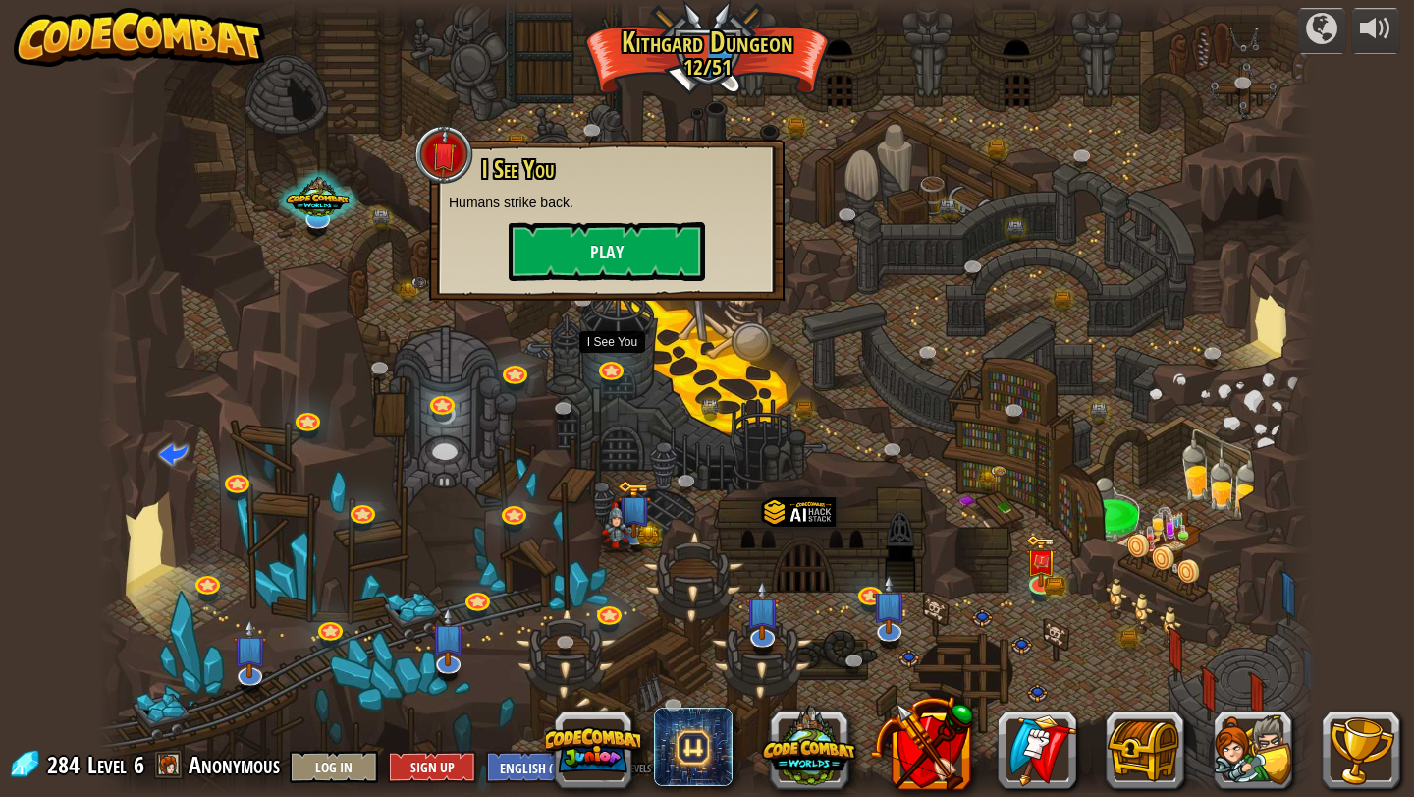
click at [841, 275] on div at bounding box center [707, 398] width 1219 height 797
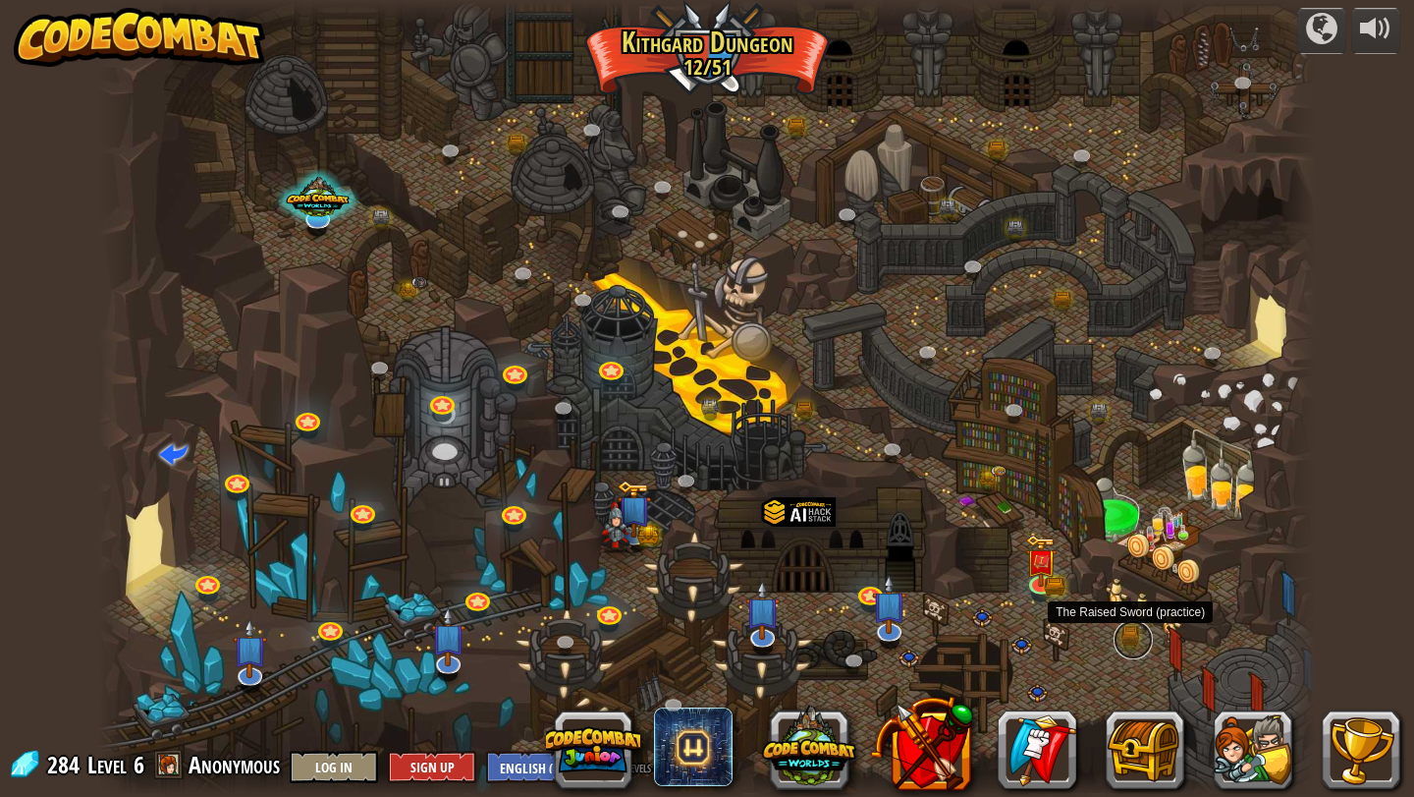
click at [1136, 632] on link at bounding box center [1133, 639] width 39 height 39
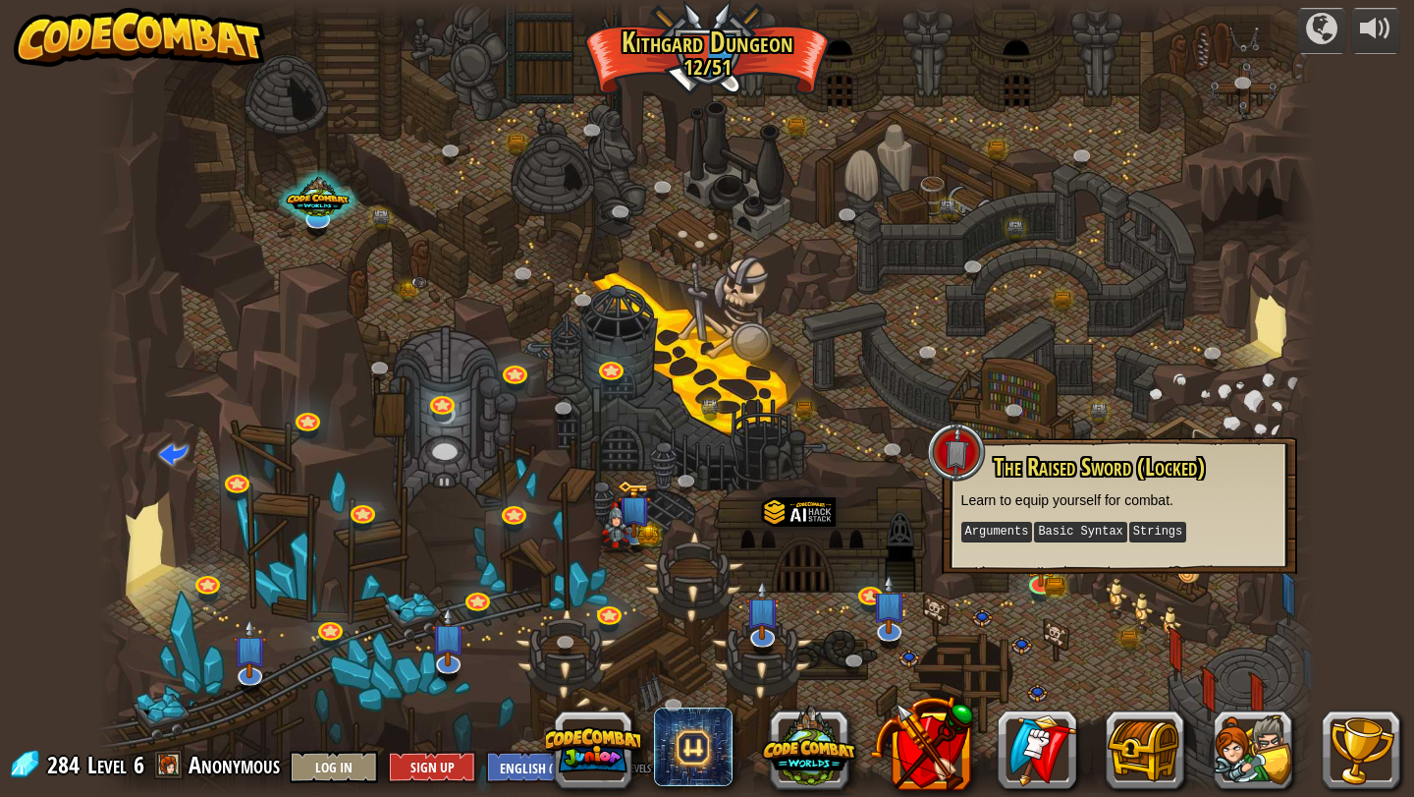
click at [1085, 233] on div at bounding box center [707, 398] width 1219 height 797
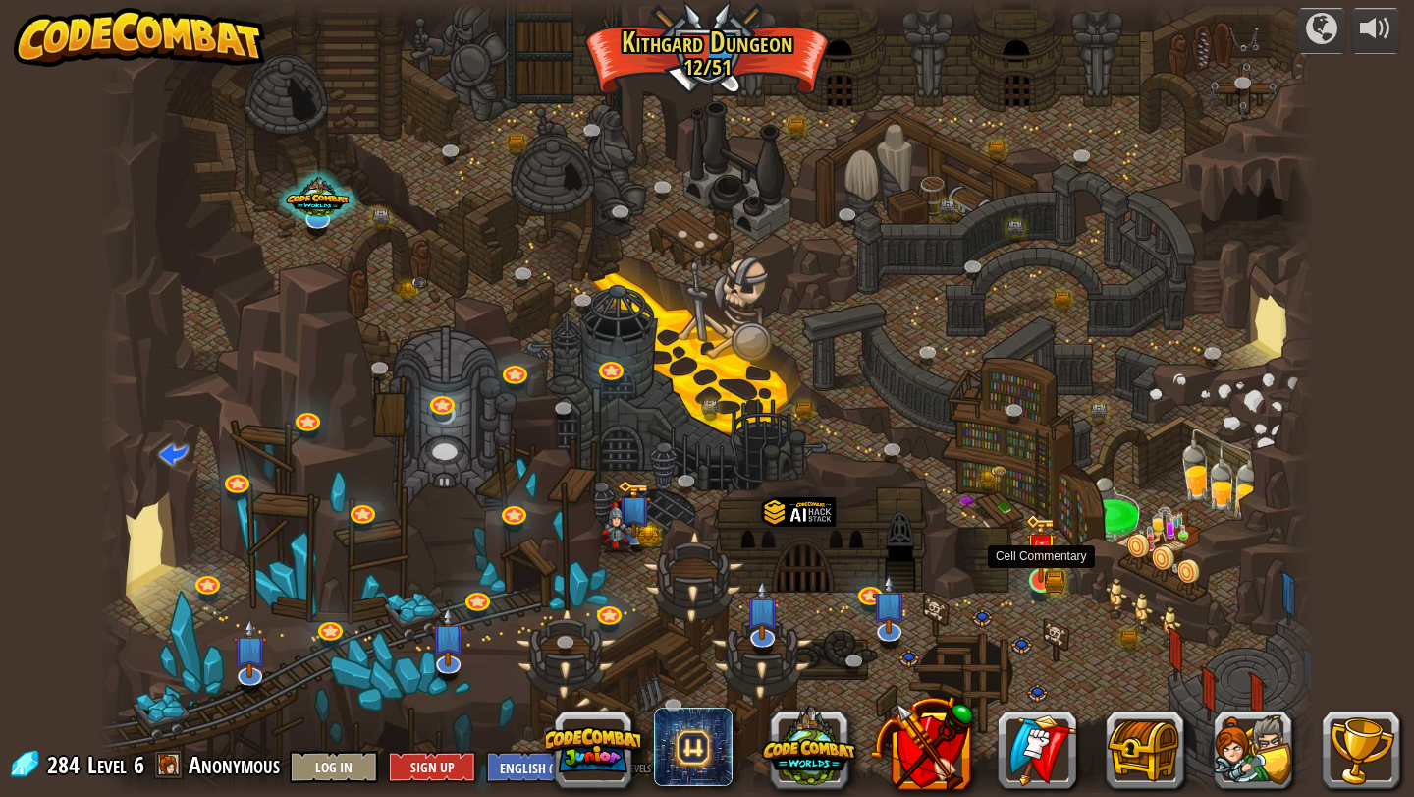
click at [1036, 581] on img at bounding box center [1040, 548] width 31 height 69
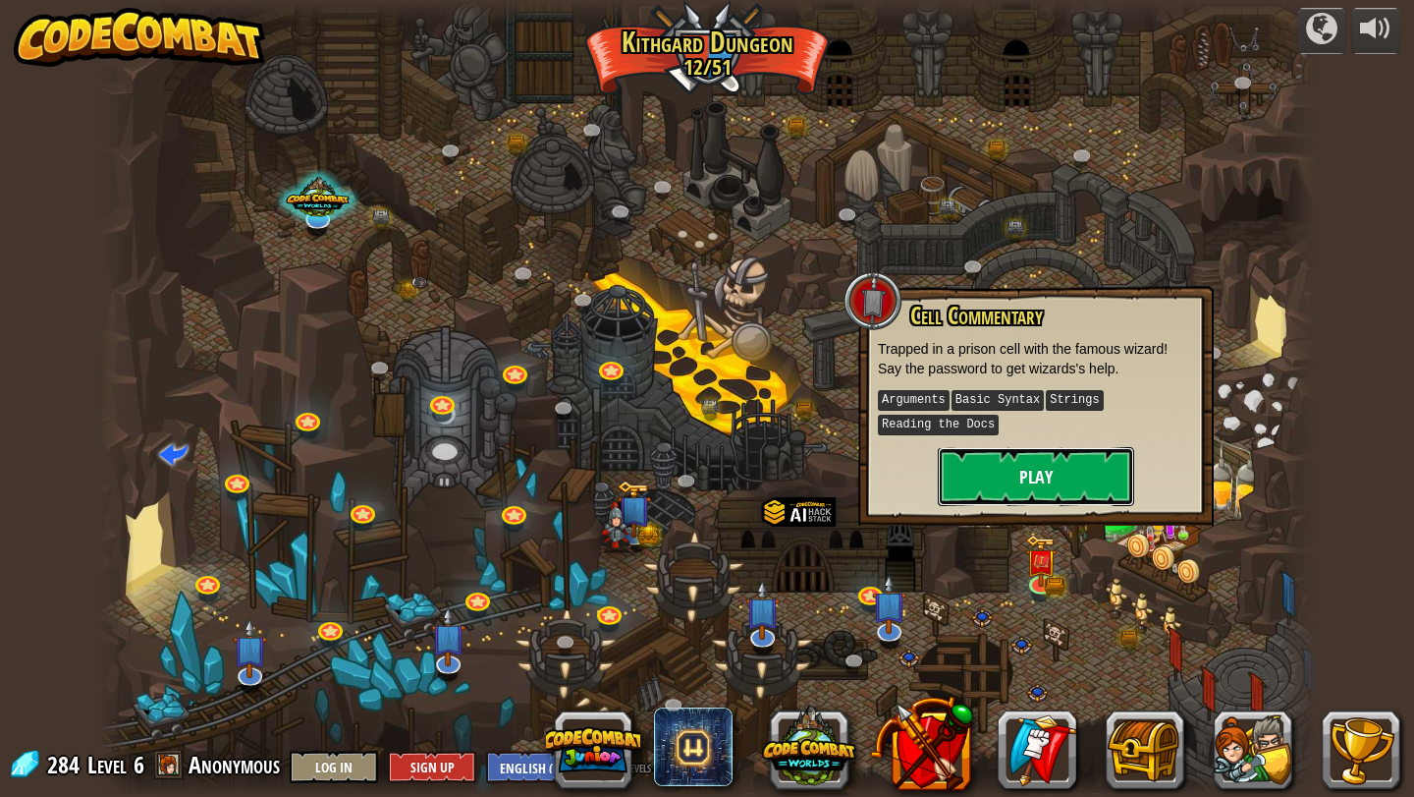
click at [1030, 479] on button "Play" at bounding box center [1036, 476] width 196 height 59
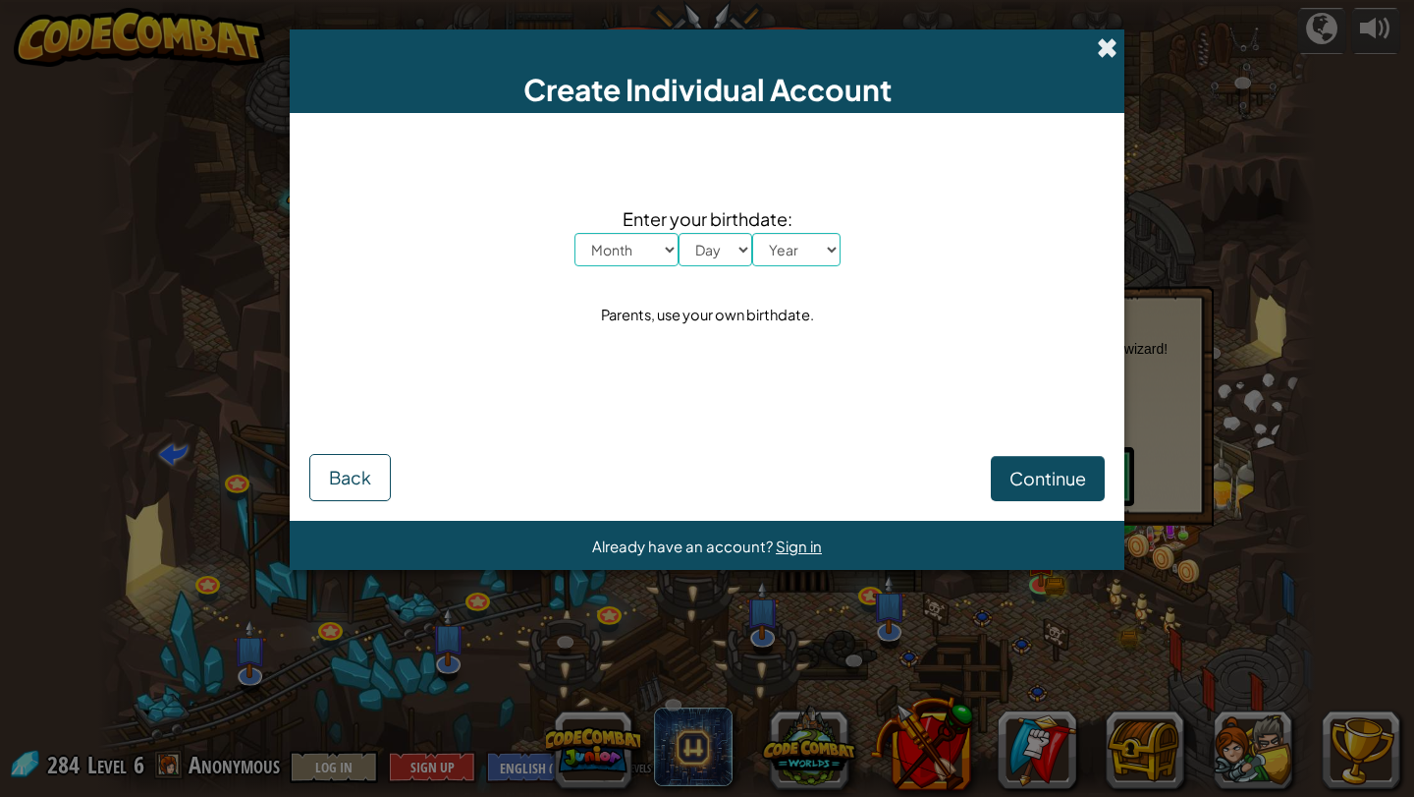
click at [1106, 57] on span at bounding box center [1107, 47] width 21 height 21
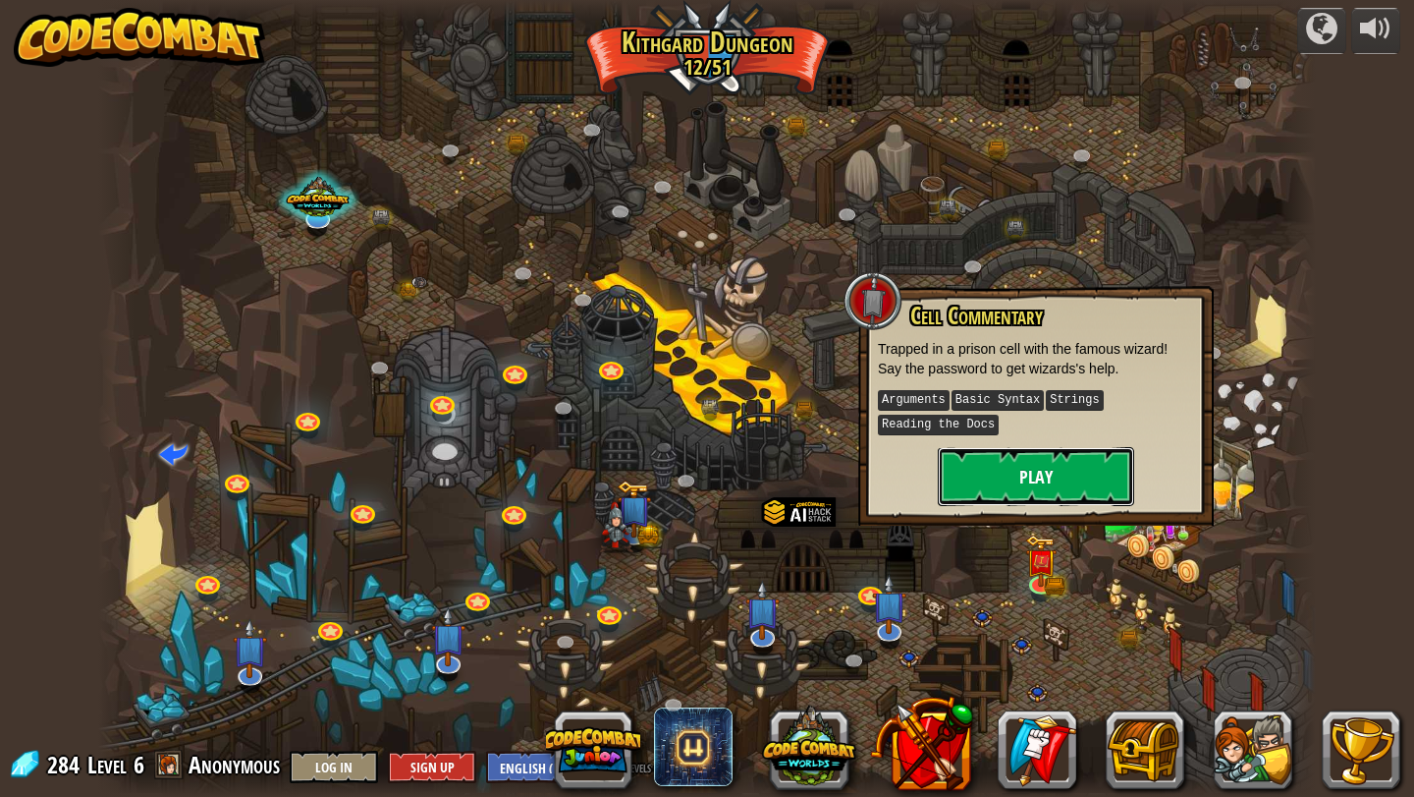
click at [1060, 491] on button "Play" at bounding box center [1036, 476] width 196 height 59
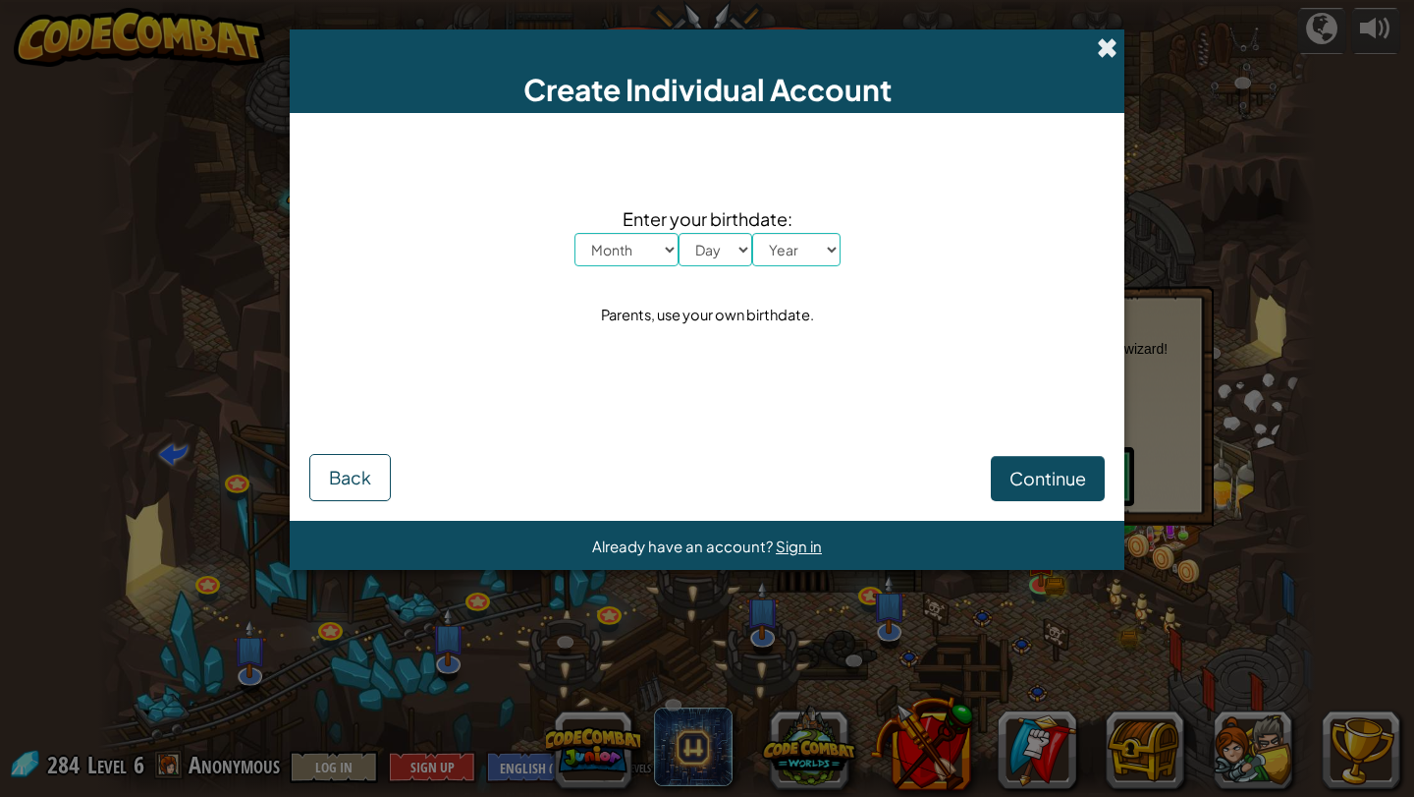
click at [1114, 37] on span at bounding box center [1107, 47] width 21 height 21
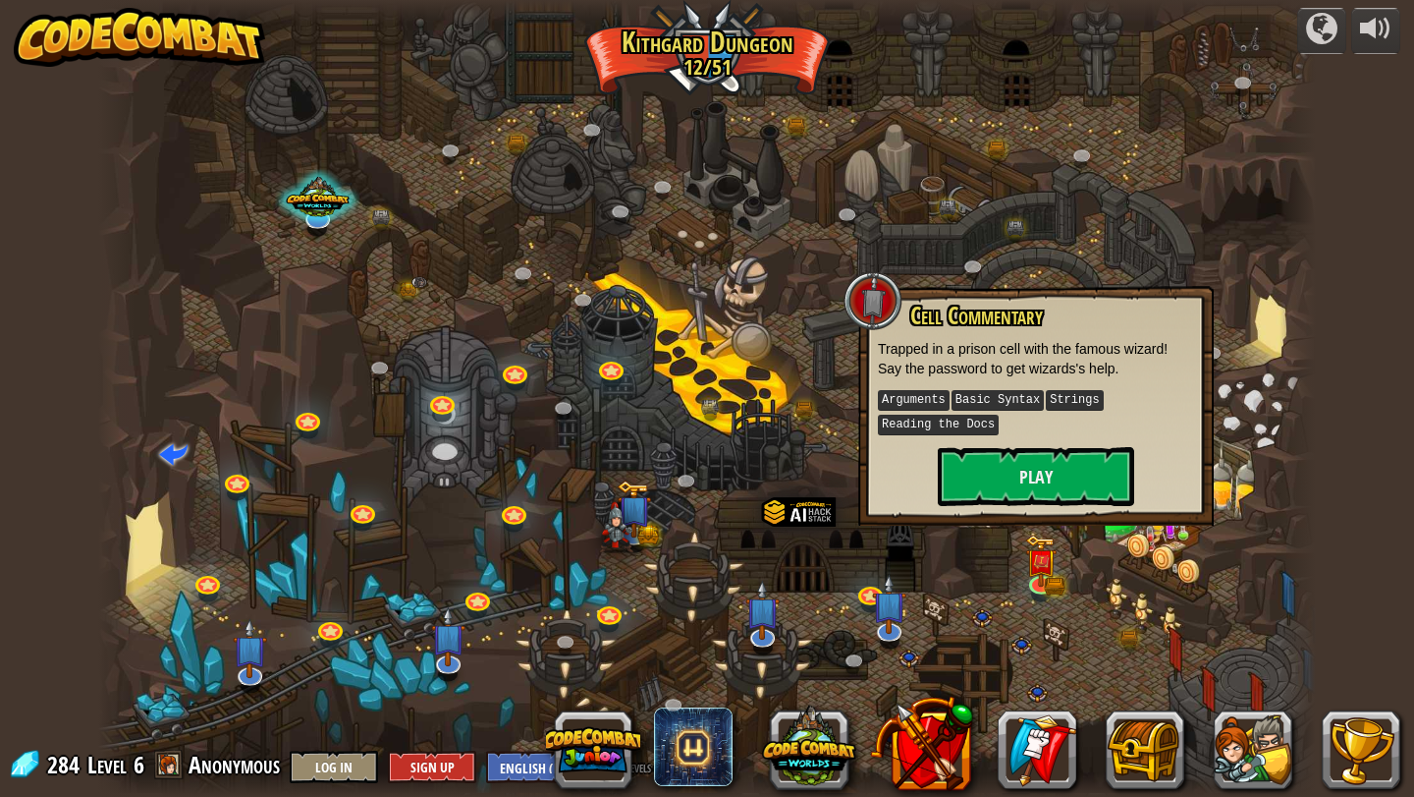
click at [1127, 574] on div at bounding box center [707, 398] width 1219 height 797
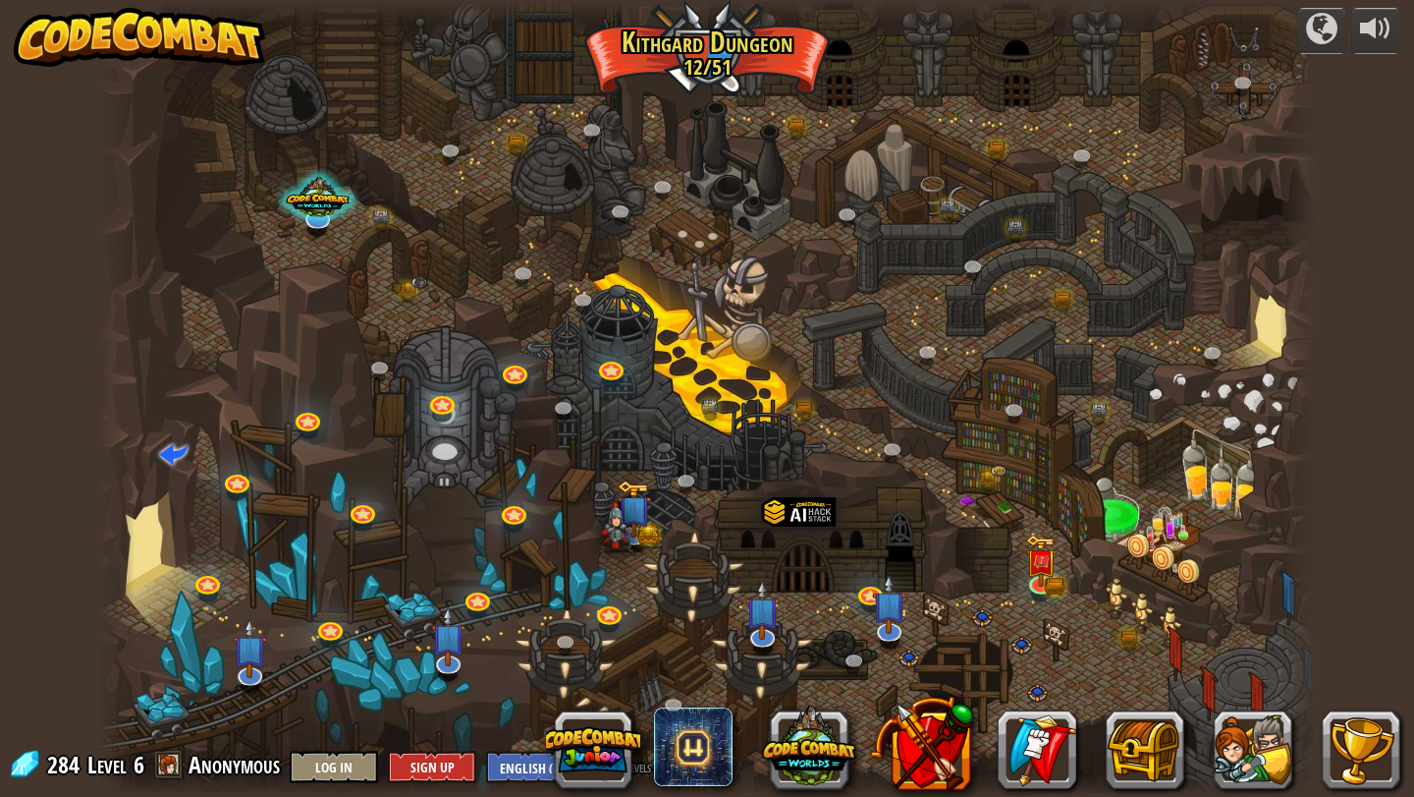
click at [991, 502] on div at bounding box center [707, 398] width 1219 height 797
click at [1002, 503] on div at bounding box center [707, 398] width 1219 height 797
click at [1007, 512] on div at bounding box center [707, 398] width 1219 height 797
click at [987, 470] on link at bounding box center [991, 481] width 39 height 39
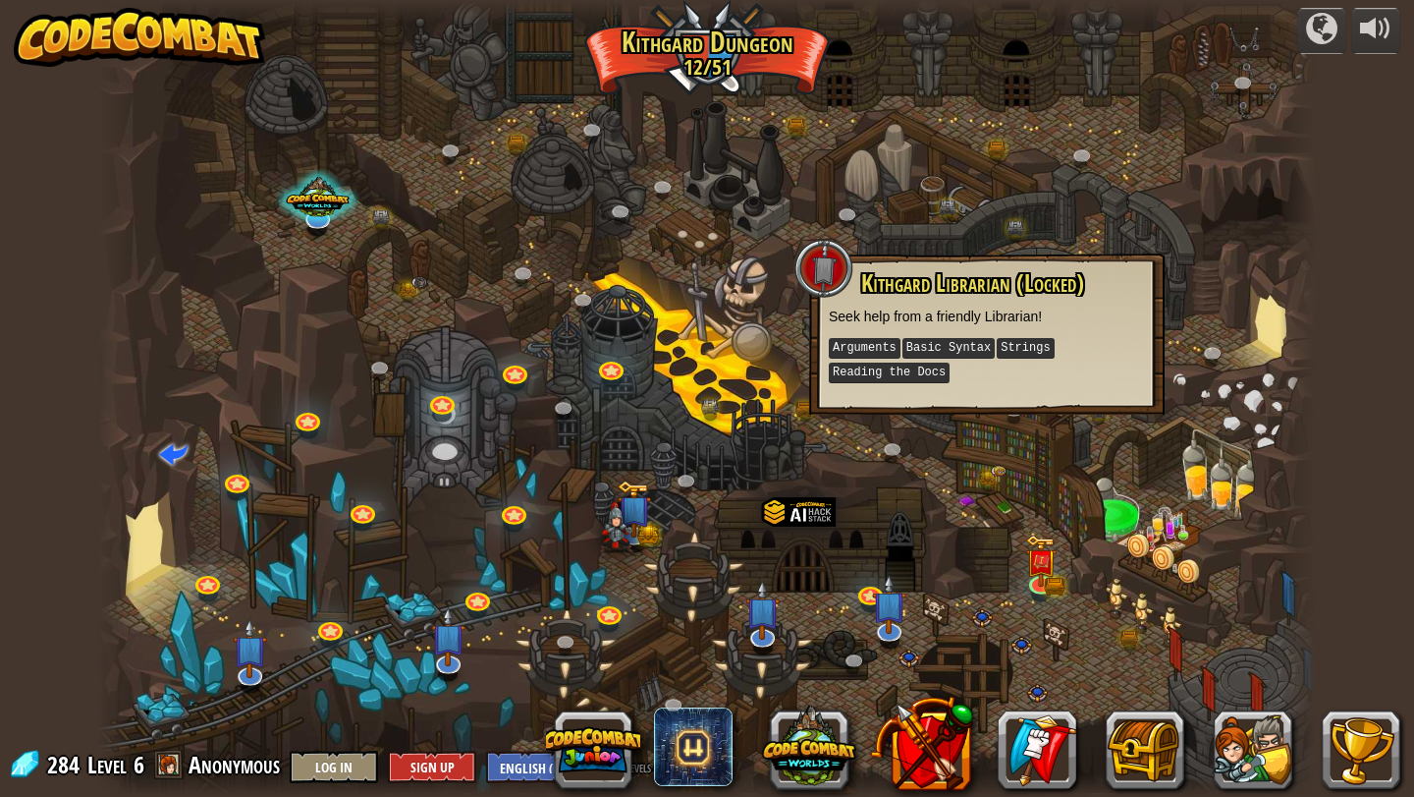
click at [1335, 215] on div "powered by Twisted Canyon (Locked) Challenge: collect the most gold using all t…" at bounding box center [707, 398] width 1414 height 797
click at [962, 208] on link at bounding box center [951, 210] width 39 height 39
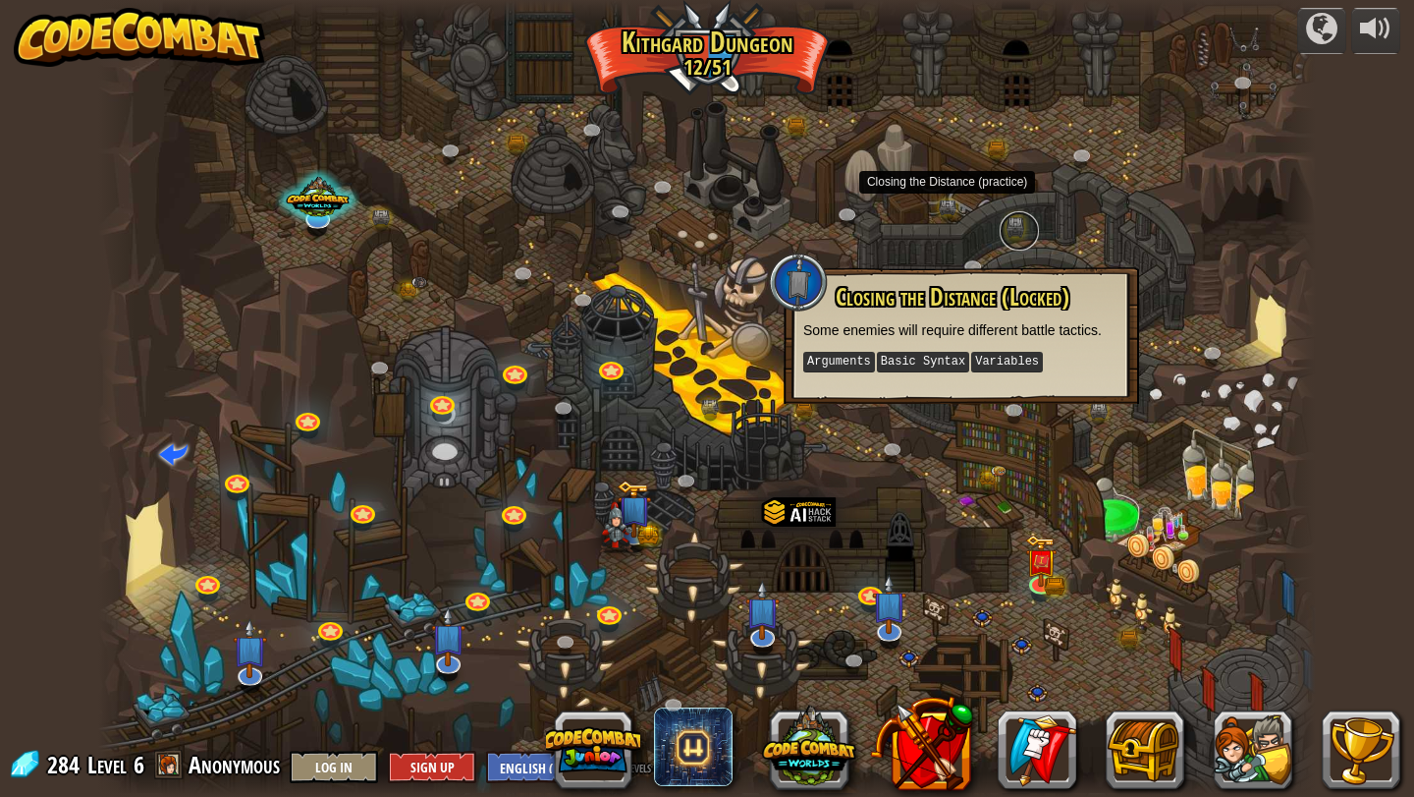
click at [1006, 233] on link at bounding box center [1019, 230] width 39 height 39
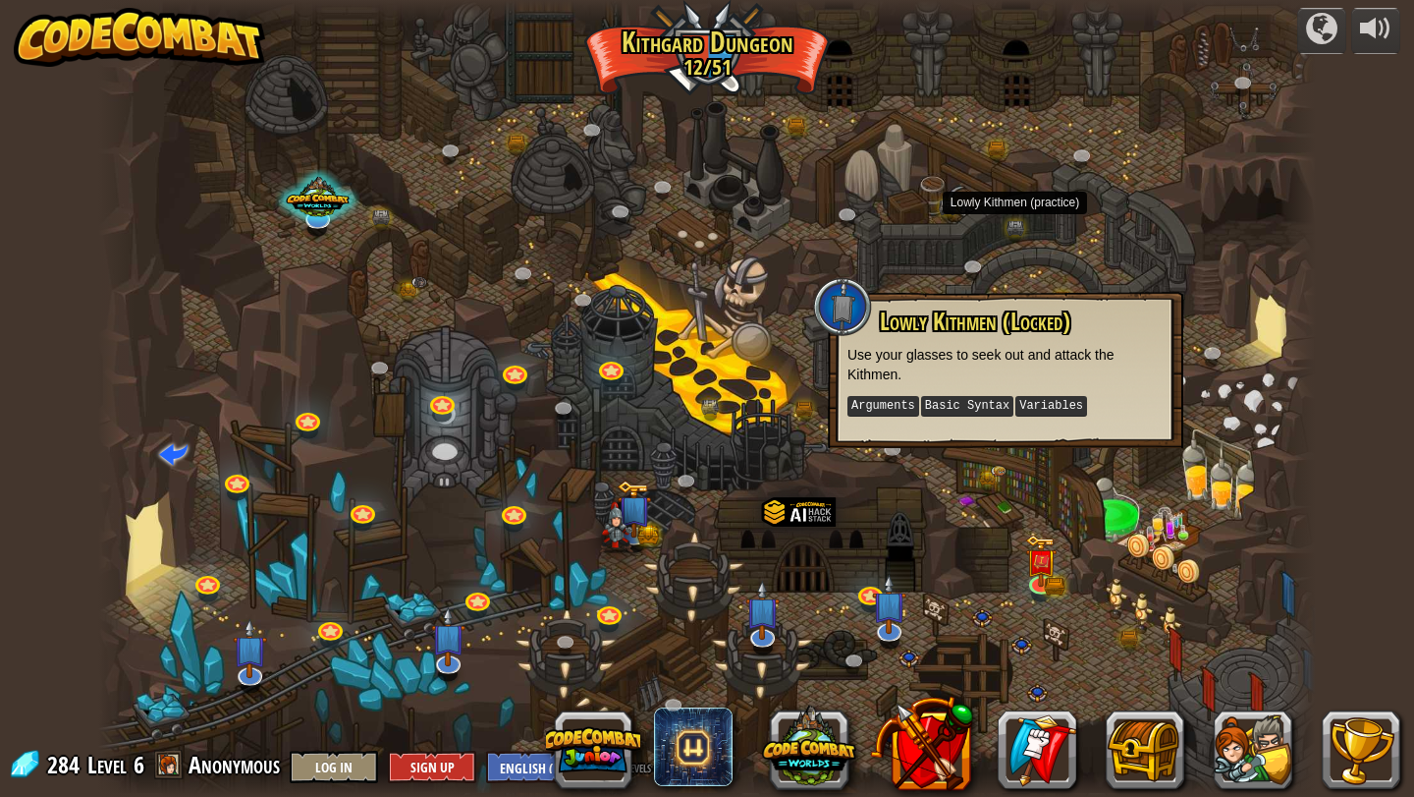
click at [1136, 178] on div at bounding box center [707, 398] width 1219 height 797
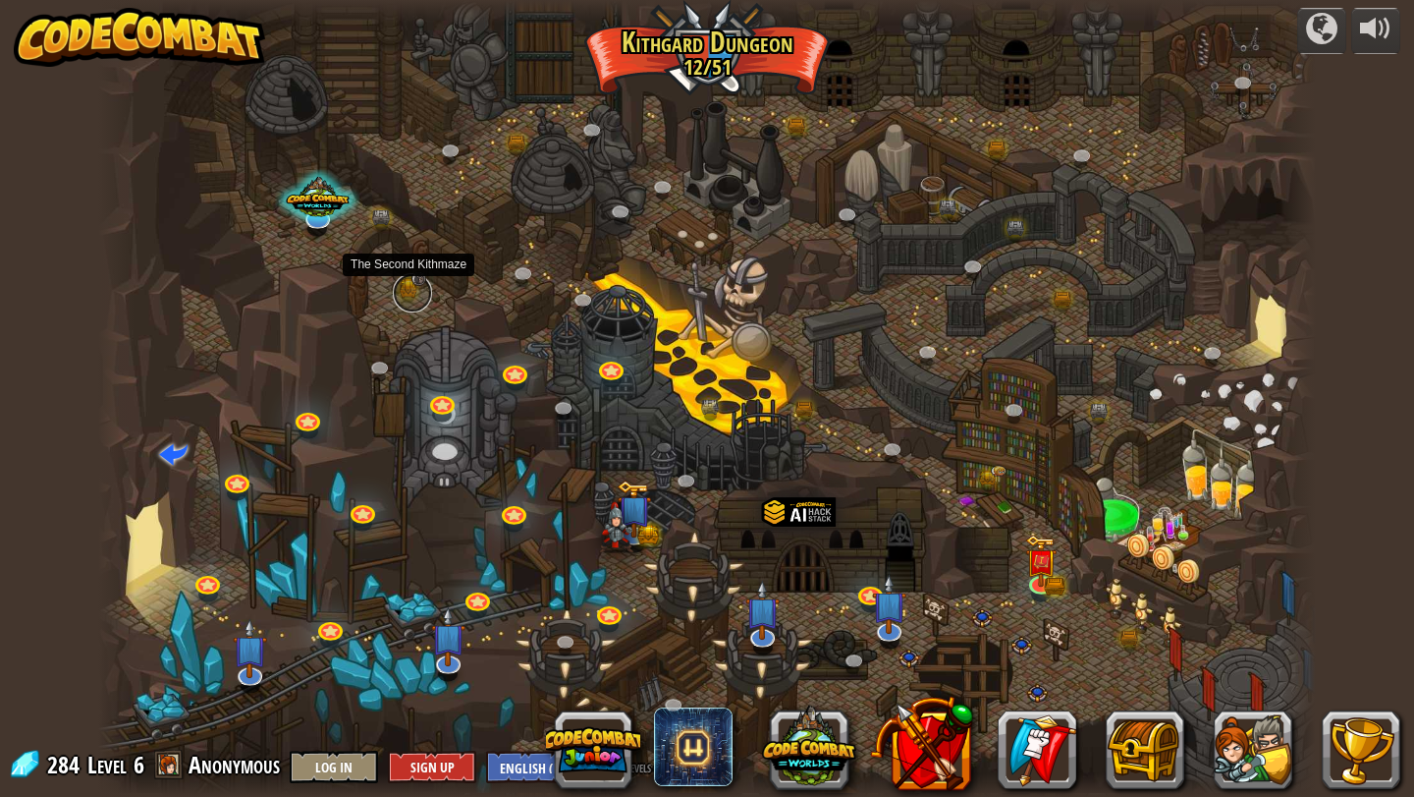
click at [414, 284] on link at bounding box center [412, 292] width 39 height 39
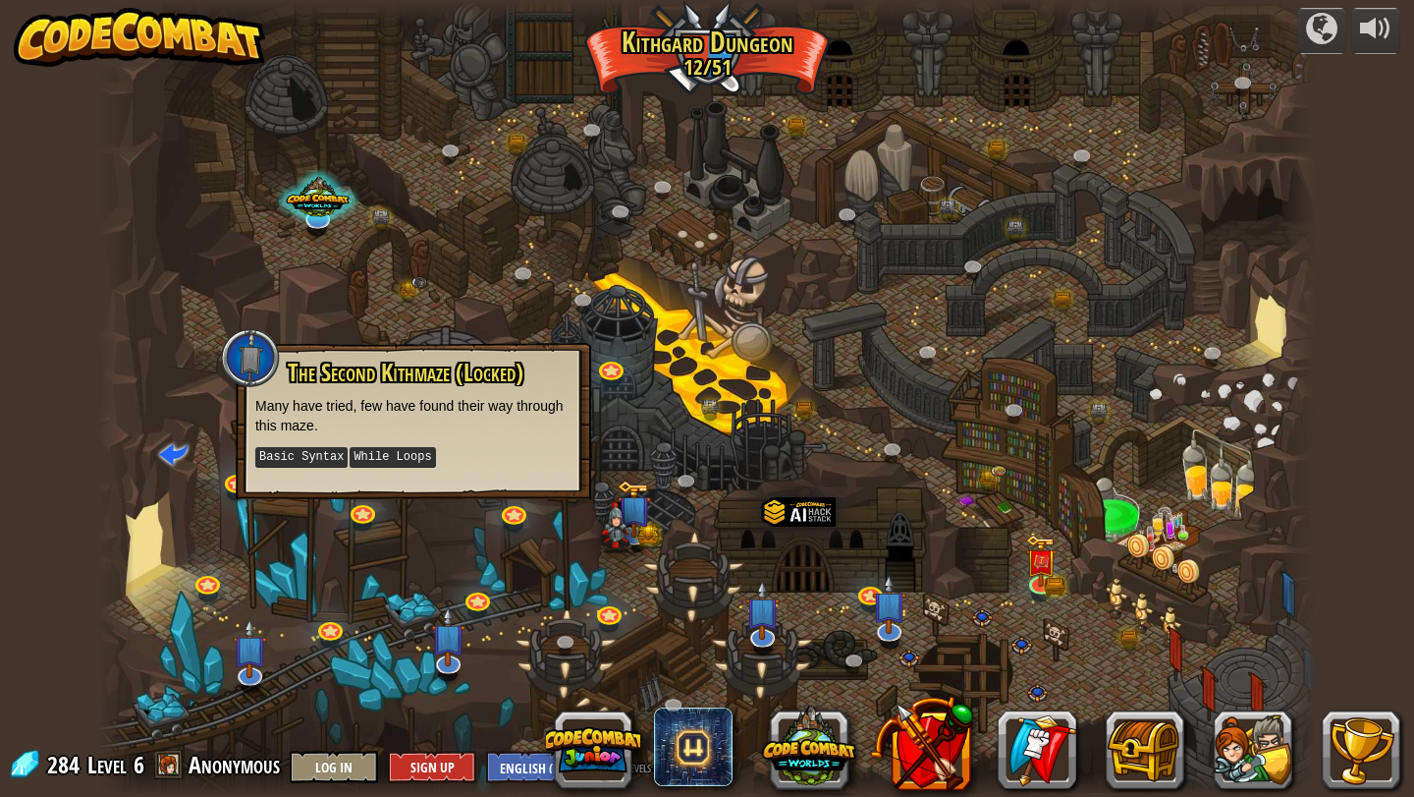
click at [380, 449] on kbd "While Loops" at bounding box center [392, 457] width 85 height 21
click at [584, 173] on div at bounding box center [707, 398] width 1219 height 797
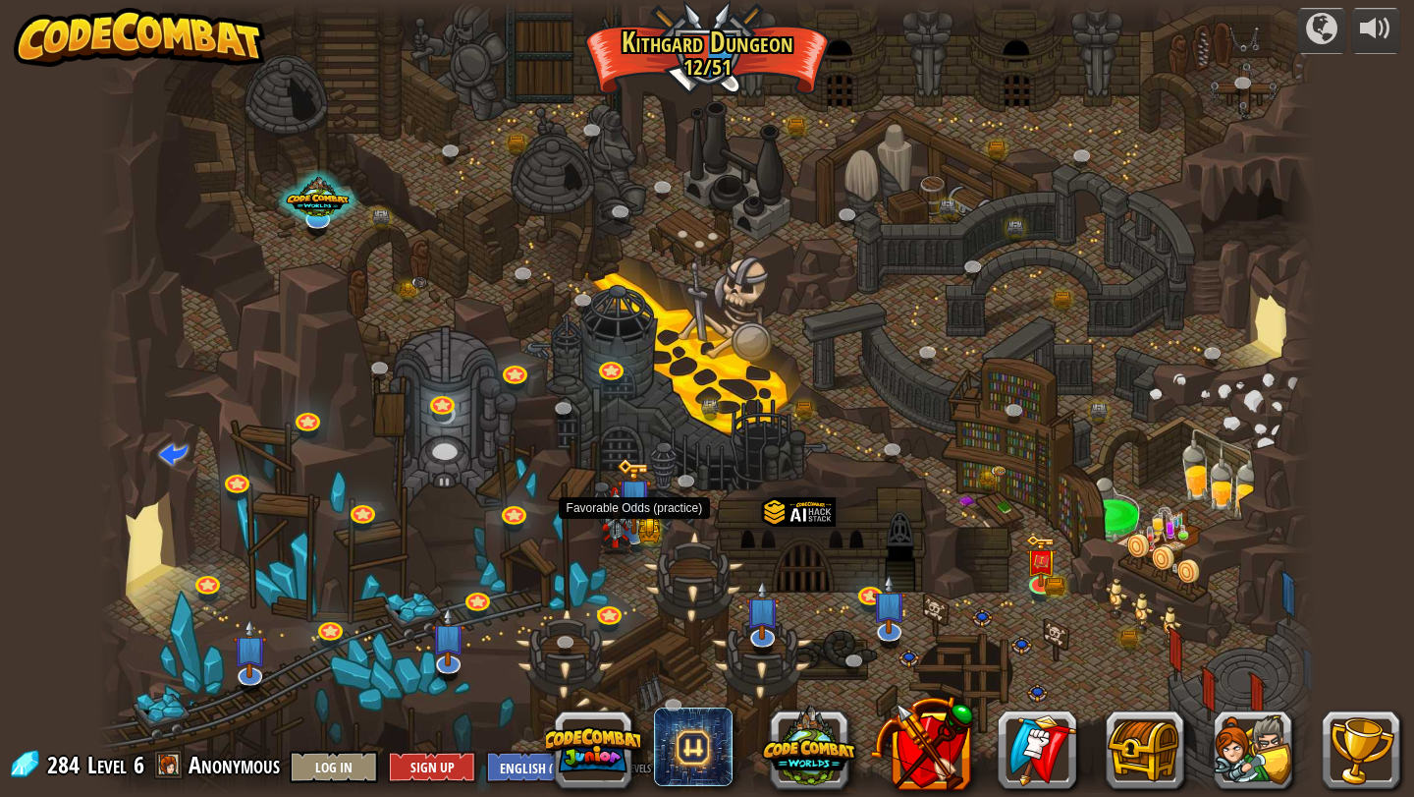
click at [644, 528] on img at bounding box center [634, 496] width 34 height 77
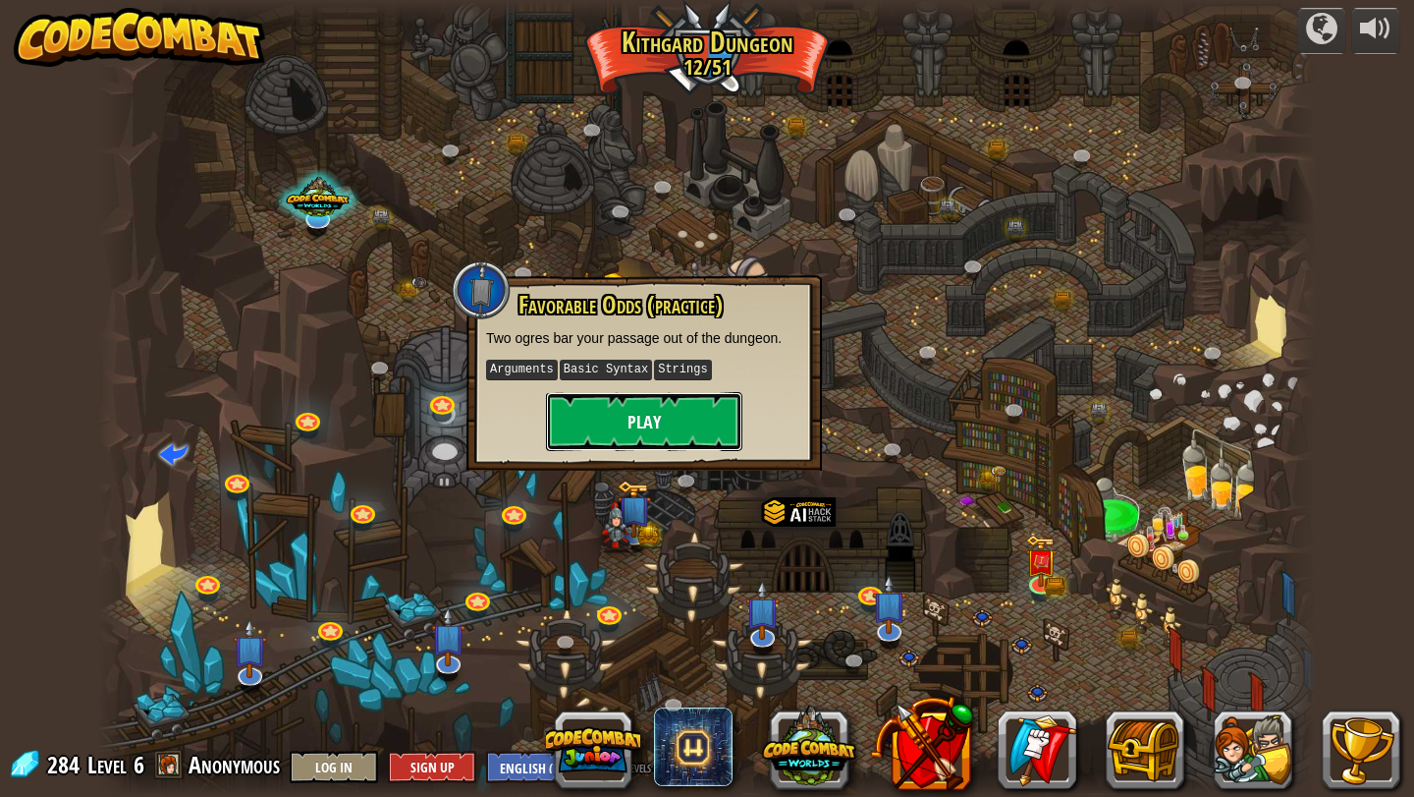
click at [679, 421] on button "Play" at bounding box center [644, 421] width 196 height 59
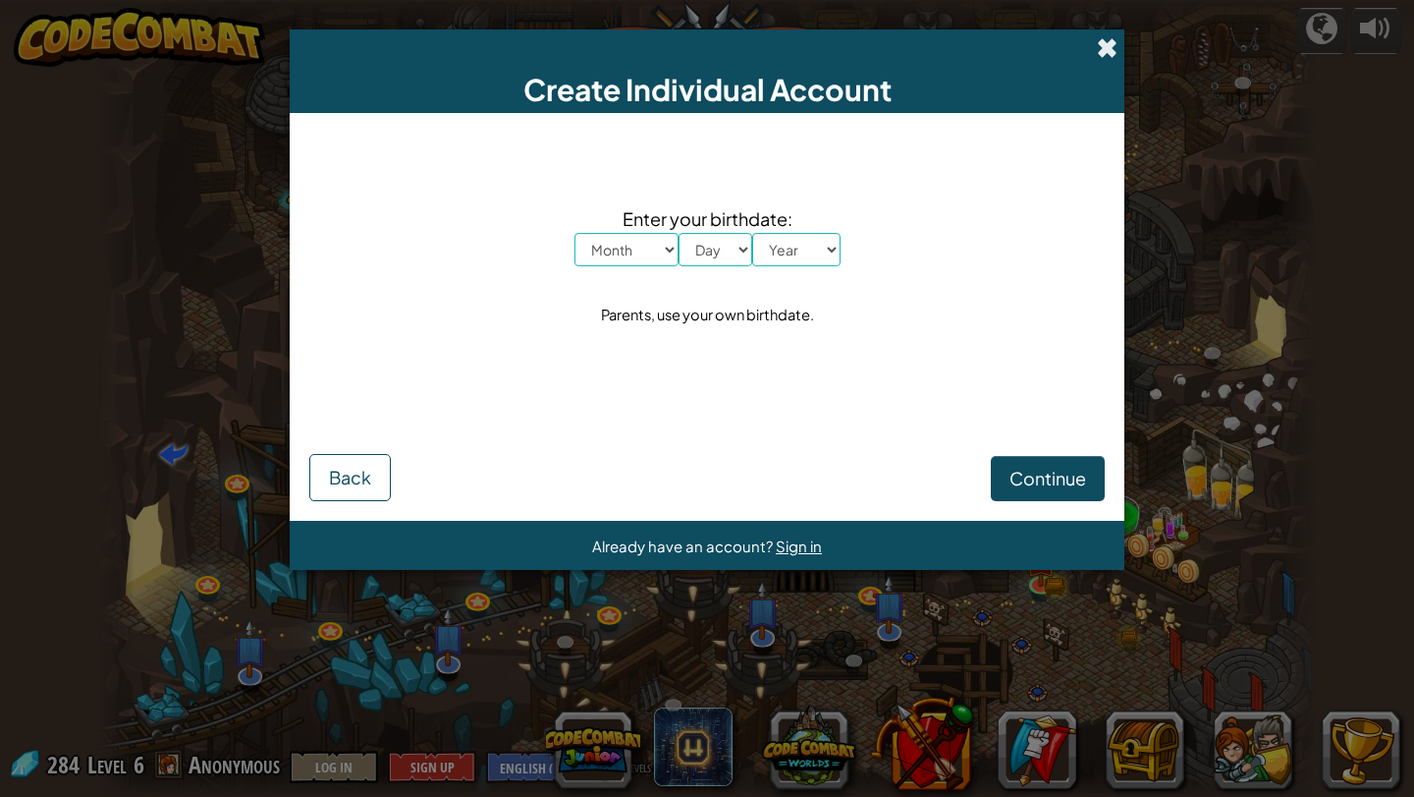
click at [1113, 47] on span at bounding box center [1107, 47] width 21 height 21
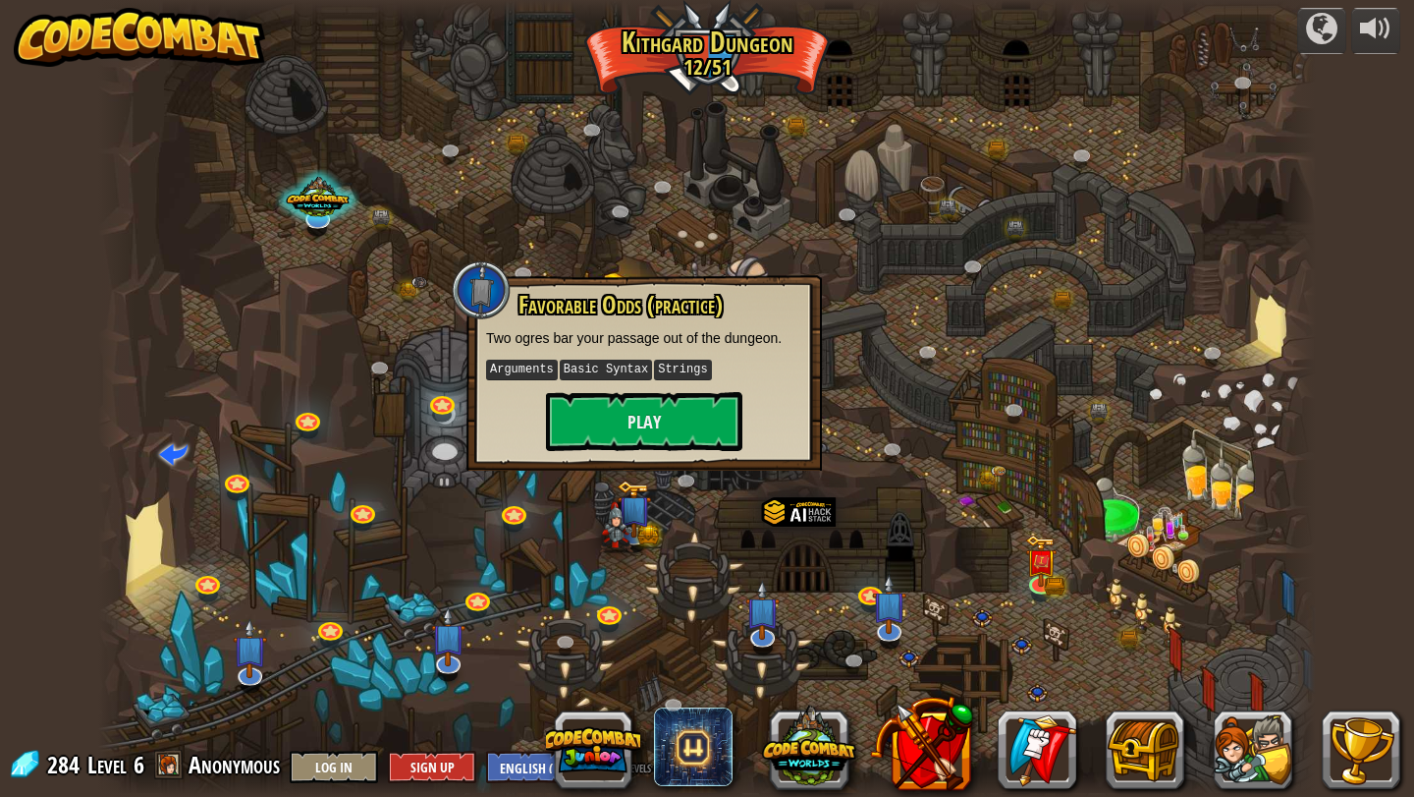
click at [854, 320] on div at bounding box center [707, 398] width 1219 height 797
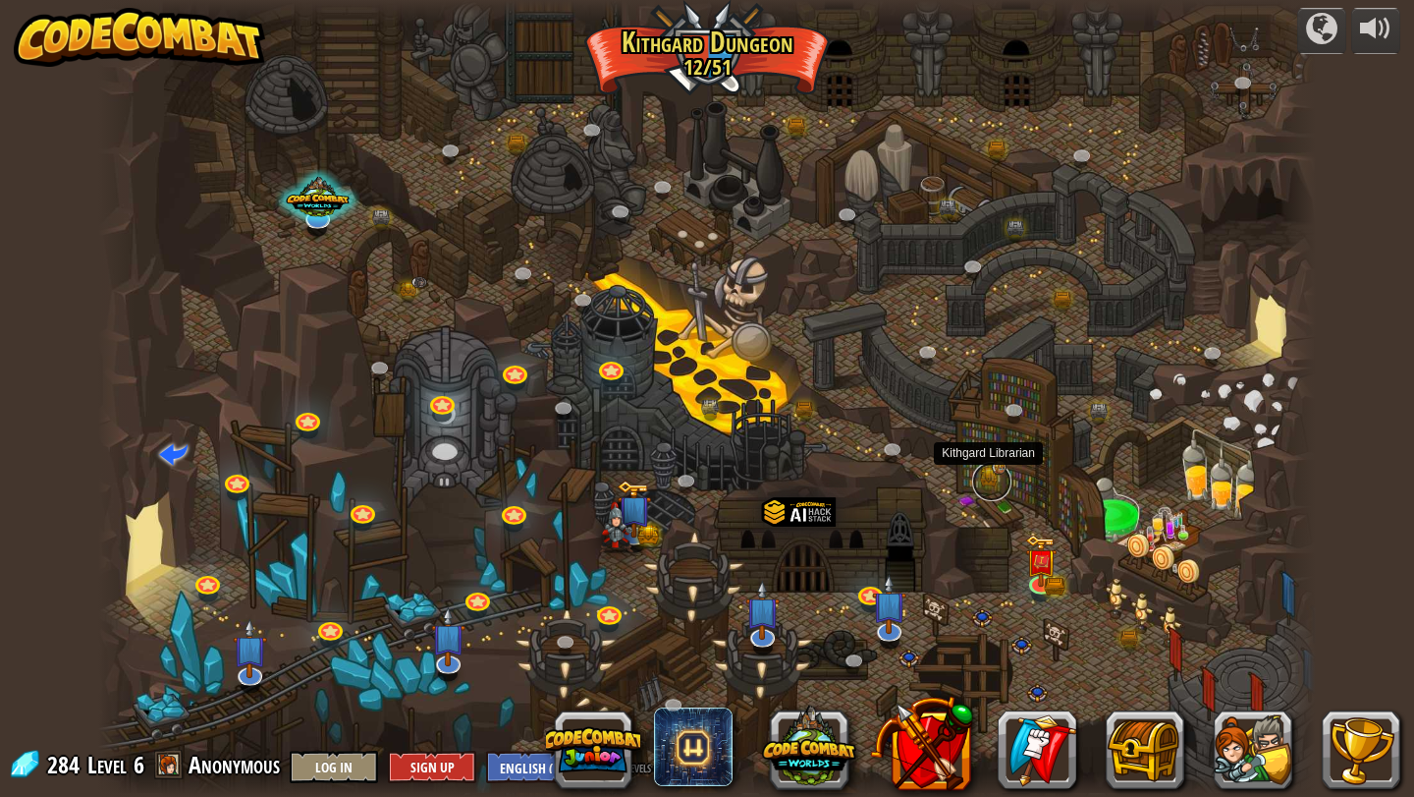
click at [992, 472] on link at bounding box center [991, 481] width 39 height 39
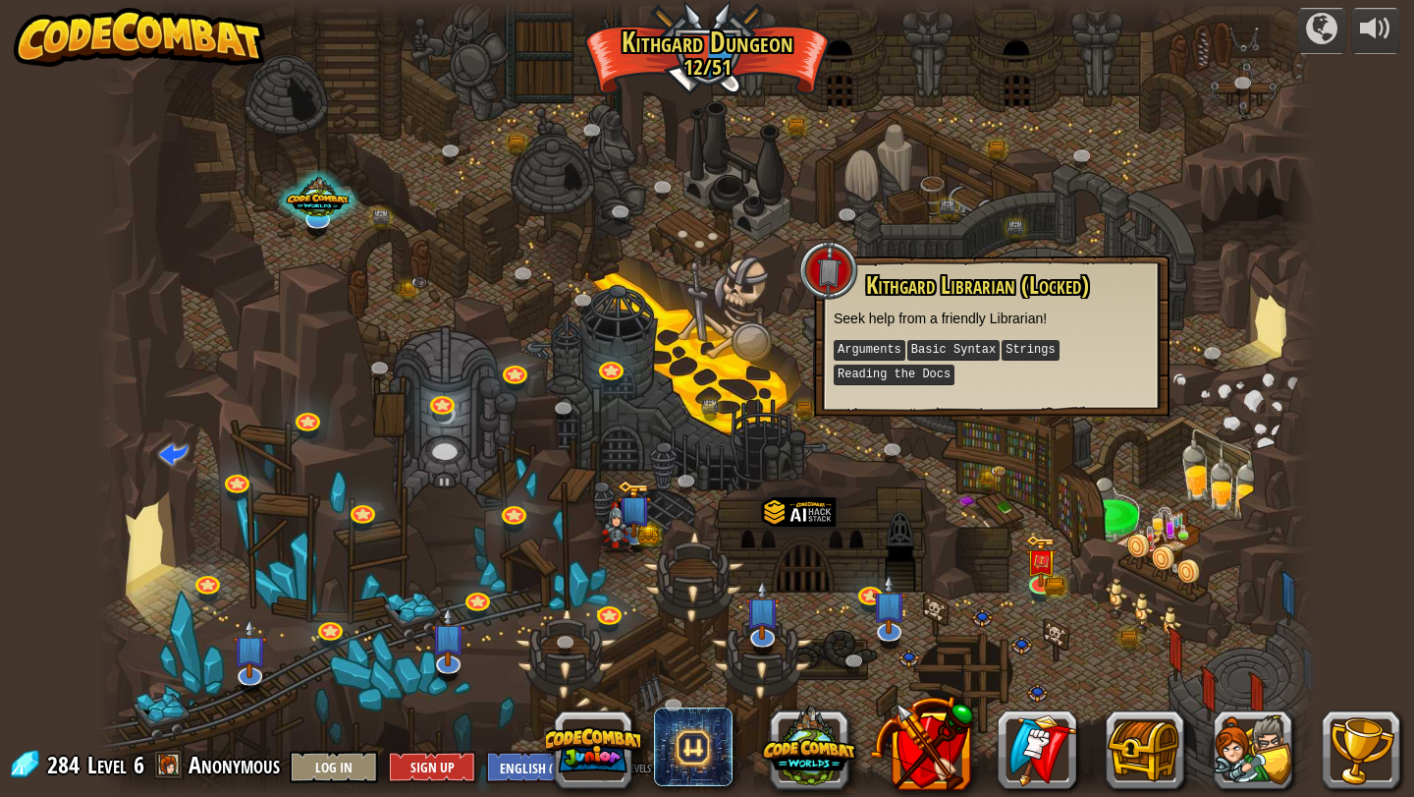
click at [1090, 226] on div at bounding box center [707, 398] width 1219 height 797
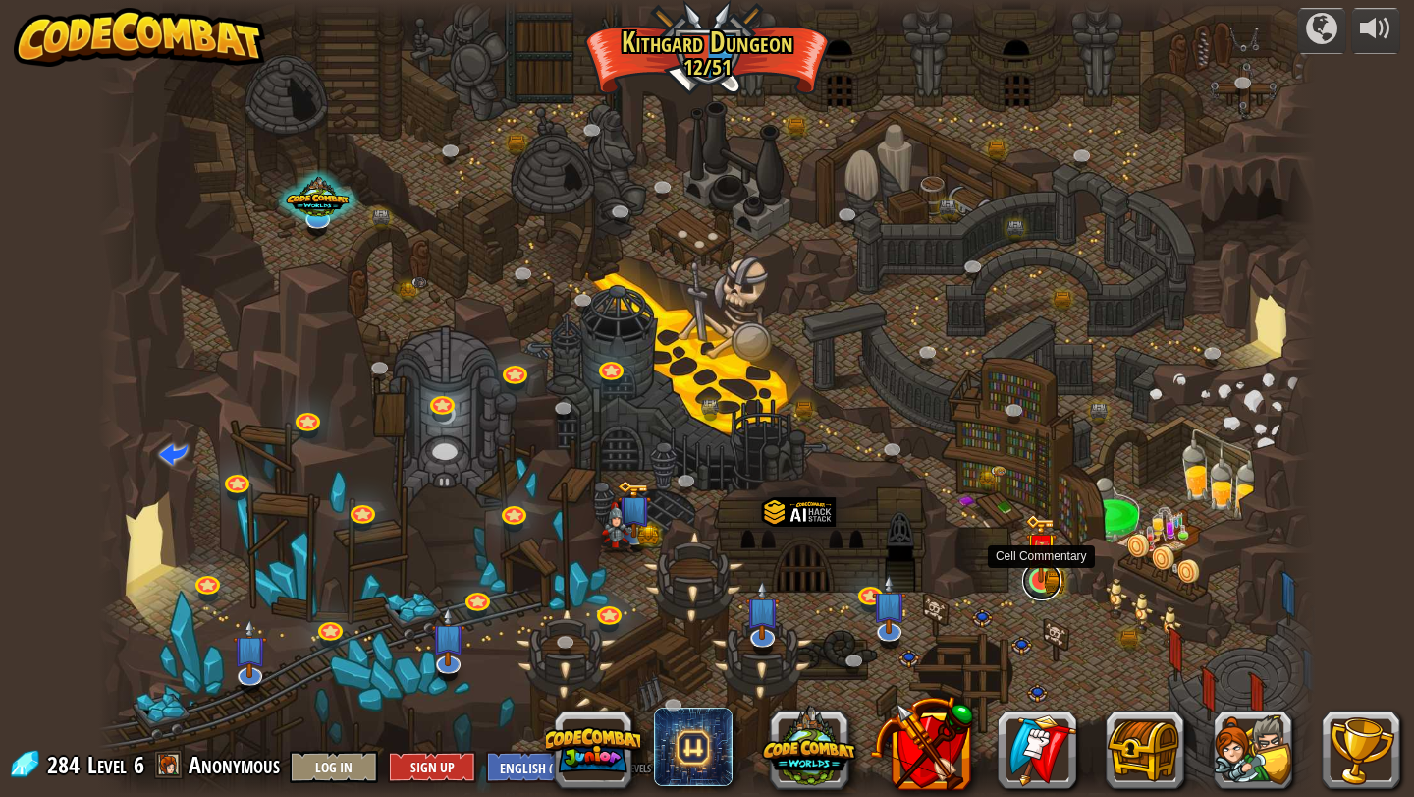
click at [1039, 582] on link at bounding box center [1041, 580] width 39 height 39
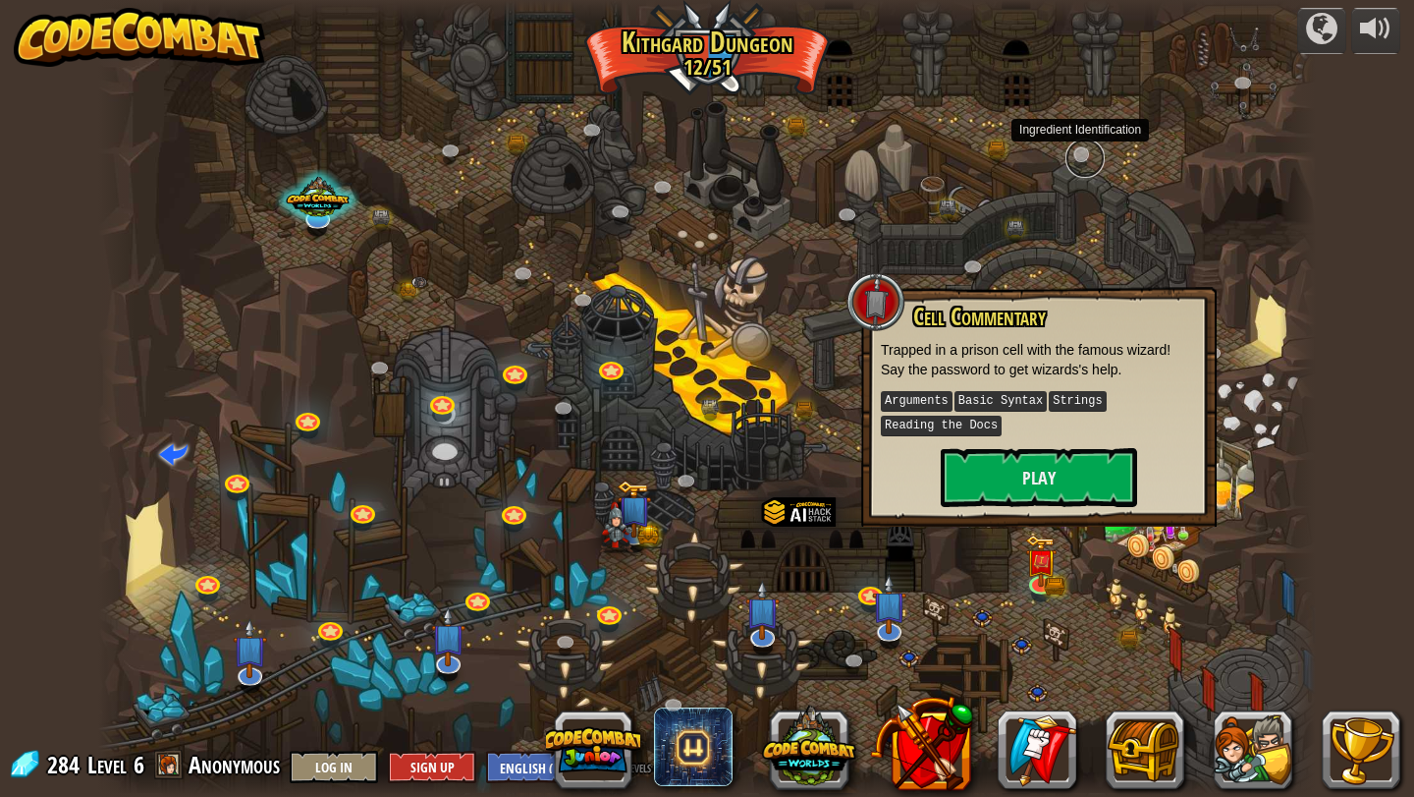
click at [1085, 161] on link at bounding box center [1085, 157] width 39 height 39
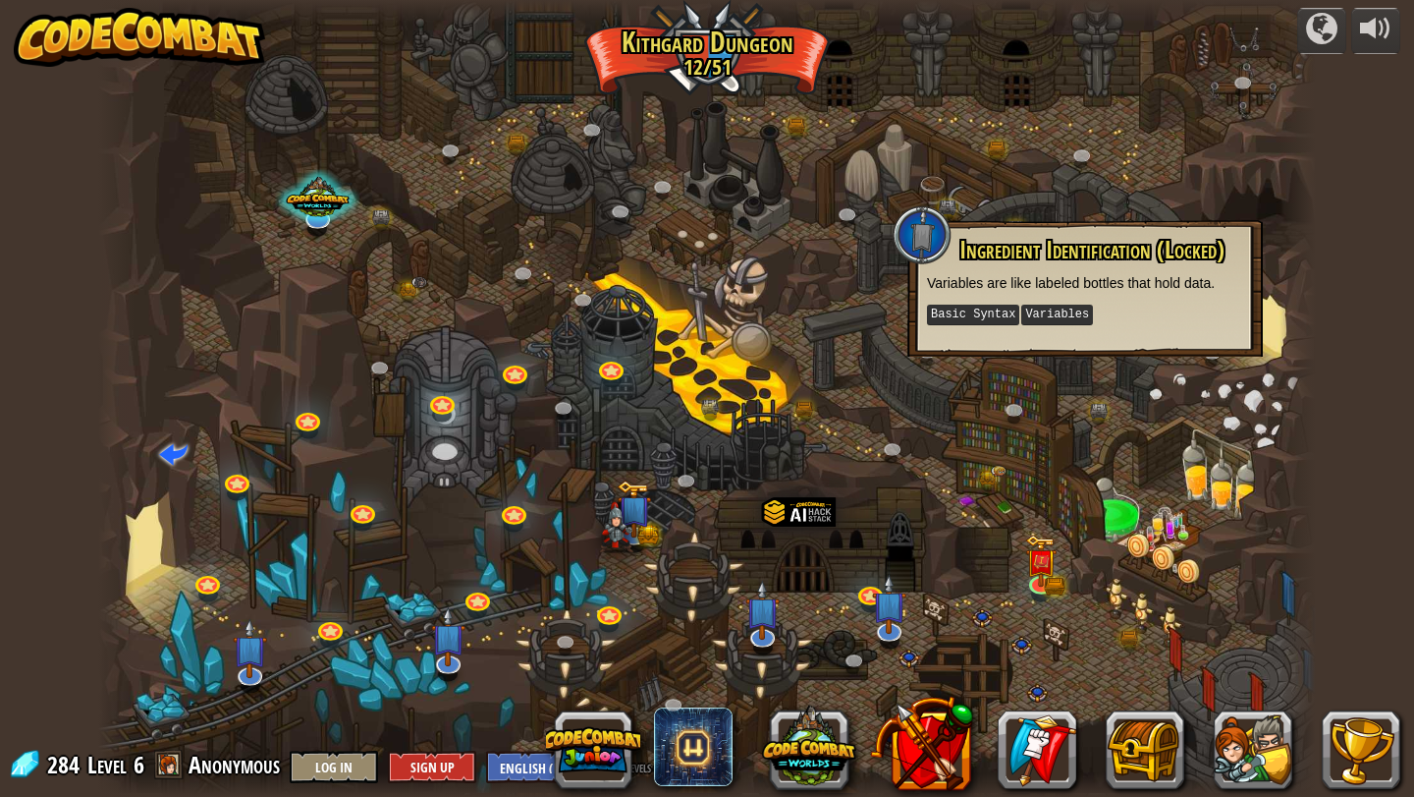
click at [1144, 187] on div at bounding box center [707, 398] width 1219 height 797
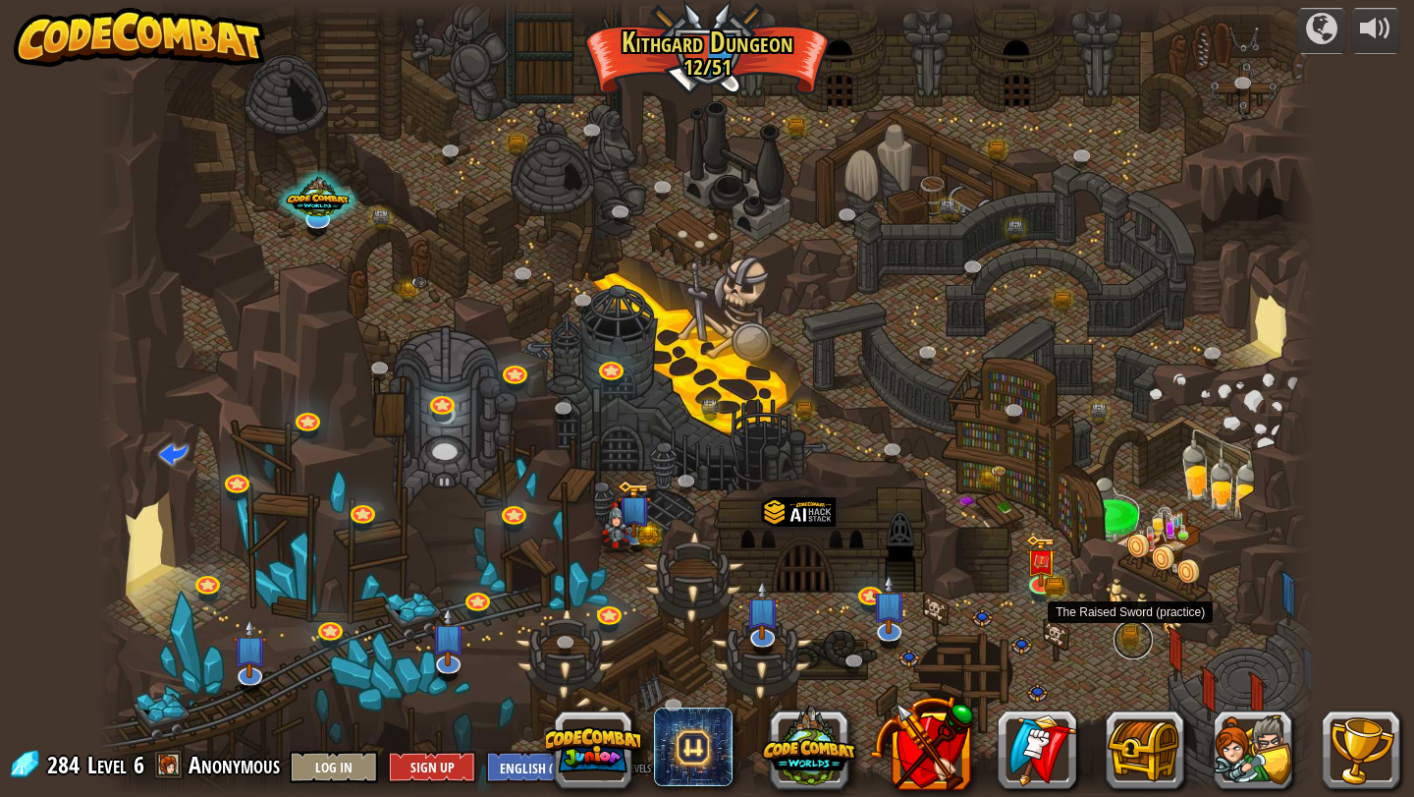
click at [1127, 640] on link at bounding box center [1133, 639] width 39 height 39
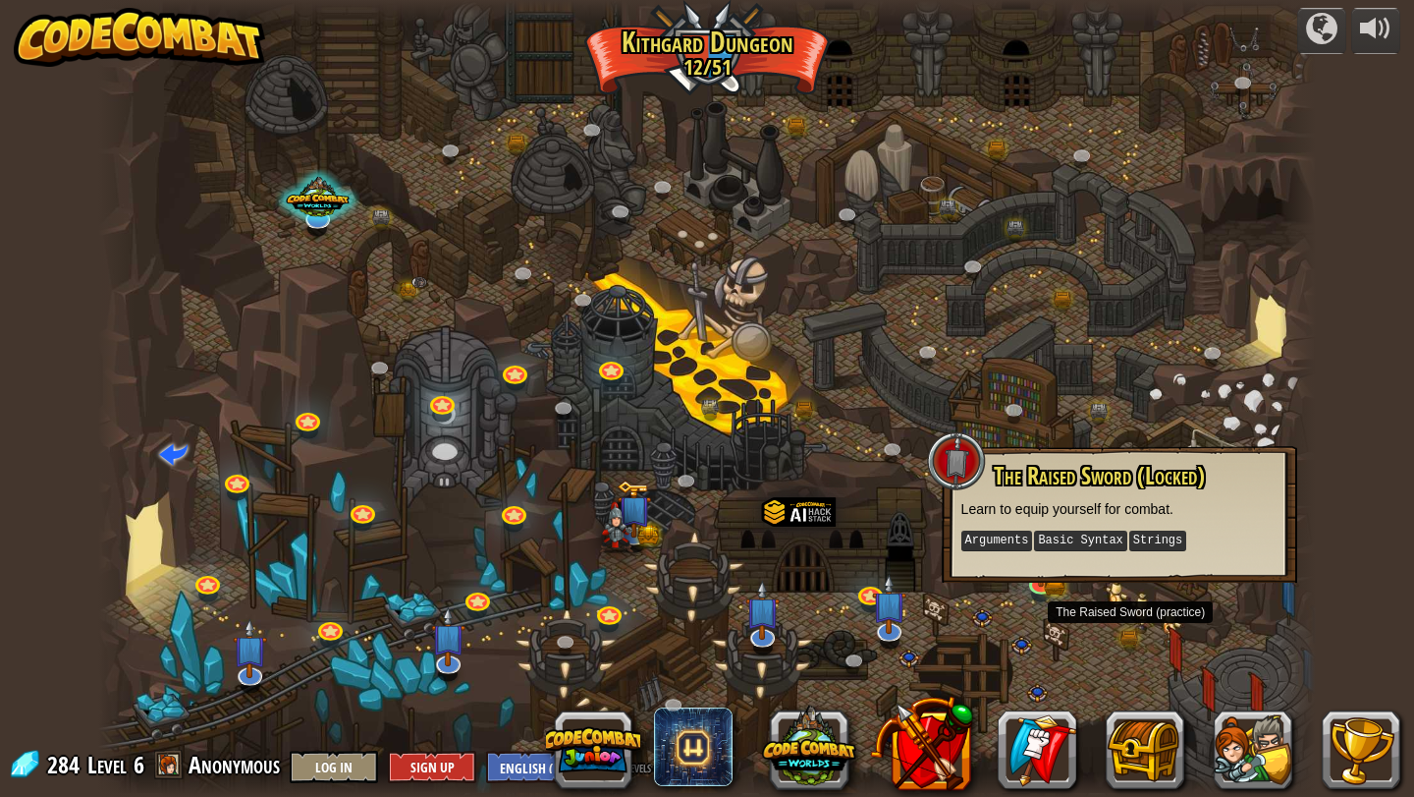
click at [1197, 322] on div at bounding box center [707, 398] width 1219 height 797
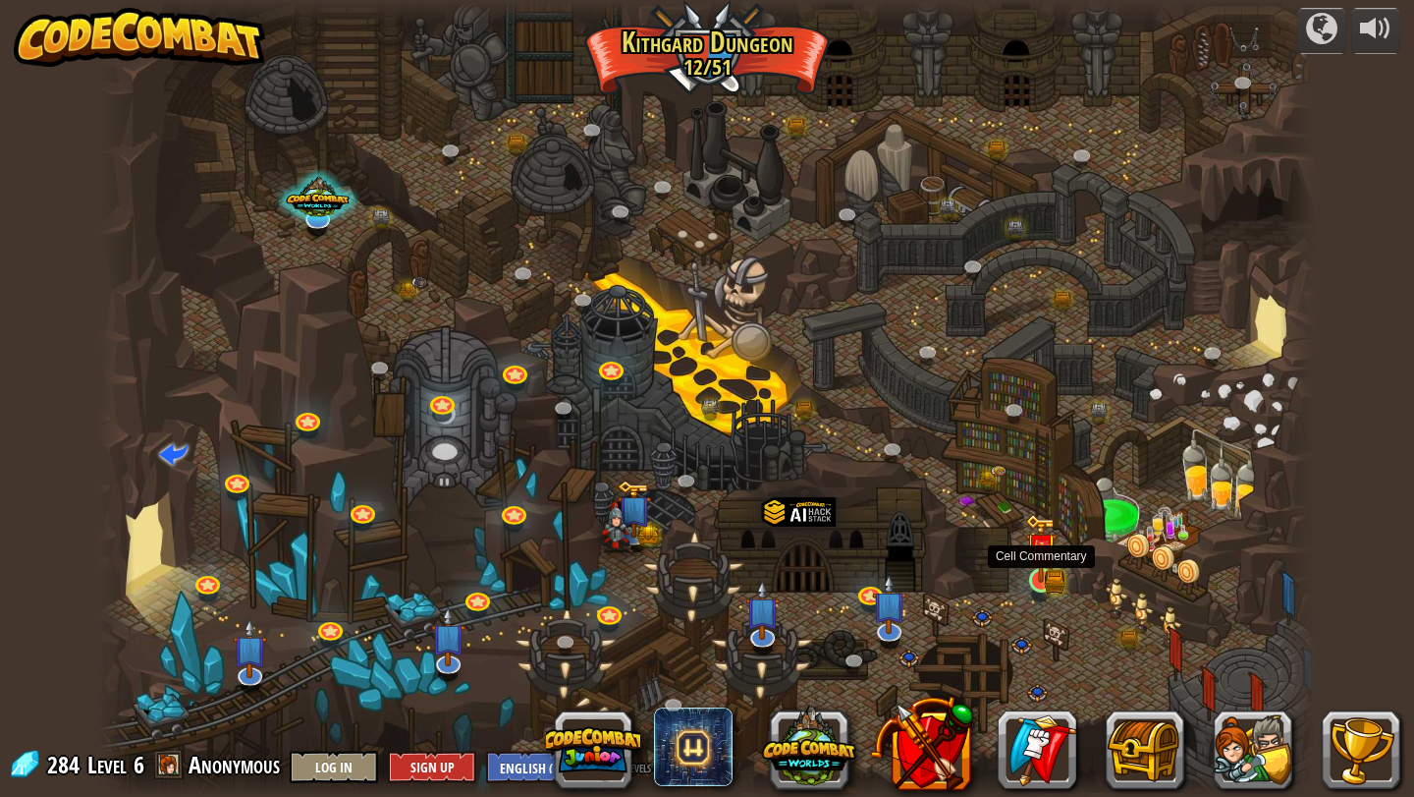
click at [1044, 574] on img at bounding box center [1040, 548] width 31 height 69
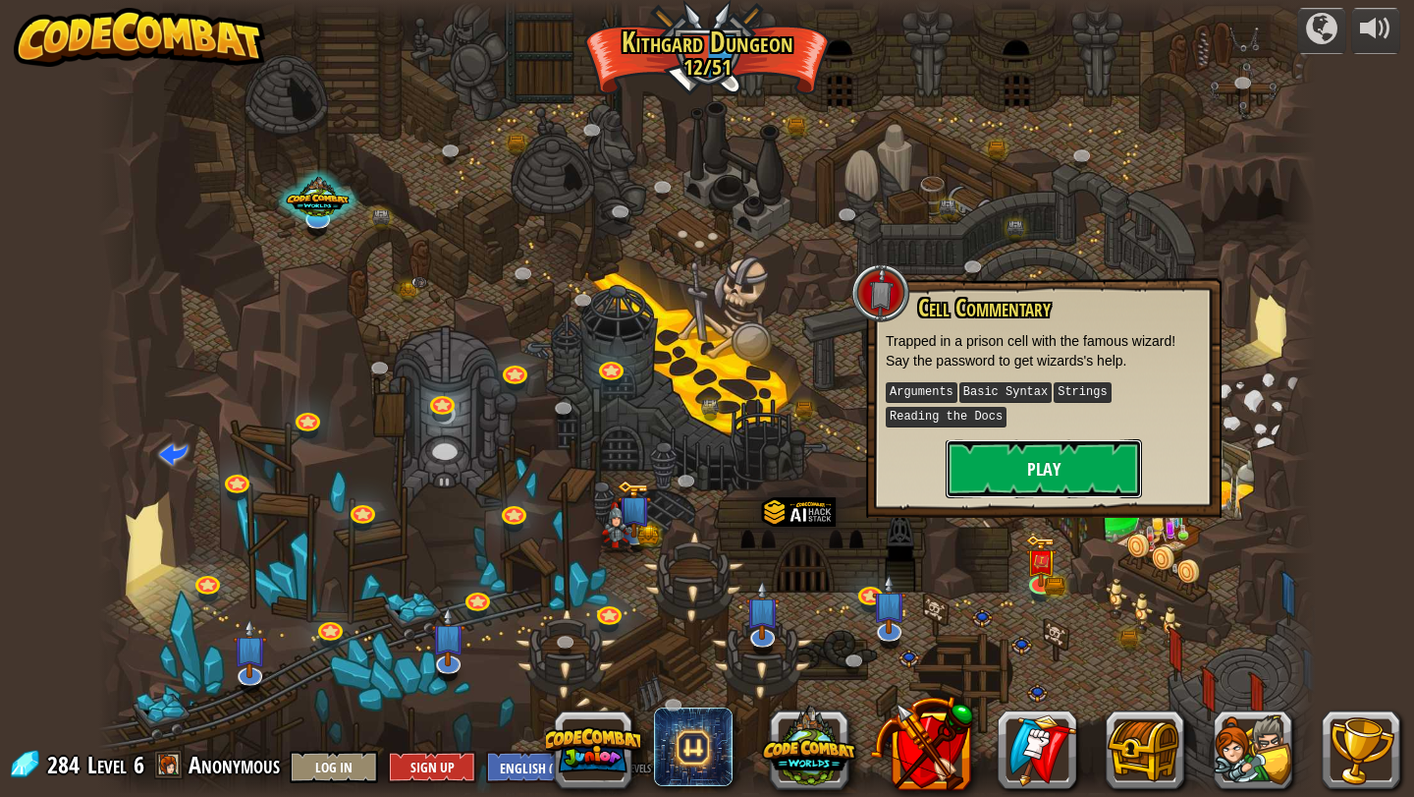
click at [1130, 449] on button "Play" at bounding box center [1044, 468] width 196 height 59
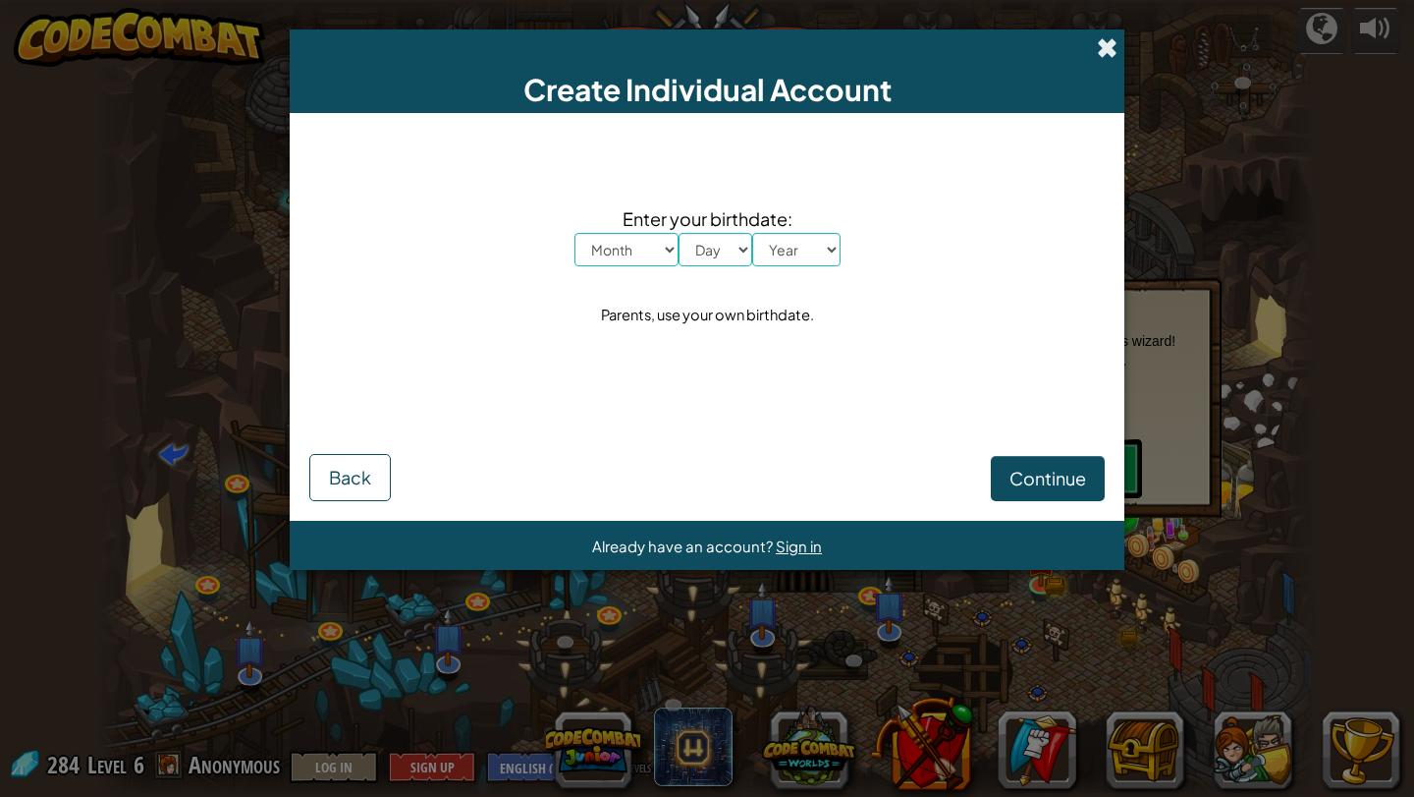
click at [1105, 48] on span at bounding box center [1107, 47] width 21 height 21
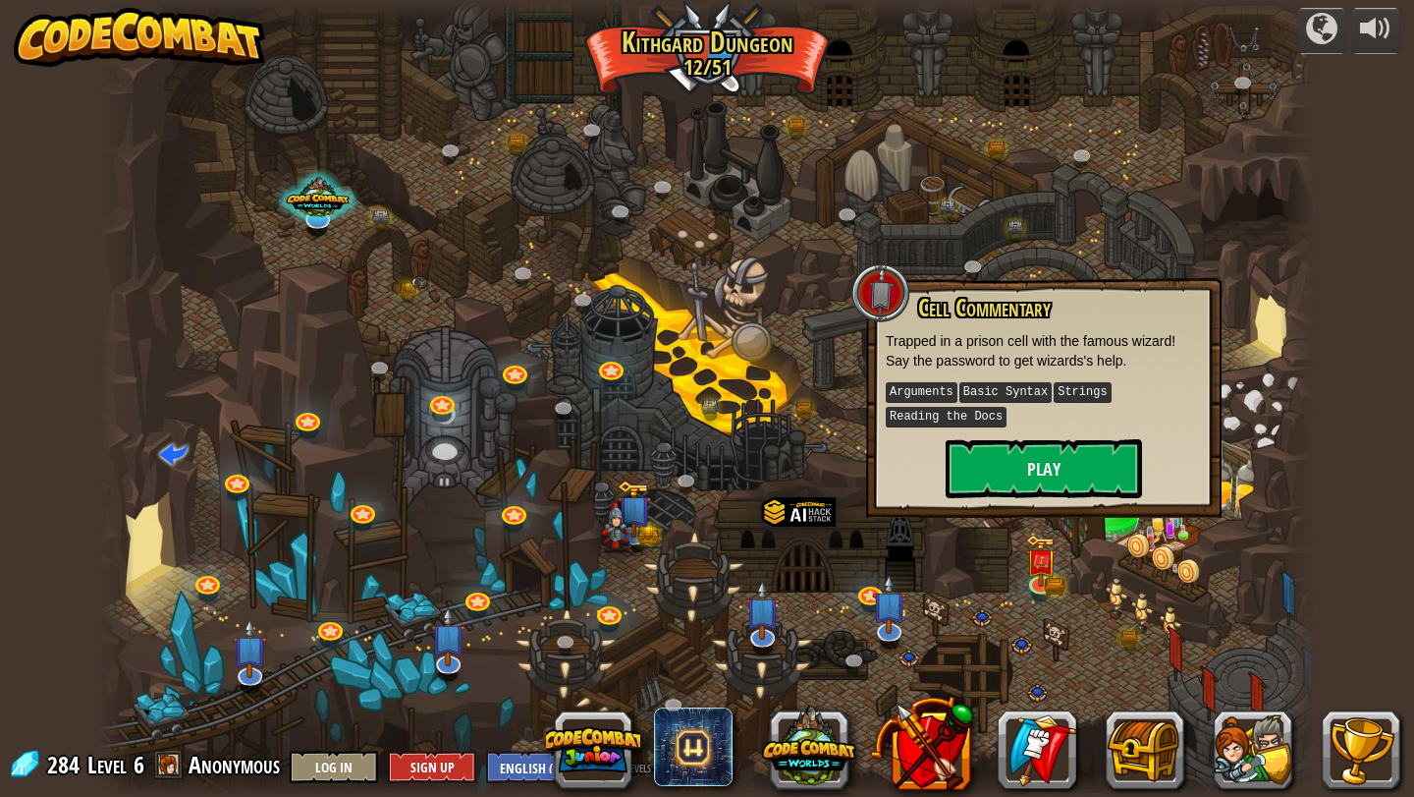
click at [1235, 334] on div at bounding box center [707, 398] width 1219 height 797
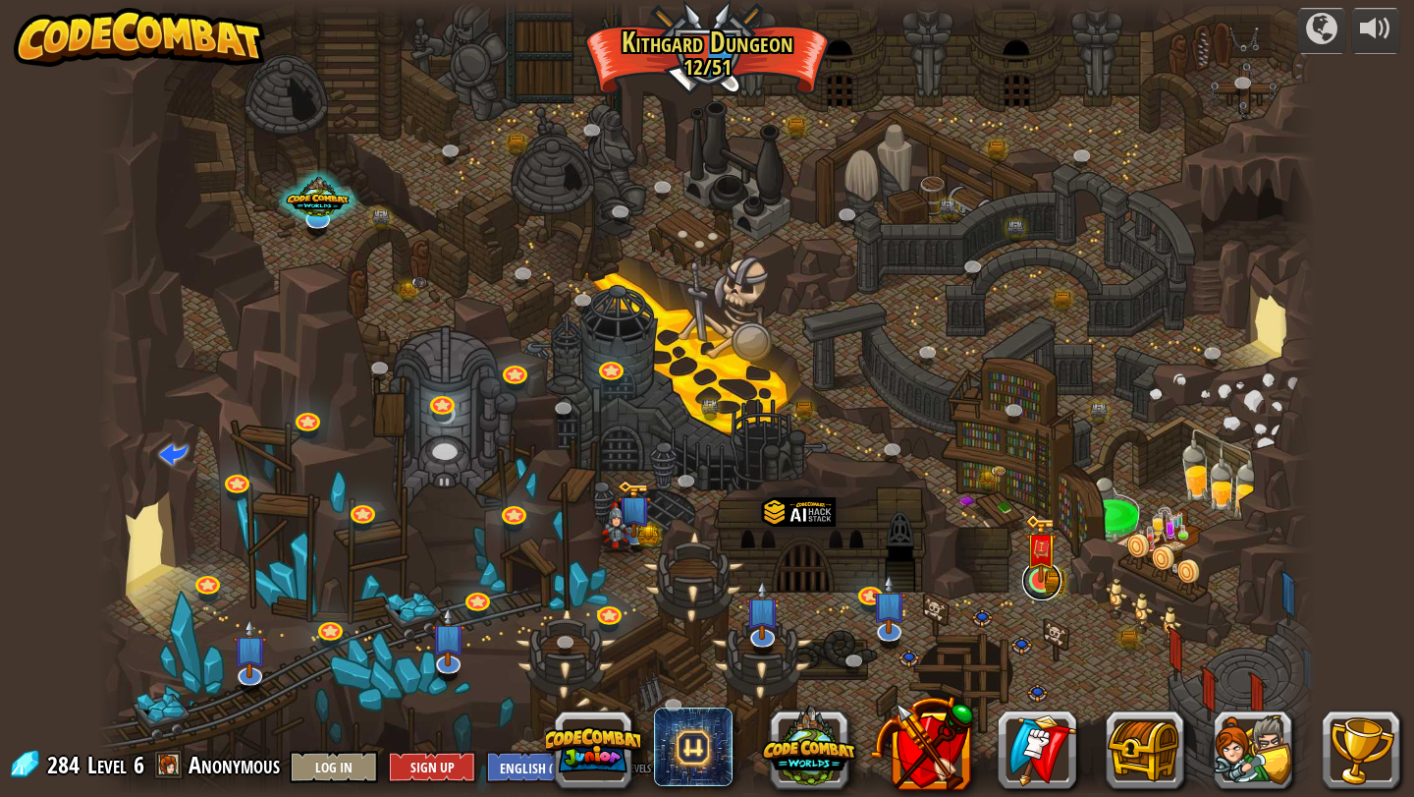
click at [1048, 587] on link at bounding box center [1041, 580] width 39 height 39
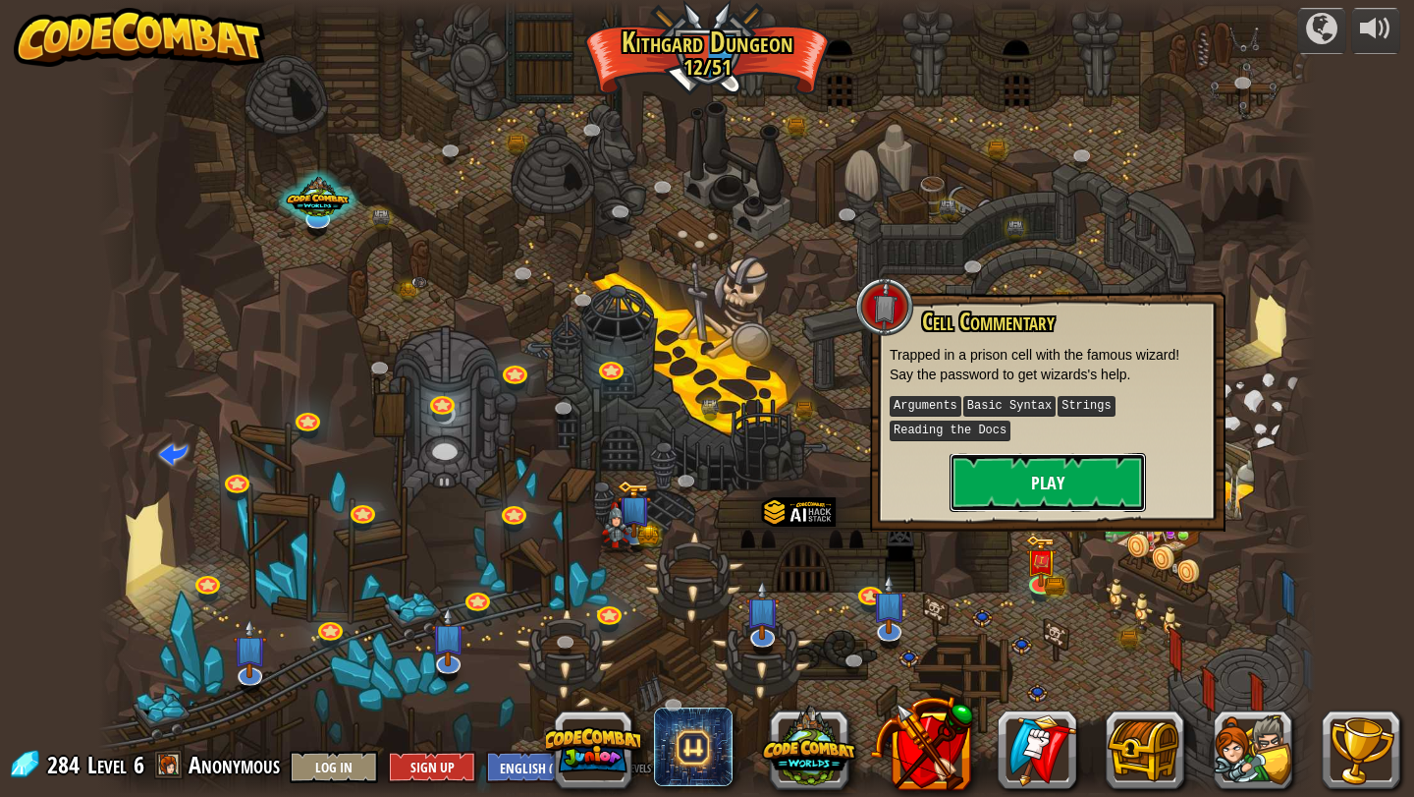
click at [1078, 483] on button "Play" at bounding box center [1048, 482] width 196 height 59
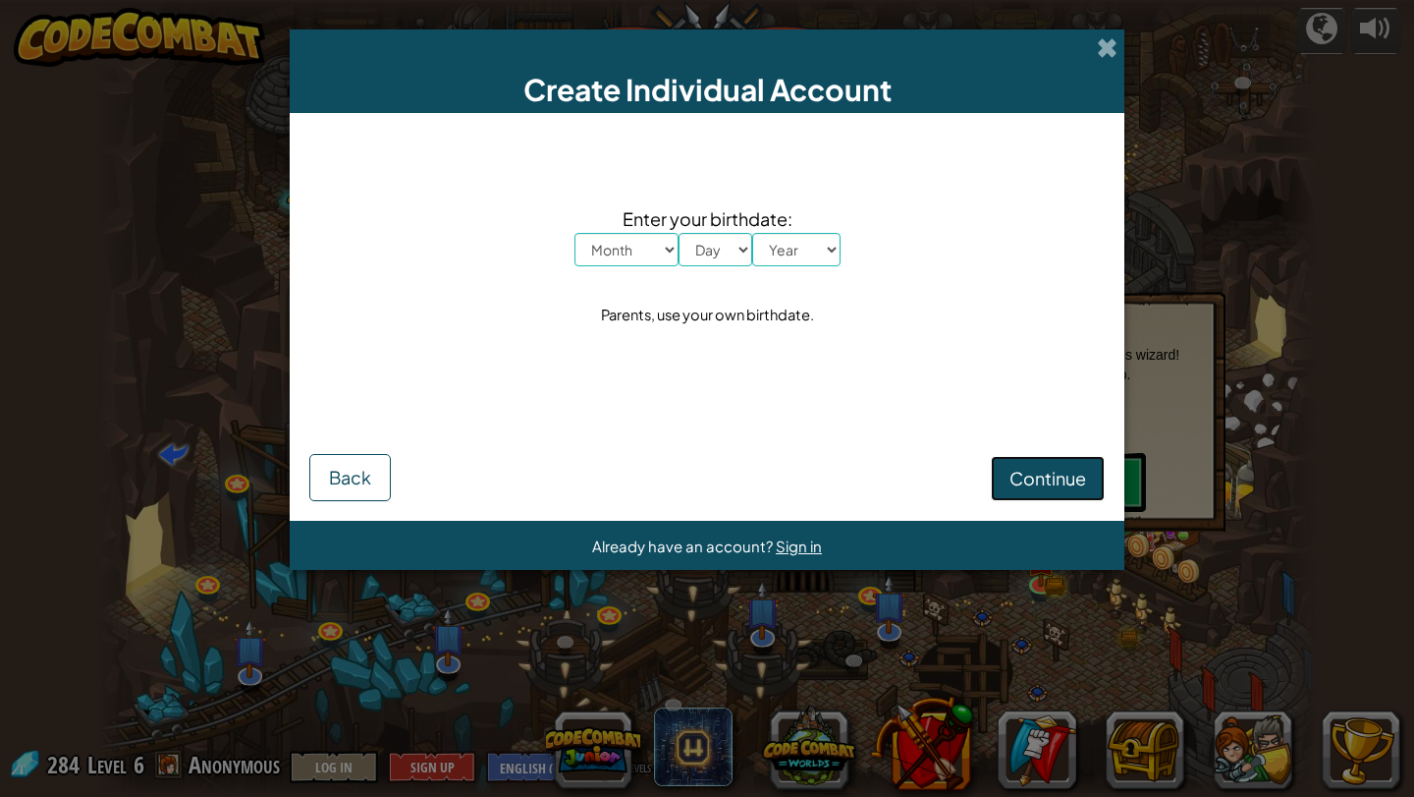
click at [1077, 470] on span "Continue" at bounding box center [1048, 478] width 77 height 23
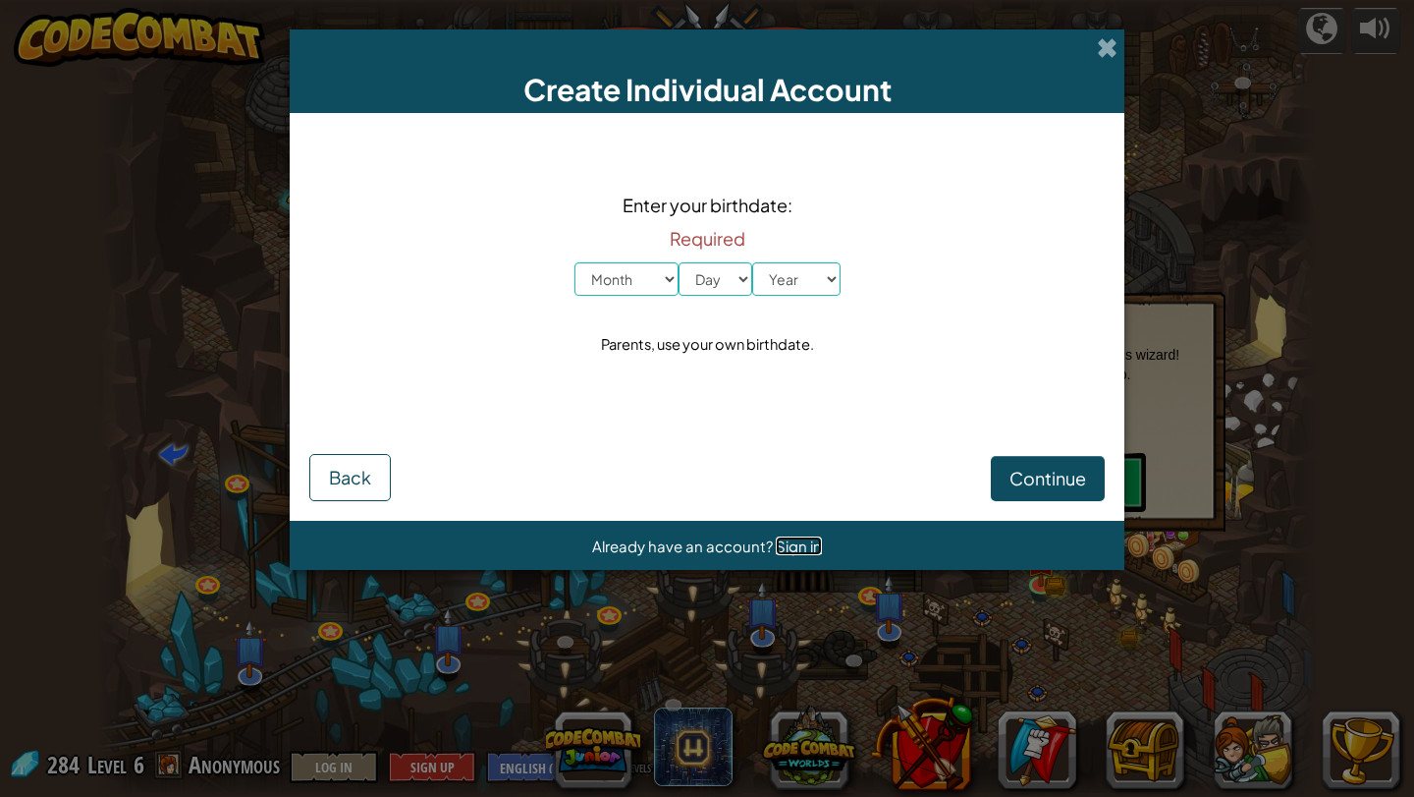
click at [805, 548] on span "Sign in" at bounding box center [799, 545] width 46 height 19
